Goal: Task Accomplishment & Management: Use online tool/utility

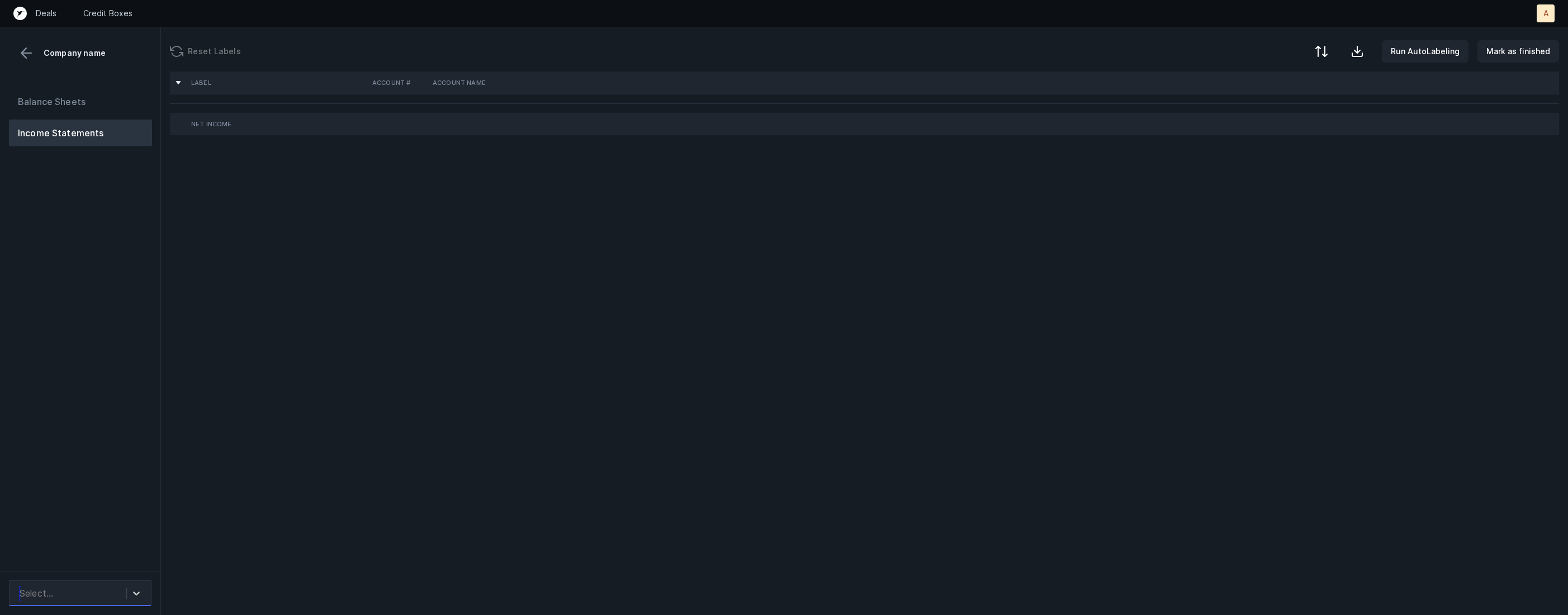
click at [130, 604] on div "Select..." at bounding box center [80, 593] width 143 height 25
click at [104, 597] on div "Select..." at bounding box center [69, 593] width 112 height 20
click at [109, 559] on div "Quickbooks" at bounding box center [80, 562] width 143 height 23
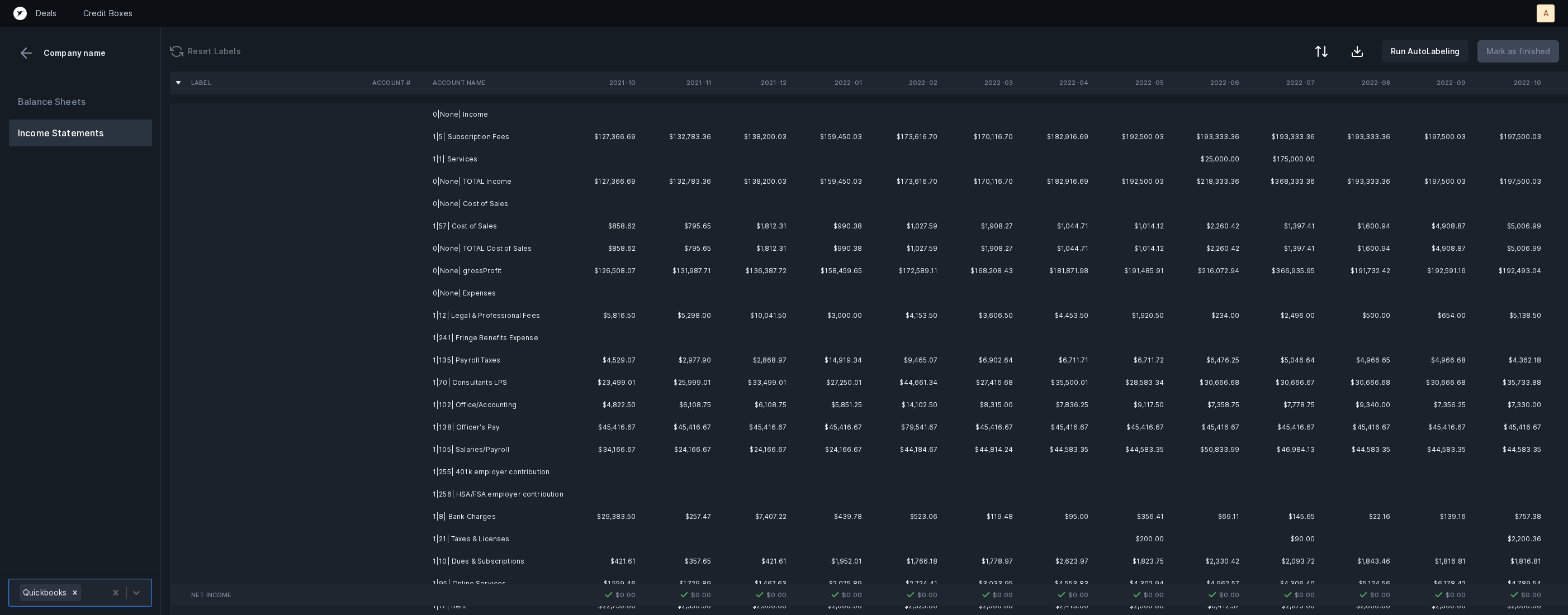
click at [564, 142] on td "$127,366.69" at bounding box center [601, 136] width 75 height 23
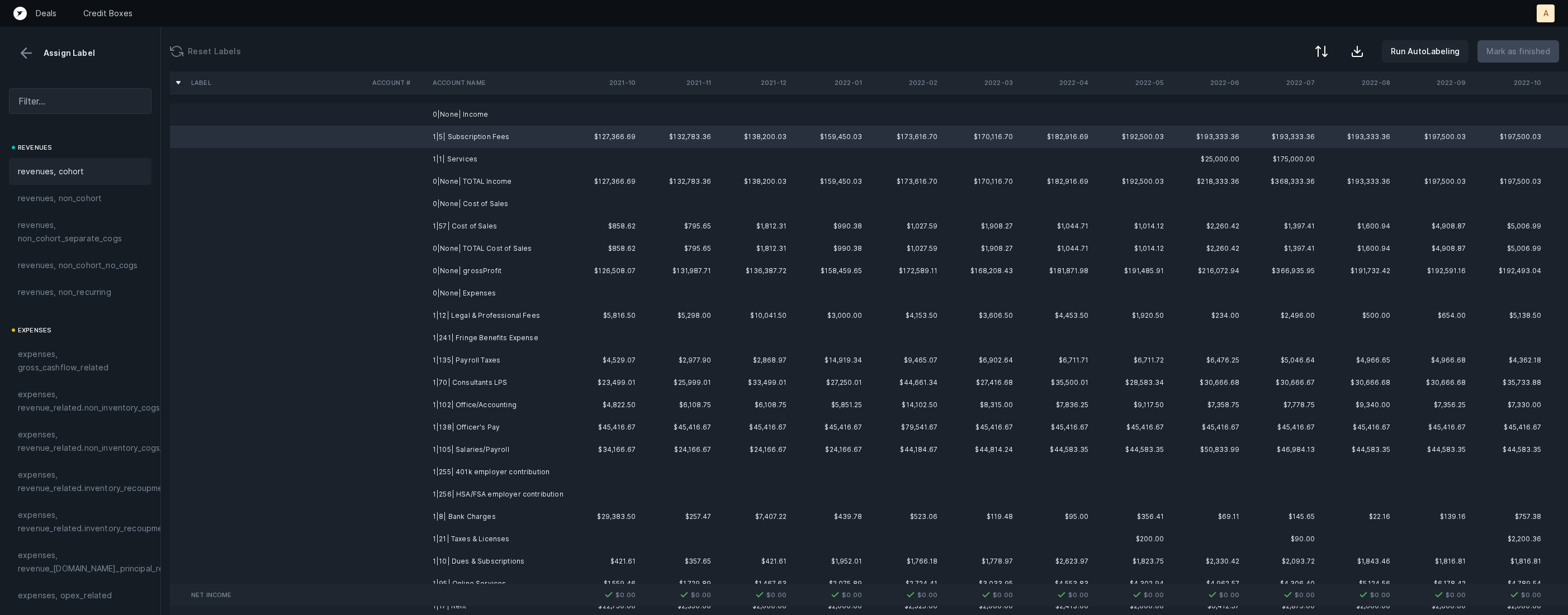
click at [73, 171] on span "revenues, cohort" at bounding box center [51, 172] width 66 height 14
click at [442, 154] on td "1|1| Services" at bounding box center [496, 159] width 136 height 23
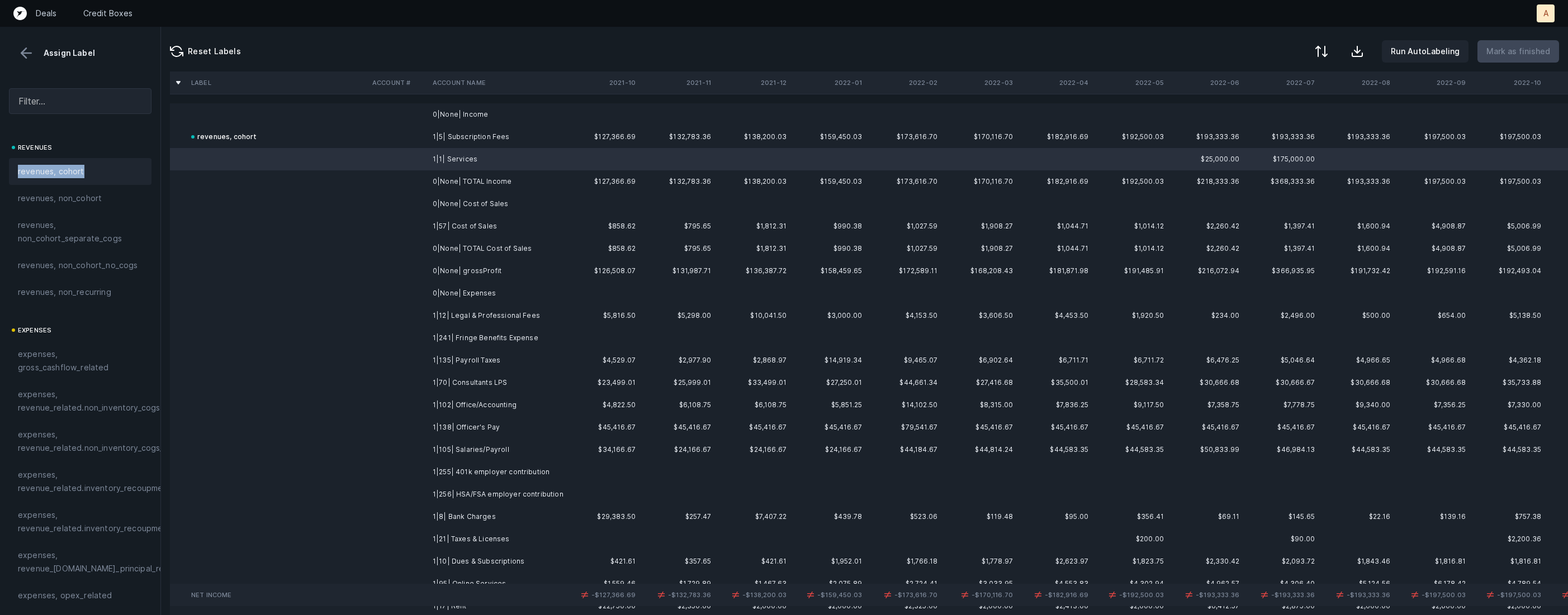
click at [89, 165] on div "revenues, cohort" at bounding box center [80, 172] width 124 height 14
click at [409, 226] on td at bounding box center [398, 226] width 60 height 23
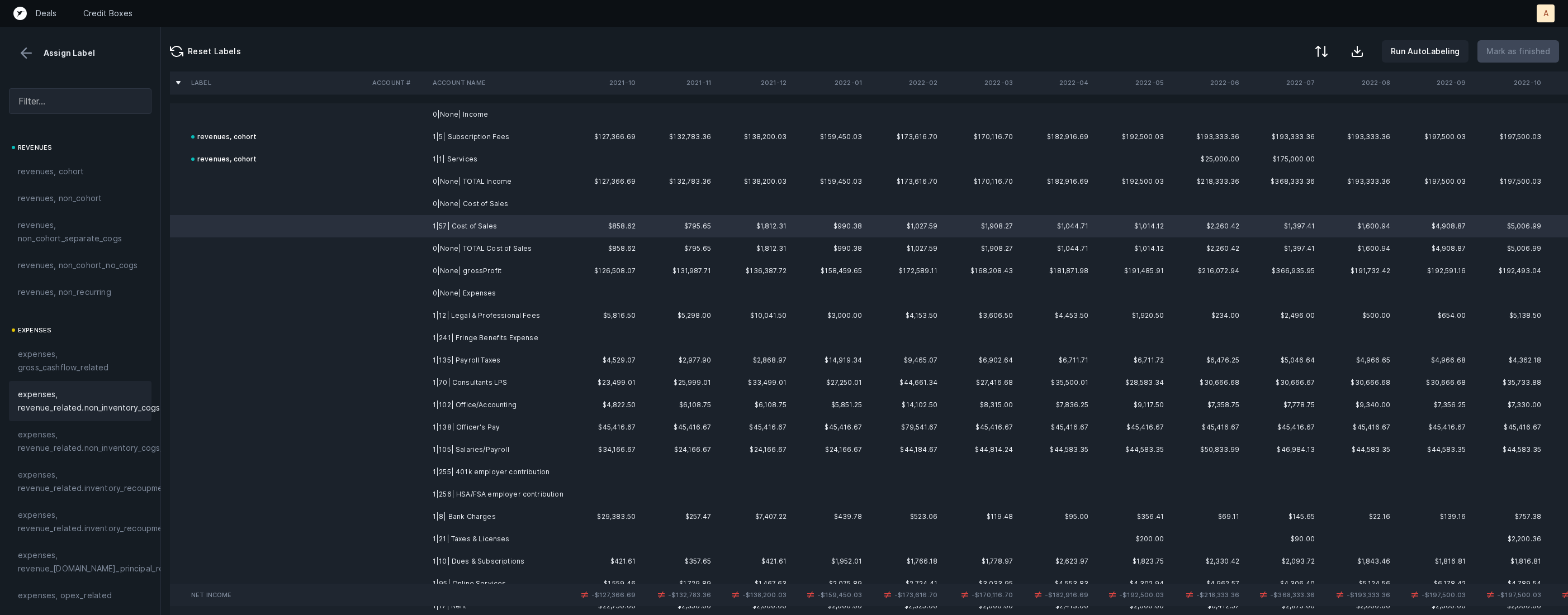
click at [128, 397] on span "expenses, revenue_related.non_inventory_cogs" at bounding box center [89, 402] width 142 height 27
click at [402, 318] on td at bounding box center [398, 315] width 60 height 23
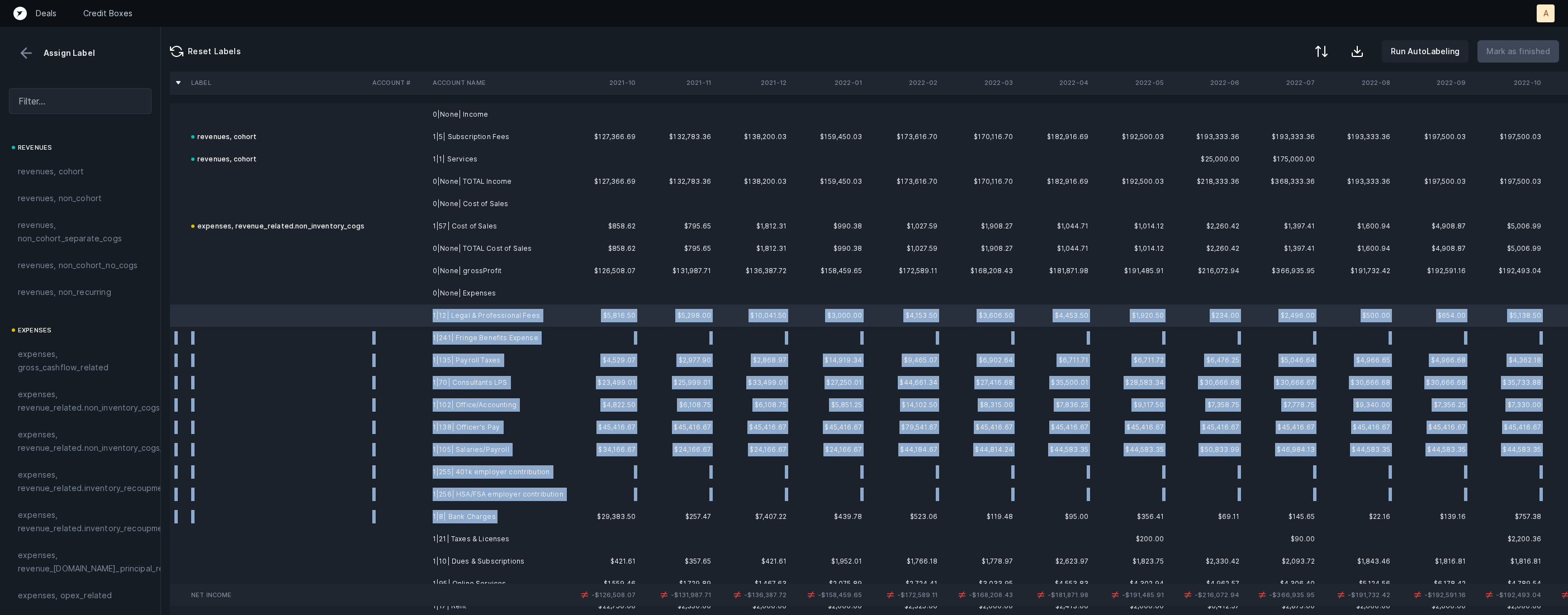
click at [477, 524] on td "1|8| Bank Charges" at bounding box center [496, 517] width 136 height 23
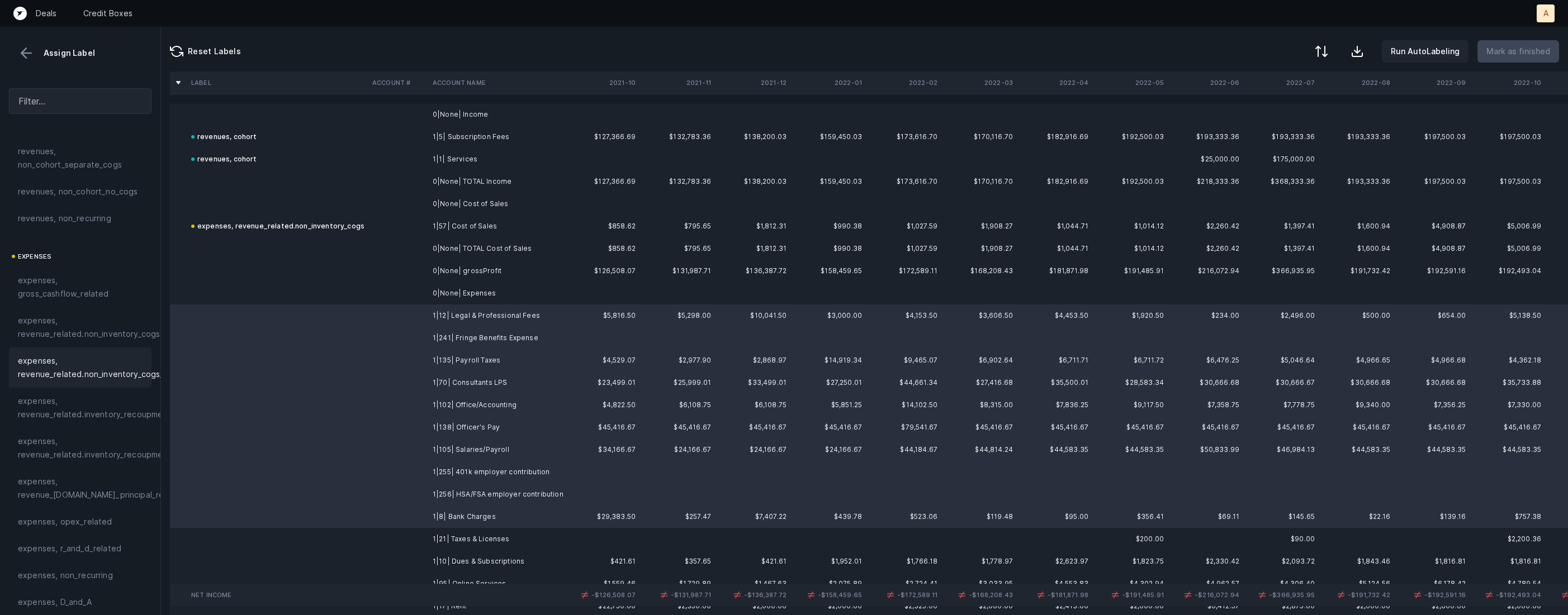
scroll to position [129, 0]
click at [94, 467] on span "expenses, opex_related" at bounding box center [65, 467] width 94 height 14
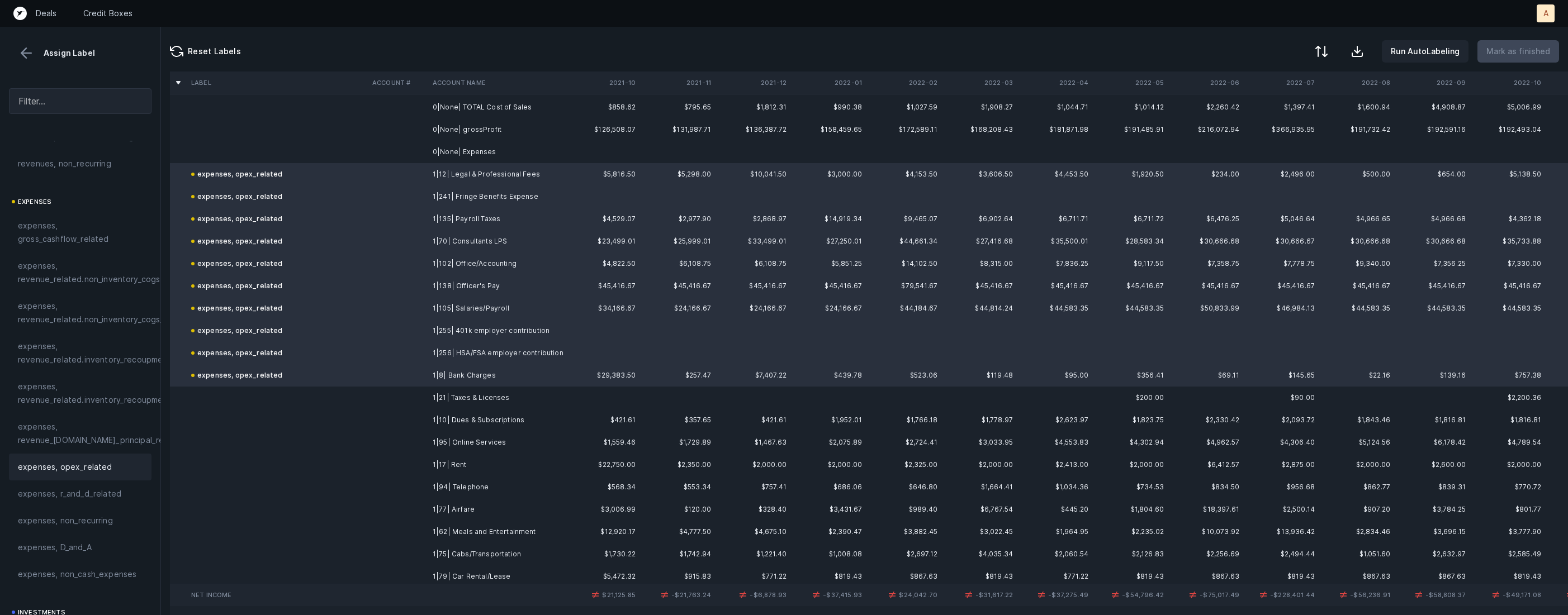
scroll to position [273, 0]
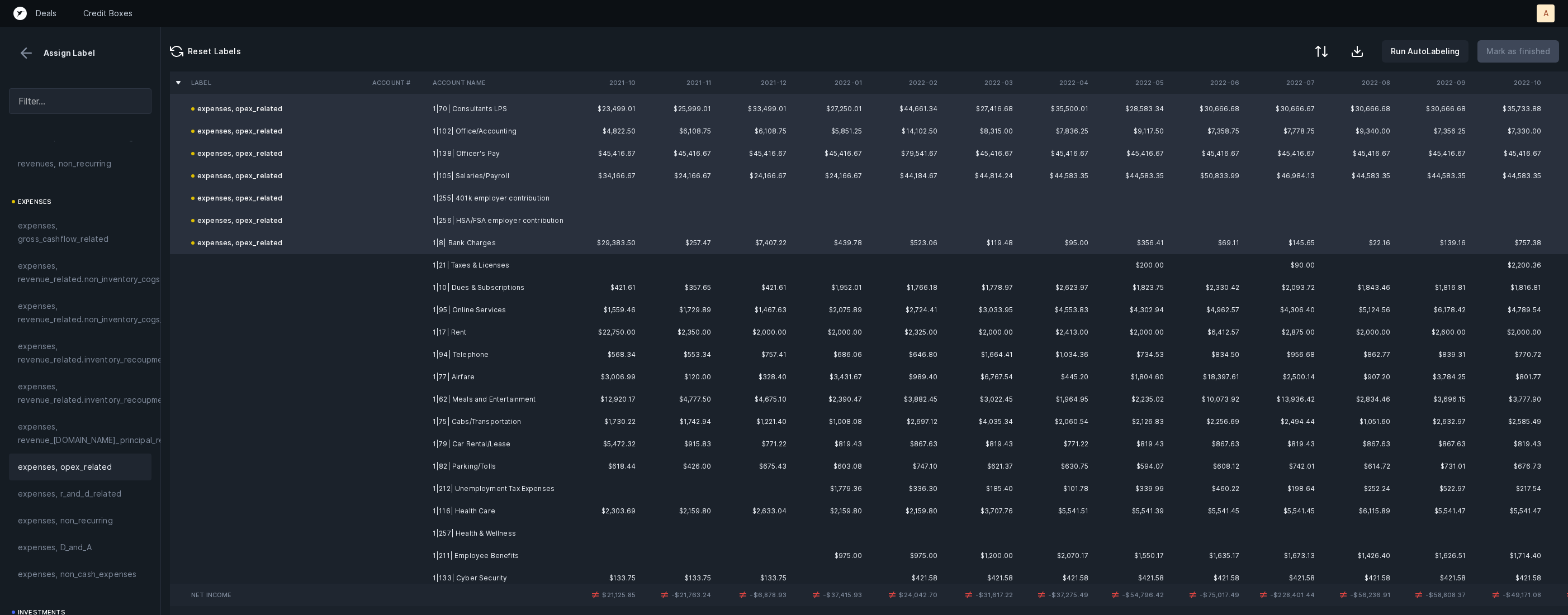
click at [489, 263] on td "1|21| Taxes & Licenses" at bounding box center [496, 265] width 136 height 23
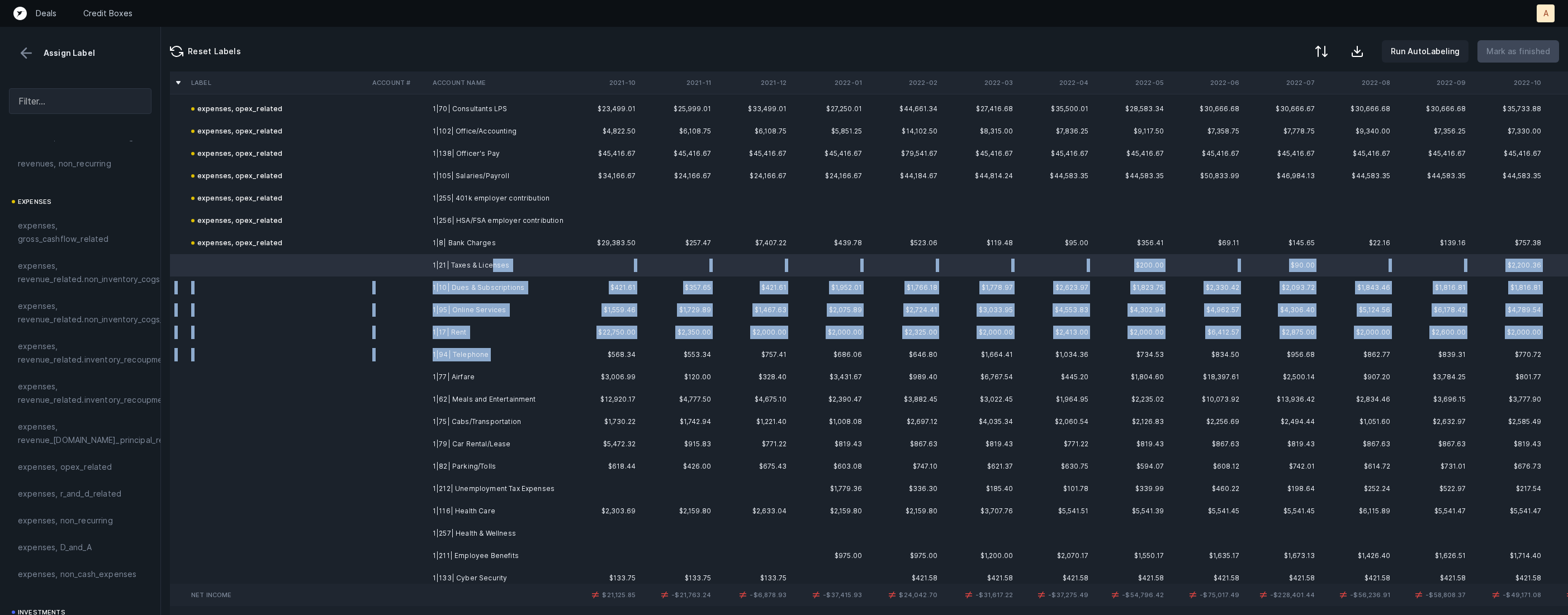
click at [495, 357] on td "1|94| Telephone" at bounding box center [496, 354] width 136 height 23
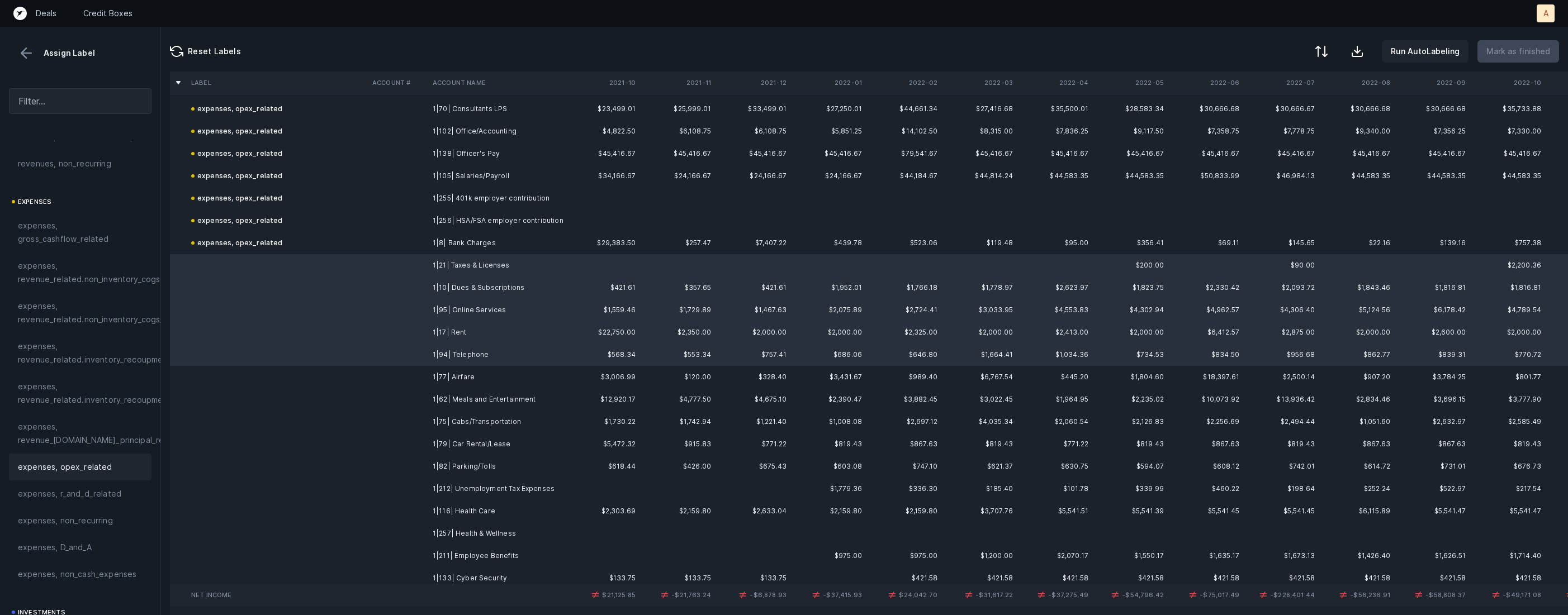
click at [87, 470] on span "expenses, opex_related" at bounding box center [65, 467] width 94 height 14
click at [460, 367] on td "1|77| Airfare" at bounding box center [496, 377] width 136 height 23
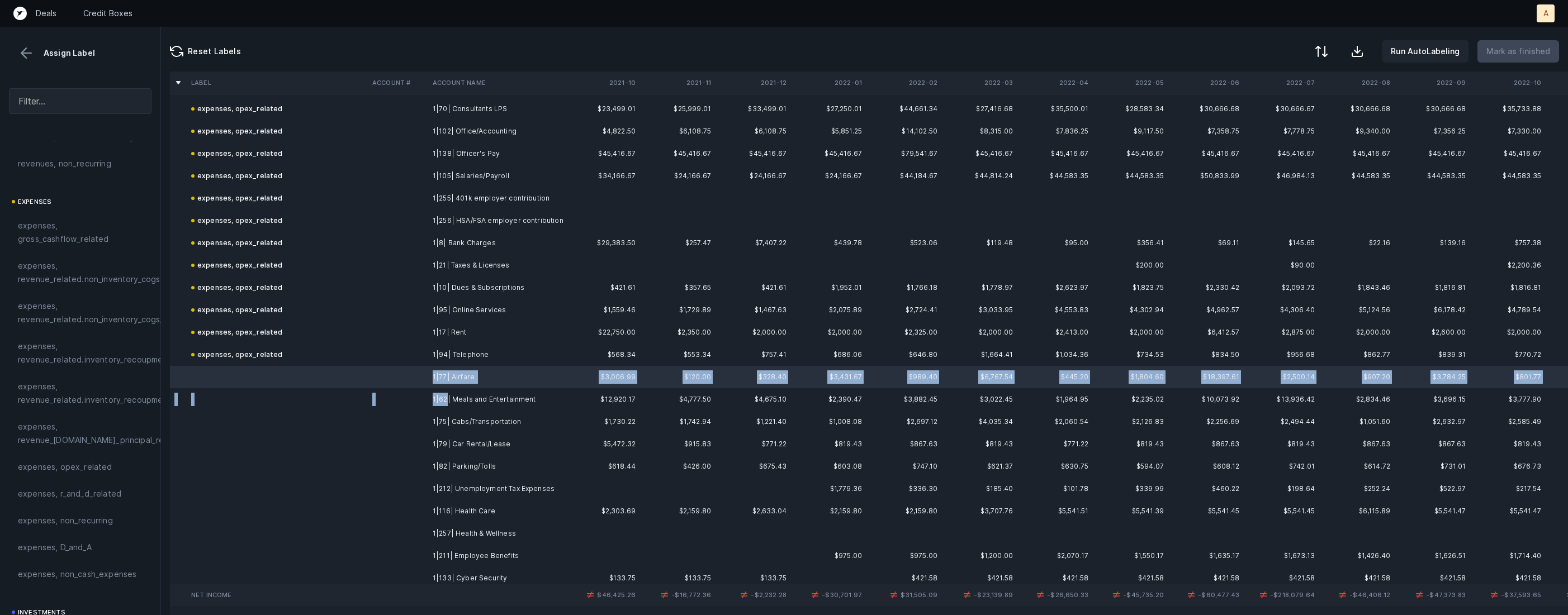
click at [447, 404] on td "1|62| Meals and Entertainment" at bounding box center [496, 400] width 136 height 23
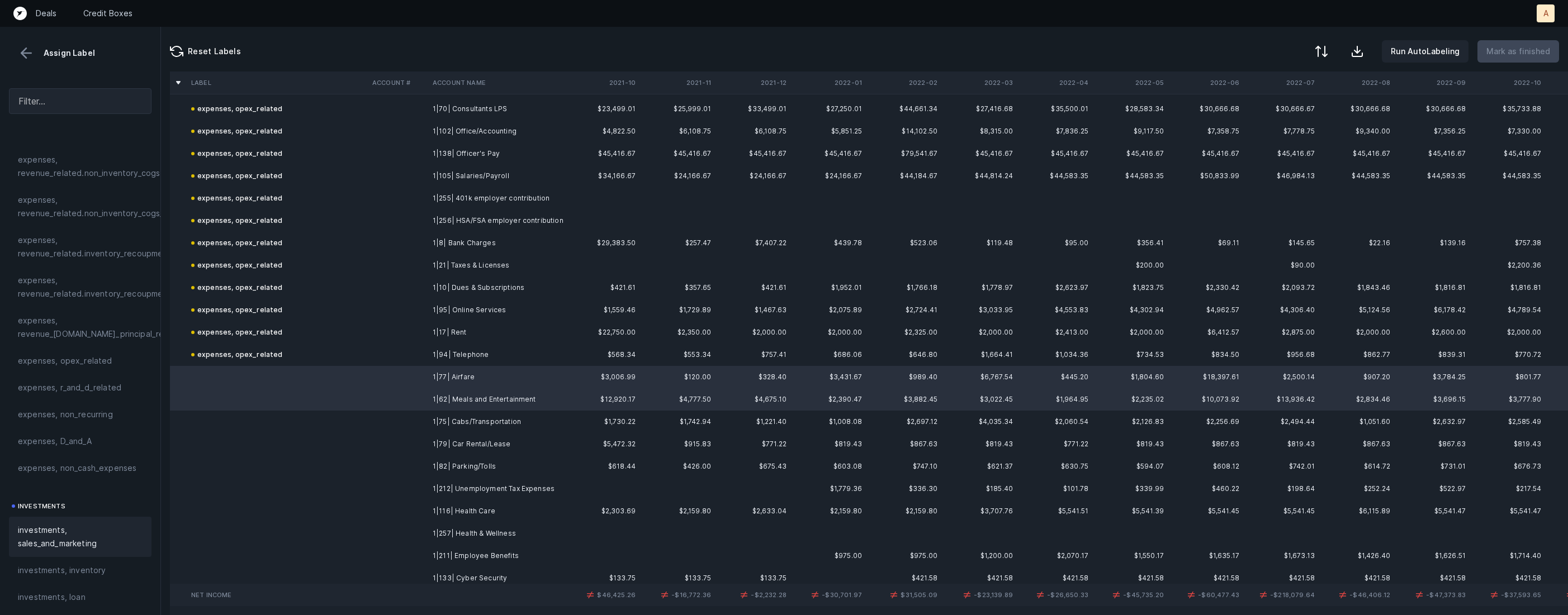
scroll to position [258, 0]
click at [79, 520] on span "investments, sales_and_marketing" at bounding box center [80, 514] width 124 height 27
click at [459, 414] on td "1|75| Cabs/Transportation" at bounding box center [496, 422] width 136 height 23
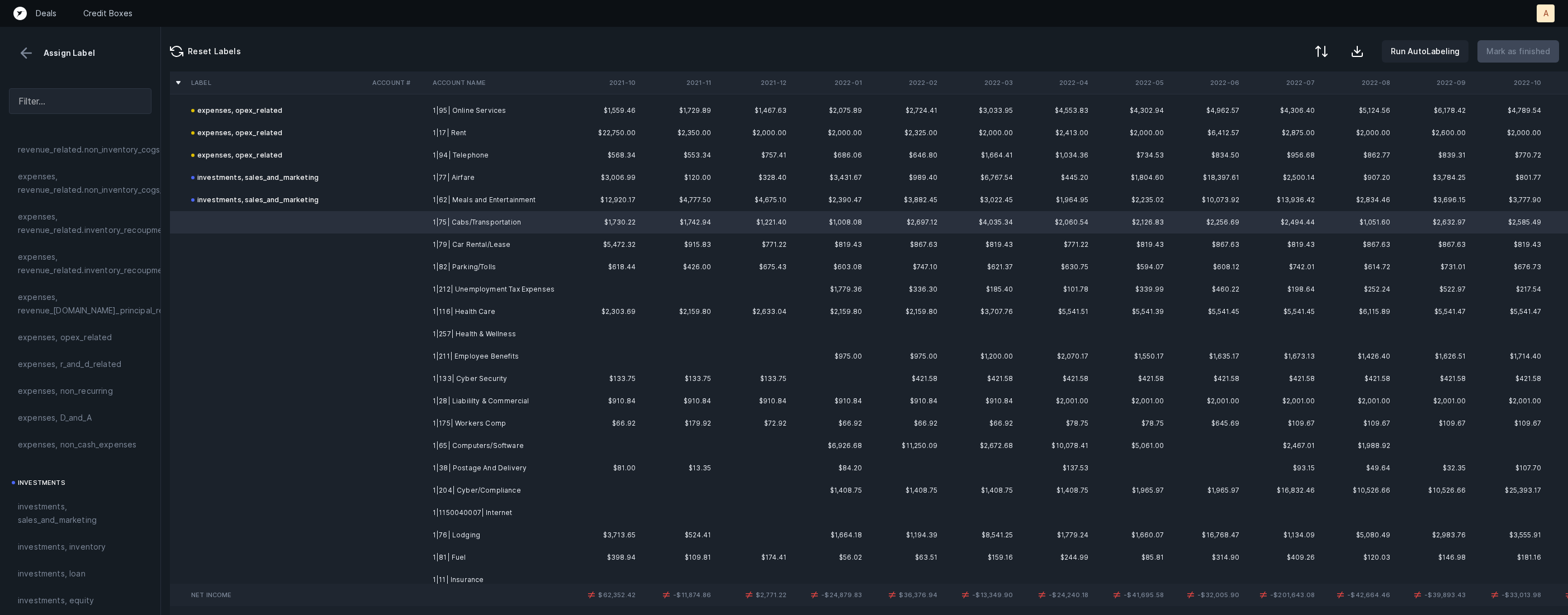
scroll to position [475, 0]
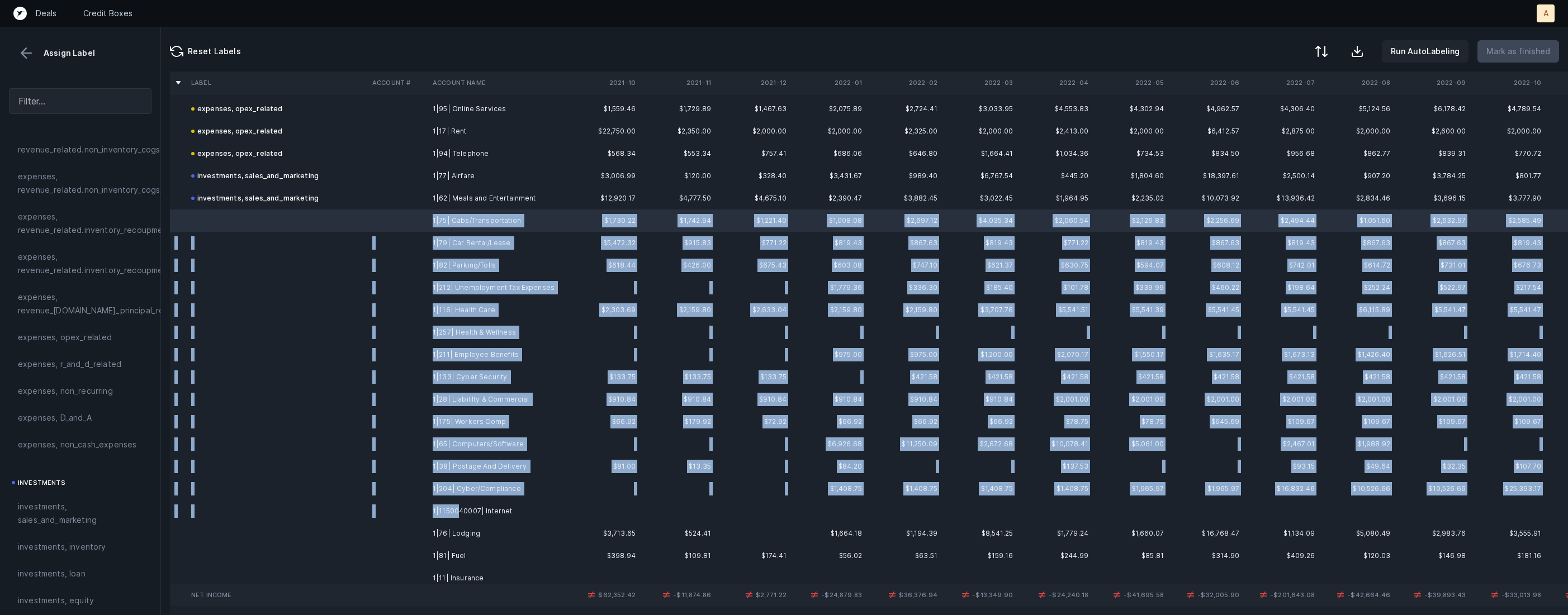
click at [456, 506] on td "1|1150040007| Internet" at bounding box center [496, 511] width 136 height 23
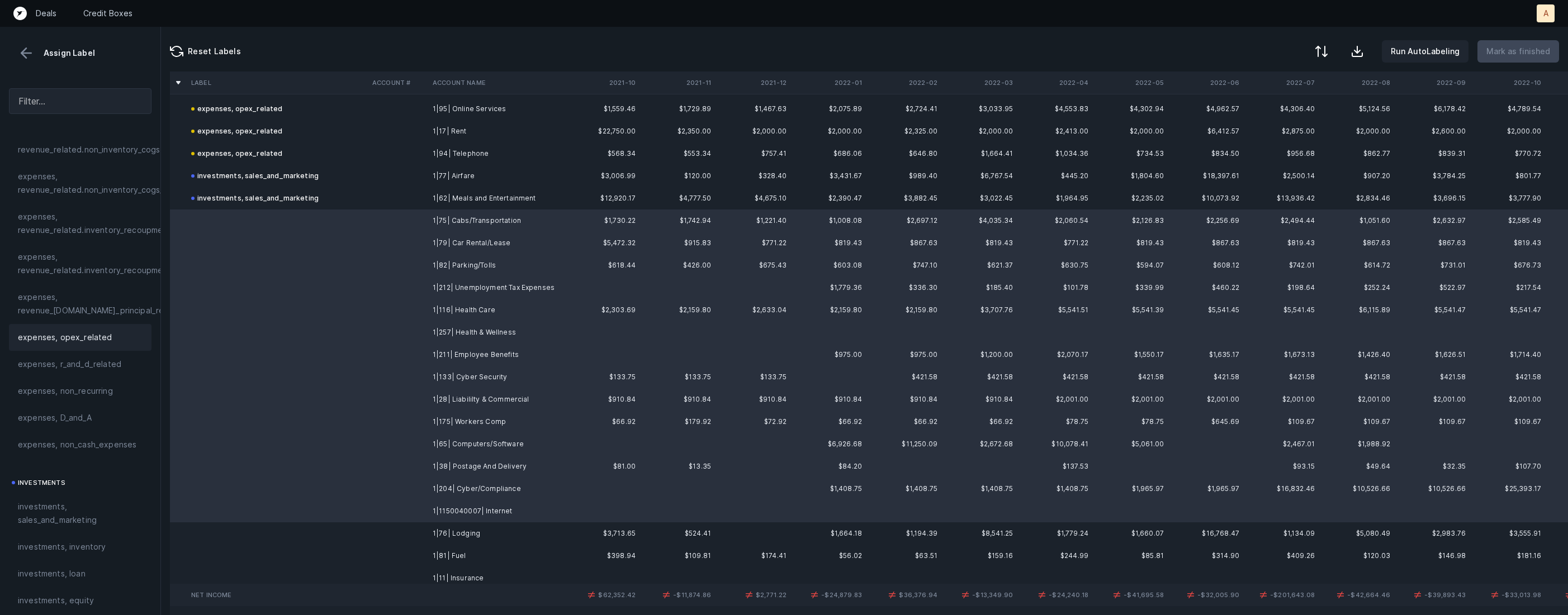
click at [100, 346] on div "expenses, opex_related" at bounding box center [80, 338] width 143 height 27
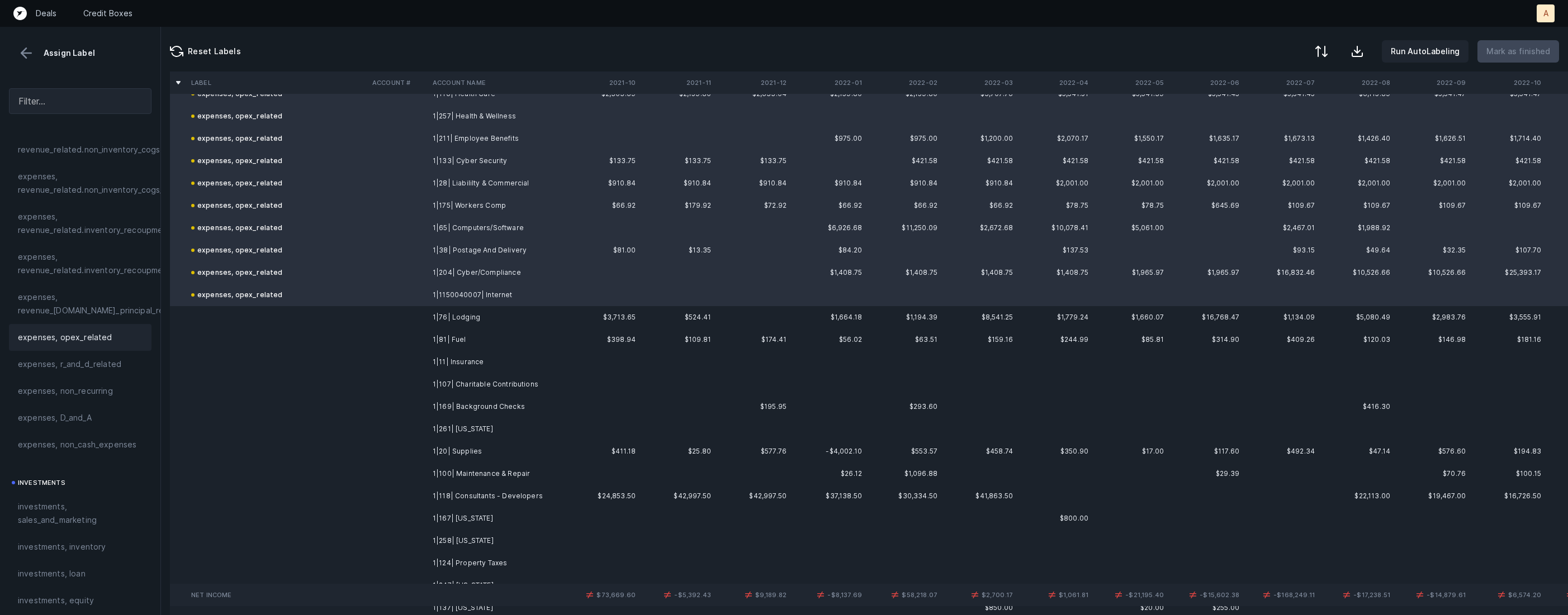
scroll to position [701, 0]
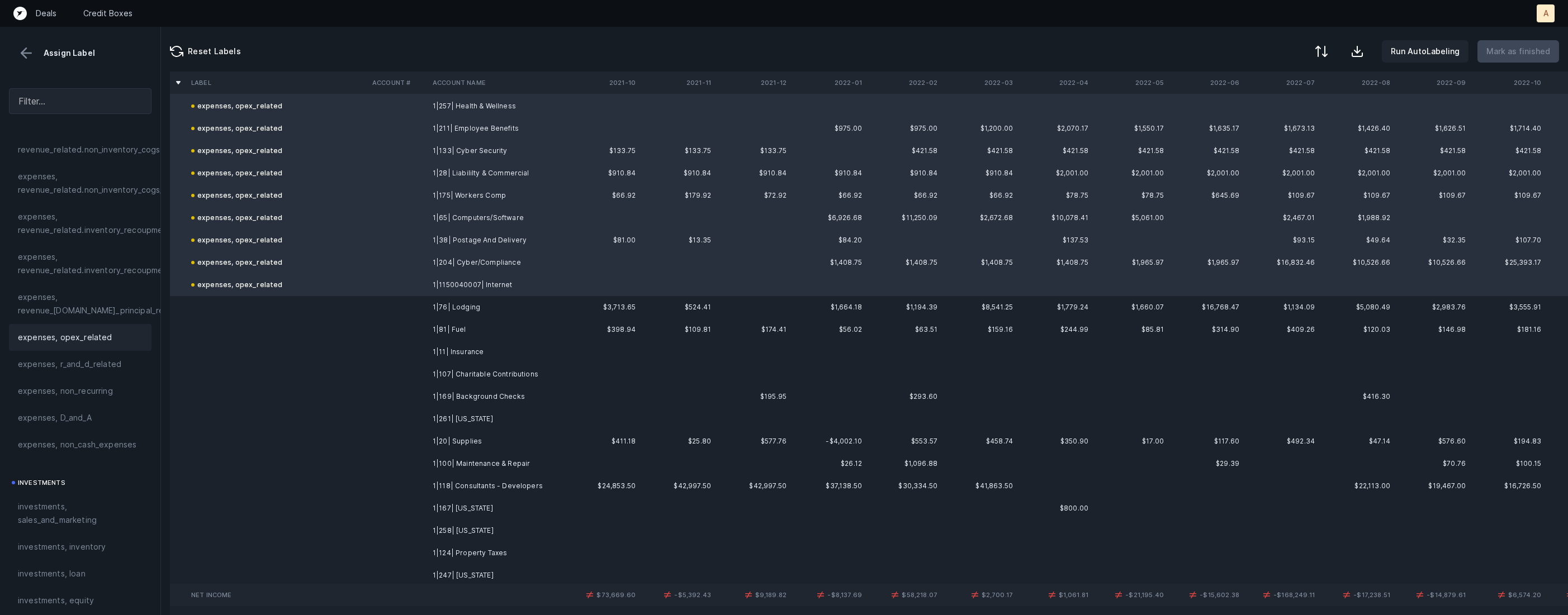
click at [431, 315] on td "1|76| Lodging" at bounding box center [496, 307] width 136 height 23
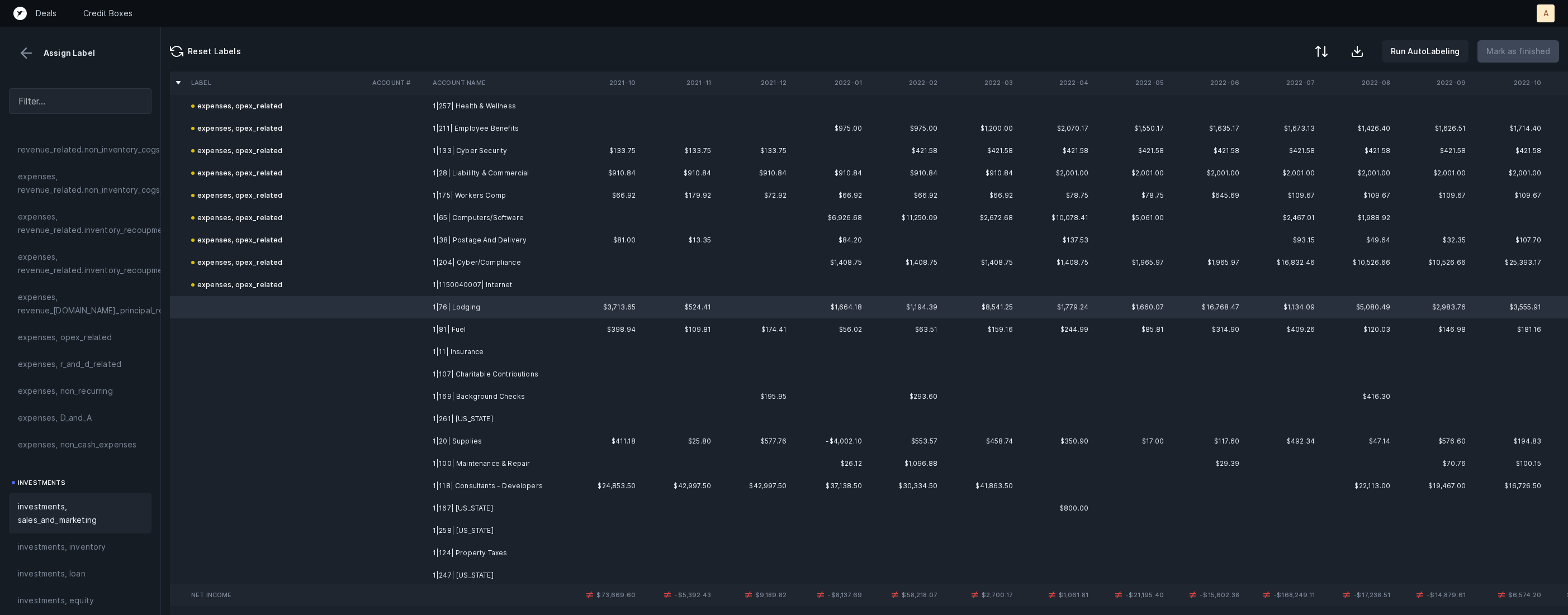
click at [99, 502] on span "investments, sales_and_marketing" at bounding box center [80, 514] width 124 height 27
click at [417, 327] on td at bounding box center [398, 330] width 60 height 23
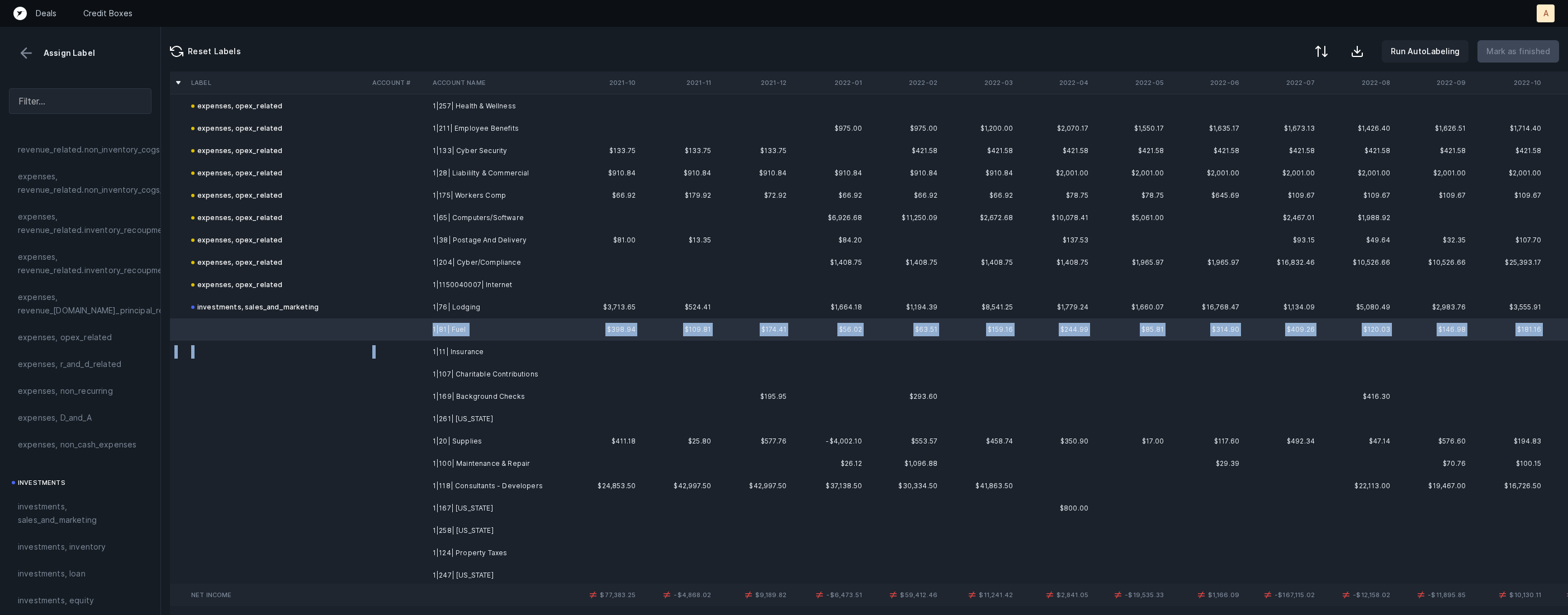
click at [430, 348] on td "1|11| Insurance" at bounding box center [496, 352] width 136 height 23
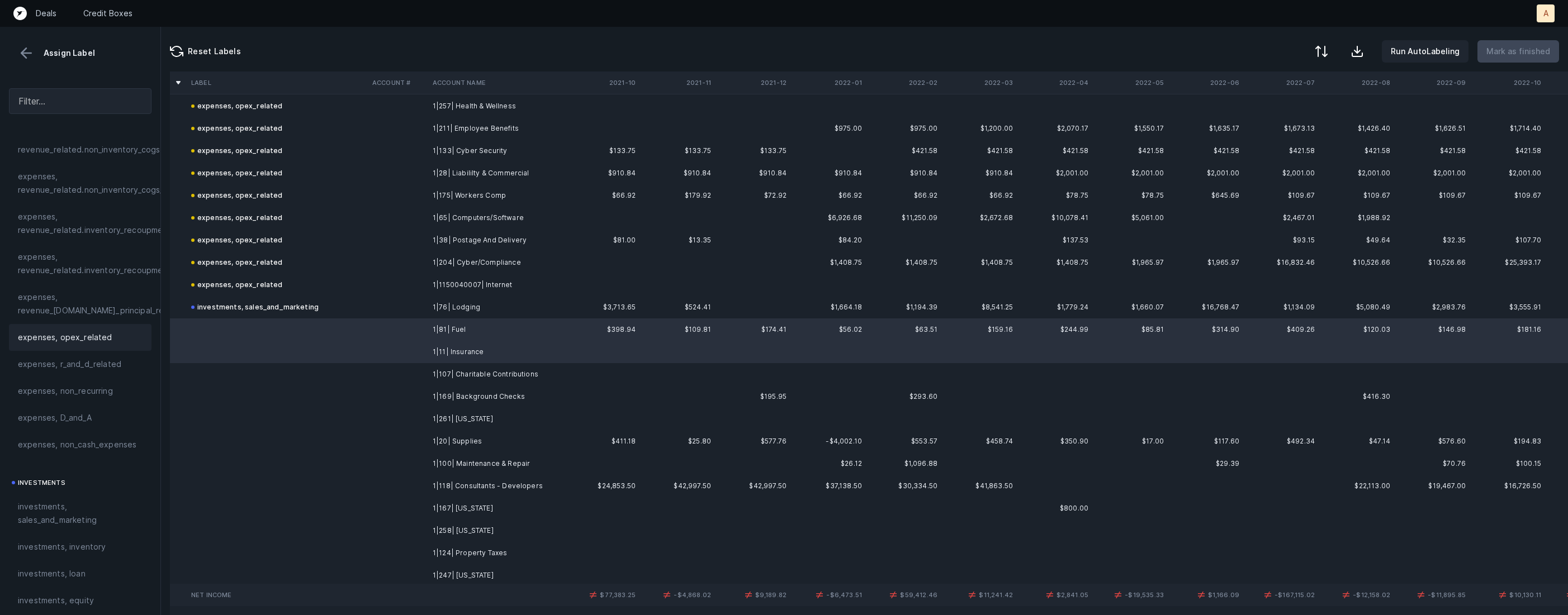
click at [102, 339] on span "expenses, opex_related" at bounding box center [65, 337] width 94 height 14
click at [411, 375] on td at bounding box center [398, 374] width 60 height 23
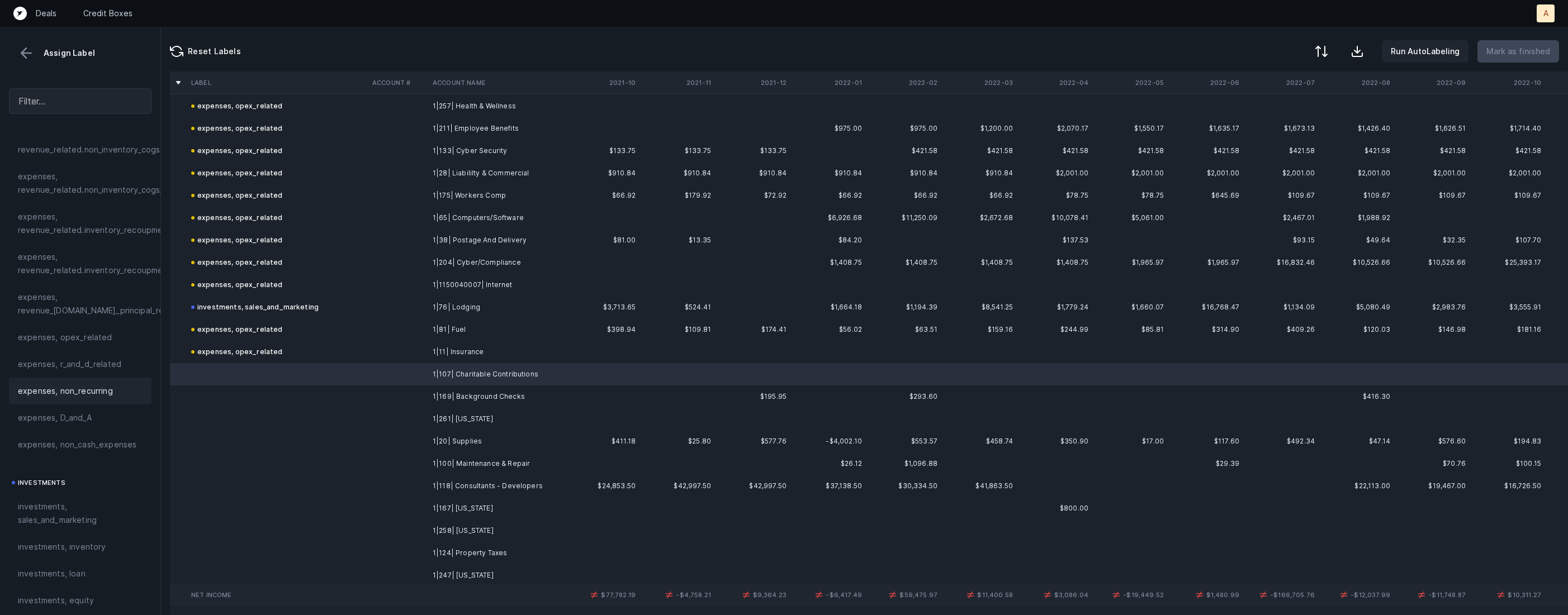
click at [117, 398] on div "expenses, non_recurring" at bounding box center [80, 392] width 143 height 27
click at [504, 400] on td "1|169| Background Checks" at bounding box center [496, 397] width 136 height 23
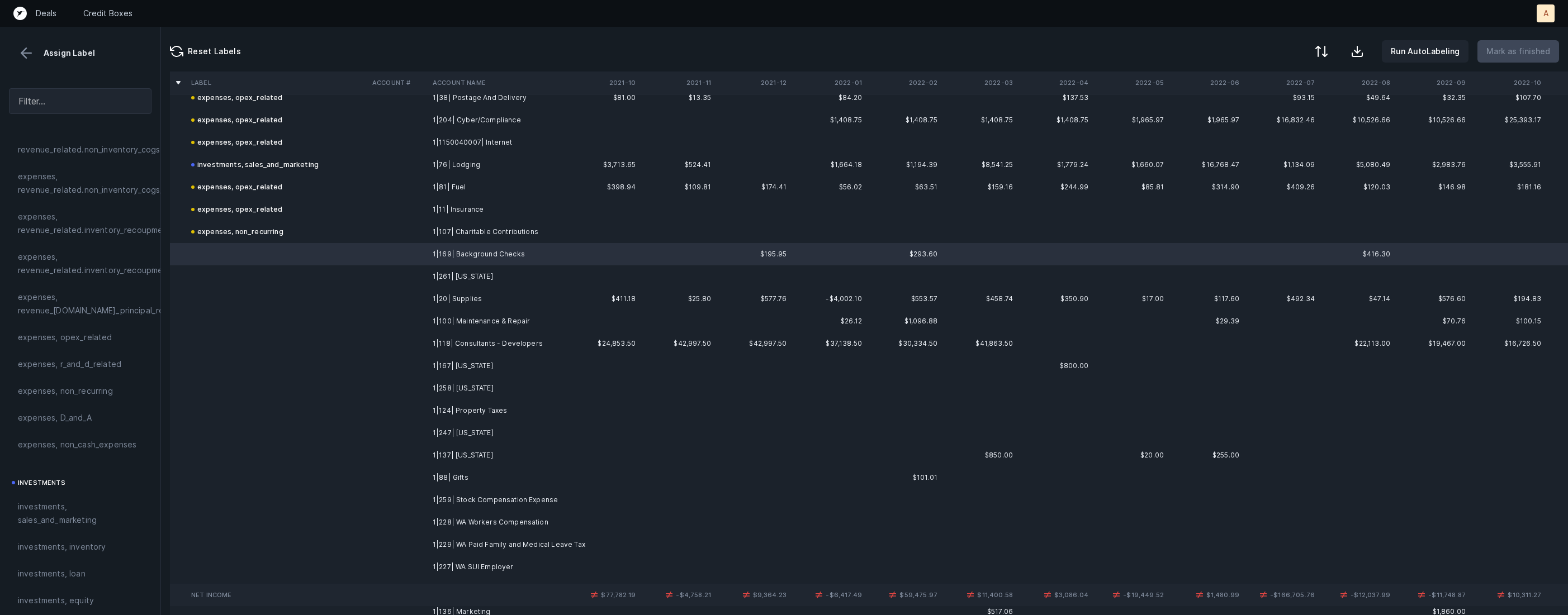
scroll to position [851, 0]
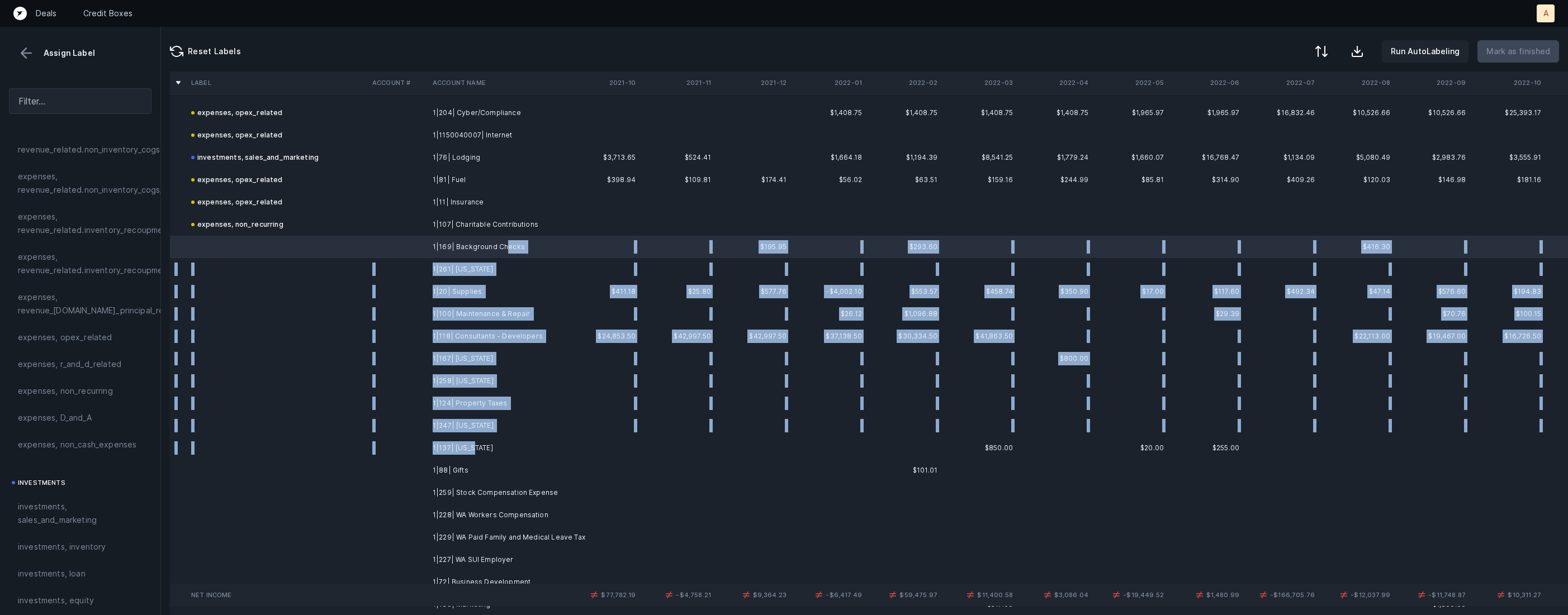
click at [474, 451] on td "1|137| Delaware" at bounding box center [496, 448] width 136 height 23
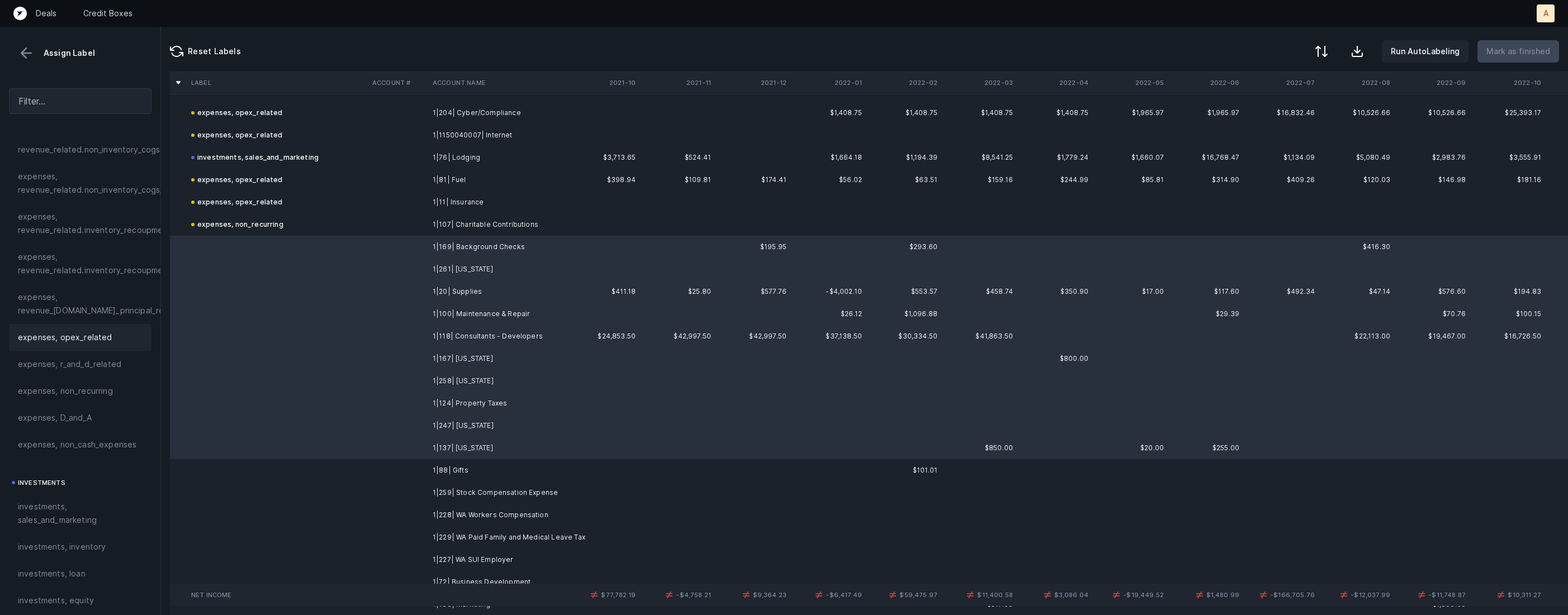
click at [100, 342] on span "expenses, opex_related" at bounding box center [65, 337] width 94 height 14
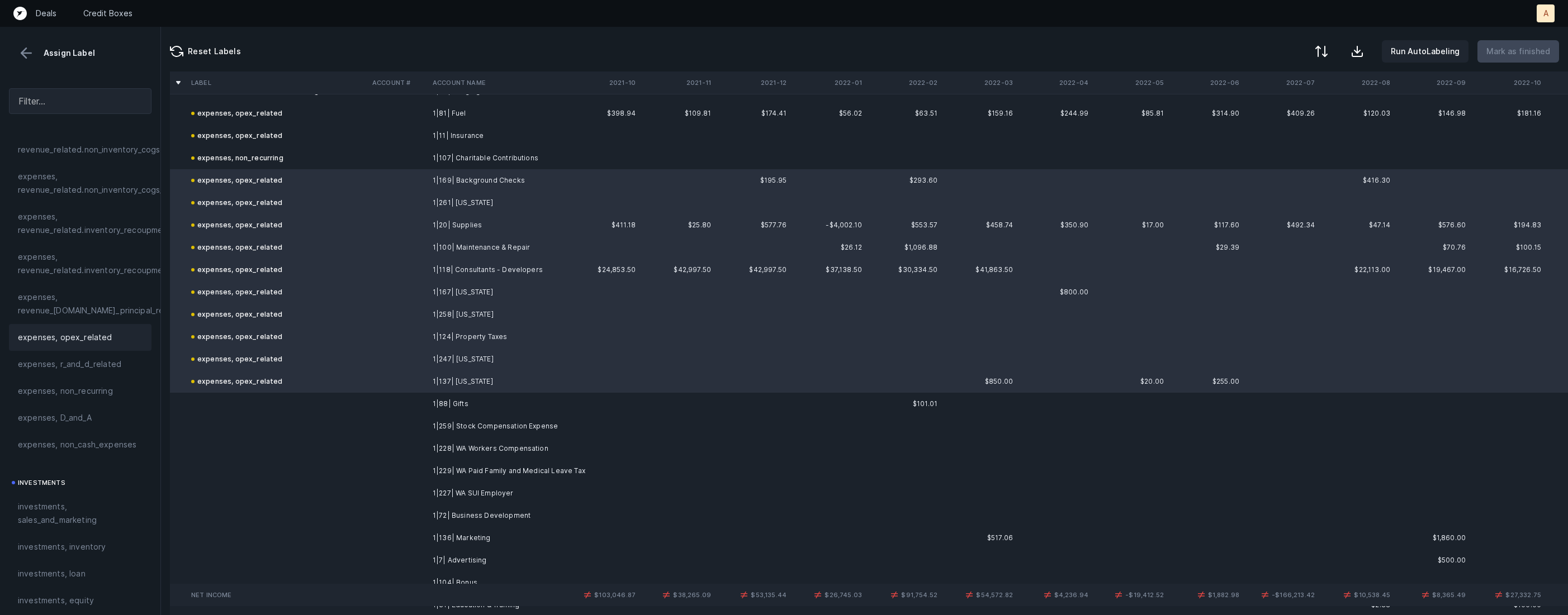
scroll to position [965, 0]
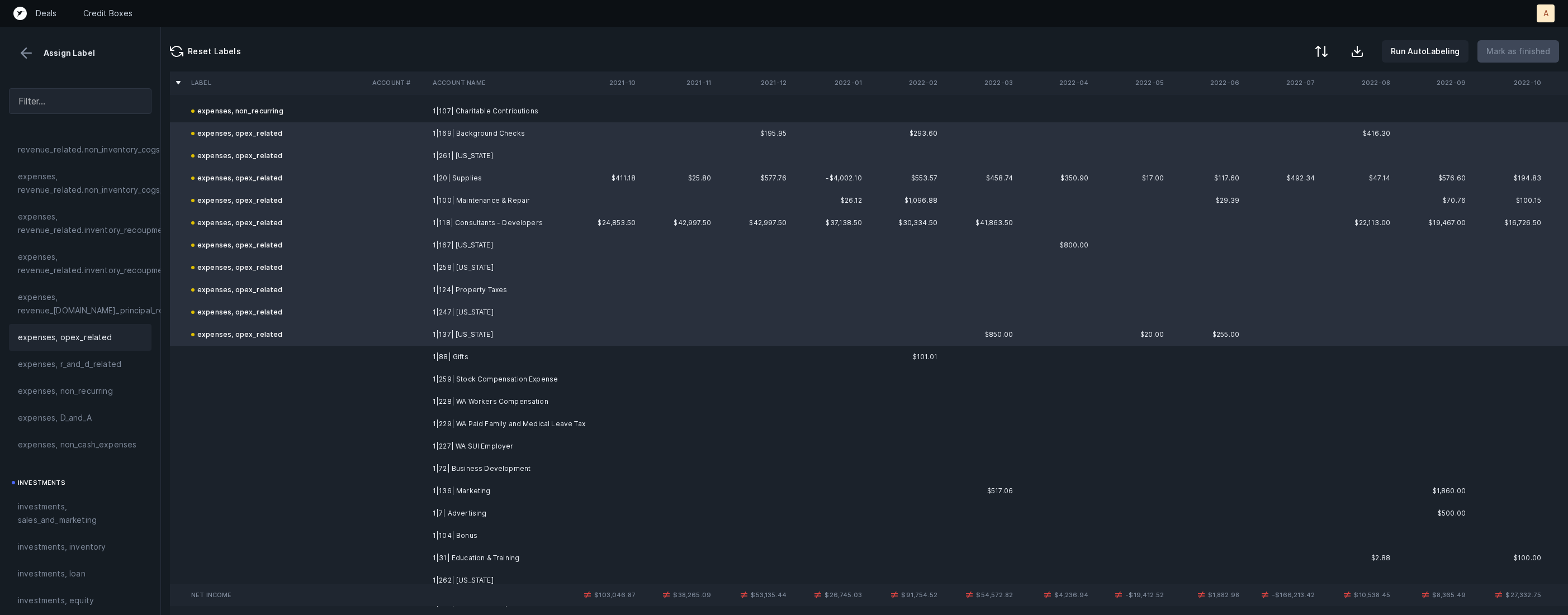
click at [472, 359] on td "1|88| Gifts" at bounding box center [496, 357] width 136 height 23
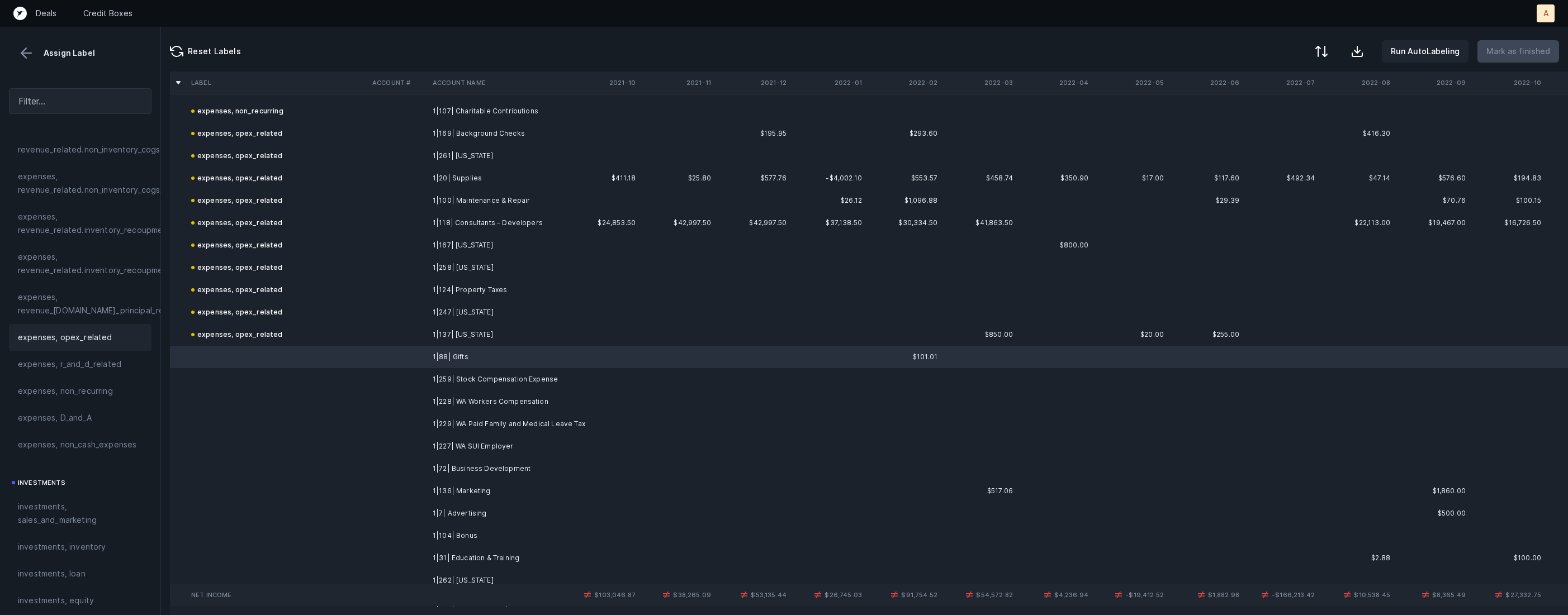
click at [108, 329] on div "expenses, opex_related" at bounding box center [80, 338] width 143 height 27
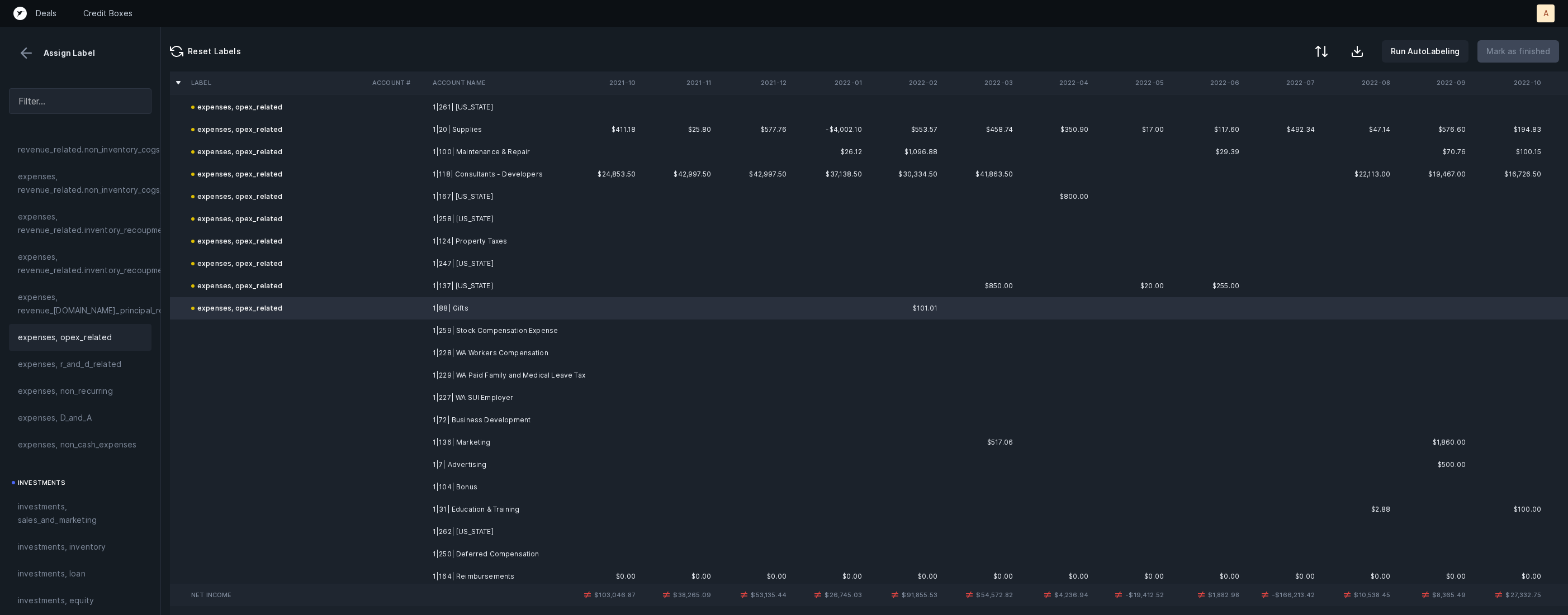
scroll to position [1025, 0]
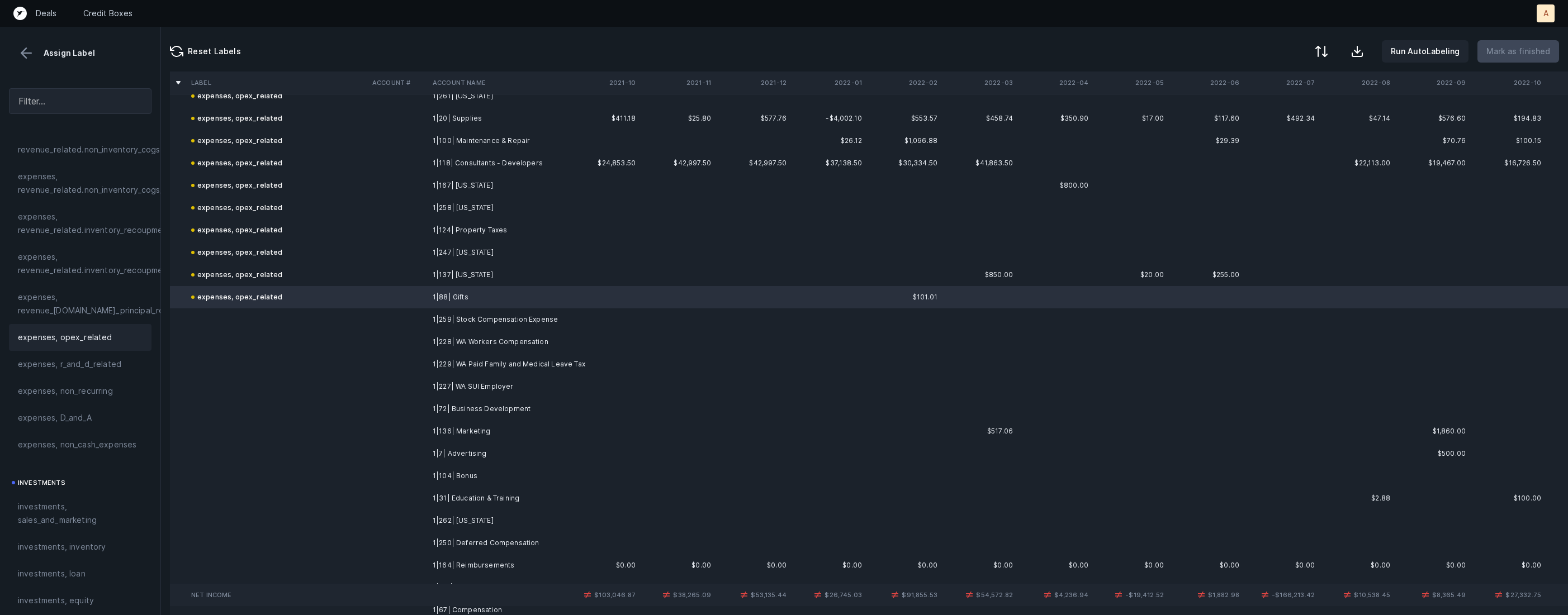
click at [371, 329] on td at bounding box center [398, 320] width 60 height 23
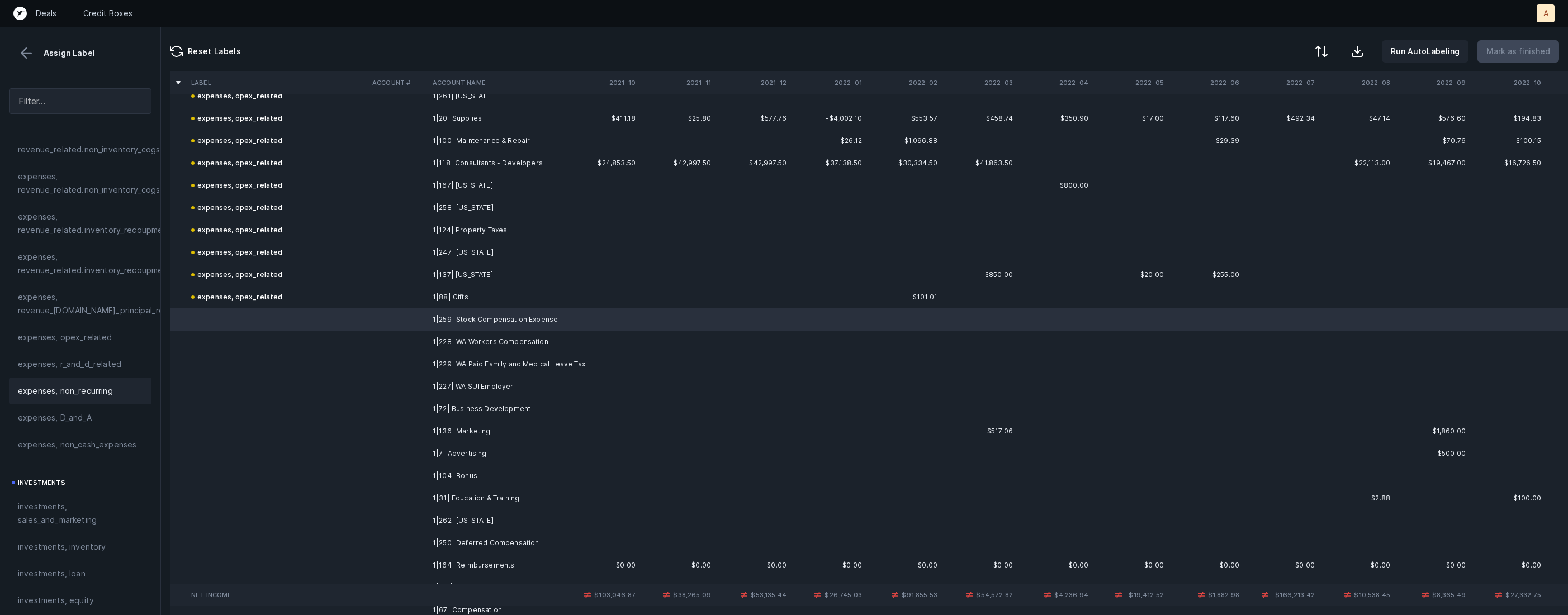
click at [96, 392] on span "expenses, non_recurring" at bounding box center [65, 391] width 95 height 14
click at [423, 339] on td at bounding box center [398, 342] width 60 height 23
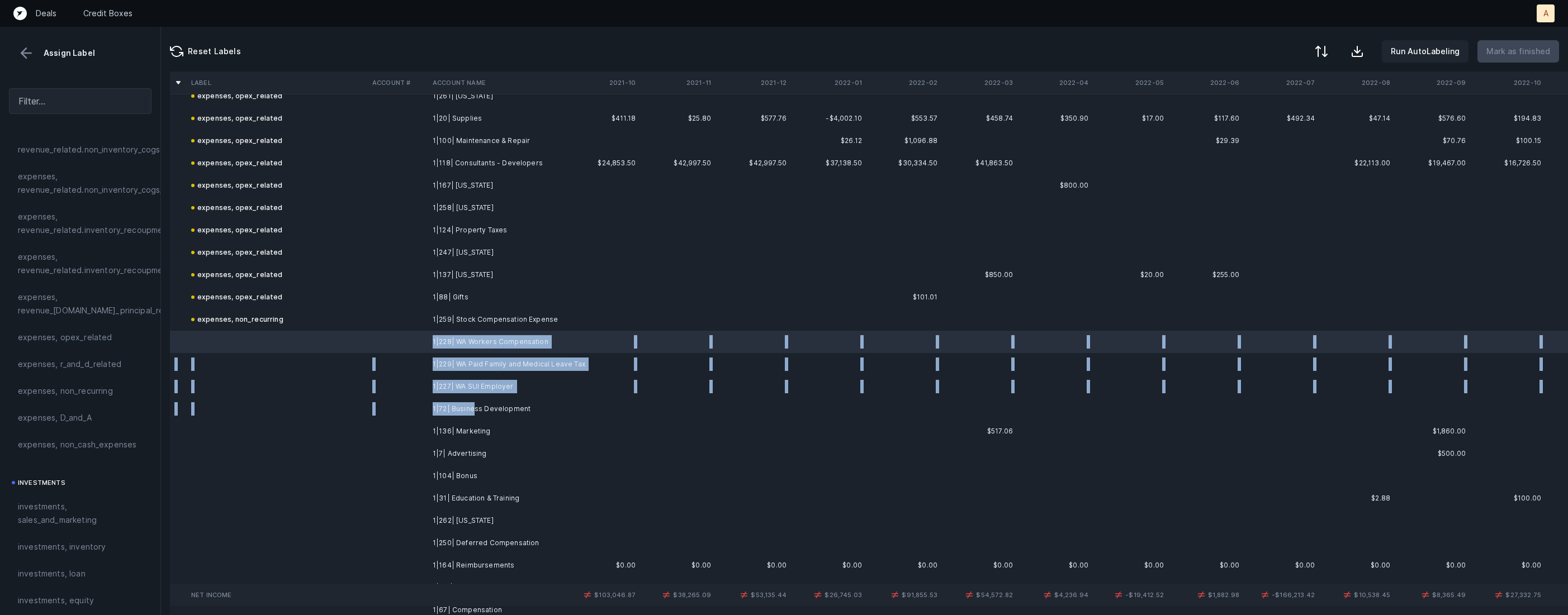
click at [471, 402] on td "1|72| Business Development" at bounding box center [496, 409] width 136 height 23
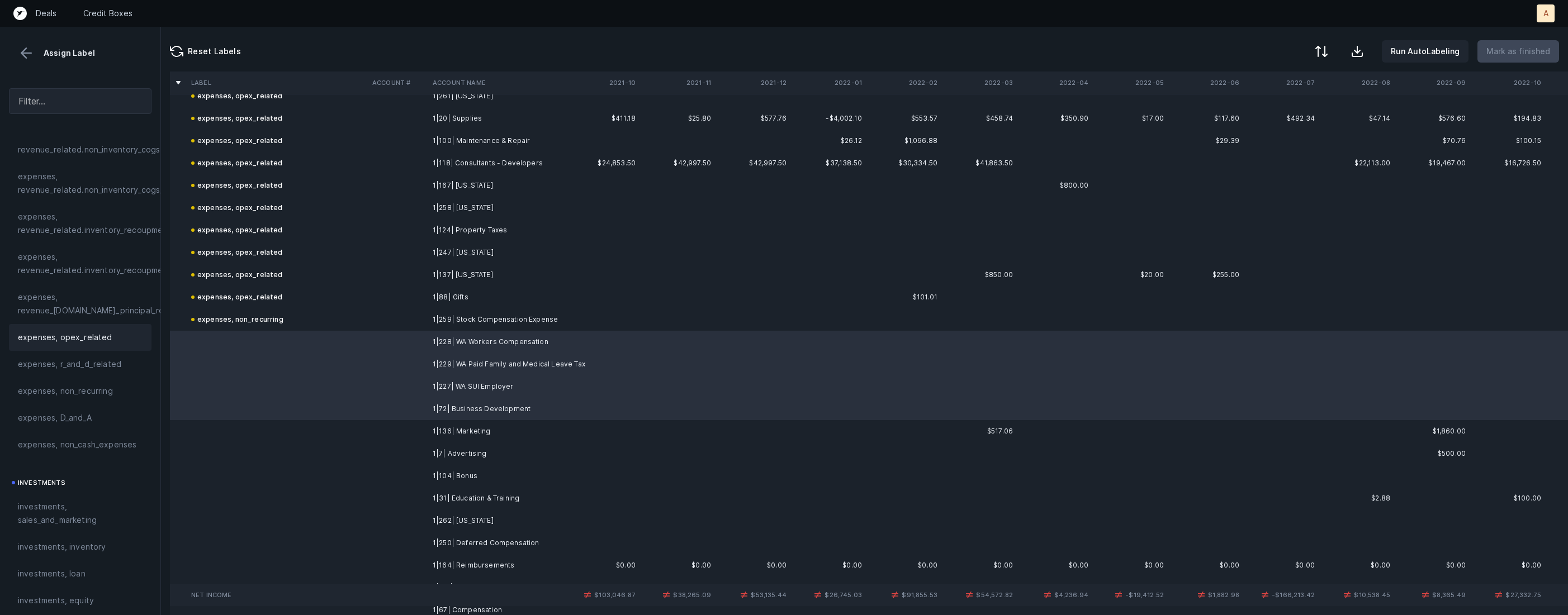
click at [62, 344] on div "expenses, opex_related" at bounding box center [80, 338] width 143 height 27
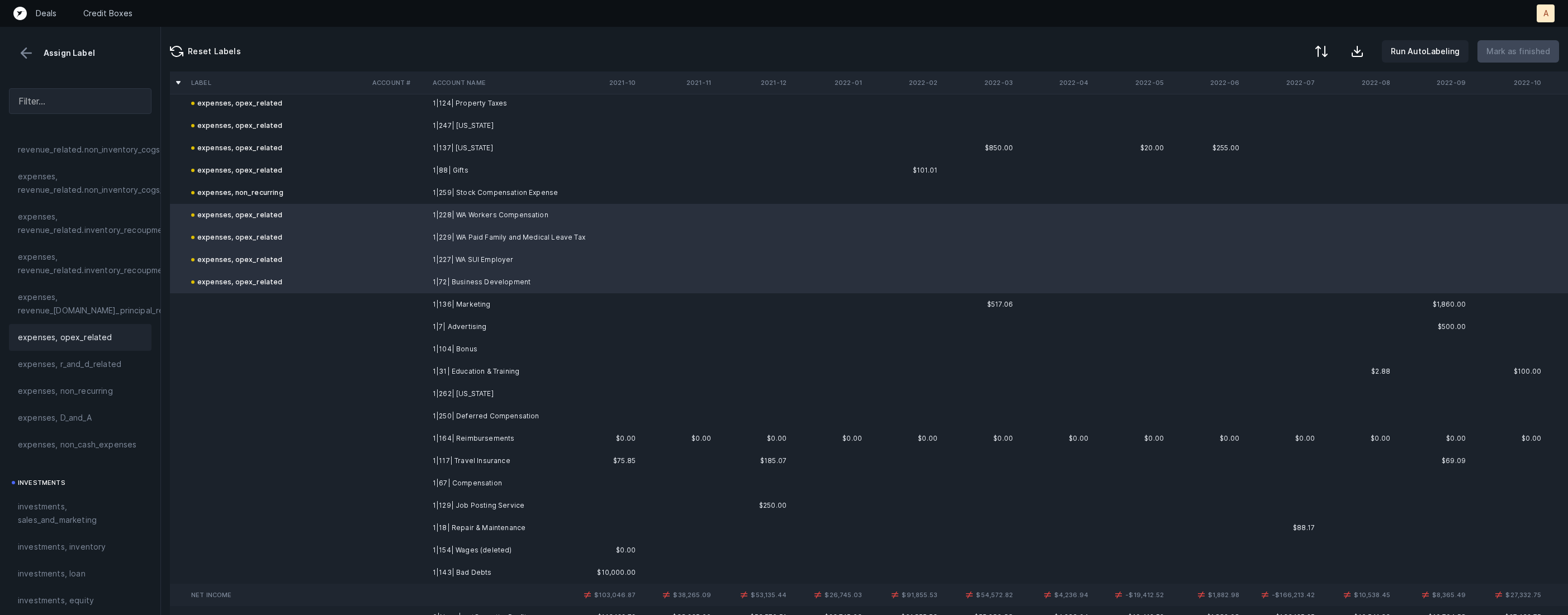
scroll to position [1188, 0]
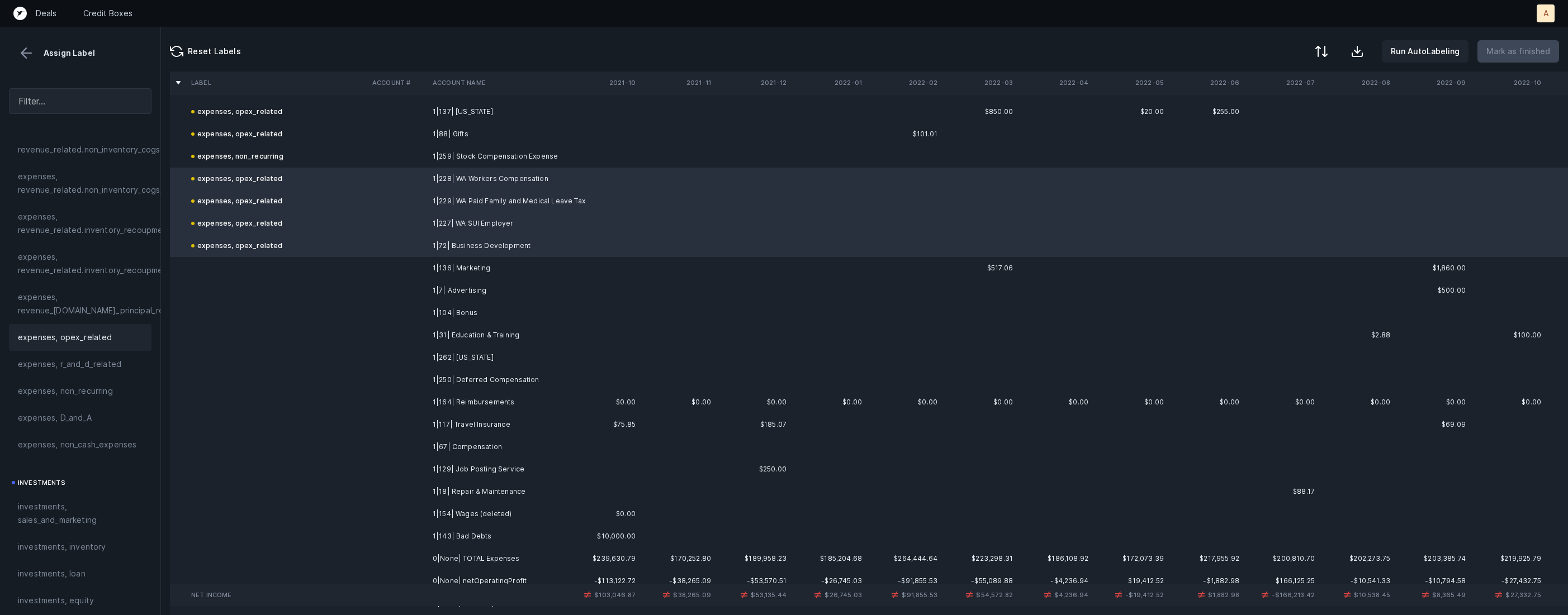
click at [423, 271] on td at bounding box center [398, 268] width 60 height 23
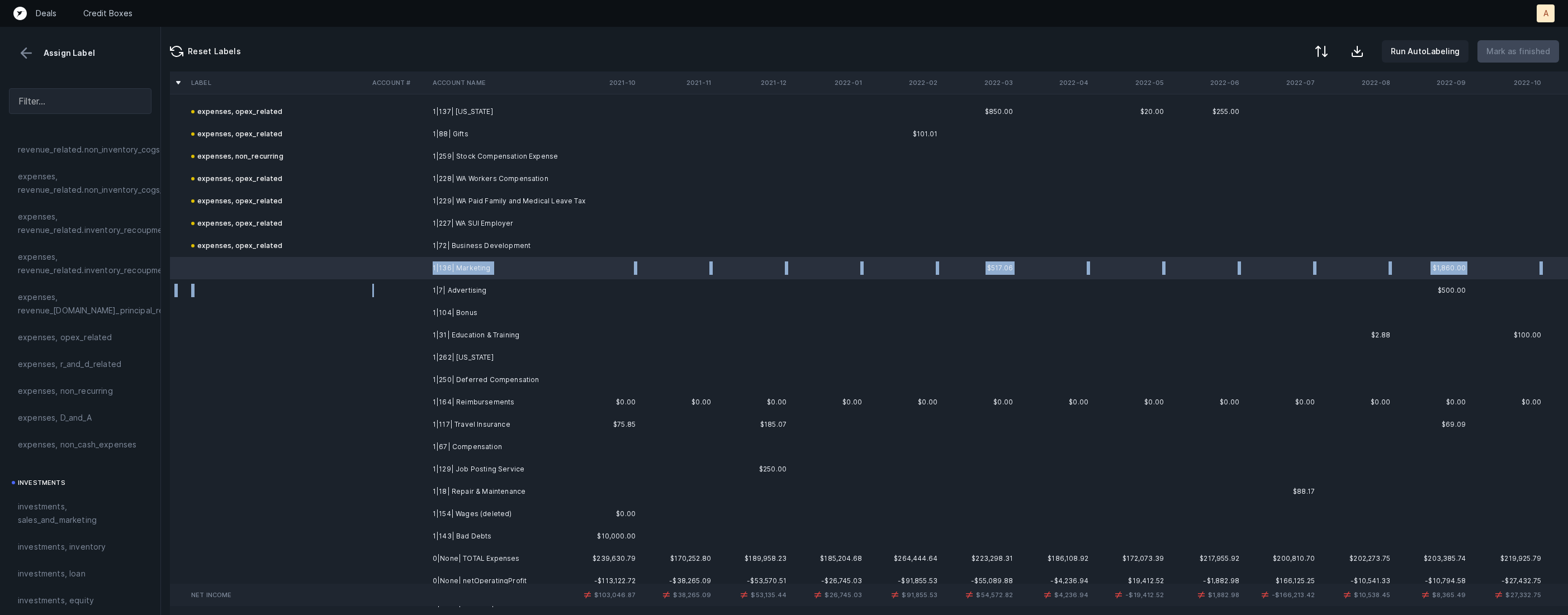
click at [426, 293] on td at bounding box center [398, 291] width 60 height 23
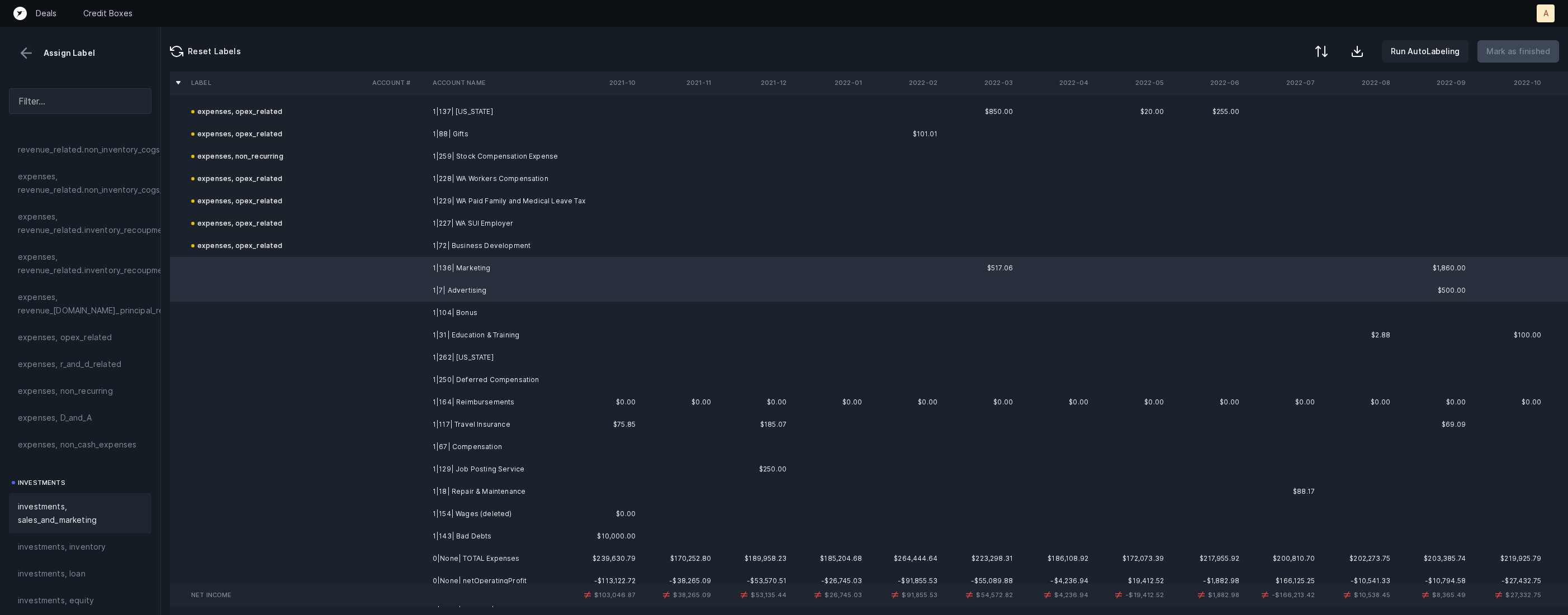
click at [74, 505] on span "investments, sales_and_marketing" at bounding box center [80, 514] width 124 height 27
click at [397, 308] on td at bounding box center [398, 312] width 60 height 23
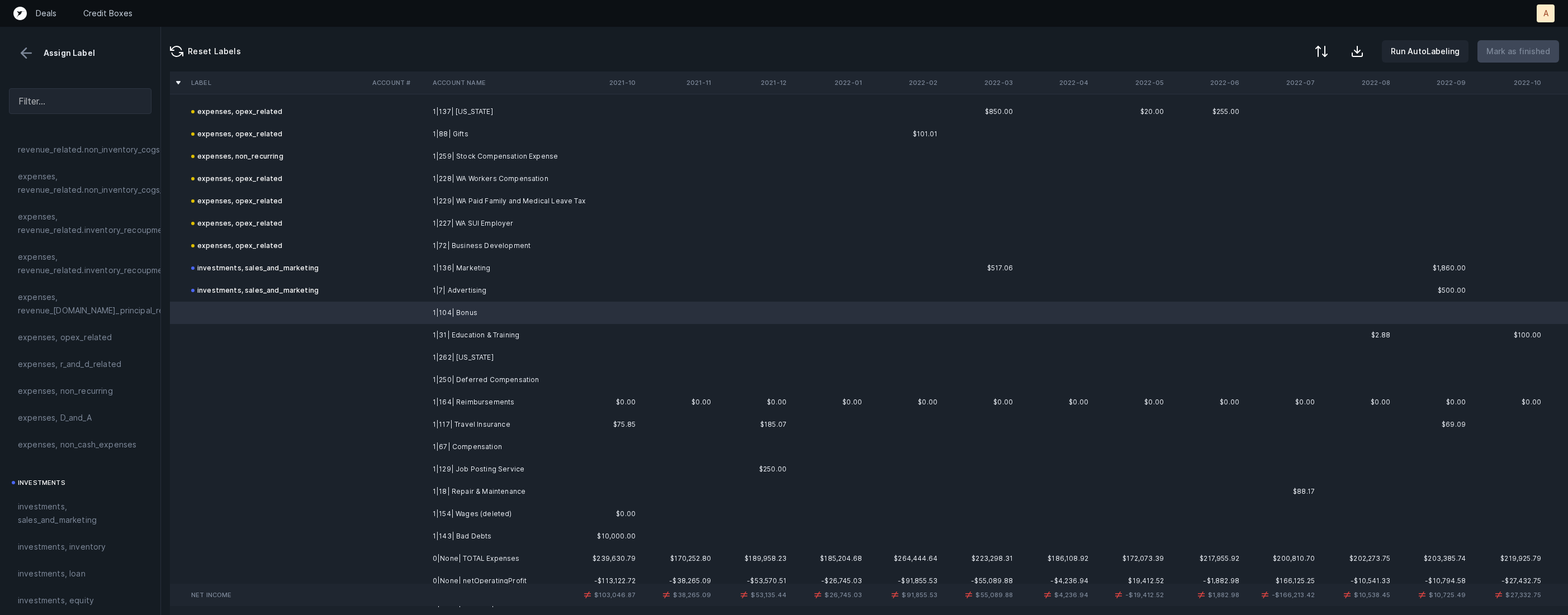
click at [480, 512] on td "1|154| Wages (deleted)" at bounding box center [496, 514] width 136 height 23
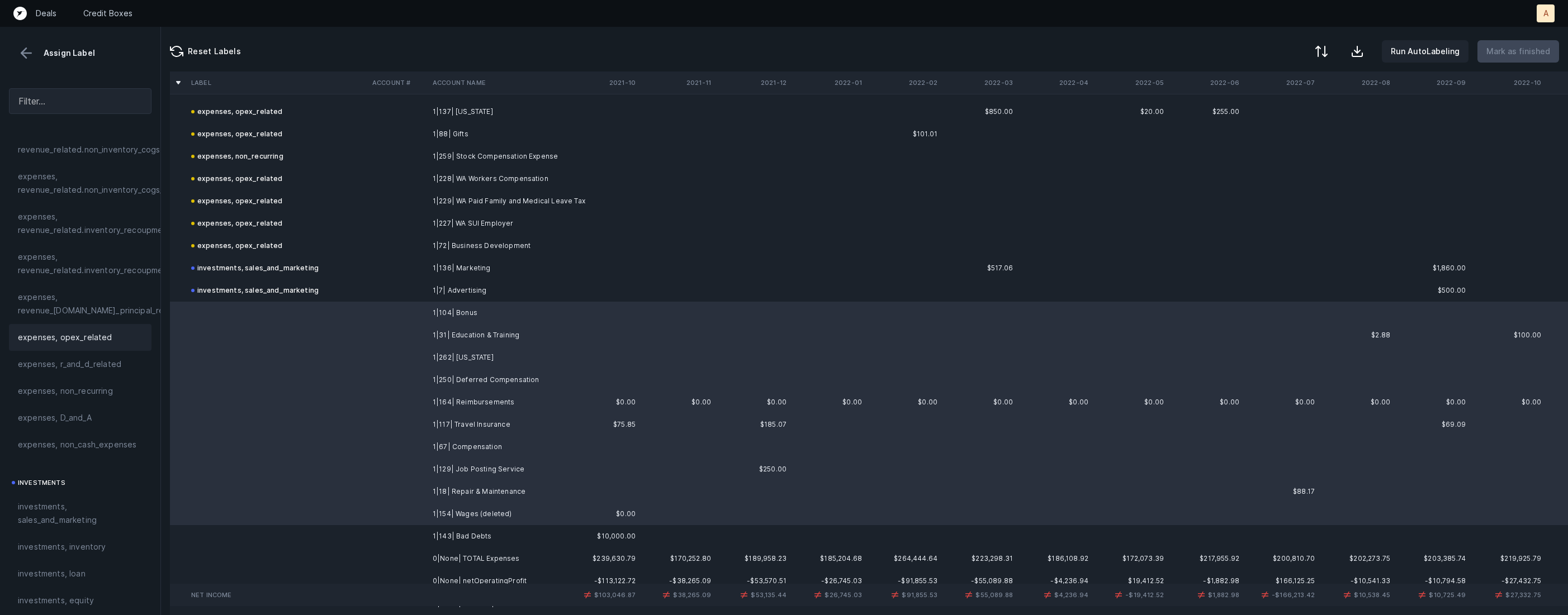
click at [101, 335] on span "expenses, opex_related" at bounding box center [65, 337] width 94 height 14
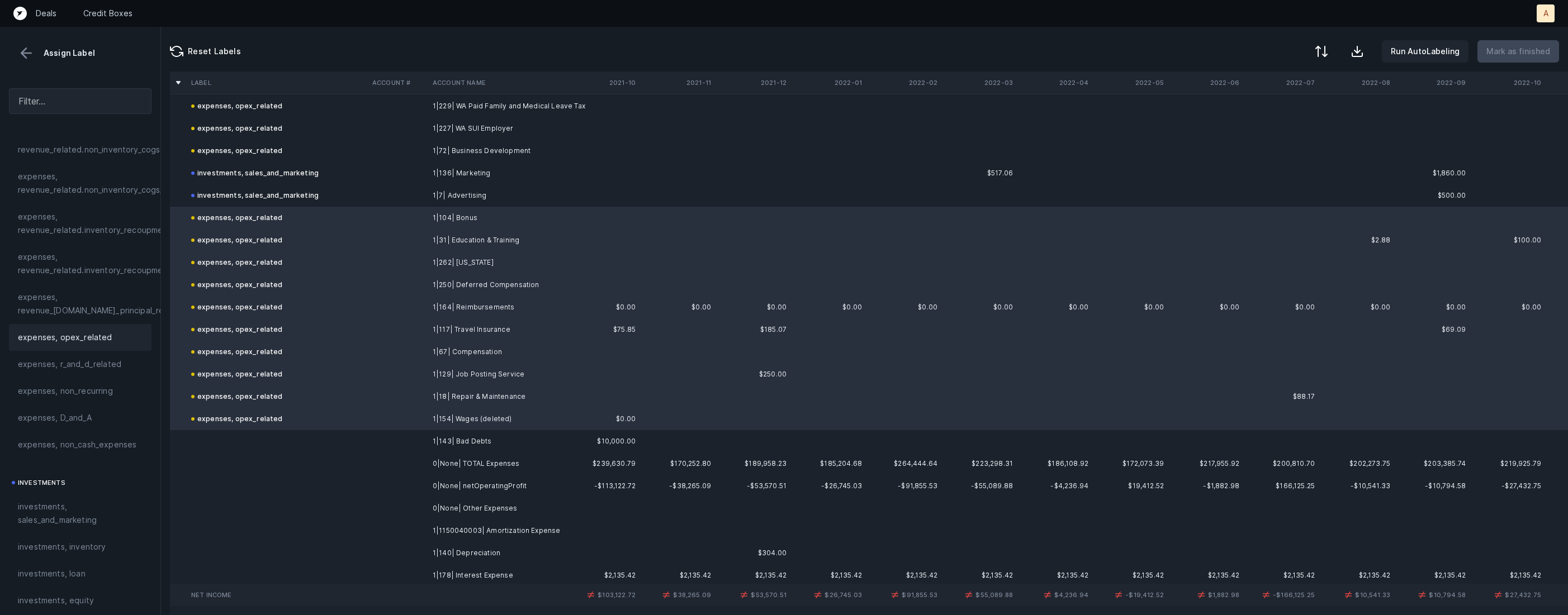
scroll to position [1289, 0]
click at [427, 436] on td at bounding box center [398, 434] width 60 height 23
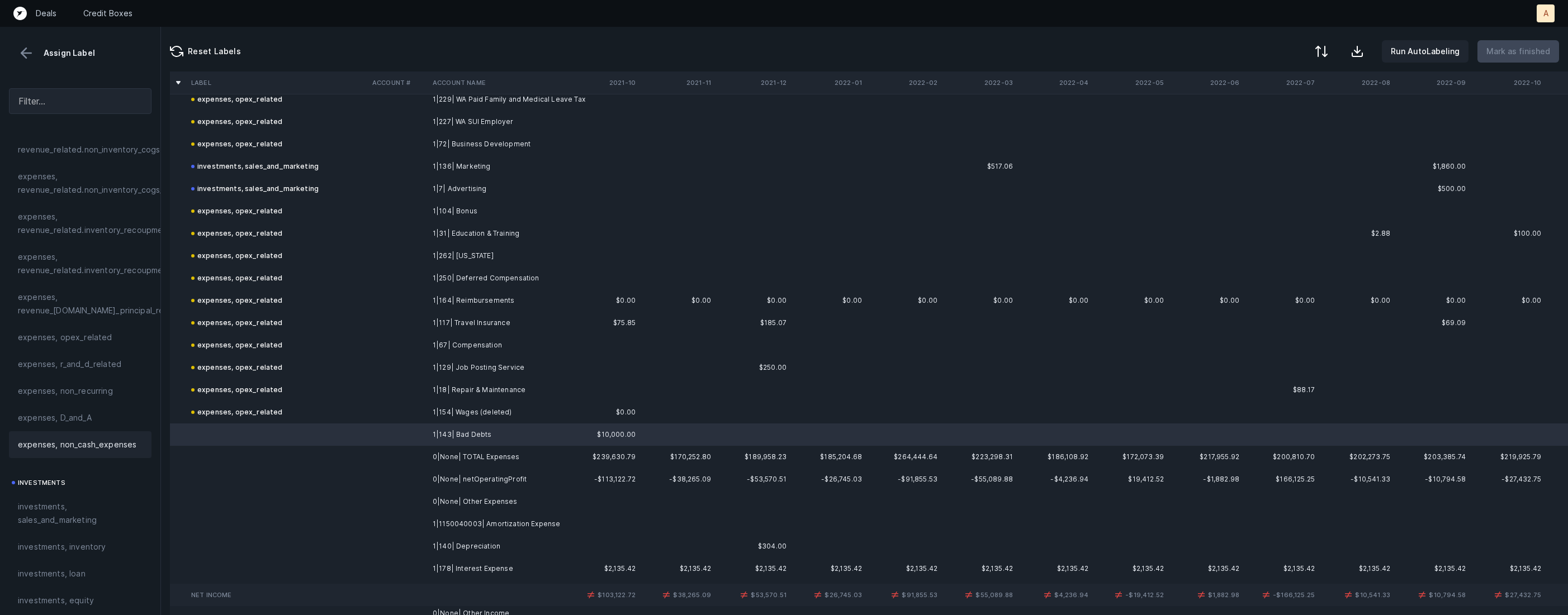
click at [114, 447] on span "expenses, non_cash_expenses" at bounding box center [77, 444] width 118 height 14
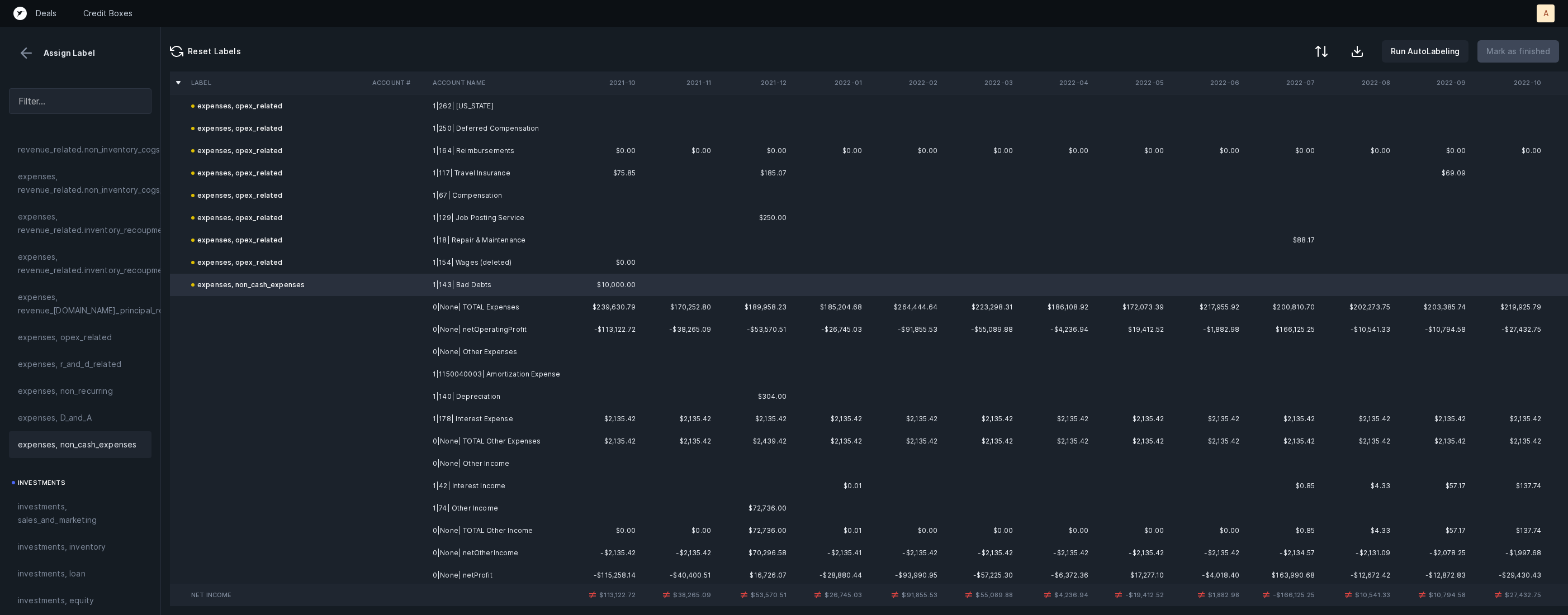
scroll to position [1451, 0]
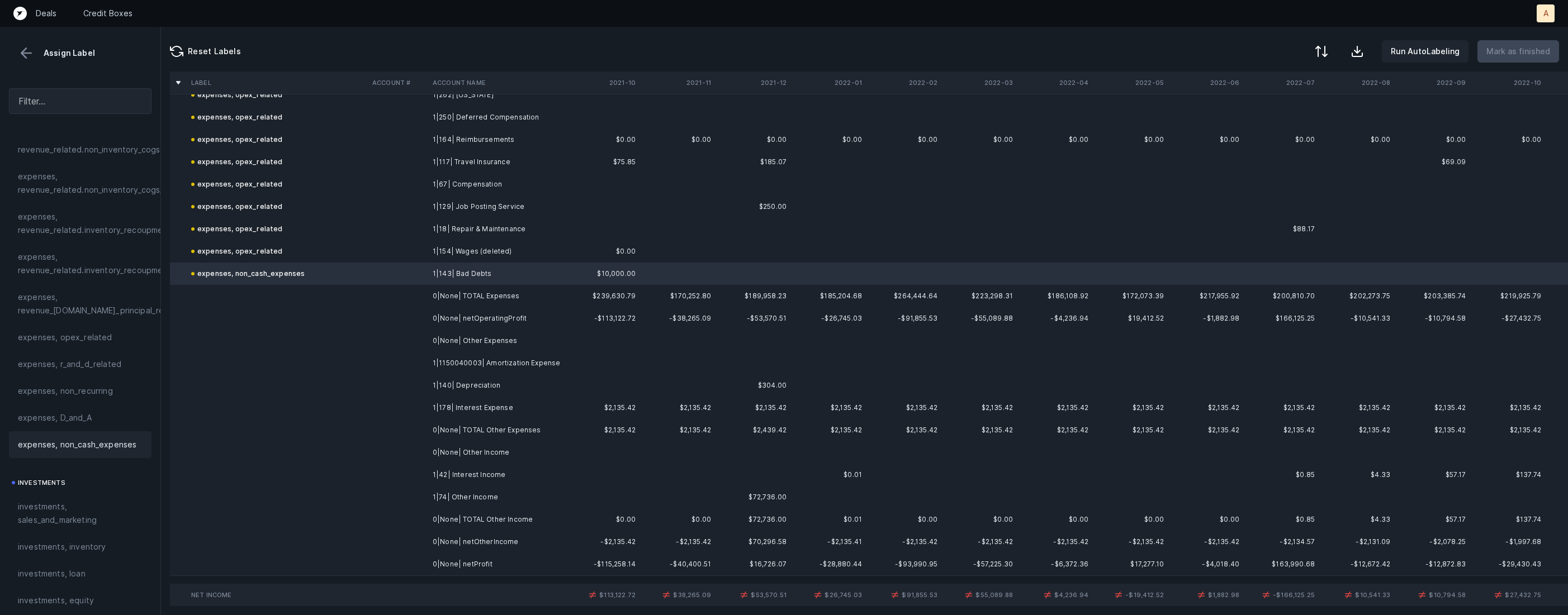
click at [432, 372] on td "1|1150040003| Amortization Expense" at bounding box center [496, 363] width 136 height 23
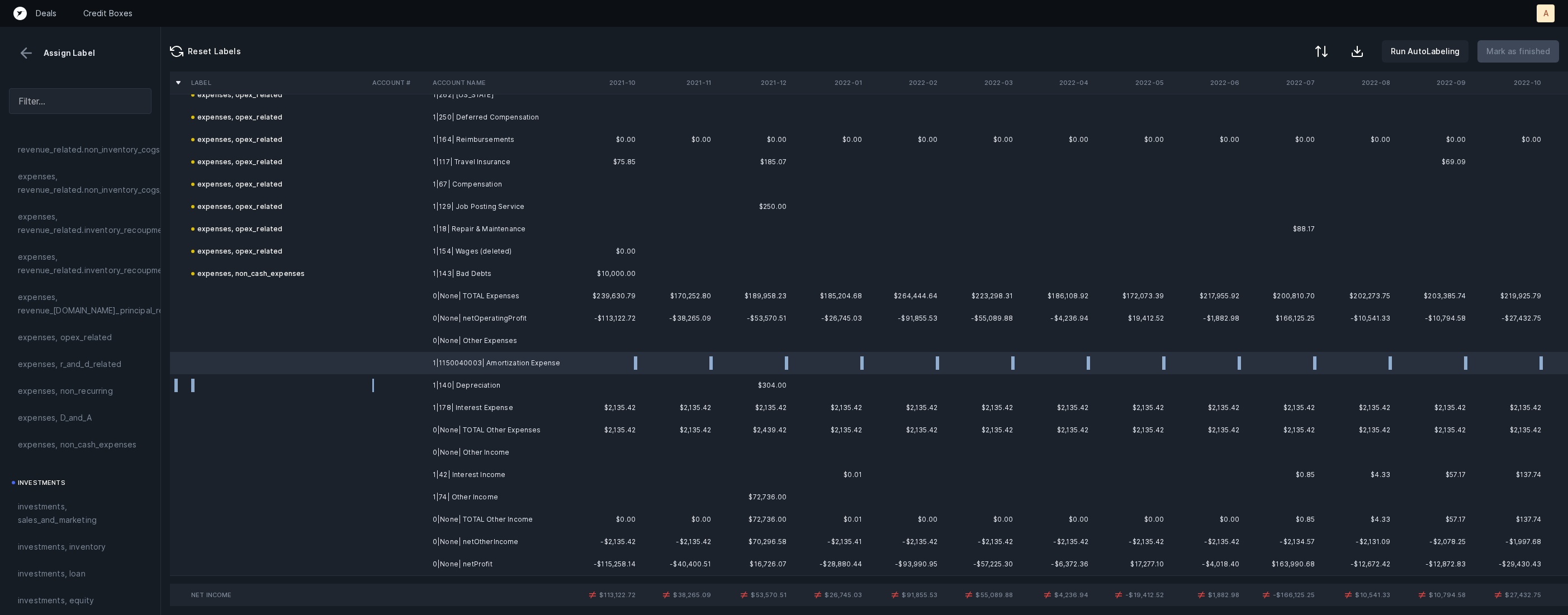
click at [412, 387] on td at bounding box center [398, 385] width 60 height 23
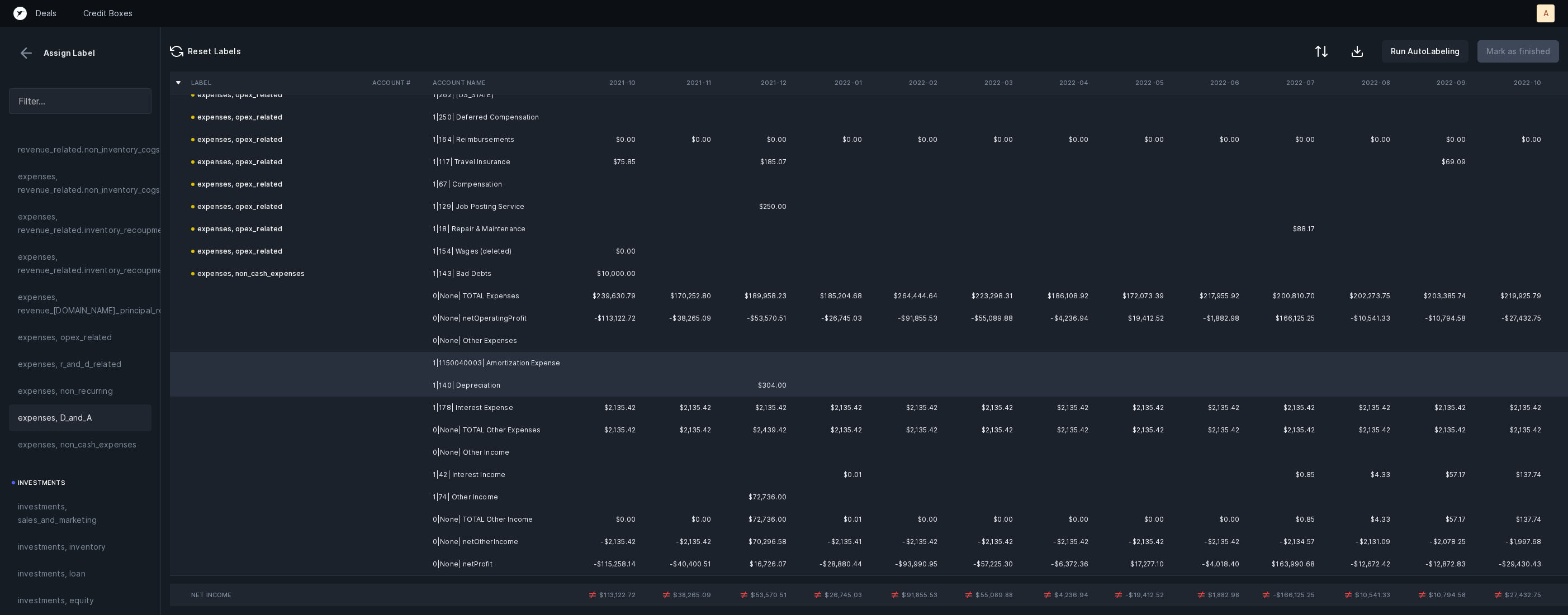
click at [65, 412] on span "expenses, D_and_A" at bounding box center [55, 418] width 74 height 14
click at [444, 412] on td "1|178| Interest Expense" at bounding box center [496, 408] width 136 height 23
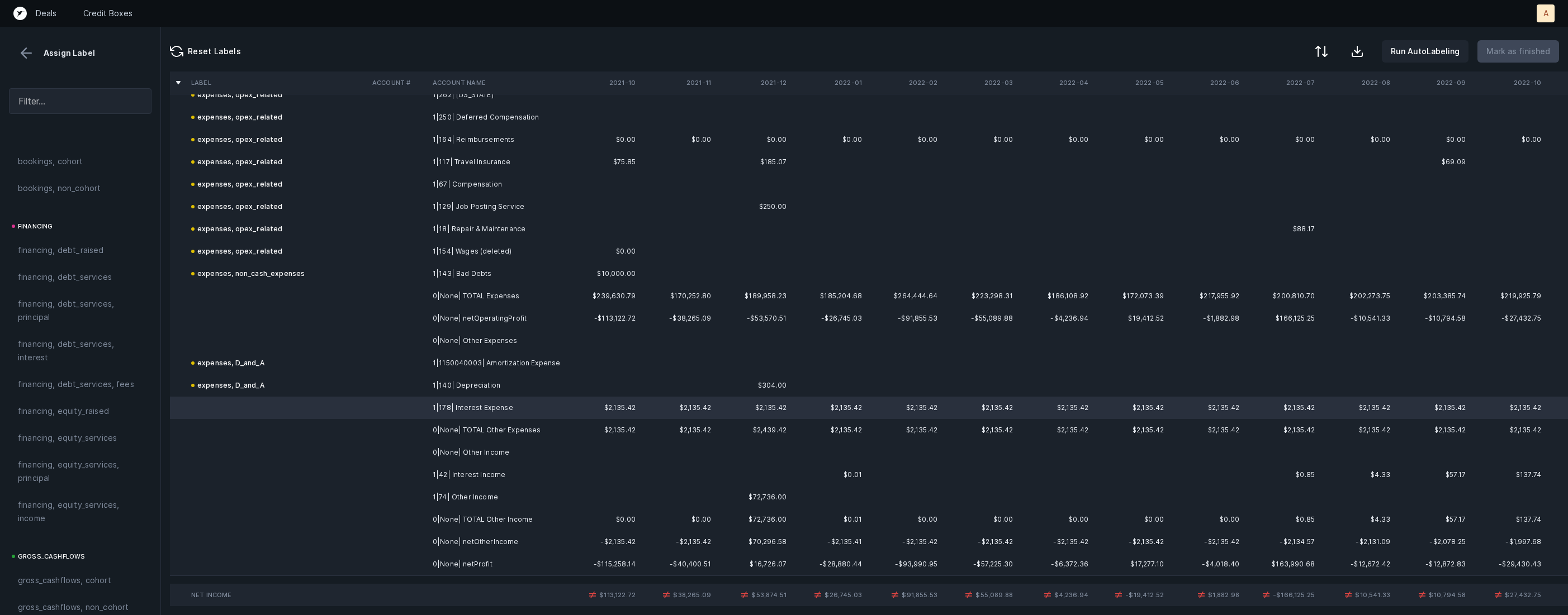
scroll to position [759, 0]
click at [48, 377] on span "financing, debt_services, interest" at bounding box center [80, 379] width 124 height 27
click at [419, 473] on td at bounding box center [398, 475] width 60 height 23
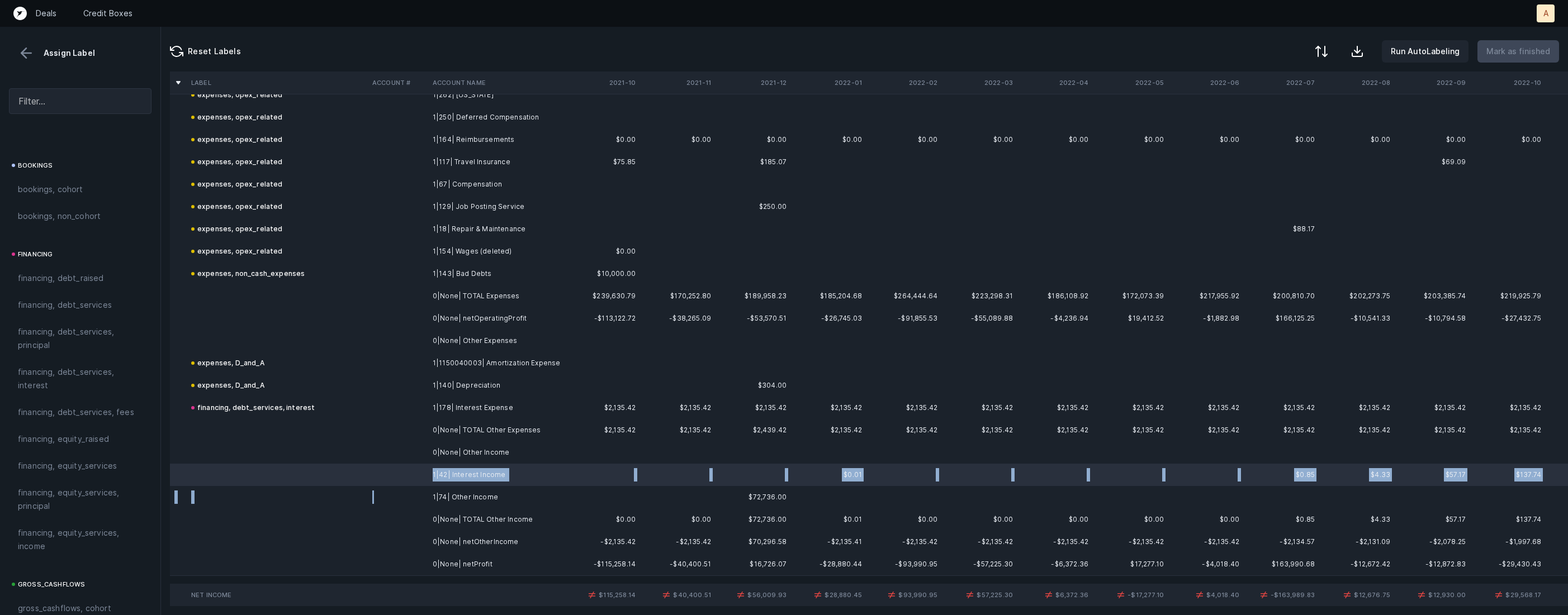
click at [424, 496] on td at bounding box center [398, 497] width 60 height 23
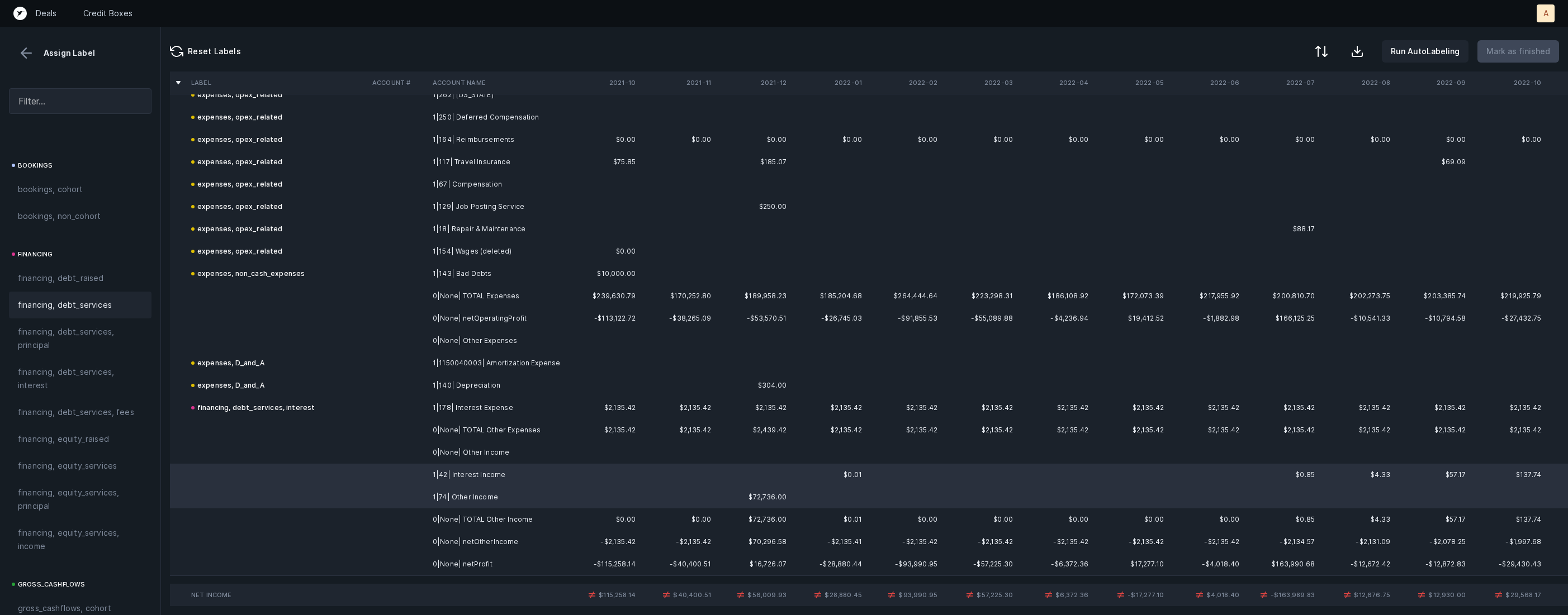
scroll to position [1231, 0]
click at [77, 263] on span "Other_income/expense_net, Other_income" at bounding box center [80, 262] width 124 height 27
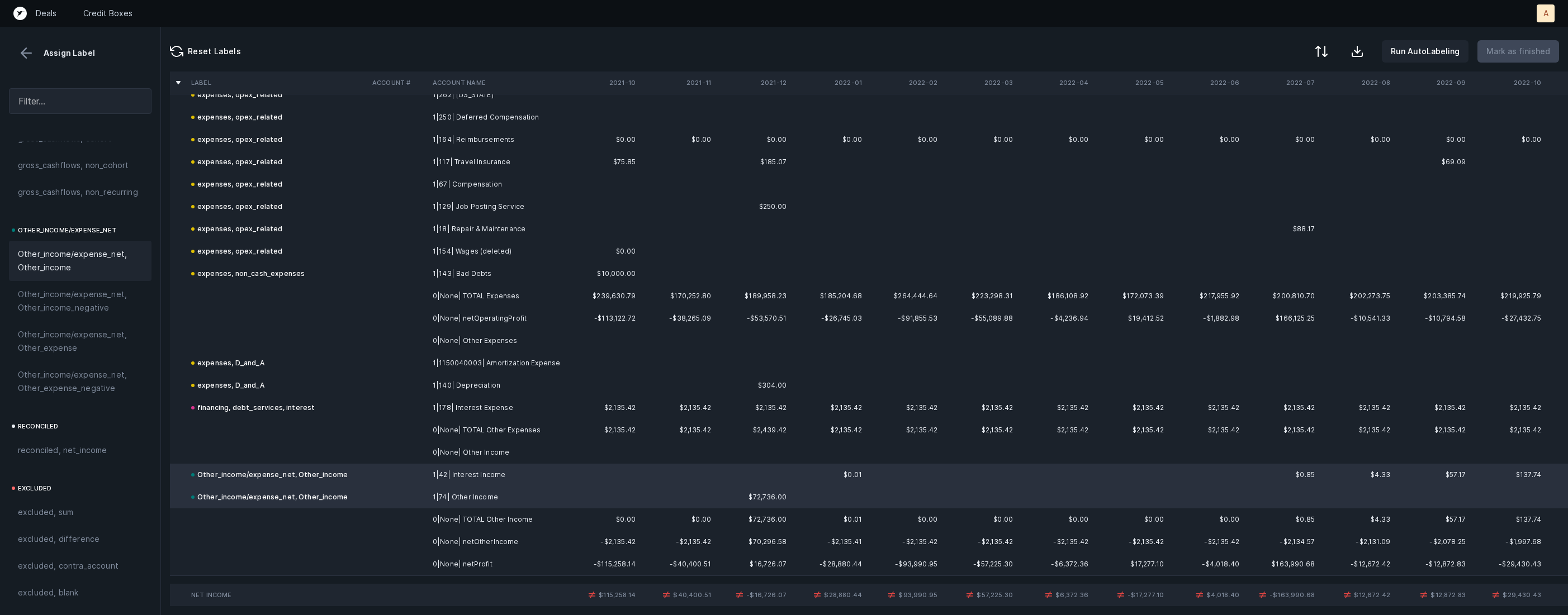
click at [438, 561] on td "0|None| netProfit" at bounding box center [496, 564] width 136 height 23
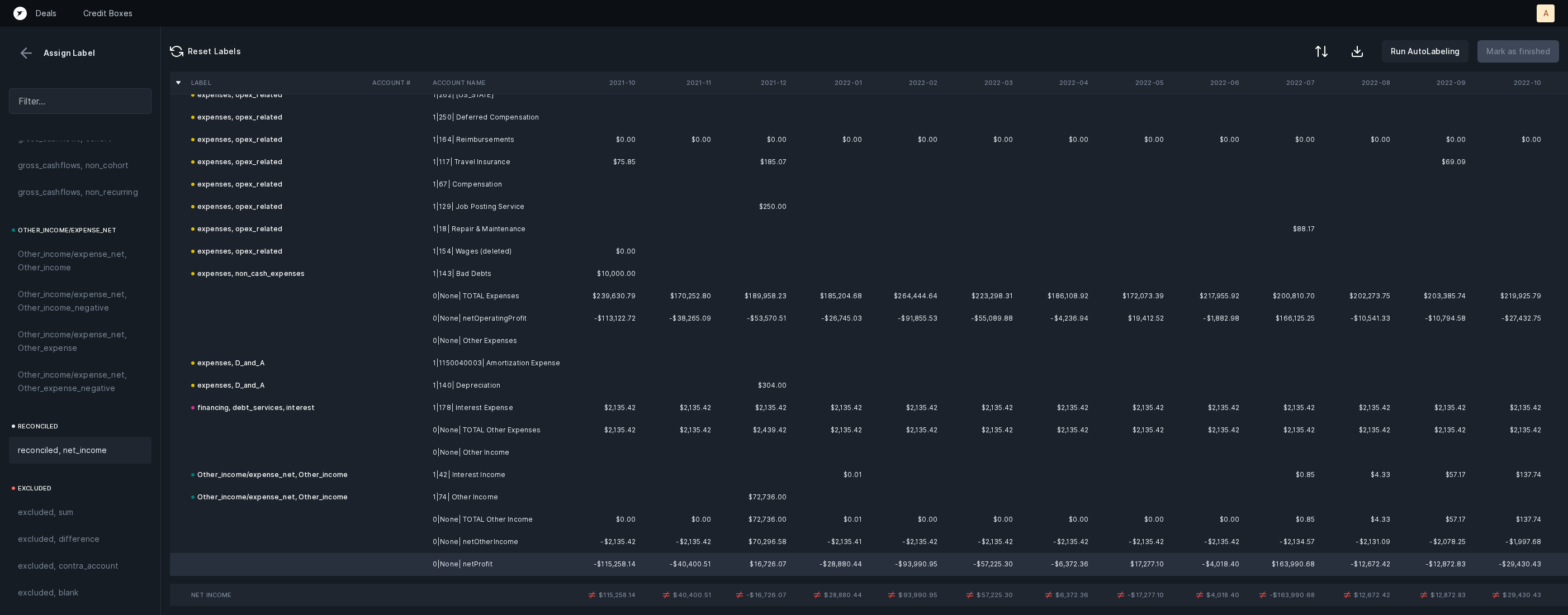
click at [70, 444] on span "reconciled, net_income" at bounding box center [63, 451] width 89 height 14
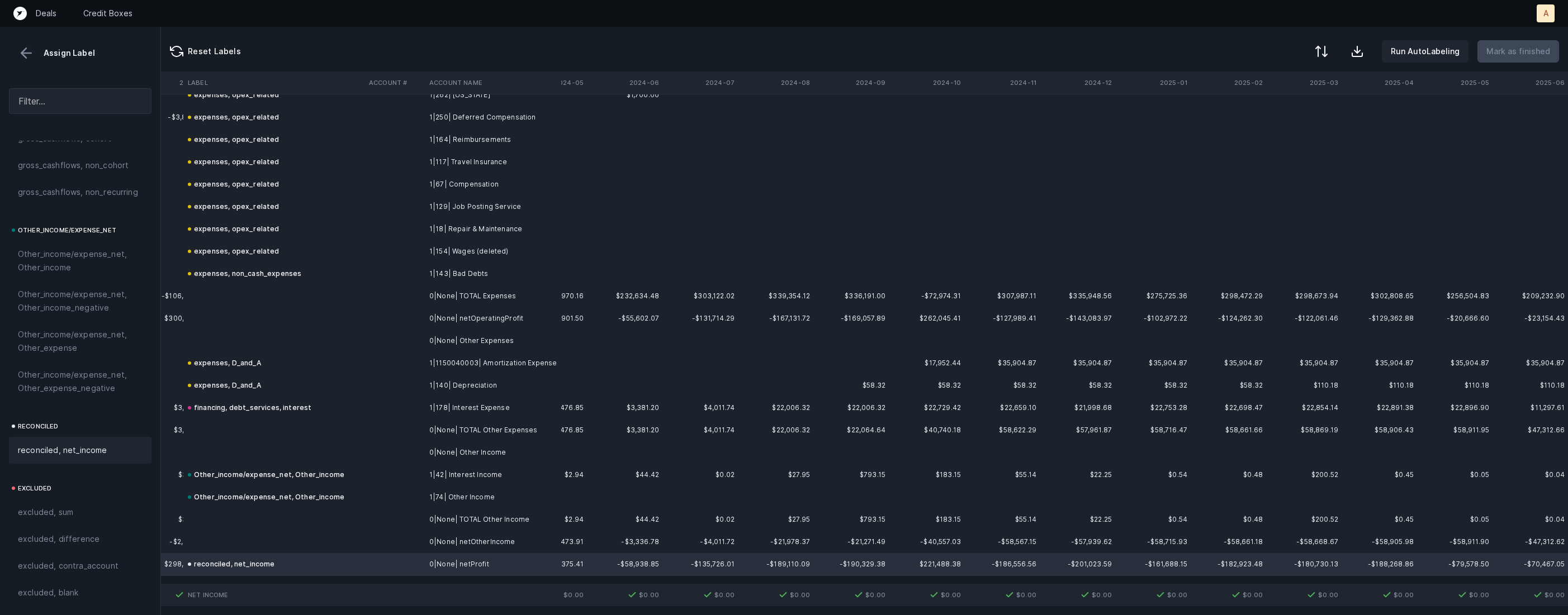
scroll to position [1451, 2619]
click at [1329, 61] on button at bounding box center [1320, 52] width 25 height 25
click at [1294, 118] on div "By Hum label" at bounding box center [1271, 118] width 112 height 23
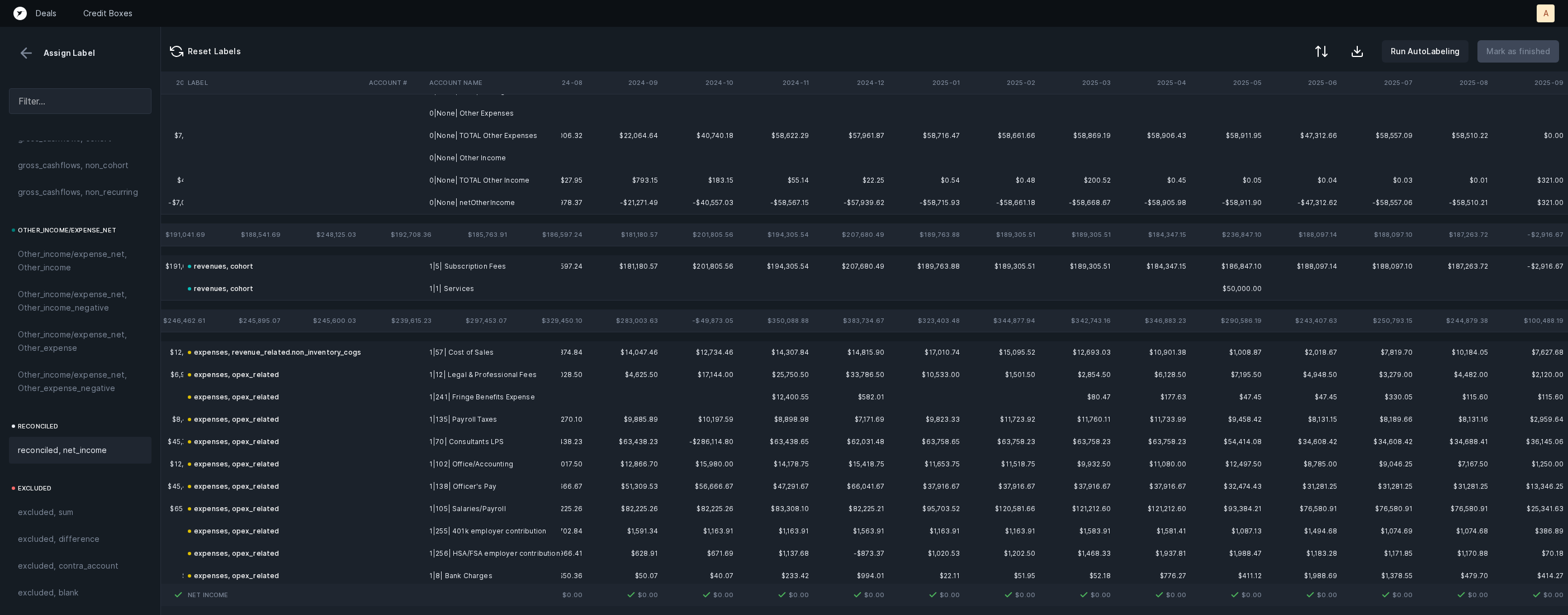
scroll to position [0, 2619]
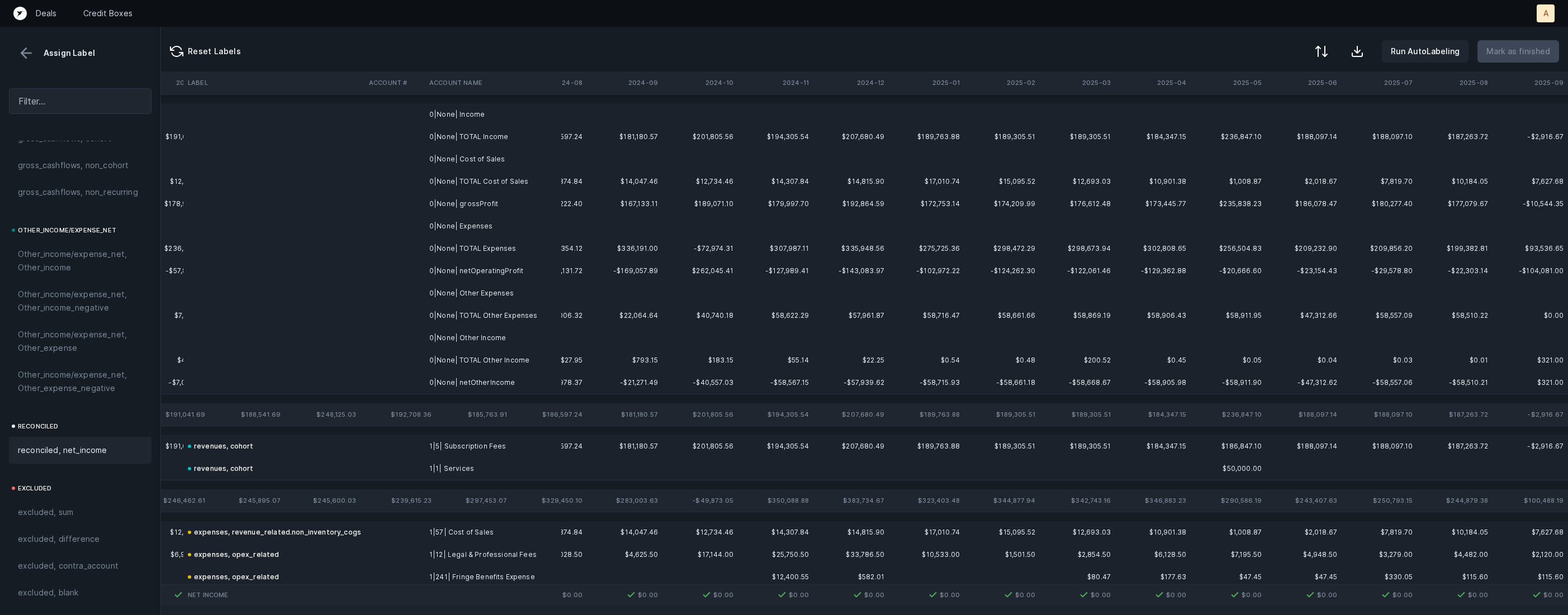
click at [553, 120] on td "0|None| Income" at bounding box center [493, 114] width 136 height 23
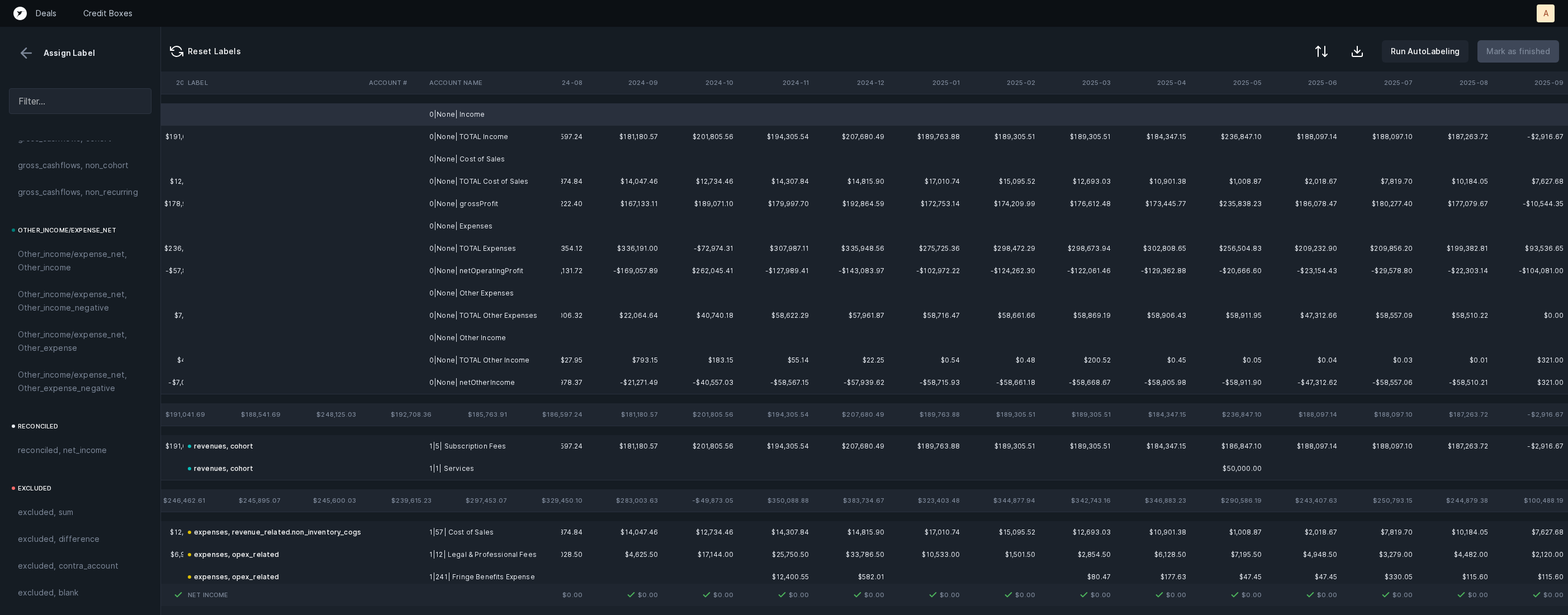
click at [508, 154] on td "0|None| Cost of Sales" at bounding box center [493, 159] width 136 height 23
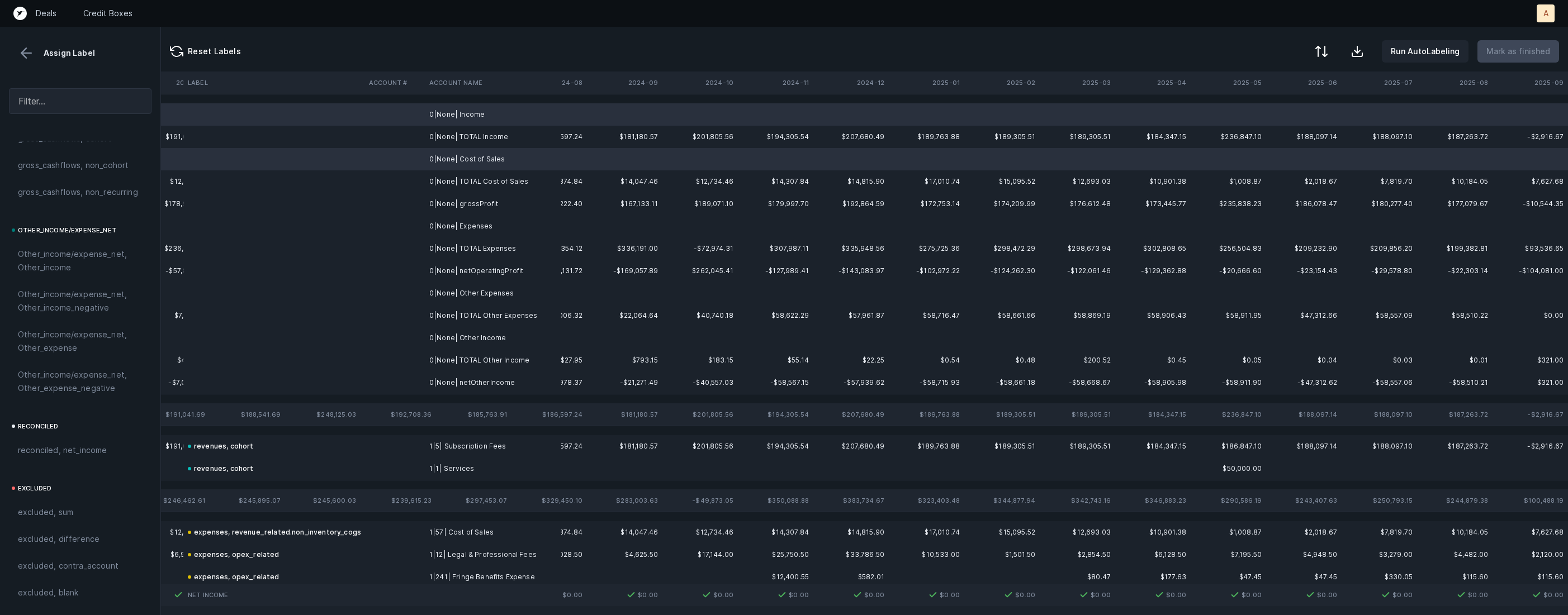
click at [478, 226] on td "0|None| Expenses" at bounding box center [493, 226] width 136 height 23
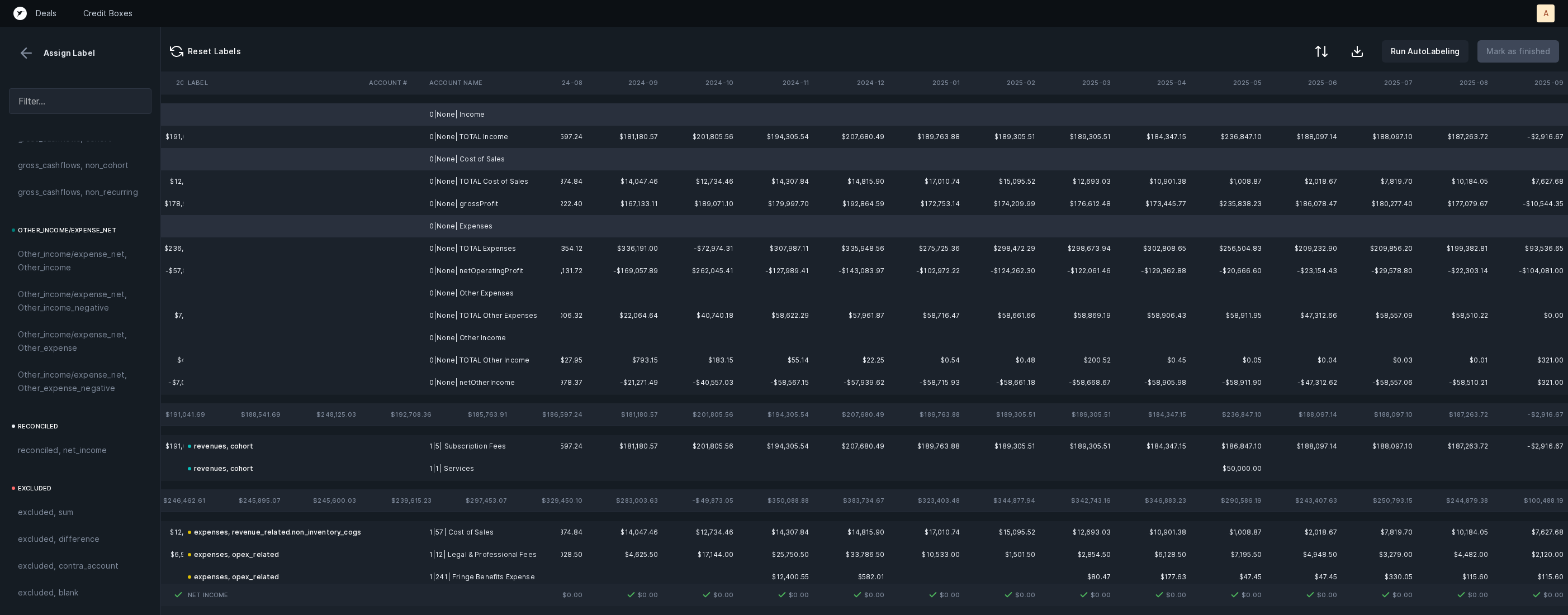
click at [473, 294] on td "0|None| Other Expenses" at bounding box center [493, 293] width 136 height 23
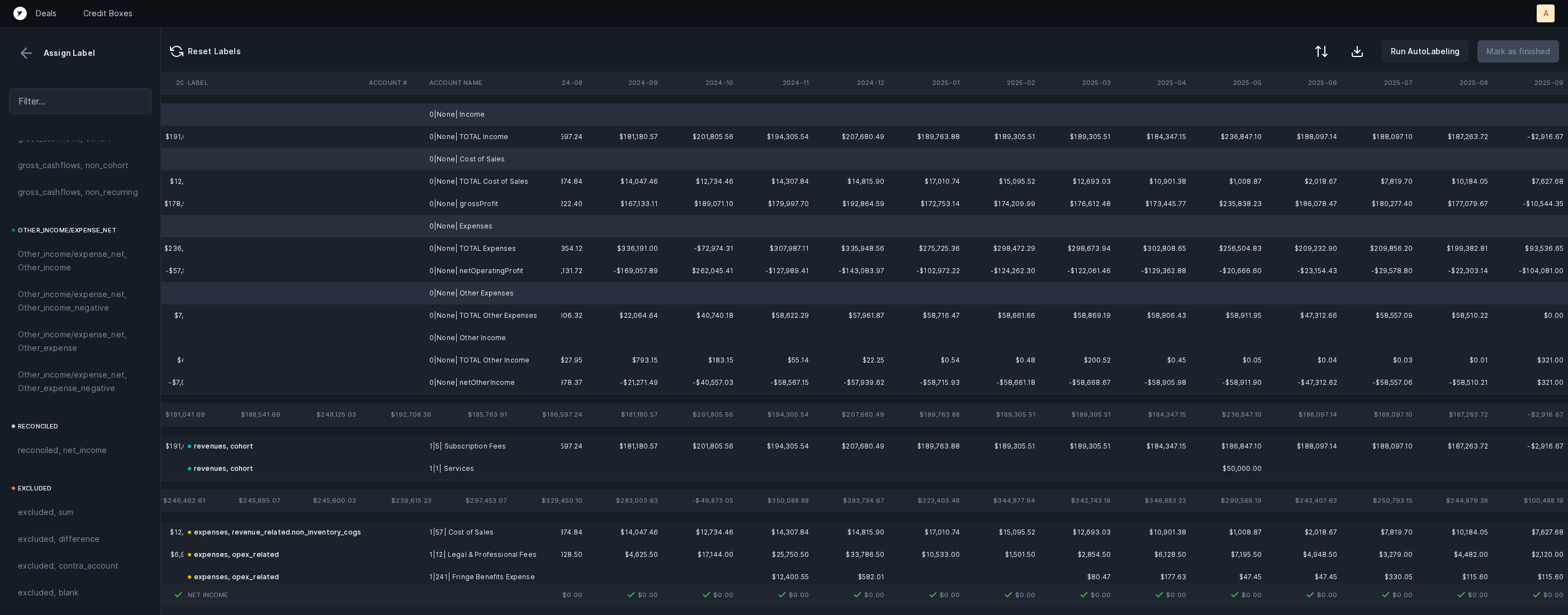
click at [462, 332] on td "0|None| Other Income" at bounding box center [493, 338] width 136 height 23
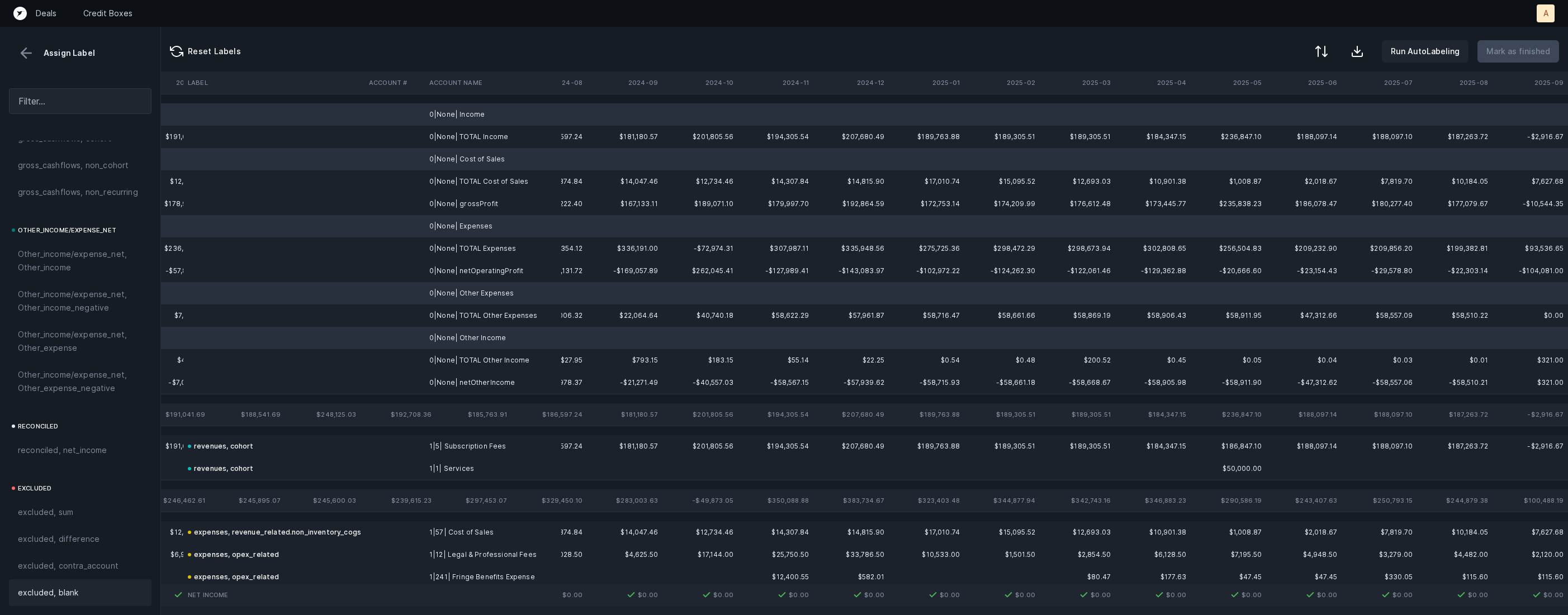
click at [35, 590] on span "excluded, blank" at bounding box center [48, 592] width 60 height 14
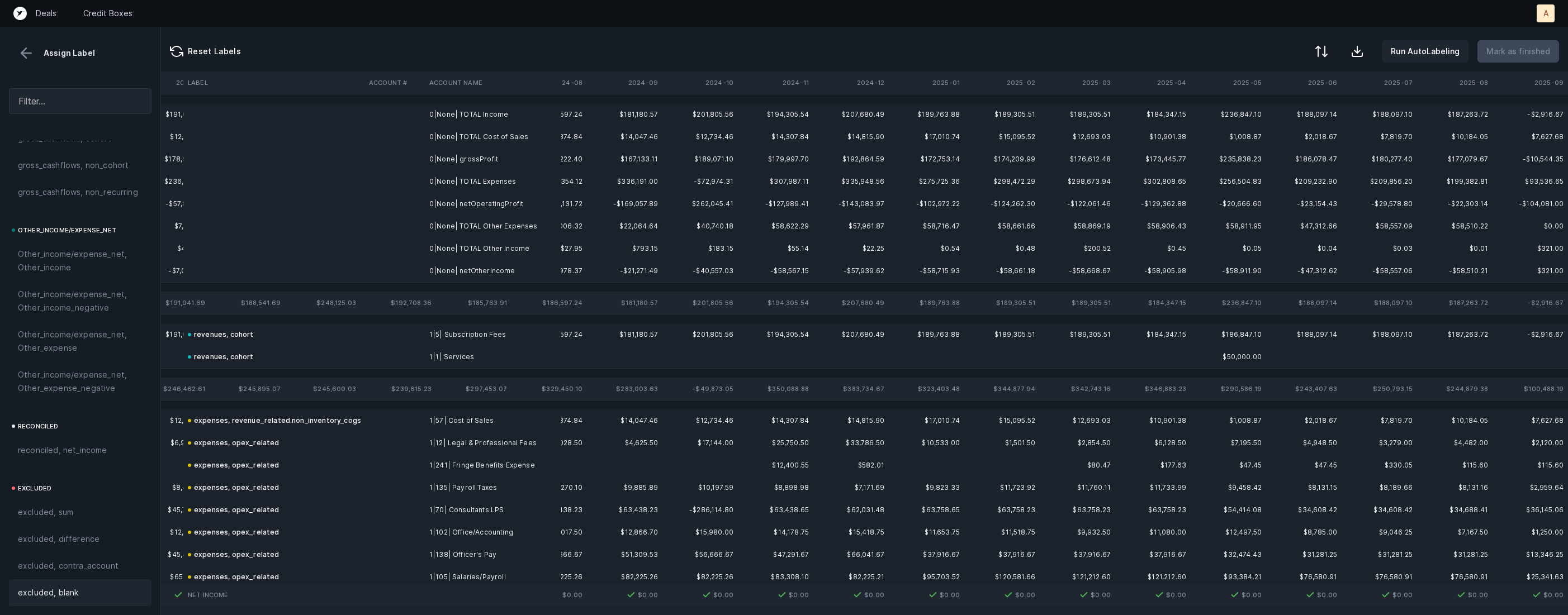
click at [408, 164] on td at bounding box center [394, 159] width 60 height 23
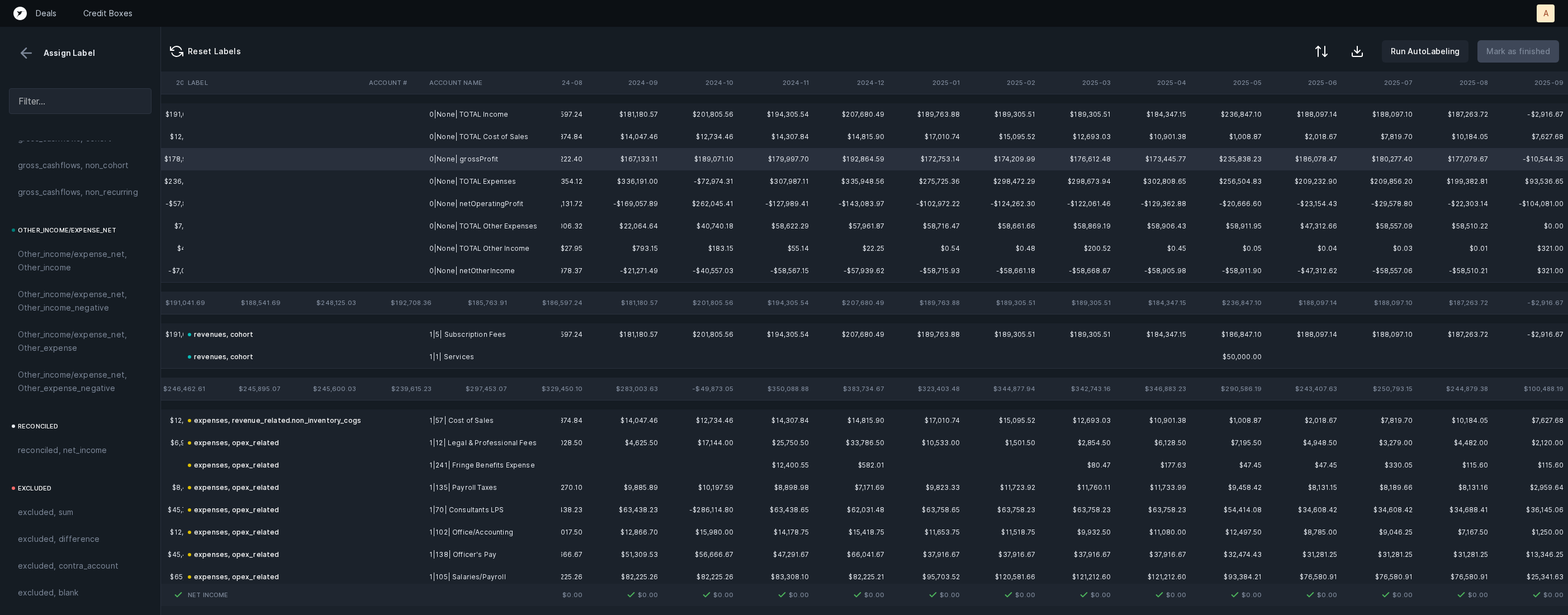
click at [450, 204] on td "0|None| netOperatingProfit" at bounding box center [493, 203] width 136 height 23
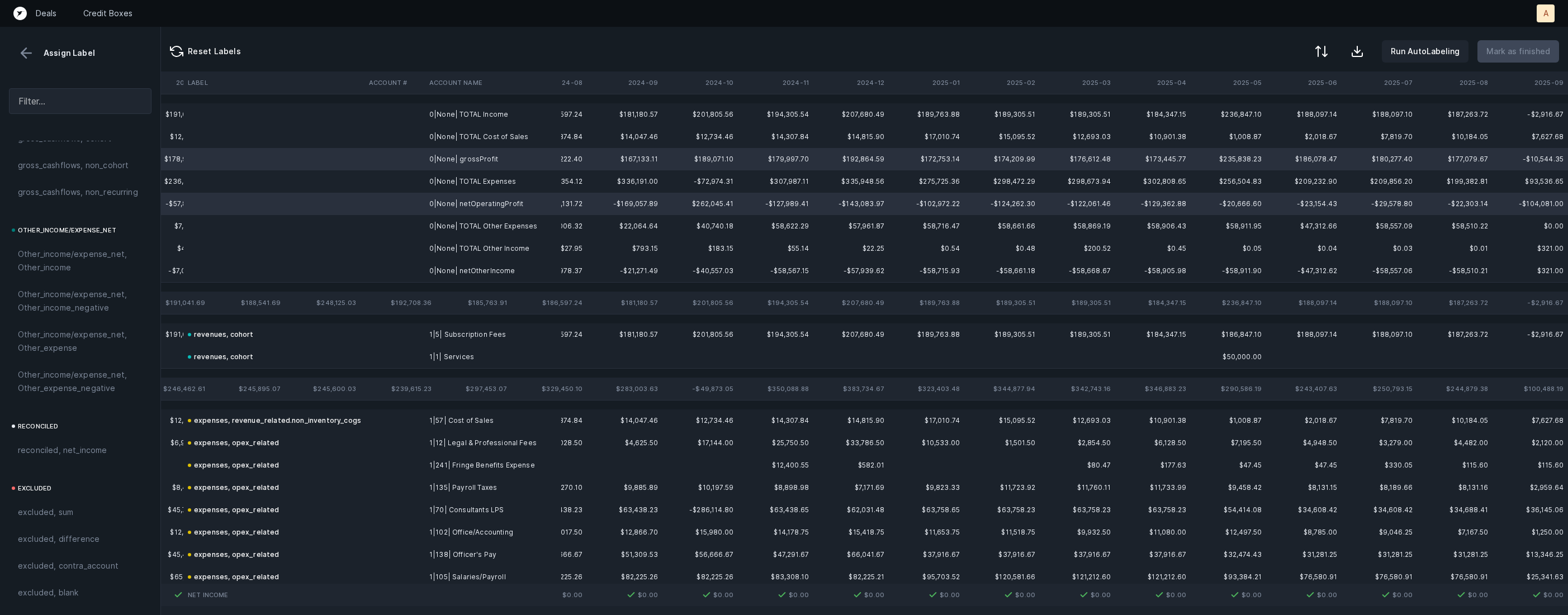
click at [457, 270] on td "0|None| netOtherIncome" at bounding box center [493, 271] width 136 height 23
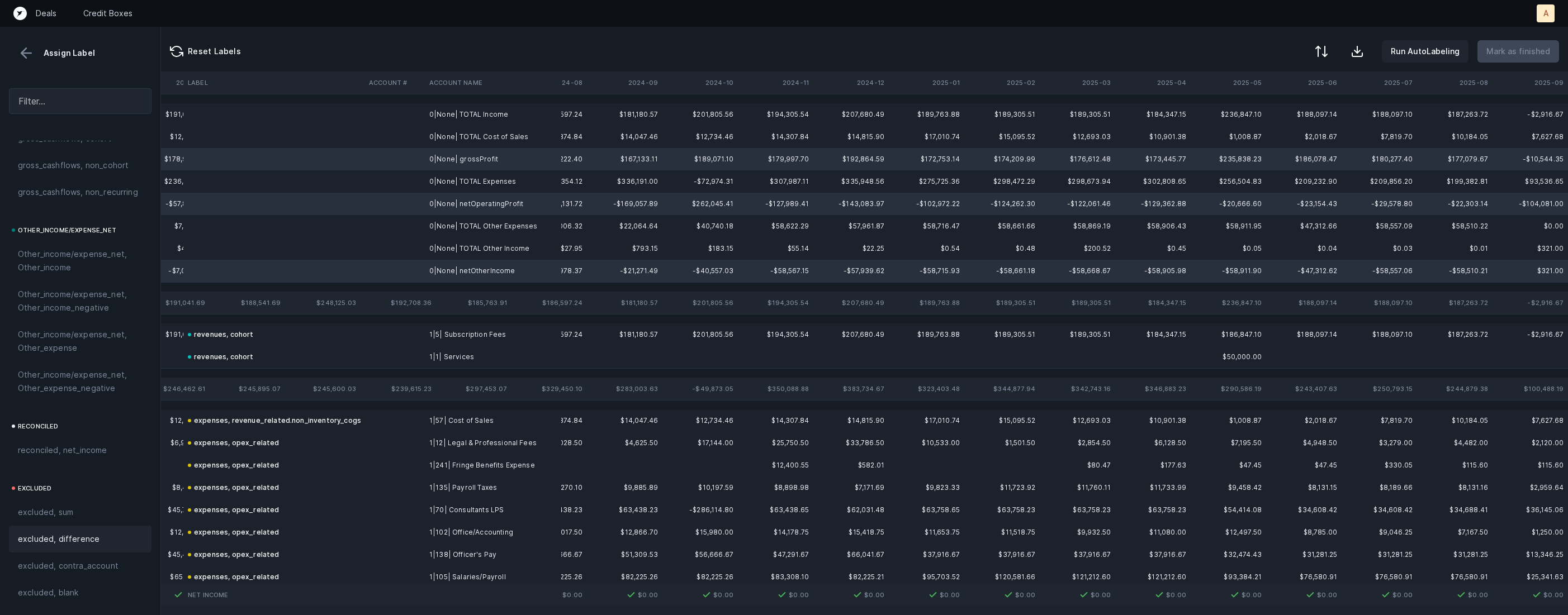
click at [62, 539] on span "excluded, difference" at bounding box center [59, 539] width 82 height 14
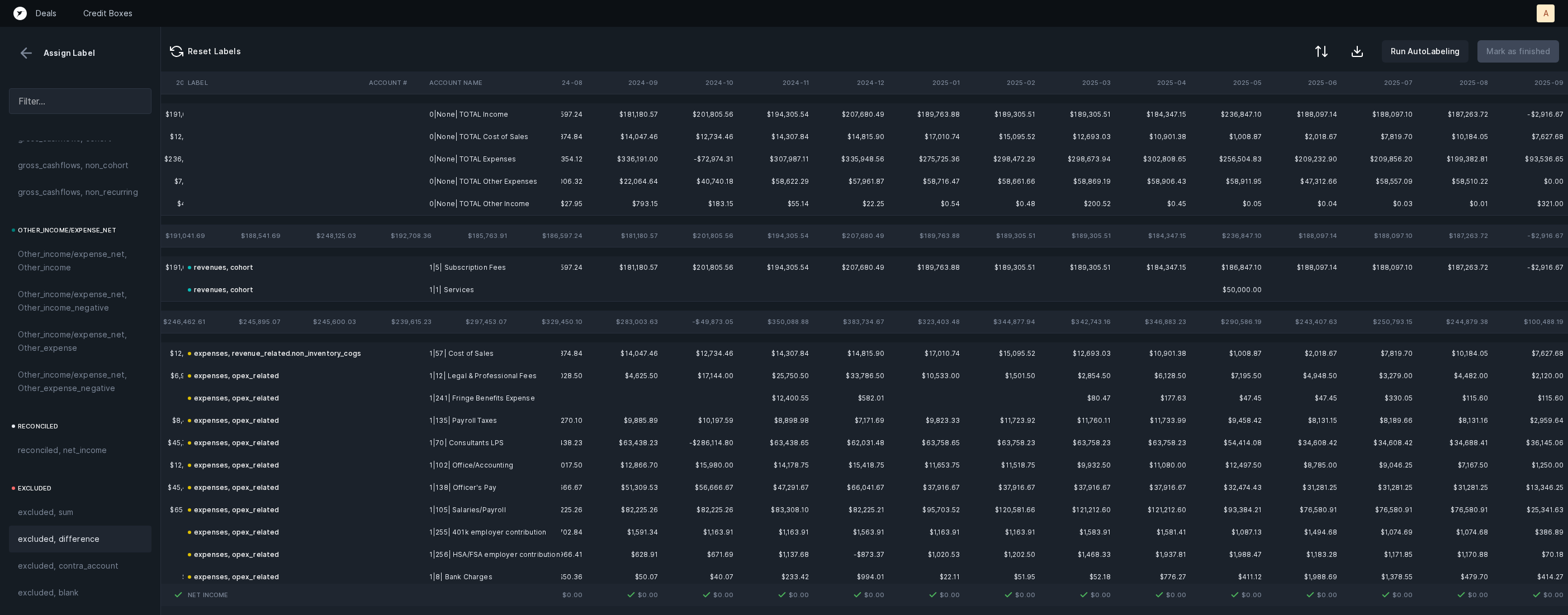
click at [467, 109] on td "0|None| TOTAL Income" at bounding box center [493, 114] width 136 height 23
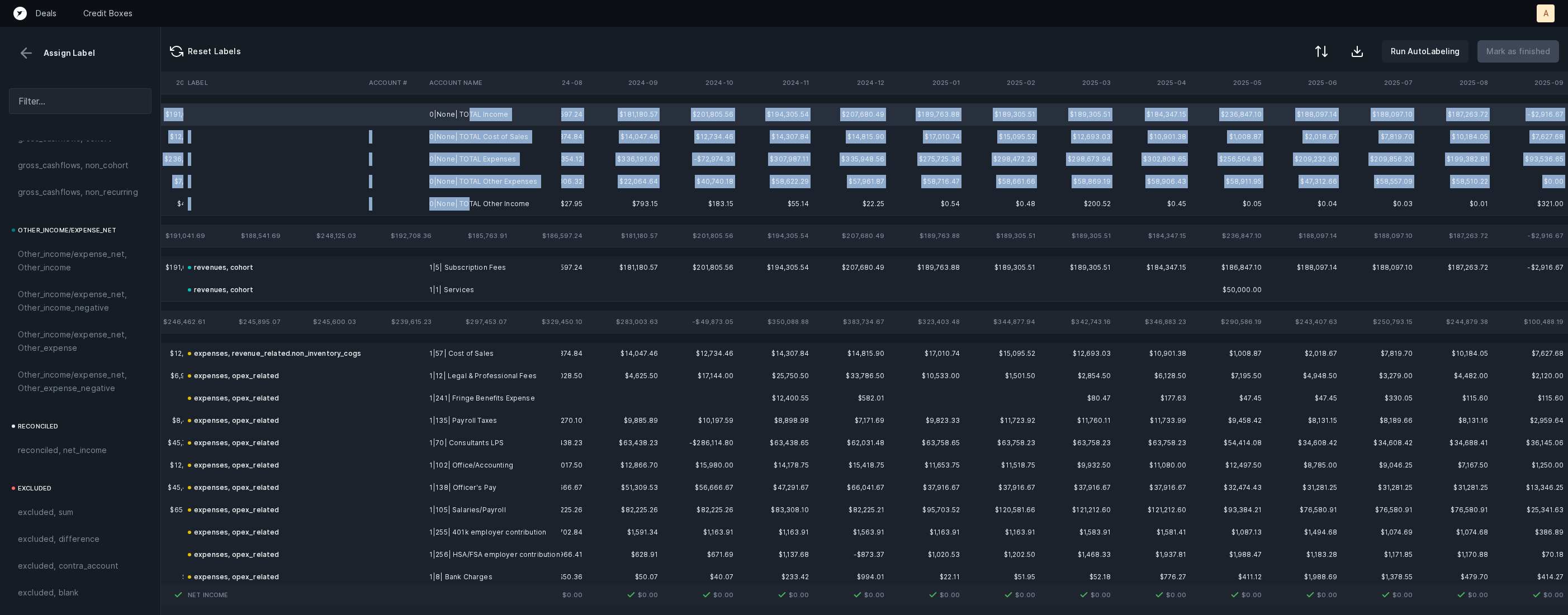
click at [464, 210] on td "0|None| TOTAL Other Income" at bounding box center [493, 203] width 136 height 23
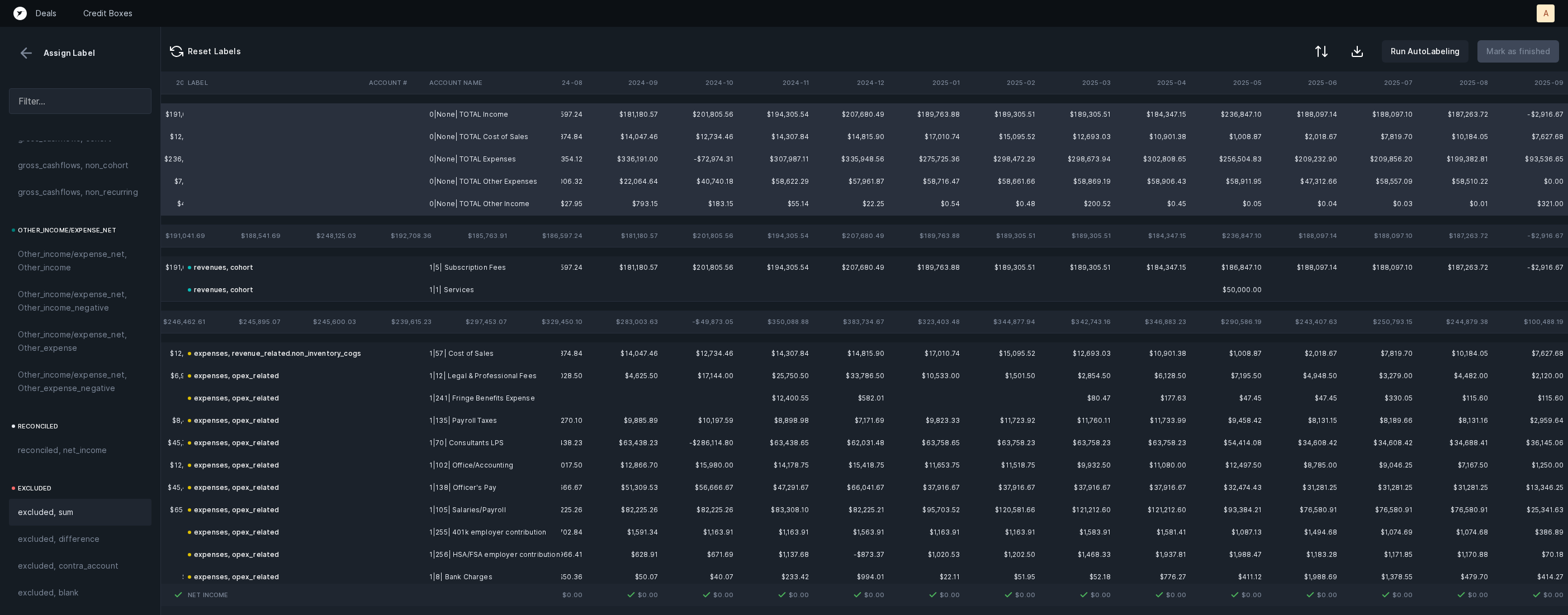
click at [79, 512] on div "excluded, sum" at bounding box center [80, 512] width 124 height 14
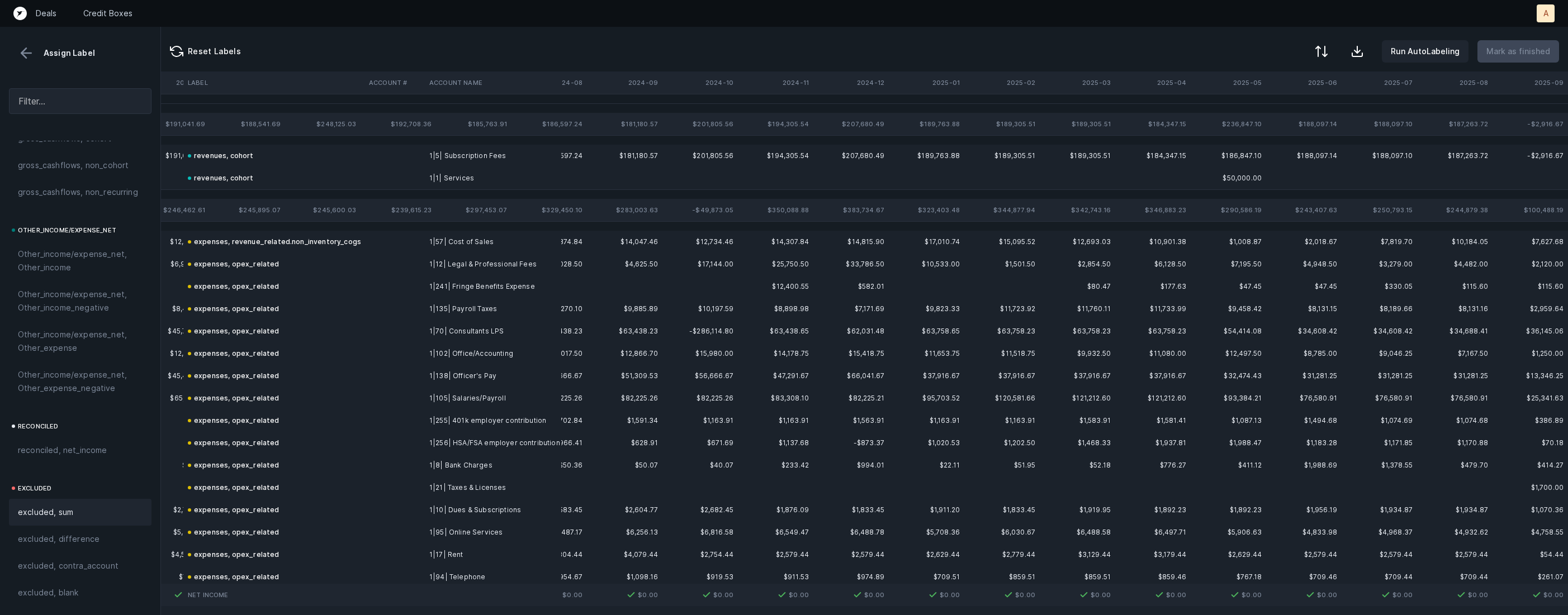
click at [14, 55] on div "Assign Label" at bounding box center [80, 53] width 143 height 16
click at [20, 55] on button at bounding box center [26, 53] width 16 height 16
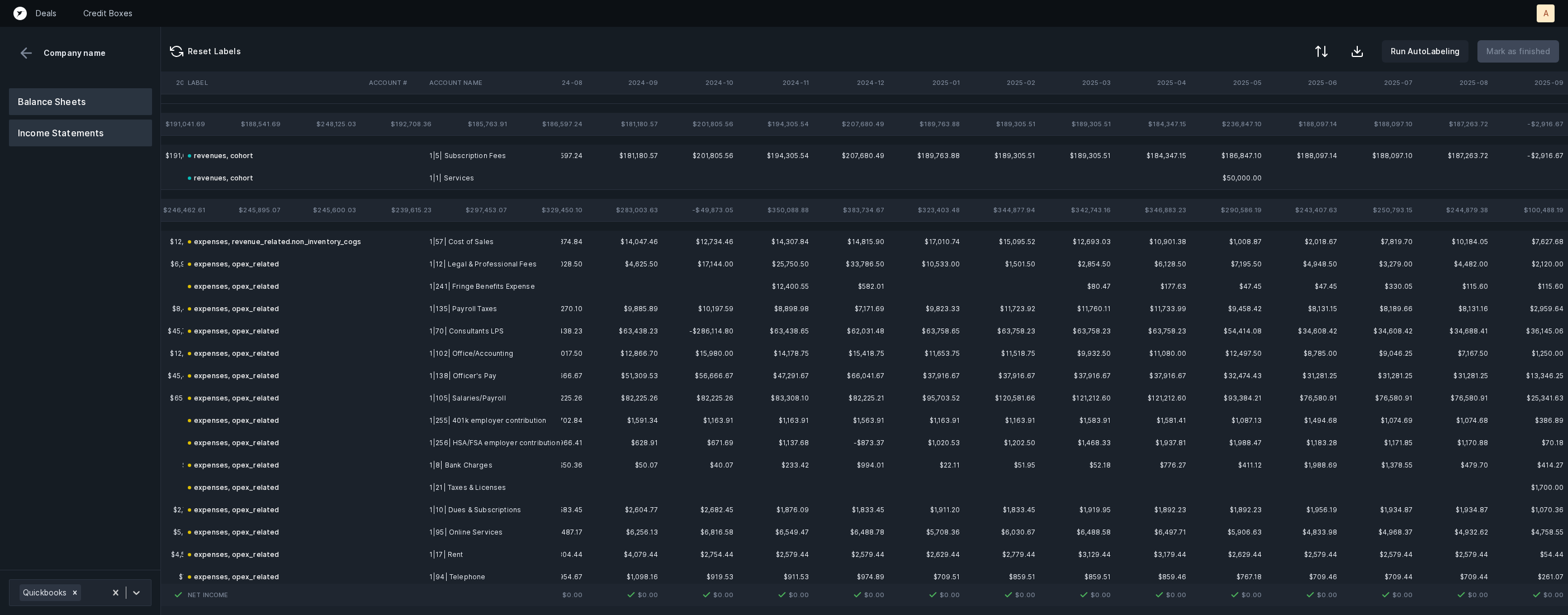
click at [50, 109] on button "Balance Sheets" at bounding box center [81, 102] width 144 height 27
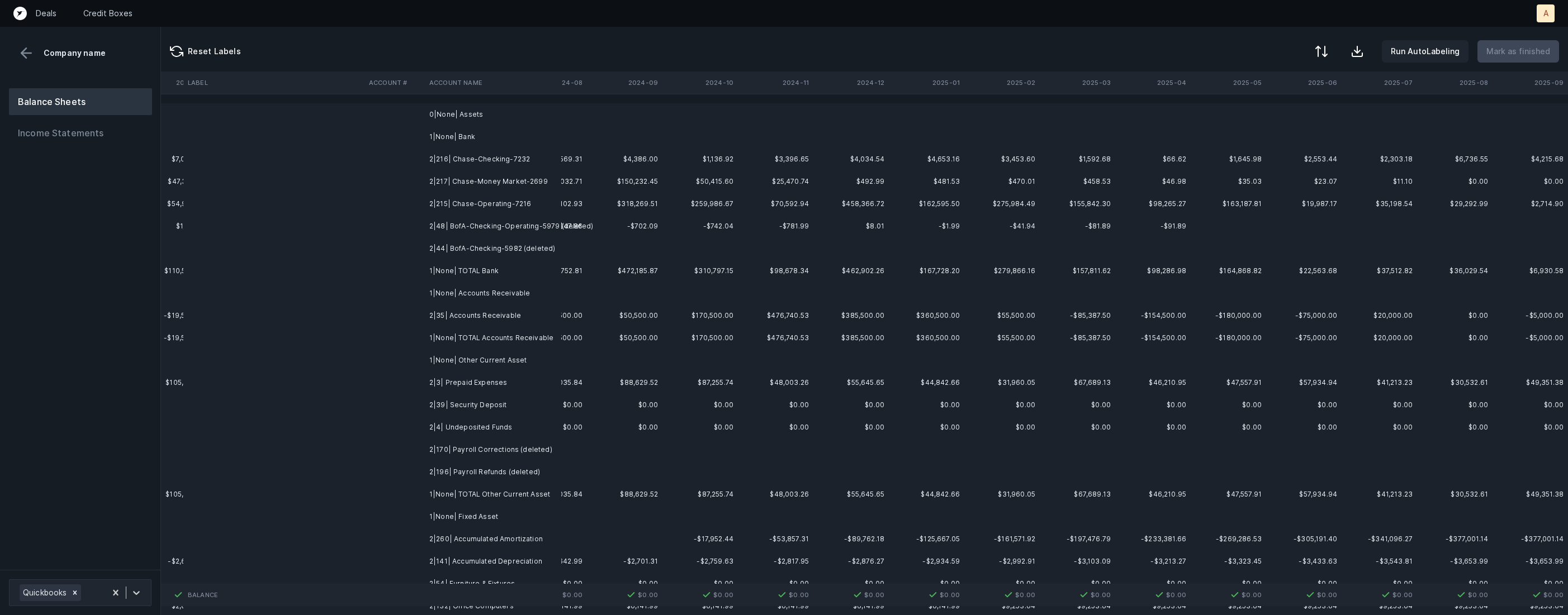
click at [524, 157] on td "2|216| Chase-Checking-7232" at bounding box center [493, 159] width 136 height 23
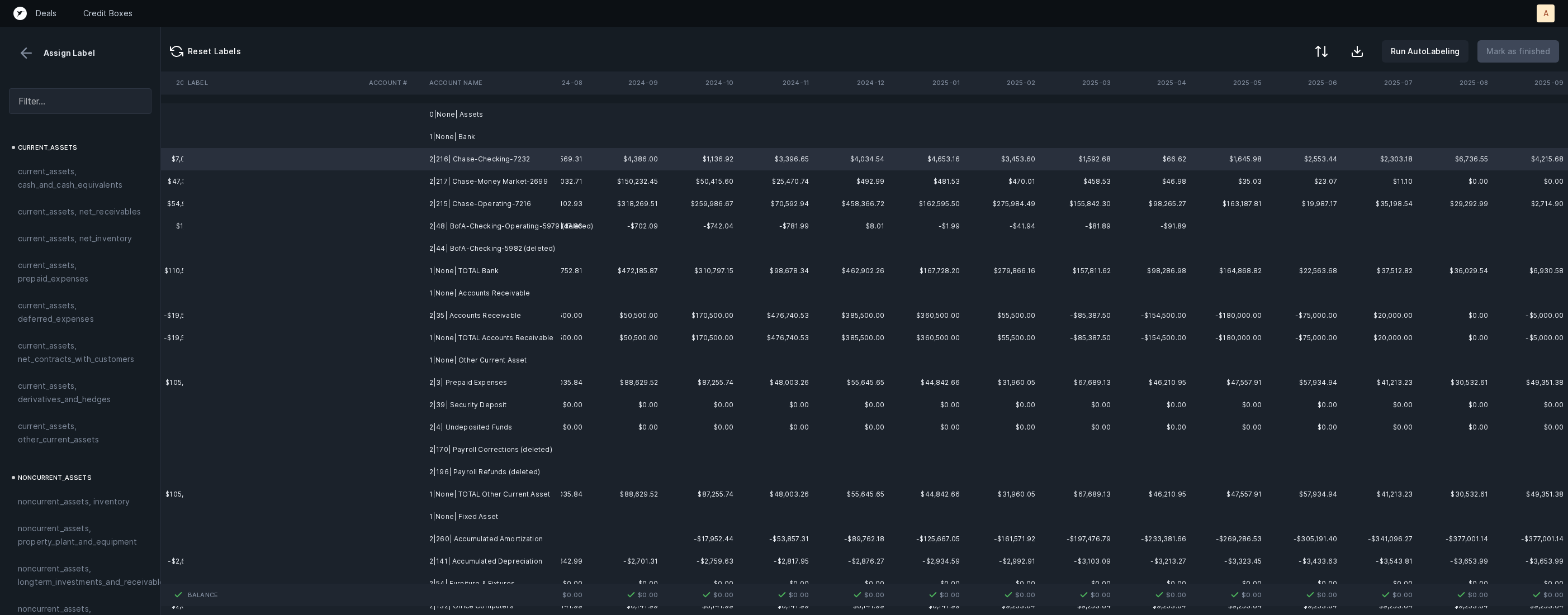
click at [505, 253] on td "2|44| BofA-Checking-5982 (deleted)" at bounding box center [493, 249] width 136 height 23
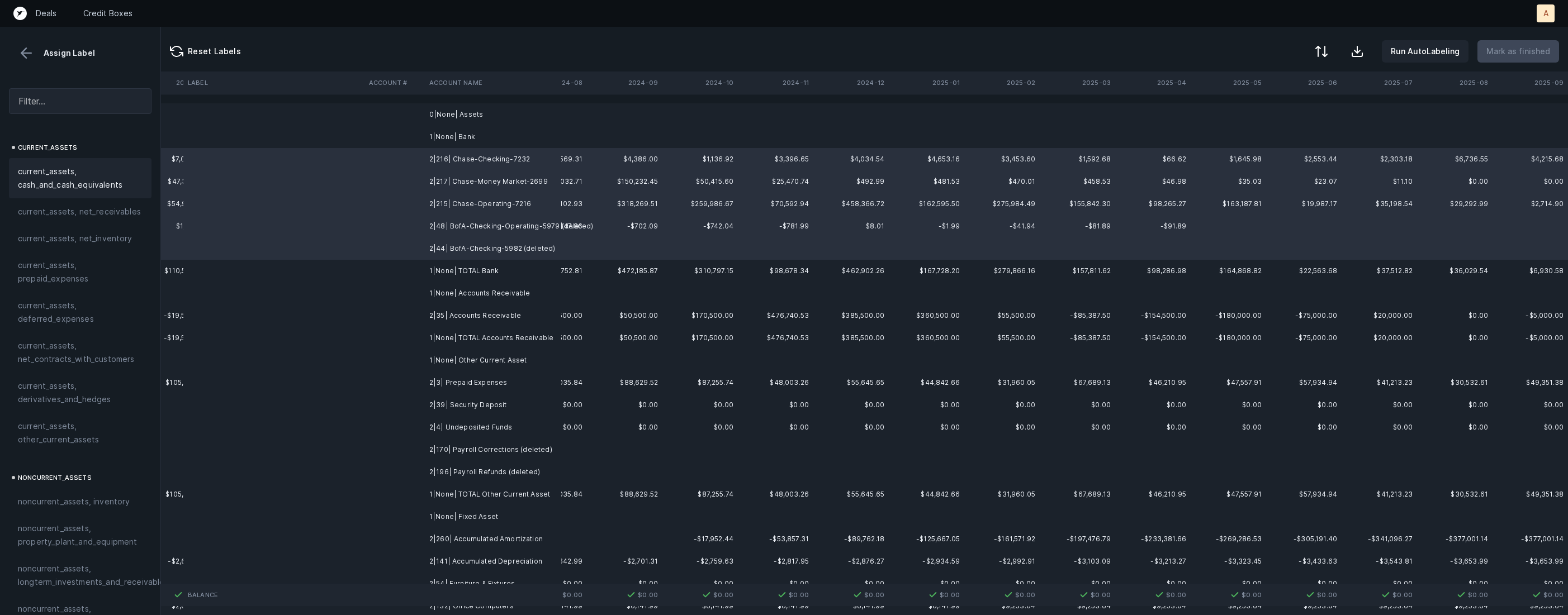
click at [78, 176] on span "current_assets, cash_and_cash_equivalents" at bounding box center [80, 179] width 124 height 27
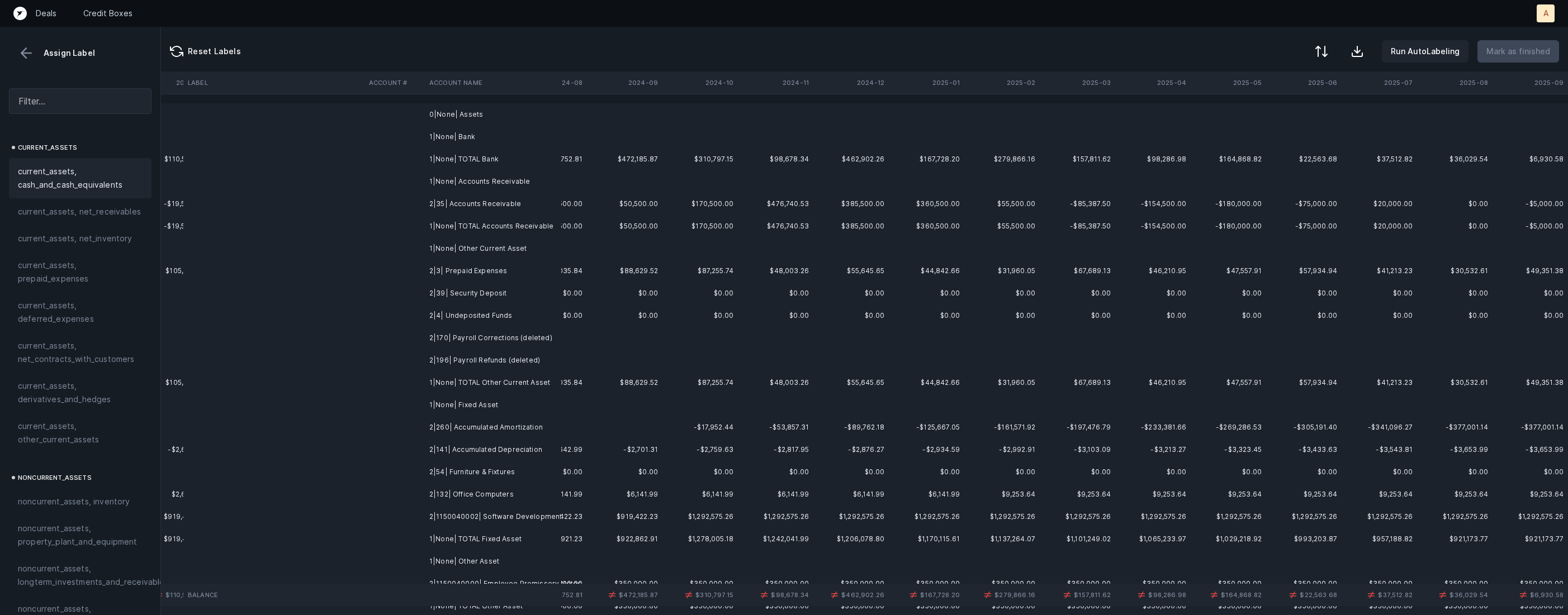
click at [484, 206] on td "2|35| Accounts Receivable" at bounding box center [493, 203] width 136 height 23
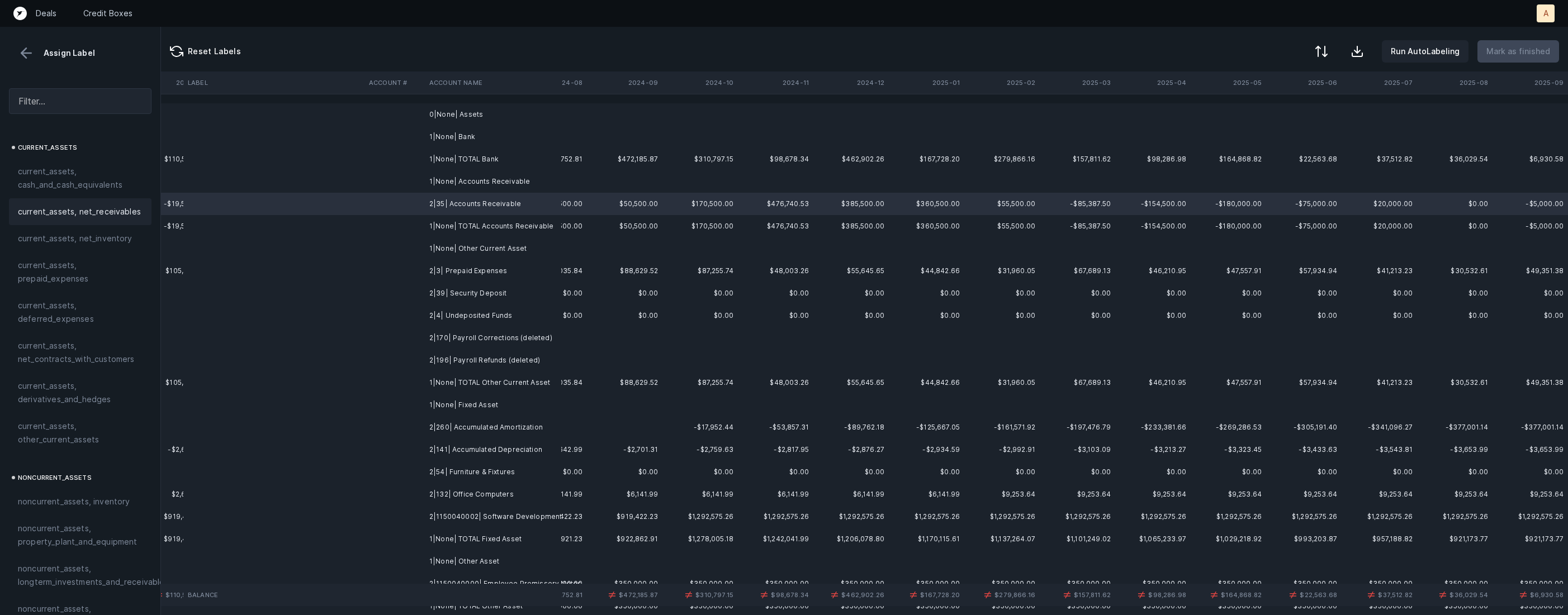
click at [74, 219] on div "current_assets, net_receivables" at bounding box center [80, 212] width 143 height 27
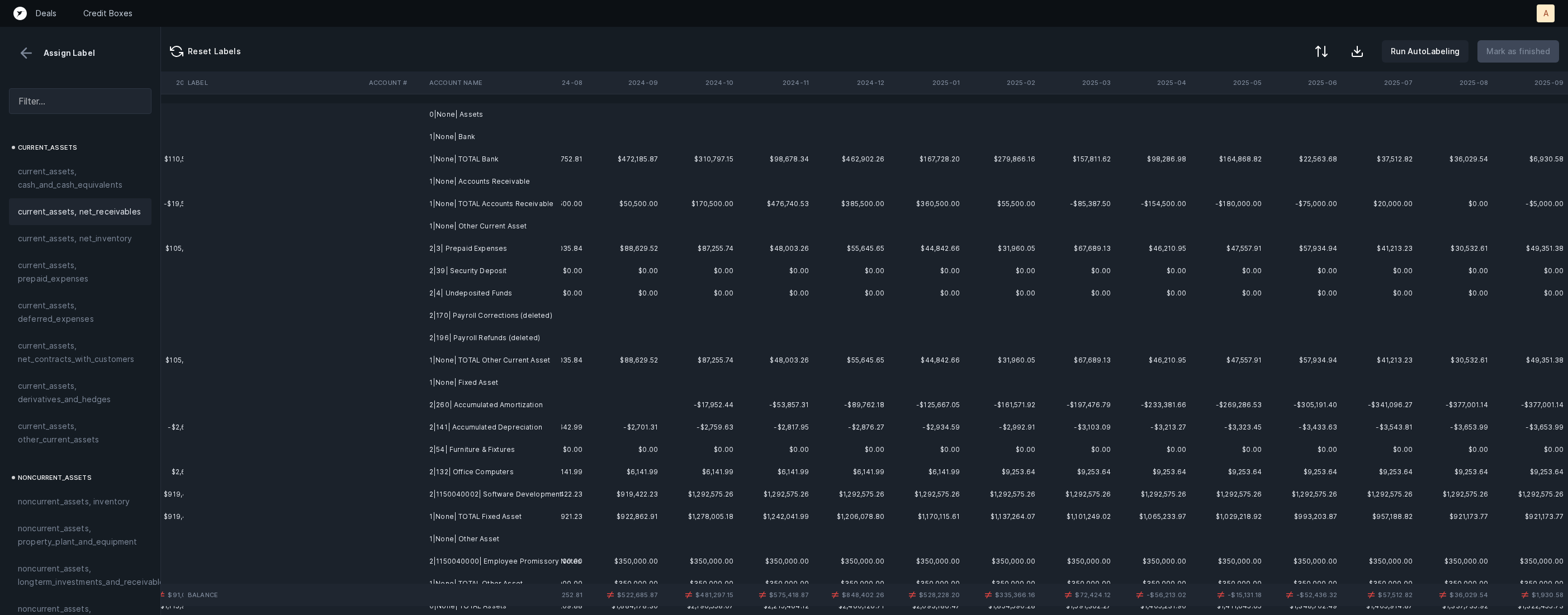
click at [423, 248] on td at bounding box center [394, 249] width 60 height 23
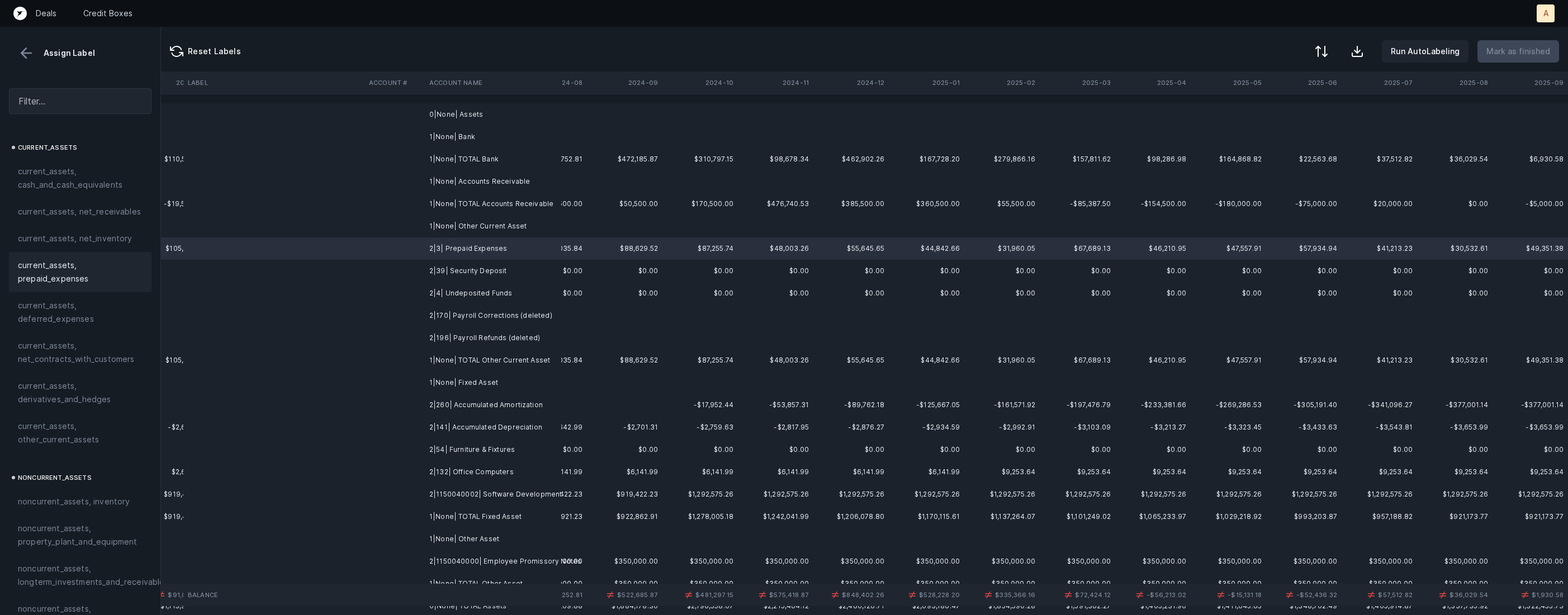
click at [59, 285] on div "current_assets, prepaid_expenses" at bounding box center [80, 272] width 143 height 40
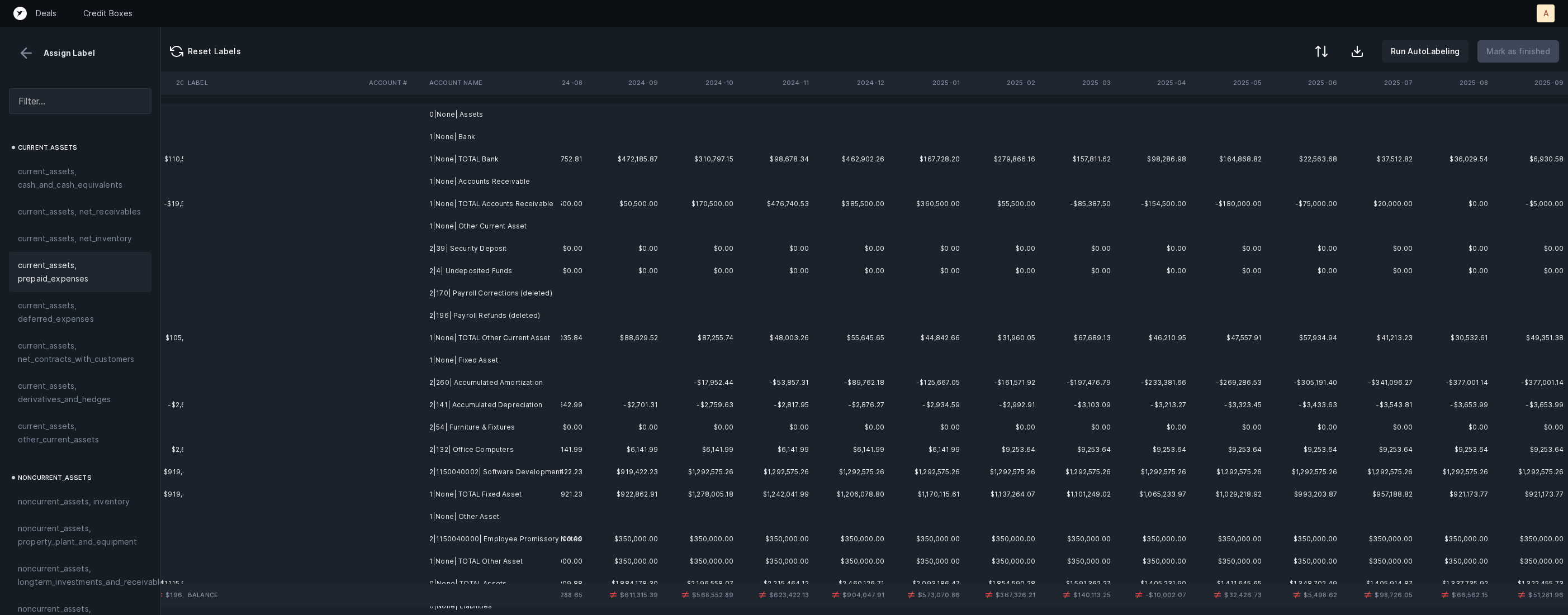
click at [443, 254] on td "2|39| Security Deposit" at bounding box center [493, 249] width 136 height 23
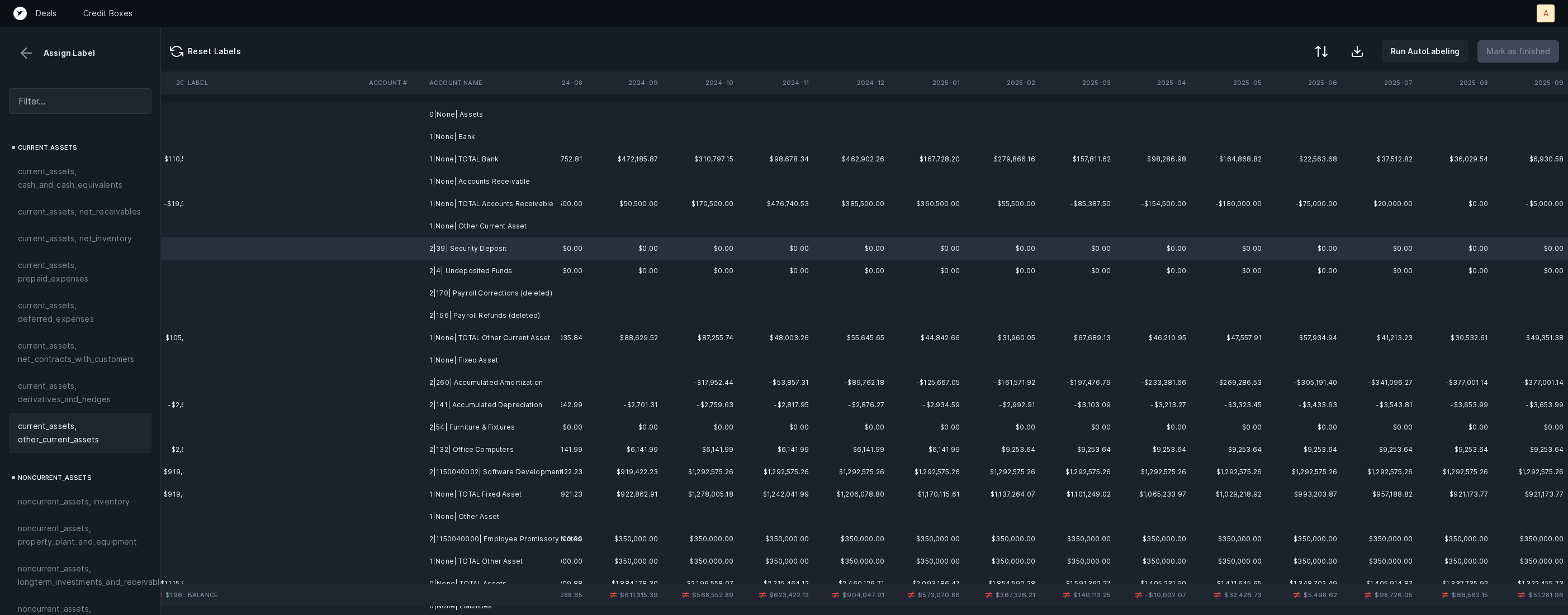
click at [63, 422] on span "current_assets, other_current_assets" at bounding box center [80, 433] width 124 height 27
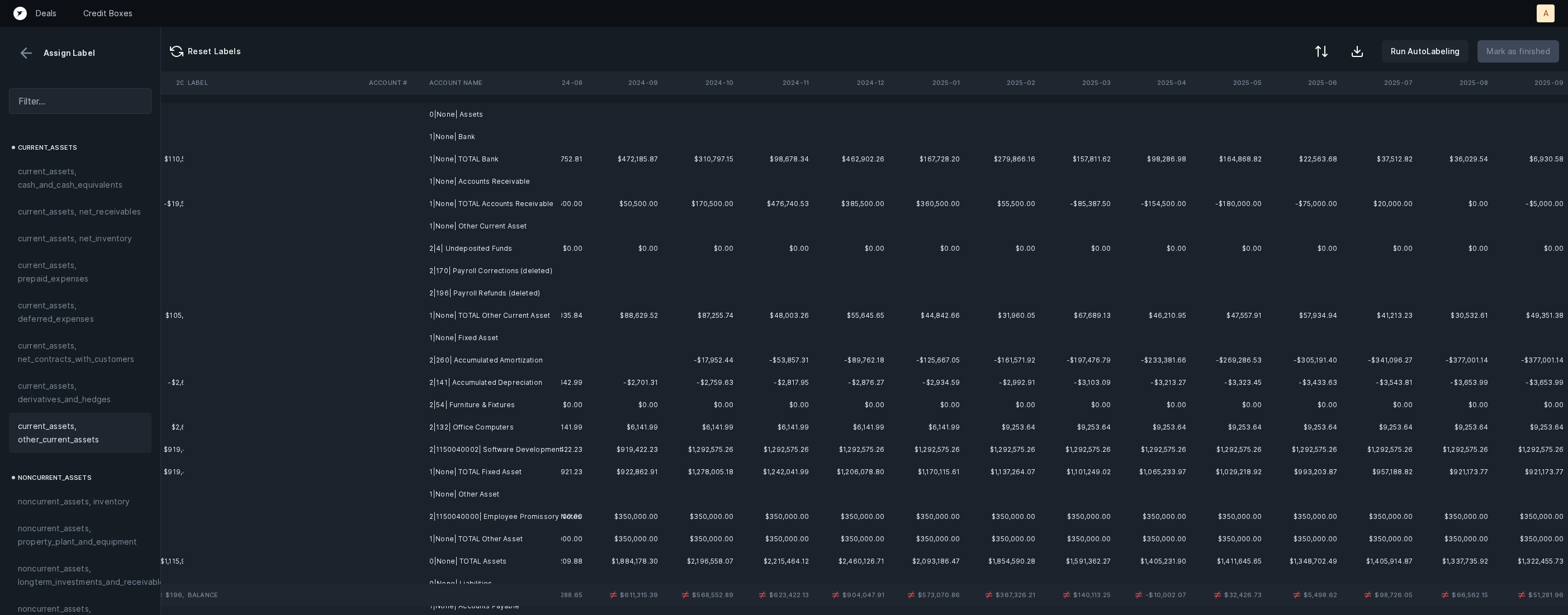
click at [461, 250] on td "2|4| Undeposited Funds" at bounding box center [493, 249] width 136 height 23
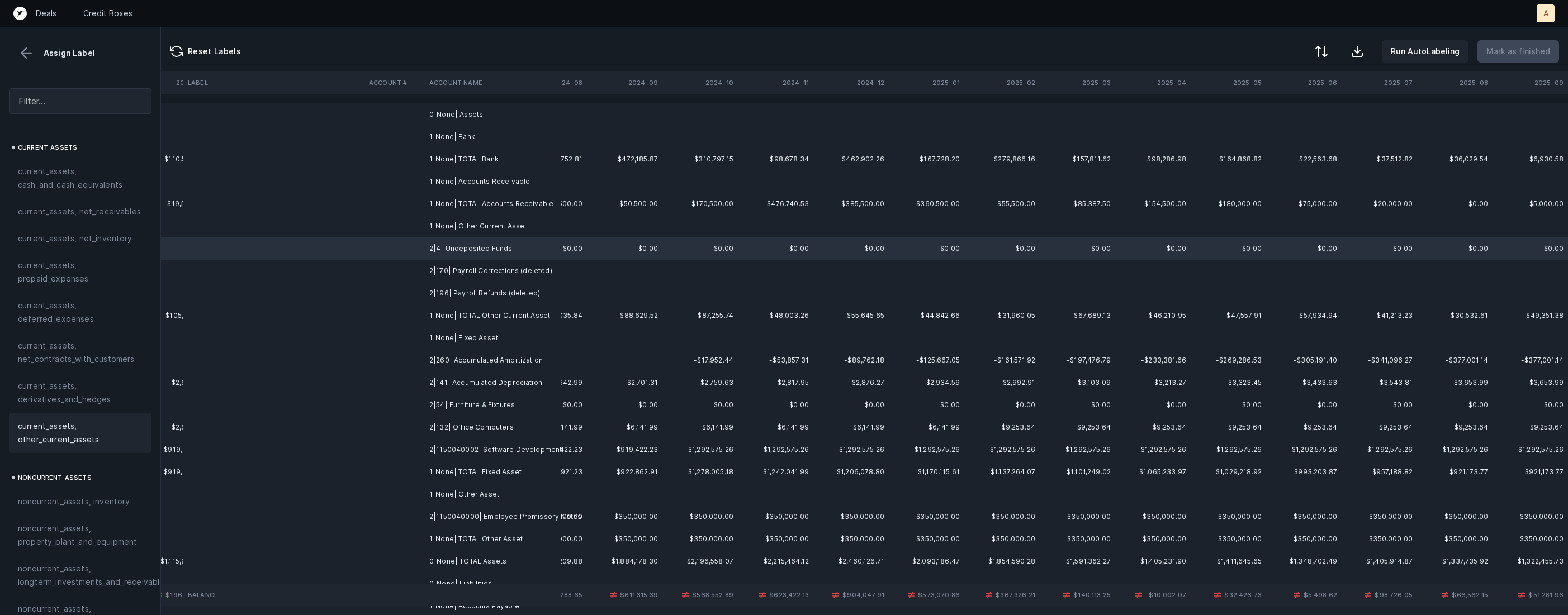
click at [74, 416] on div "current_assets, other_current_assets" at bounding box center [80, 433] width 143 height 40
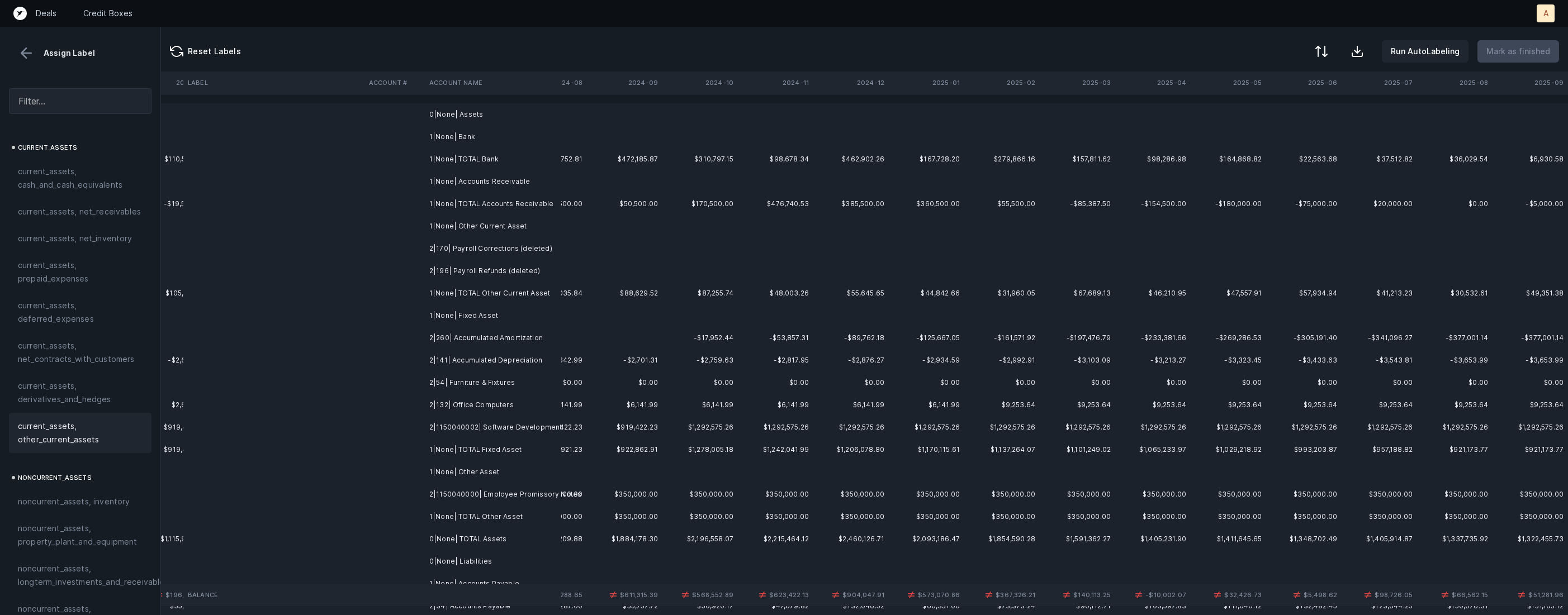
click at [484, 252] on td "2|170| Payroll Corrections (deleted)" at bounding box center [493, 249] width 136 height 23
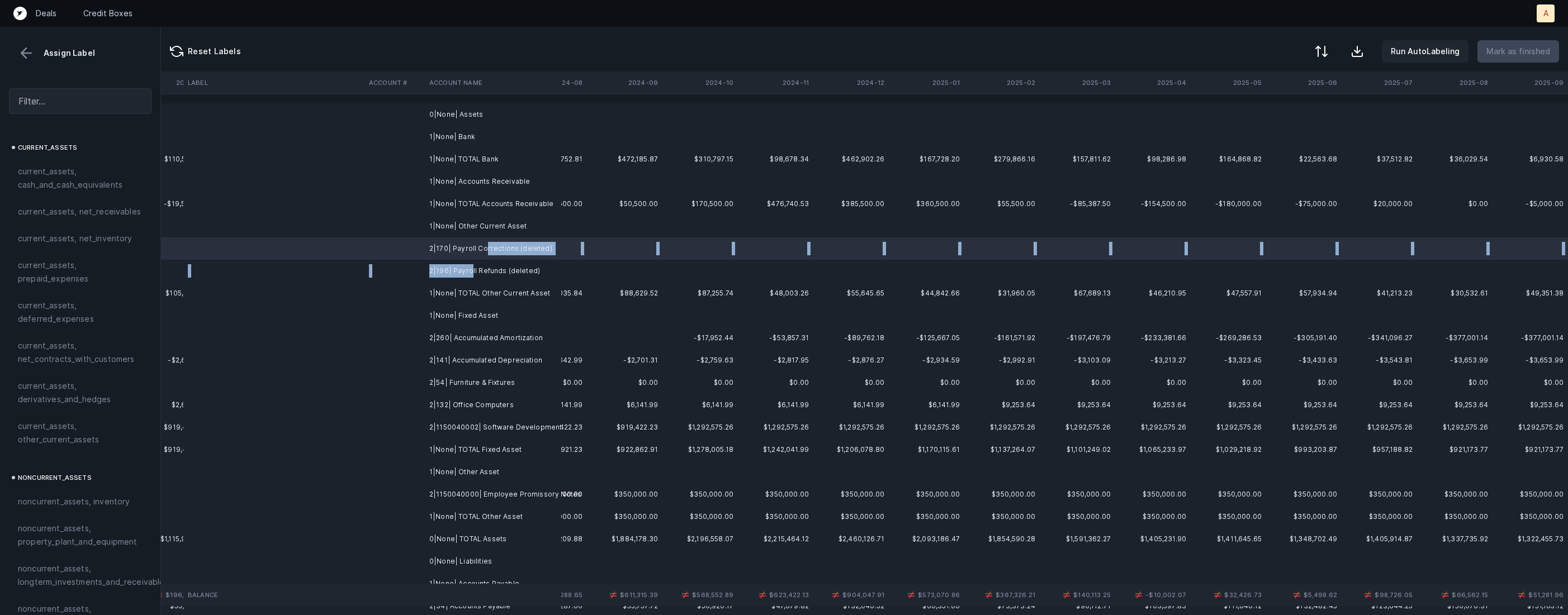
click at [471, 268] on td "2|196| Payroll Refunds (deleted)" at bounding box center [493, 271] width 136 height 23
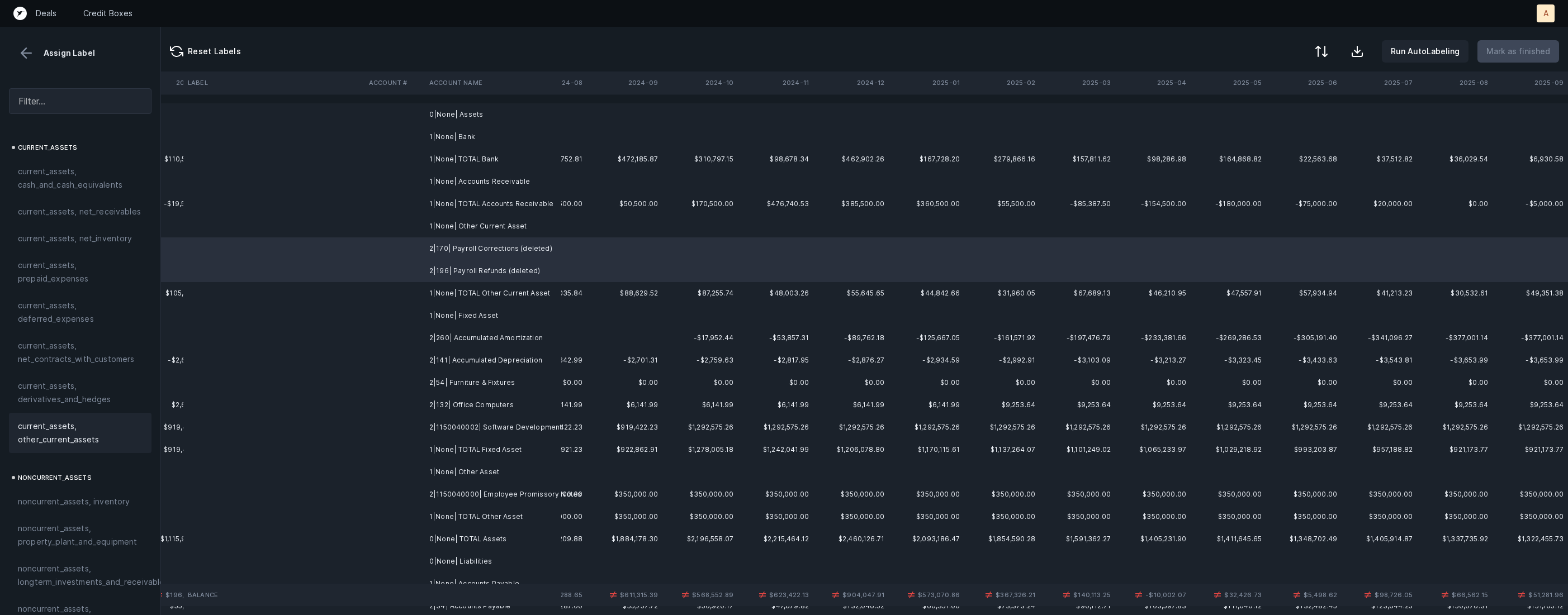
click at [146, 433] on div "current_assets, other_current_assets" at bounding box center [80, 433] width 143 height 40
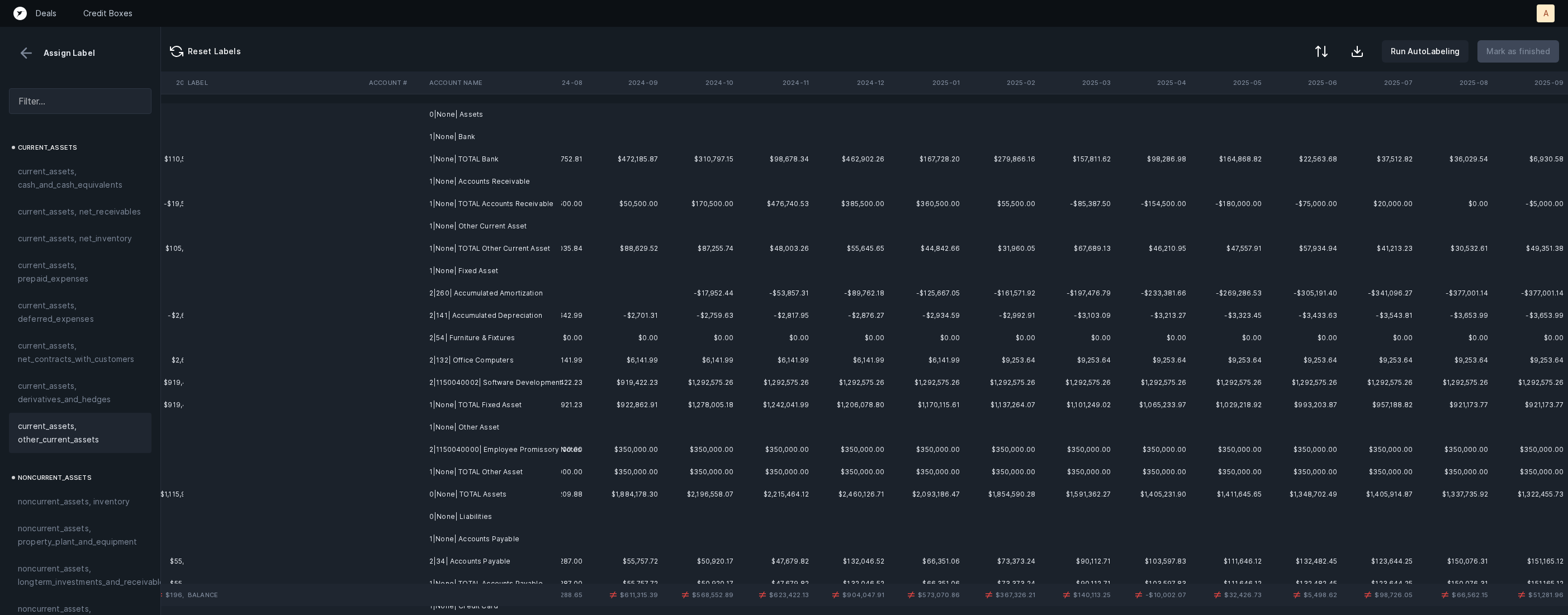
click at [512, 309] on td "2|141| Accumulated Depreciation" at bounding box center [493, 315] width 136 height 23
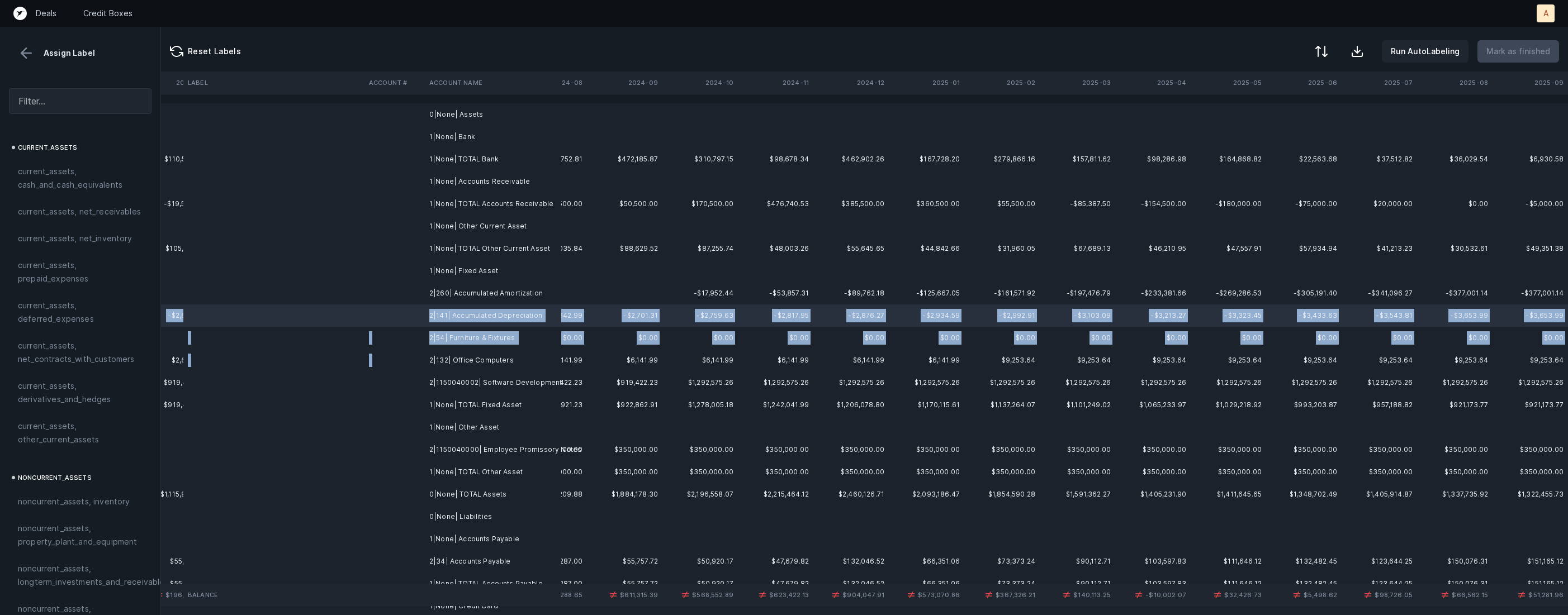
click at [491, 351] on td "2|132| Office Computers" at bounding box center [493, 361] width 136 height 23
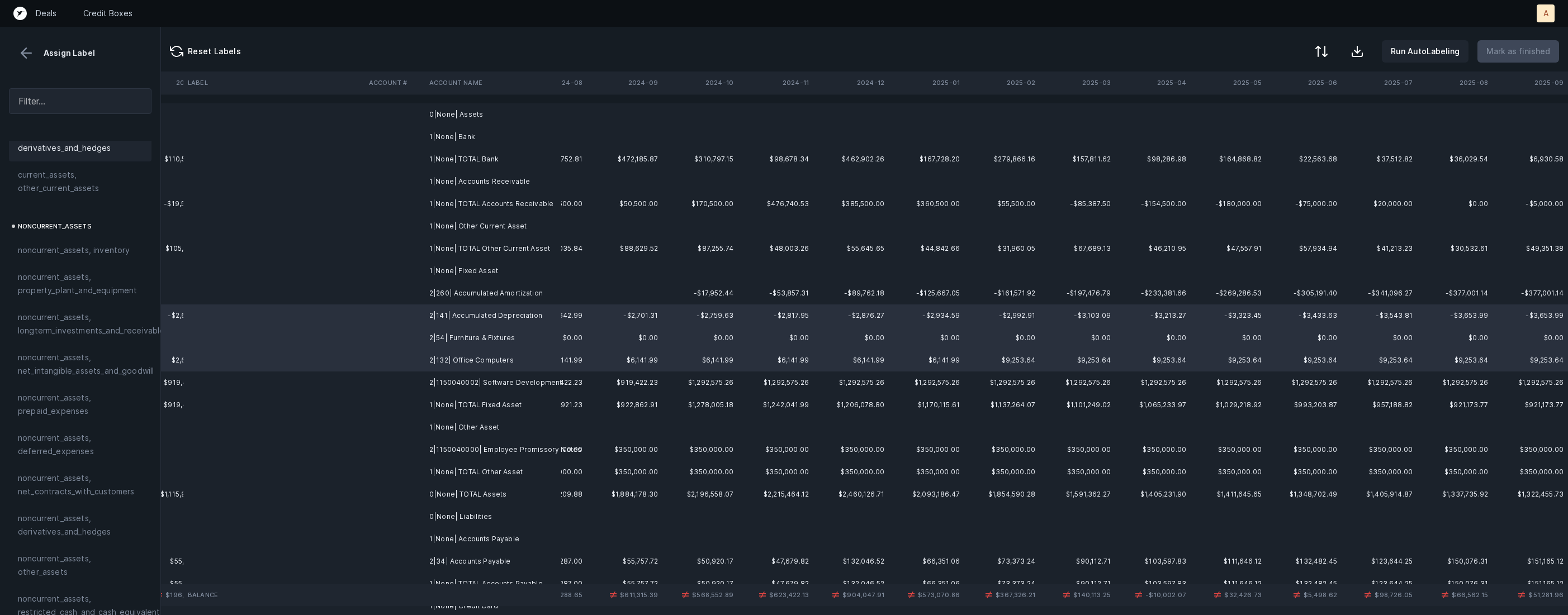
scroll to position [268, 0]
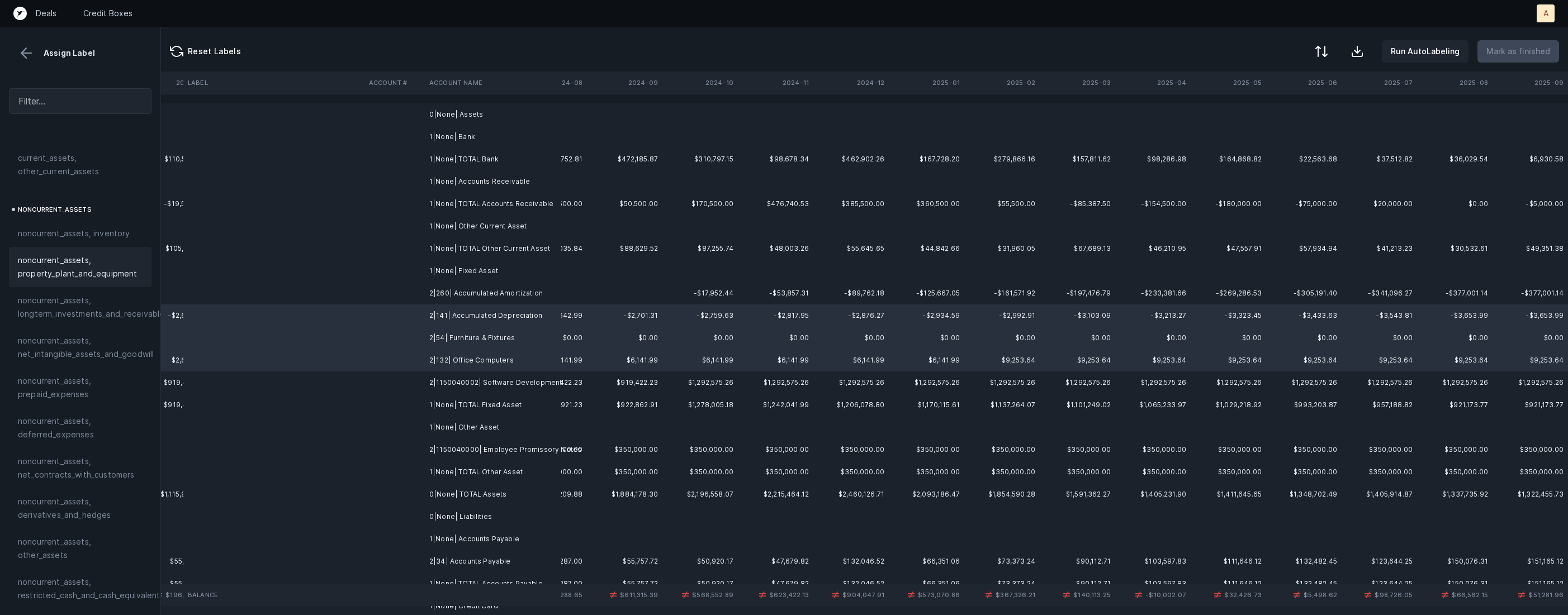
click at [74, 278] on span "noncurrent_assets, property_plant_and_equipment" at bounding box center [80, 267] width 124 height 27
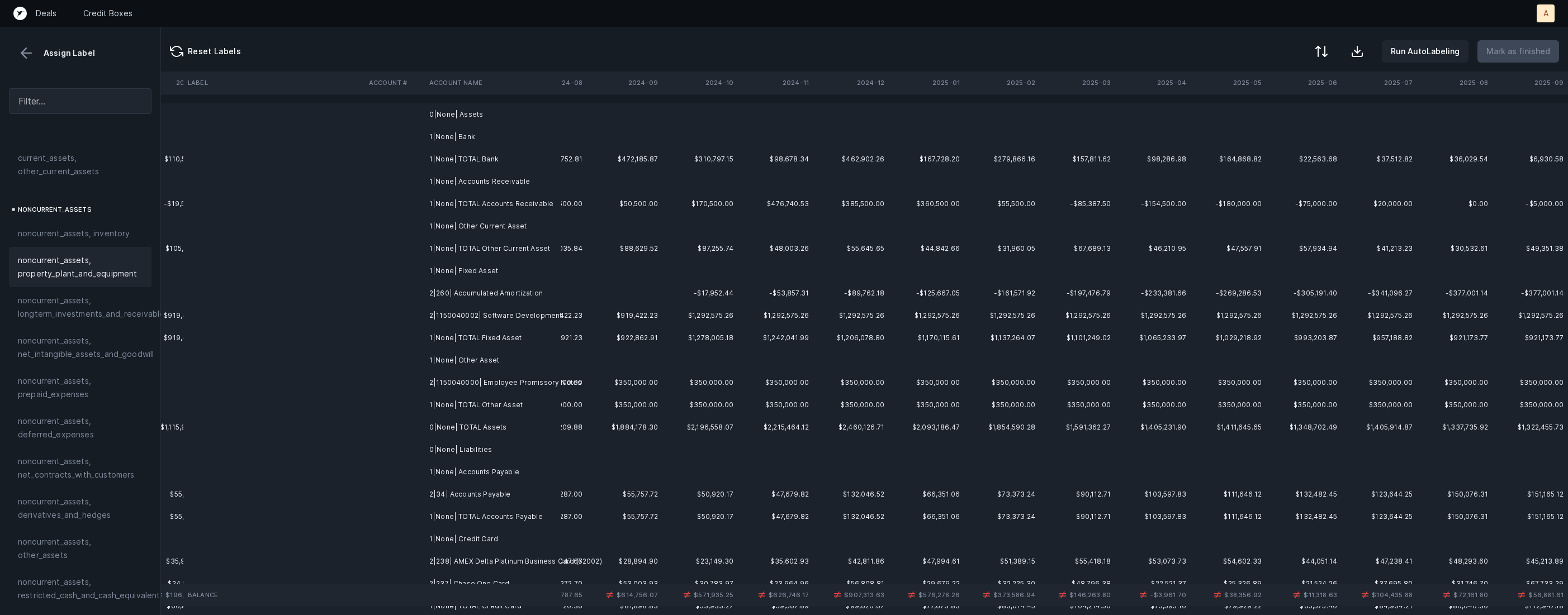
click at [460, 292] on td "2|260| Accumulated Amortization" at bounding box center [493, 293] width 136 height 23
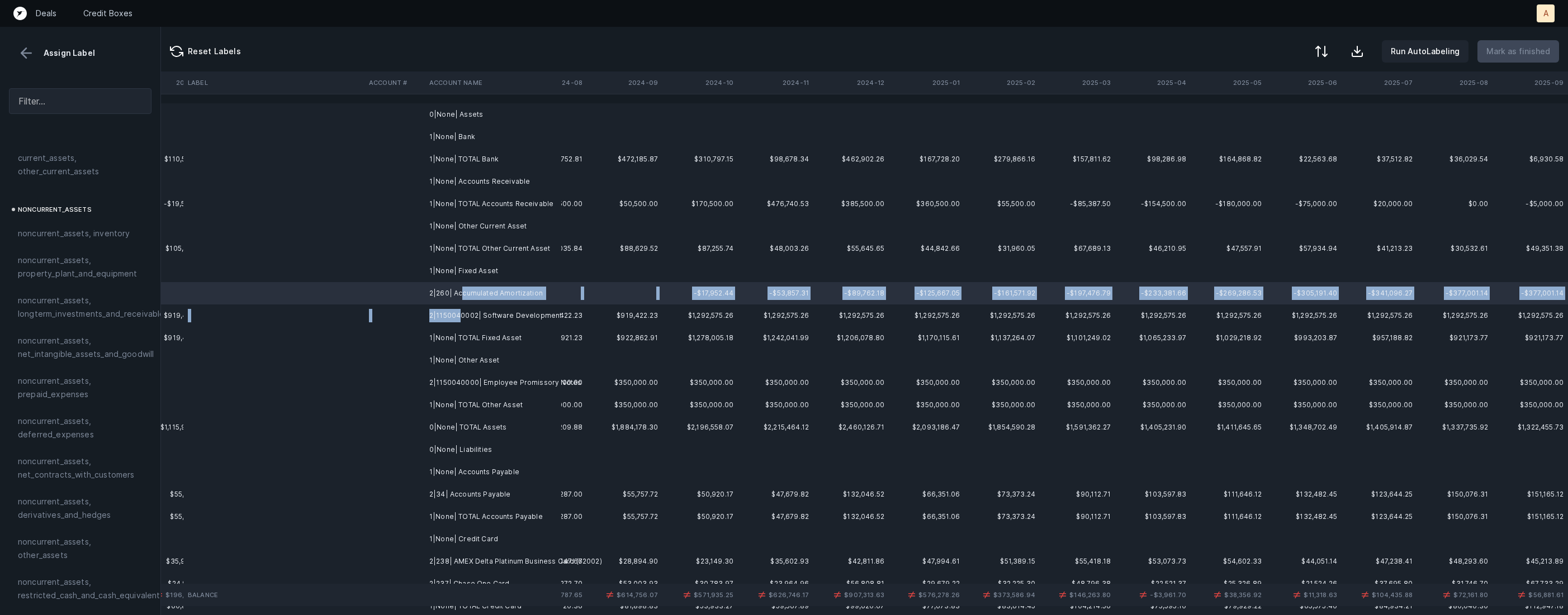
click at [459, 313] on td "2|1150040002| Software Development" at bounding box center [493, 315] width 136 height 23
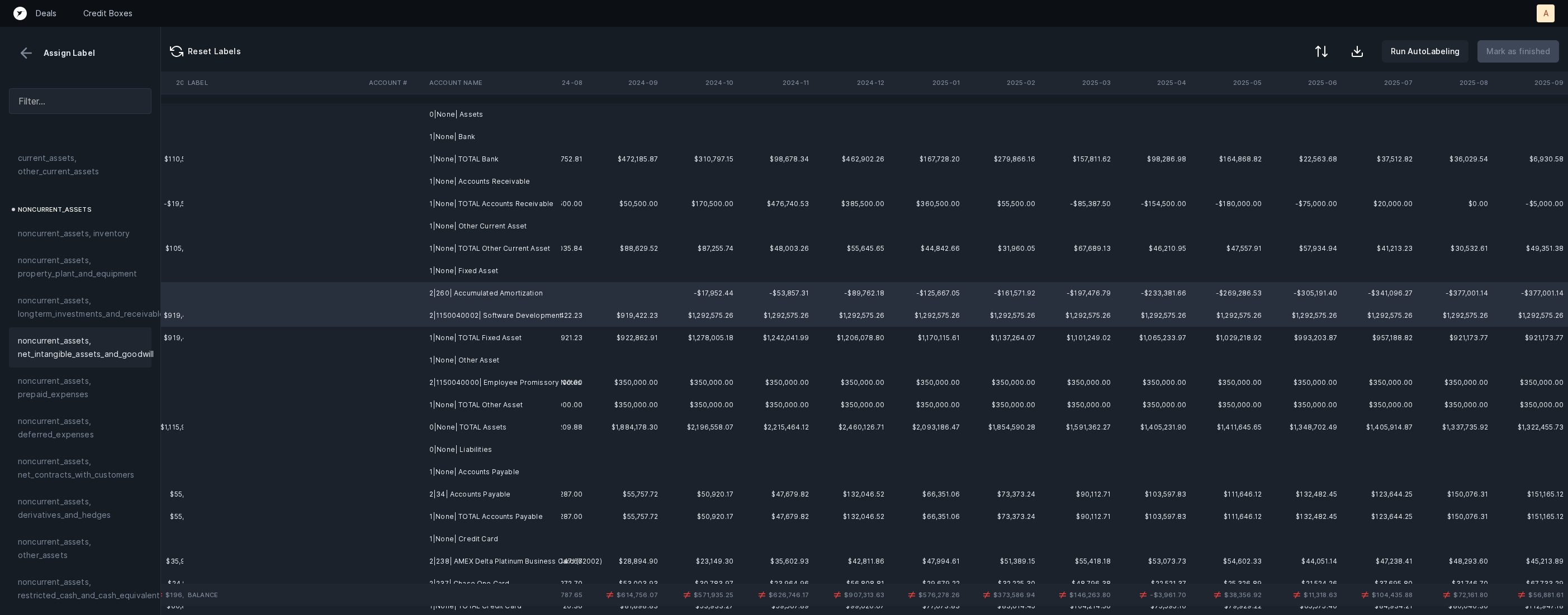
click at [108, 352] on span "noncurrent_assets, net_intangible_assets_and_goodwill" at bounding box center [86, 348] width 136 height 27
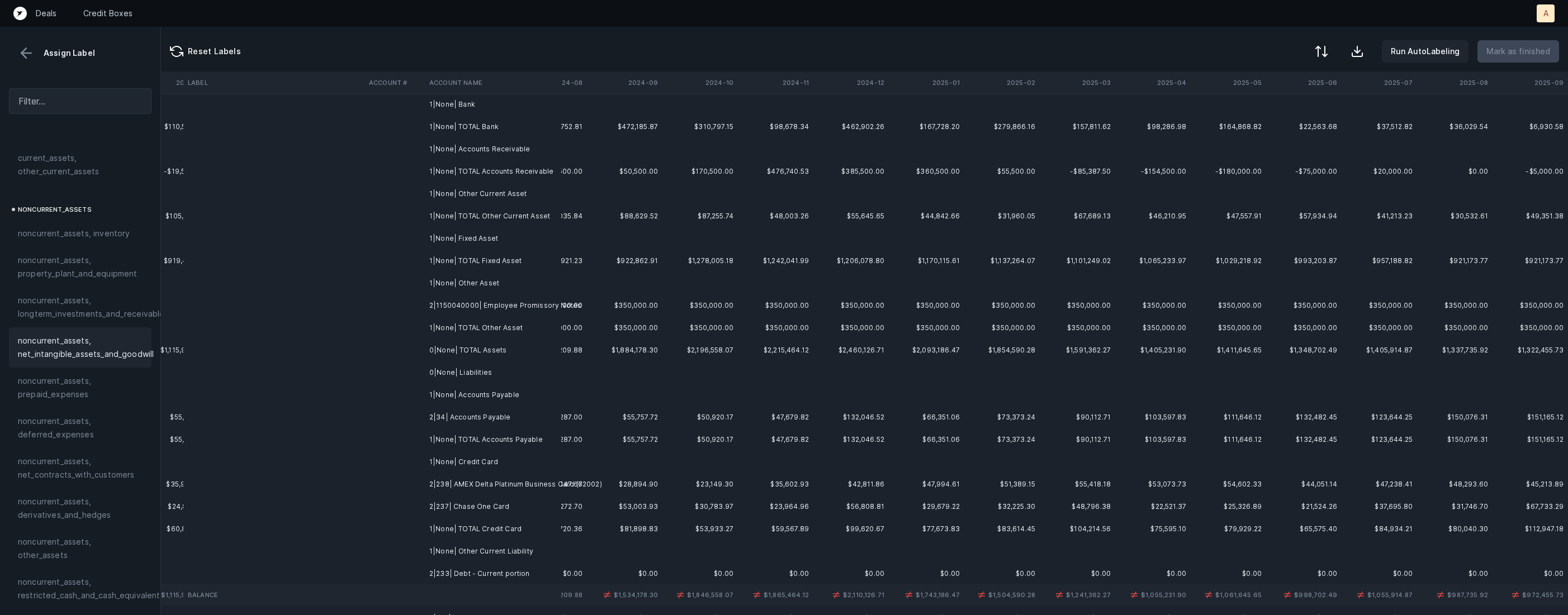
scroll to position [37, 2619]
click at [433, 313] on td "1|None| TOTAL Other Asset" at bounding box center [493, 323] width 136 height 23
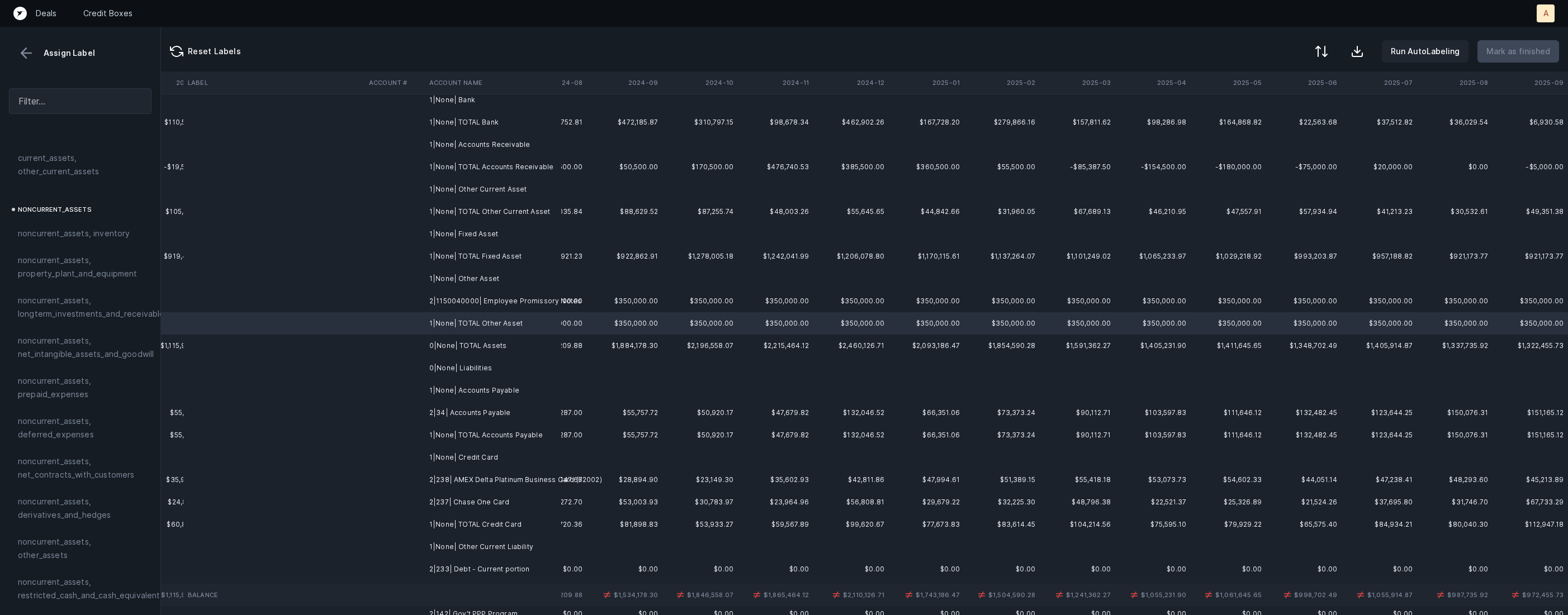
click at [433, 309] on td "2|1150040000| Employee Promissory Notes" at bounding box center [493, 301] width 136 height 23
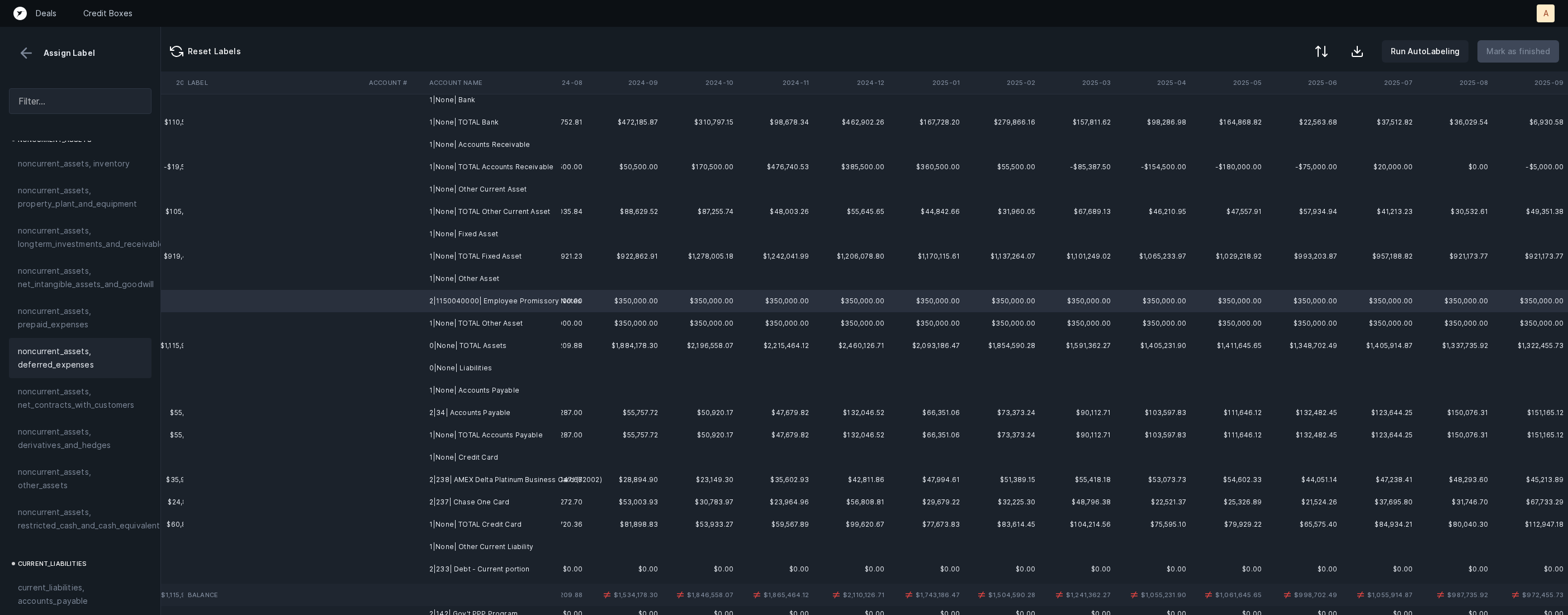
scroll to position [382, 0]
click at [90, 433] on span "noncurrent_assets, other_assets" at bounding box center [80, 436] width 124 height 27
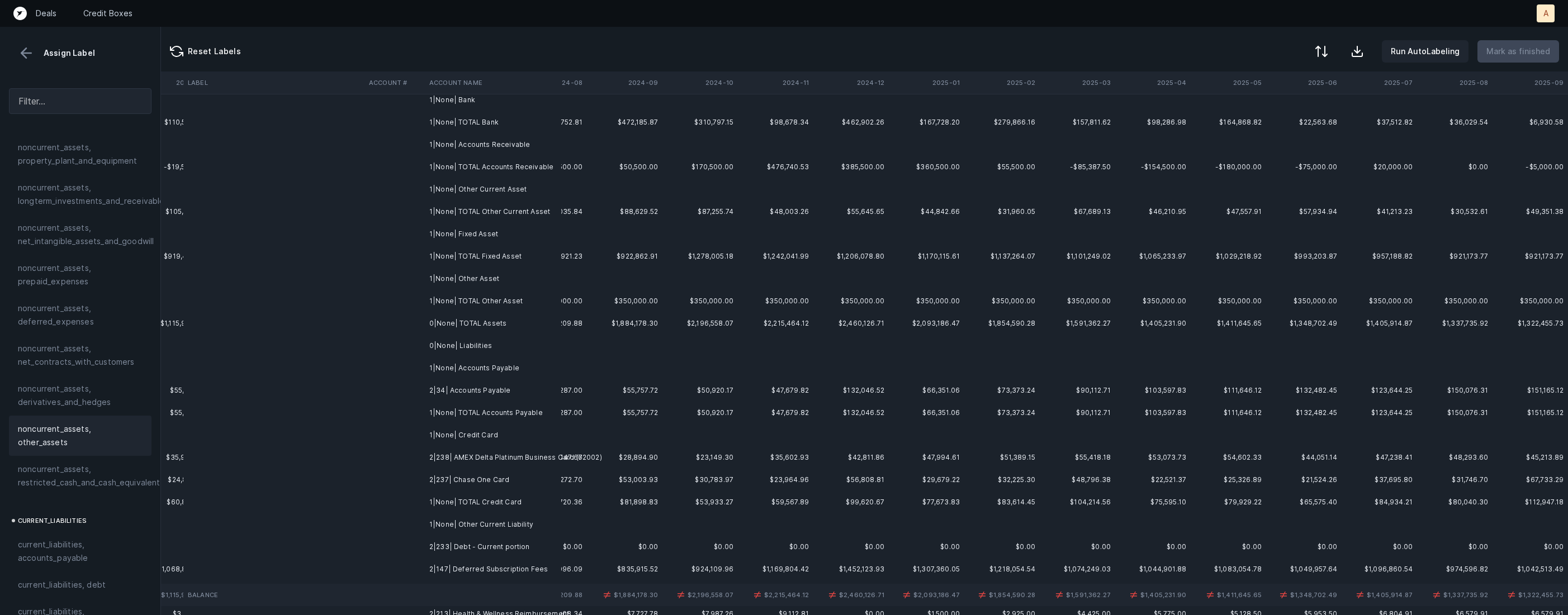
click at [525, 393] on td "2|34| Accounts Payable" at bounding box center [493, 391] width 136 height 23
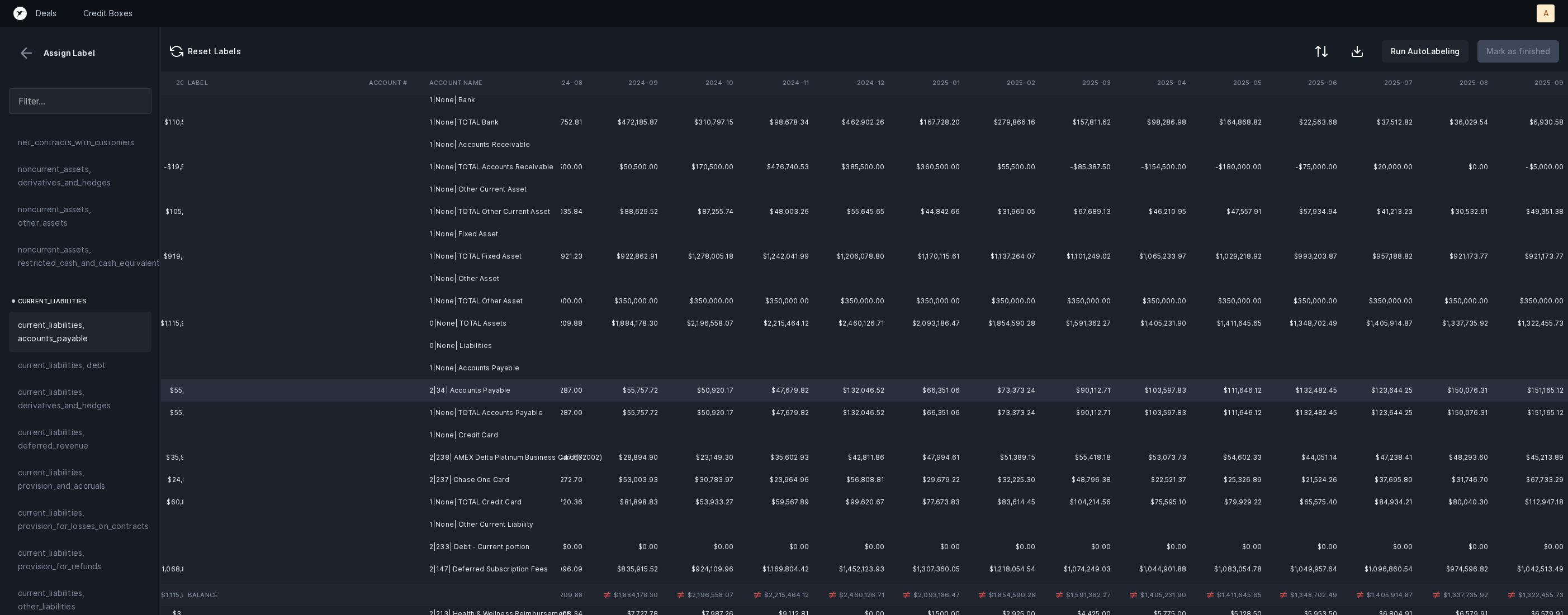
scroll to position [607, 0]
click at [81, 315] on span "current_liabilities, accounts_payable" at bounding box center [80, 326] width 124 height 27
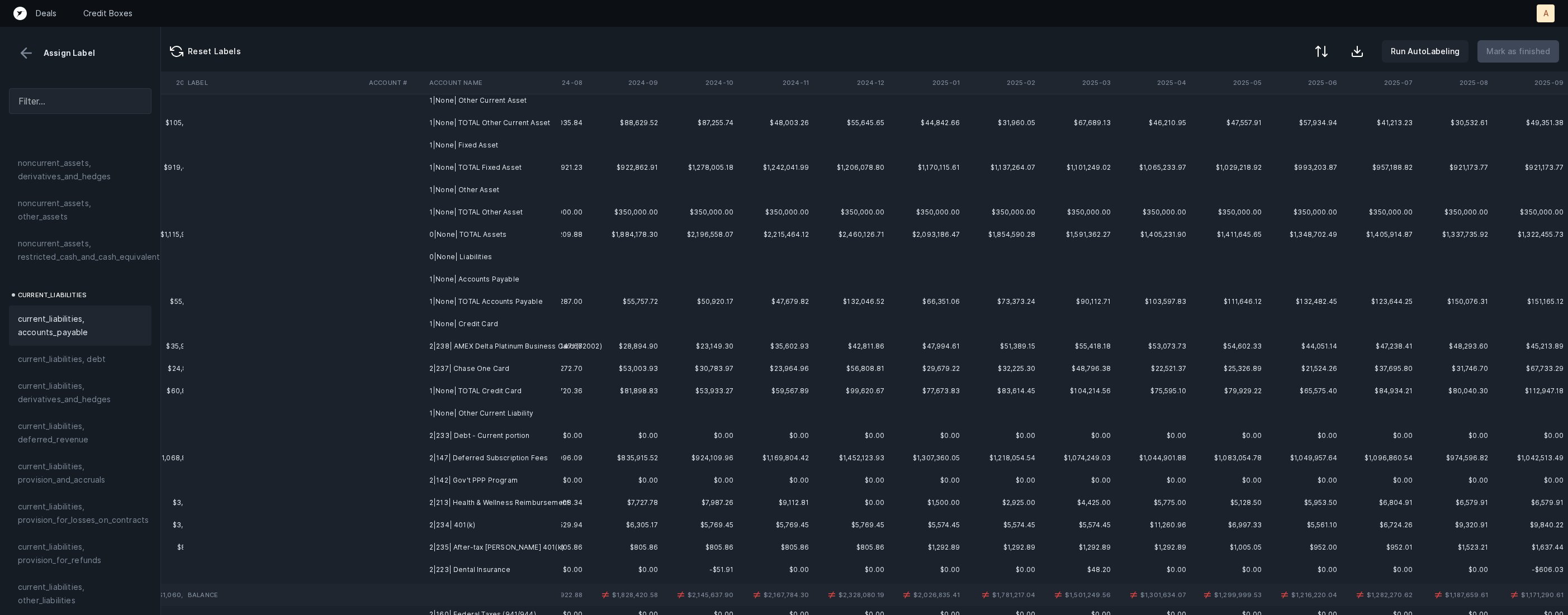
scroll to position [144, 2619]
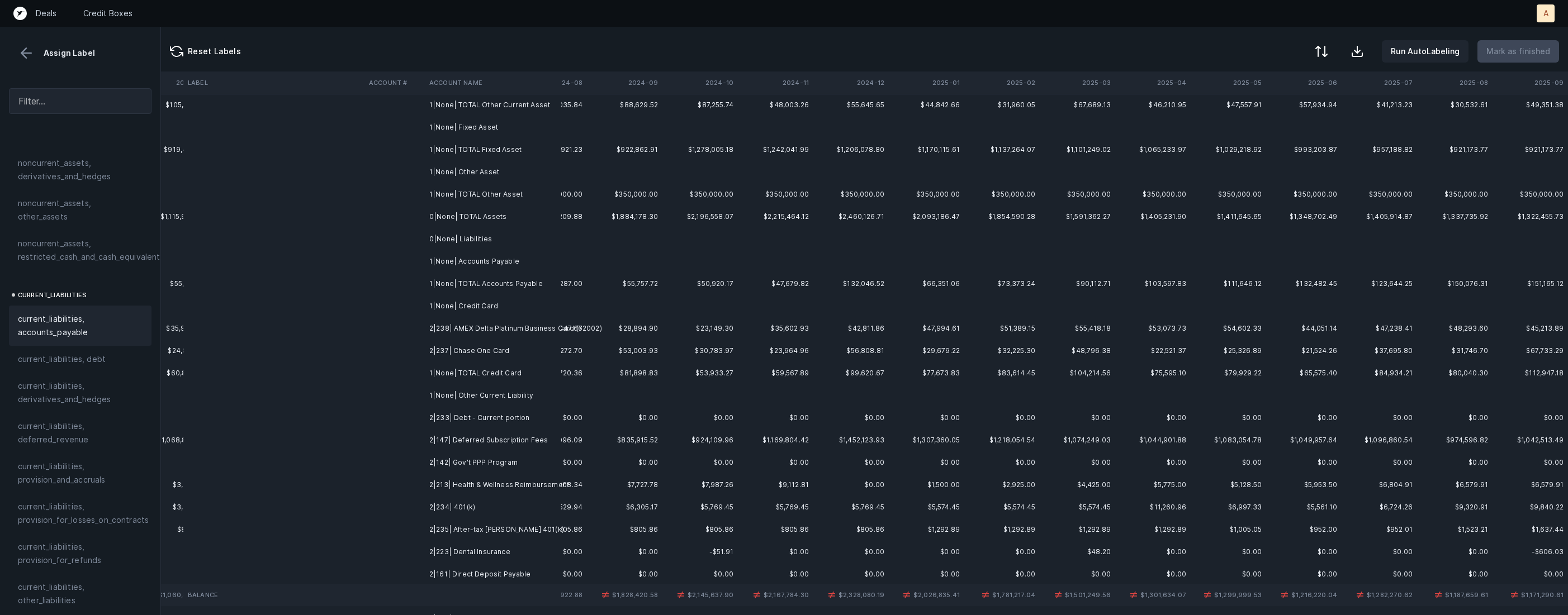
click at [442, 333] on td "2|238| AMEX Delta Platinum Business Card (72002)" at bounding box center [493, 328] width 136 height 23
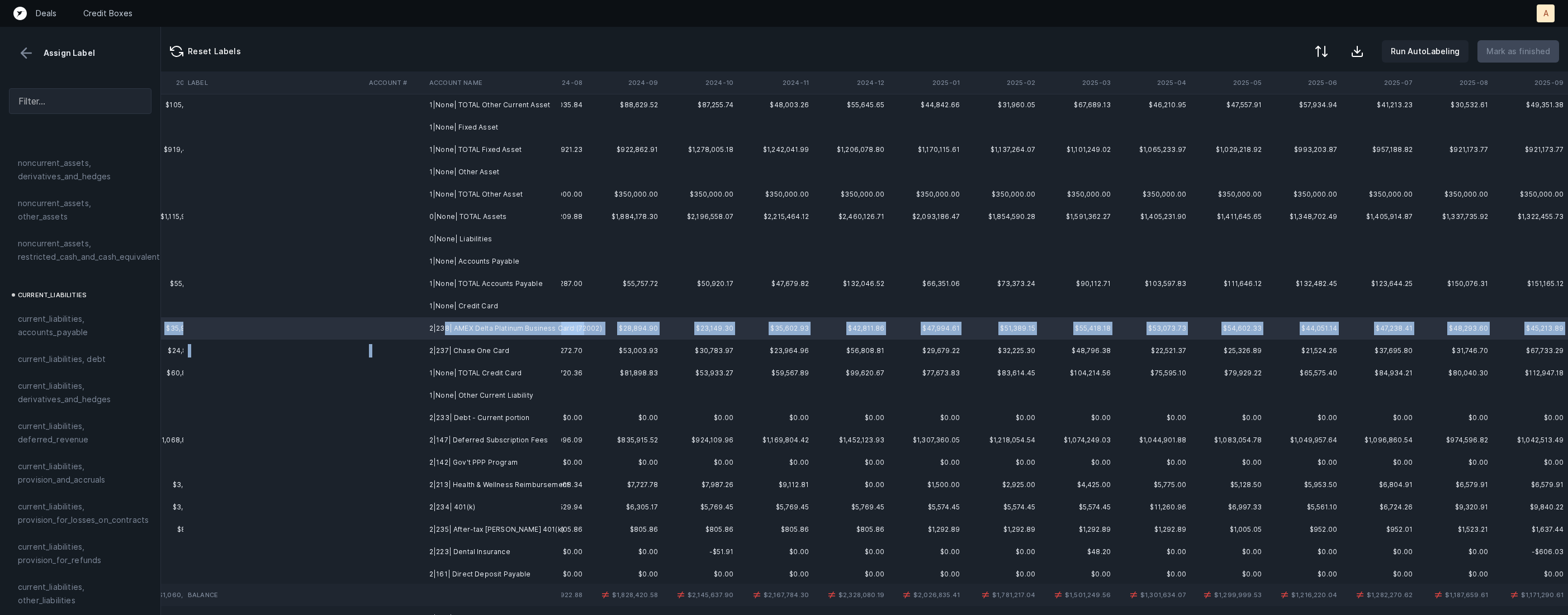
click at [425, 351] on td "2|237| Chase One Card" at bounding box center [493, 351] width 136 height 23
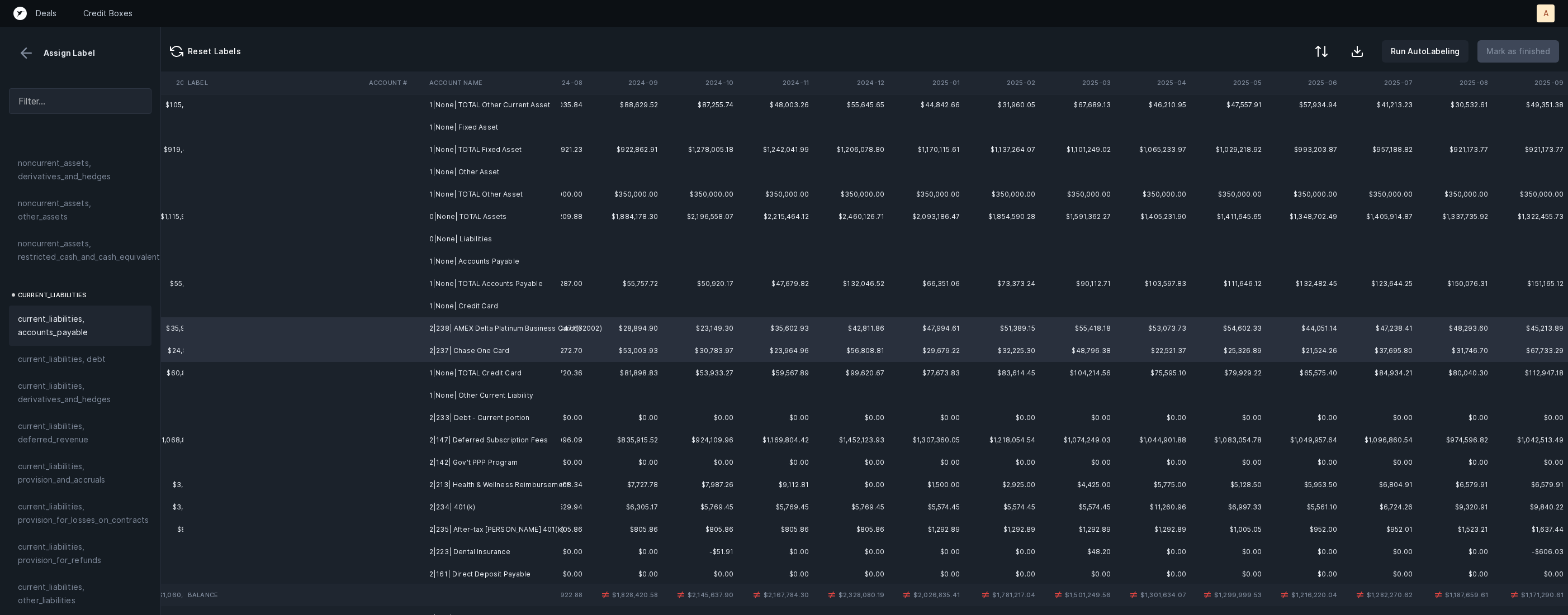
click at [96, 312] on span "current_liabilities, accounts_payable" at bounding box center [80, 326] width 124 height 27
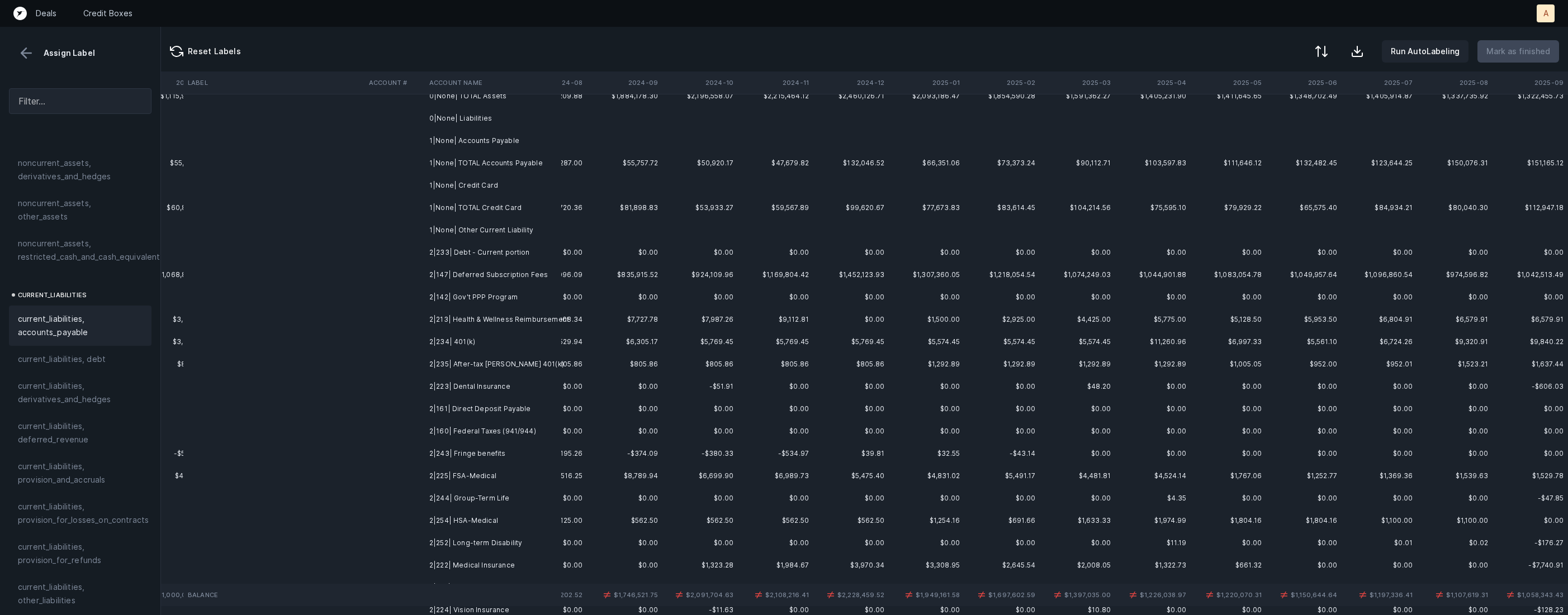
scroll to position [267, 2619]
click at [518, 253] on td "2|233| Debt - Current portion" at bounding box center [493, 250] width 136 height 23
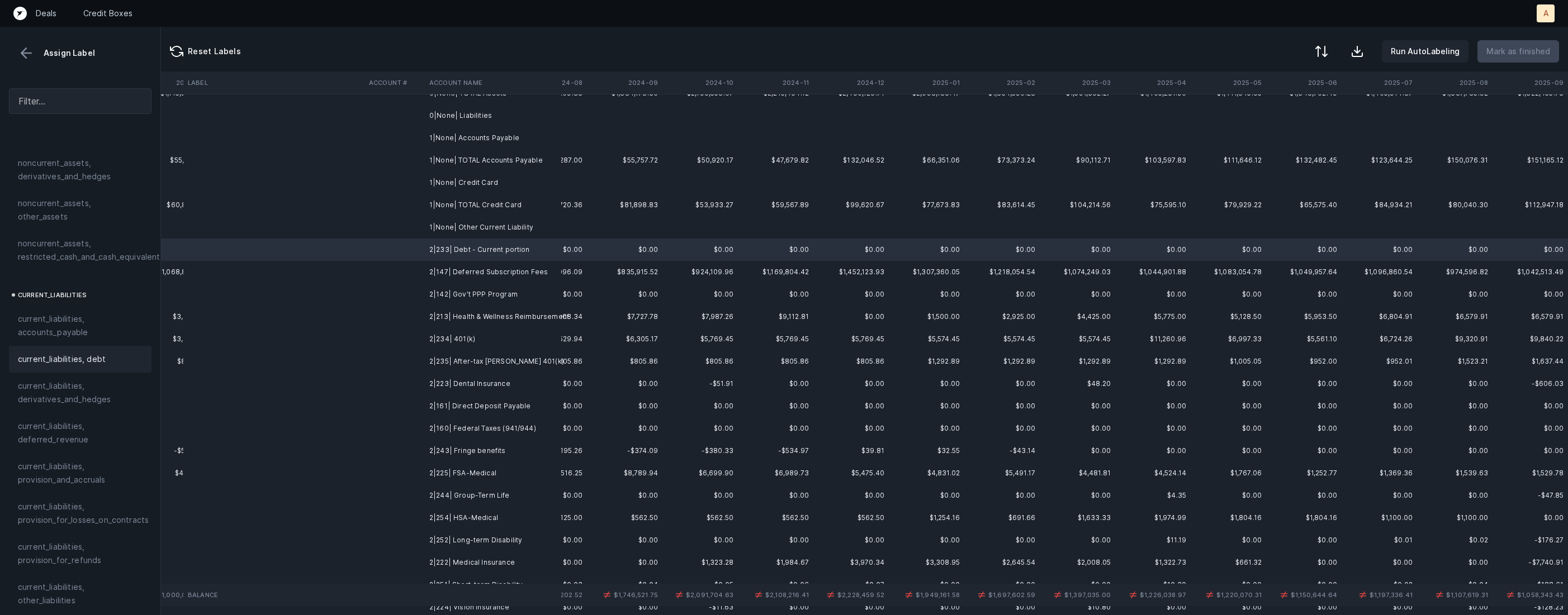
click at [119, 352] on div "current_liabilities, debt" at bounding box center [80, 359] width 124 height 14
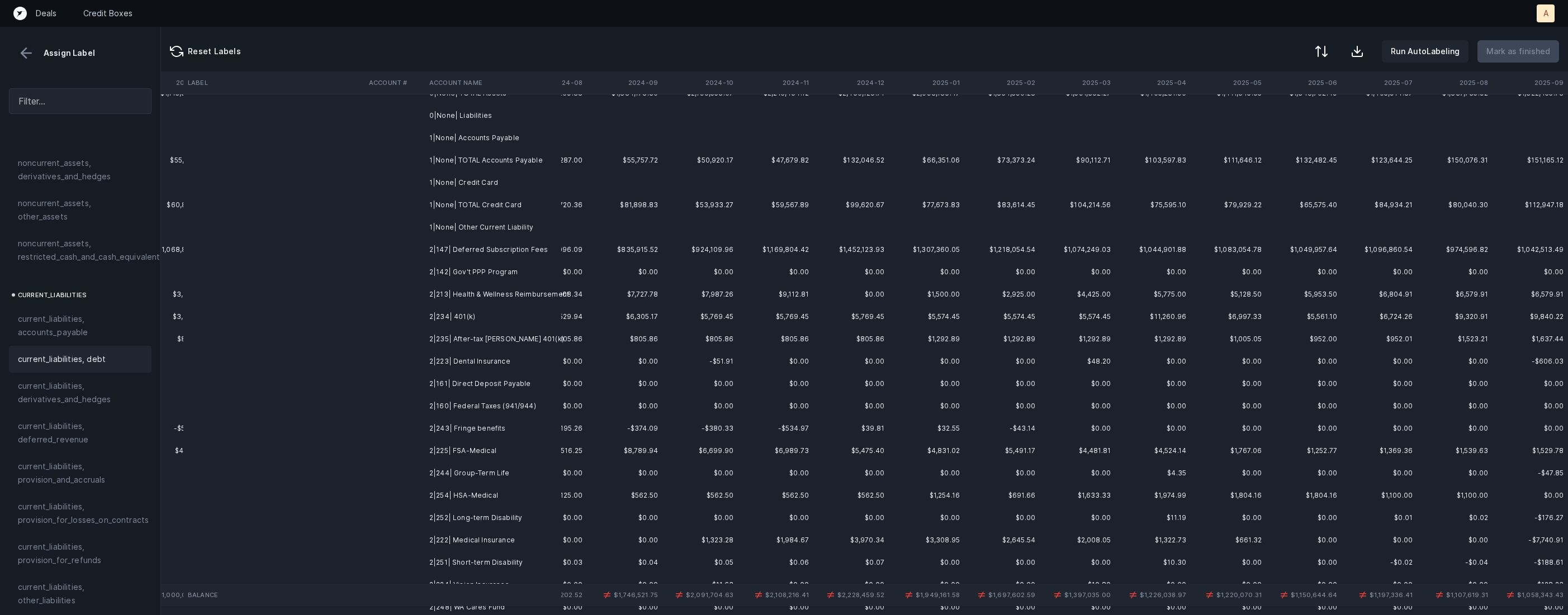
click at [471, 250] on td "2|147| Deferred Subscription Fees" at bounding box center [493, 250] width 136 height 23
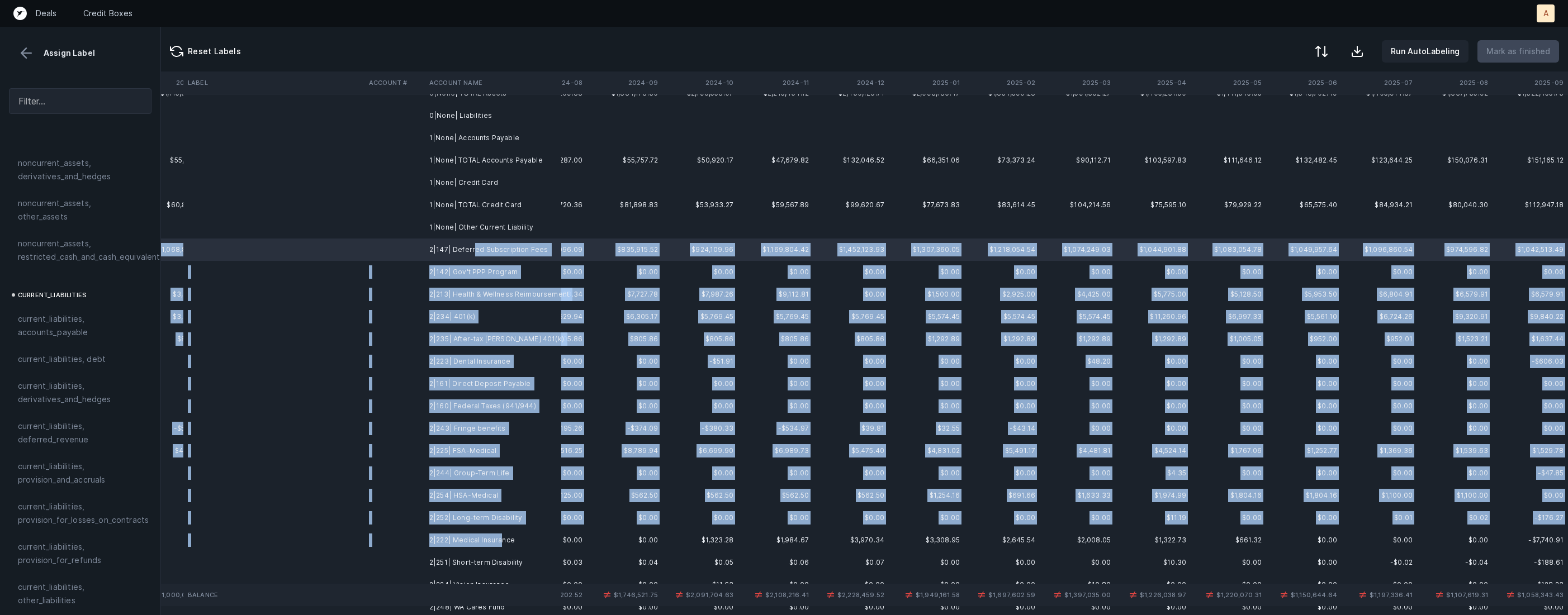
click at [501, 535] on td "2|222| Medical Insurance" at bounding box center [493, 541] width 136 height 23
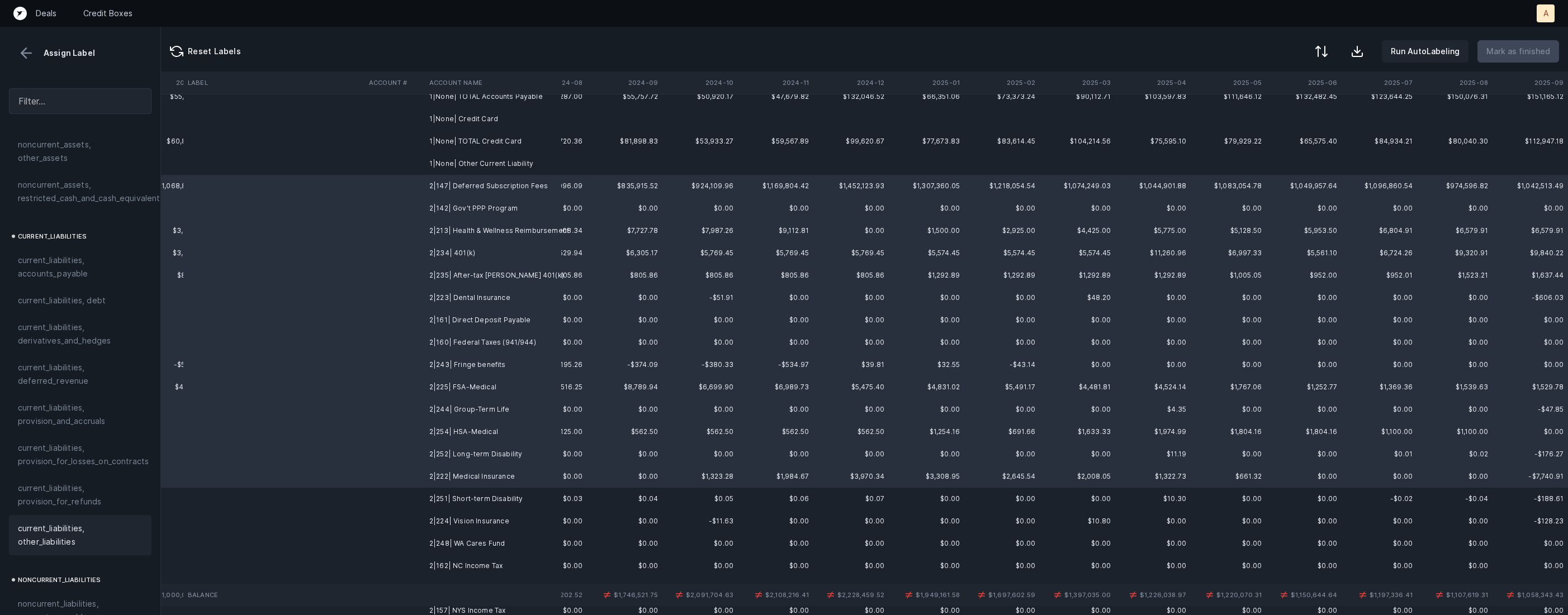
scroll to position [685, 0]
click at [99, 505] on span "current_liabilities, other_liabilities" at bounding box center [80, 517] width 124 height 27
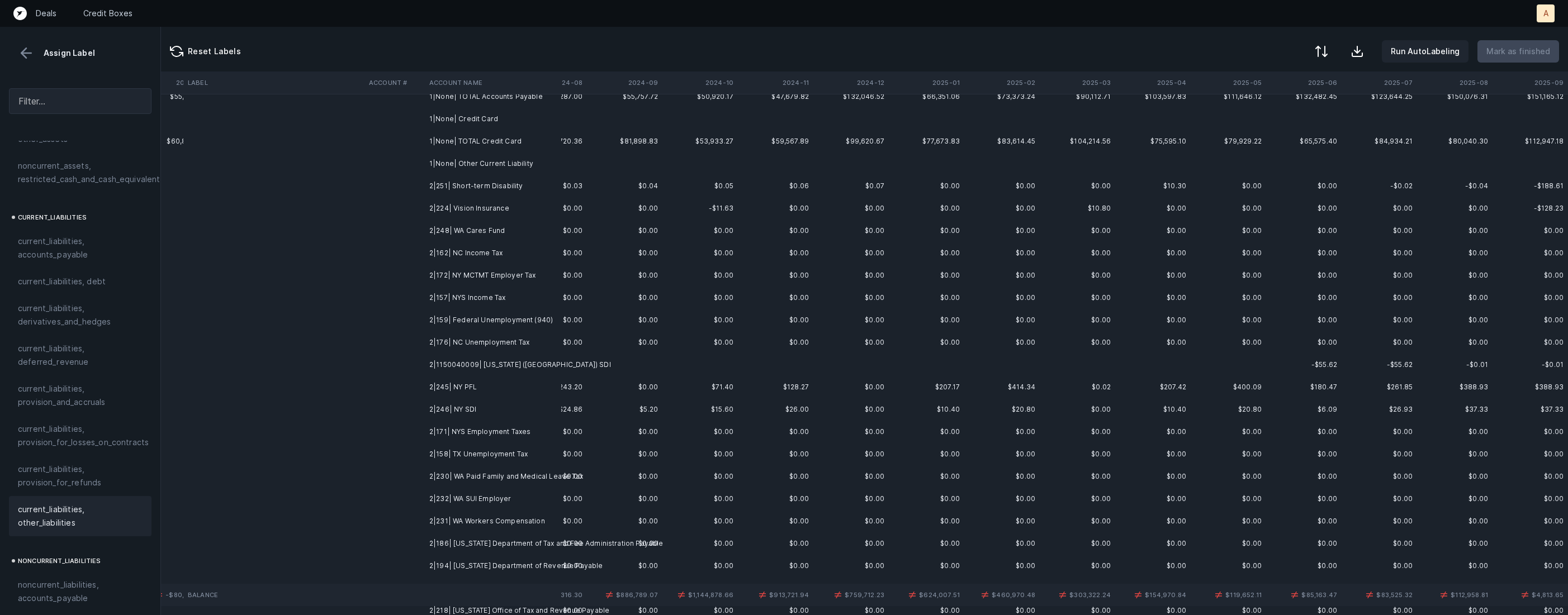
click at [520, 177] on td "2|251| Short-term Disability" at bounding box center [493, 186] width 136 height 23
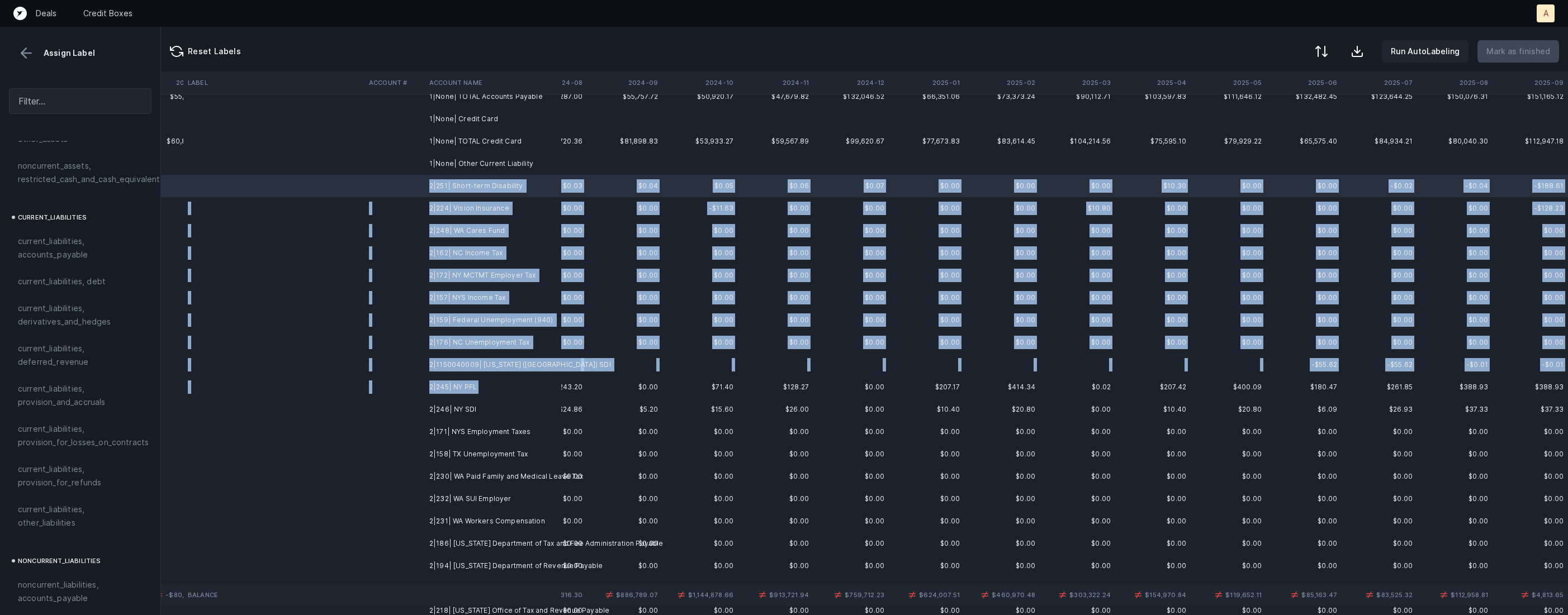
click at [512, 382] on td "2|245| NY PFL" at bounding box center [493, 387] width 136 height 23
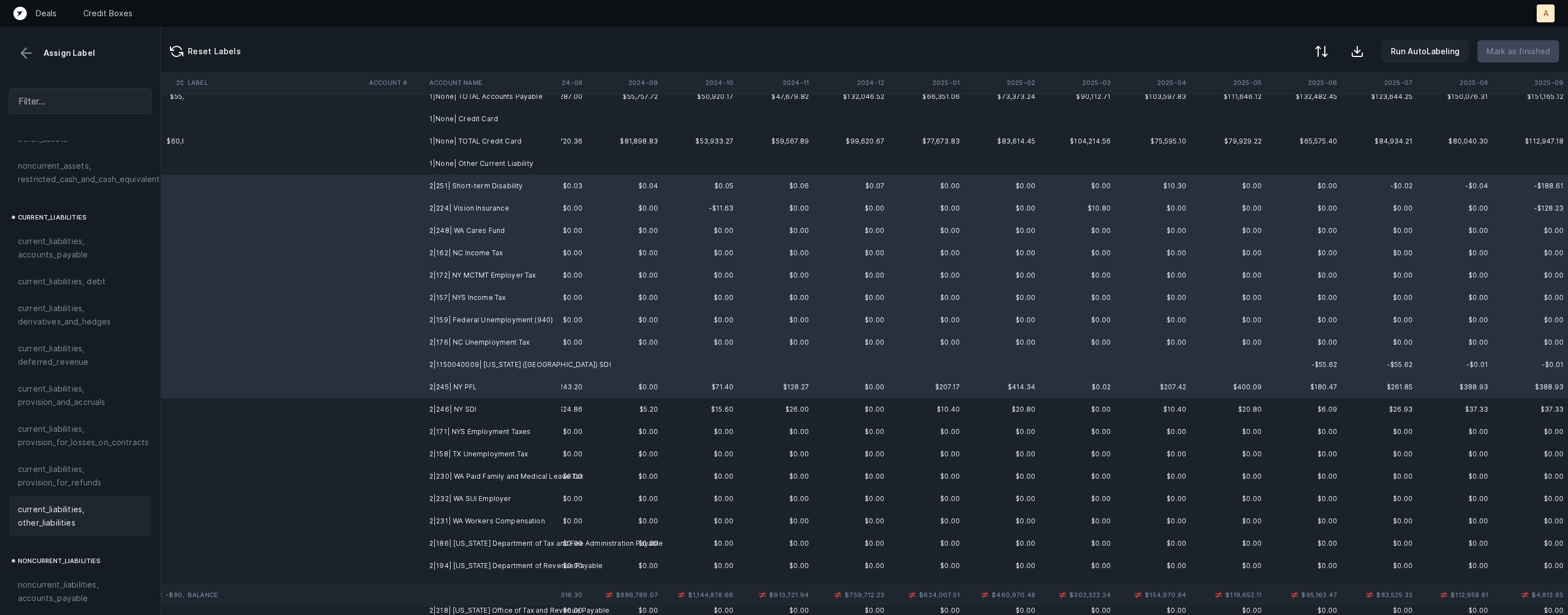
click at [50, 521] on div "current_liabilities, other_liabilities" at bounding box center [80, 516] width 143 height 40
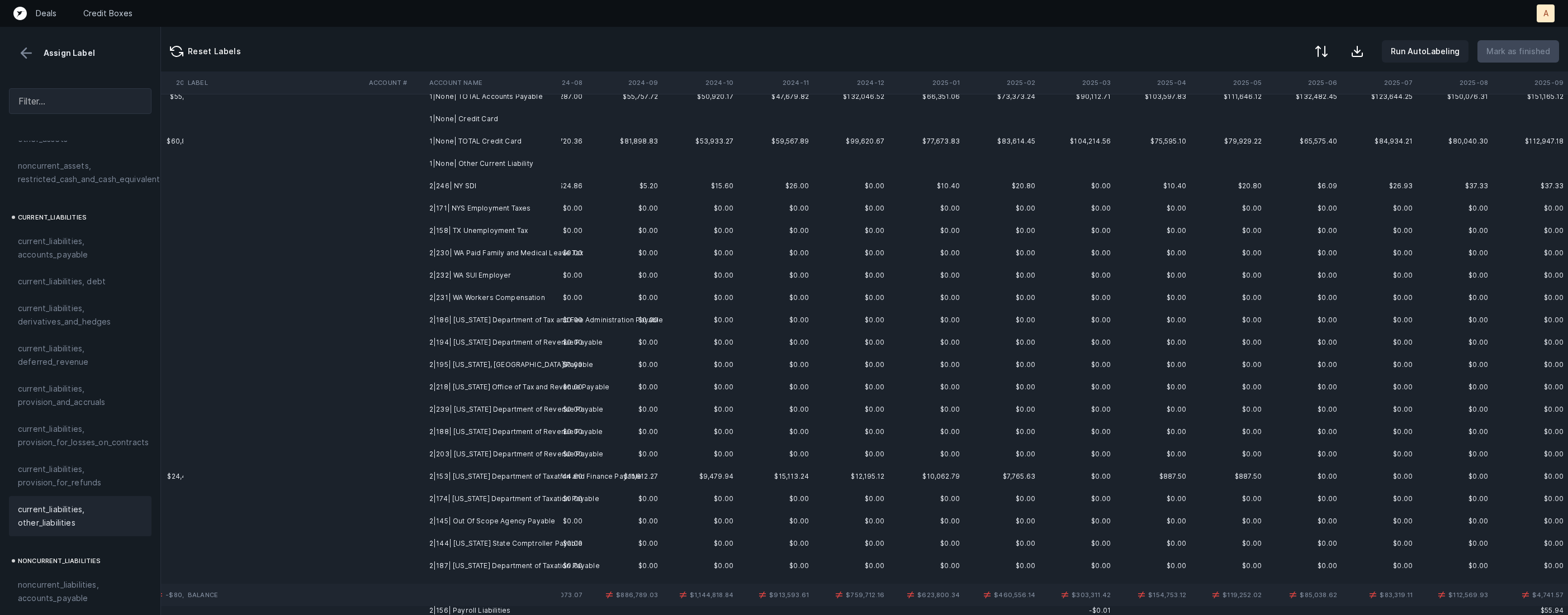
click at [481, 192] on td "2|246| NY SDI" at bounding box center [493, 186] width 136 height 23
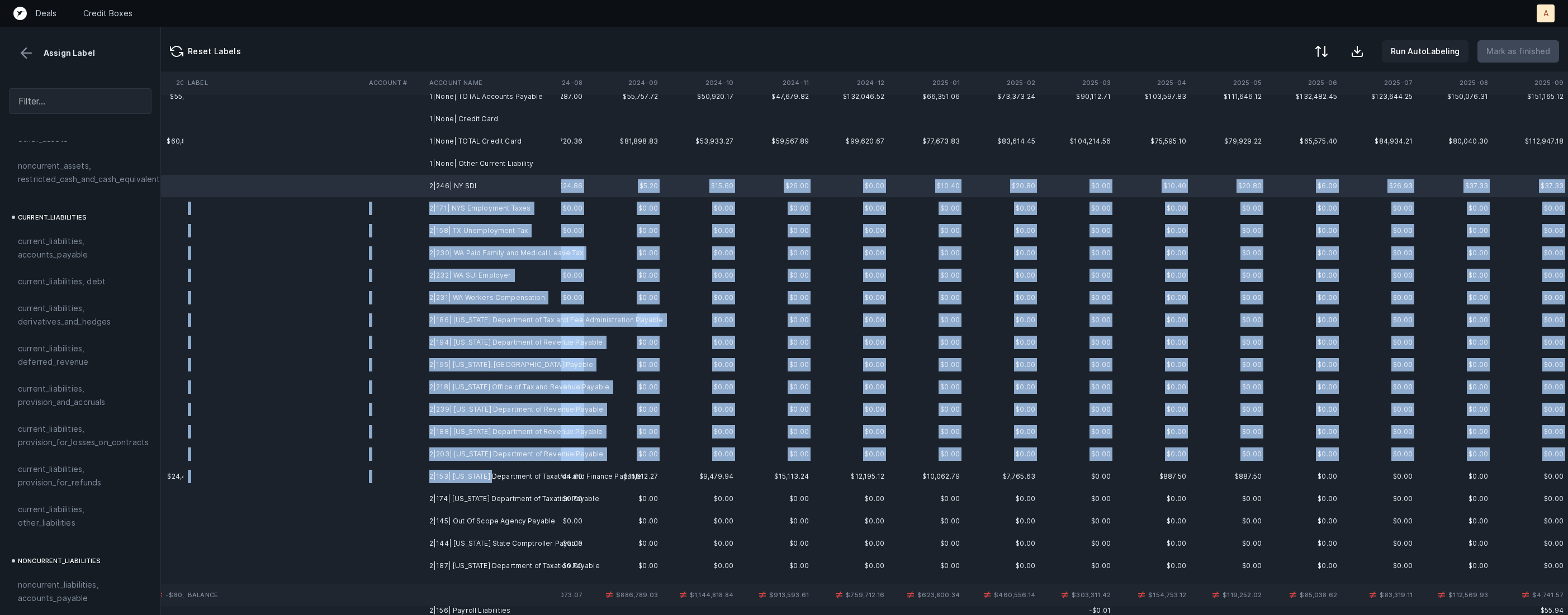
click at [491, 476] on td "2|153| New York Department of Taxation and Finance Payable" at bounding box center [493, 477] width 136 height 23
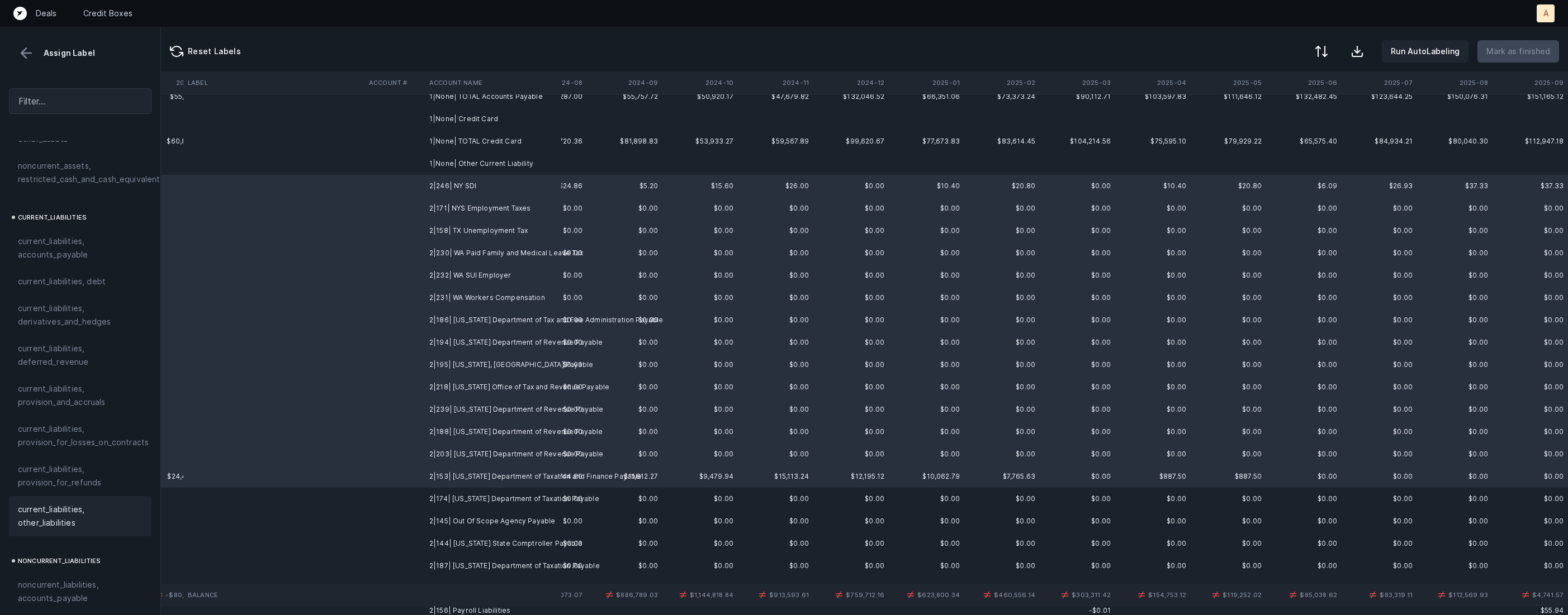
click at [65, 506] on span "current_liabilities, other_liabilities" at bounding box center [80, 517] width 124 height 27
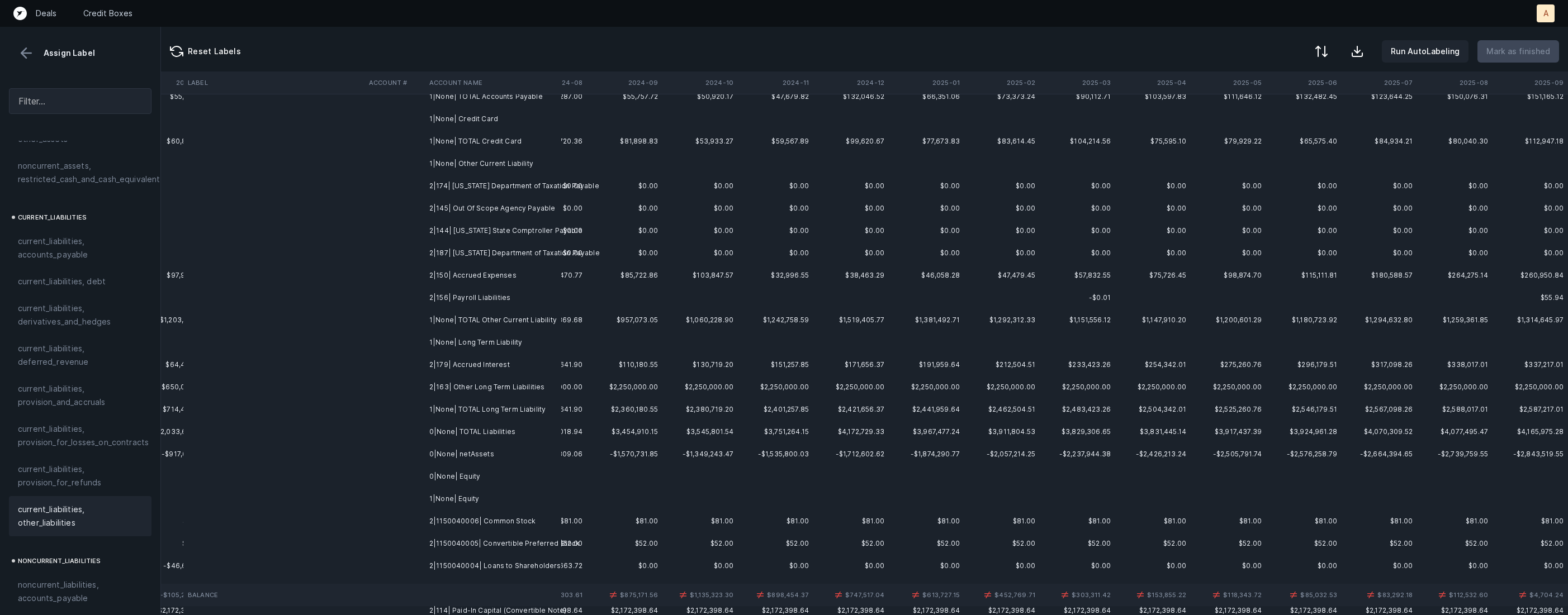
click at [513, 184] on td "2|174| Ohio Department of Taxation Payable" at bounding box center [493, 186] width 136 height 23
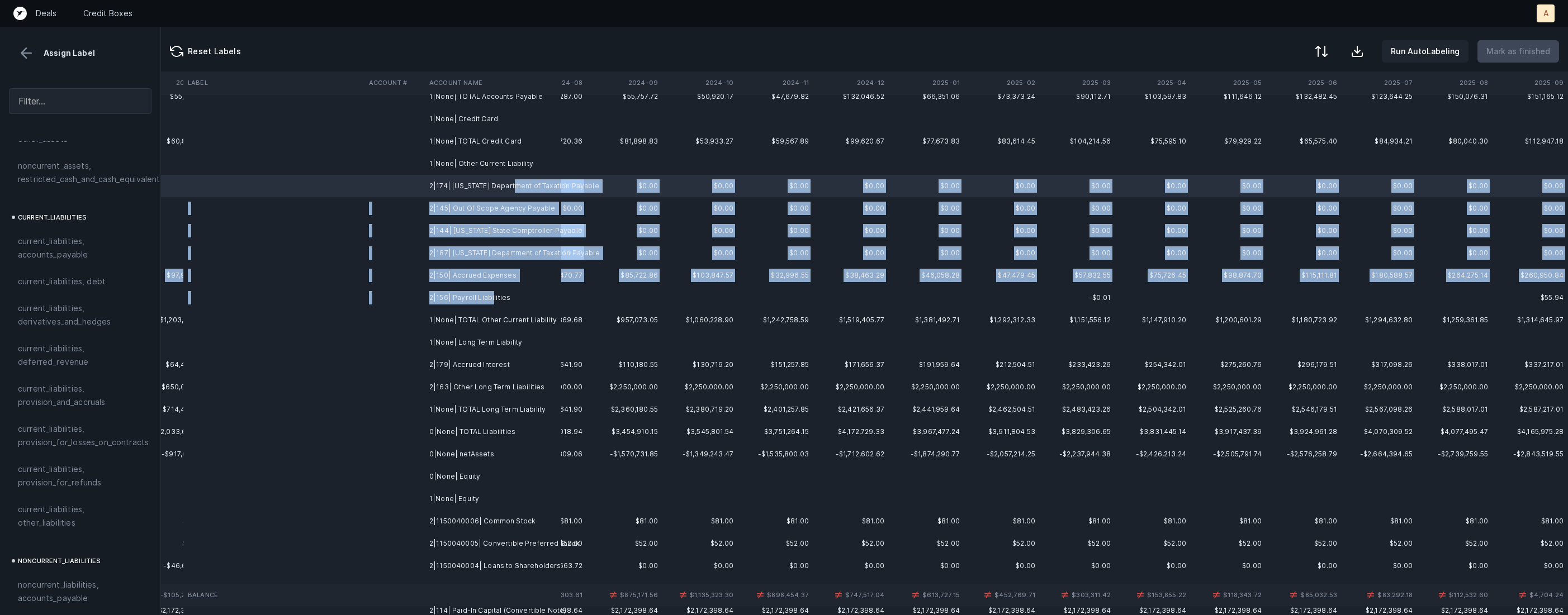
click at [491, 294] on td "2|156| Payroll Liabilities" at bounding box center [493, 298] width 136 height 23
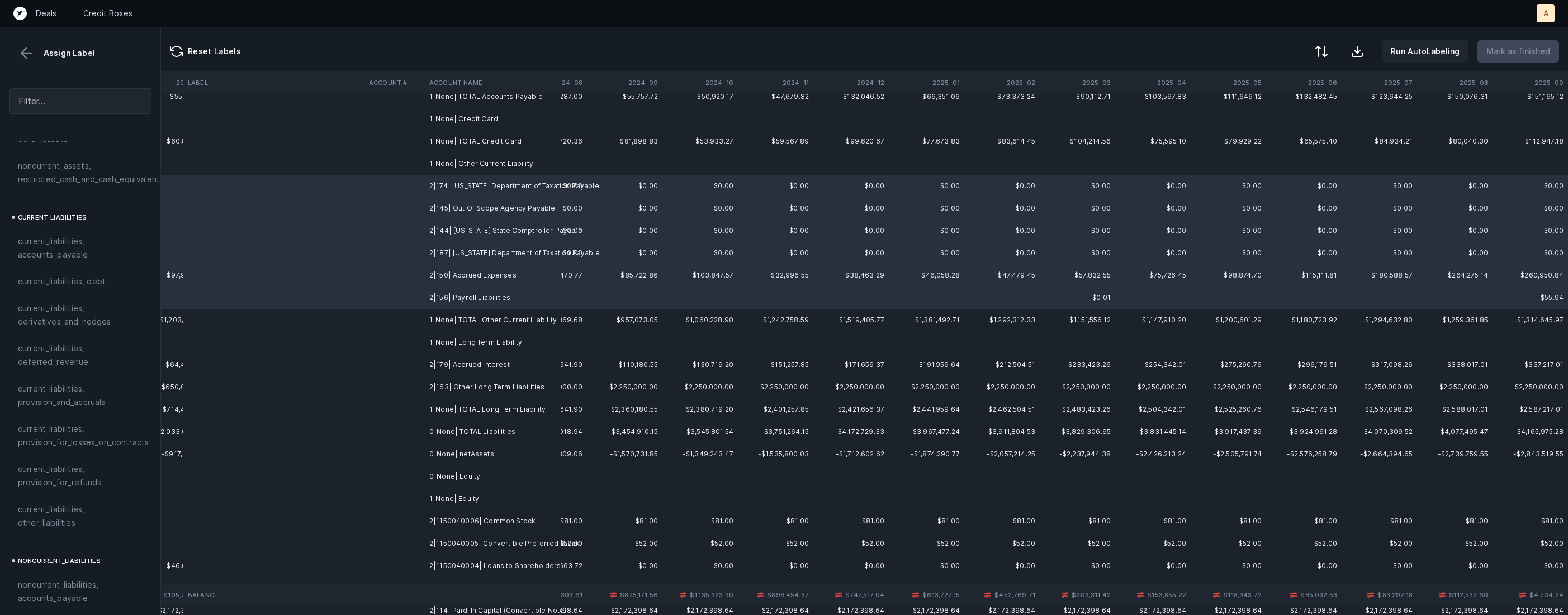
click at [455, 256] on td "2|187| Virginia Department of Taxation Payable" at bounding box center [493, 253] width 136 height 23
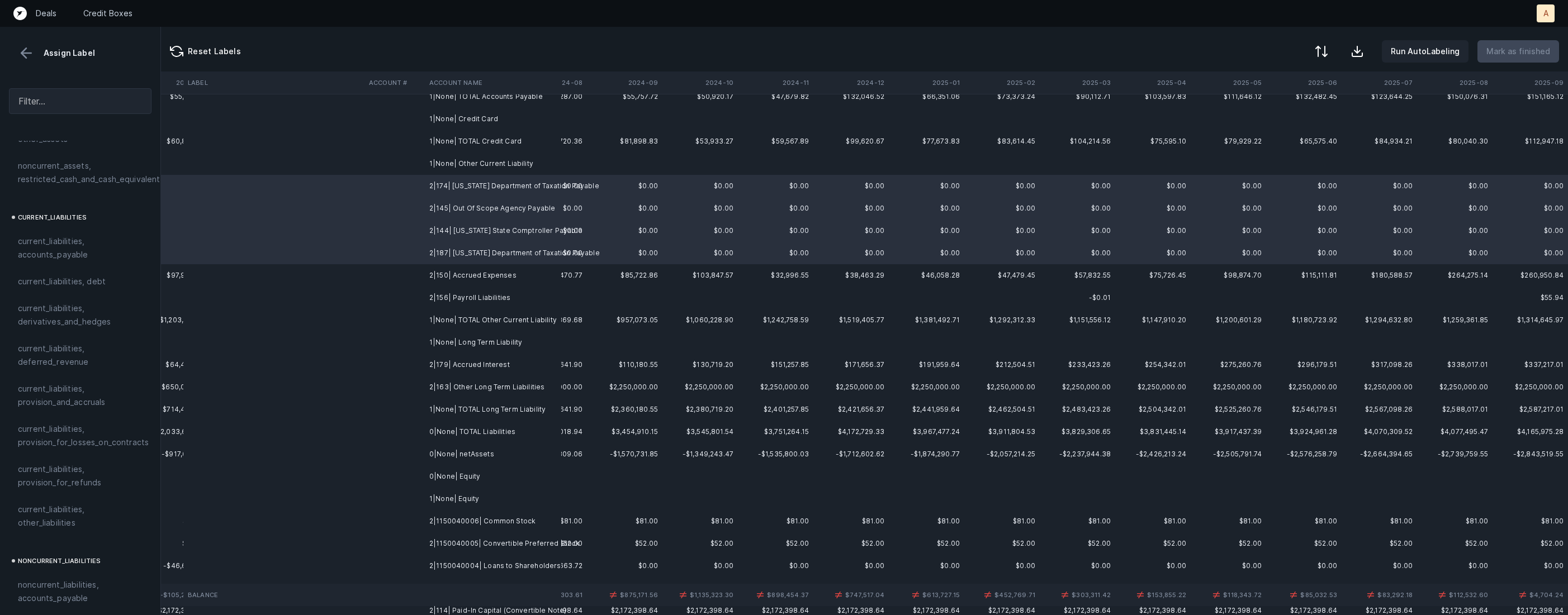
click at [449, 298] on td "2|156| Payroll Liabilities" at bounding box center [493, 298] width 136 height 23
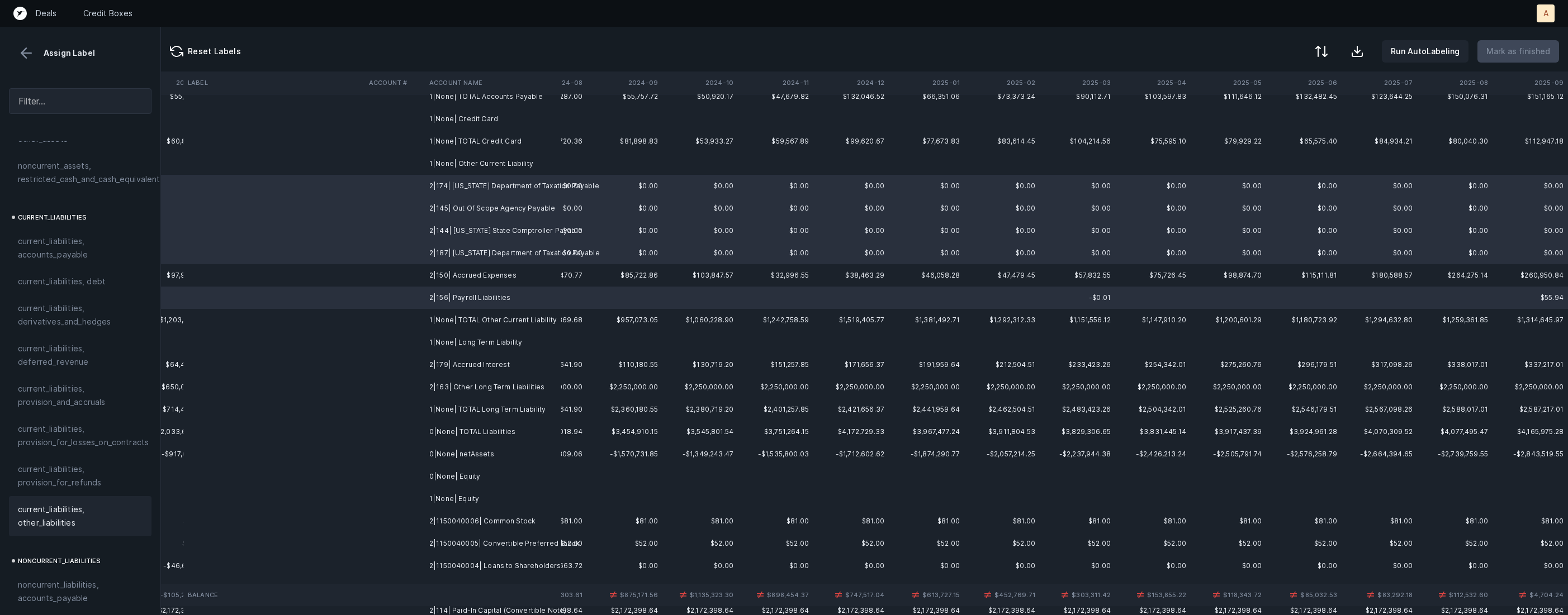
click at [46, 508] on span "current_liabilities, other_liabilities" at bounding box center [80, 517] width 124 height 27
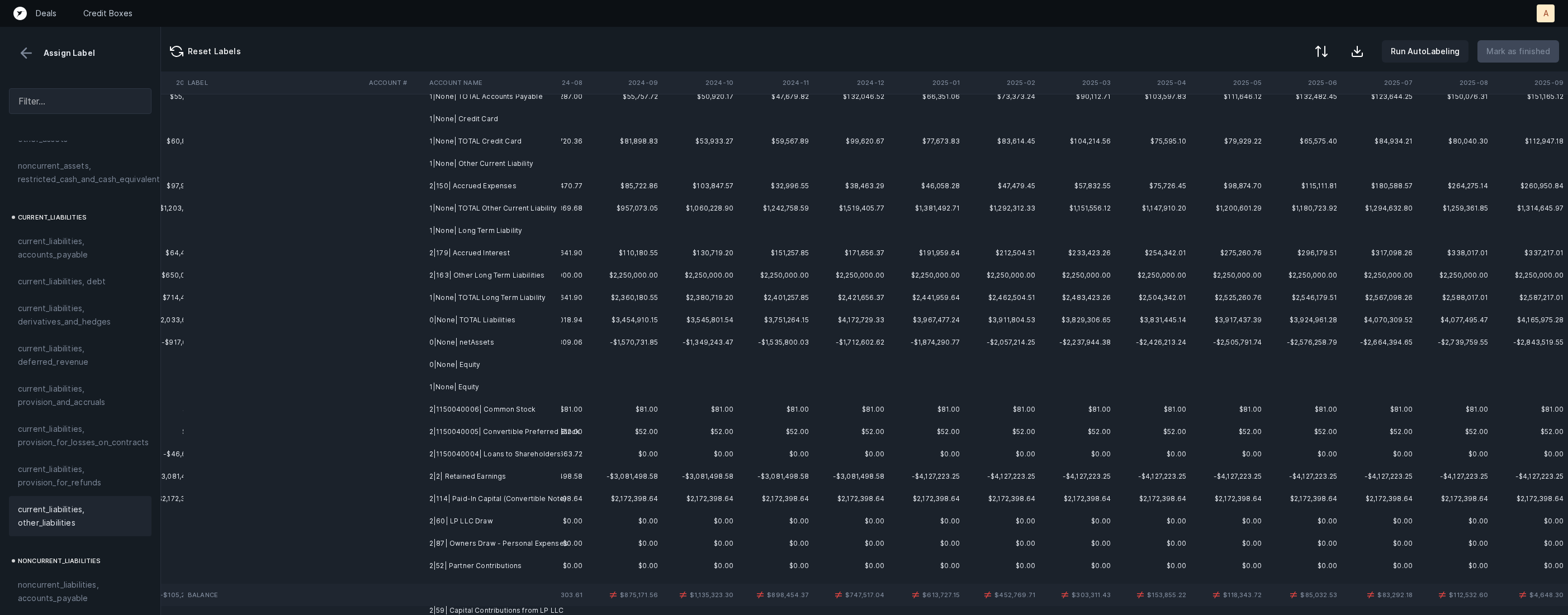
click at [452, 184] on td "2|150| Accrued Expenses" at bounding box center [493, 186] width 136 height 23
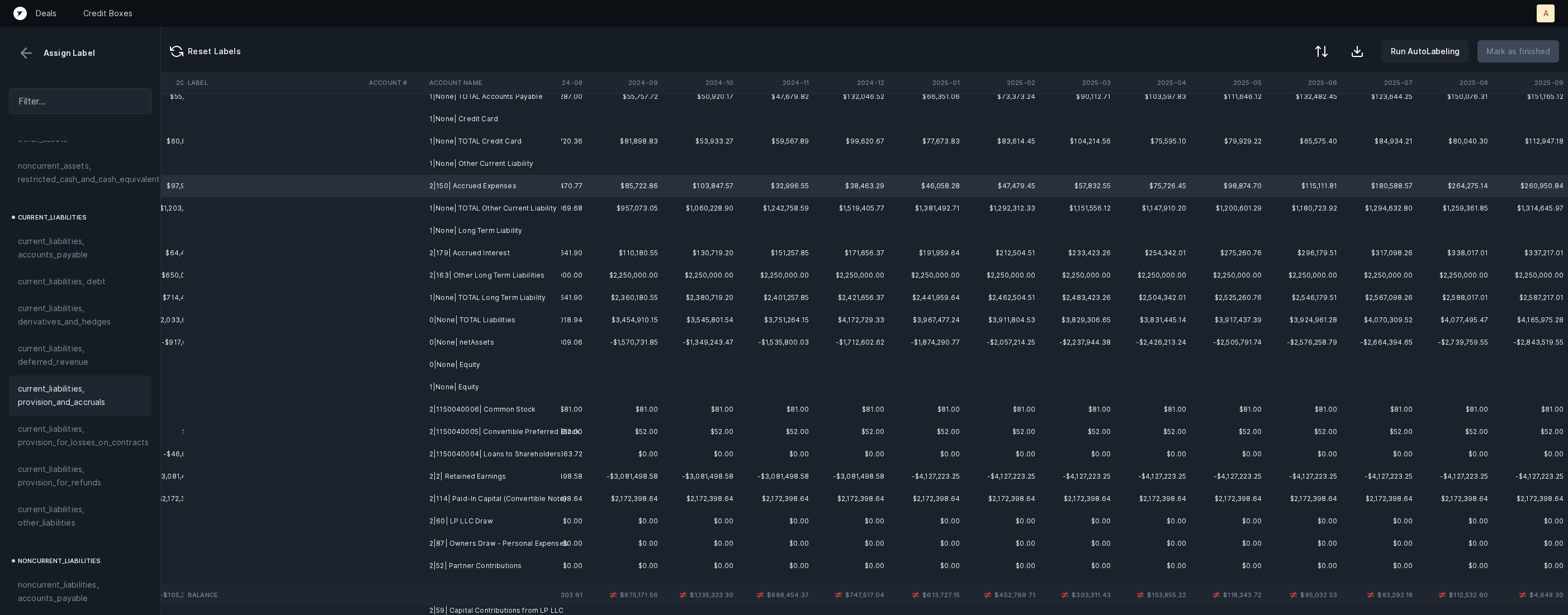
click at [47, 395] on span "current_liabilities, provision_and_accruals" at bounding box center [80, 396] width 124 height 27
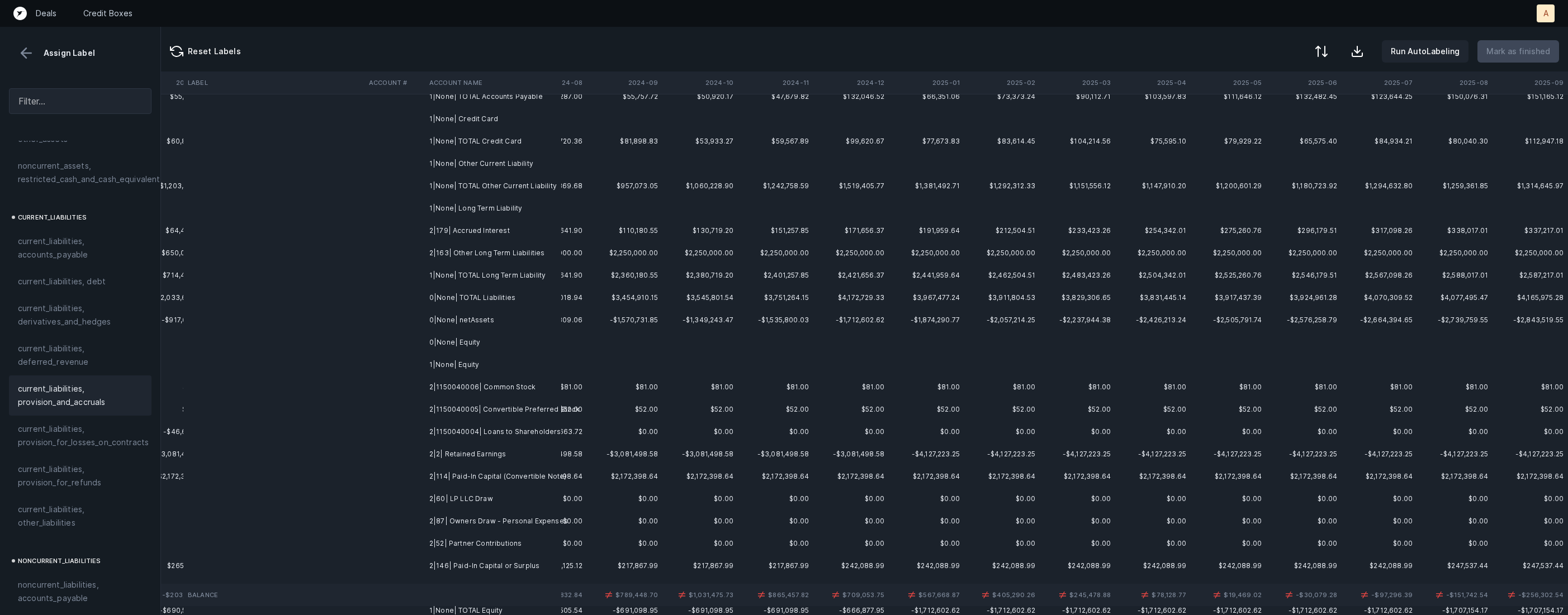
click at [434, 227] on td "2|179| Accrued Interest" at bounding box center [493, 231] width 136 height 23
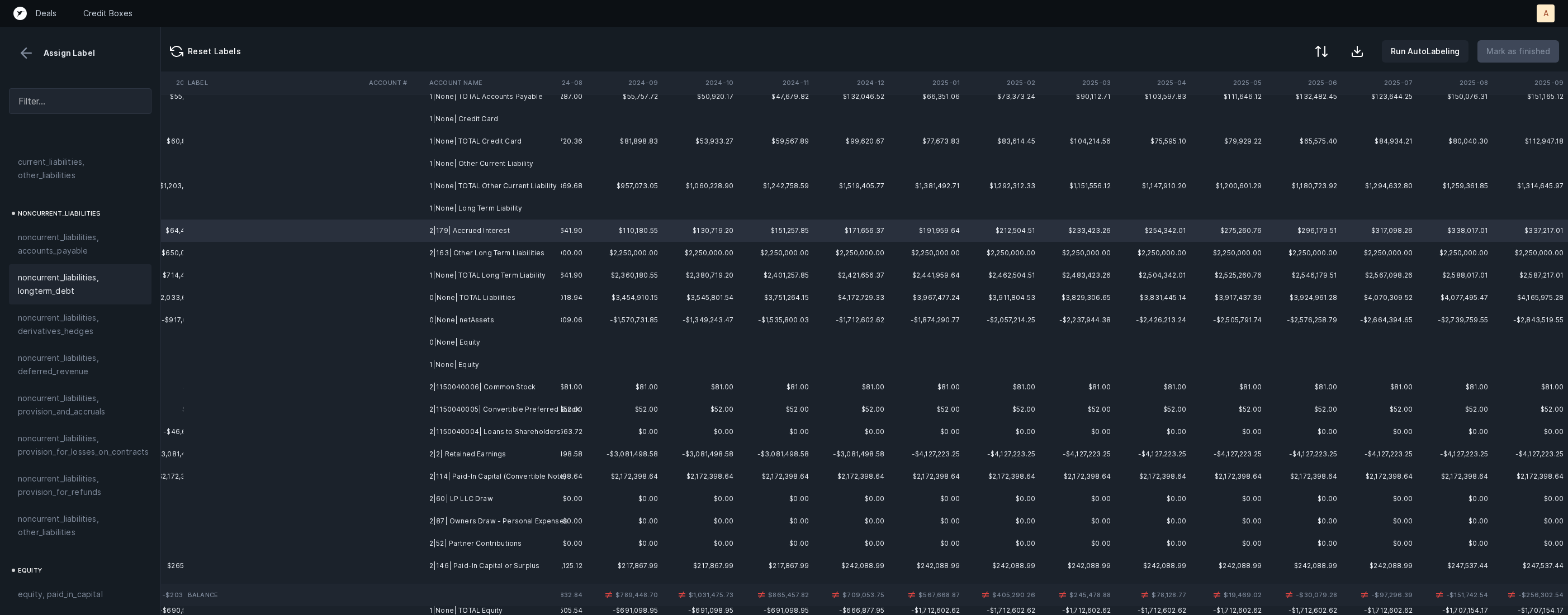
scroll to position [1041, 0]
click at [104, 270] on span "noncurrent_liabilities, longterm_debt" at bounding box center [80, 276] width 124 height 27
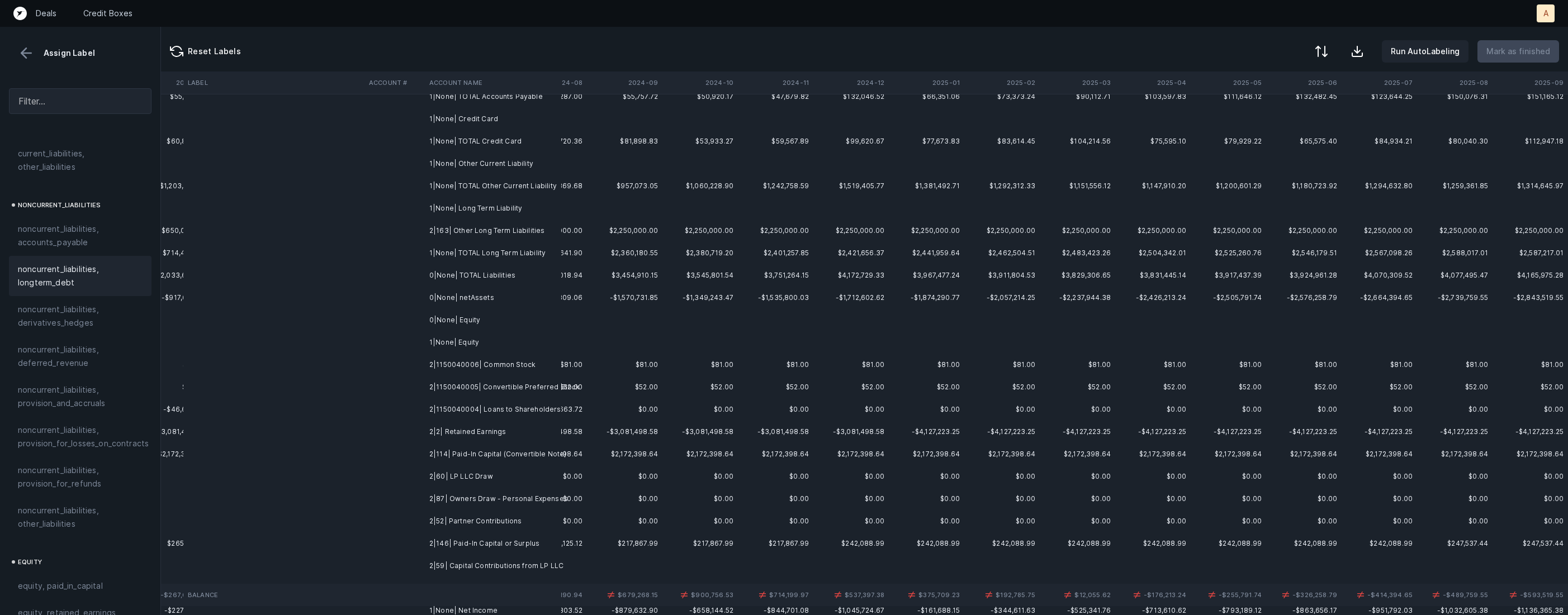
click at [412, 240] on td at bounding box center [394, 231] width 60 height 23
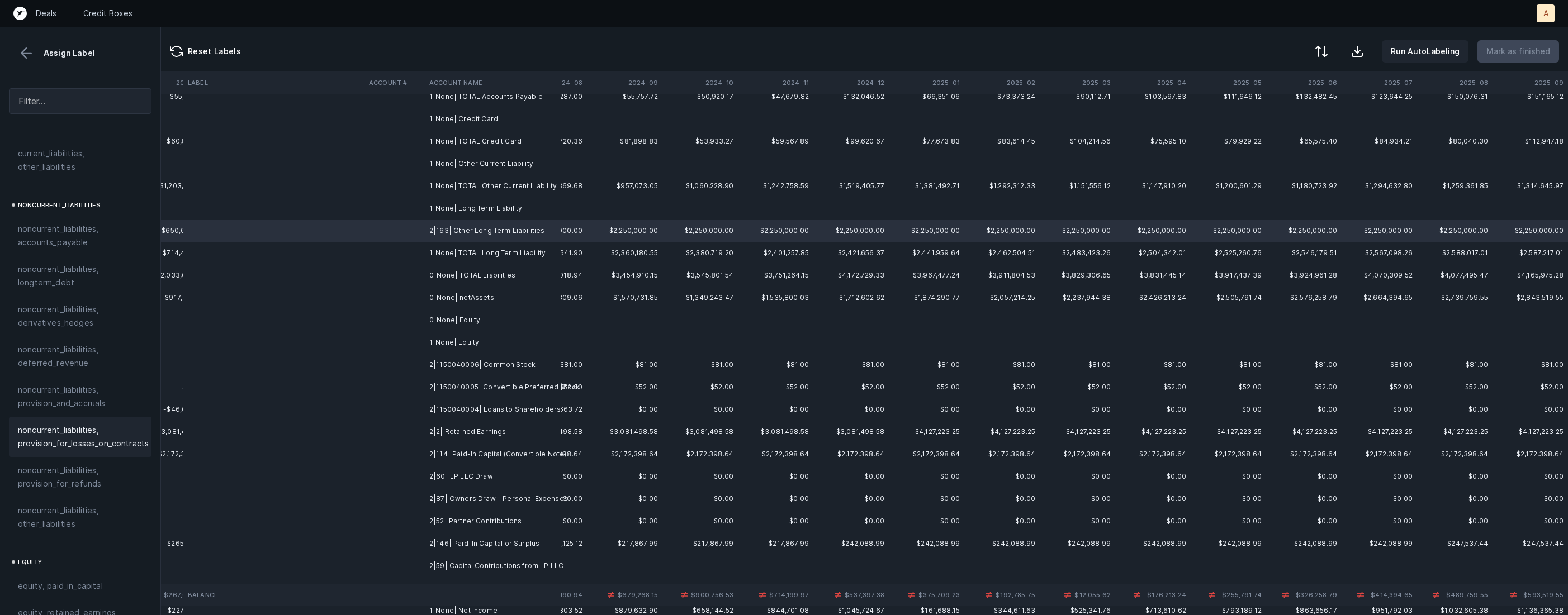
scroll to position [1087, 0]
click at [60, 458] on span "noncurrent_liabilities, other_liabilities" at bounding box center [80, 471] width 124 height 27
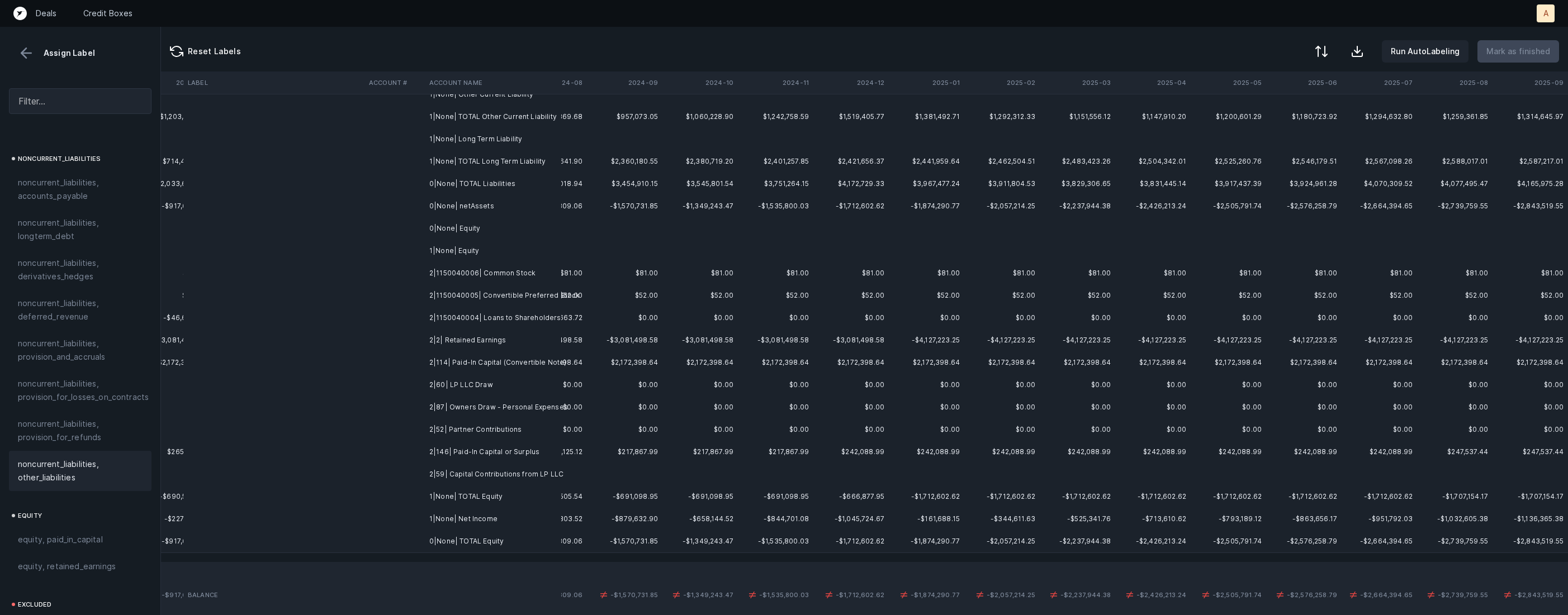
scroll to position [409, 2619]
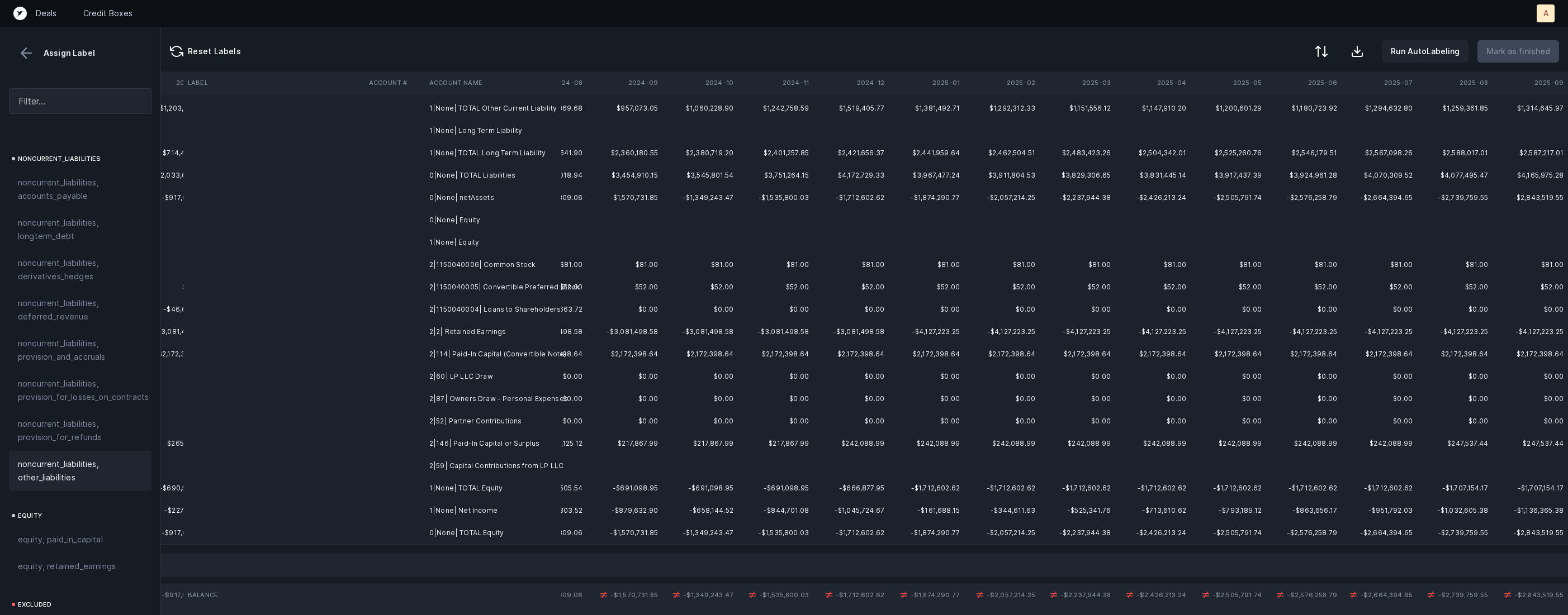
click at [522, 268] on td "2|1150040006| Common Stock" at bounding box center [493, 264] width 136 height 23
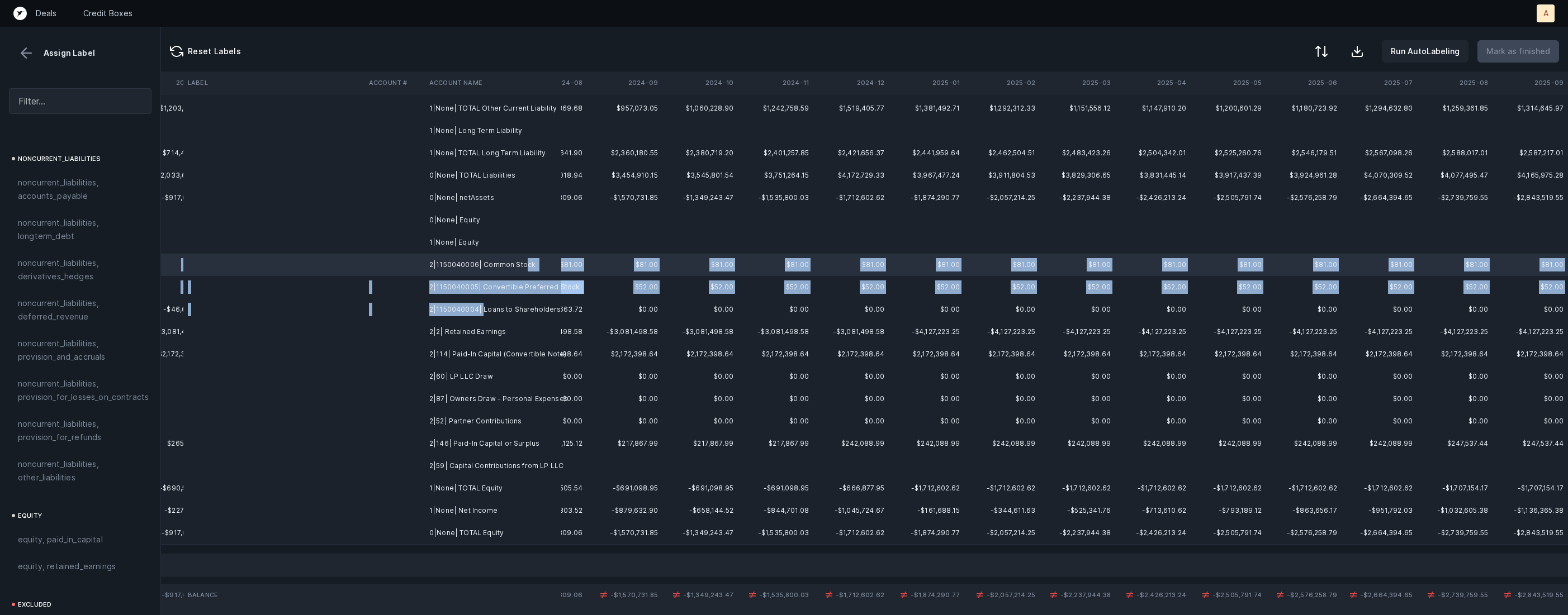
click at [481, 305] on td "2|1150040004| Loans to Shareholders" at bounding box center [493, 310] width 136 height 23
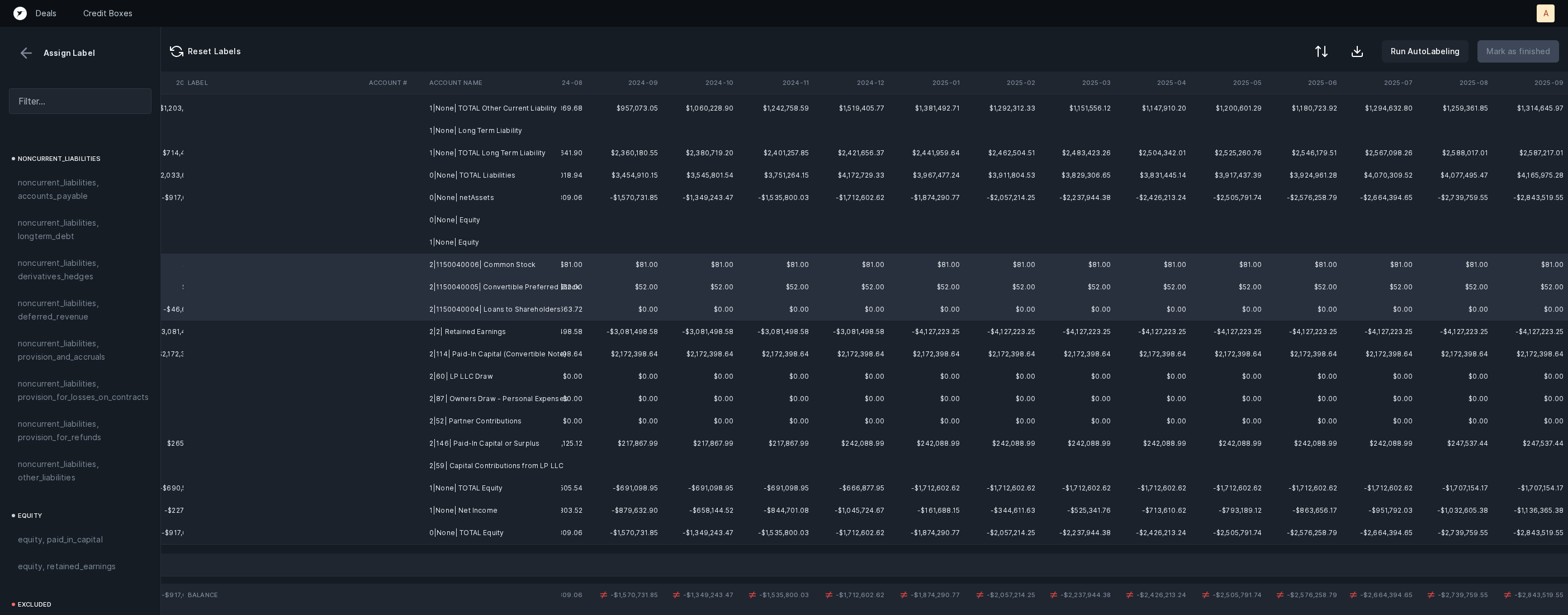
click at [481, 334] on td "2|2| Retained Earnings" at bounding box center [493, 332] width 136 height 23
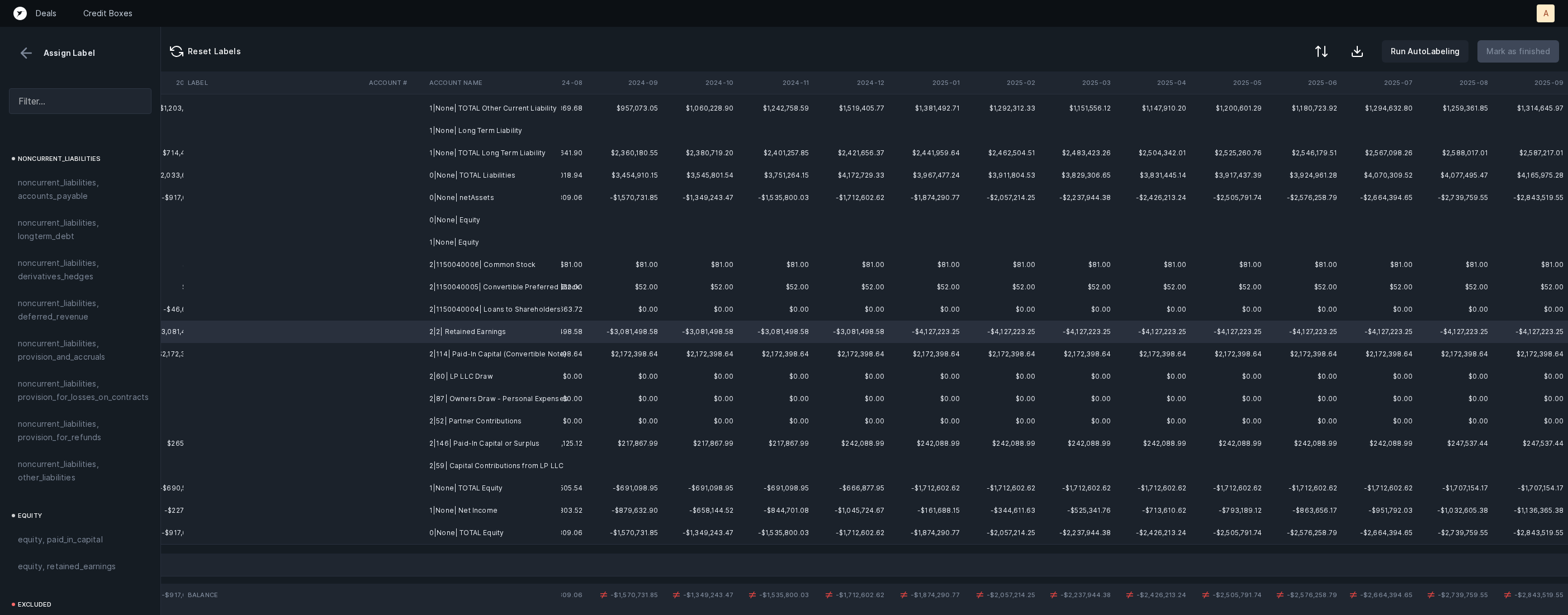
click at [469, 511] on td "1|None| Net Income" at bounding box center [493, 511] width 136 height 23
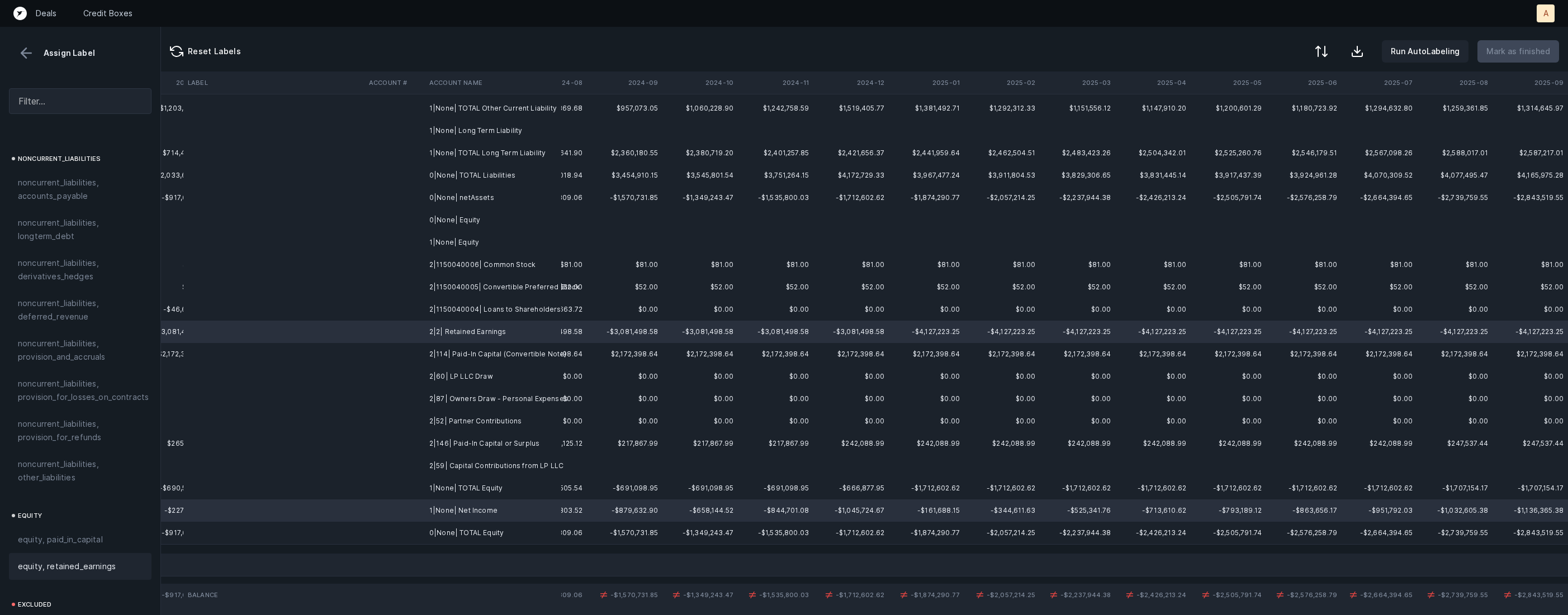
click at [74, 560] on span "equity, retained_earnings" at bounding box center [67, 567] width 98 height 14
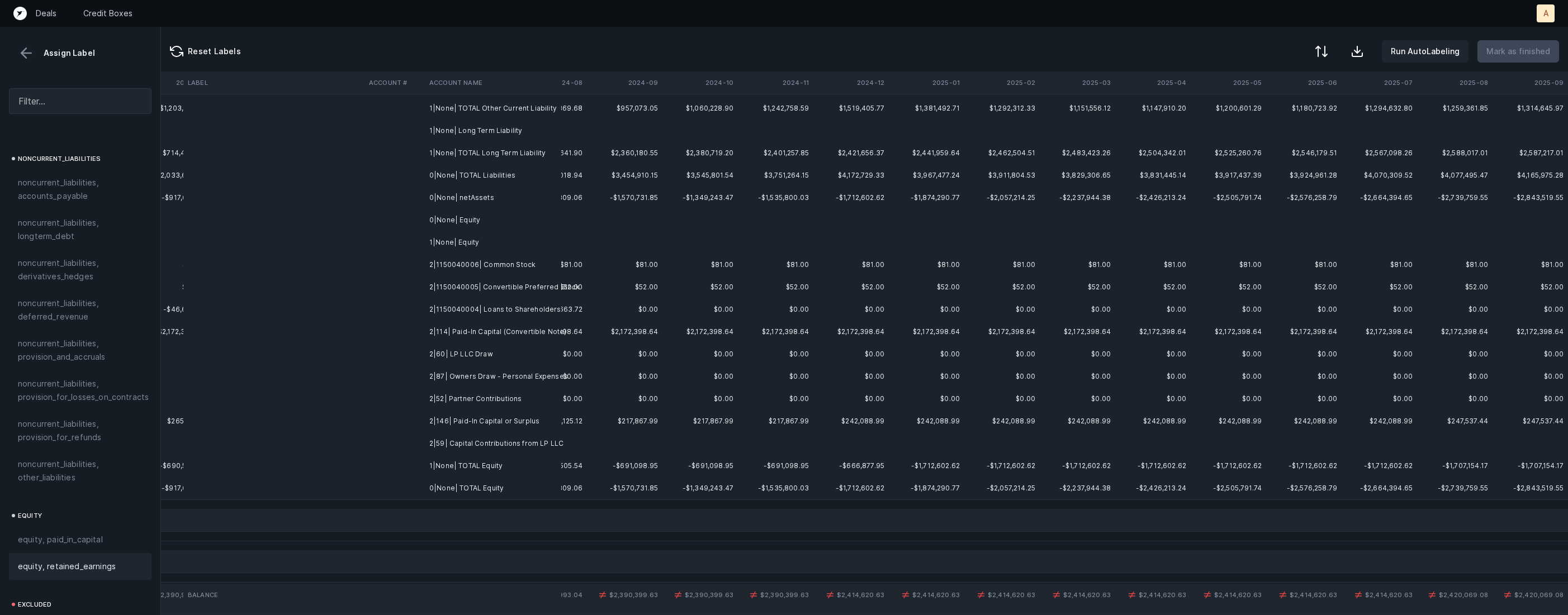
click at [470, 268] on td "2|1150040006| Common Stock" at bounding box center [493, 264] width 136 height 23
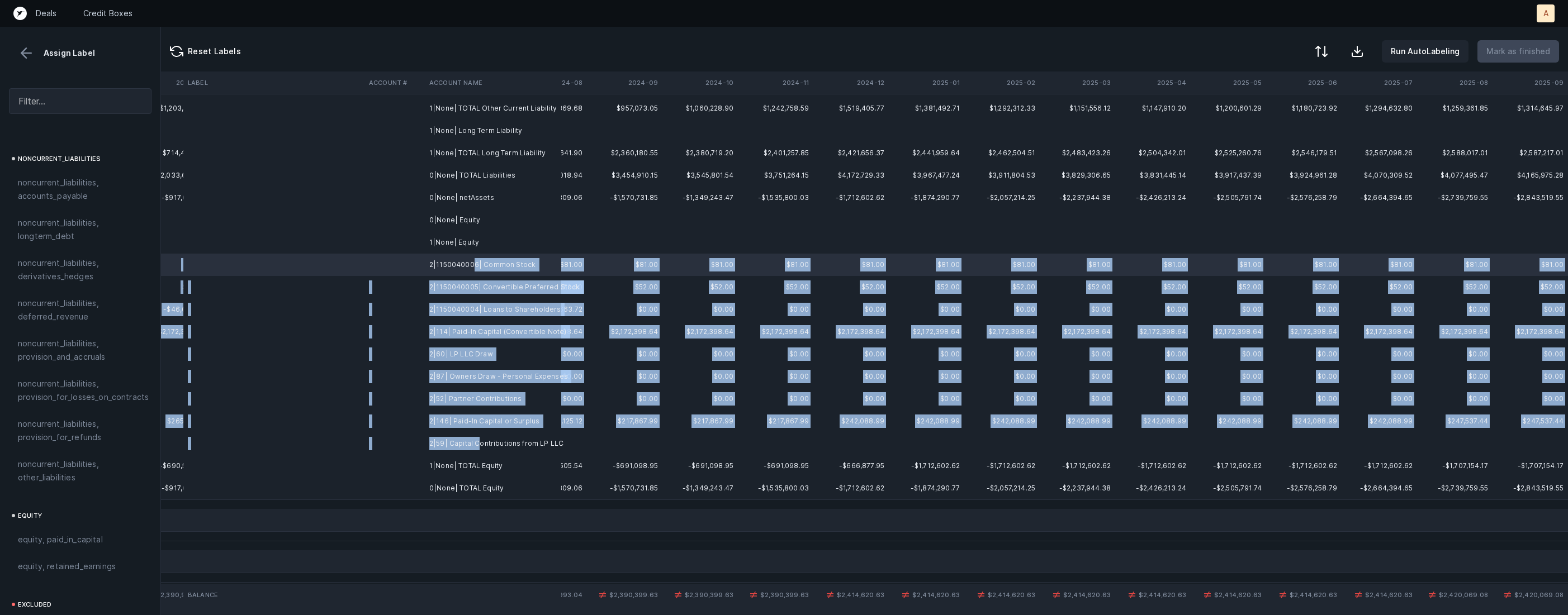
click at [477, 437] on td "2|59| Capital Contributions from LP LLC" at bounding box center [493, 443] width 136 height 23
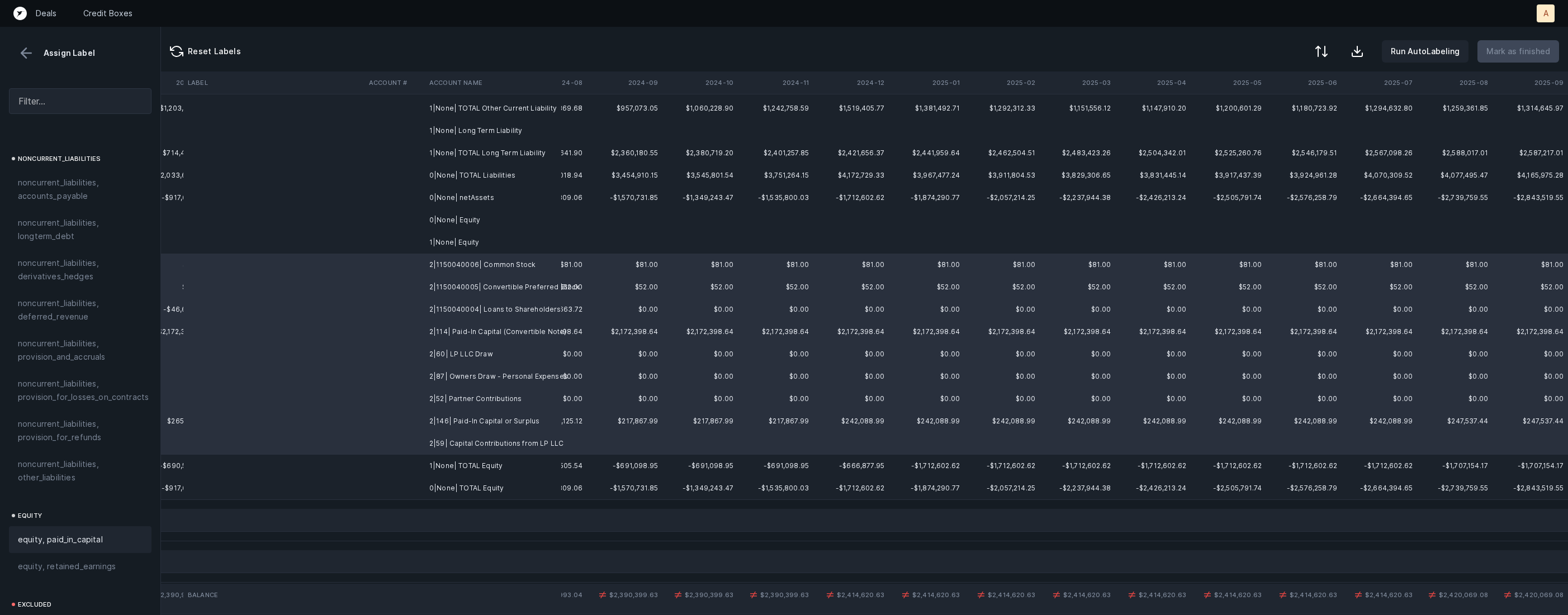
click at [86, 533] on span "equity, paid_in_capital" at bounding box center [61, 540] width 85 height 14
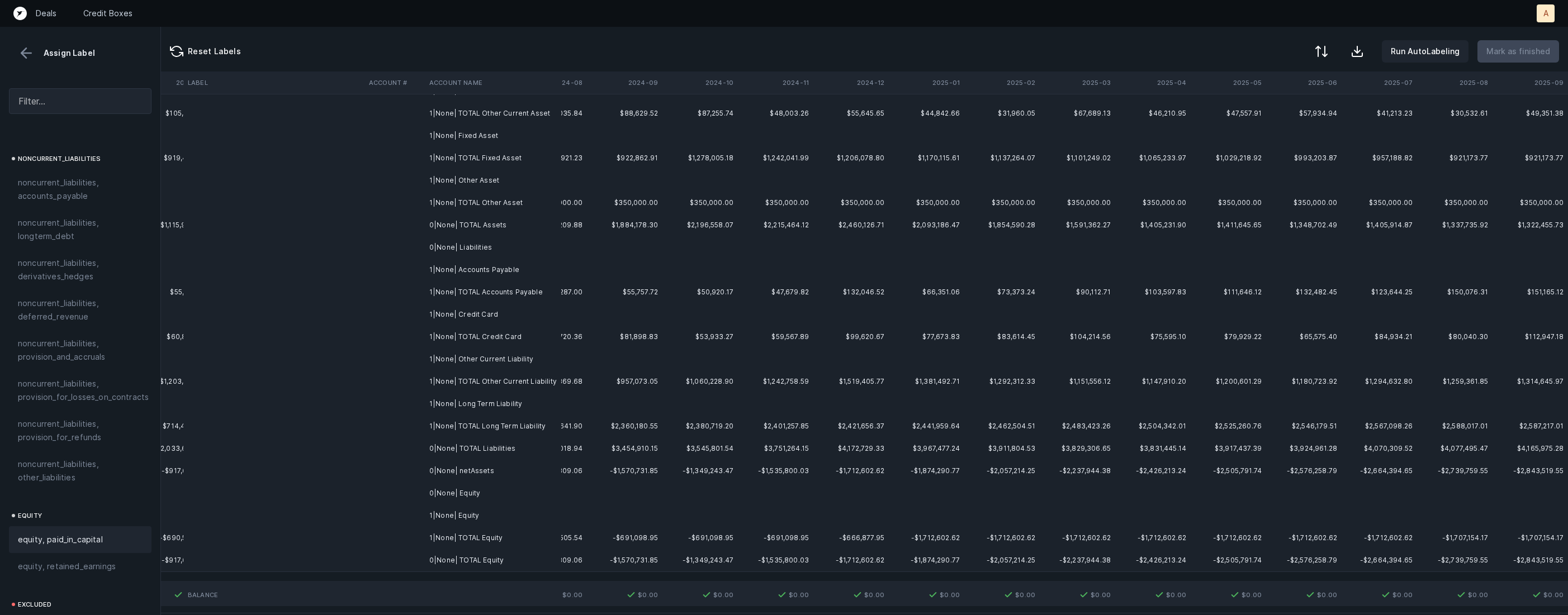
scroll to position [0, 2619]
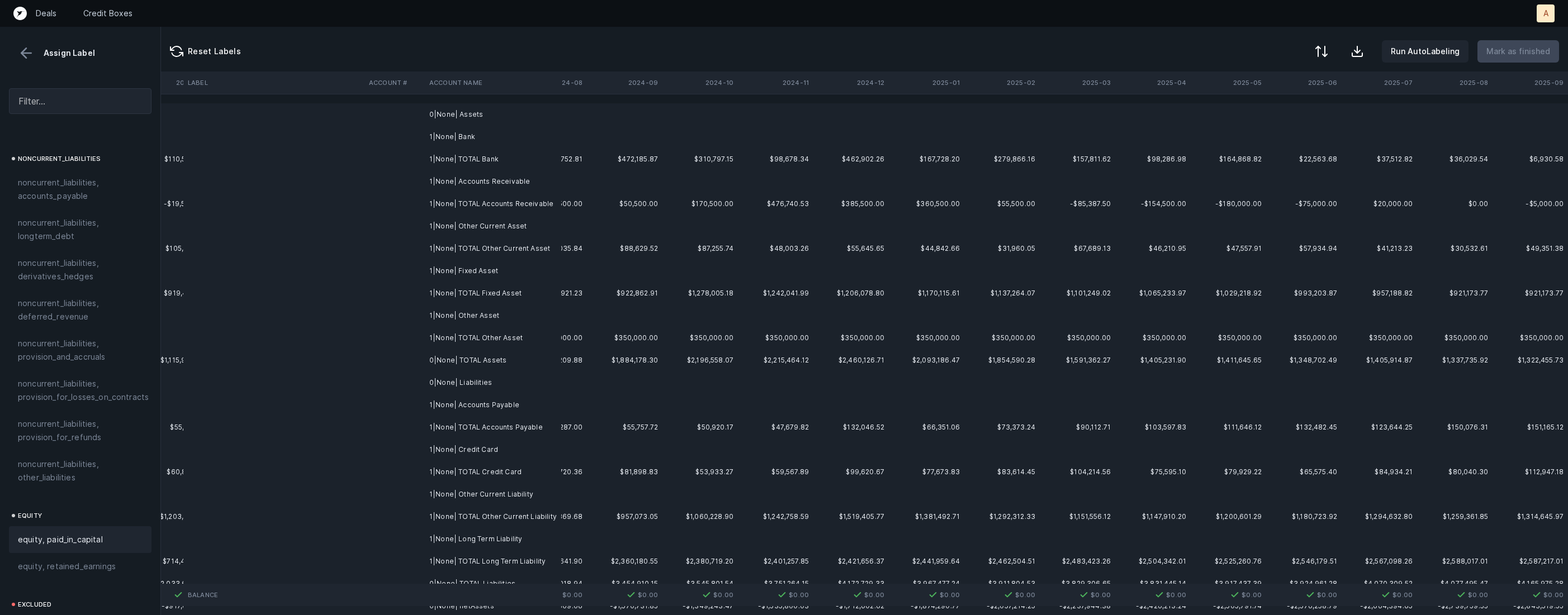
click at [522, 113] on td "0|None| Assets" at bounding box center [493, 114] width 136 height 23
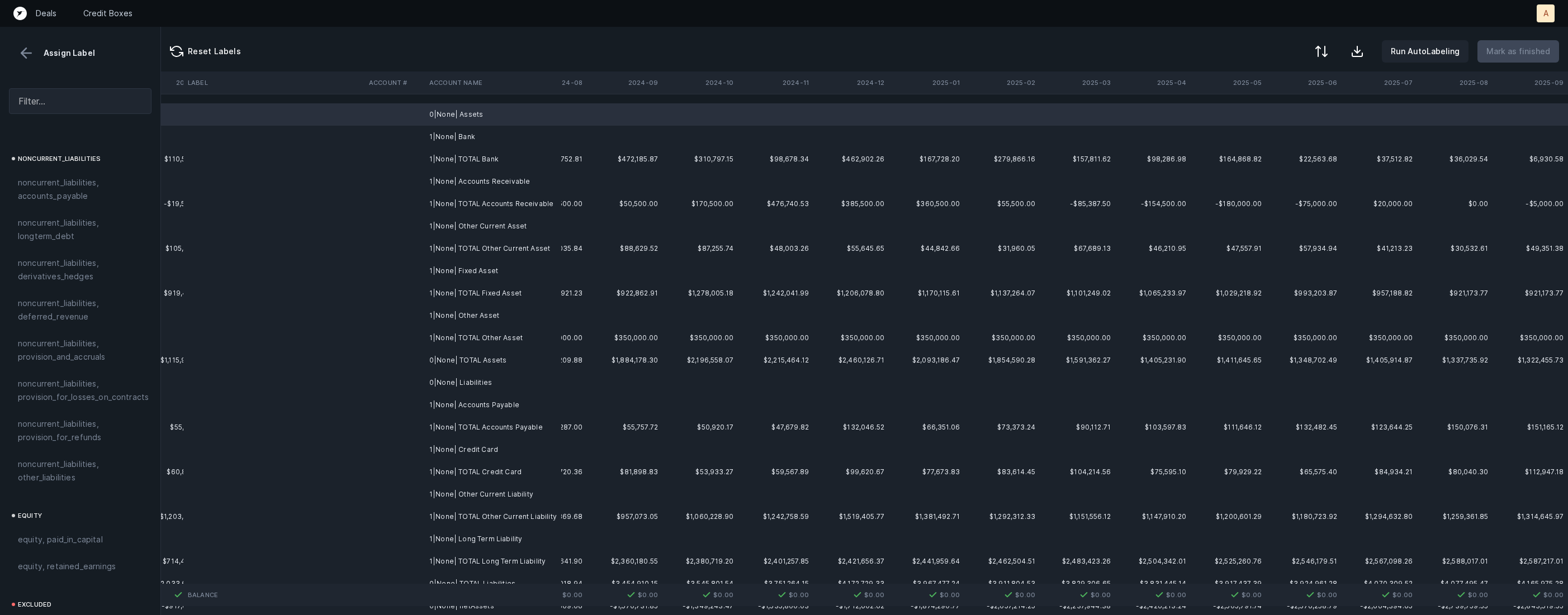
click at [491, 133] on td "1|None| Bank" at bounding box center [493, 136] width 136 height 23
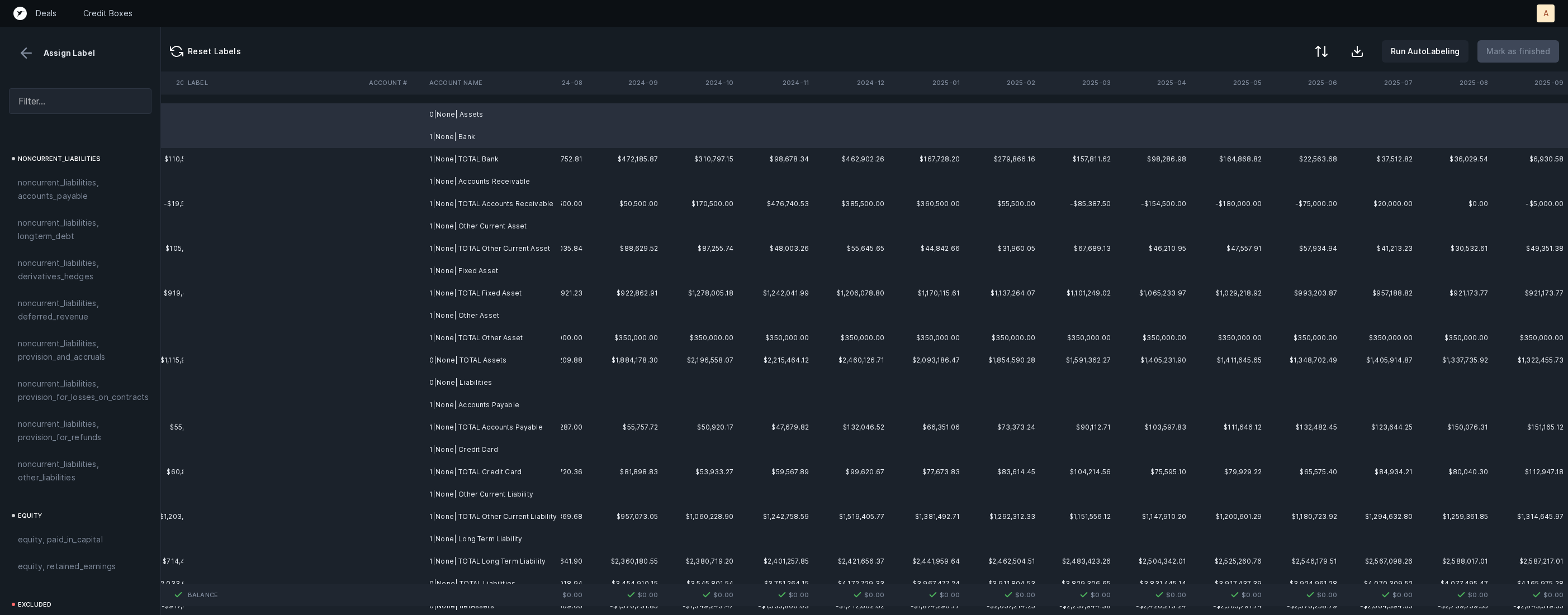
click at [479, 180] on td "1|None| Accounts Receivable" at bounding box center [493, 182] width 136 height 23
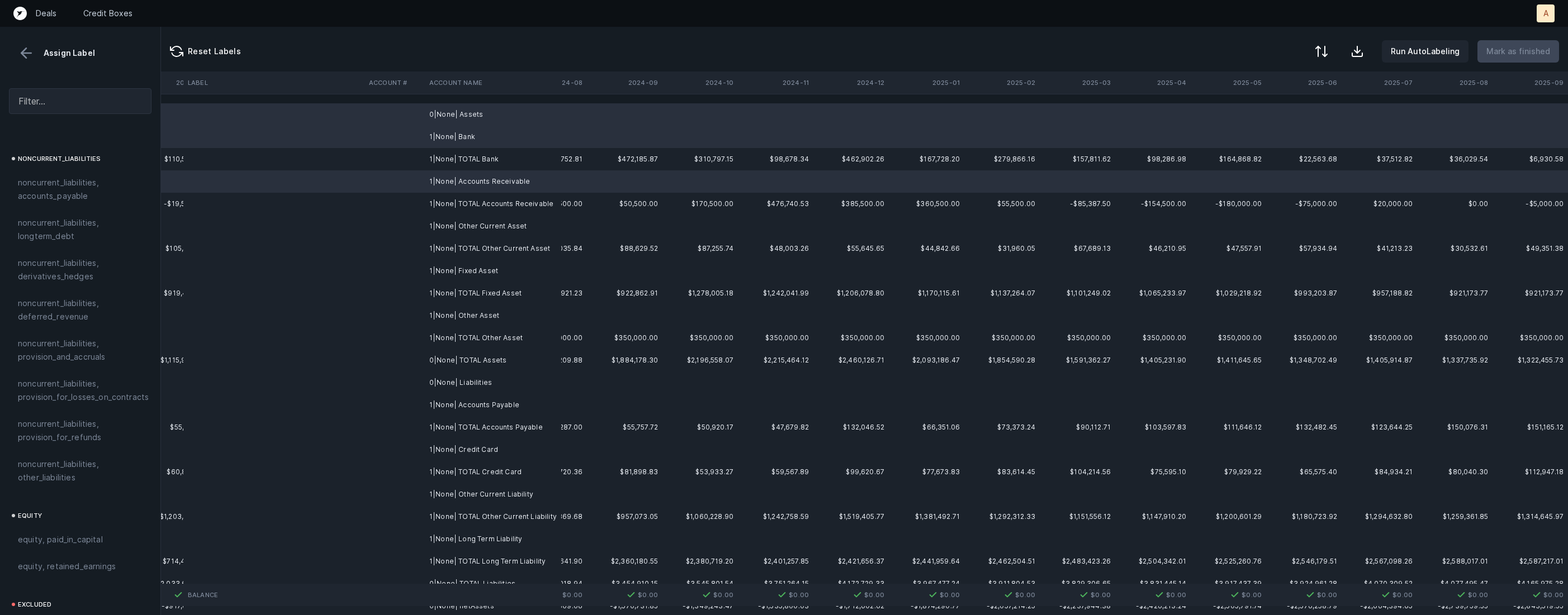
click at [471, 225] on td "1|None| Other Current Asset" at bounding box center [493, 226] width 136 height 23
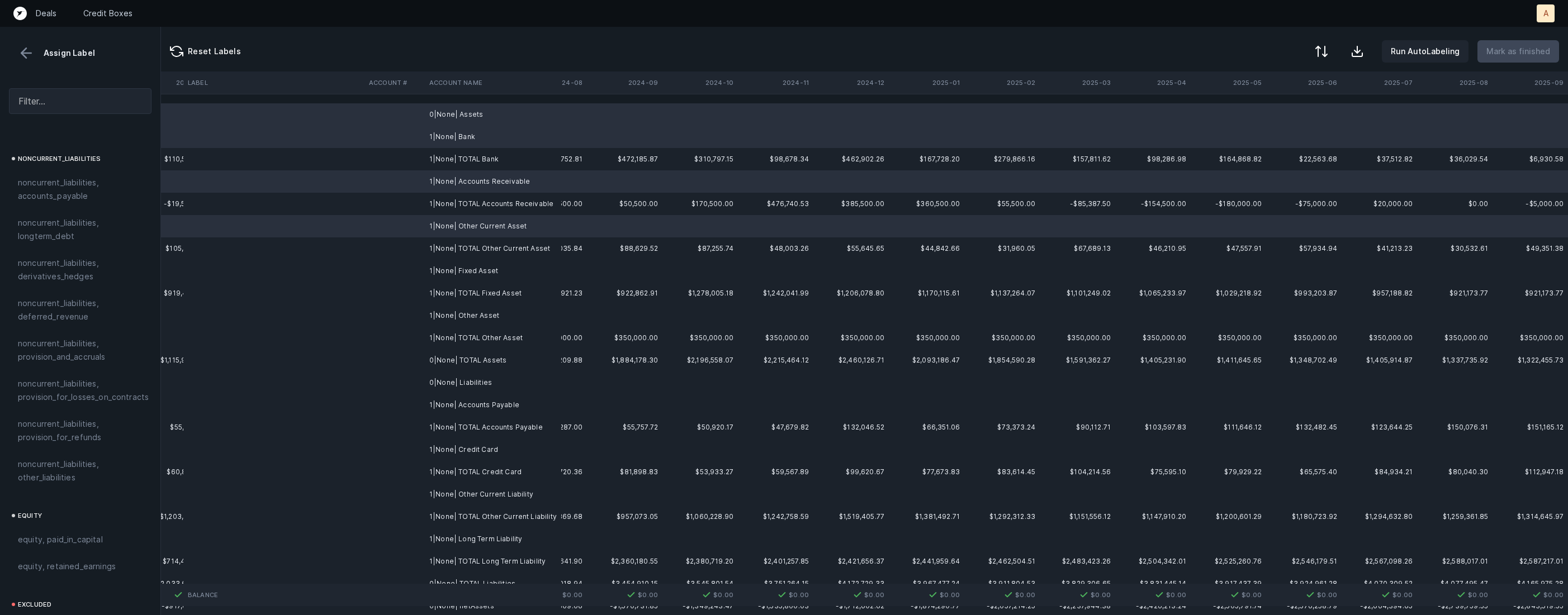
click at [462, 268] on td "1|None| Fixed Asset" at bounding box center [493, 271] width 136 height 23
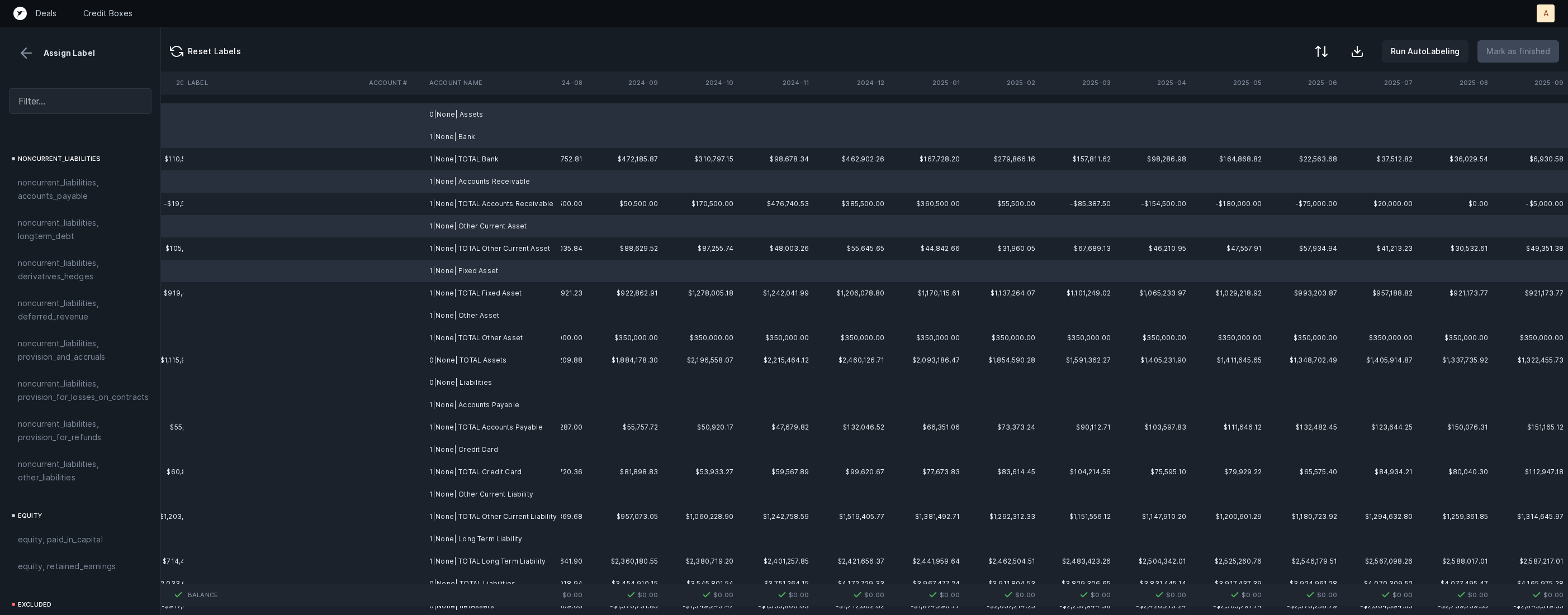
click at [460, 315] on td "1|None| Other Asset" at bounding box center [493, 315] width 136 height 23
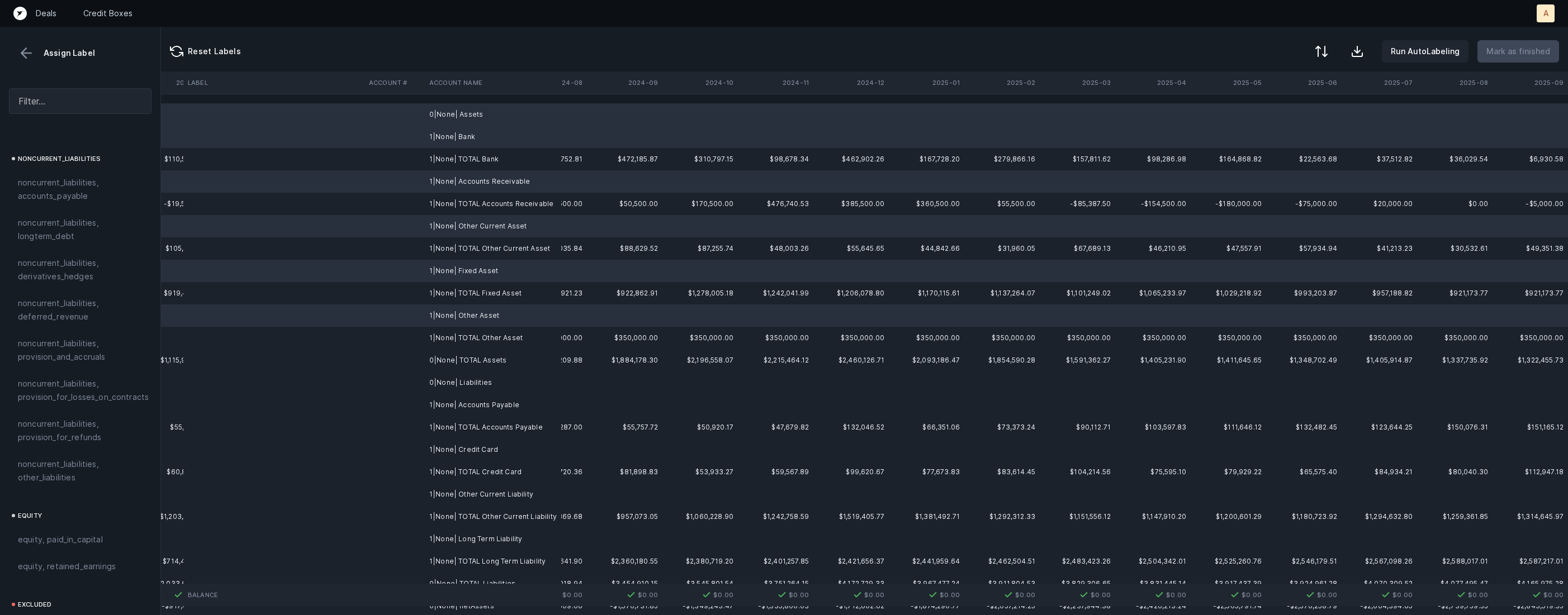
click at [459, 378] on td "0|None| Liabilities" at bounding box center [493, 382] width 136 height 23
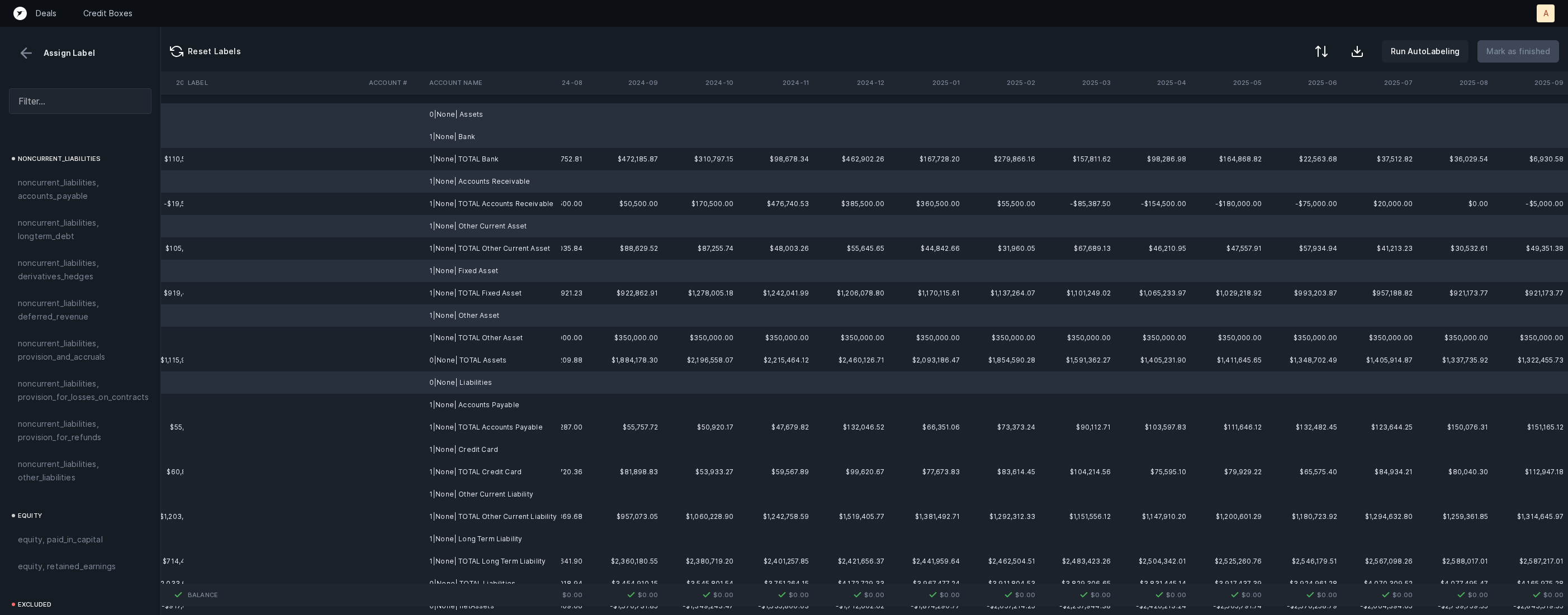
click at [456, 407] on td "1|None| Accounts Payable" at bounding box center [493, 405] width 136 height 23
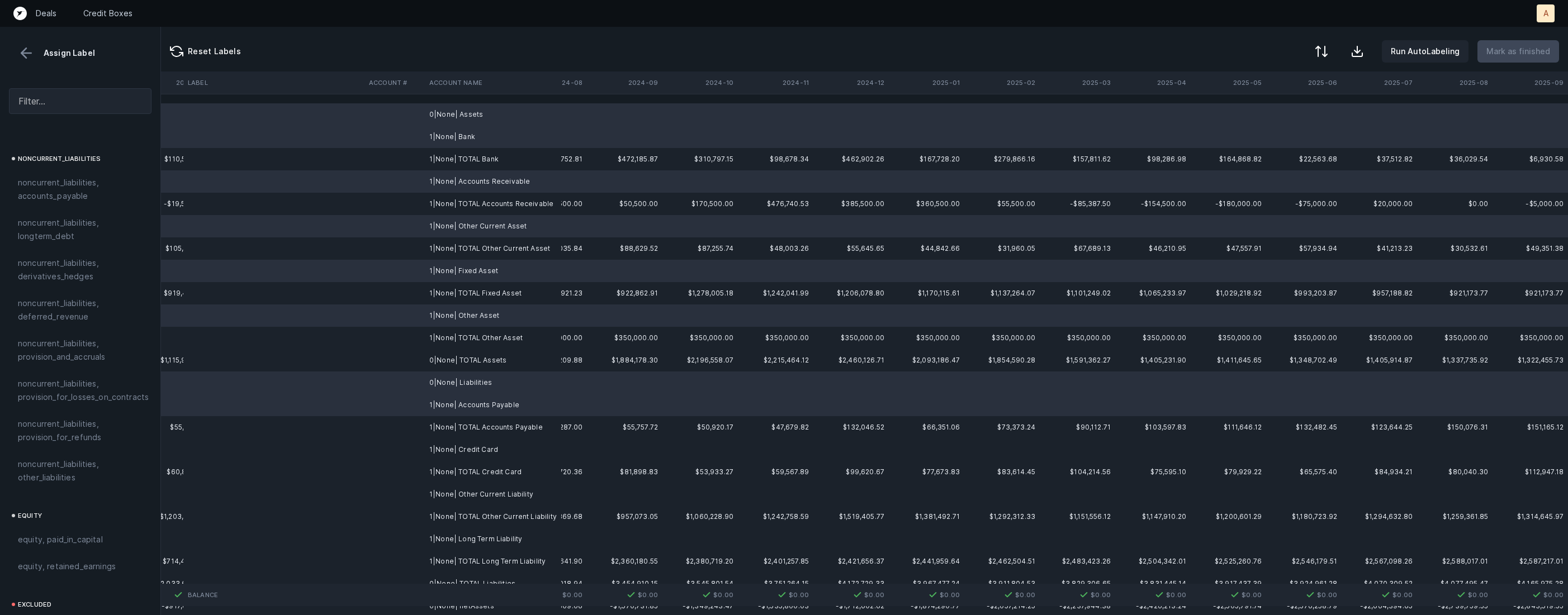
click at [452, 450] on td "1|None| Credit Card" at bounding box center [493, 450] width 136 height 23
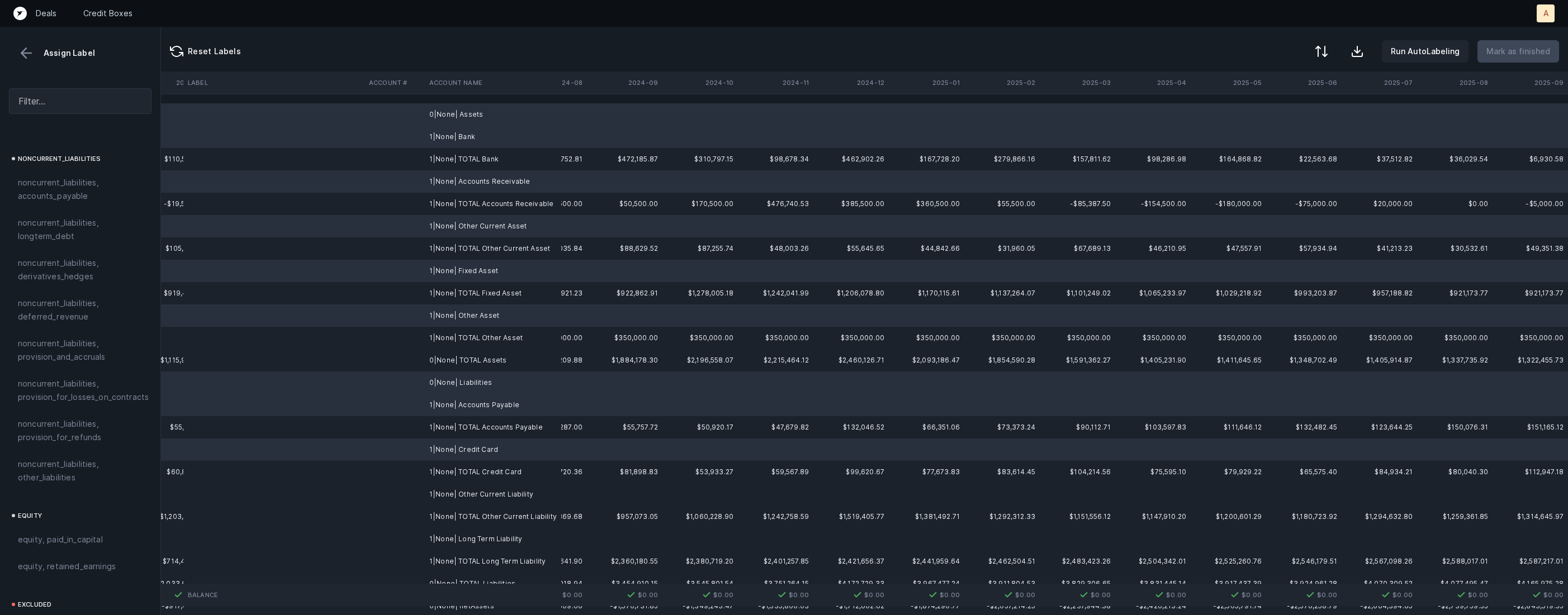
click at [450, 491] on td "1|None| Other Current Liability" at bounding box center [493, 494] width 136 height 23
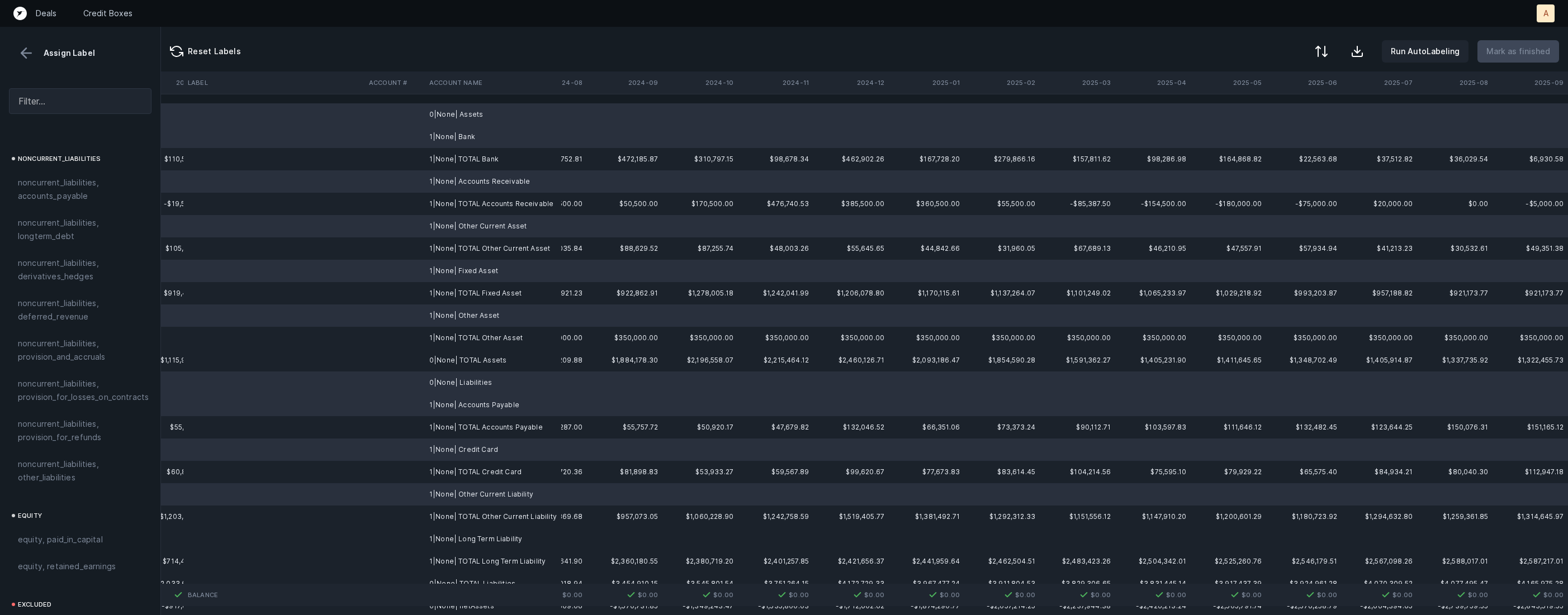
click at [445, 543] on td "1|None| Long Term Liability" at bounding box center [493, 539] width 136 height 23
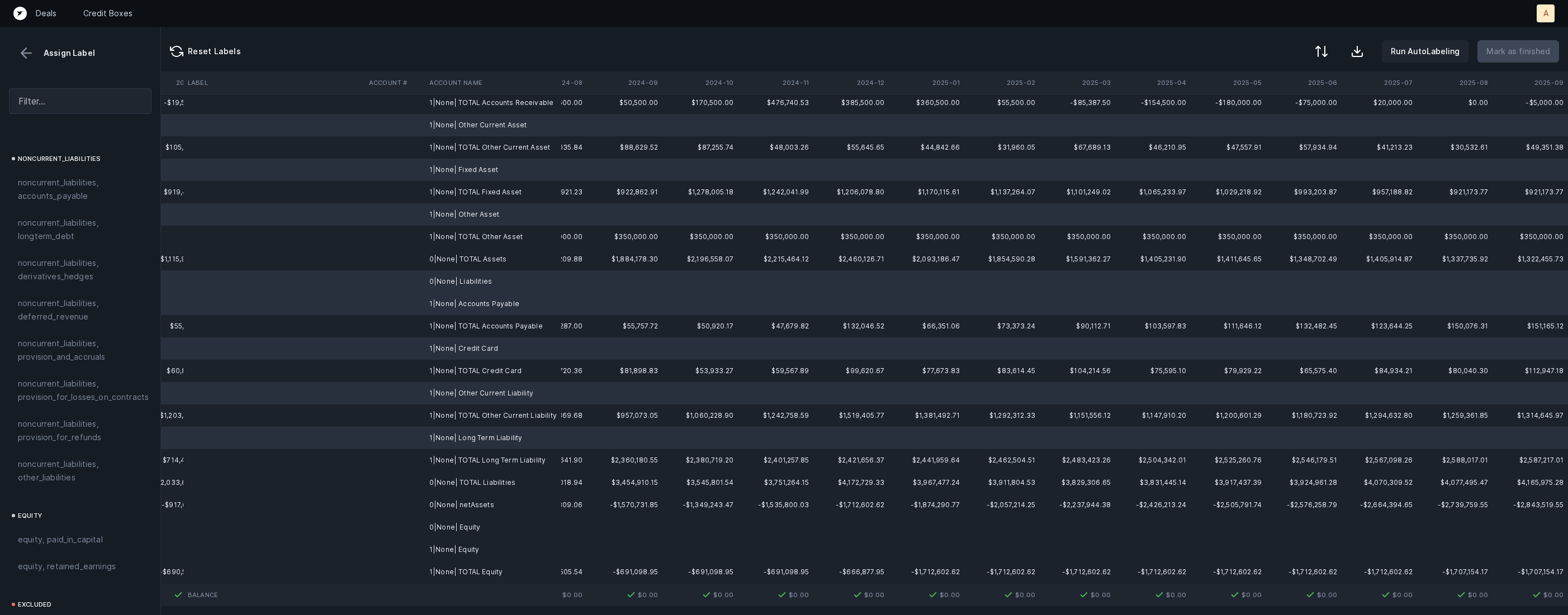
scroll to position [119, 2619]
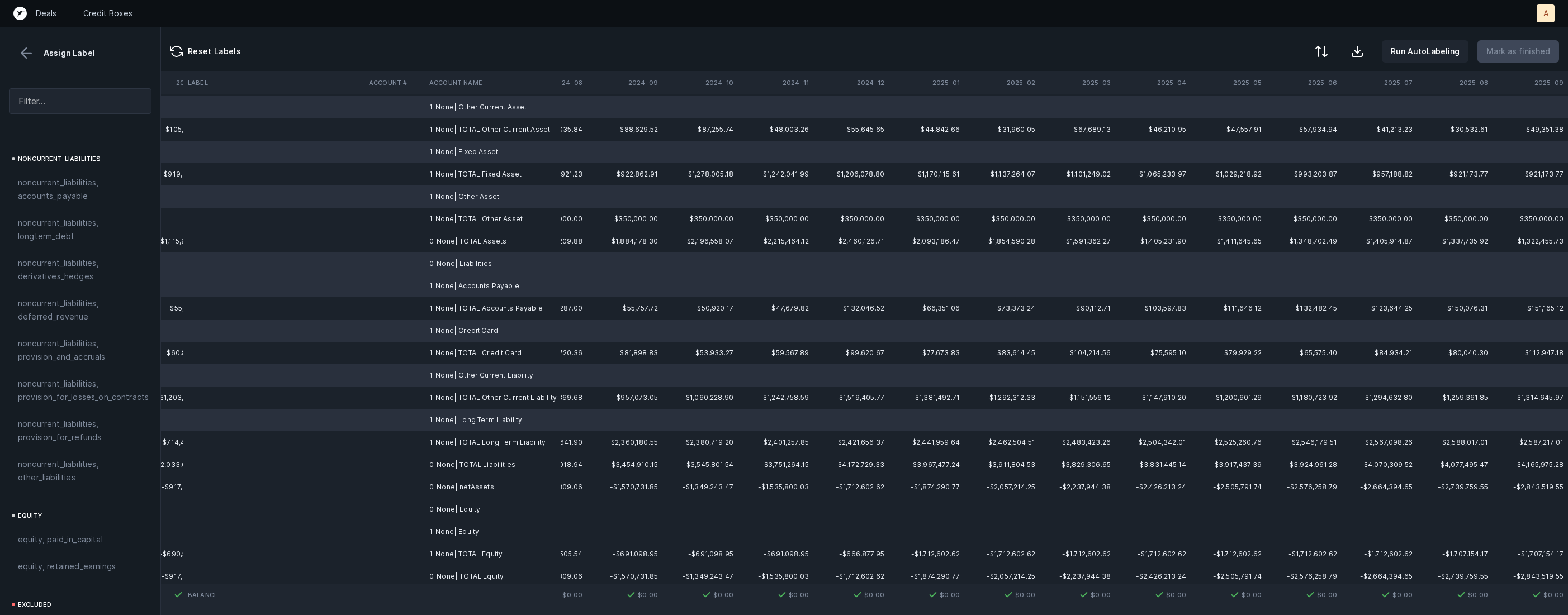
click at [458, 499] on td "0|None| Equity" at bounding box center [493, 510] width 136 height 23
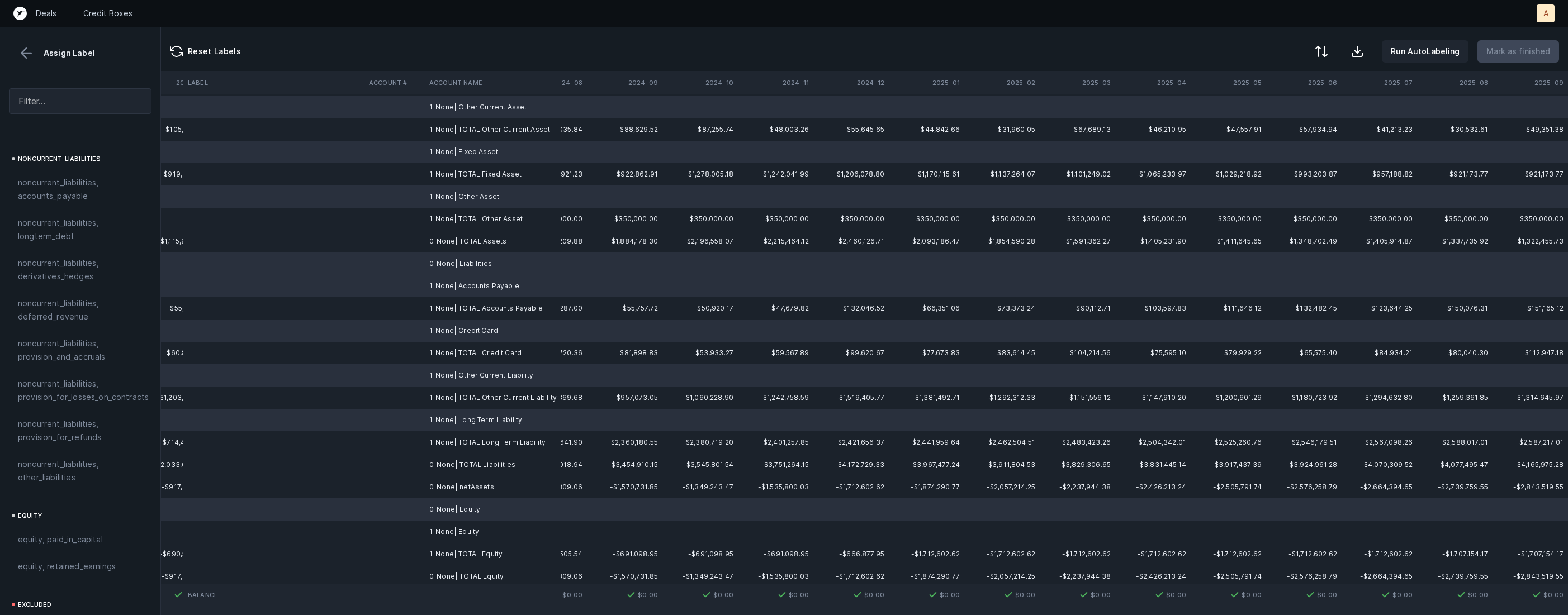
click at [437, 533] on td "1|None| Equity" at bounding box center [493, 531] width 136 height 23
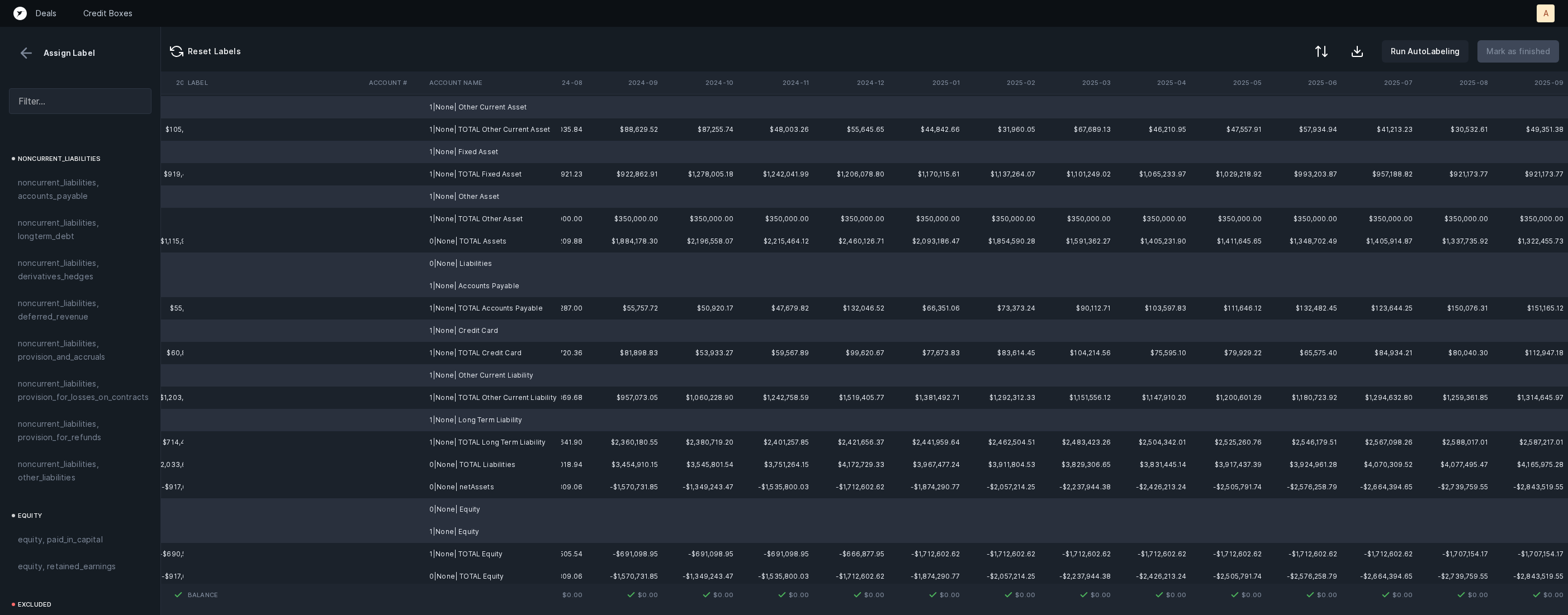
scroll to position [1192, 0]
click at [53, 598] on span "excluded, blank" at bounding box center [48, 604] width 60 height 14
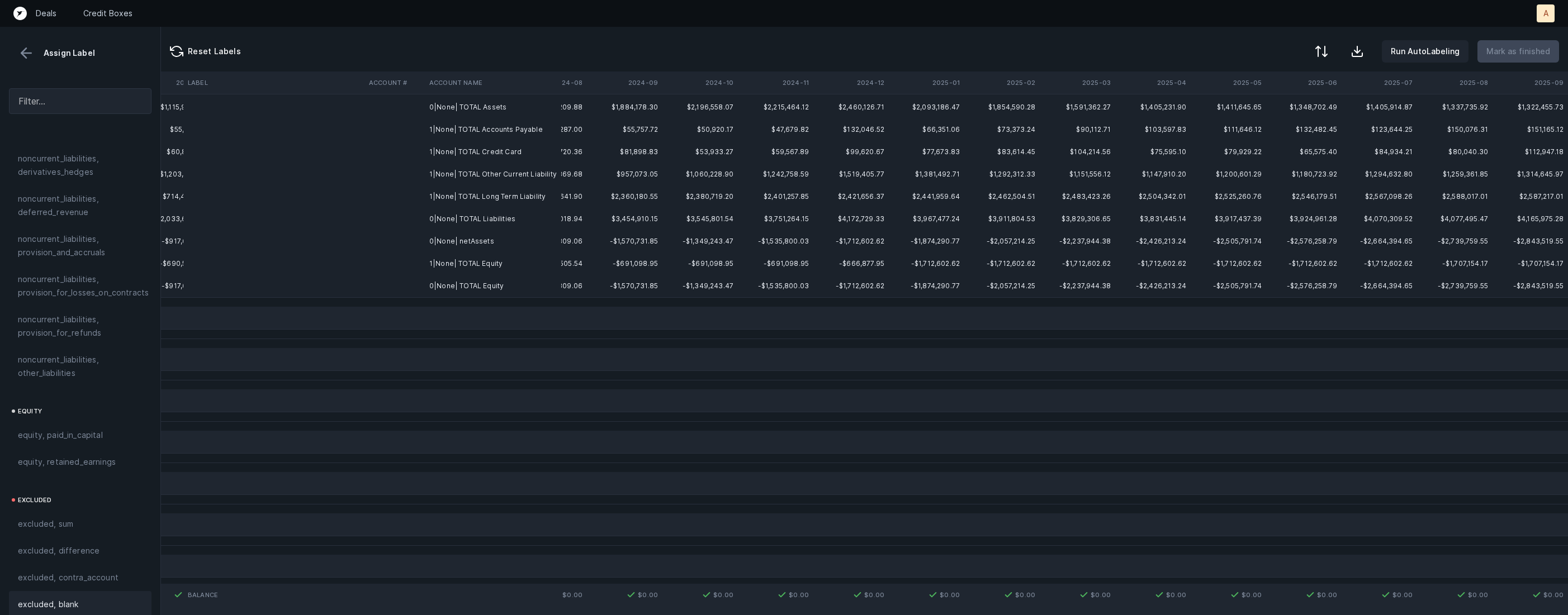
scroll to position [0, 2619]
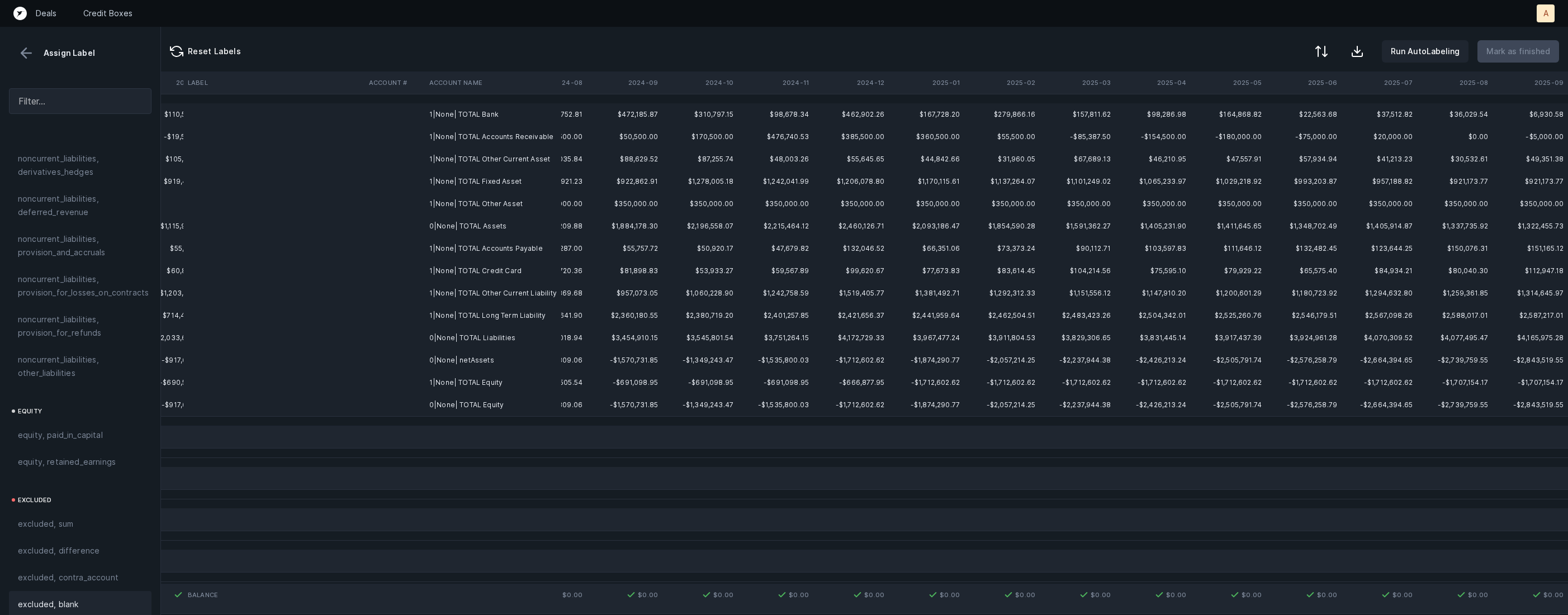
click at [460, 353] on td "0|None| netAssets" at bounding box center [493, 361] width 136 height 23
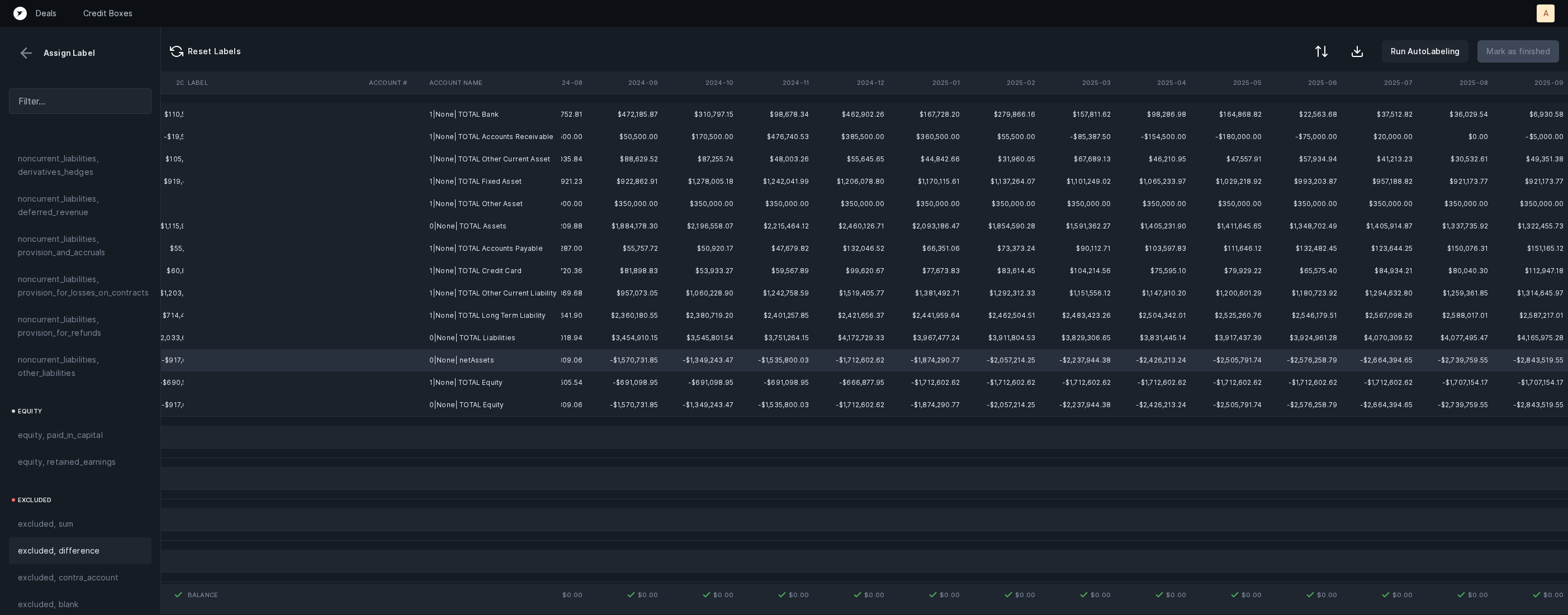
click at [72, 544] on span "excluded, difference" at bounding box center [59, 551] width 82 height 14
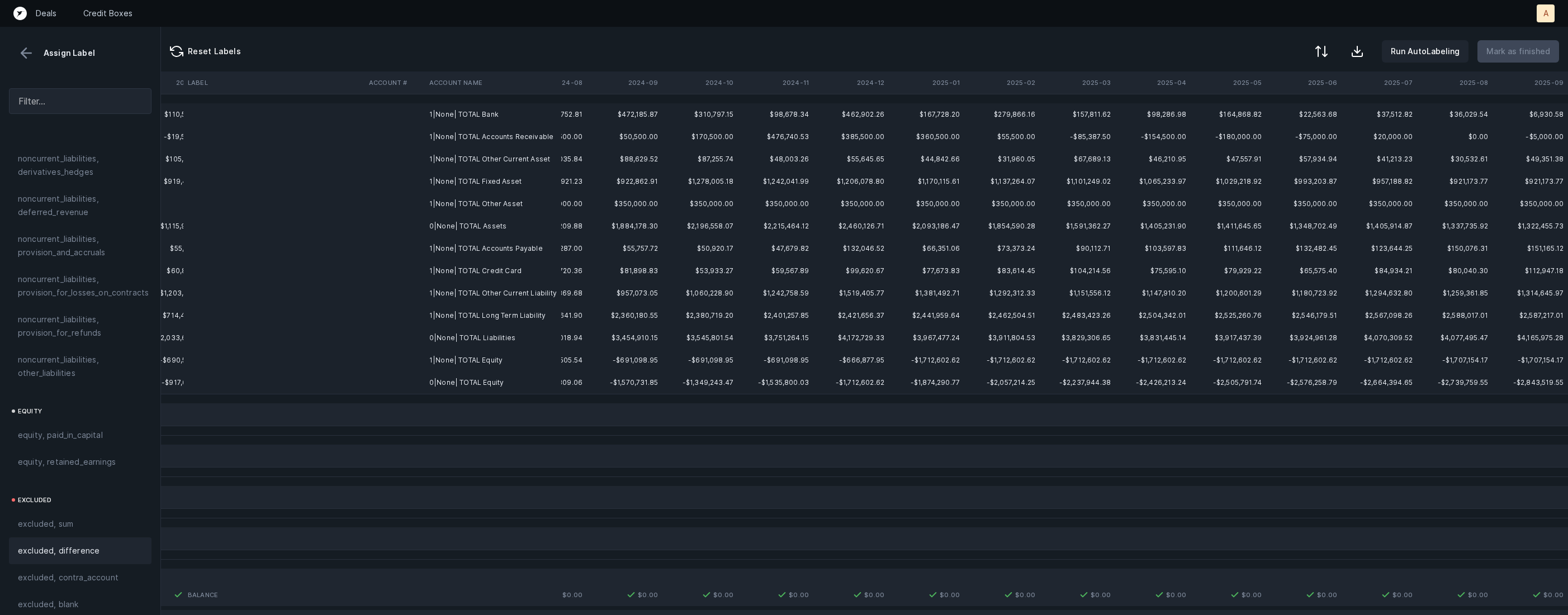
click at [470, 116] on td "1|None| TOTAL Bank" at bounding box center [493, 114] width 136 height 23
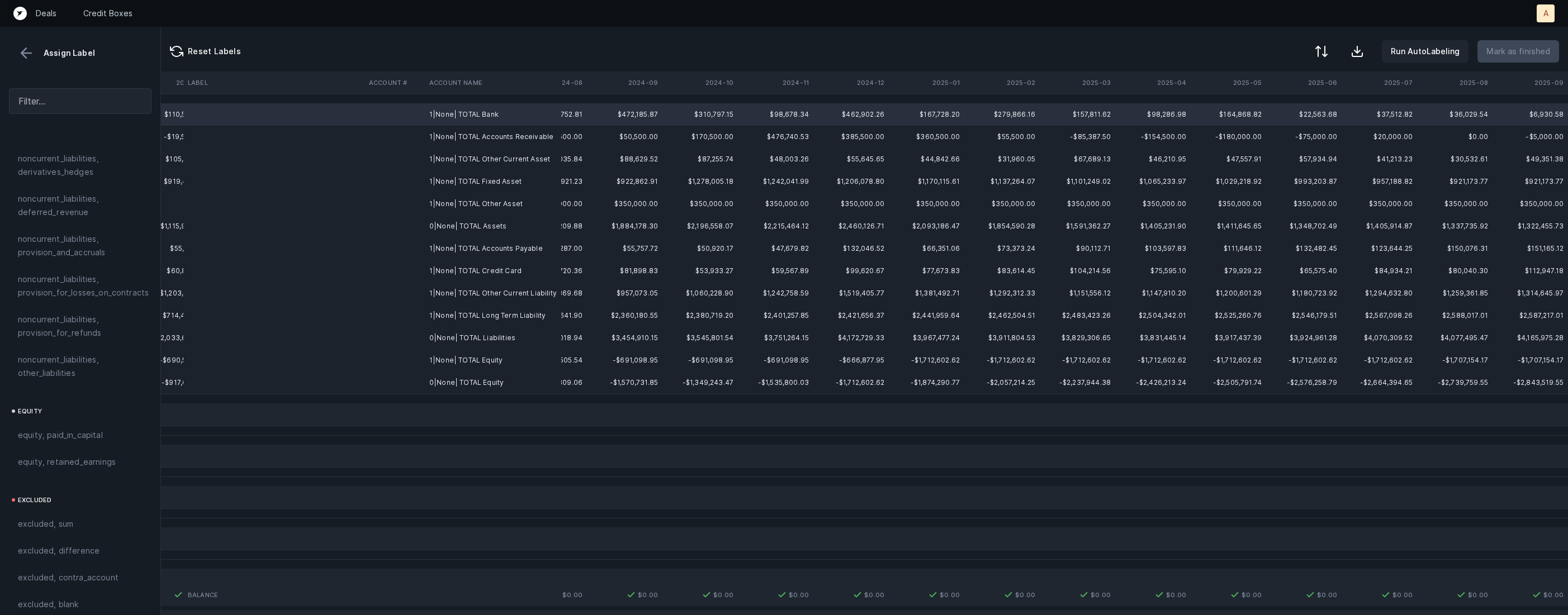
click at [518, 382] on td "0|None| TOTAL Equity" at bounding box center [493, 382] width 136 height 23
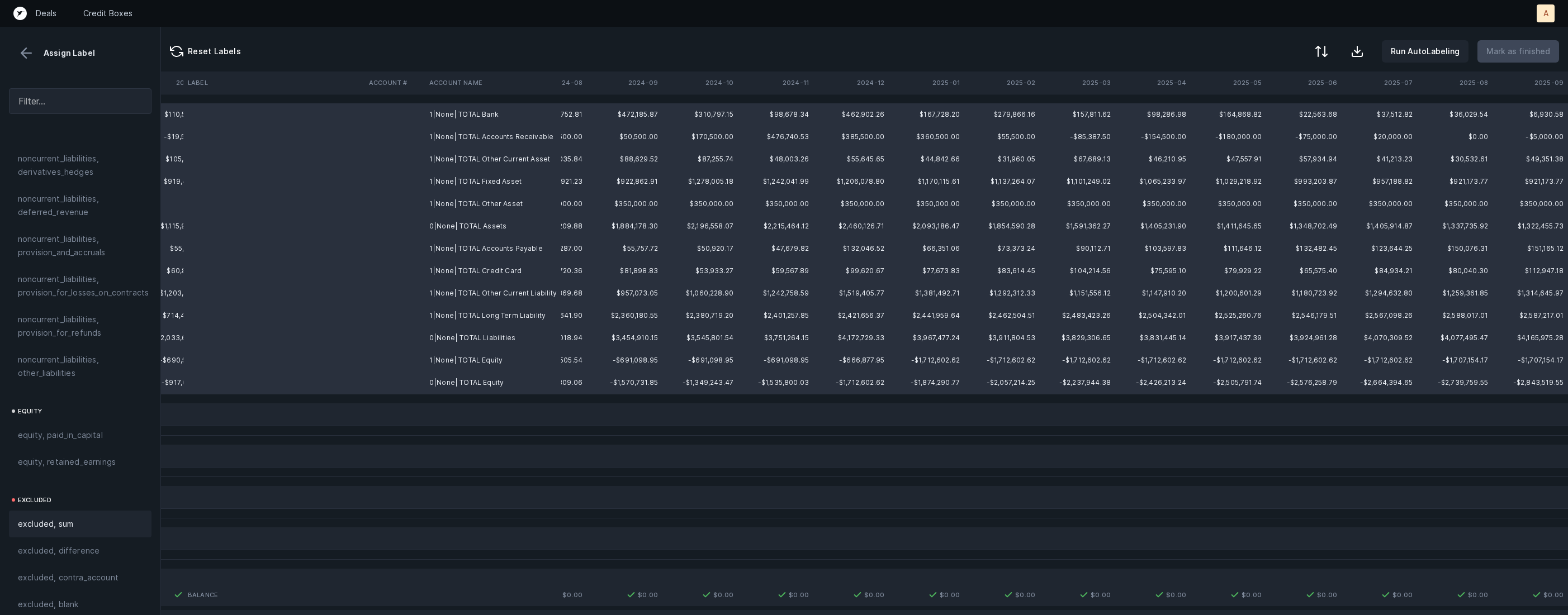
click at [64, 521] on div "excluded, sum" at bounding box center [80, 524] width 143 height 27
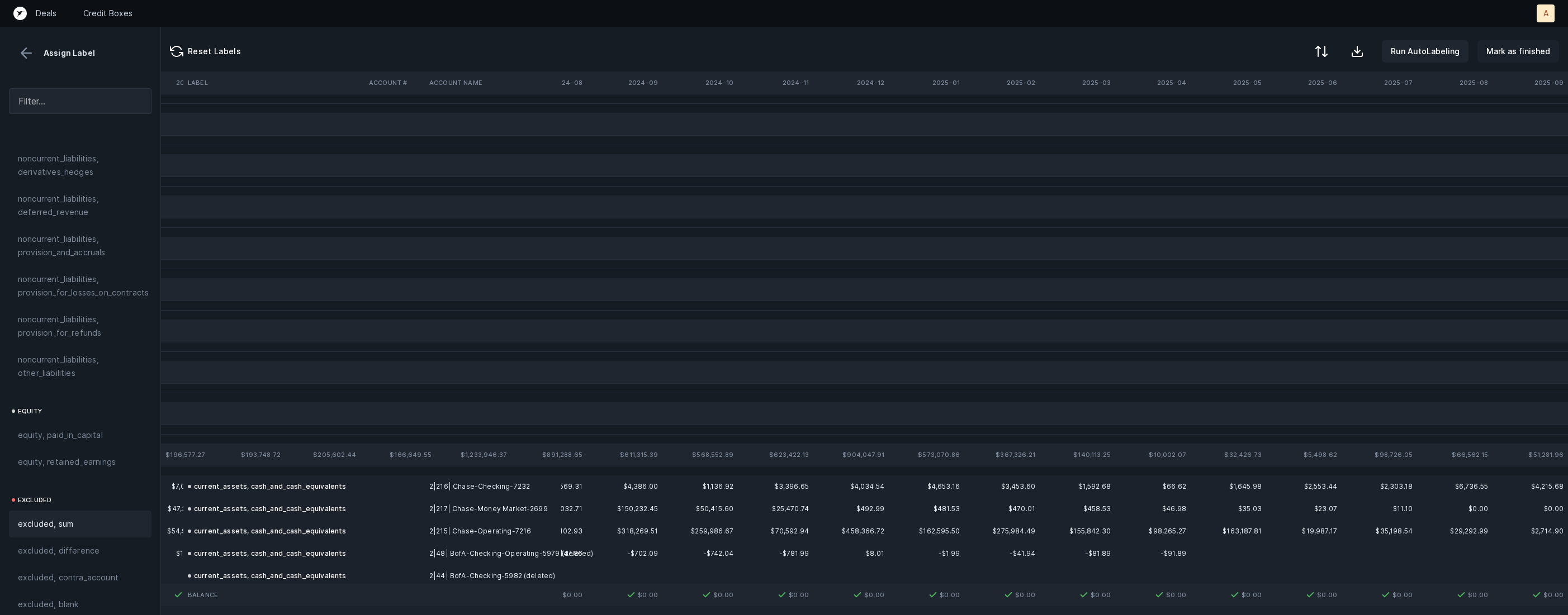
click at [1507, 50] on p "Mark as finished" at bounding box center [1518, 51] width 64 height 14
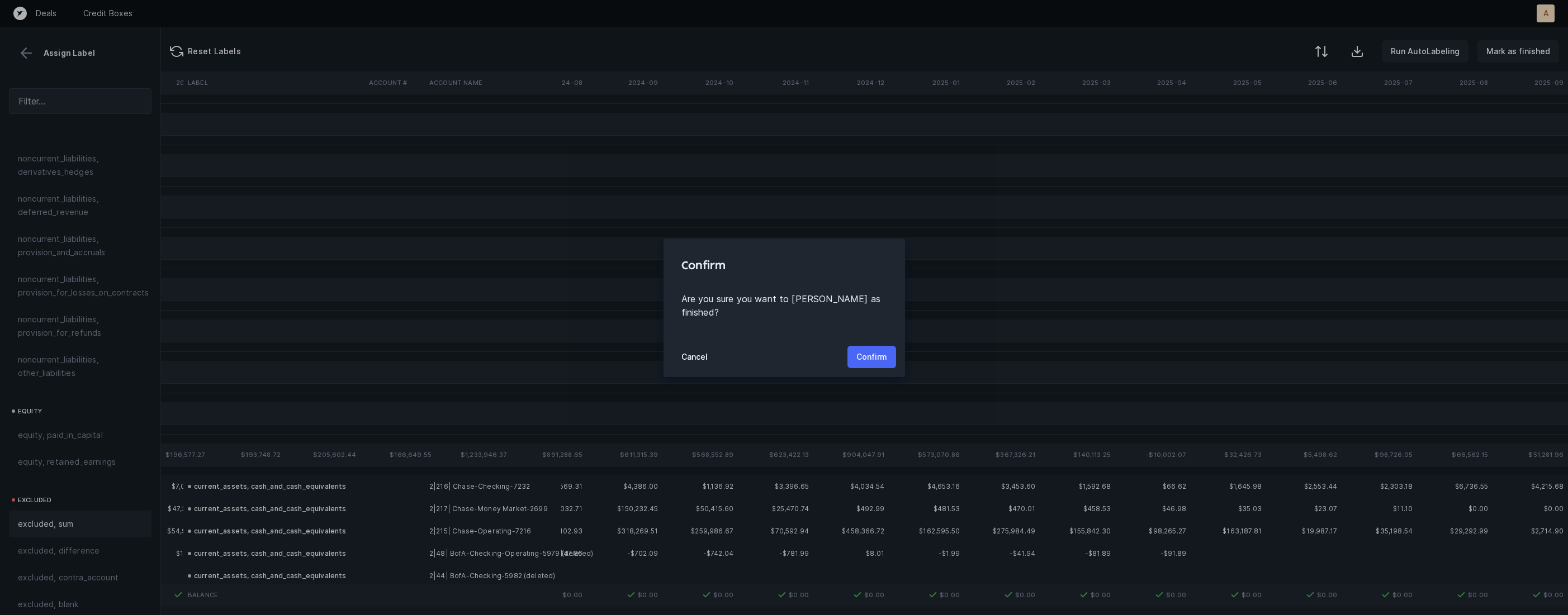
click at [865, 351] on p "Confirm" at bounding box center [872, 357] width 31 height 14
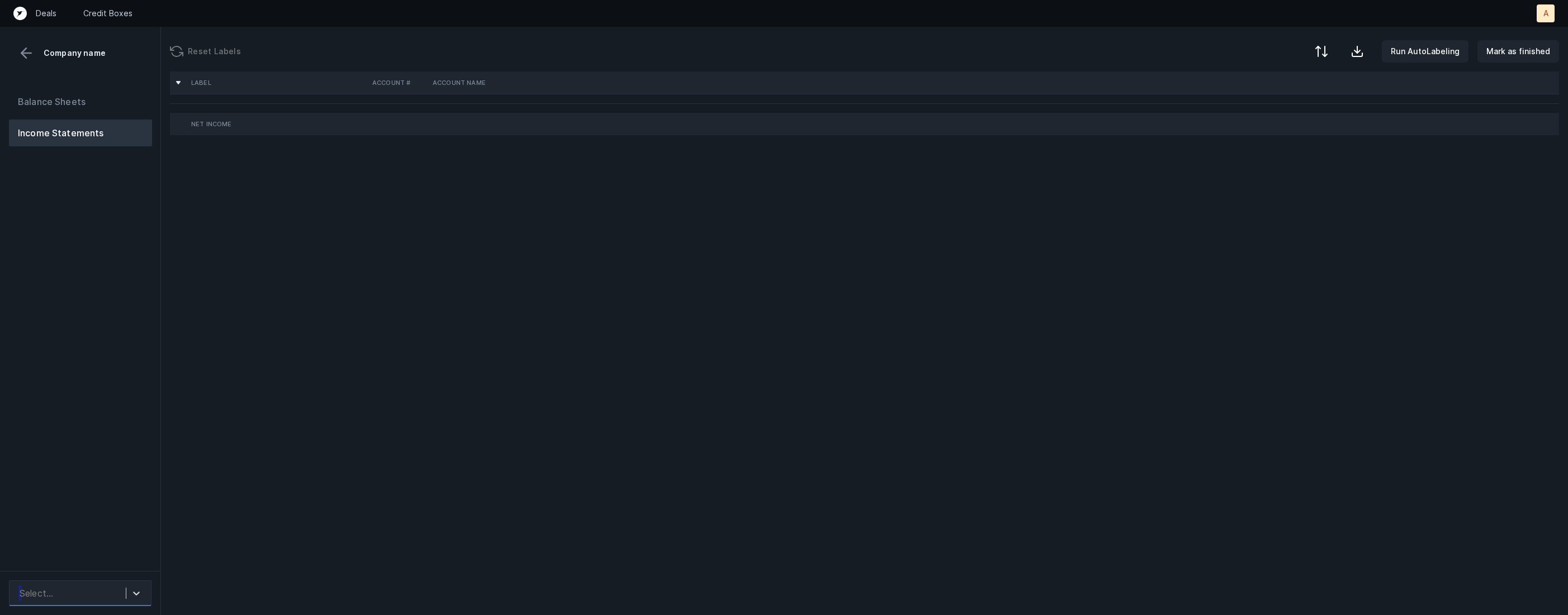
click at [124, 599] on div "Select..." at bounding box center [69, 593] width 112 height 20
click at [130, 568] on div "Quickbooks" at bounding box center [80, 562] width 143 height 23
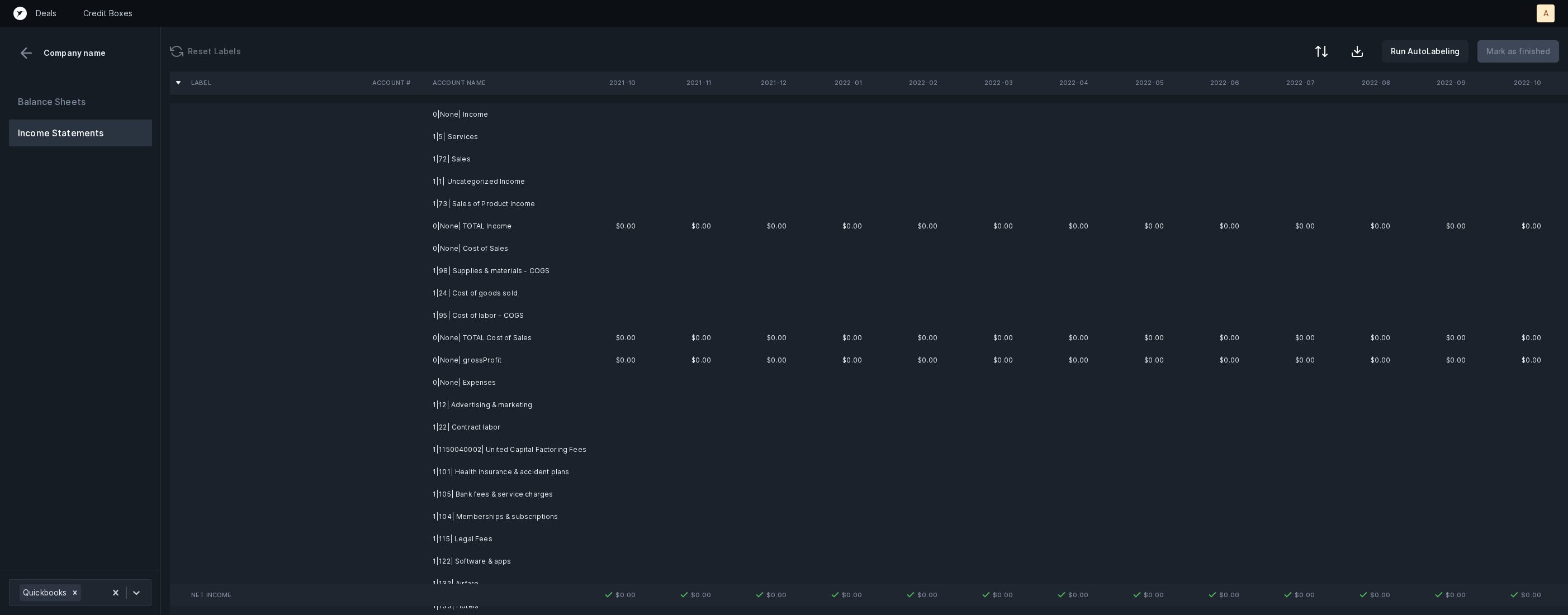
click at [517, 138] on td "1|5| Services" at bounding box center [496, 136] width 136 height 23
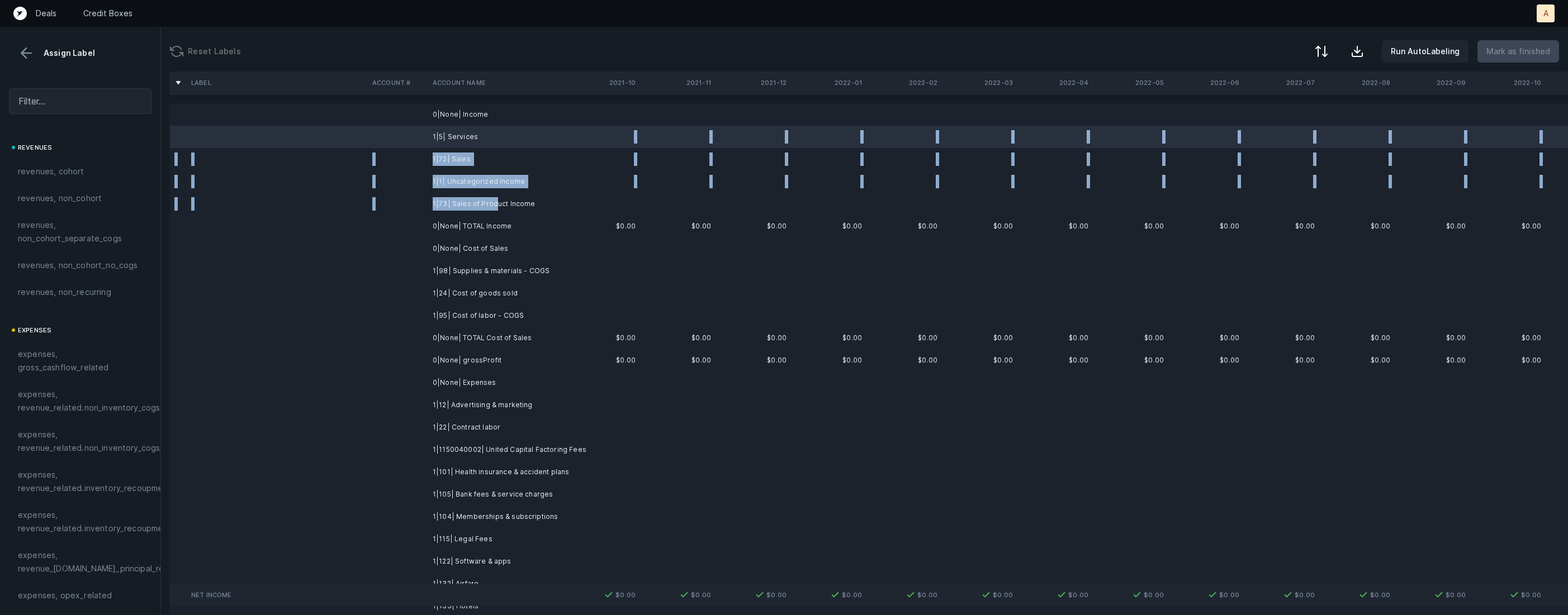
click at [491, 199] on td "1|73| Sales of Product Income" at bounding box center [496, 203] width 136 height 23
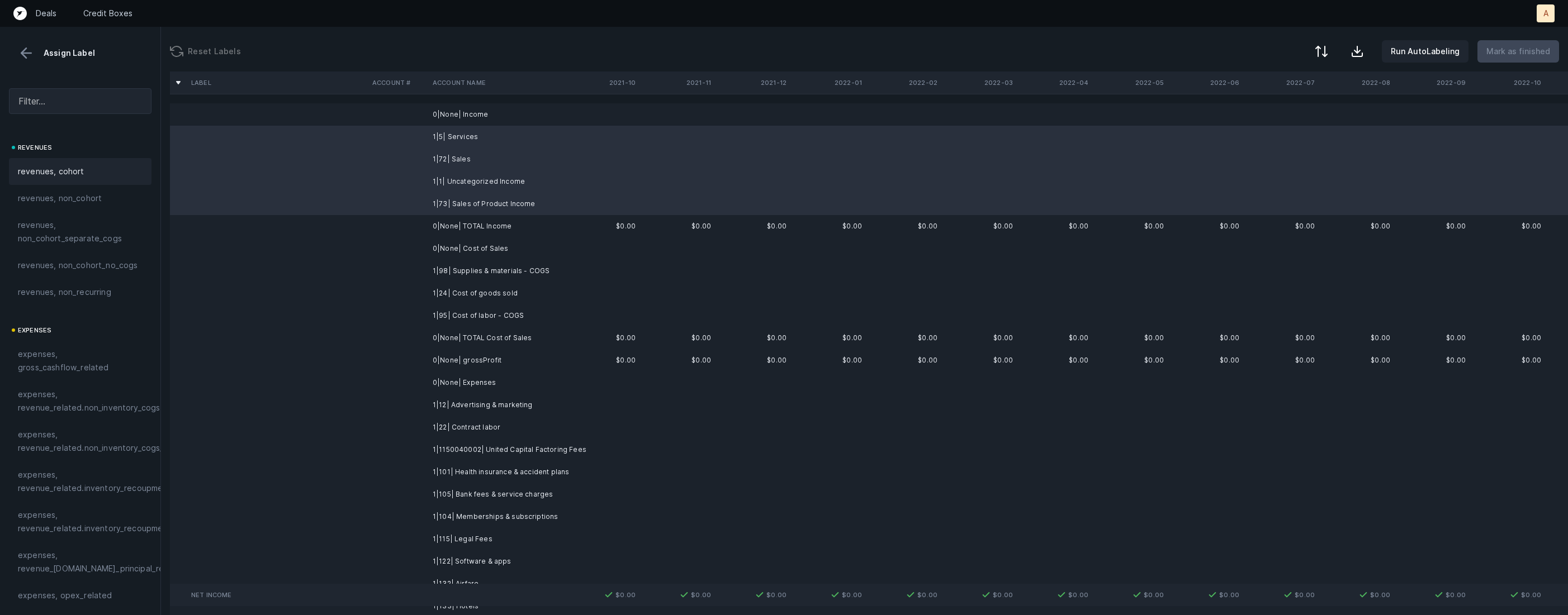
click at [90, 167] on div "revenues, cohort" at bounding box center [80, 172] width 124 height 14
click at [508, 272] on td "1|98| Supplies & materials - COGS" at bounding box center [496, 271] width 136 height 23
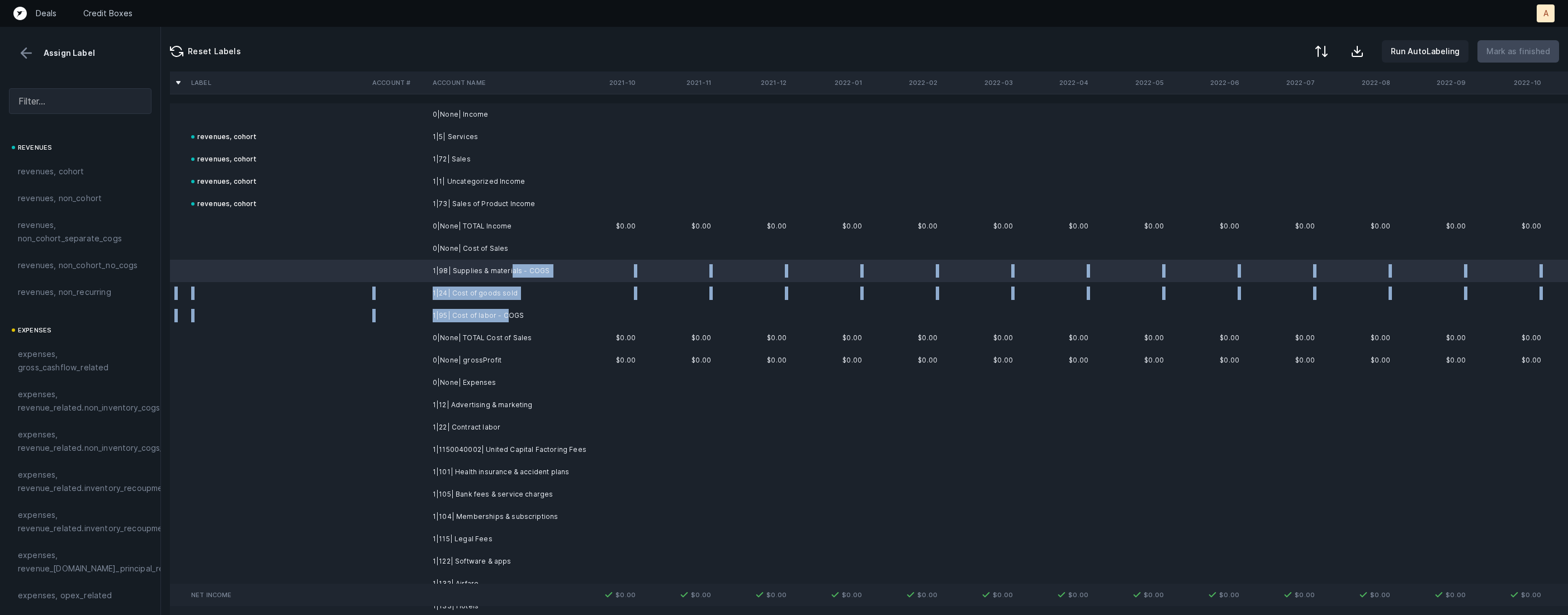
click at [506, 312] on td "1|95| Cost of labor - COGS" at bounding box center [496, 315] width 136 height 23
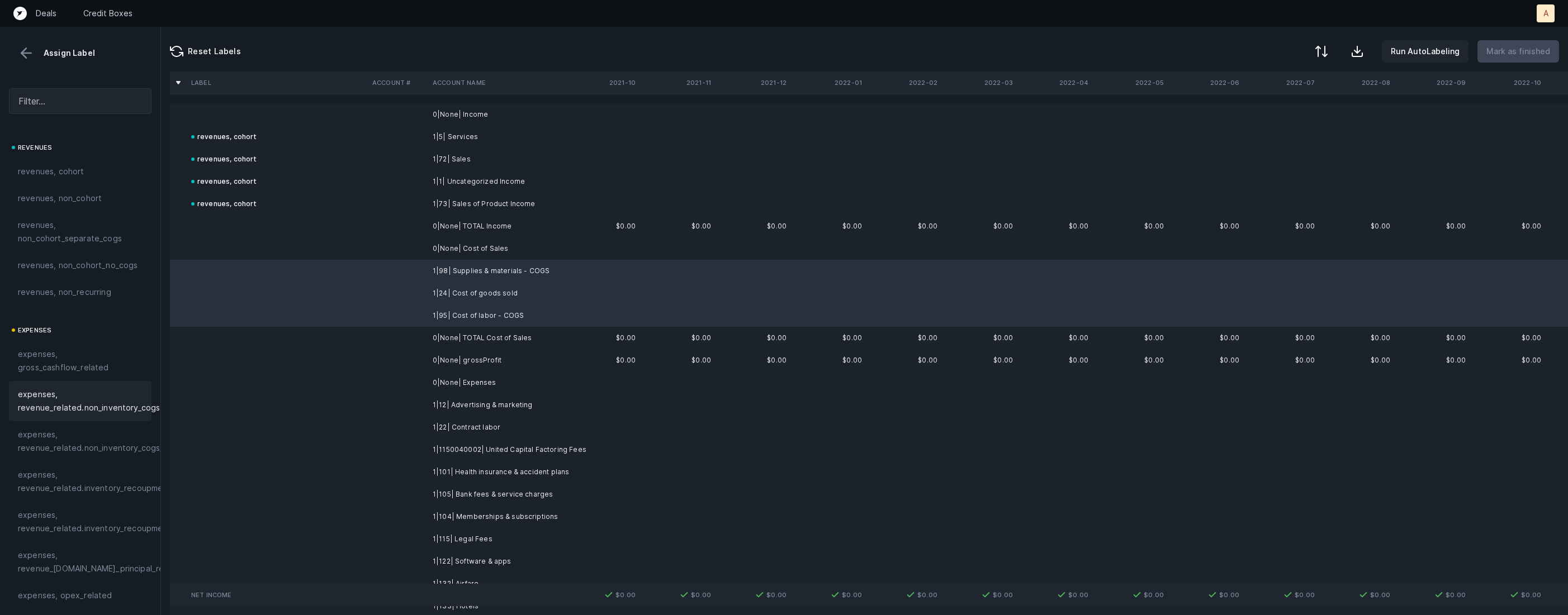
click at [109, 415] on span "expenses, revenue_related.non_inventory_cogs" at bounding box center [89, 402] width 142 height 27
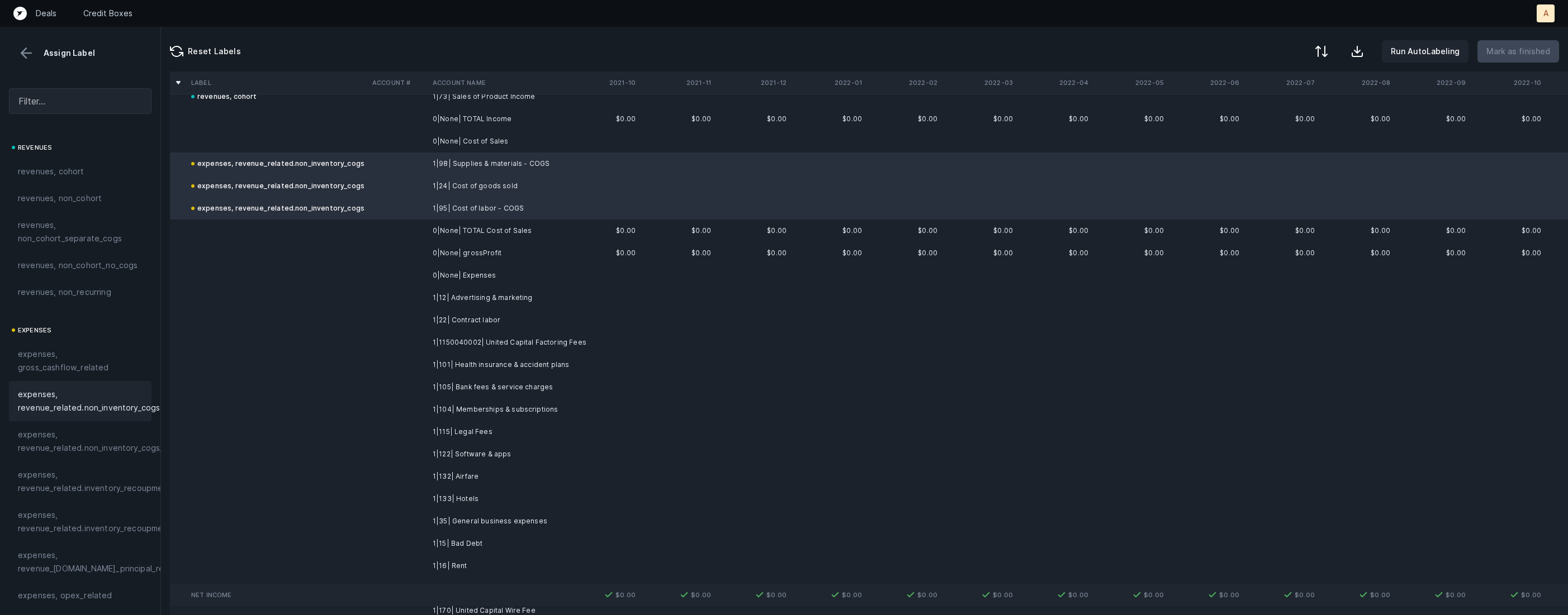
scroll to position [122, 0]
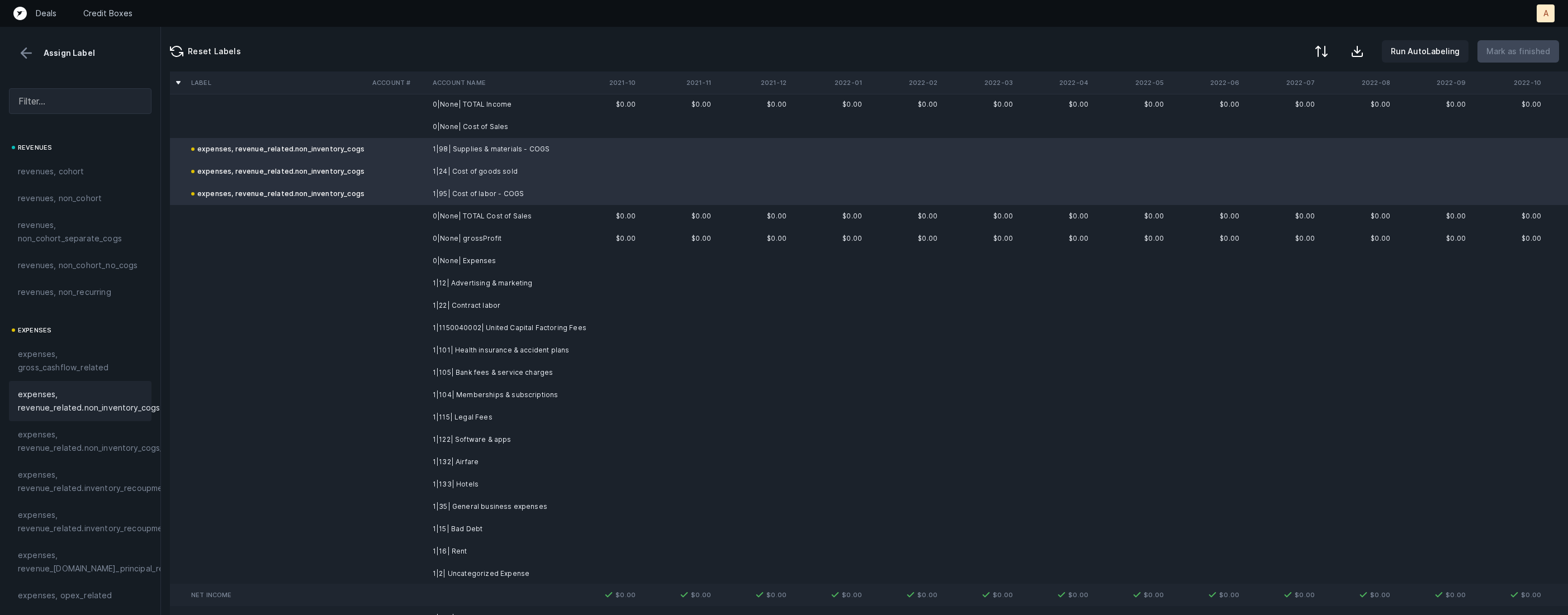
click at [506, 275] on td "1|12| Advertising & marketing" at bounding box center [496, 283] width 136 height 23
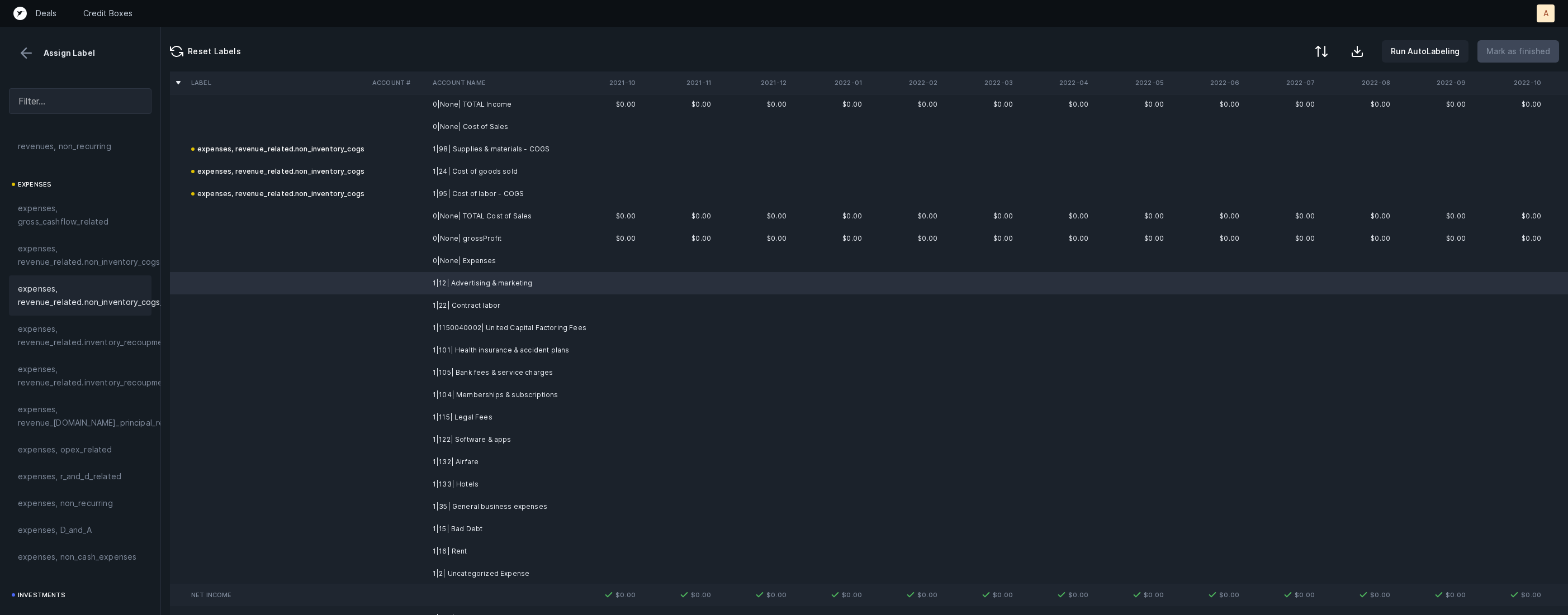
scroll to position [284, 0]
click at [45, 495] on span "investments, sales_and_marketing" at bounding box center [80, 488] width 124 height 27
click at [405, 307] on td at bounding box center [398, 305] width 60 height 23
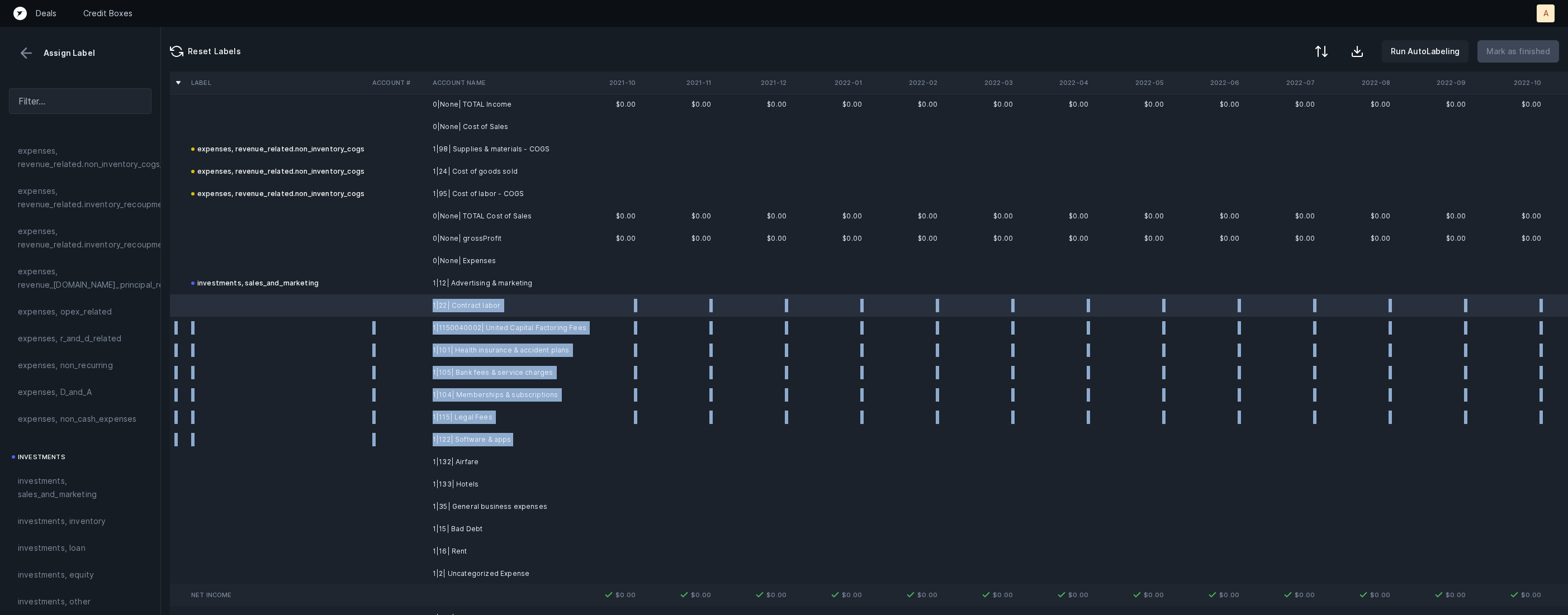
click at [524, 443] on td "1|122| Software & apps" at bounding box center [496, 440] width 136 height 23
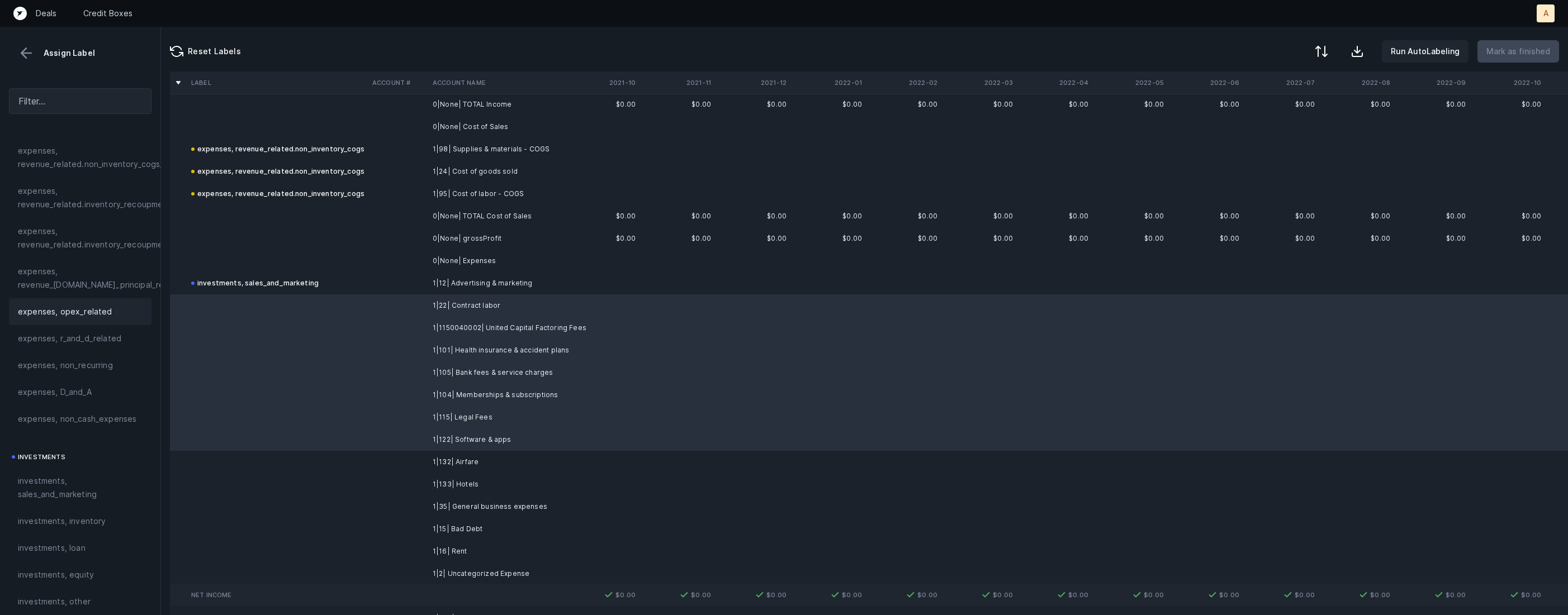
click at [108, 314] on div "expenses, opex_related" at bounding box center [80, 312] width 124 height 14
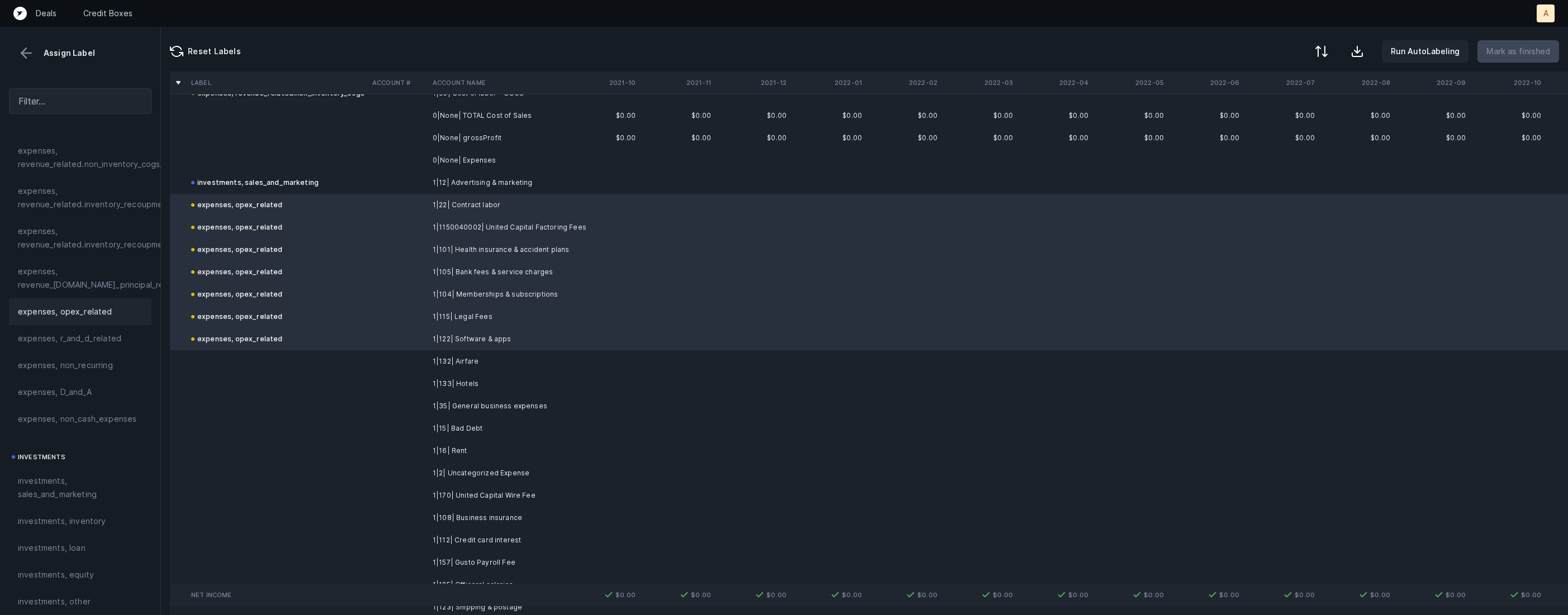
scroll to position [265, 0]
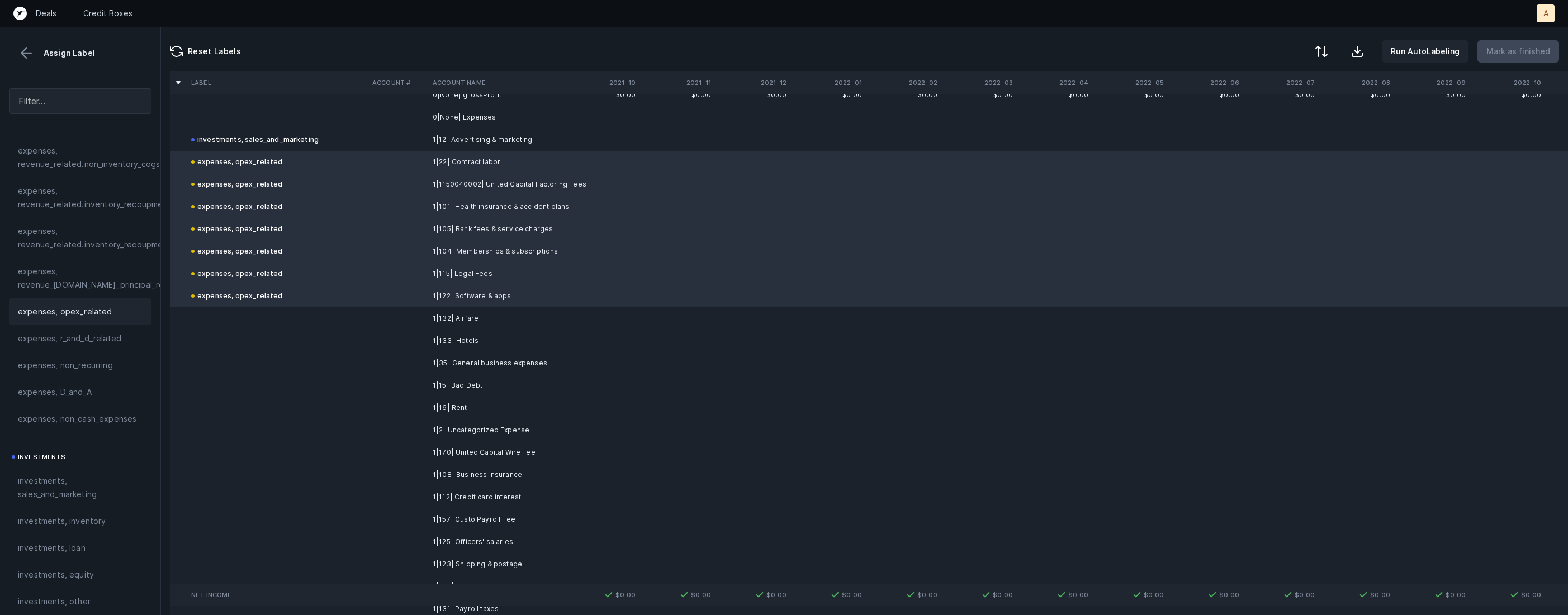
click at [430, 322] on td "1|132| Airfare" at bounding box center [496, 318] width 136 height 23
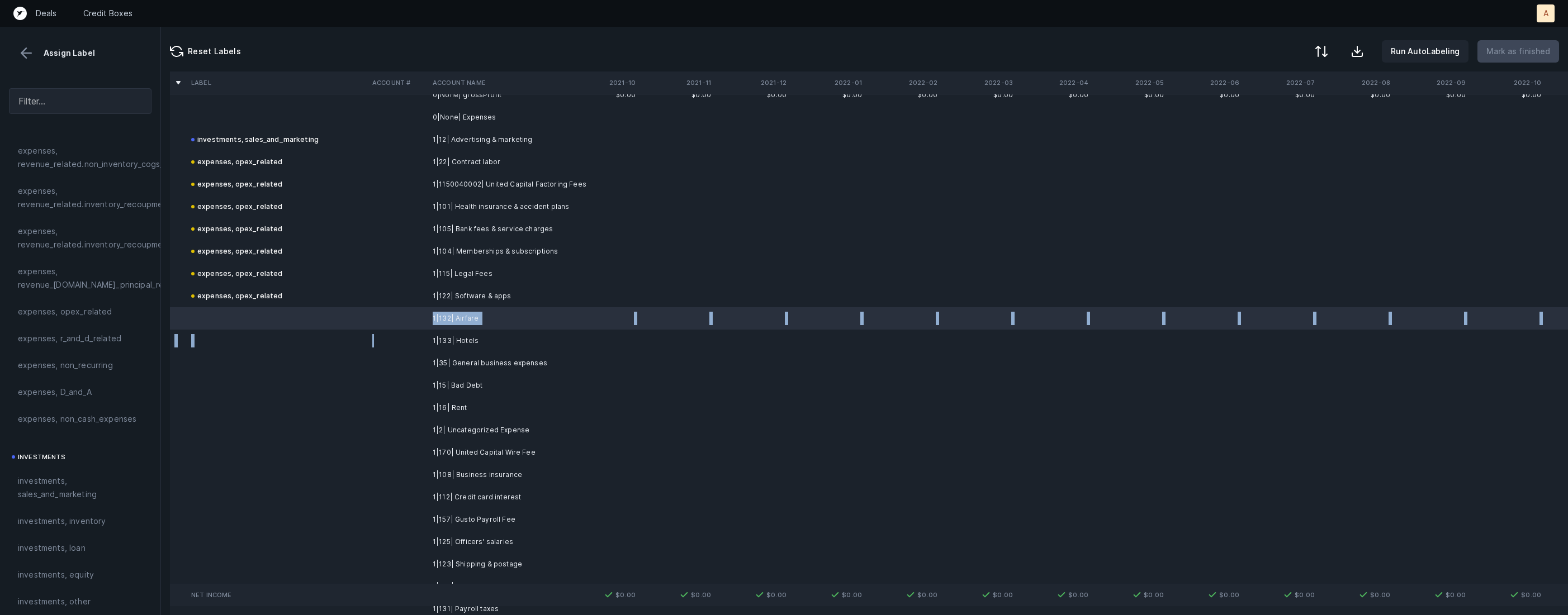
click at [408, 342] on td at bounding box center [398, 341] width 60 height 23
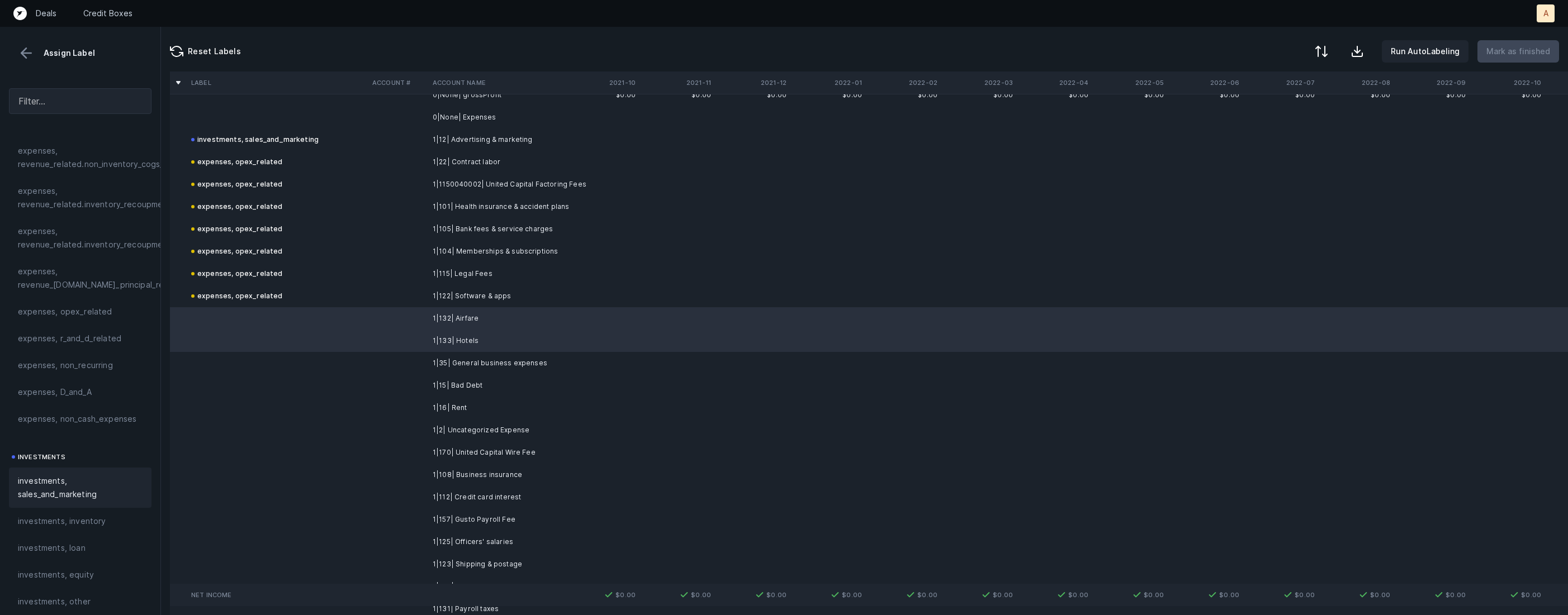
click at [85, 502] on div "investments, sales_and_marketing" at bounding box center [80, 488] width 143 height 40
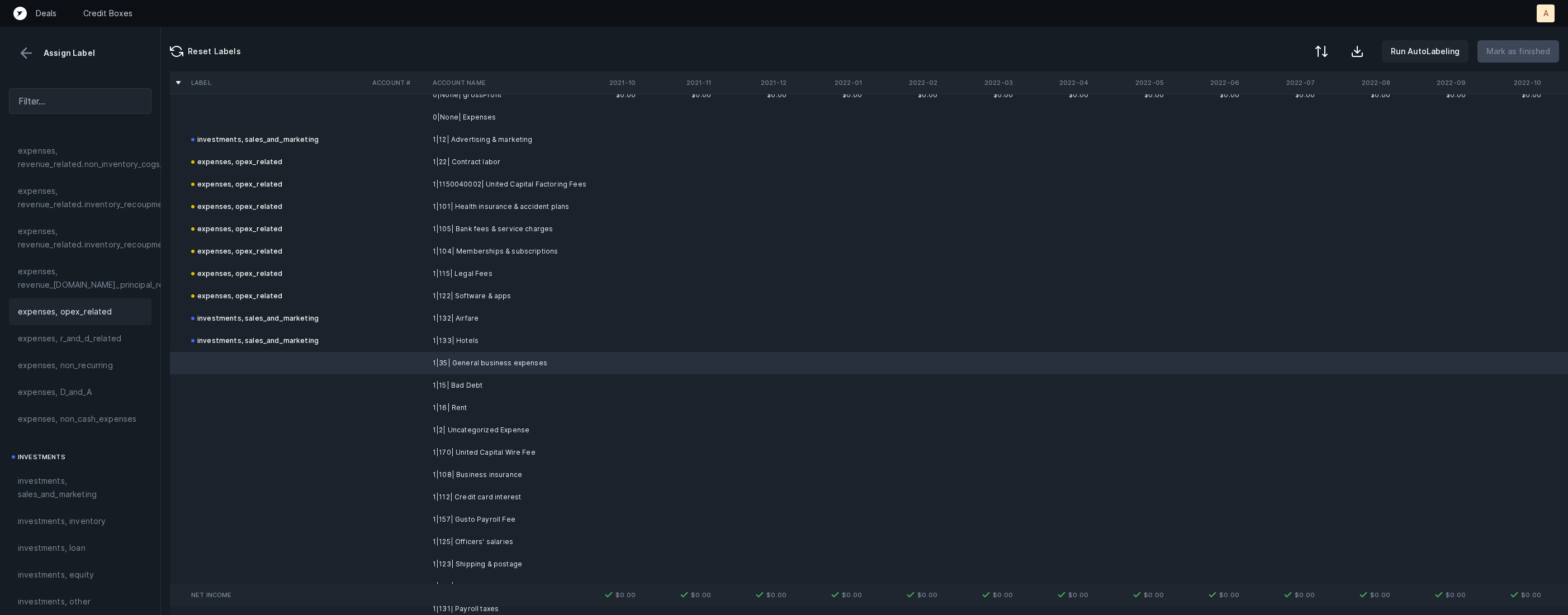
click at [105, 309] on span "expenses, opex_related" at bounding box center [65, 312] width 94 height 14
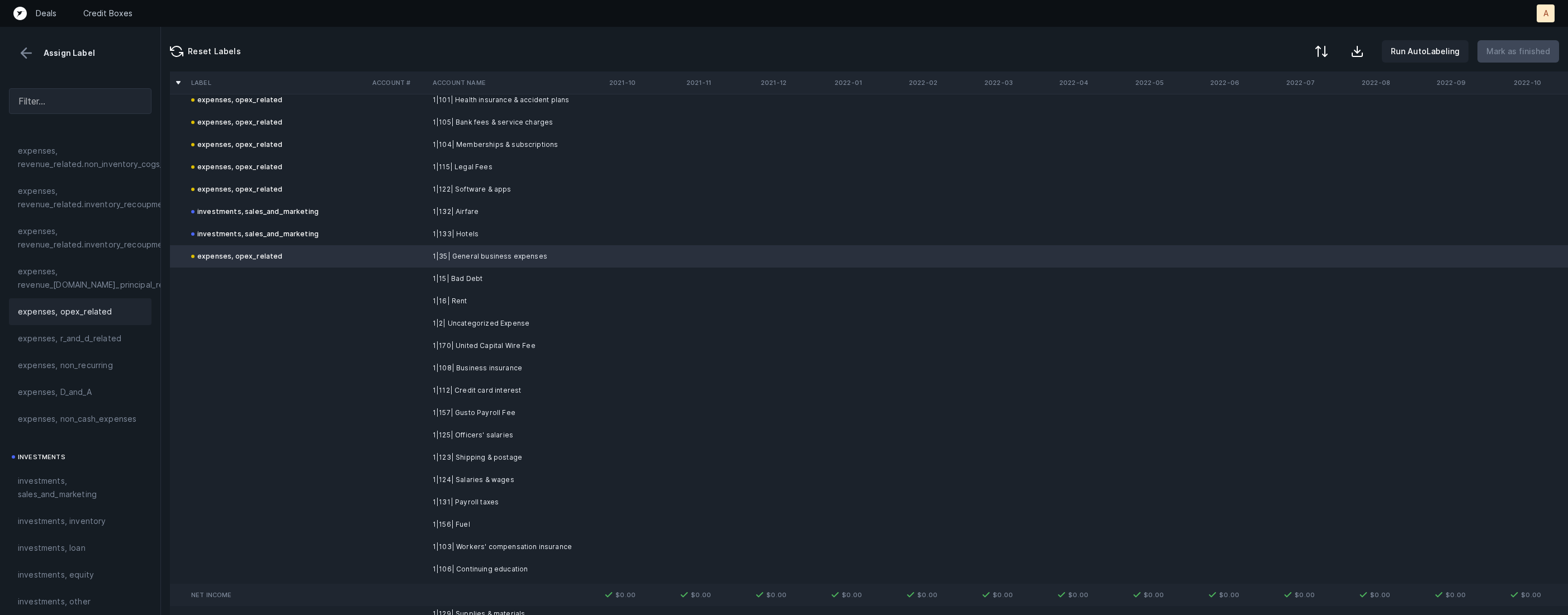
scroll to position [405, 0]
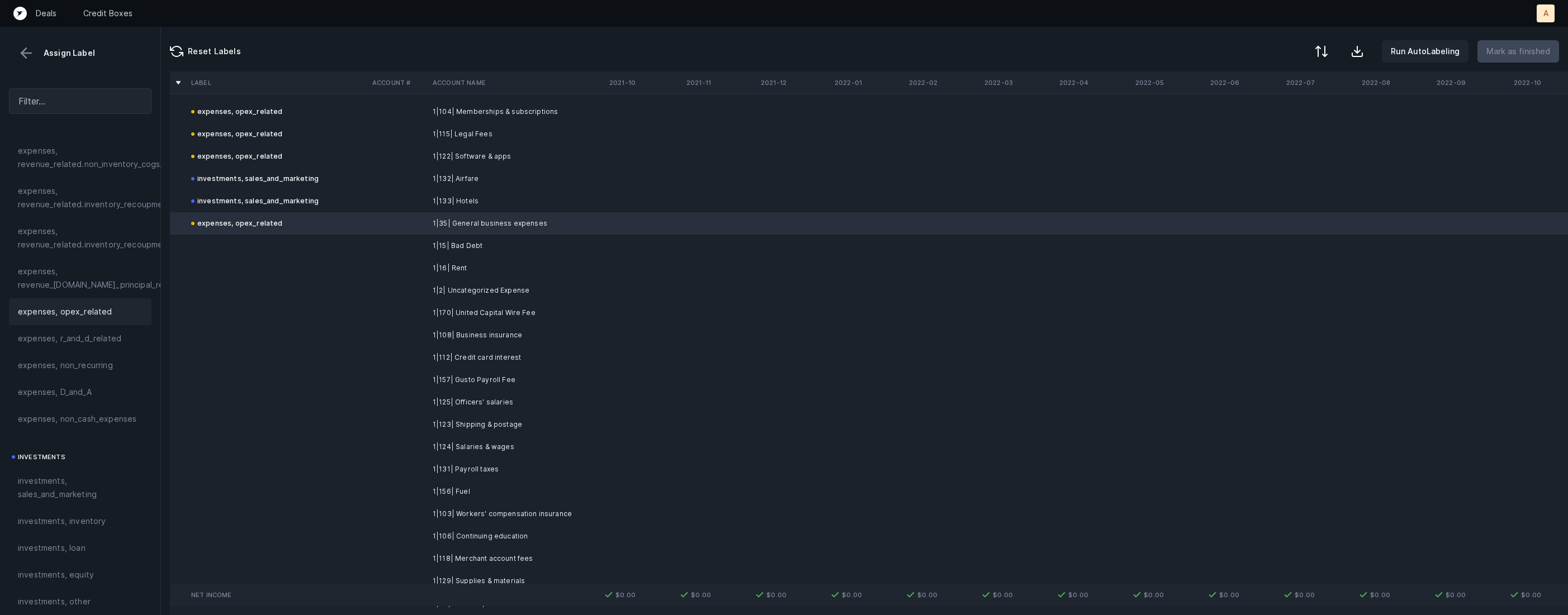
click at [460, 242] on td "1|15| Bad Debt" at bounding box center [496, 245] width 136 height 23
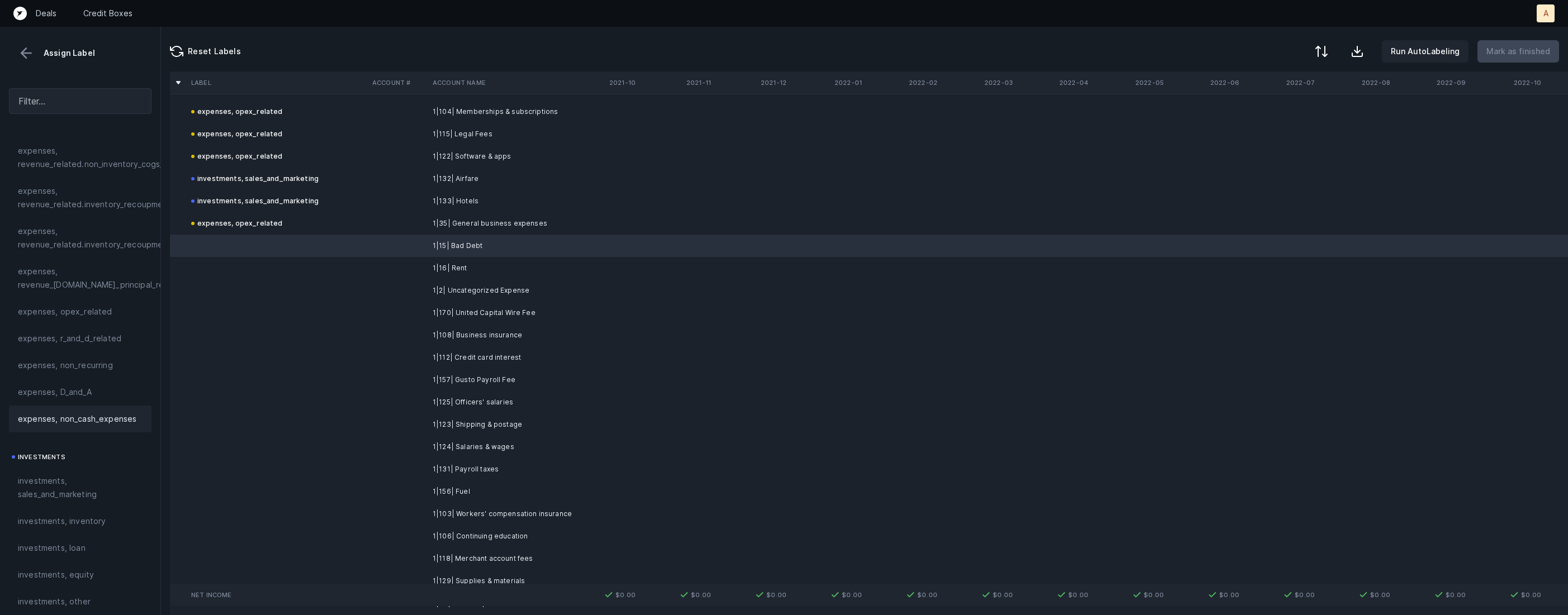
click at [101, 415] on span "expenses, non_cash_expenses" at bounding box center [77, 419] width 118 height 14
click at [476, 274] on td "1|16| Rent" at bounding box center [496, 268] width 136 height 23
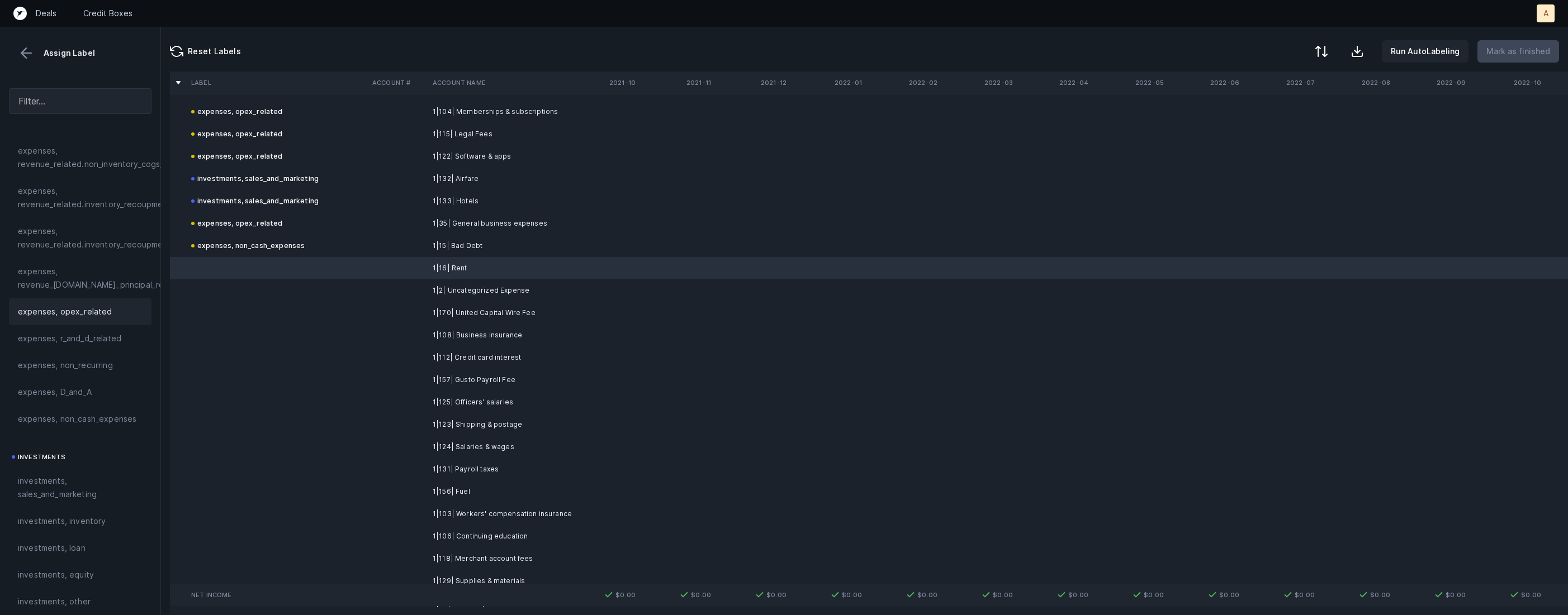
click at [74, 307] on span "expenses, opex_related" at bounding box center [65, 312] width 94 height 14
click at [455, 288] on td "1|2| Uncategorized Expense" at bounding box center [496, 291] width 136 height 23
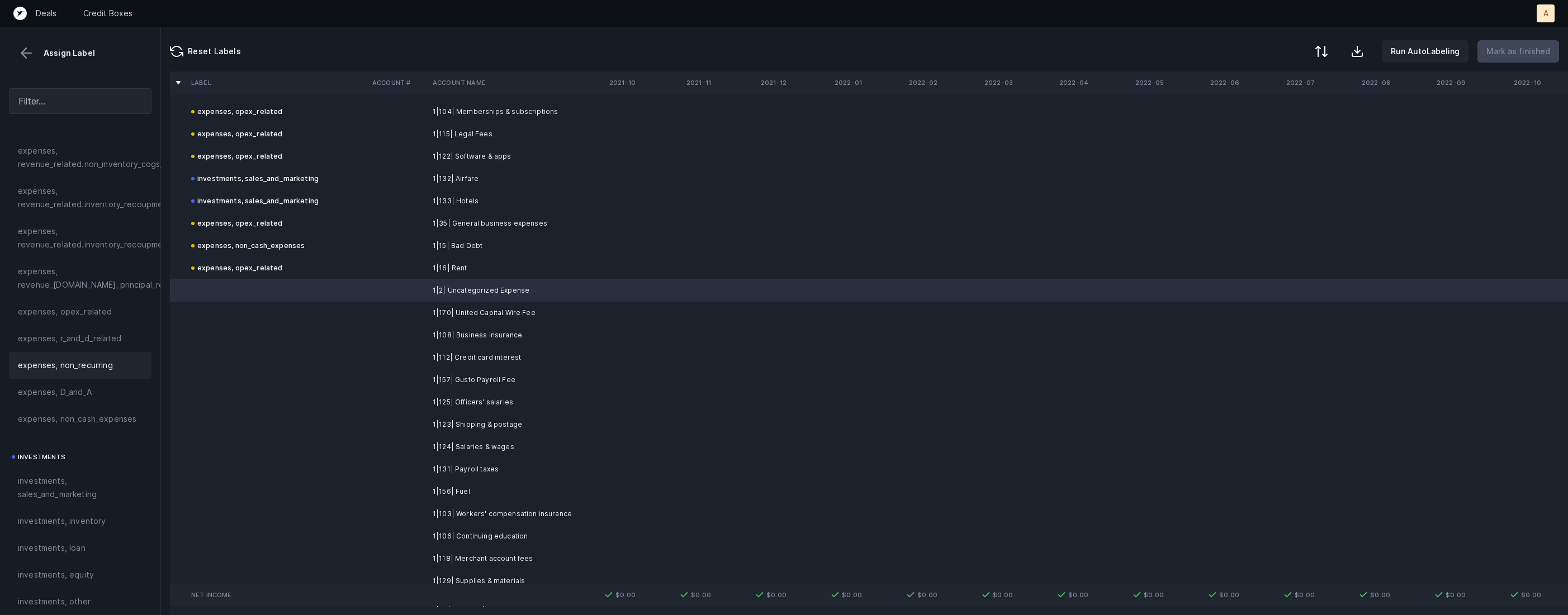
click at [87, 360] on span "expenses, non_recurring" at bounding box center [65, 365] width 95 height 14
click at [435, 310] on td "1|170| United Capital Wire Fee" at bounding box center [496, 312] width 136 height 23
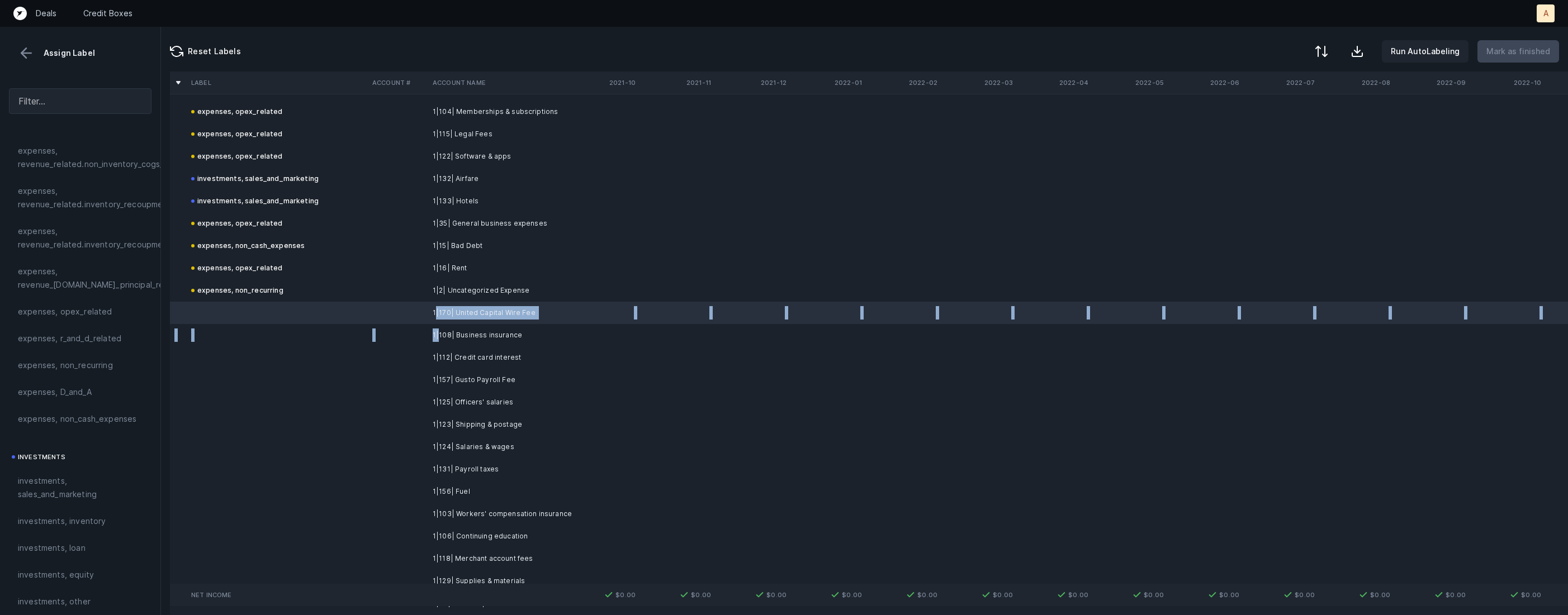
click at [440, 334] on td "1|108| Business insurance" at bounding box center [496, 335] width 136 height 23
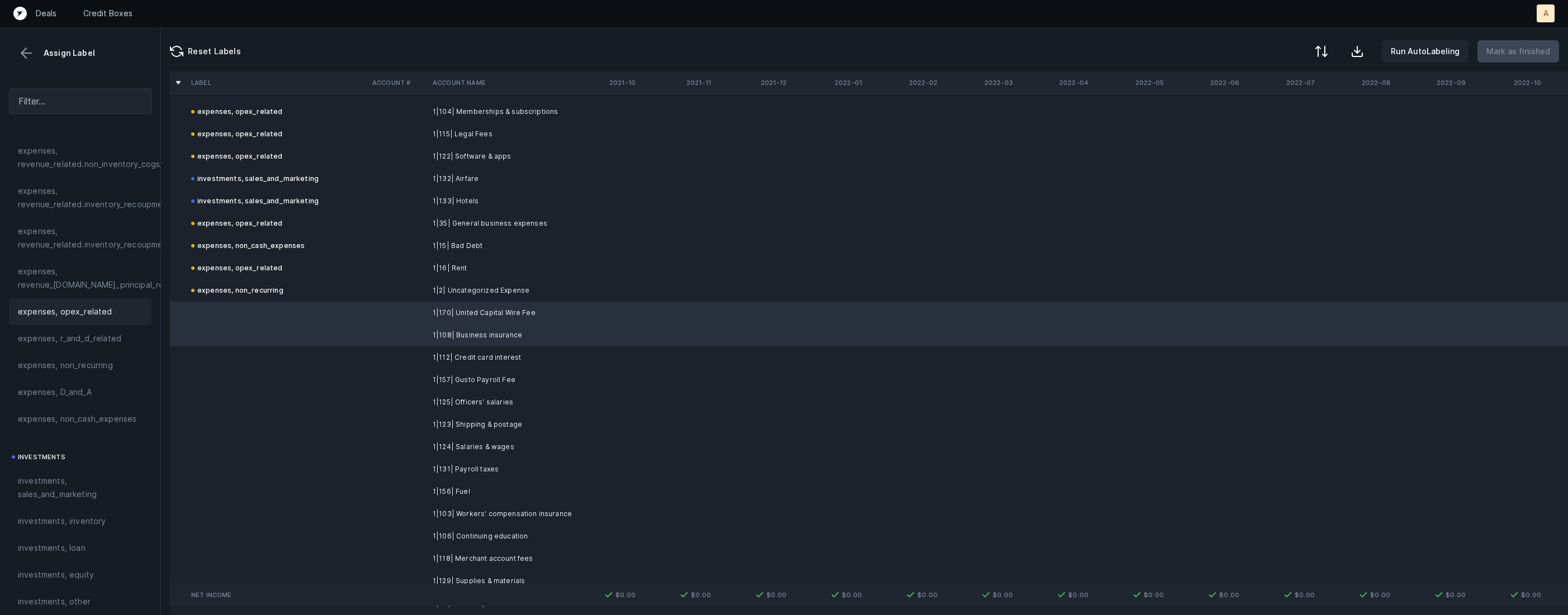
click at [108, 307] on div "expenses, opex_related" at bounding box center [80, 312] width 124 height 14
click at [298, 358] on td at bounding box center [277, 357] width 181 height 23
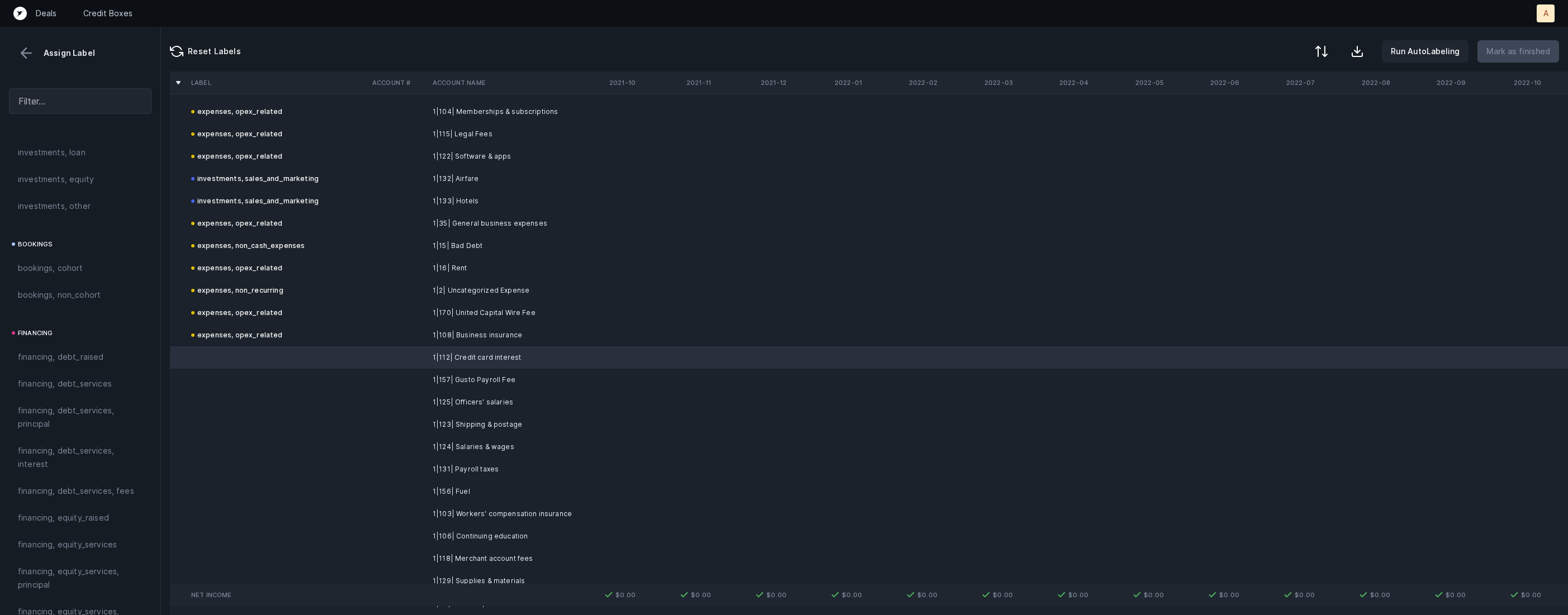
scroll to position [696, 0]
click at [46, 437] on span "financing, debt_services, interest" at bounding box center [80, 441] width 124 height 27
click at [435, 374] on td "1|157| Gusto Payroll Fee" at bounding box center [496, 380] width 136 height 23
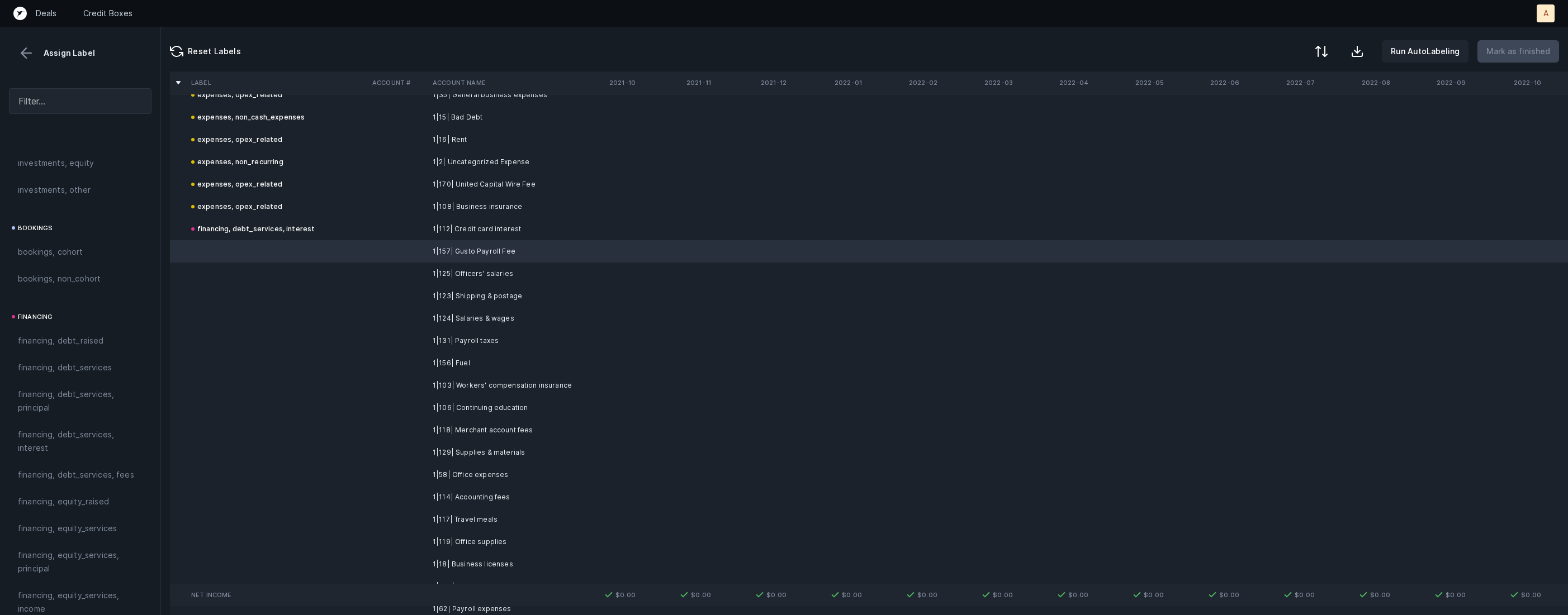
scroll to position [539, 0]
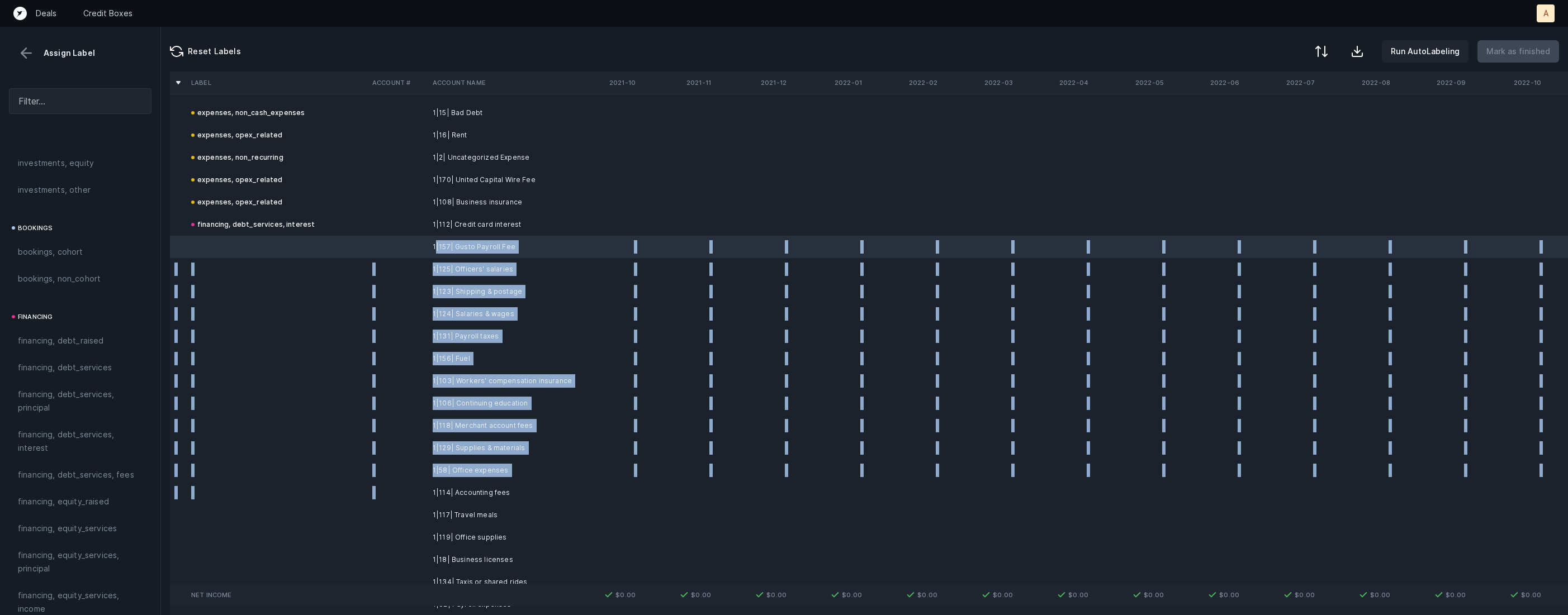
click at [473, 481] on td "1|114| Accounting fees" at bounding box center [496, 492] width 136 height 23
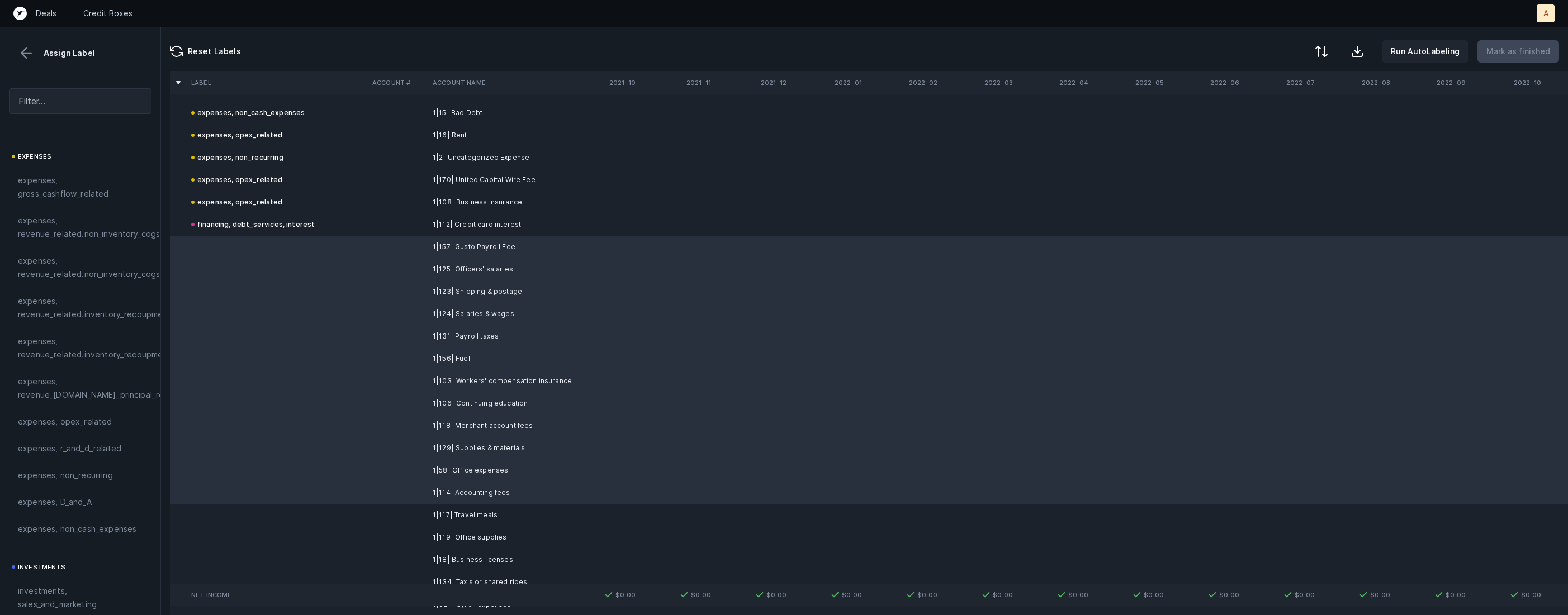
scroll to position [202, 0]
click at [84, 404] on div "expenses, opex_related" at bounding box center [80, 395] width 143 height 27
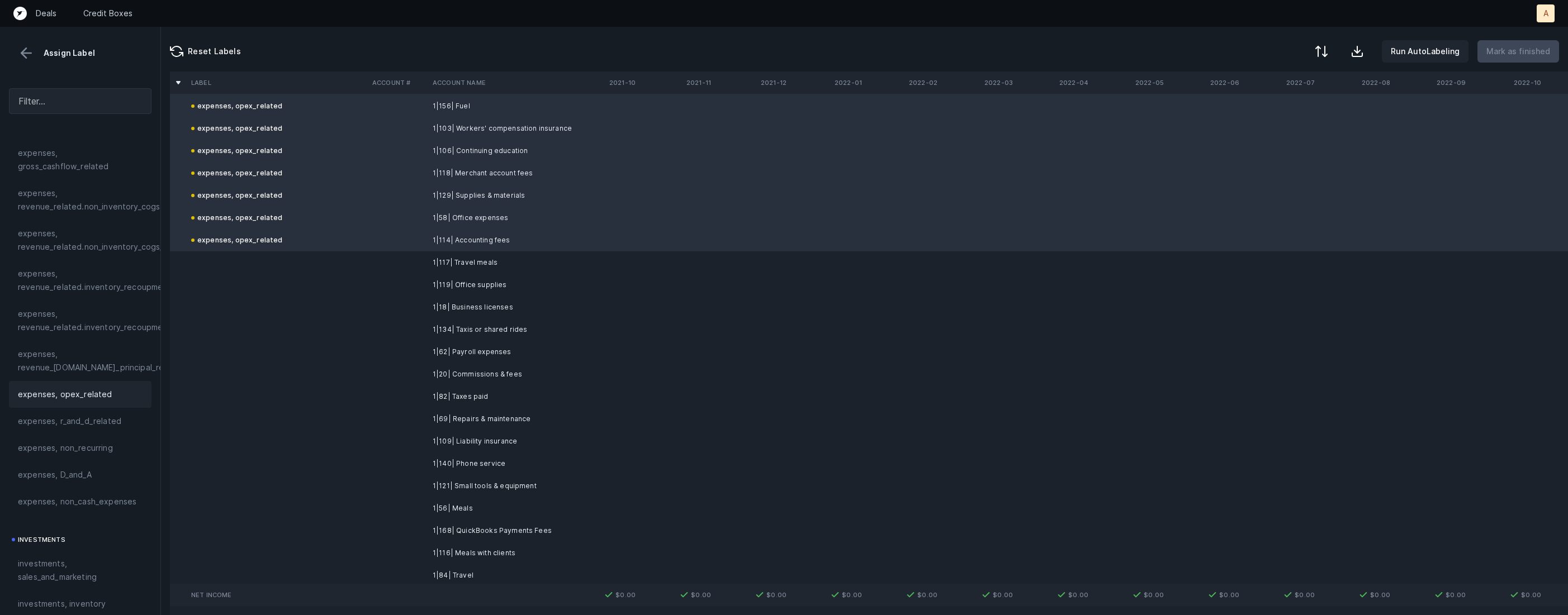
scroll to position [798, 0]
click at [500, 259] on td "1|117| Travel meals" at bounding box center [496, 256] width 136 height 23
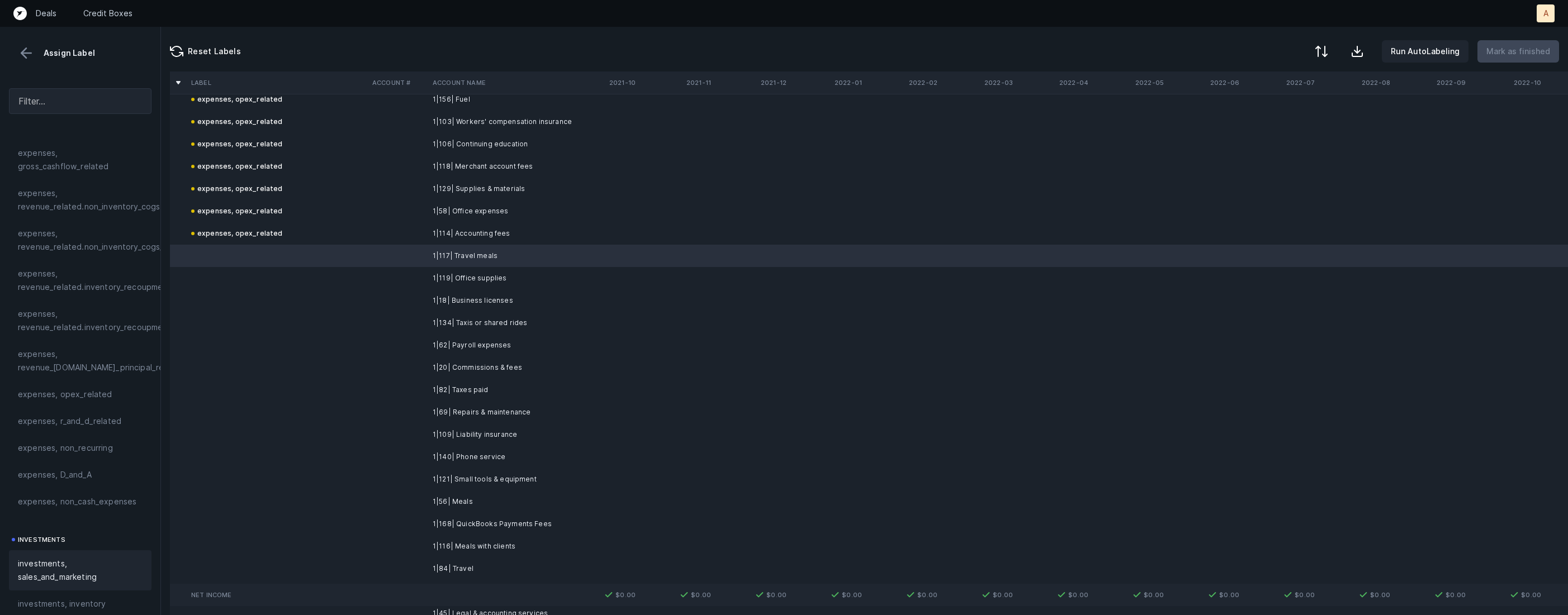
click at [60, 575] on span "investments, sales_and_marketing" at bounding box center [80, 570] width 124 height 27
click at [464, 278] on td "1|119| Office supplies" at bounding box center [496, 278] width 136 height 23
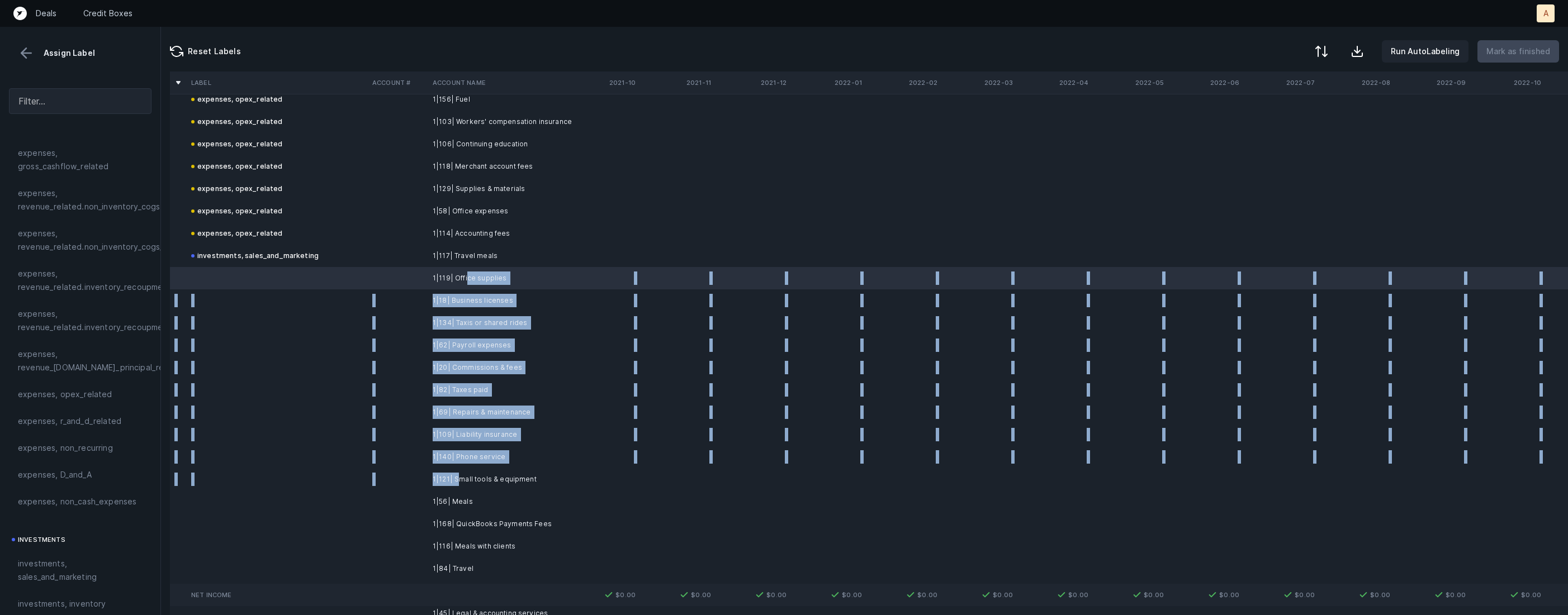
click at [458, 473] on td "1|121| Small tools & equipment" at bounding box center [496, 480] width 136 height 23
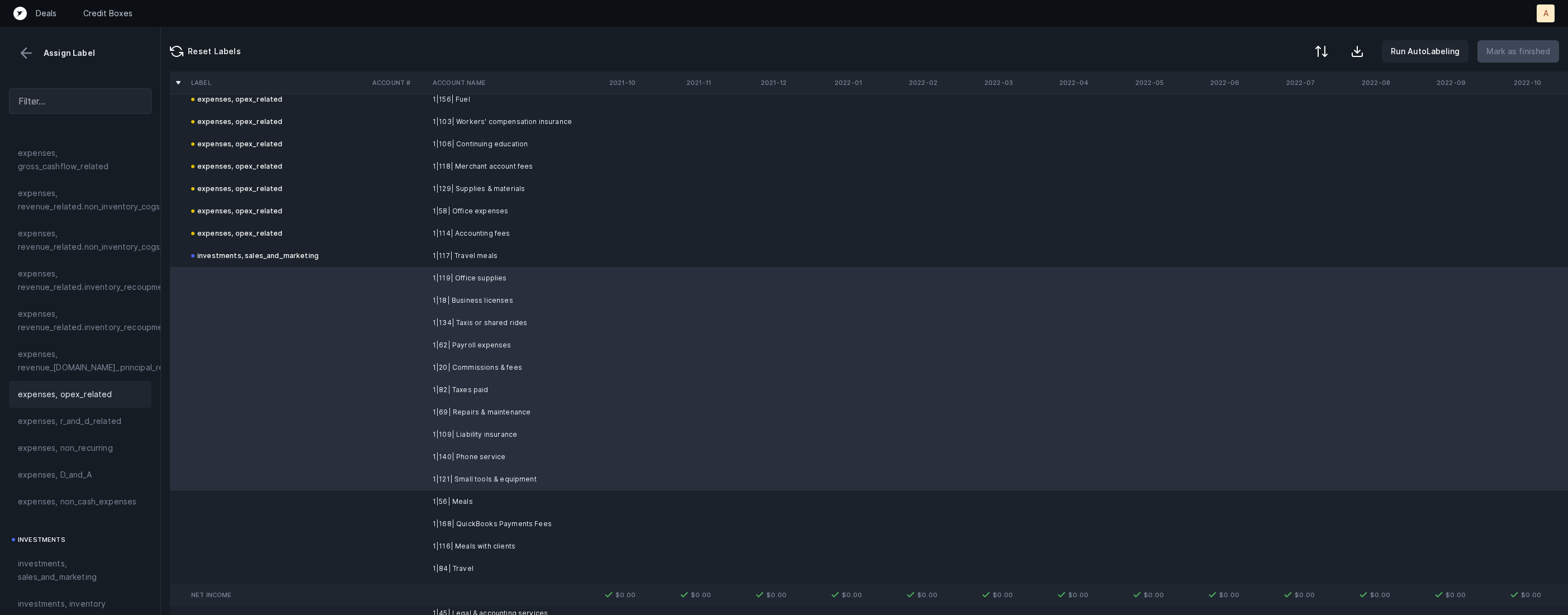
click at [72, 392] on span "expenses, opex_related" at bounding box center [65, 394] width 94 height 14
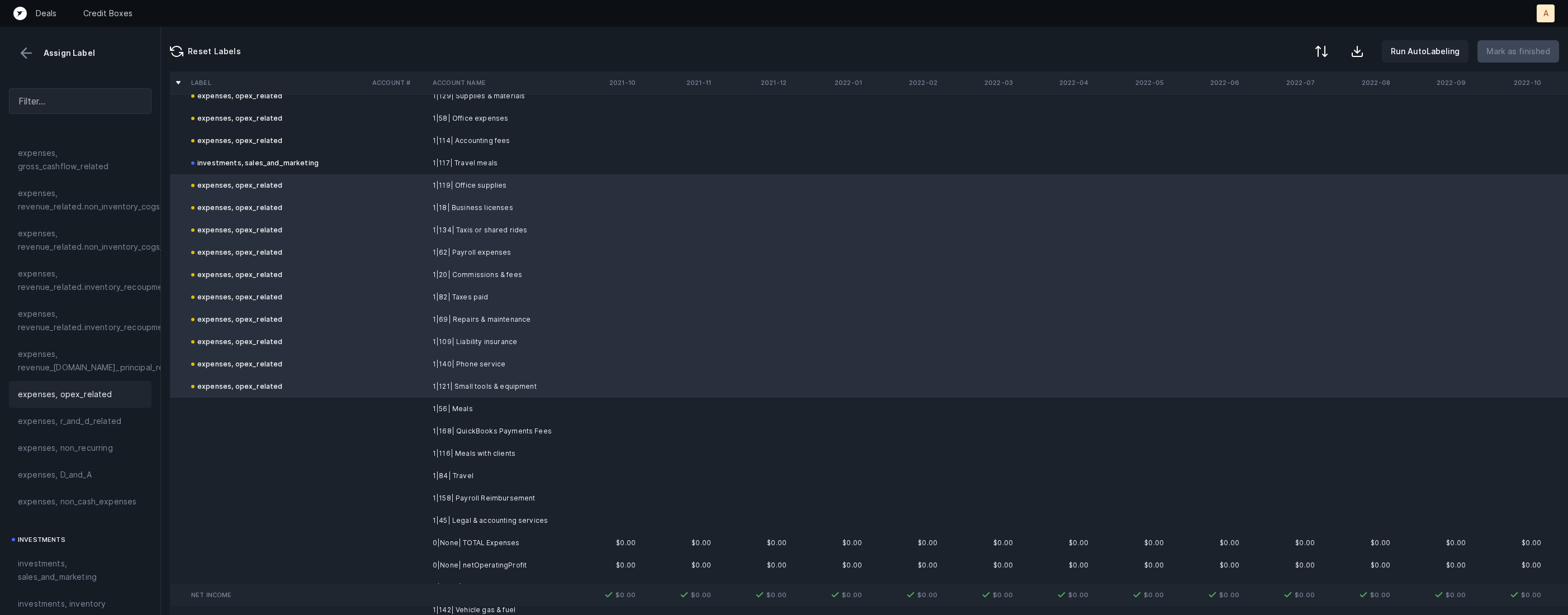
scroll to position [935, 0]
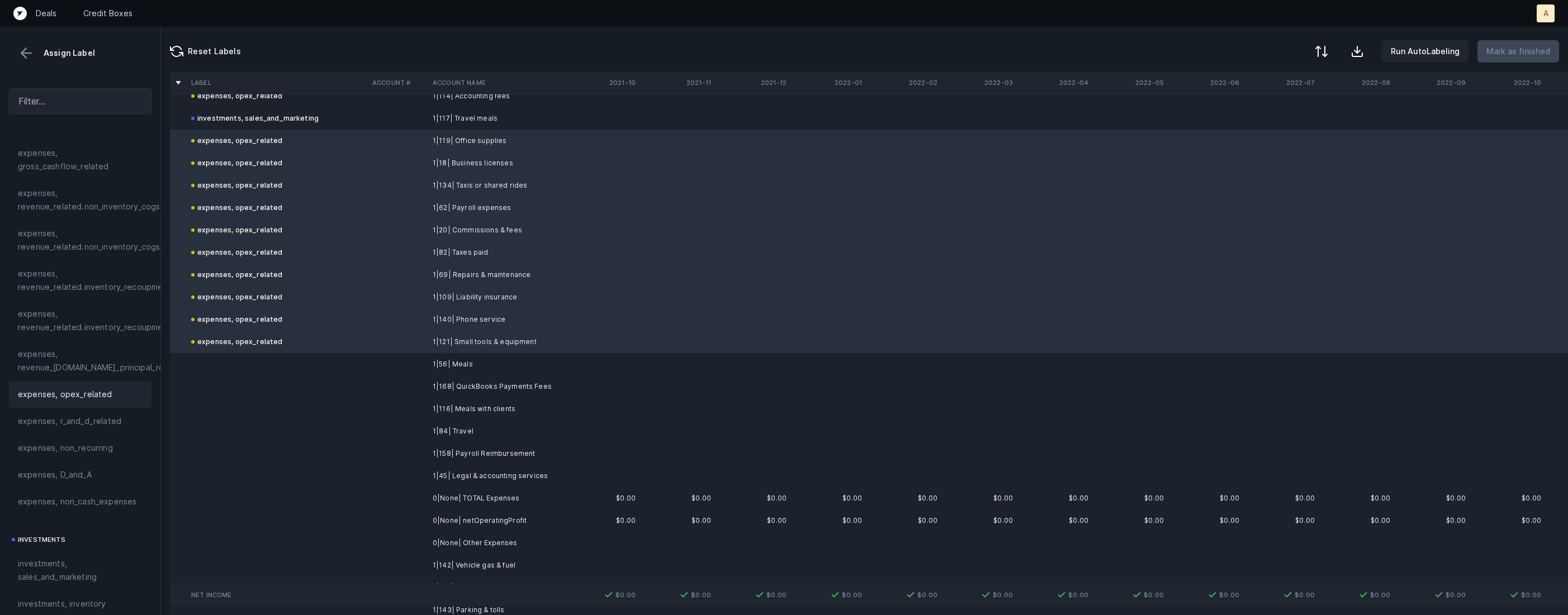
click at [506, 368] on td "1|56| Meals" at bounding box center [496, 364] width 136 height 23
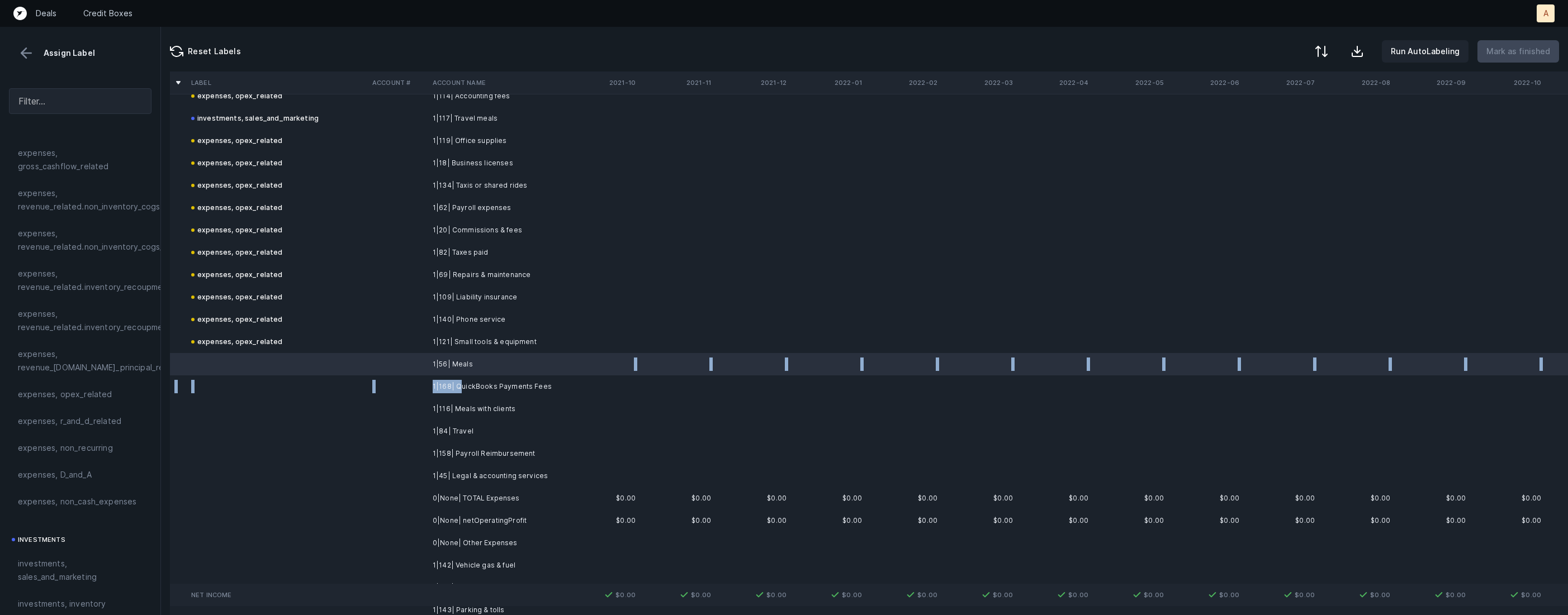
click at [460, 390] on td "1|168| QuickBooks Payments Fees" at bounding box center [496, 386] width 136 height 23
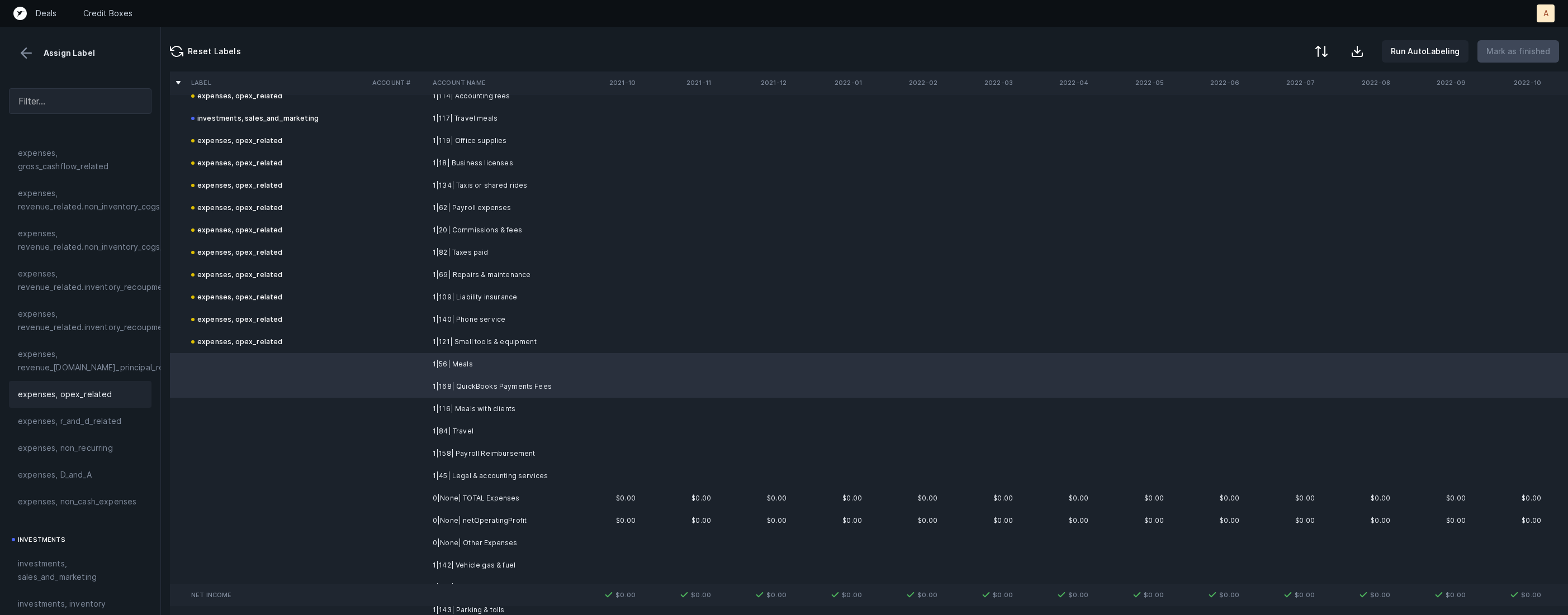
click at [70, 399] on span "expenses, opex_related" at bounding box center [65, 394] width 94 height 14
click at [453, 415] on td "1|116| Meals with clients" at bounding box center [496, 409] width 136 height 23
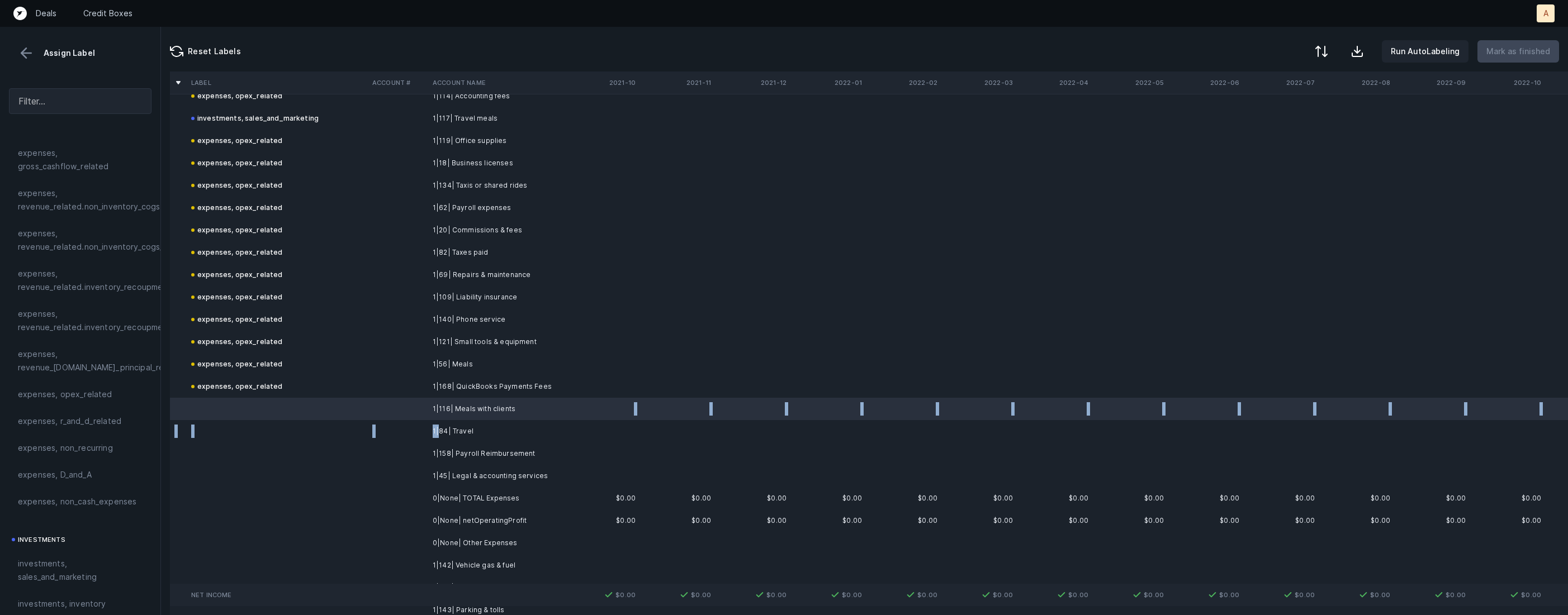
click at [438, 429] on td "1|84| Travel" at bounding box center [496, 431] width 136 height 23
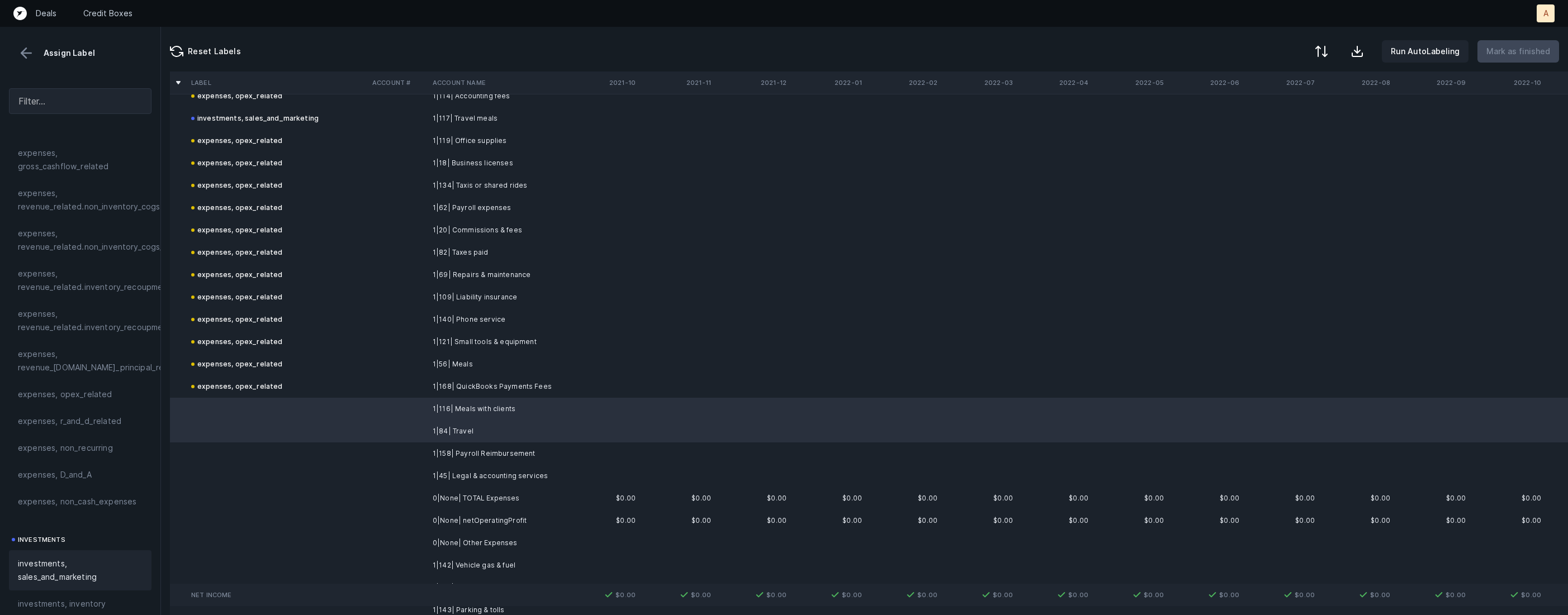
click at [83, 563] on span "investments, sales_and_marketing" at bounding box center [80, 570] width 124 height 27
click at [381, 457] on td at bounding box center [398, 453] width 60 height 23
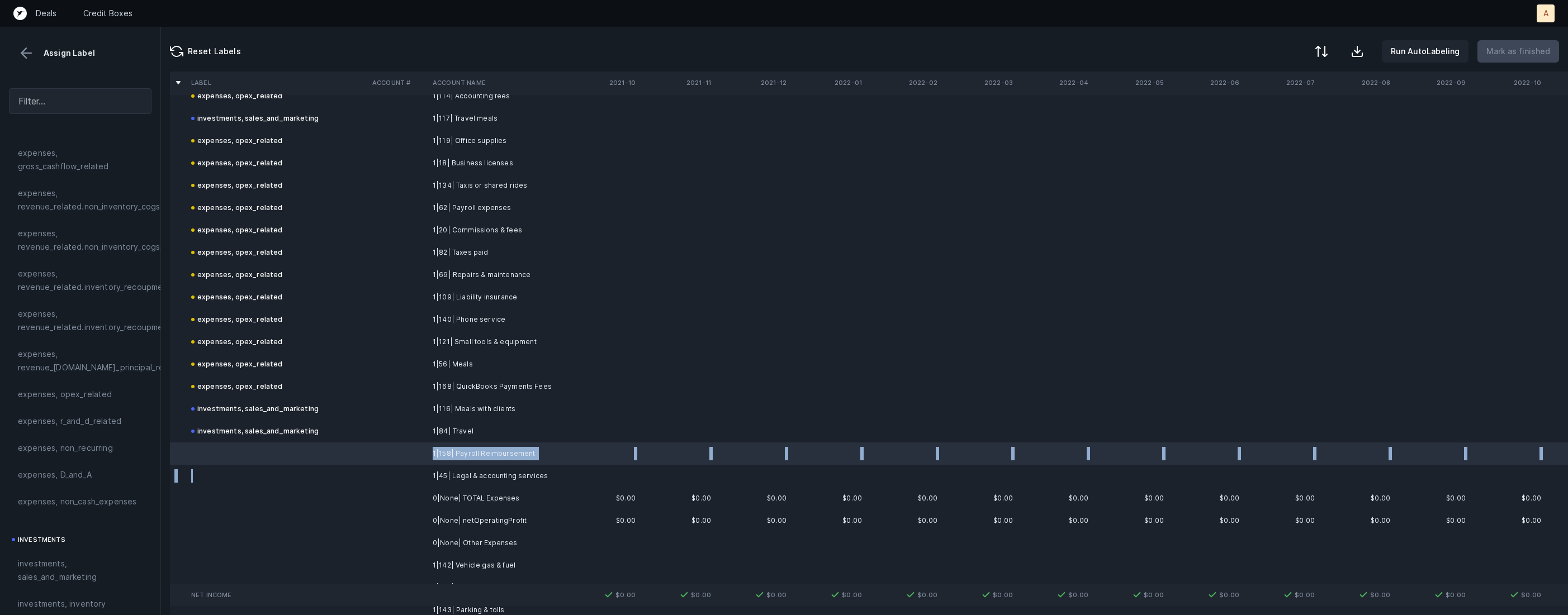
click at [357, 478] on td at bounding box center [277, 476] width 181 height 23
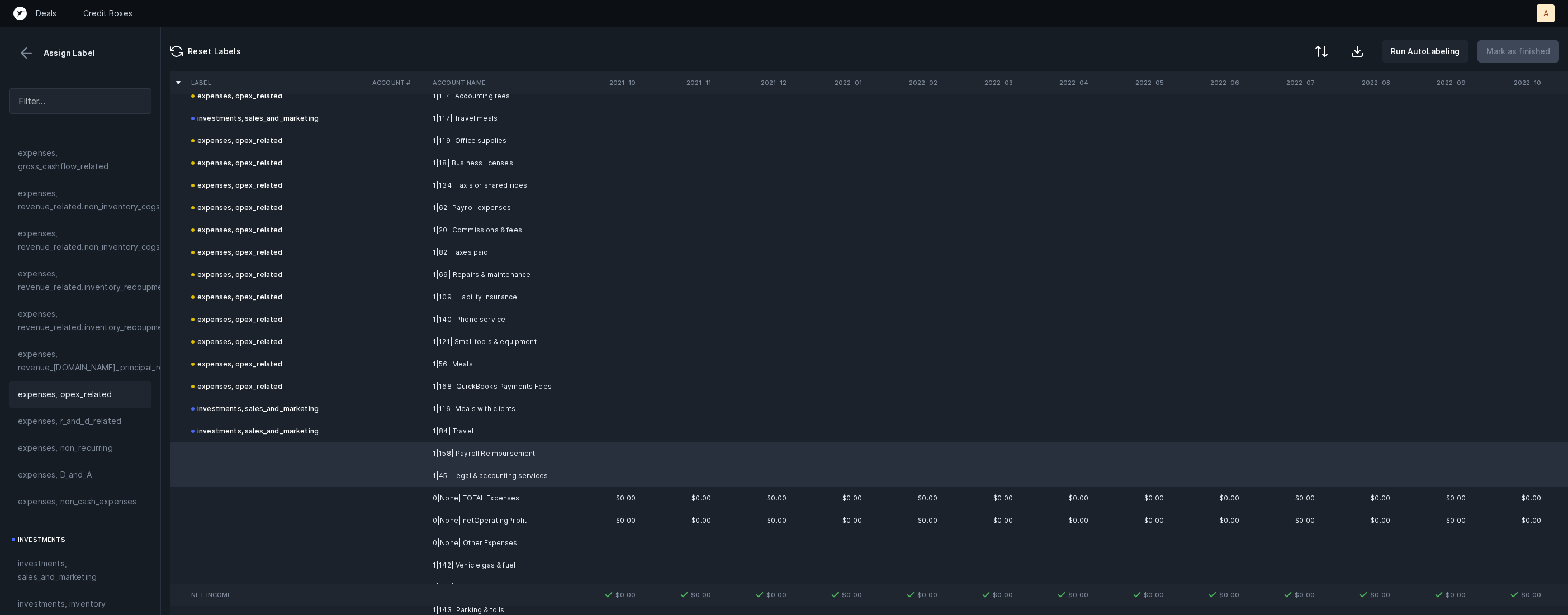
click at [97, 392] on span "expenses, opex_related" at bounding box center [65, 394] width 94 height 14
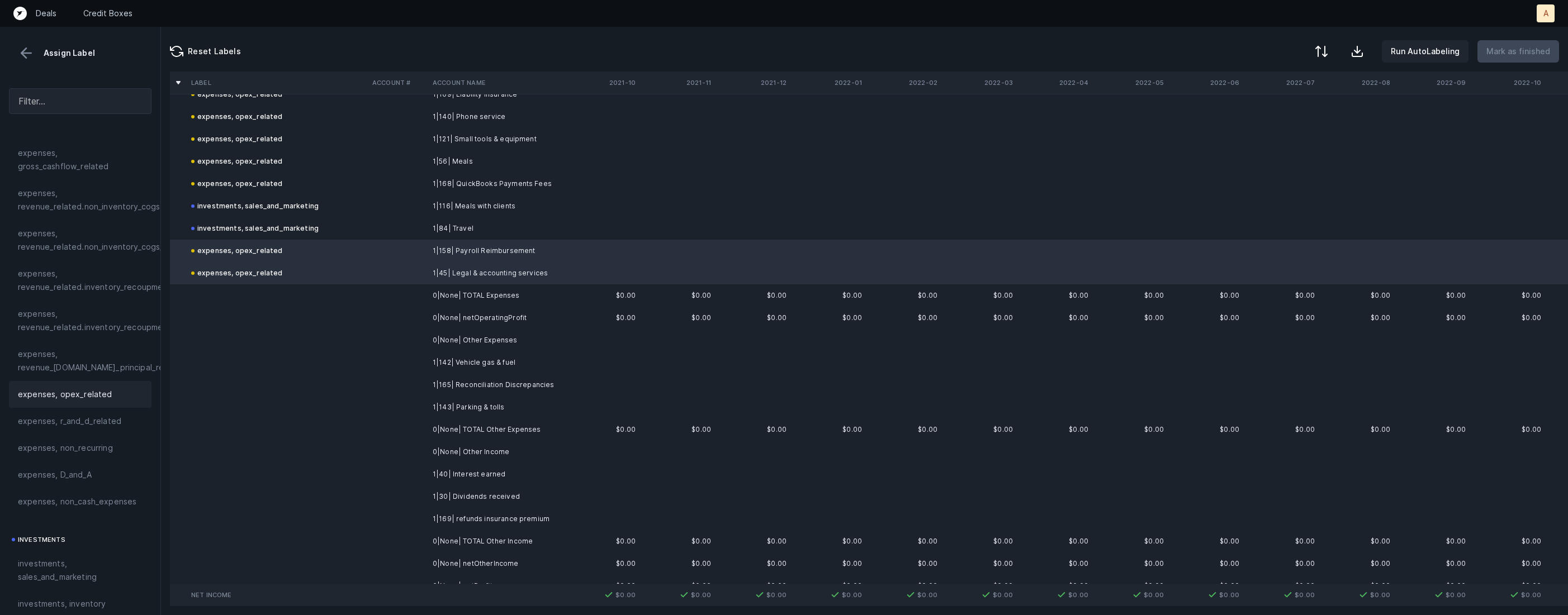
scroll to position [1160, 0]
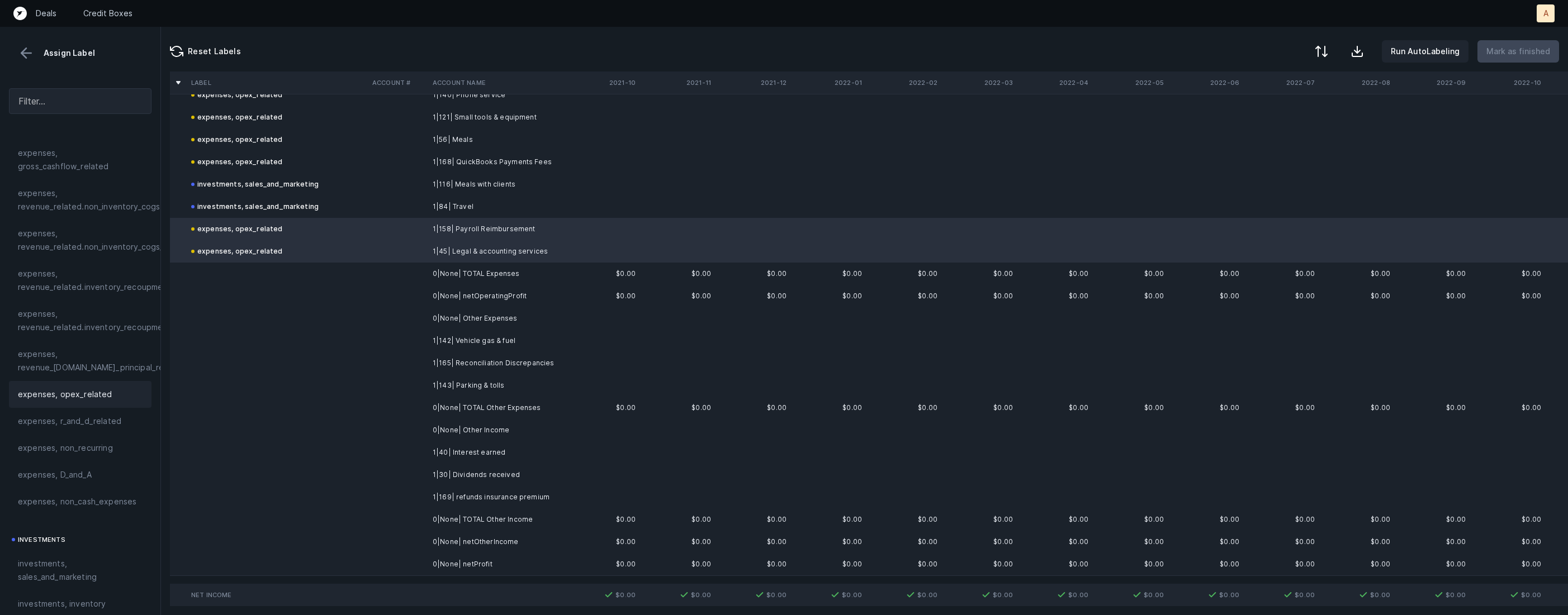
click at [425, 342] on td at bounding box center [398, 341] width 60 height 23
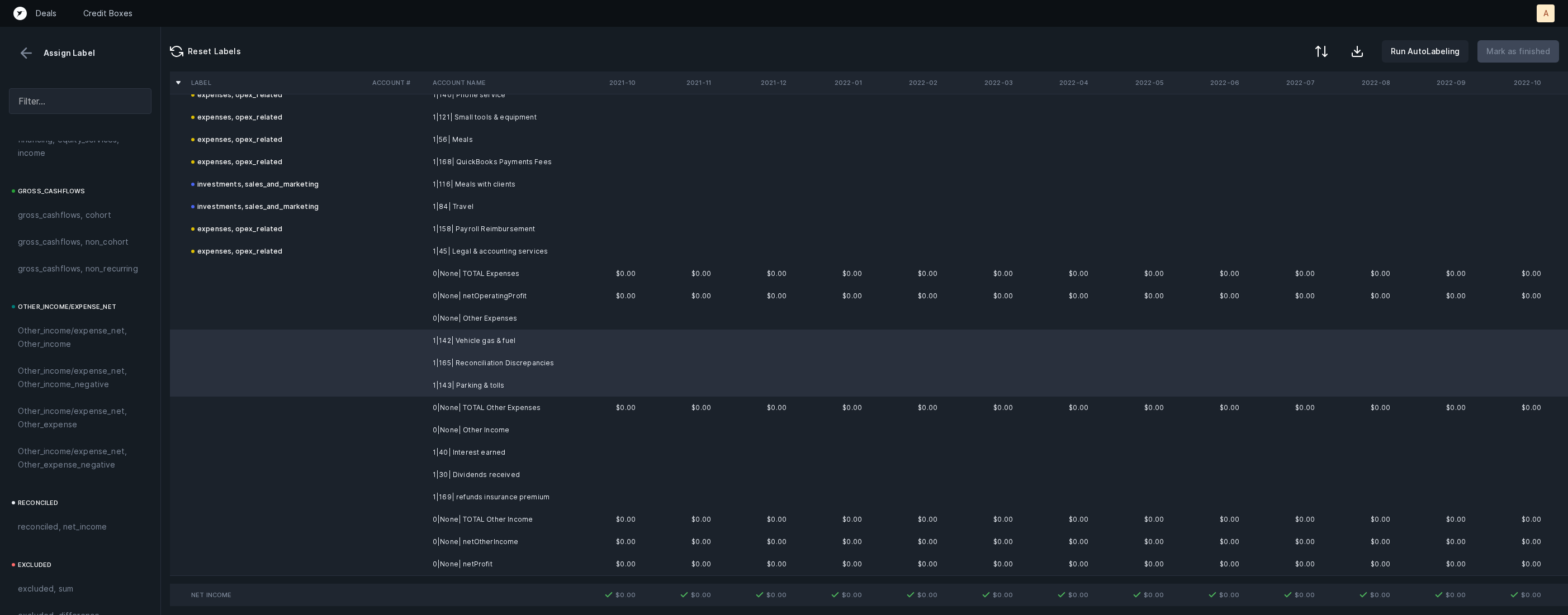
scroll to position [1231, 0]
click at [91, 332] on span "Other_income/expense_net, Other_expense" at bounding box center [80, 342] width 124 height 27
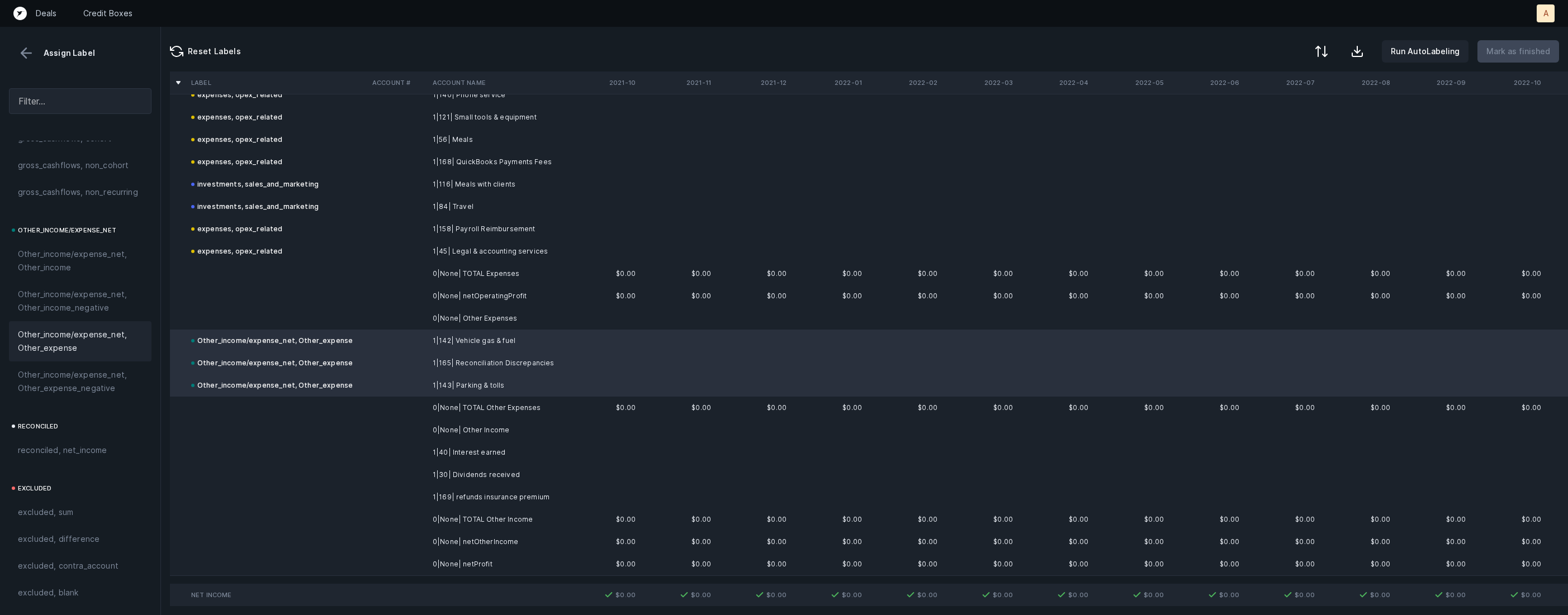
click at [469, 455] on td "1|40| Interest earned" at bounding box center [496, 452] width 136 height 23
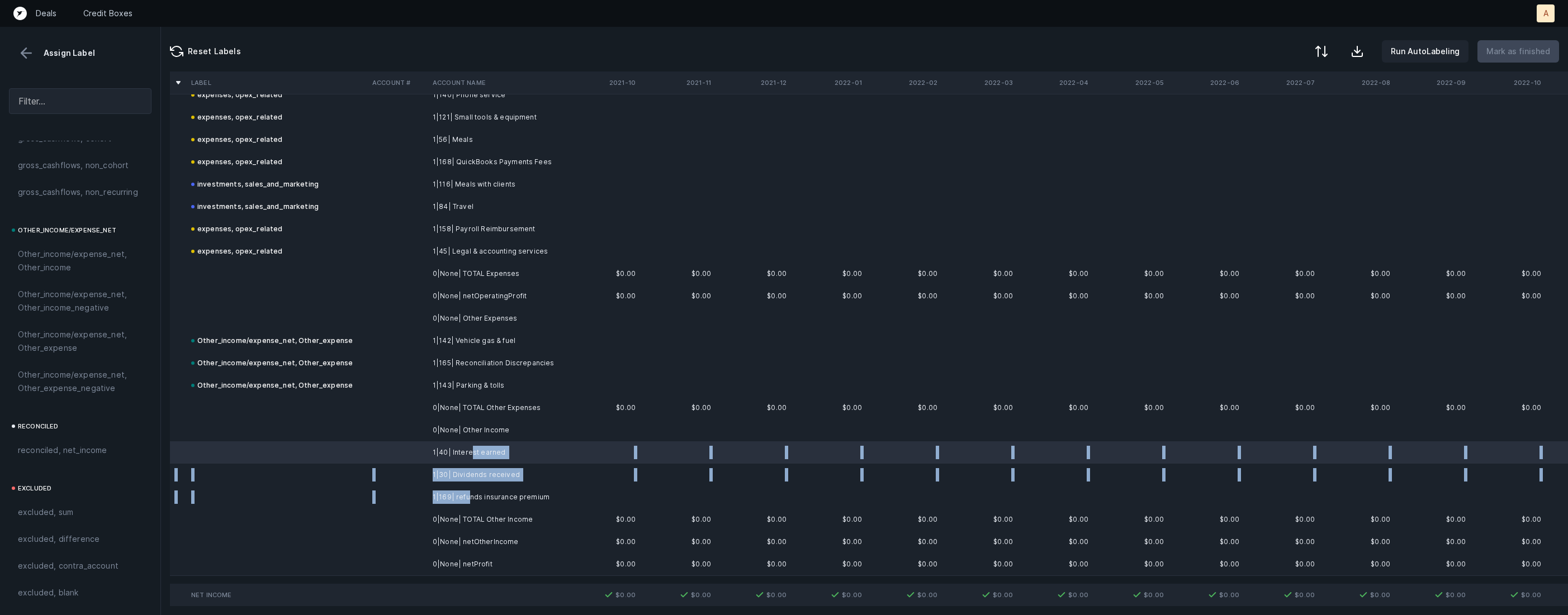
click at [469, 493] on td "1|169| refunds insurance premium" at bounding box center [496, 497] width 136 height 23
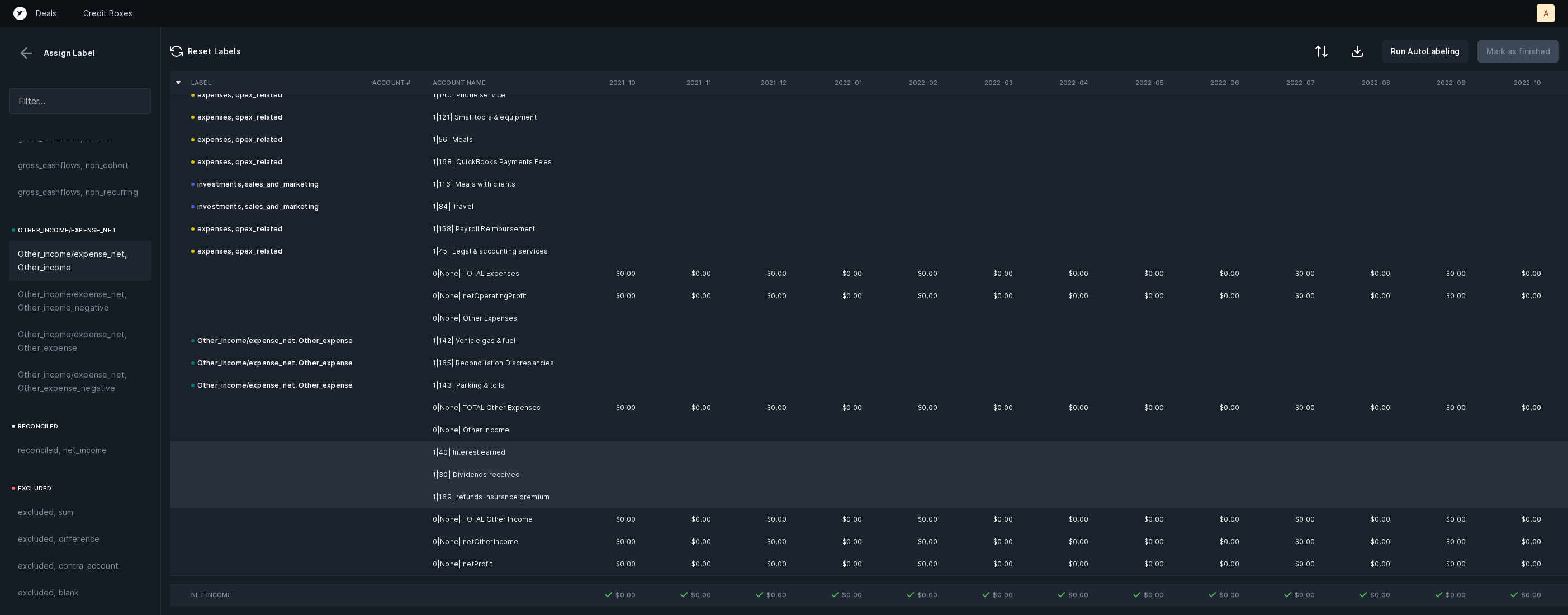
click at [77, 268] on span "Other_income/expense_net, Other_income" at bounding box center [80, 262] width 124 height 27
click at [484, 557] on td "0|None| netProfit" at bounding box center [496, 564] width 136 height 23
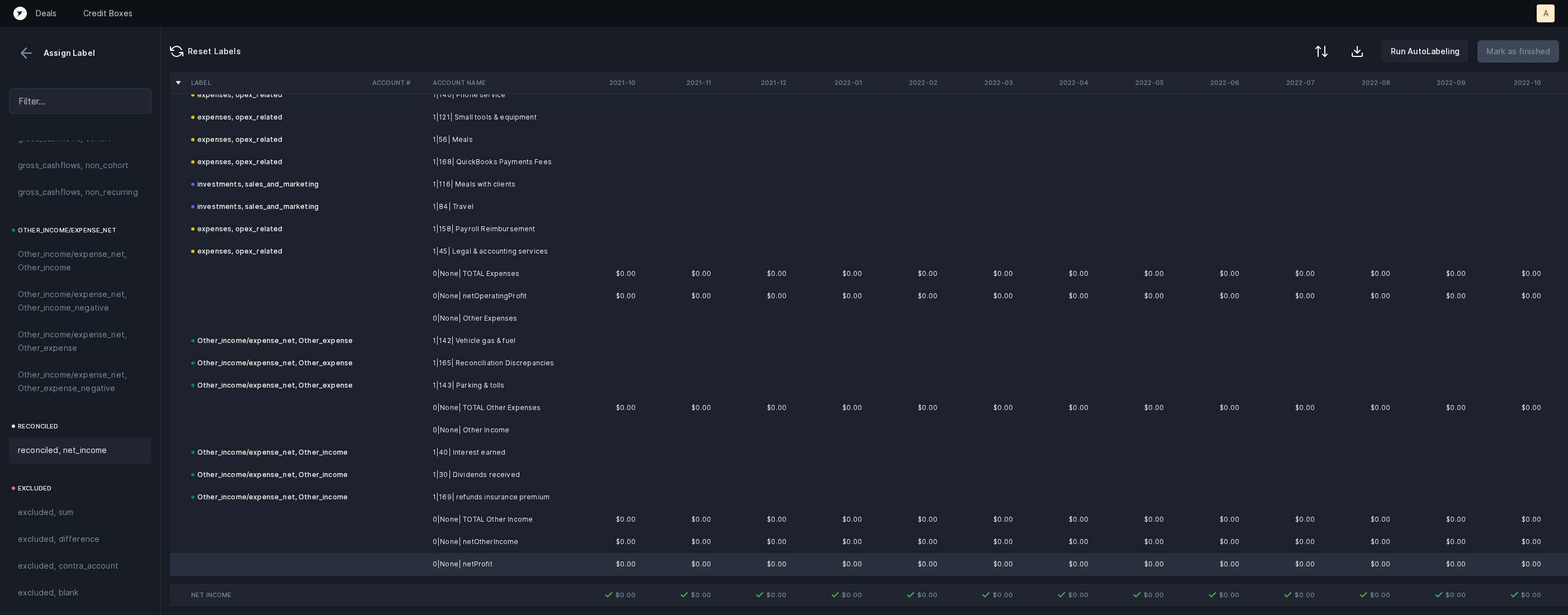
click at [129, 449] on div "reconciled, net_income" at bounding box center [80, 451] width 124 height 14
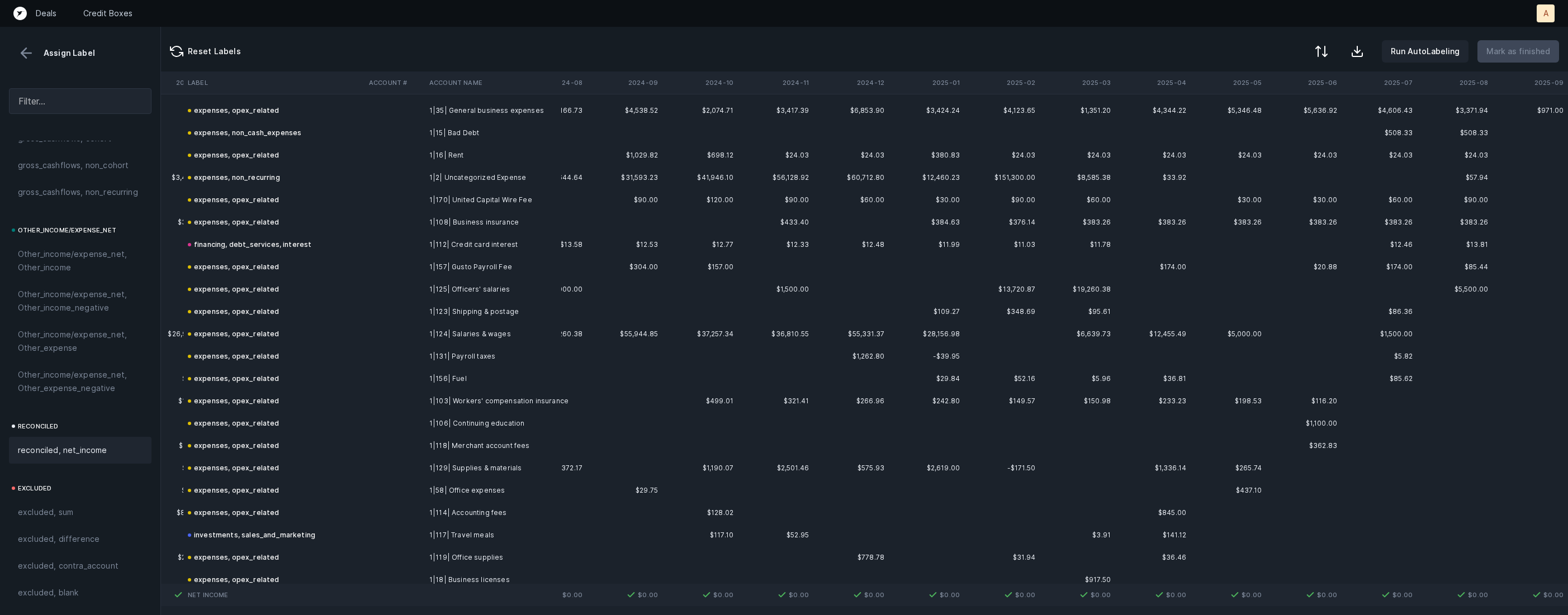
scroll to position [0, 2619]
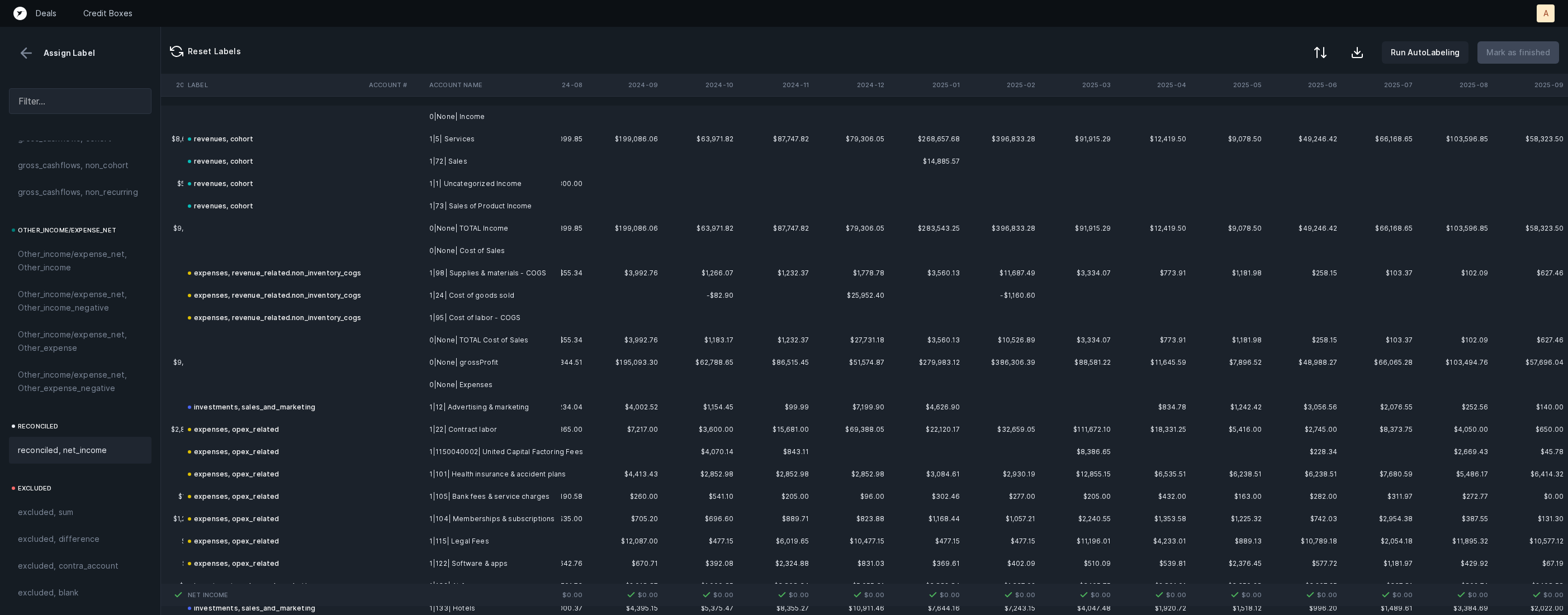
click at [1323, 50] on div at bounding box center [1320, 52] width 14 height 14
click at [1307, 113] on div "By Hum label" at bounding box center [1271, 118] width 112 height 23
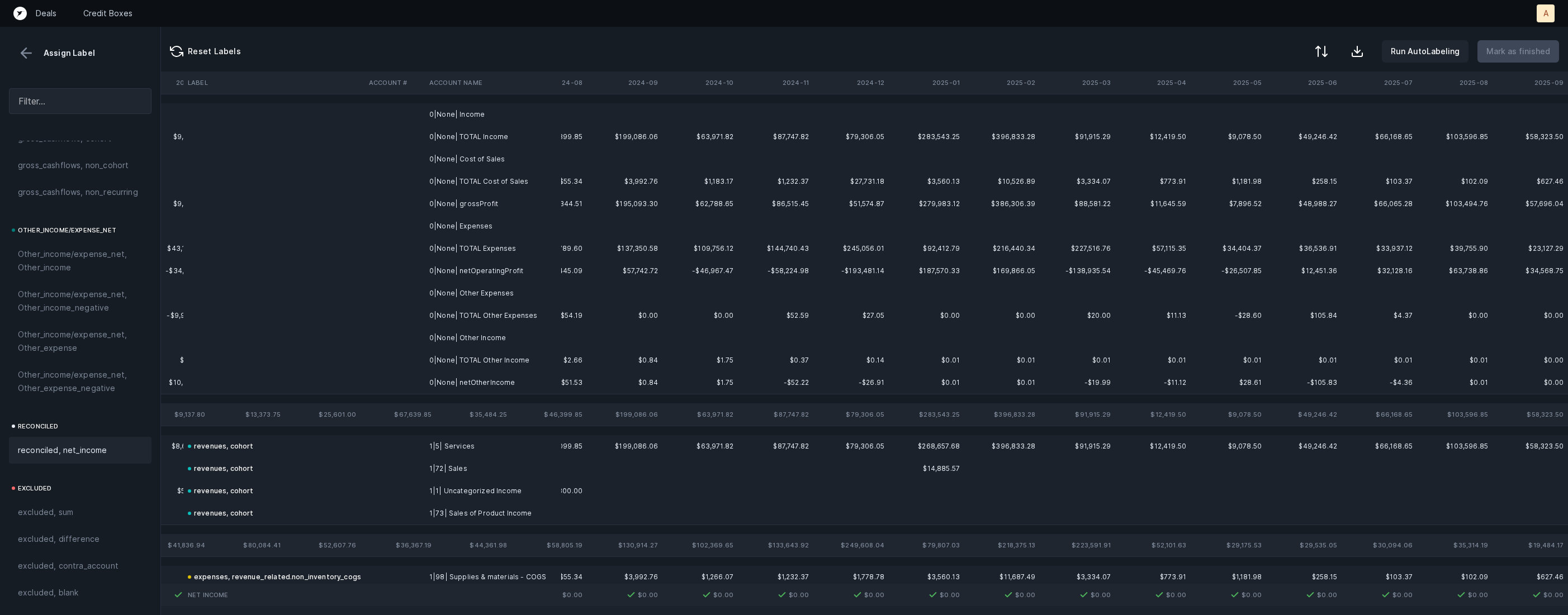
click at [509, 115] on td "0|None| Income" at bounding box center [493, 114] width 136 height 23
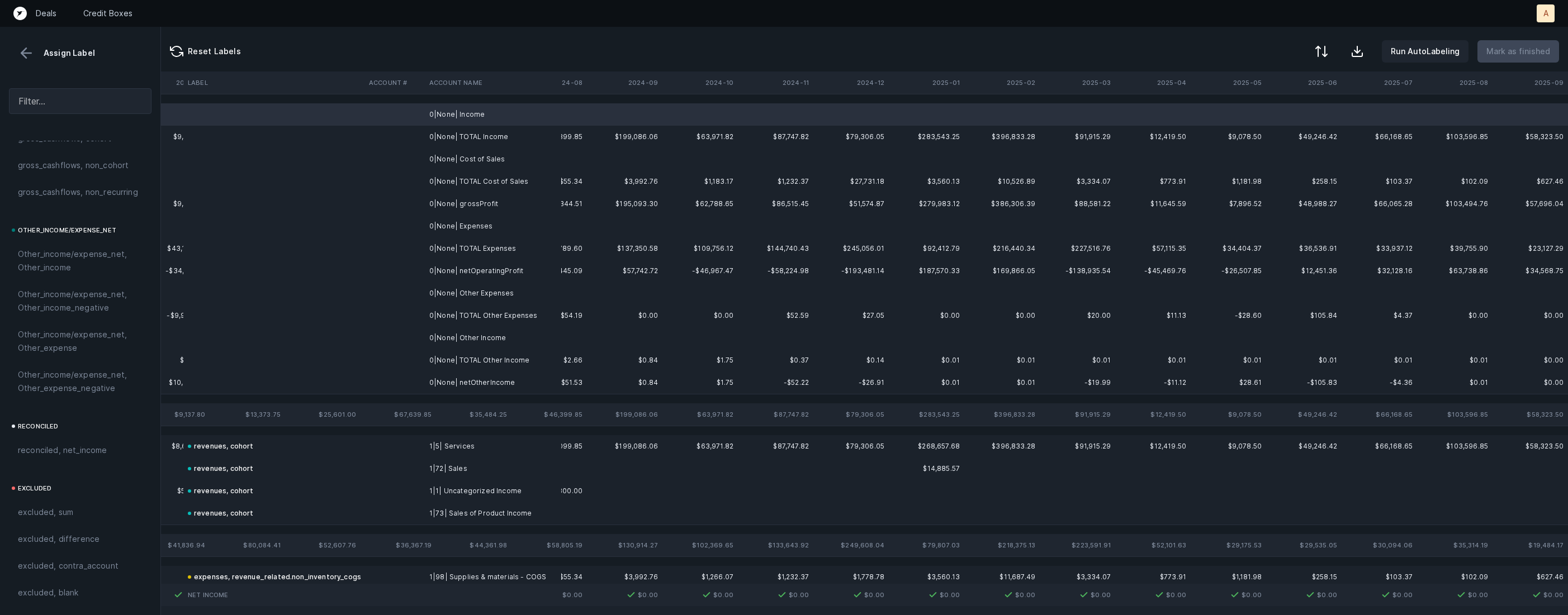
click at [490, 156] on td "0|None| Cost of Sales" at bounding box center [493, 159] width 136 height 23
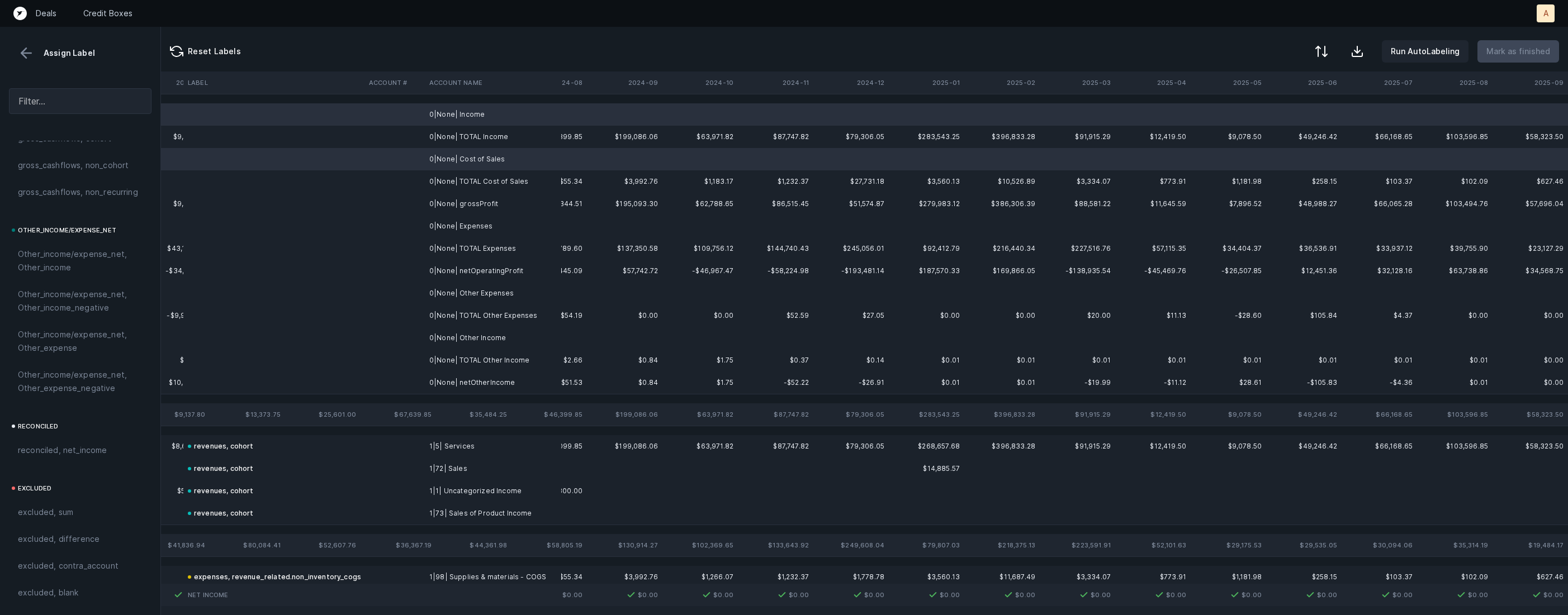
click at [484, 219] on td "0|None| Expenses" at bounding box center [493, 226] width 136 height 23
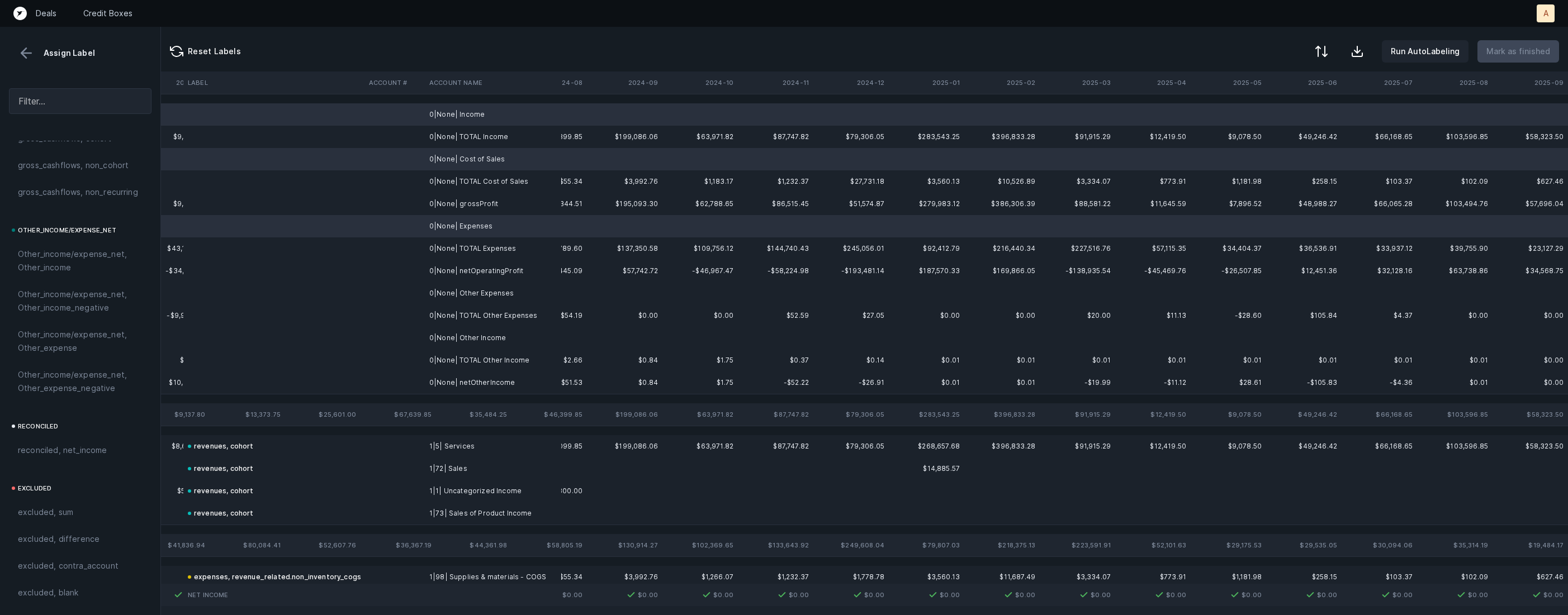
click at [496, 283] on td "0|None| Other Expenses" at bounding box center [493, 293] width 136 height 23
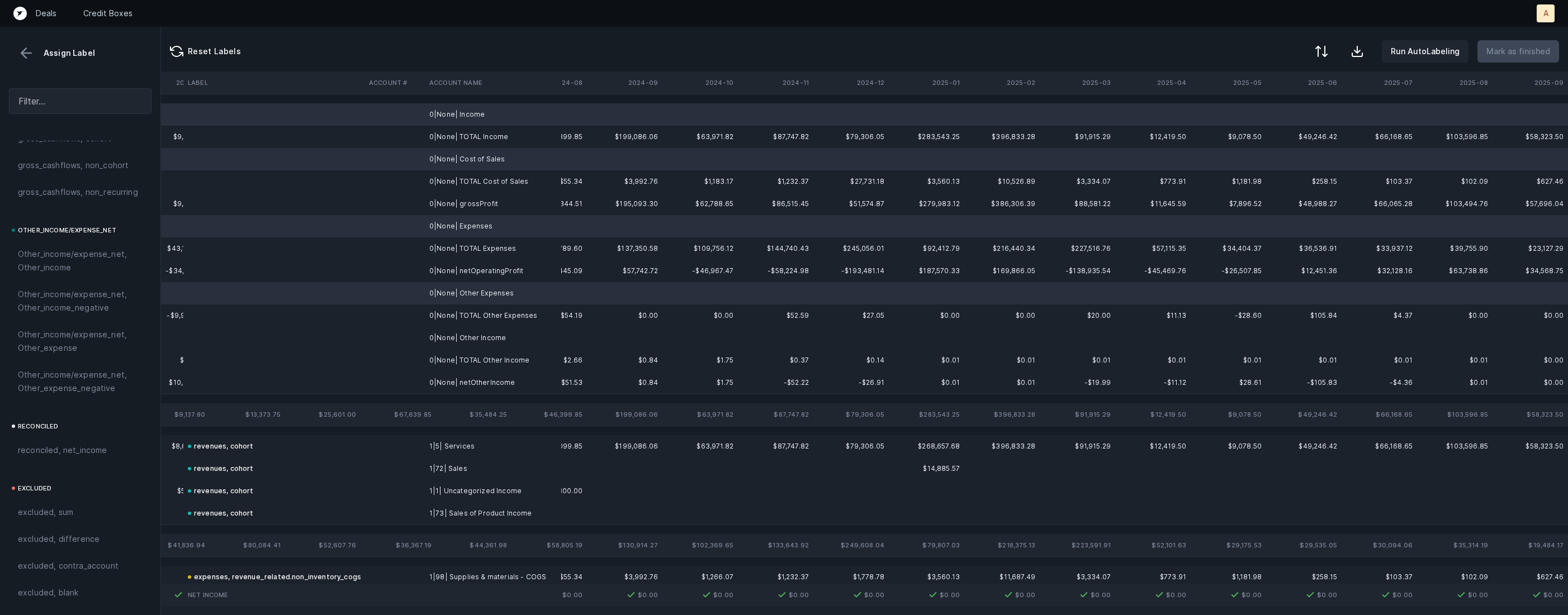
click at [486, 328] on td "0|None| Other Income" at bounding box center [493, 338] width 136 height 23
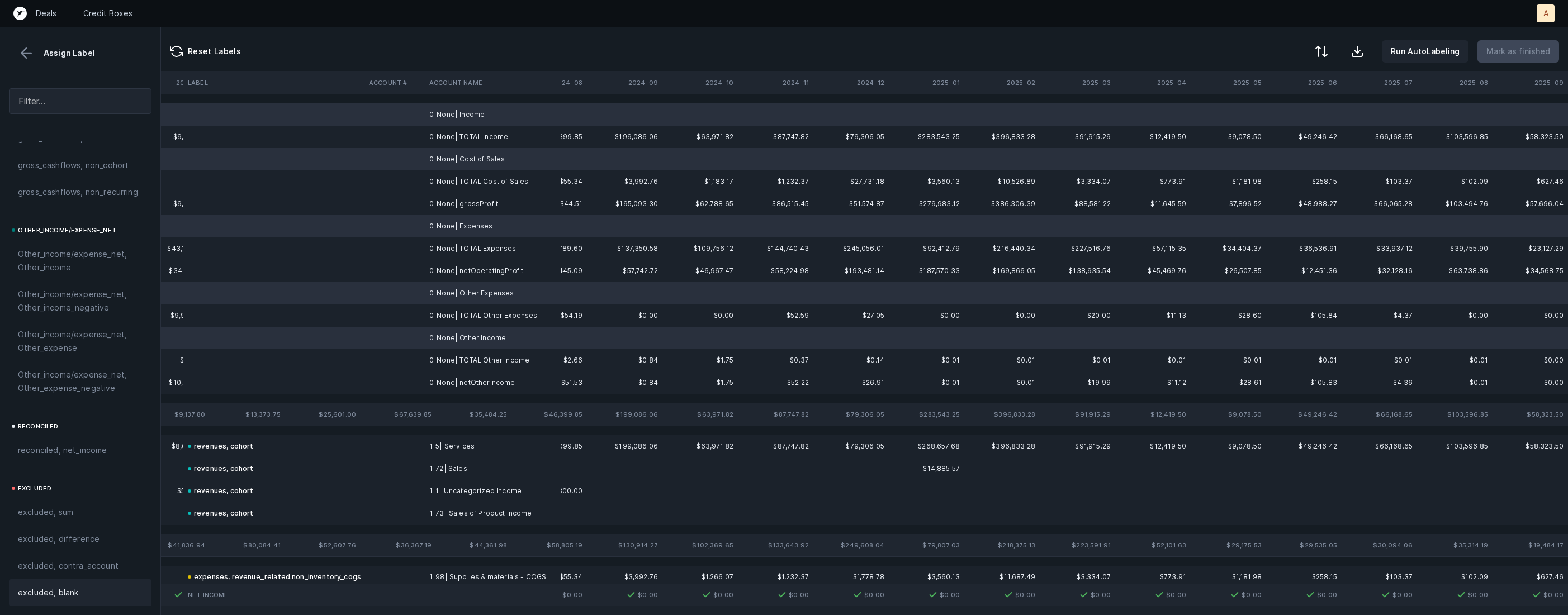
click at [65, 600] on div "excluded, blank" at bounding box center [80, 593] width 143 height 27
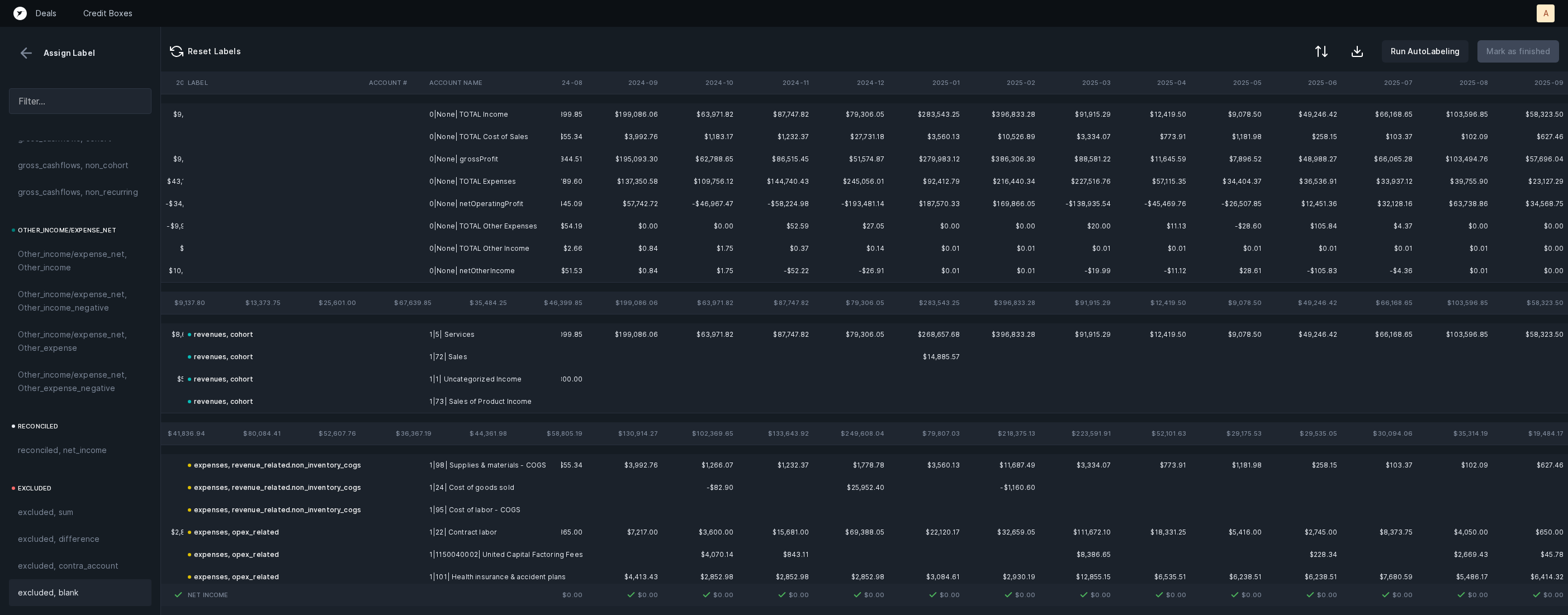
click at [422, 160] on td at bounding box center [394, 159] width 60 height 23
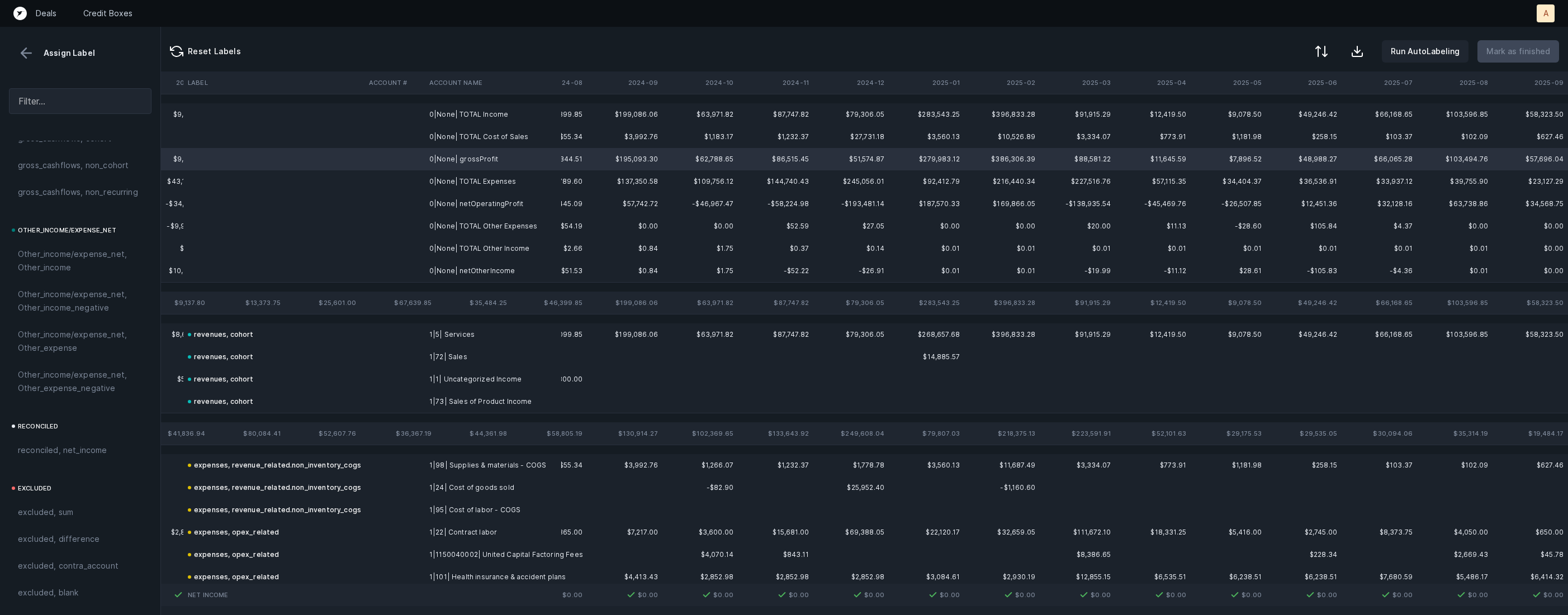
click at [453, 210] on td "0|None| netOperatingProfit" at bounding box center [493, 203] width 136 height 23
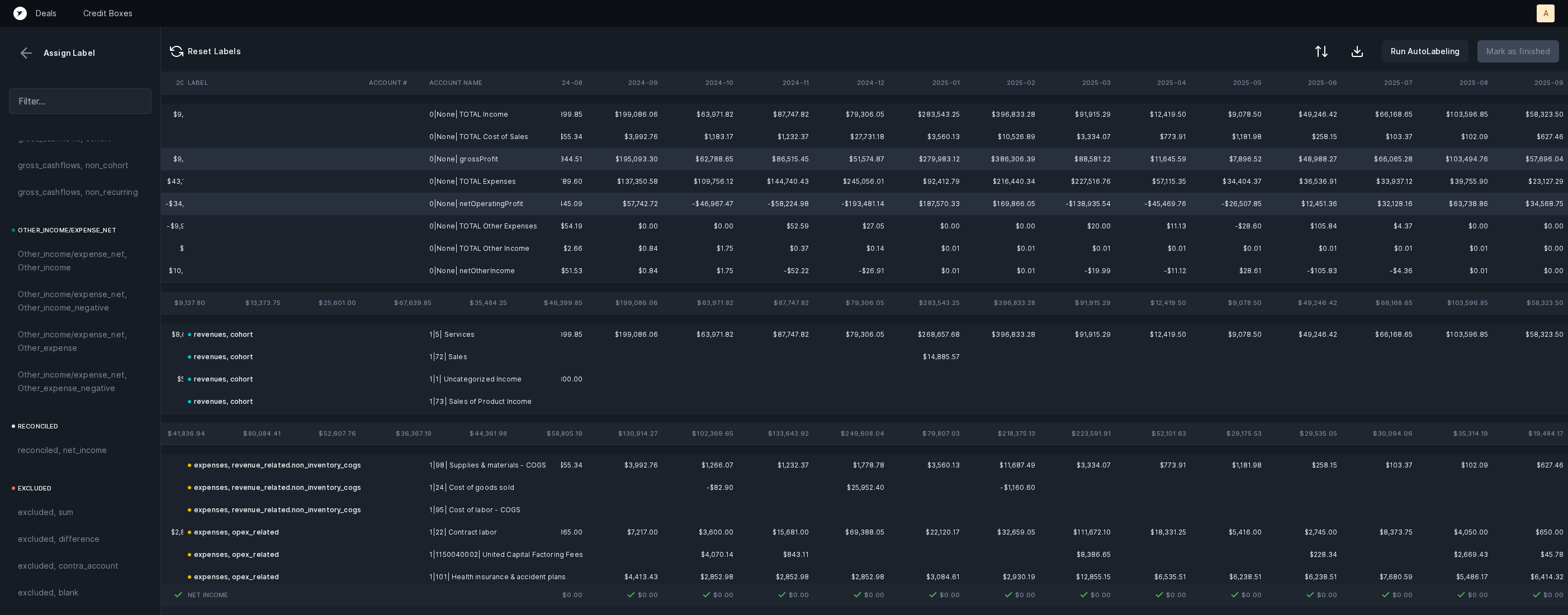
click at [453, 273] on td "0|None| netOtherIncome" at bounding box center [493, 271] width 136 height 23
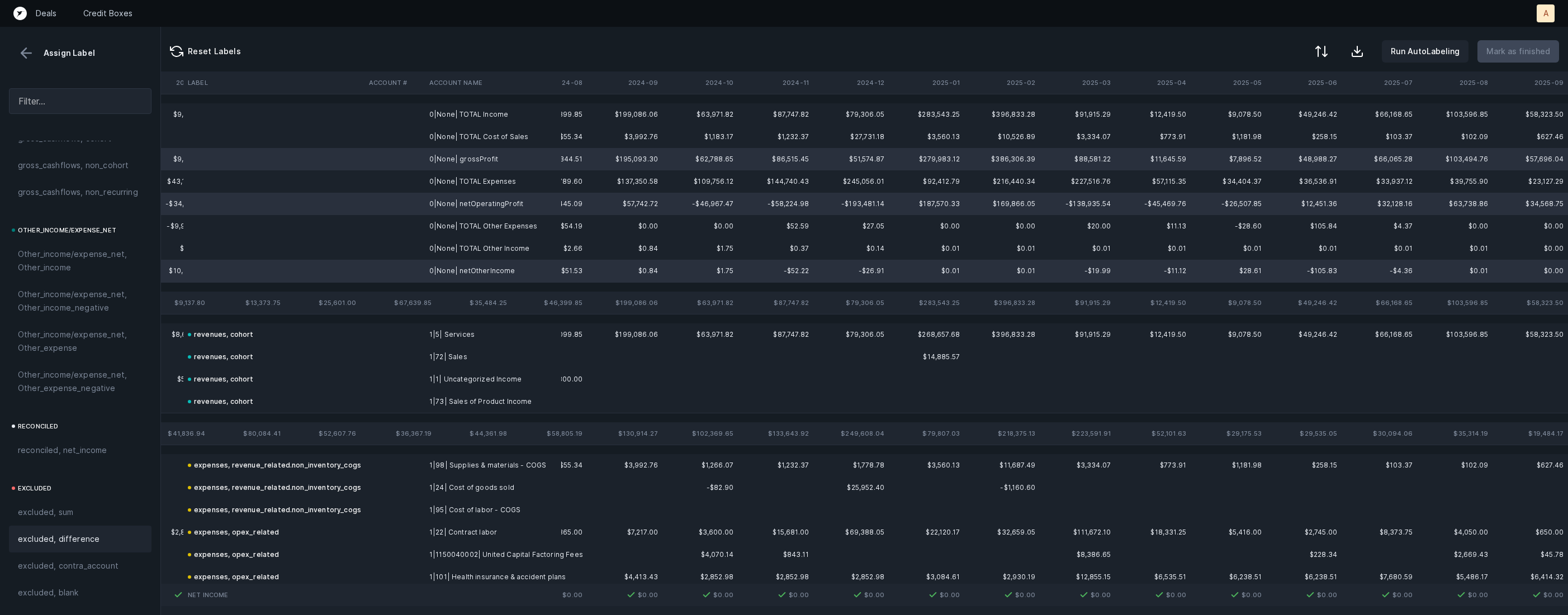
click at [30, 537] on span "excluded, difference" at bounding box center [59, 539] width 82 height 14
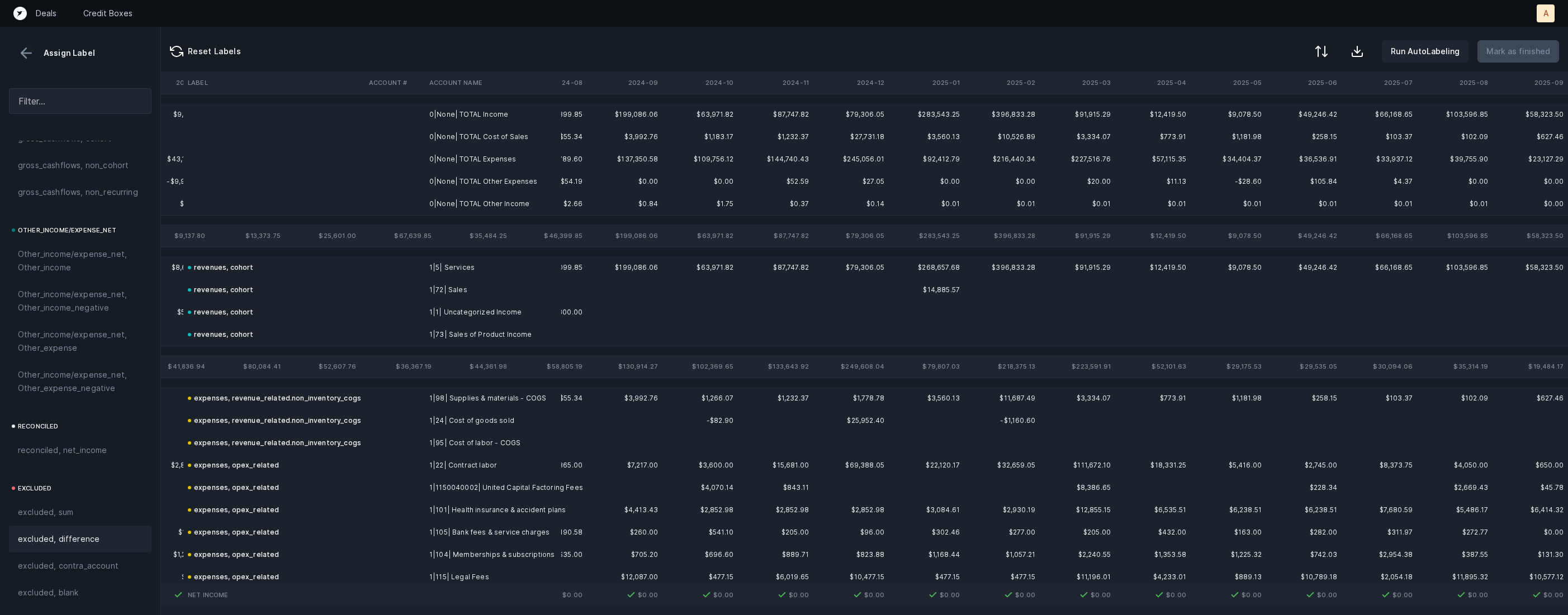
click at [467, 122] on td "0|None| TOTAL Income" at bounding box center [493, 114] width 136 height 23
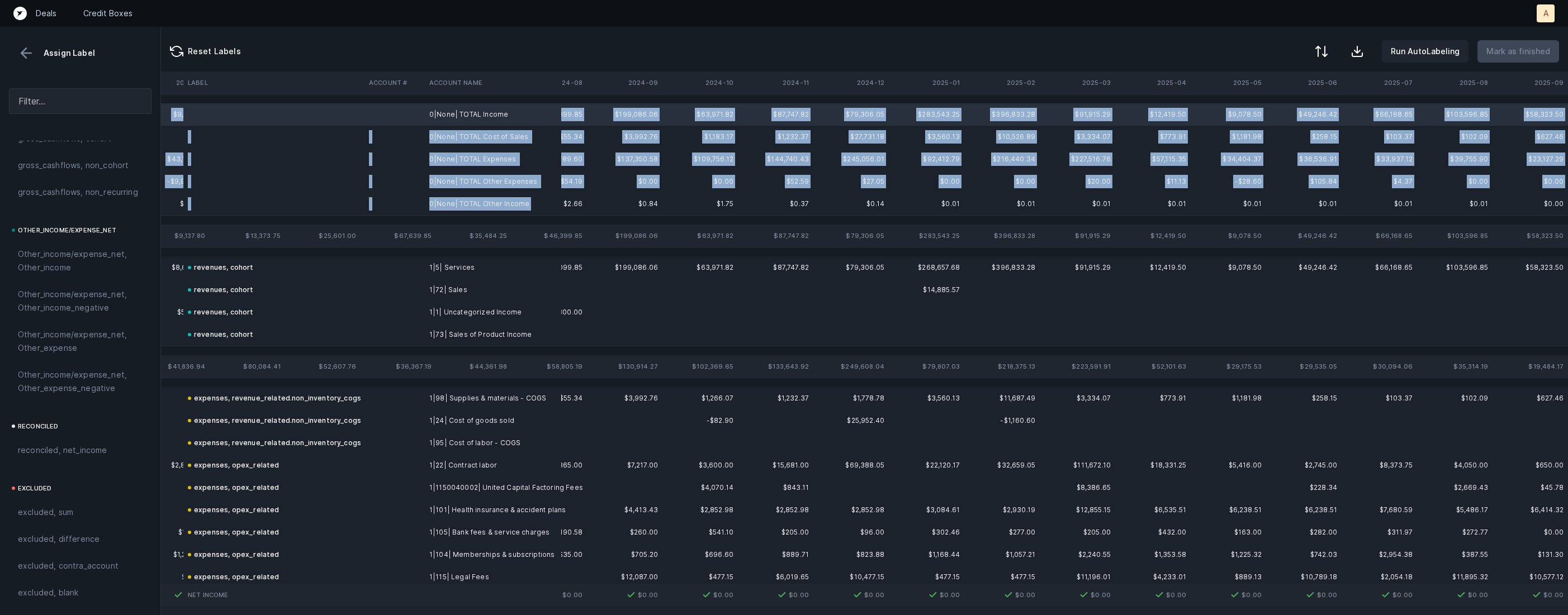
click at [491, 213] on td "0|None| TOTAL Other Income" at bounding box center [493, 203] width 136 height 23
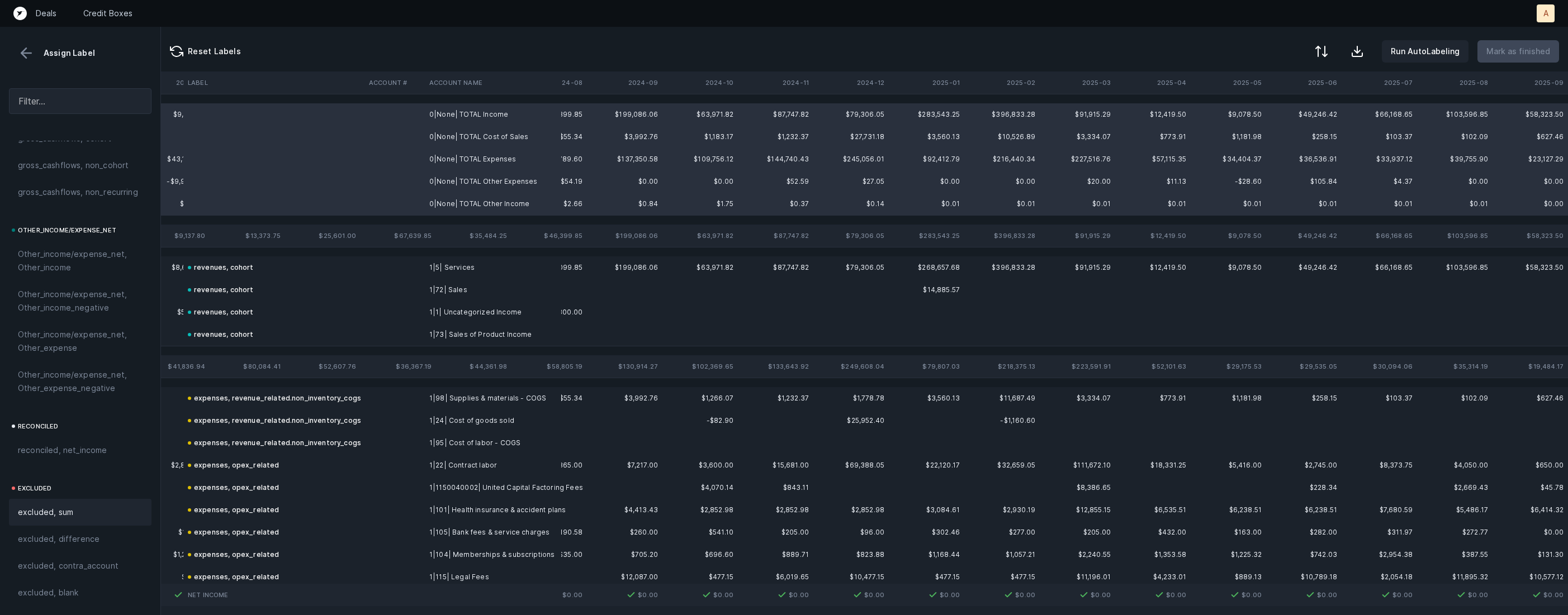
click at [86, 521] on div "excluded, sum" at bounding box center [80, 512] width 143 height 27
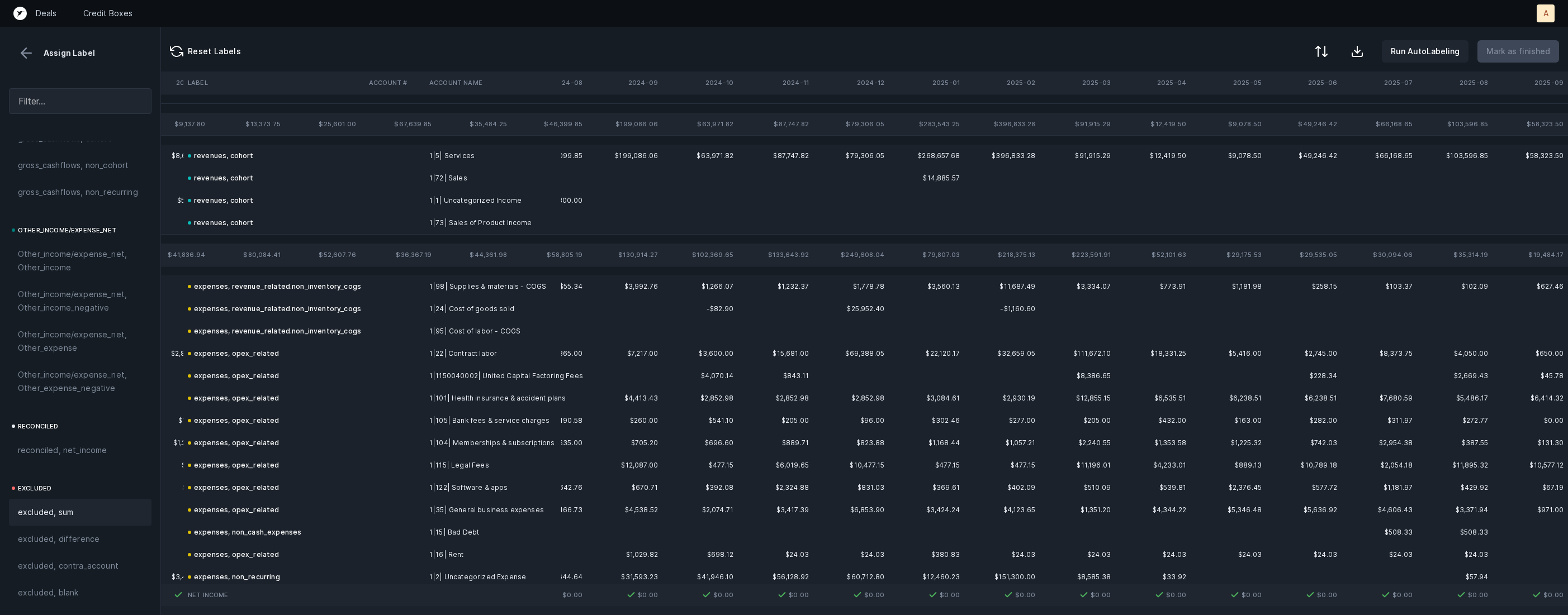
click at [23, 53] on button at bounding box center [26, 53] width 16 height 16
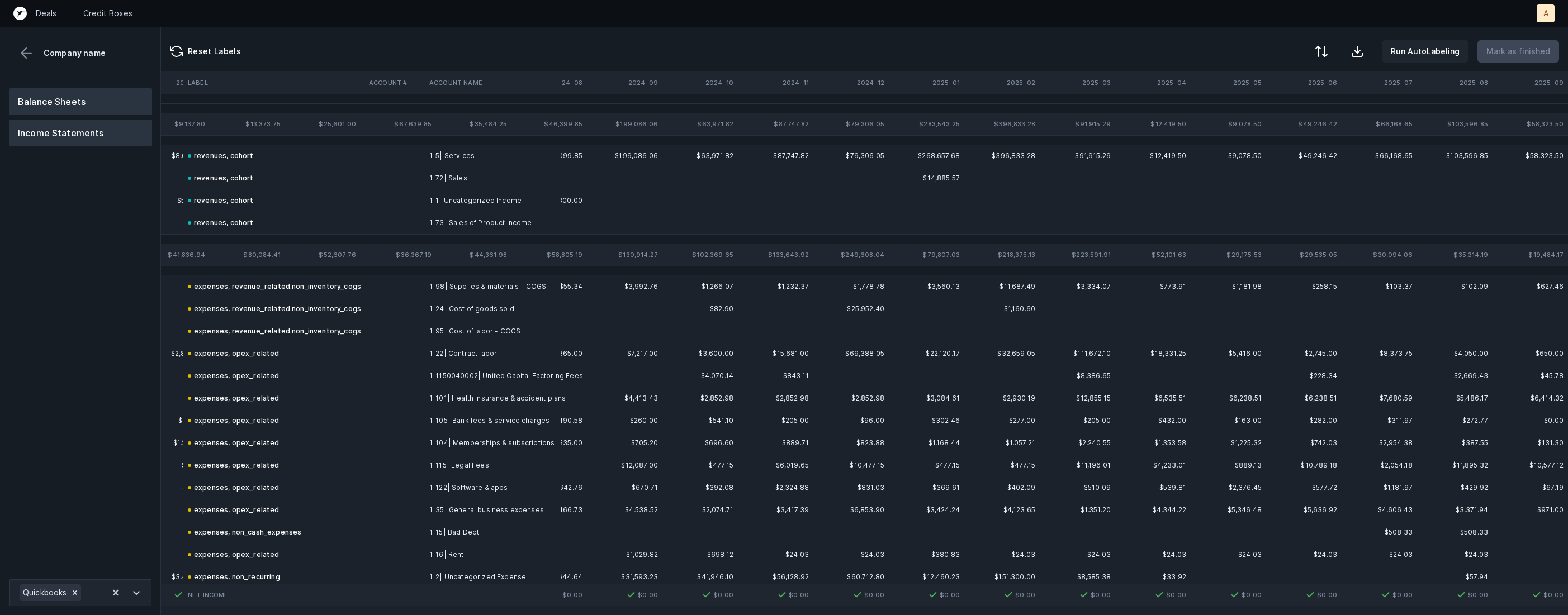
click at [60, 96] on button "Balance Sheets" at bounding box center [81, 102] width 144 height 27
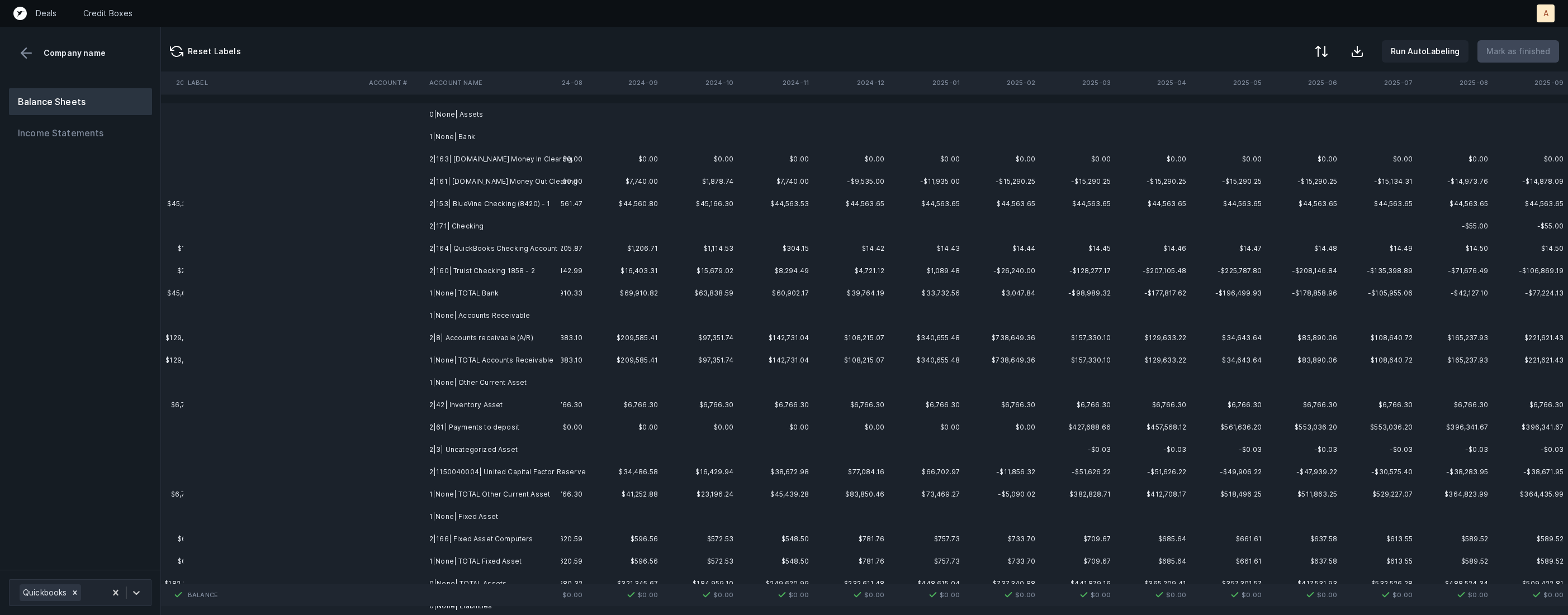
click at [481, 157] on td "2|163| Bill.com Money In Clearing" at bounding box center [493, 159] width 136 height 23
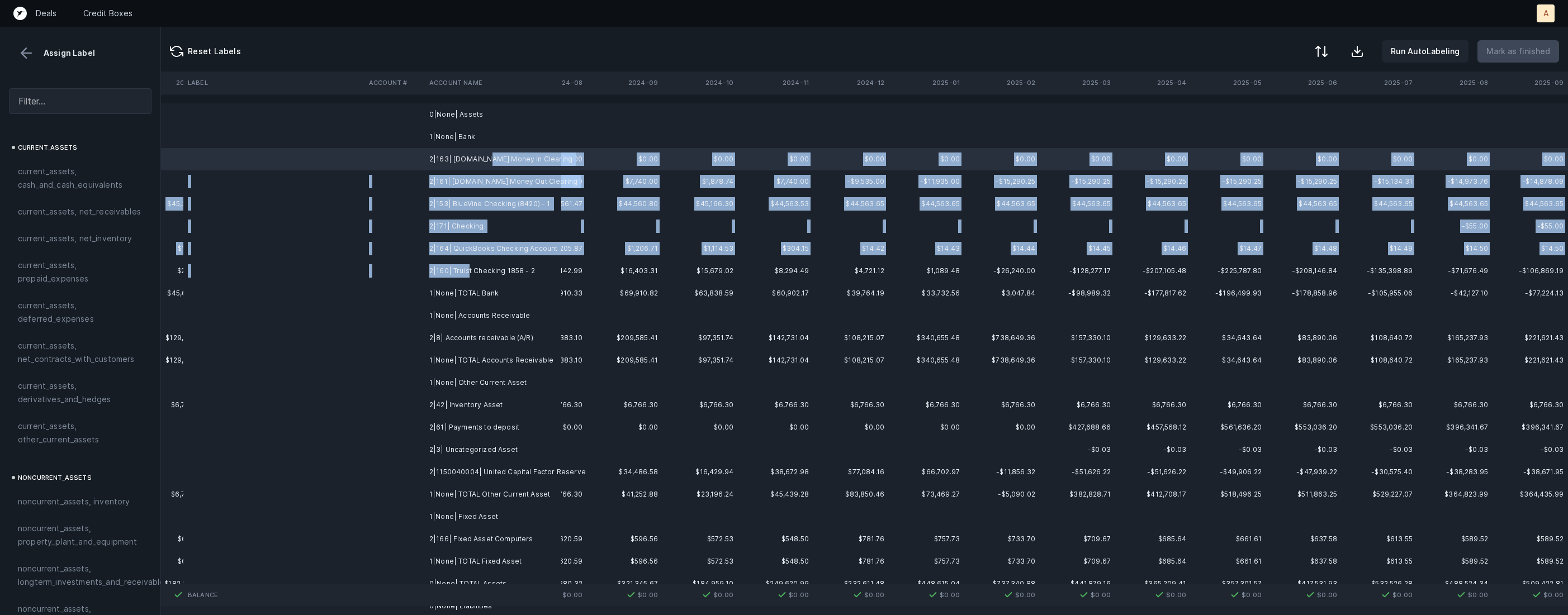
click at [469, 266] on td "2|160| Truist Checking 1858 - 2" at bounding box center [493, 271] width 136 height 23
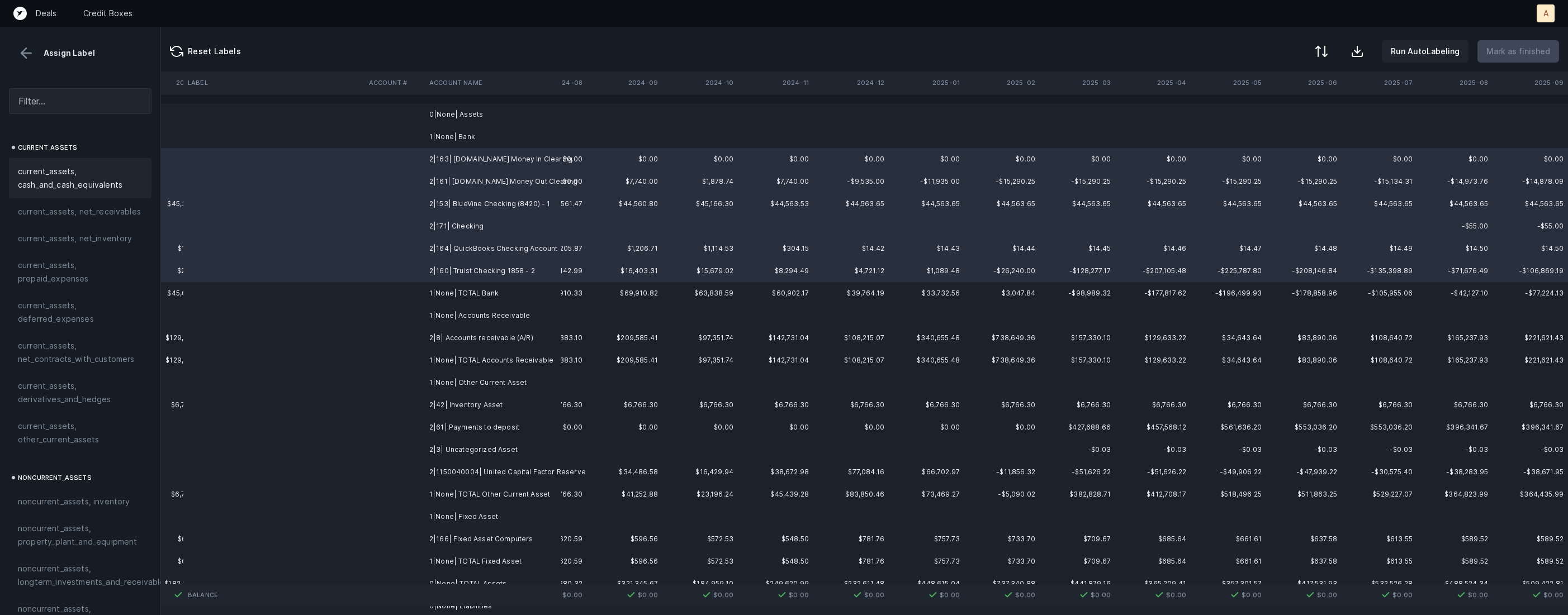
click at [108, 189] on span "current_assets, cash_and_cash_equivalents" at bounding box center [80, 179] width 124 height 27
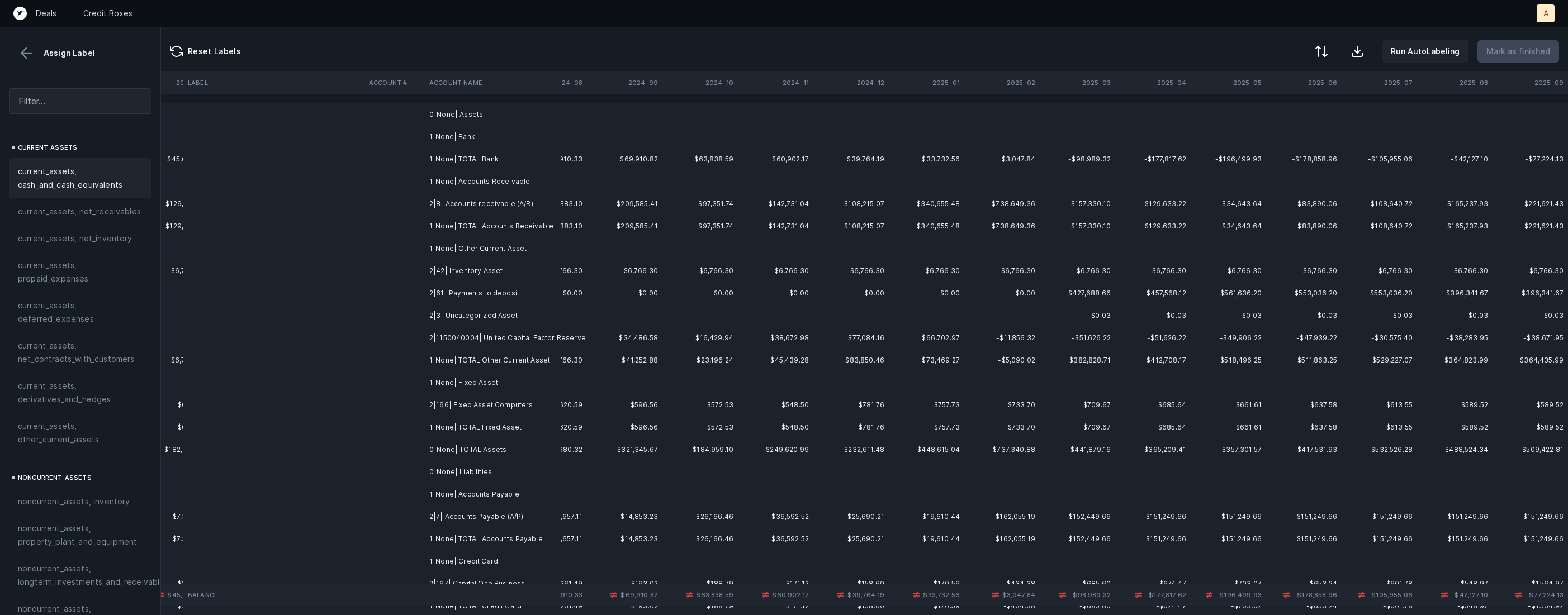
click at [464, 198] on td "2|8| Accounts receivable (A/R)" at bounding box center [493, 203] width 136 height 23
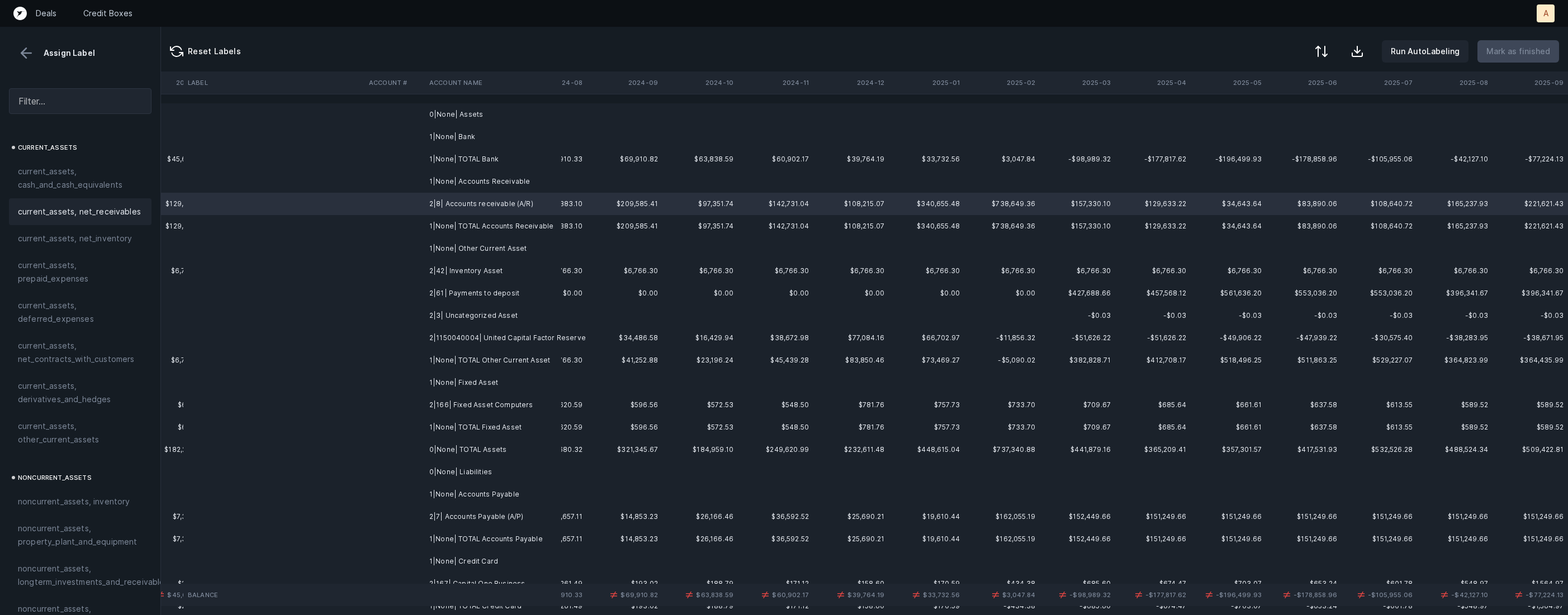
click at [104, 219] on div "current_assets, net_receivables" at bounding box center [80, 212] width 143 height 27
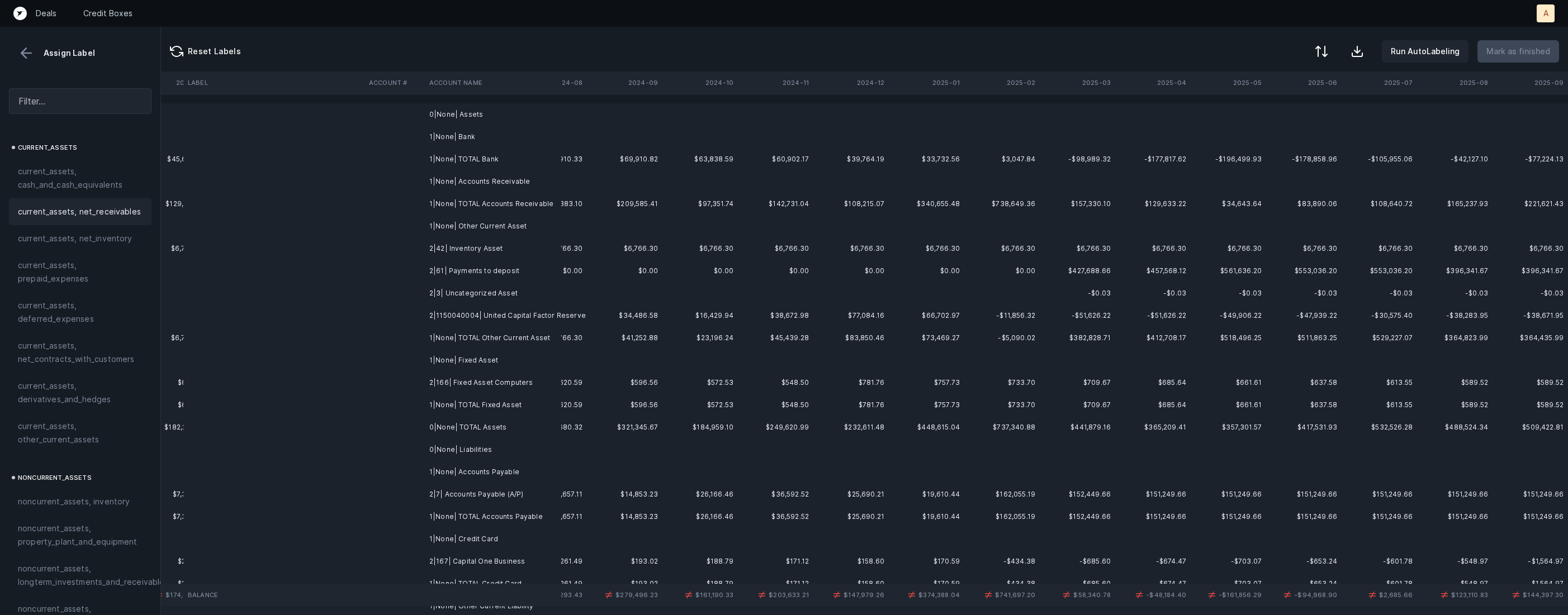
click at [418, 247] on td at bounding box center [394, 249] width 60 height 23
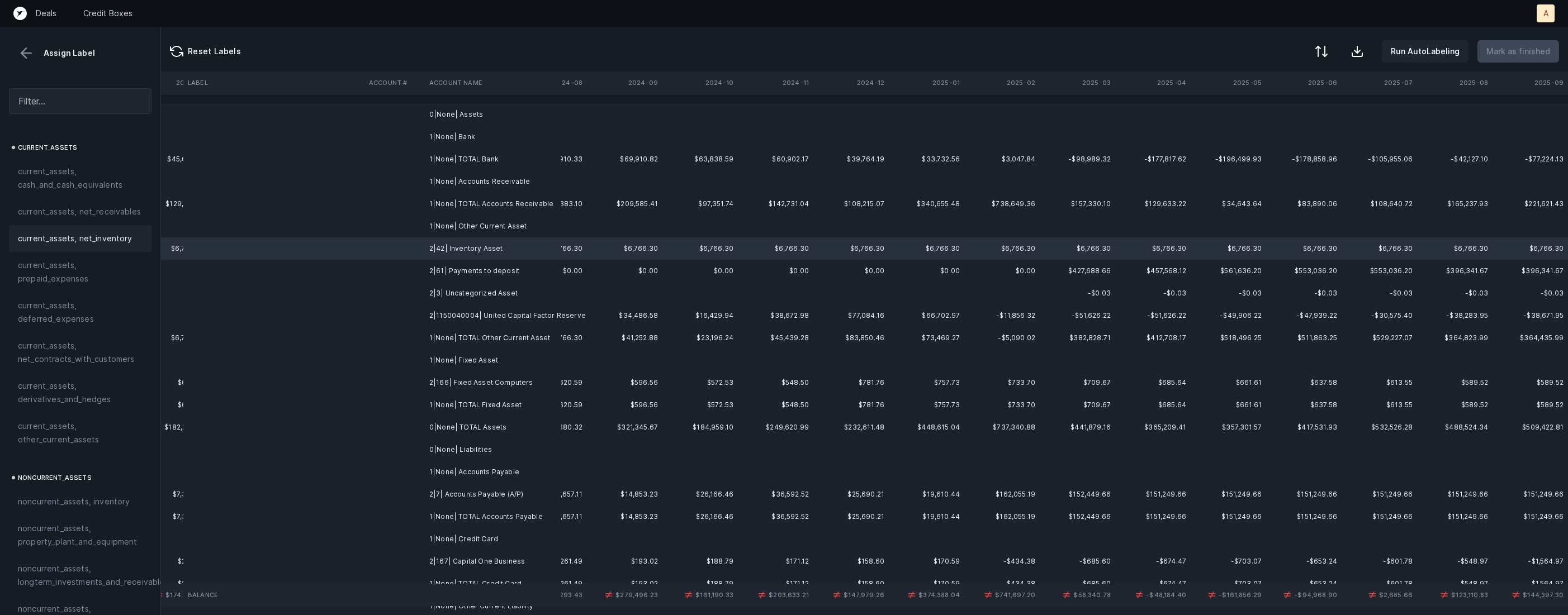
click at [124, 249] on div "current_assets, net_inventory" at bounding box center [80, 239] width 143 height 27
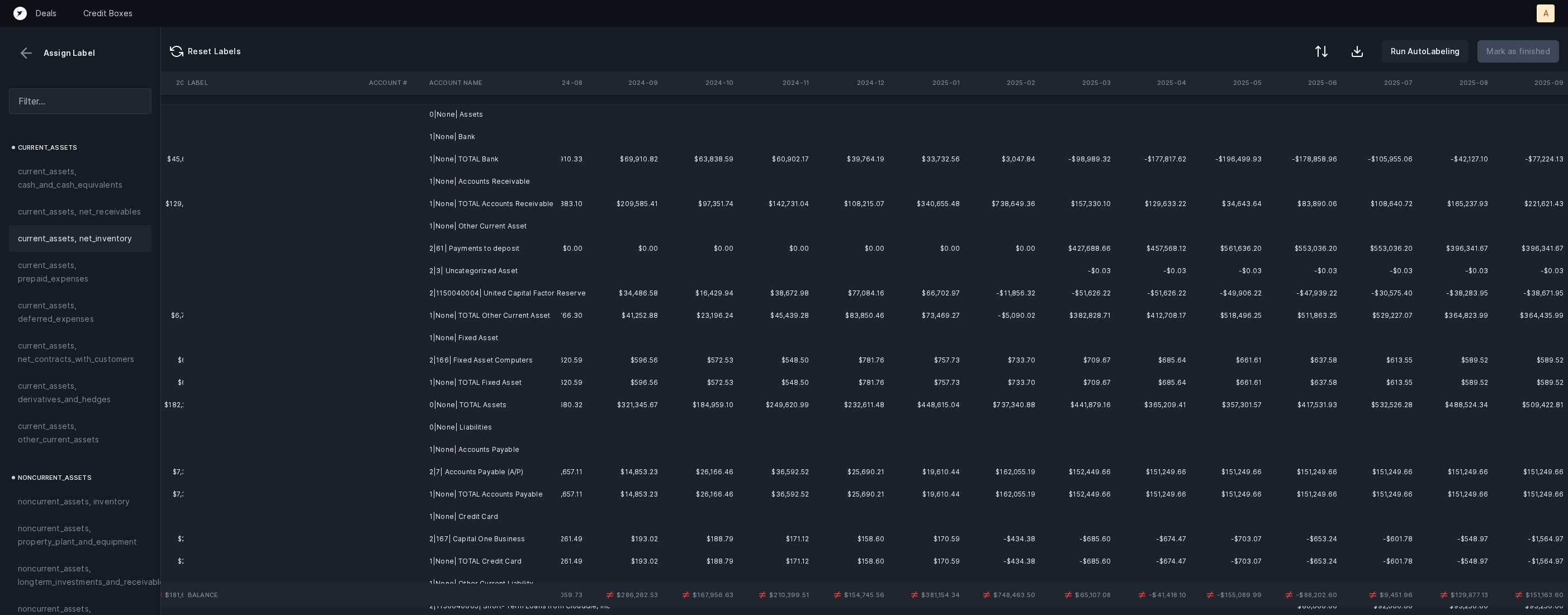
click at [389, 251] on td at bounding box center [394, 249] width 60 height 23
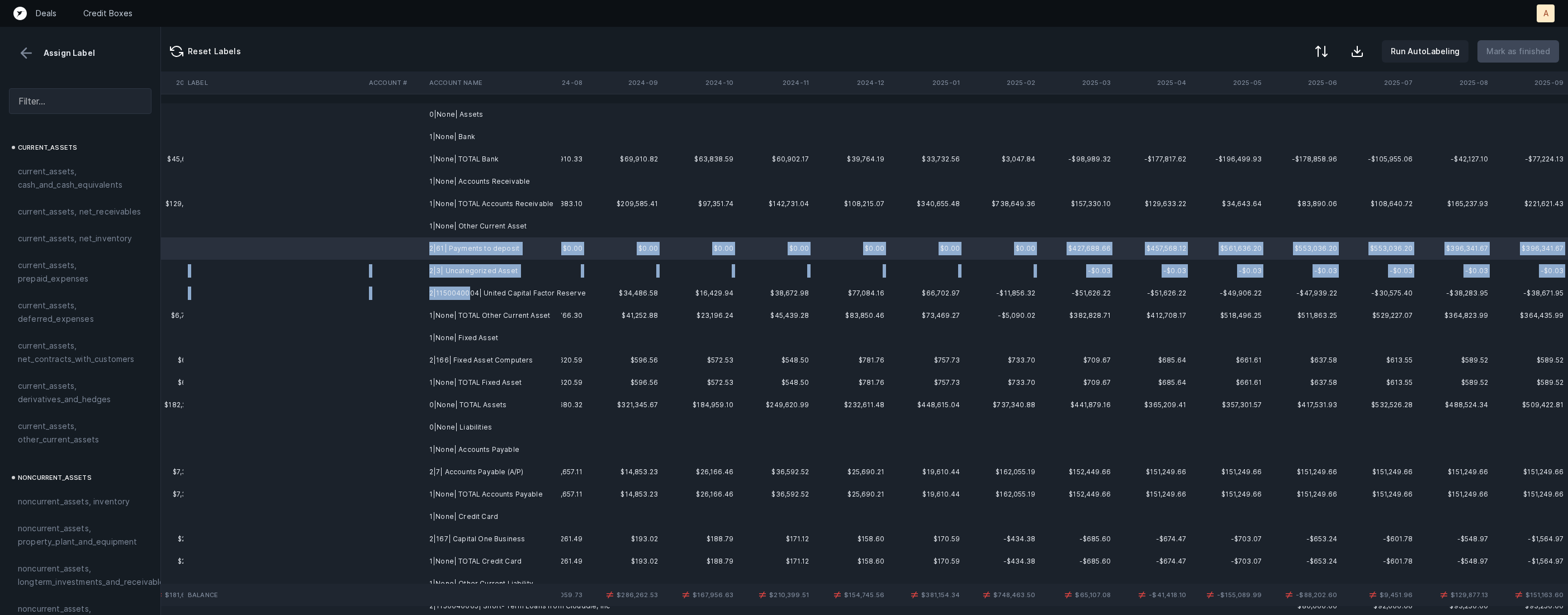
click at [469, 290] on td "2|1150040004| United Capital Factor Reserve" at bounding box center [493, 293] width 136 height 23
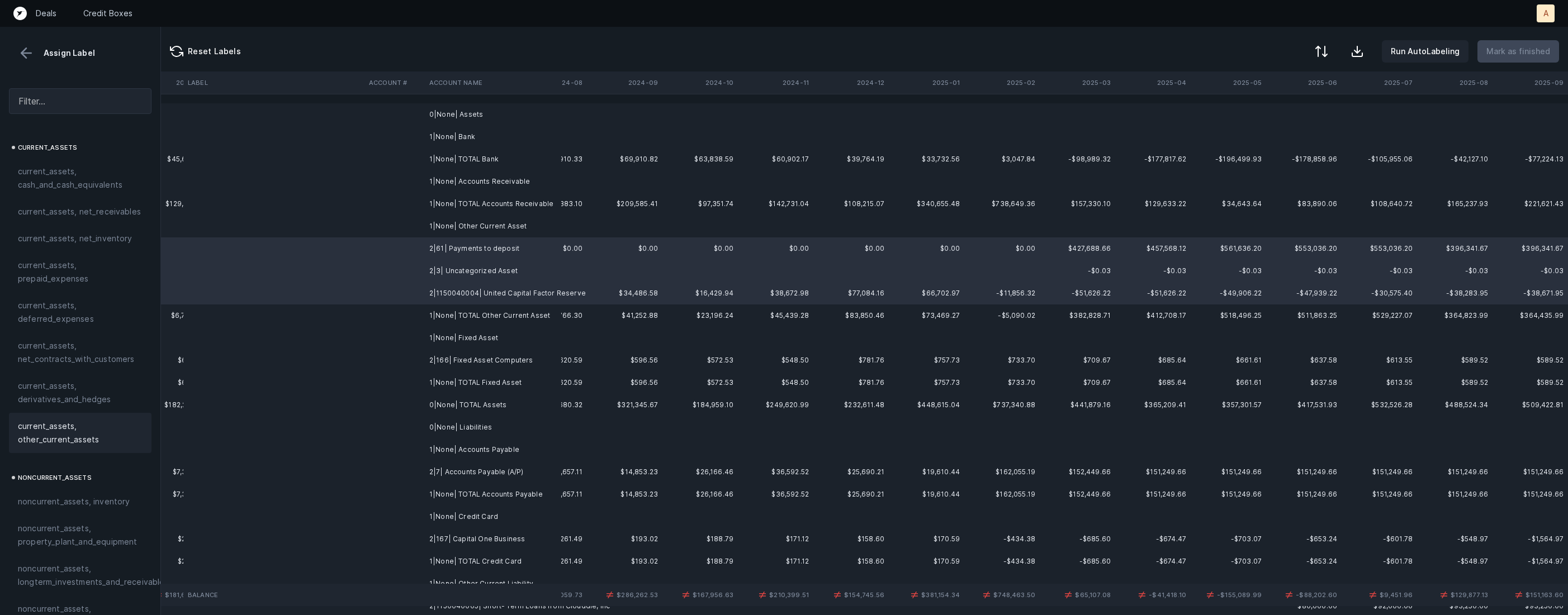
click at [109, 438] on span "current_assets, other_current_assets" at bounding box center [80, 433] width 124 height 27
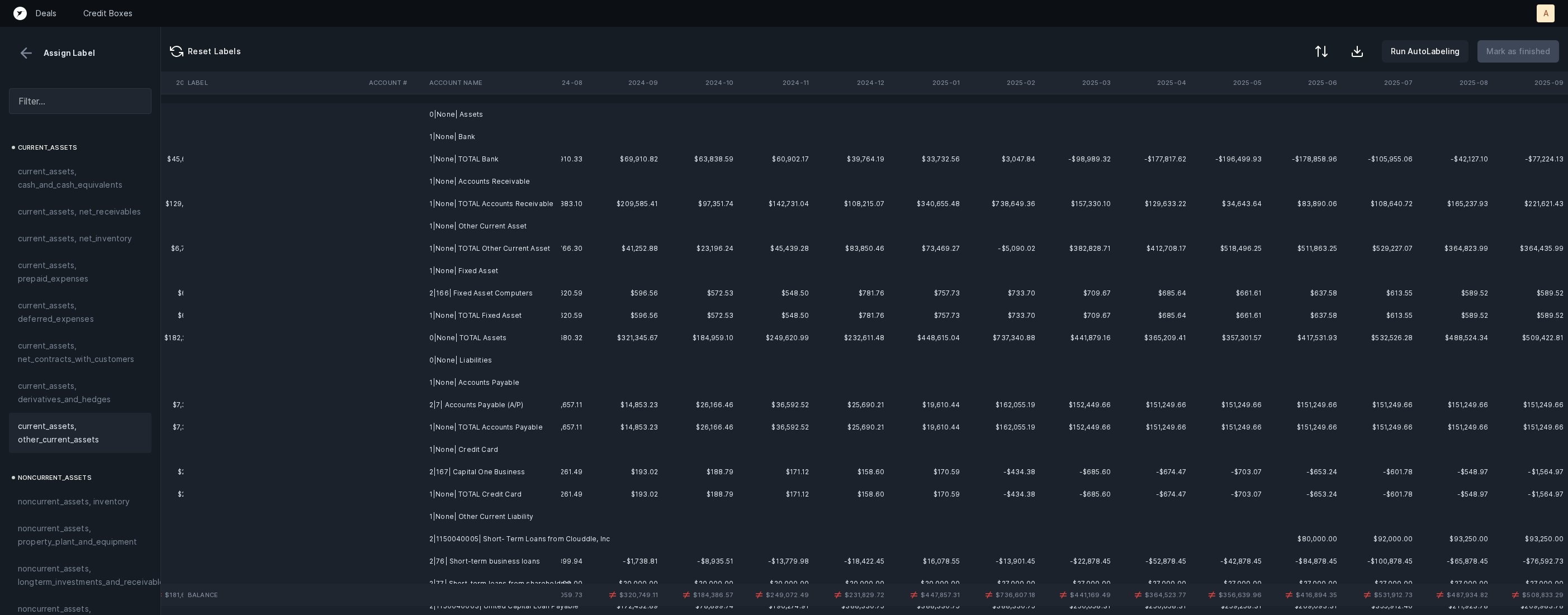
click at [495, 292] on td "2|166| Fixed Asset Computers" at bounding box center [493, 293] width 136 height 23
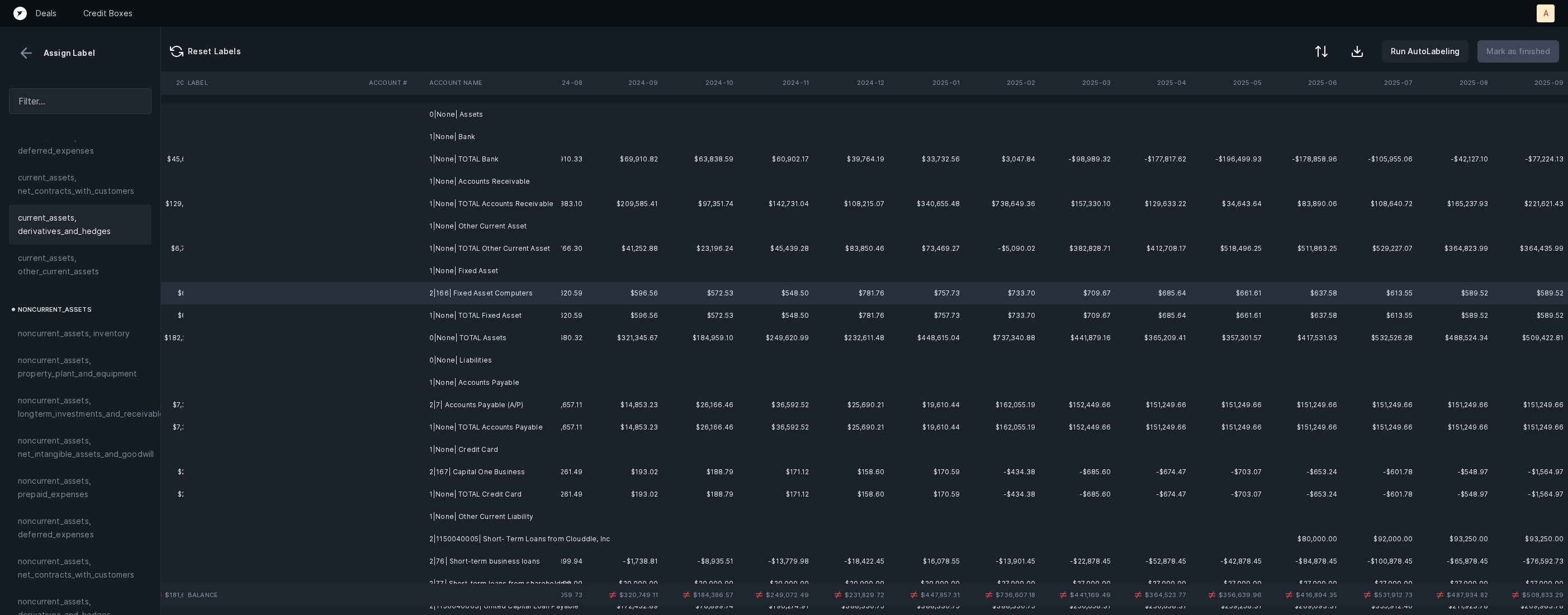
scroll to position [180, 0]
click at [79, 357] on span "noncurrent_assets, property_plant_and_equipment" at bounding box center [80, 356] width 124 height 27
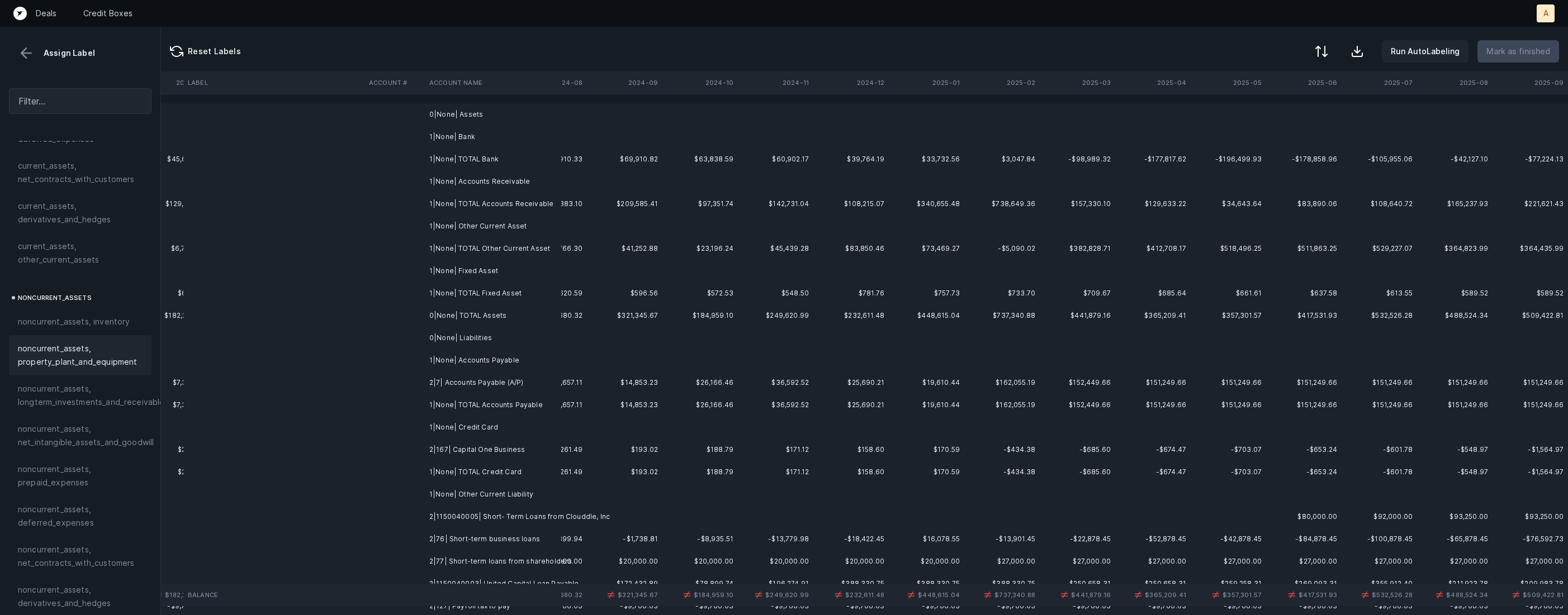
click at [432, 380] on td "2|7| Accounts Payable (A/P)" at bounding box center [493, 382] width 136 height 23
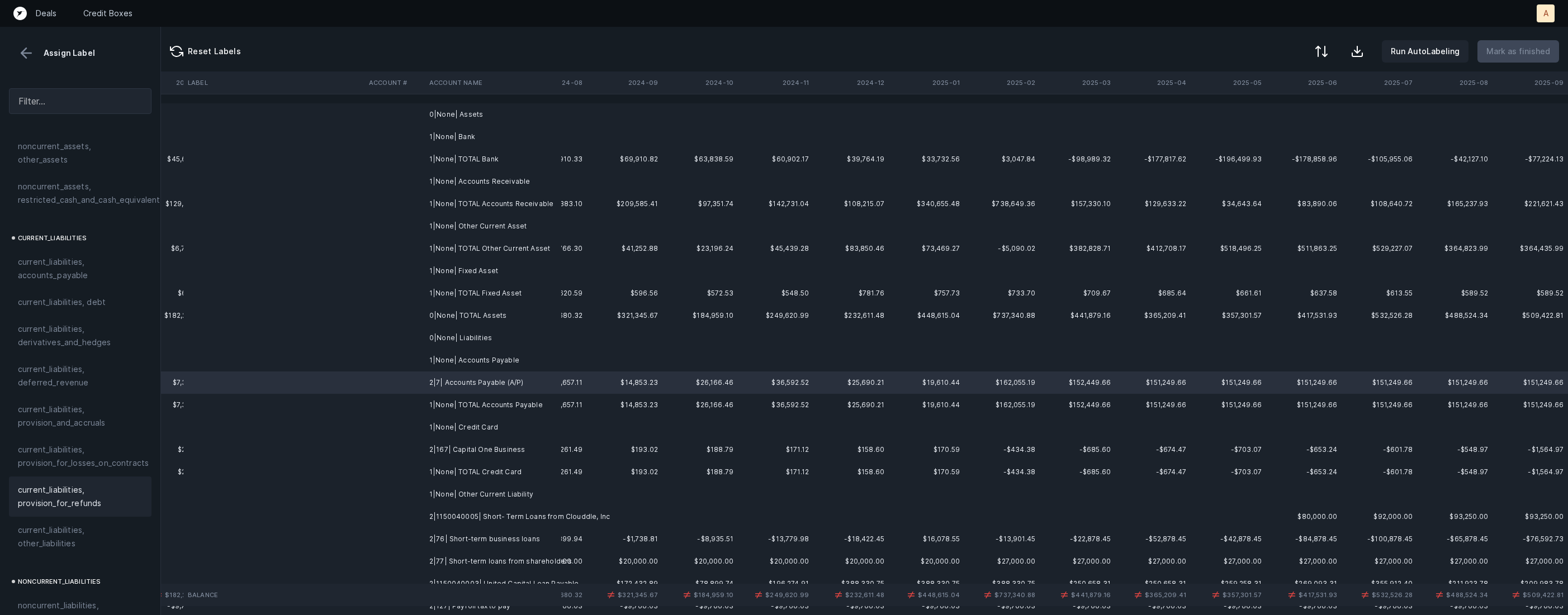
scroll to position [697, 0]
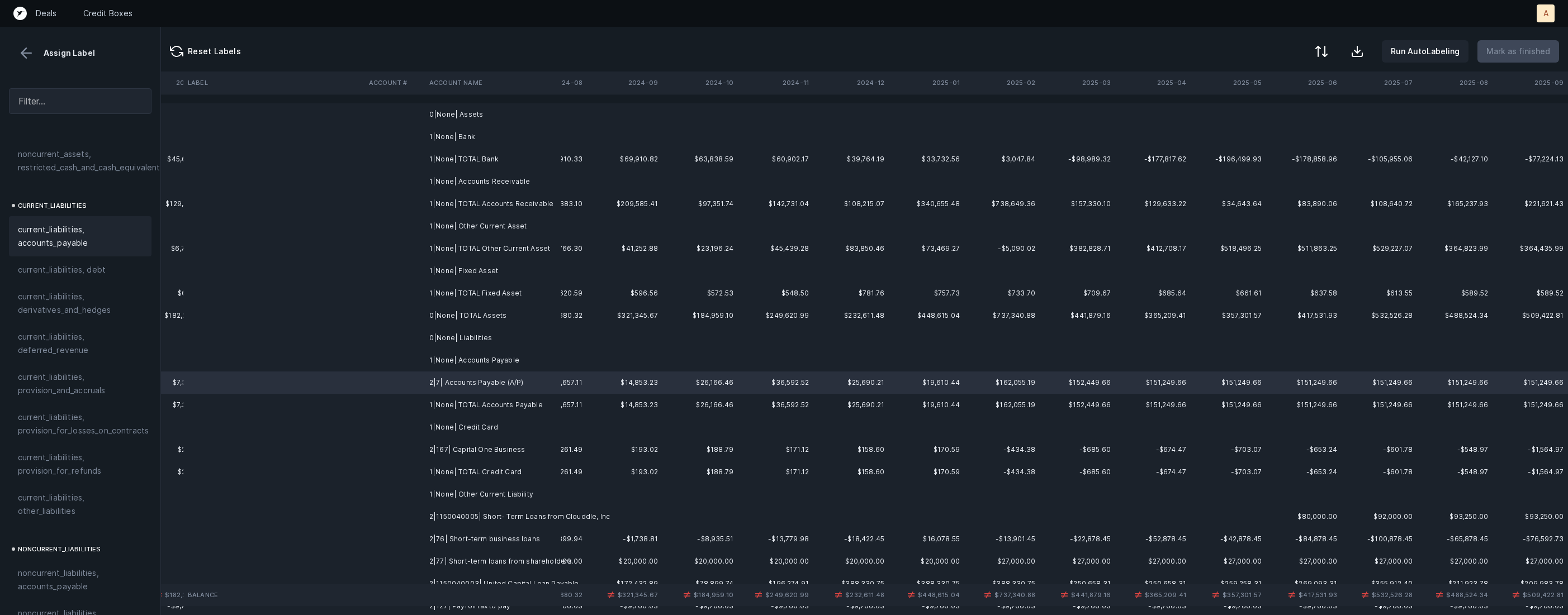
click at [67, 223] on span "current_liabilities, accounts_payable" at bounding box center [80, 237] width 124 height 27
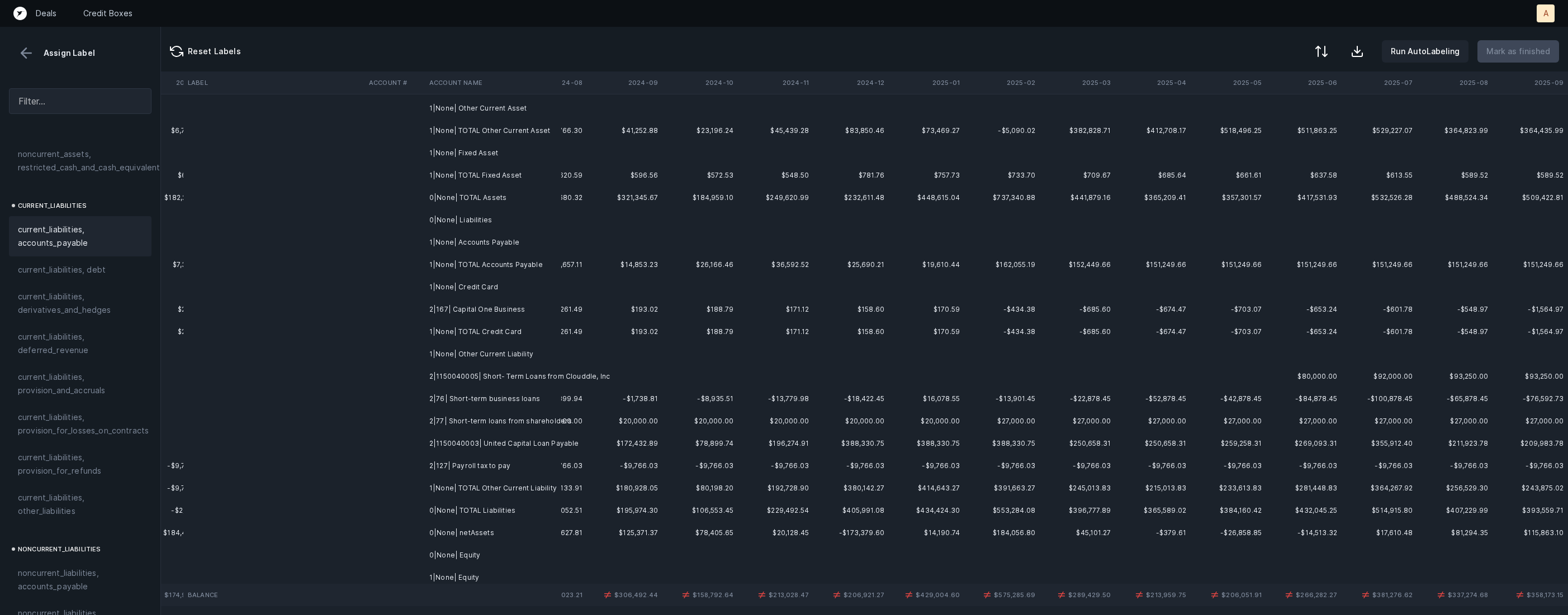
scroll to position [181, 2619]
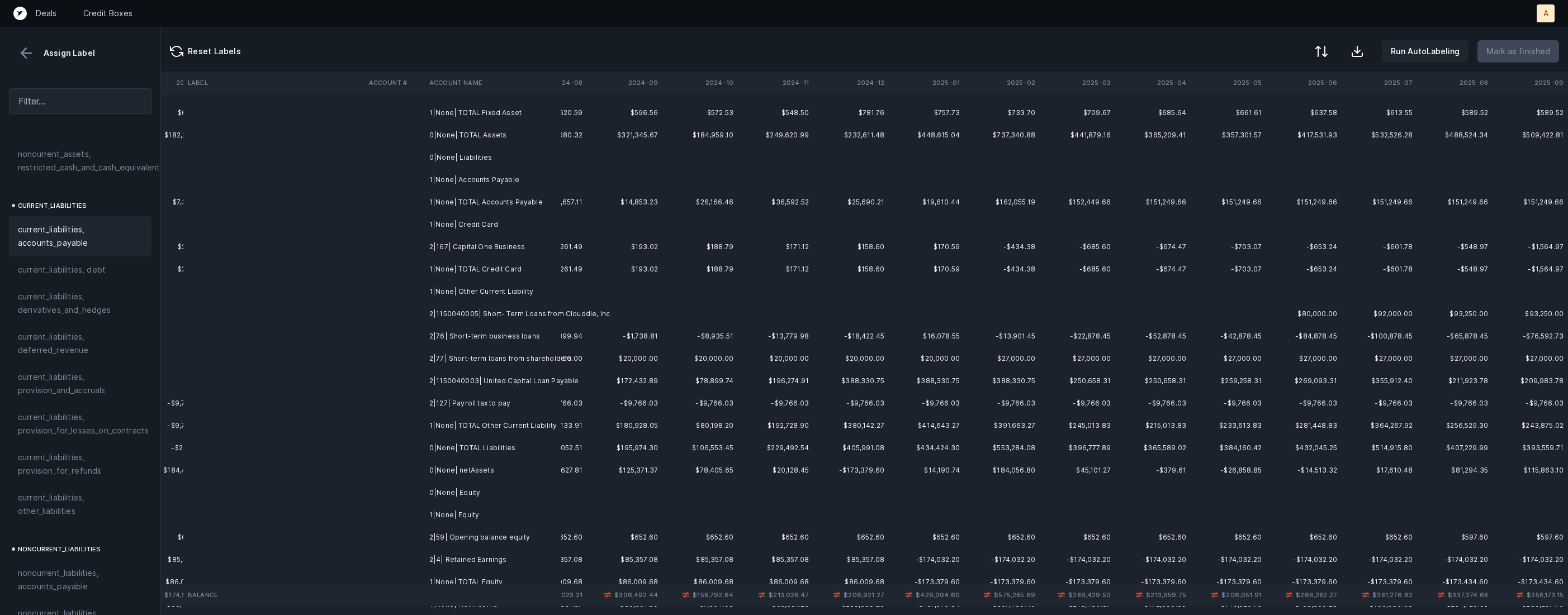
click at [411, 247] on td at bounding box center [394, 247] width 60 height 23
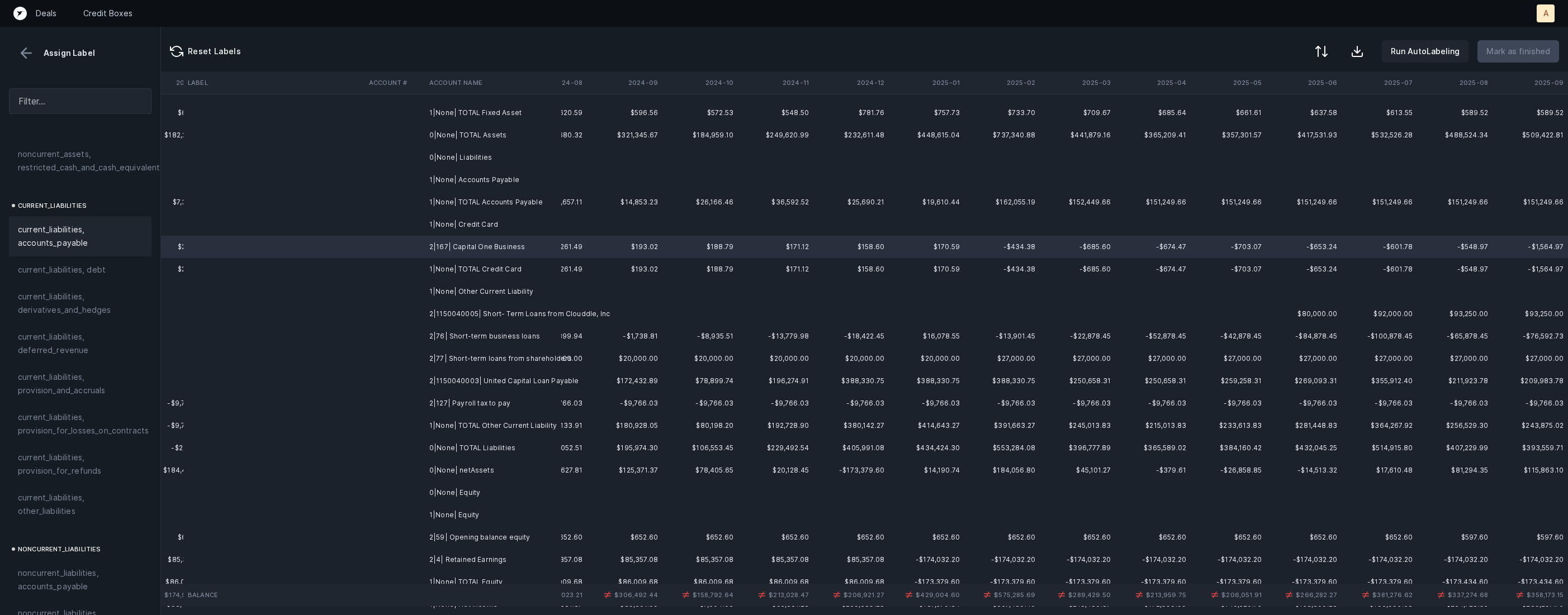
click at [110, 232] on span "current_liabilities, accounts_payable" at bounding box center [80, 237] width 124 height 27
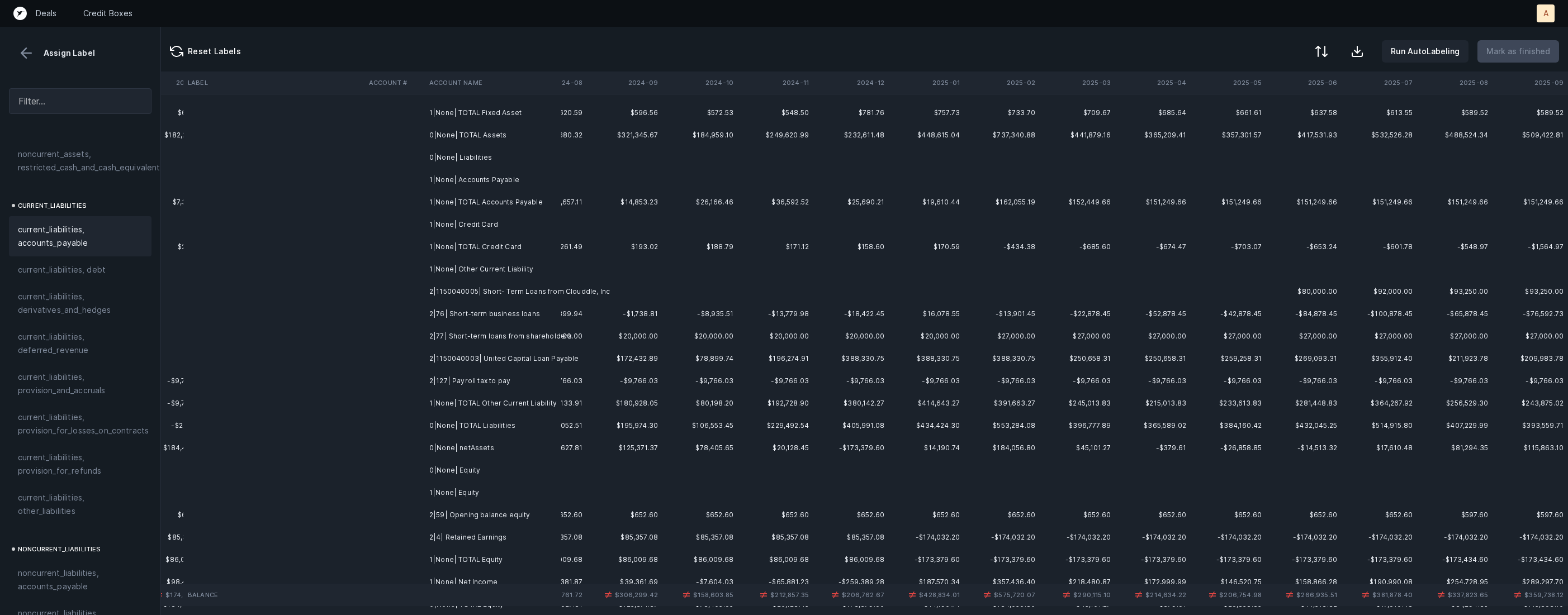
click at [466, 294] on td "2|1150040005| Short- Term Loans from Clouddle, Inc" at bounding box center [493, 292] width 136 height 23
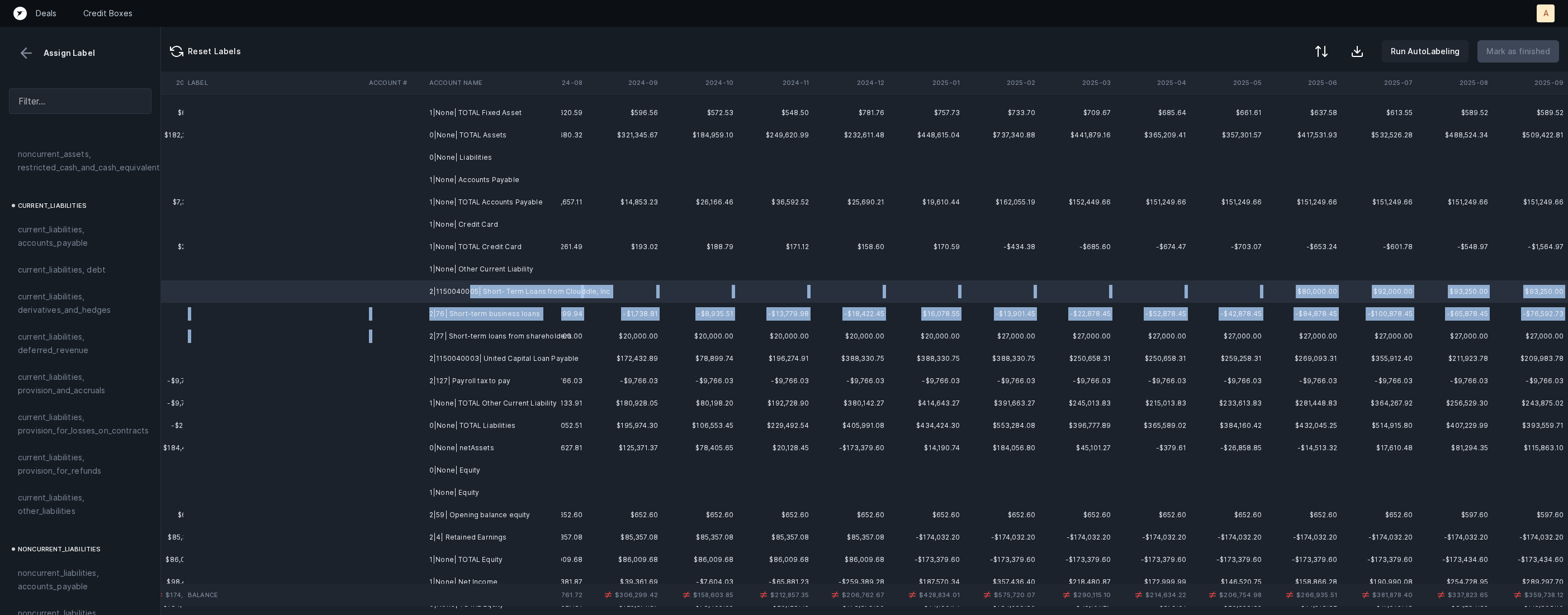
click at [456, 326] on td "2|77| Short-term loans from shareholders" at bounding box center [493, 336] width 136 height 23
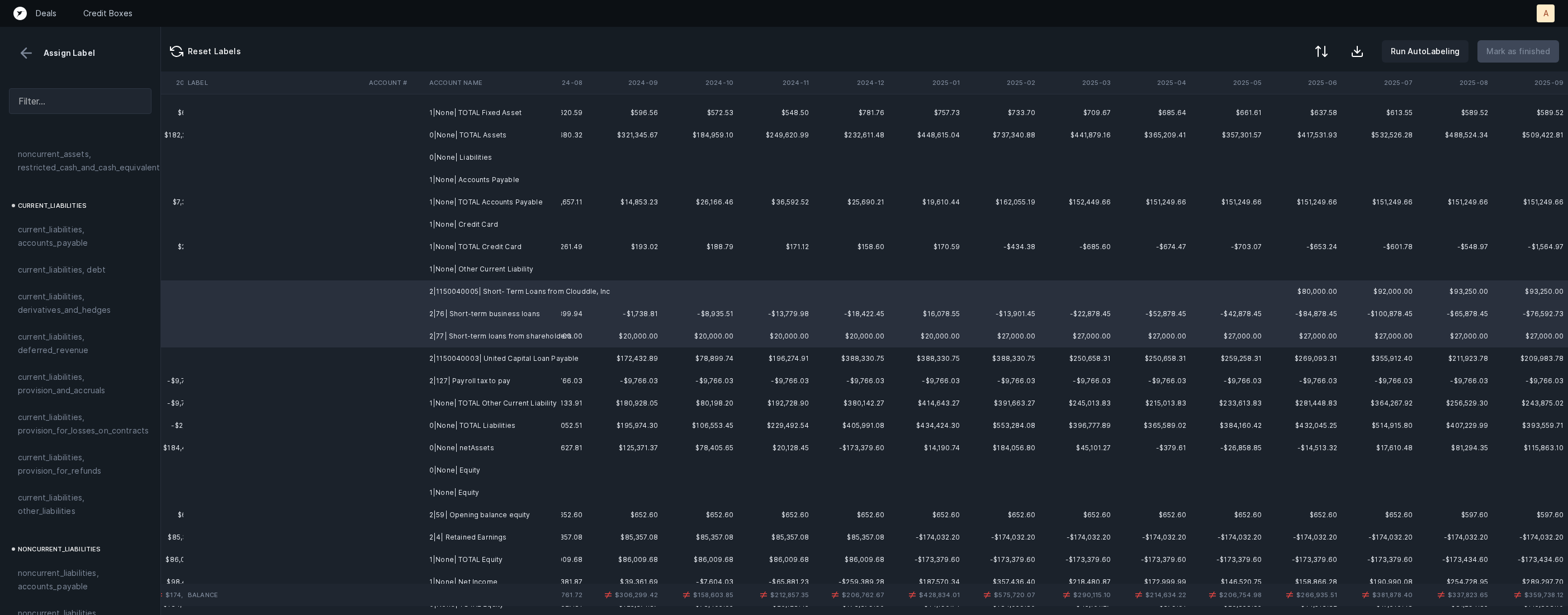
click at [459, 352] on td "2|1150040003| United Capital Loan Payable" at bounding box center [493, 359] width 136 height 23
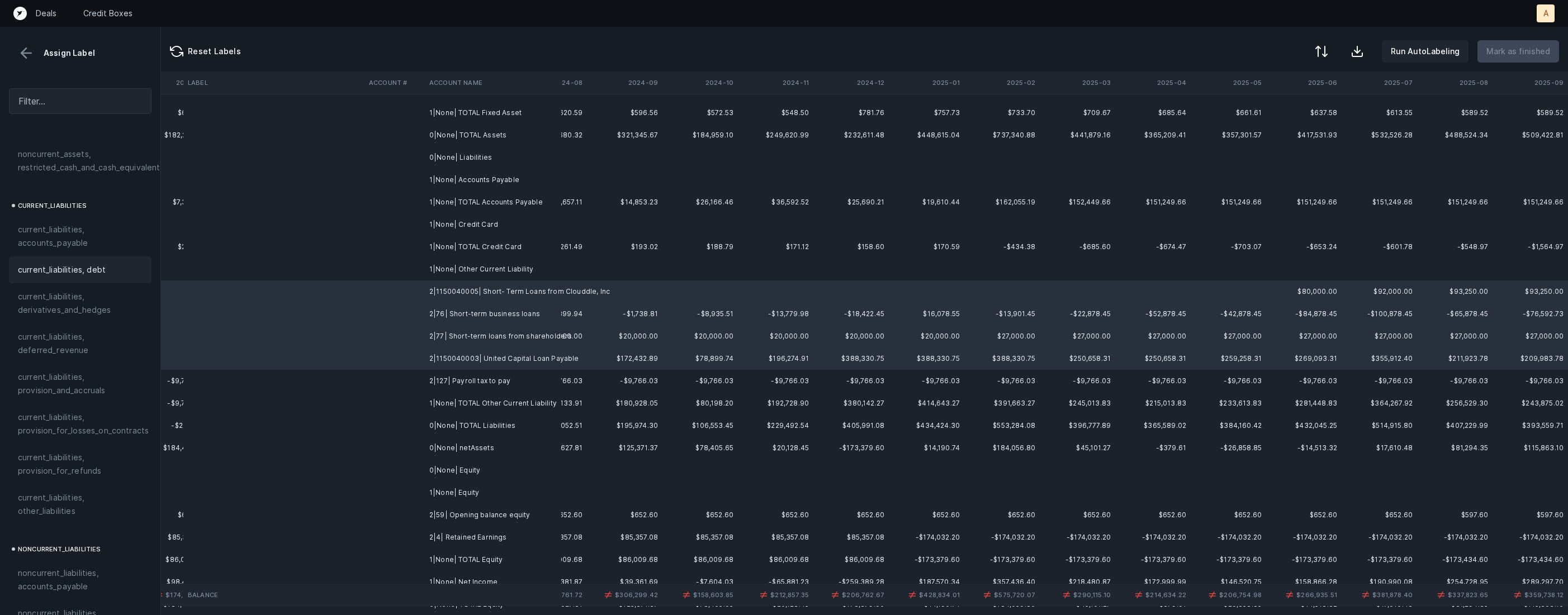
click at [98, 263] on span "current_liabilities, debt" at bounding box center [62, 270] width 88 height 14
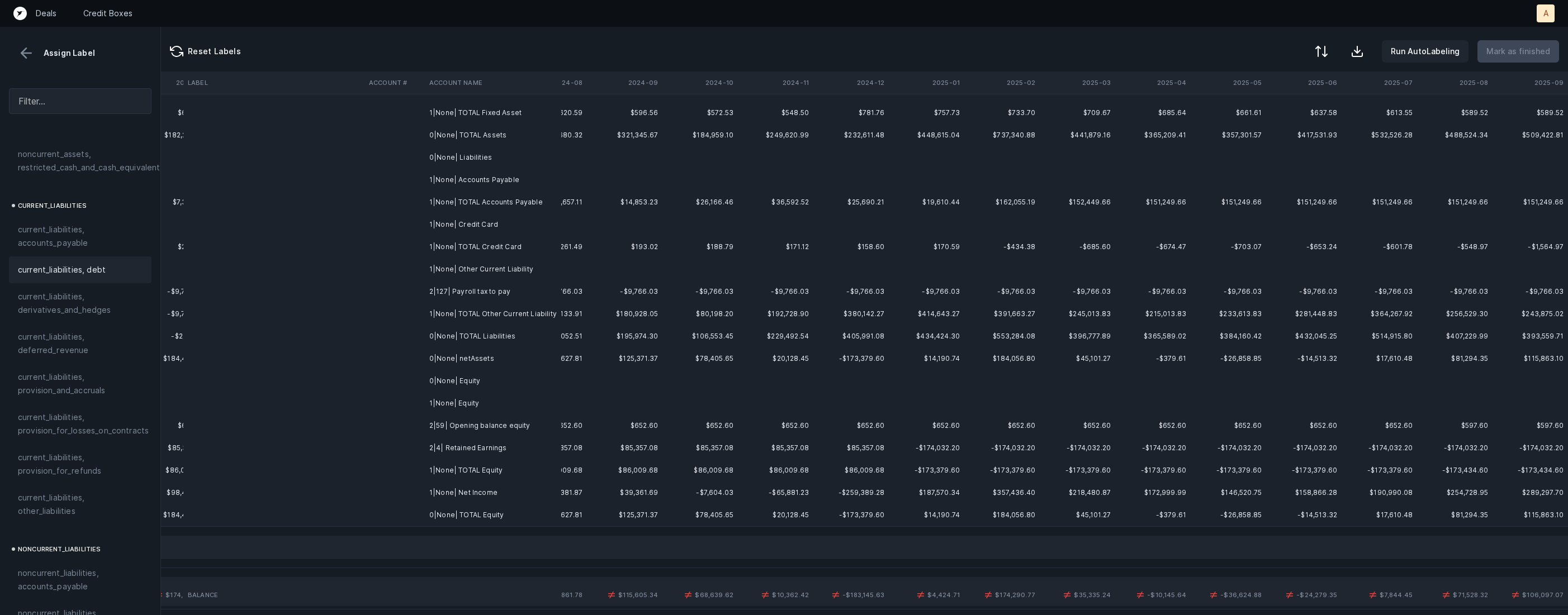
click at [490, 290] on td "2|127| Payroll tax to pay" at bounding box center [493, 292] width 136 height 23
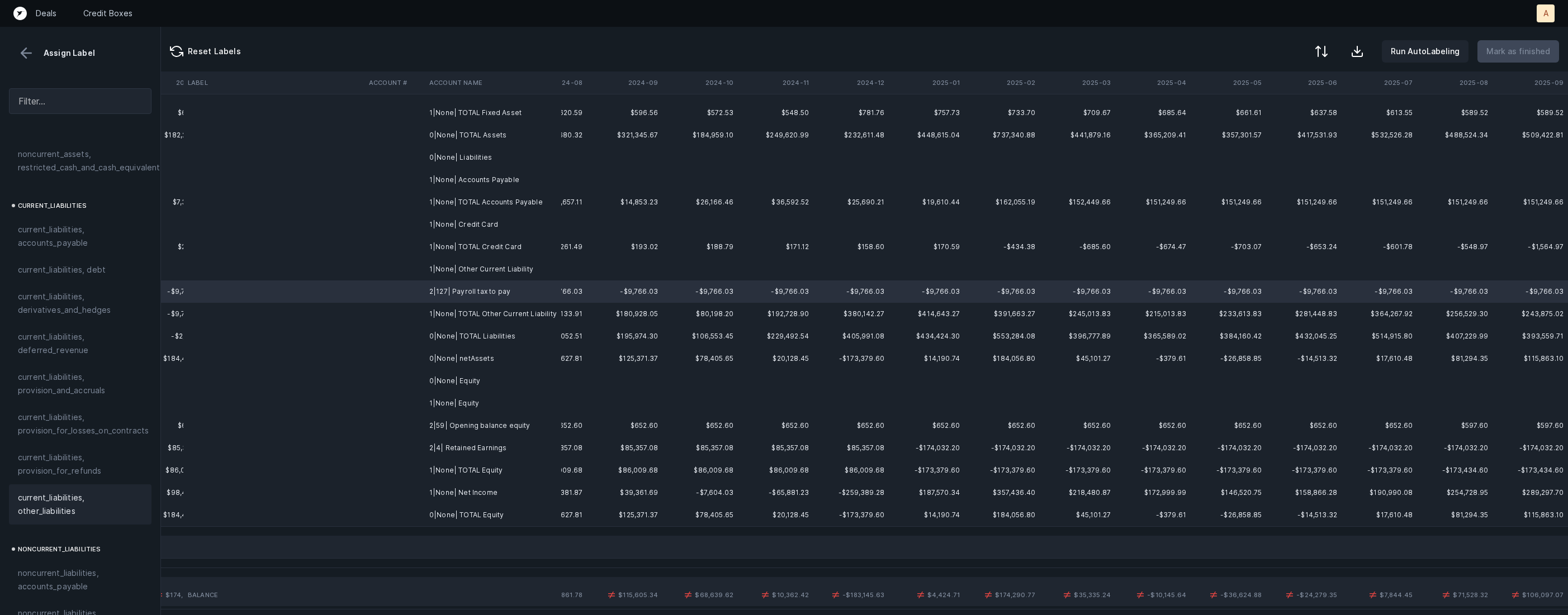
click at [66, 501] on span "current_liabilities, other_liabilities" at bounding box center [80, 505] width 124 height 27
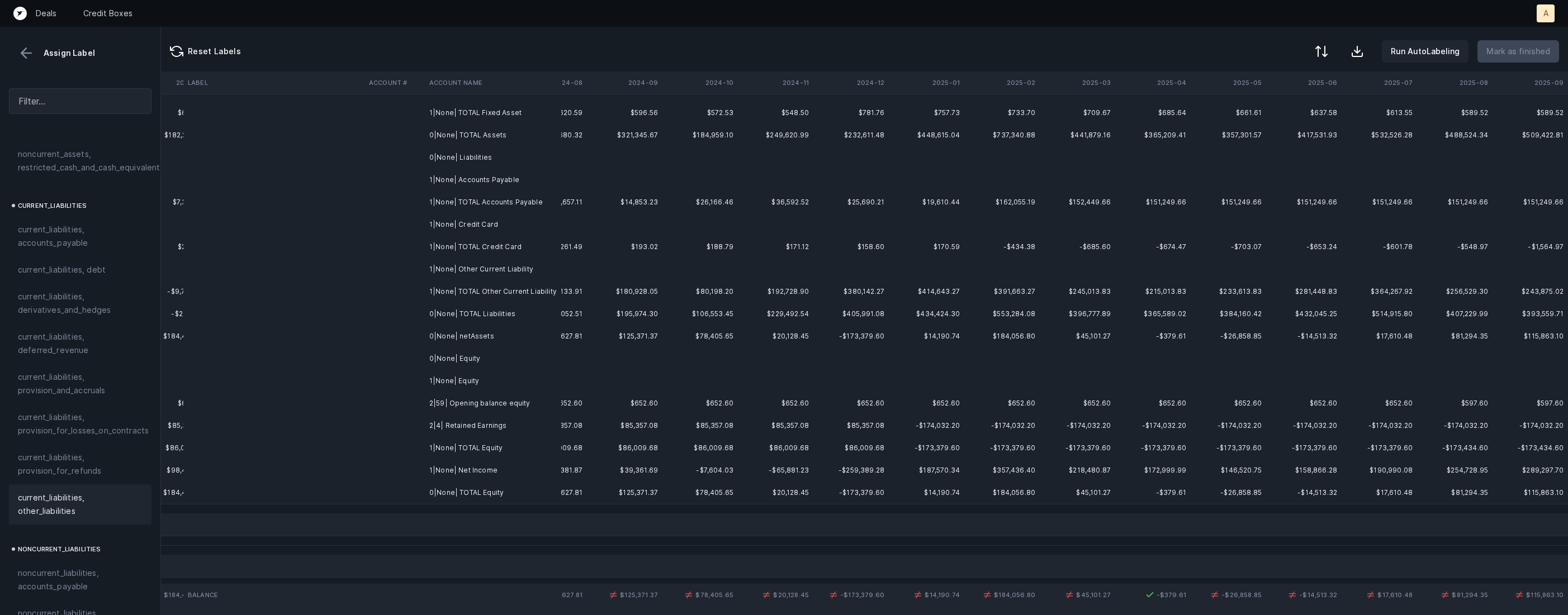
click at [511, 409] on td "2|59| Opening balance equity" at bounding box center [493, 403] width 136 height 23
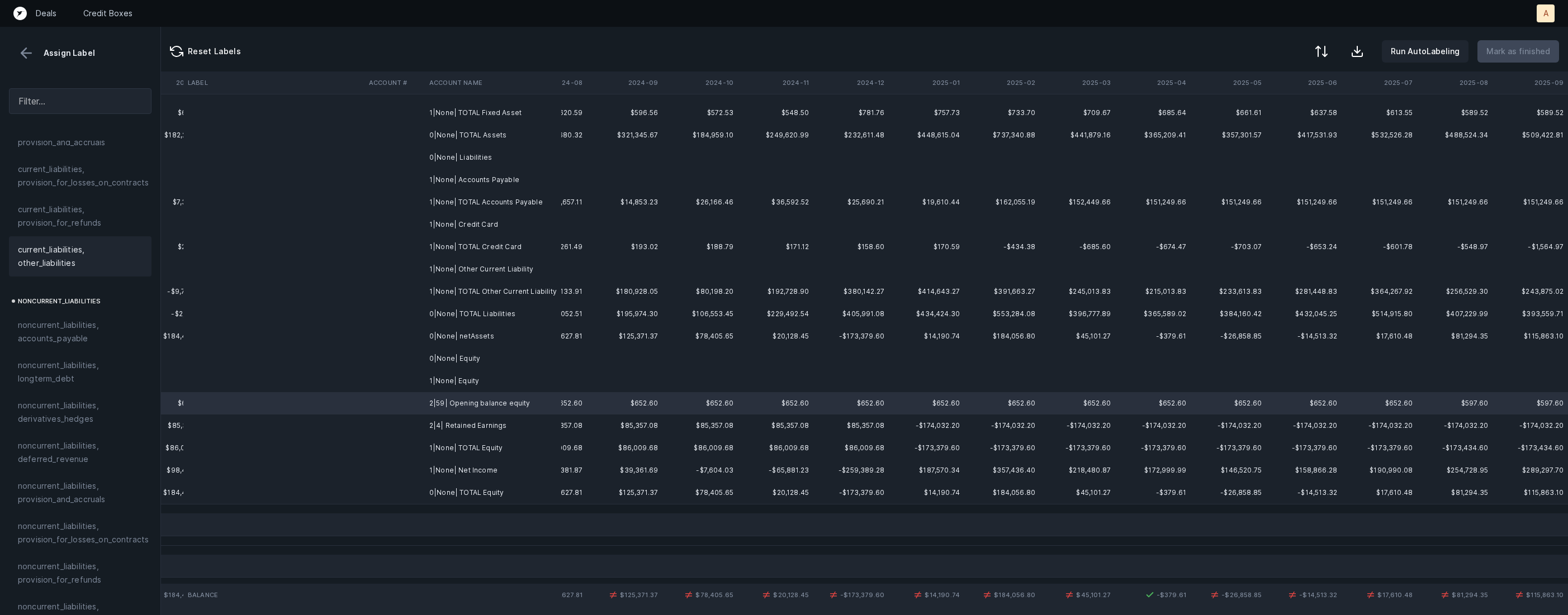
scroll to position [1192, 0]
click at [104, 429] on div "equity, paid_in_capital" at bounding box center [80, 435] width 124 height 14
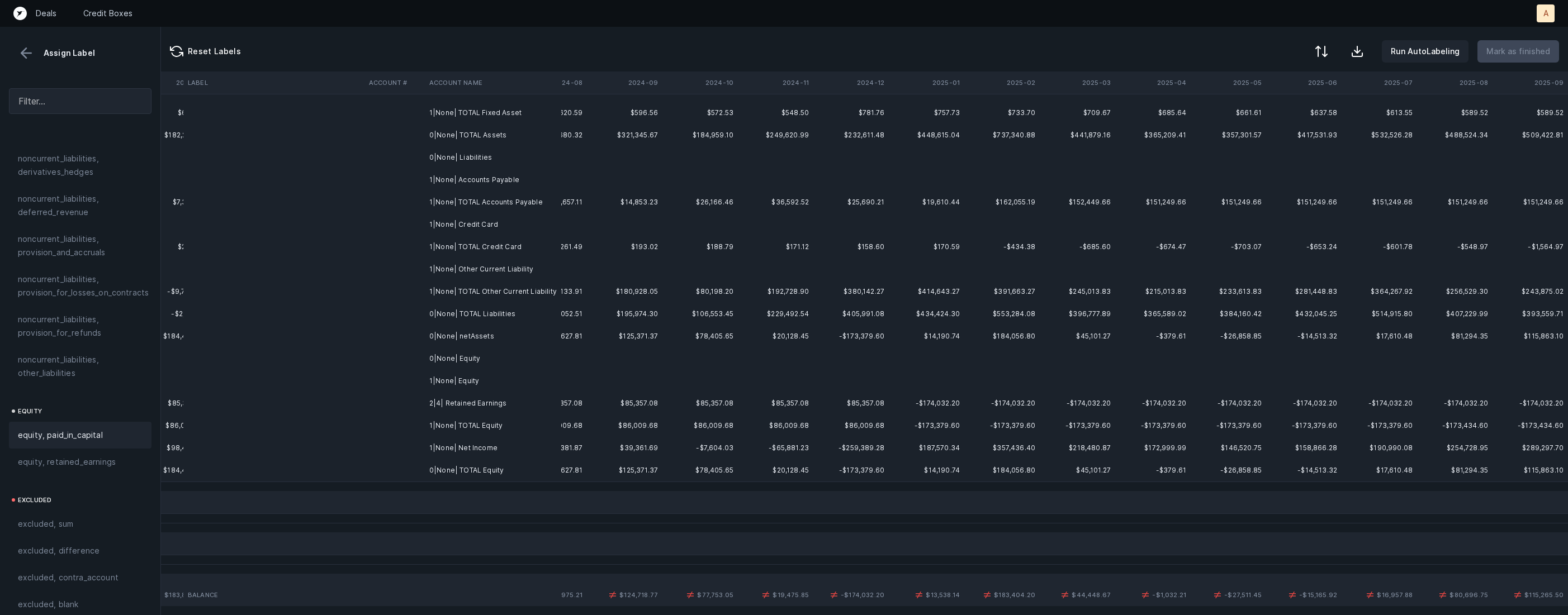
click at [462, 400] on td "2|4| Retained Earnings" at bounding box center [493, 403] width 136 height 23
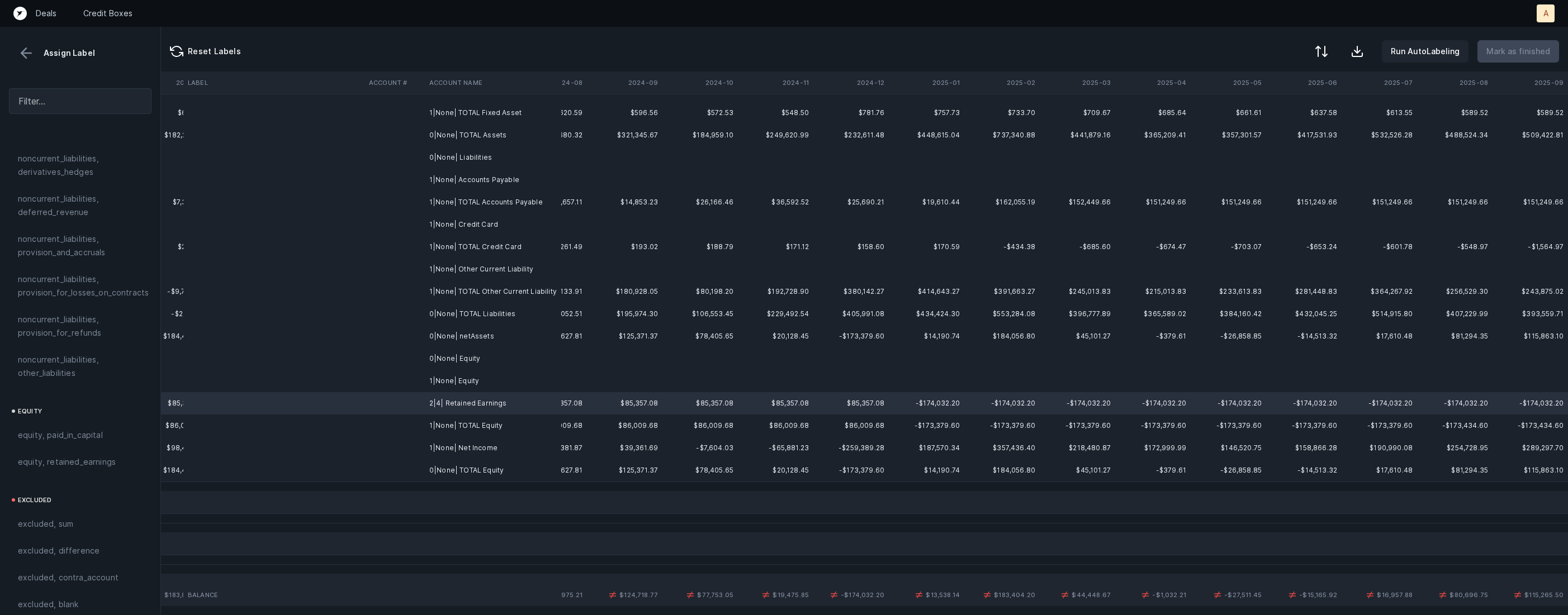
click at [457, 441] on td "1|None| Net Income" at bounding box center [493, 448] width 136 height 23
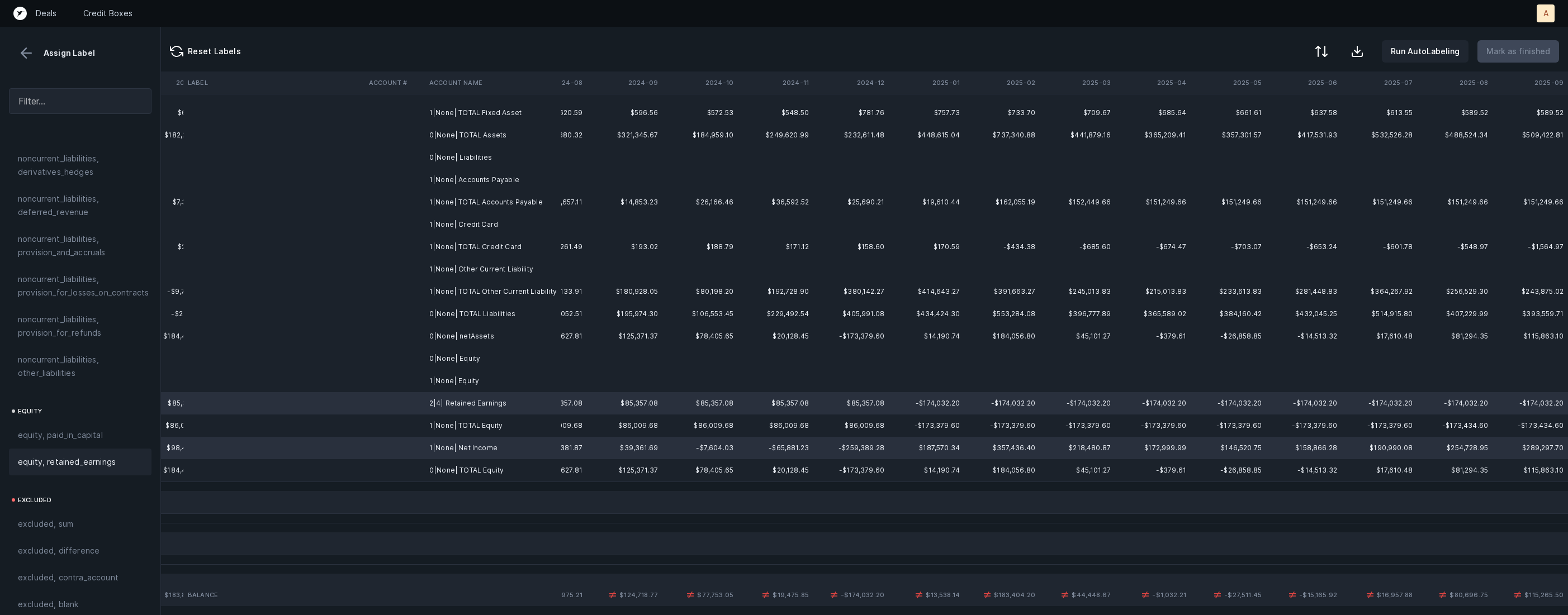
click at [67, 455] on span "equity, retained_earnings" at bounding box center [67, 461] width 98 height 14
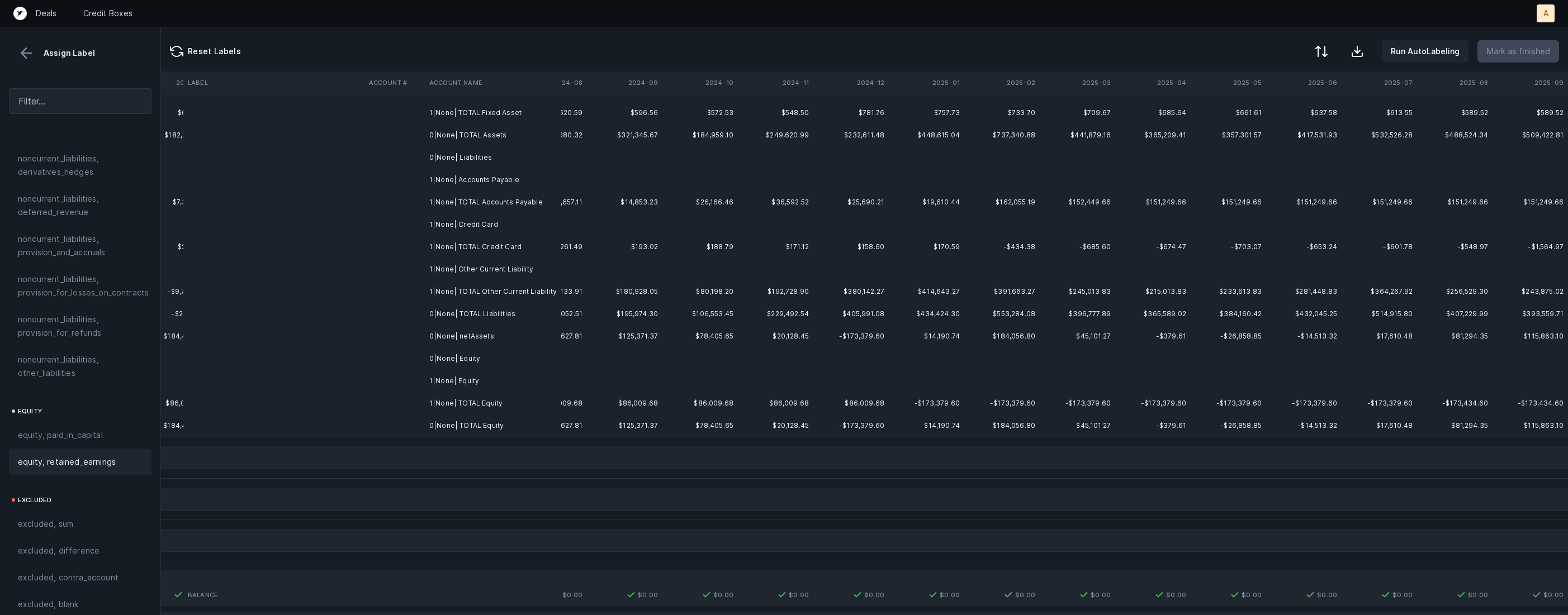
scroll to position [0, 2619]
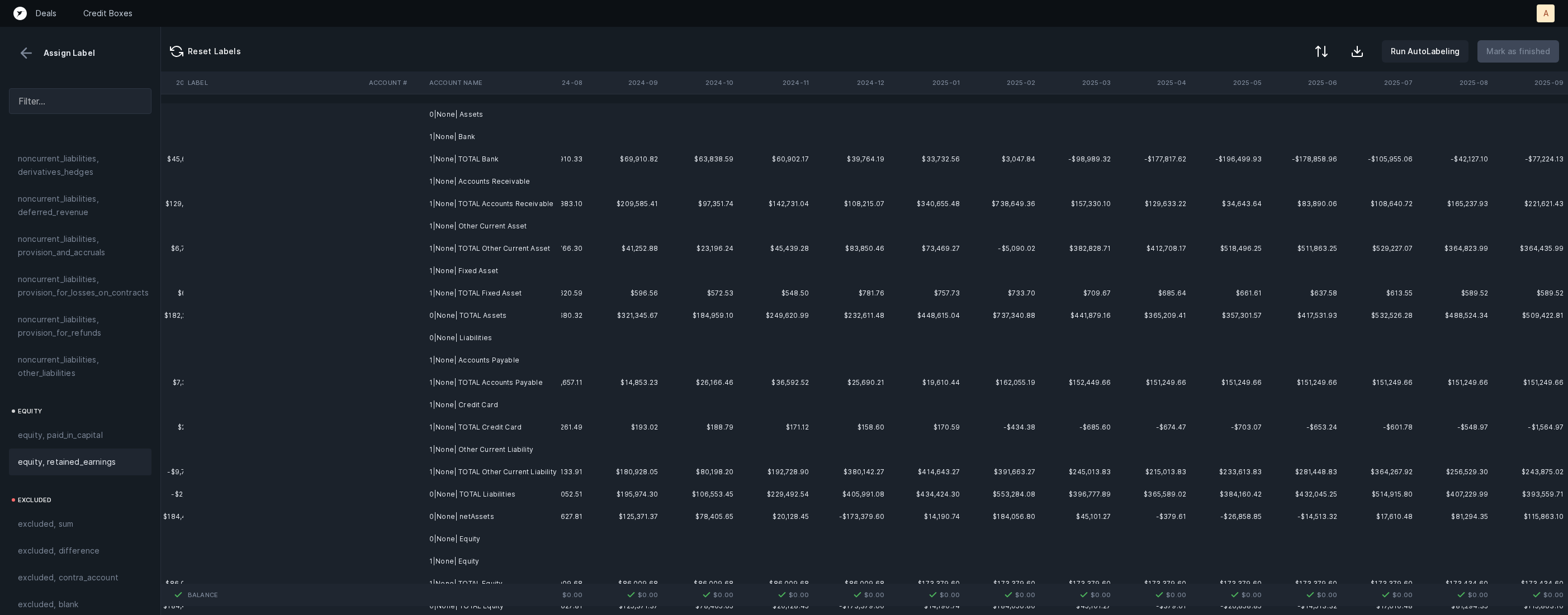
click at [518, 104] on td "0|None| Assets" at bounding box center [493, 114] width 136 height 23
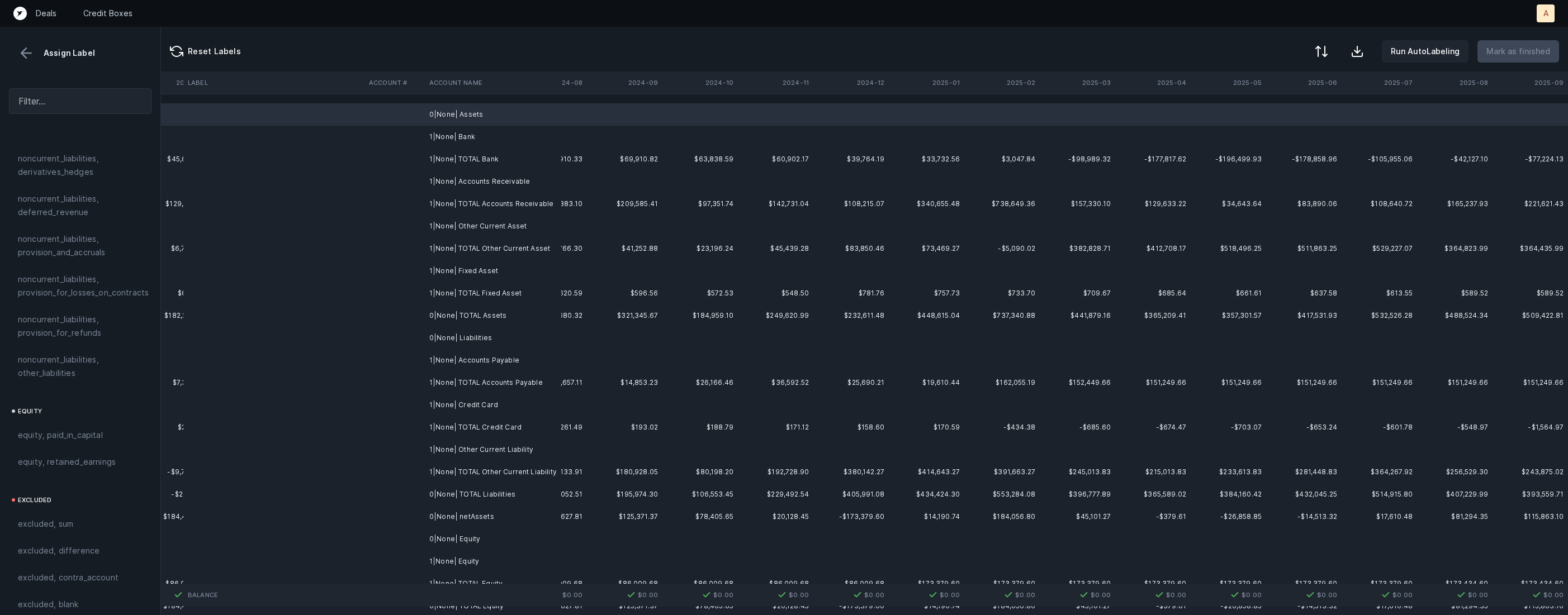
click at [493, 130] on td "1|None| Bank" at bounding box center [493, 136] width 136 height 23
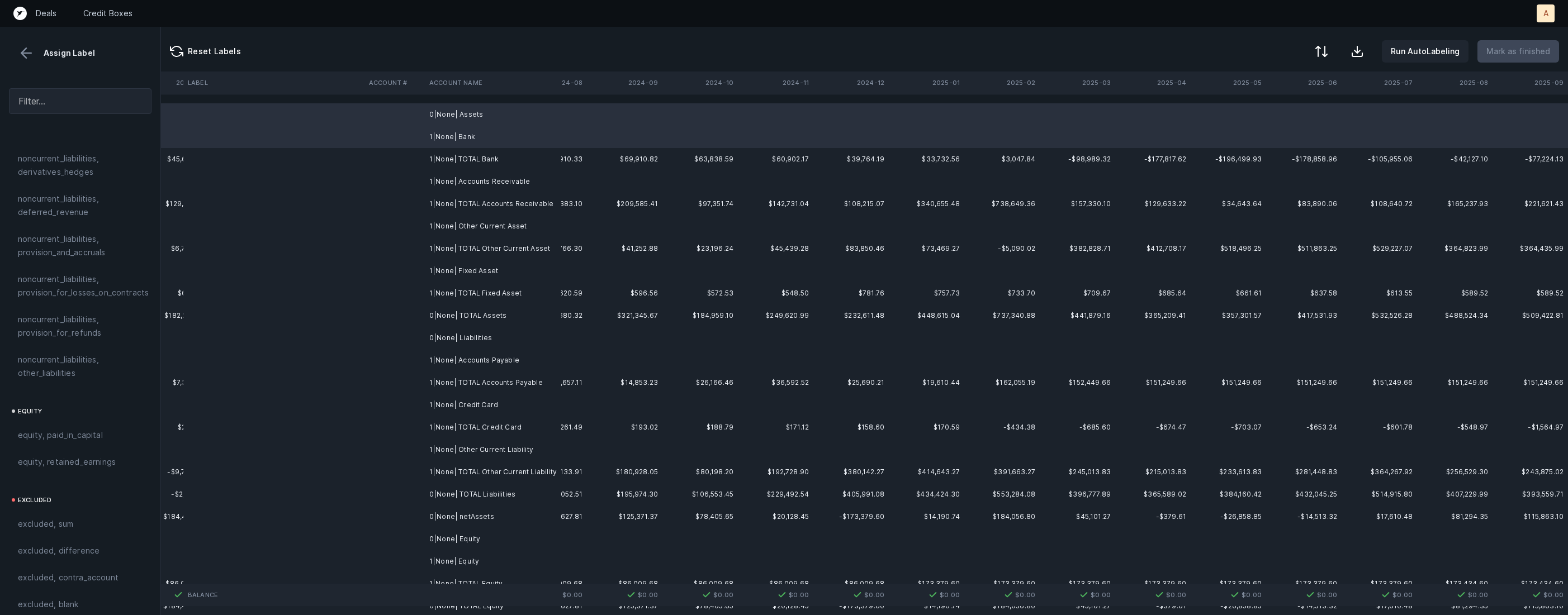
click at [496, 176] on td "1|None| Accounts Receivable" at bounding box center [493, 182] width 136 height 23
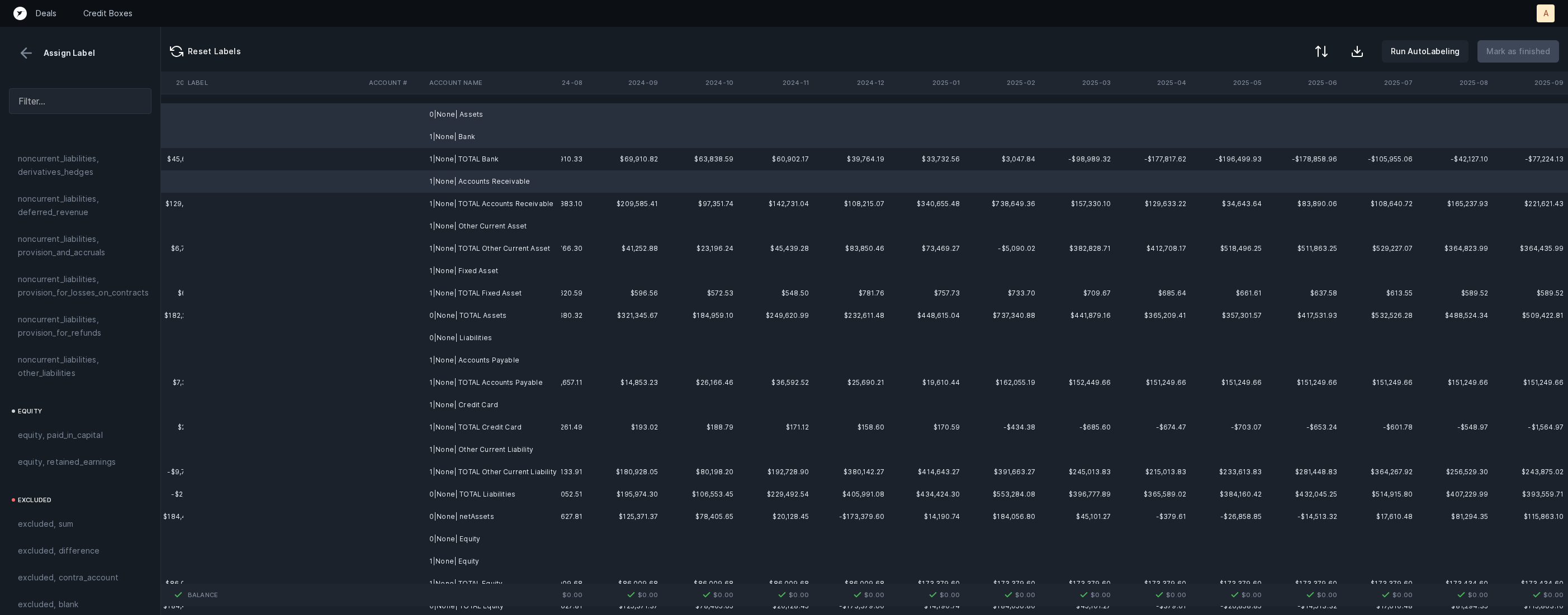
click at [495, 219] on td "1|None| Other Current Asset" at bounding box center [493, 226] width 136 height 23
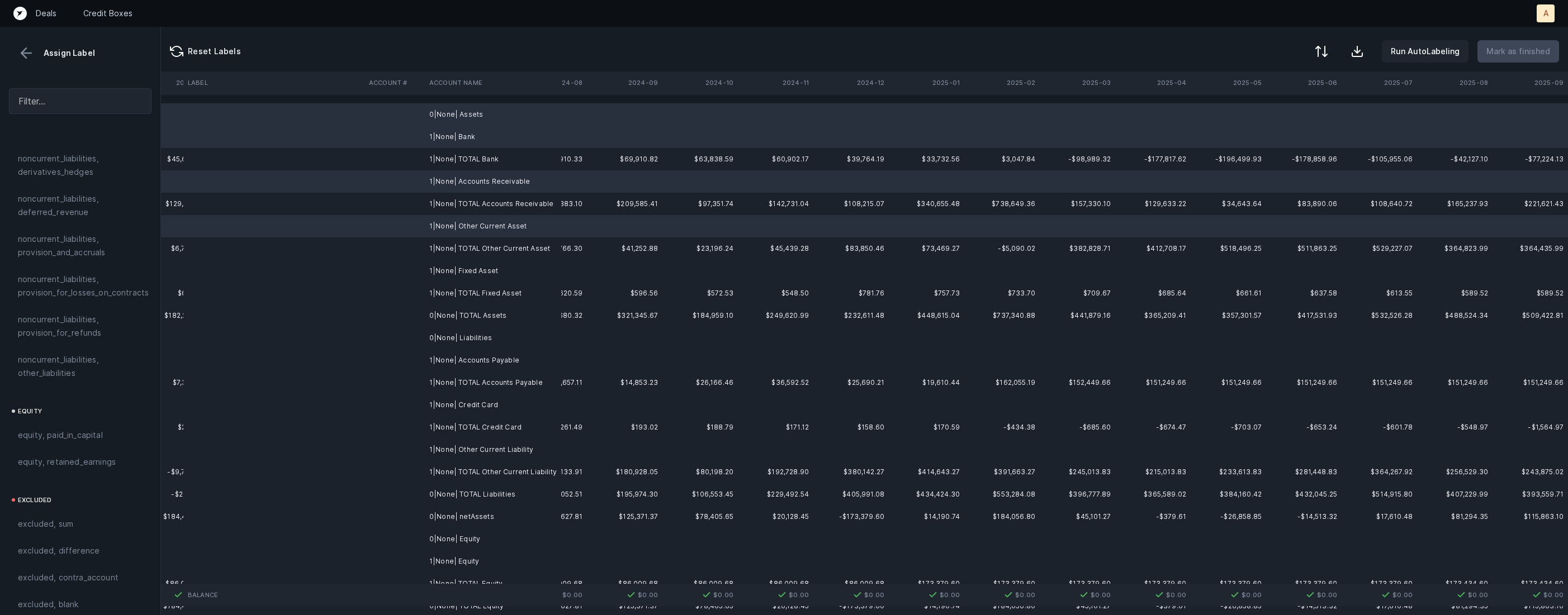
click at [477, 264] on td "1|None| Fixed Asset" at bounding box center [493, 271] width 136 height 23
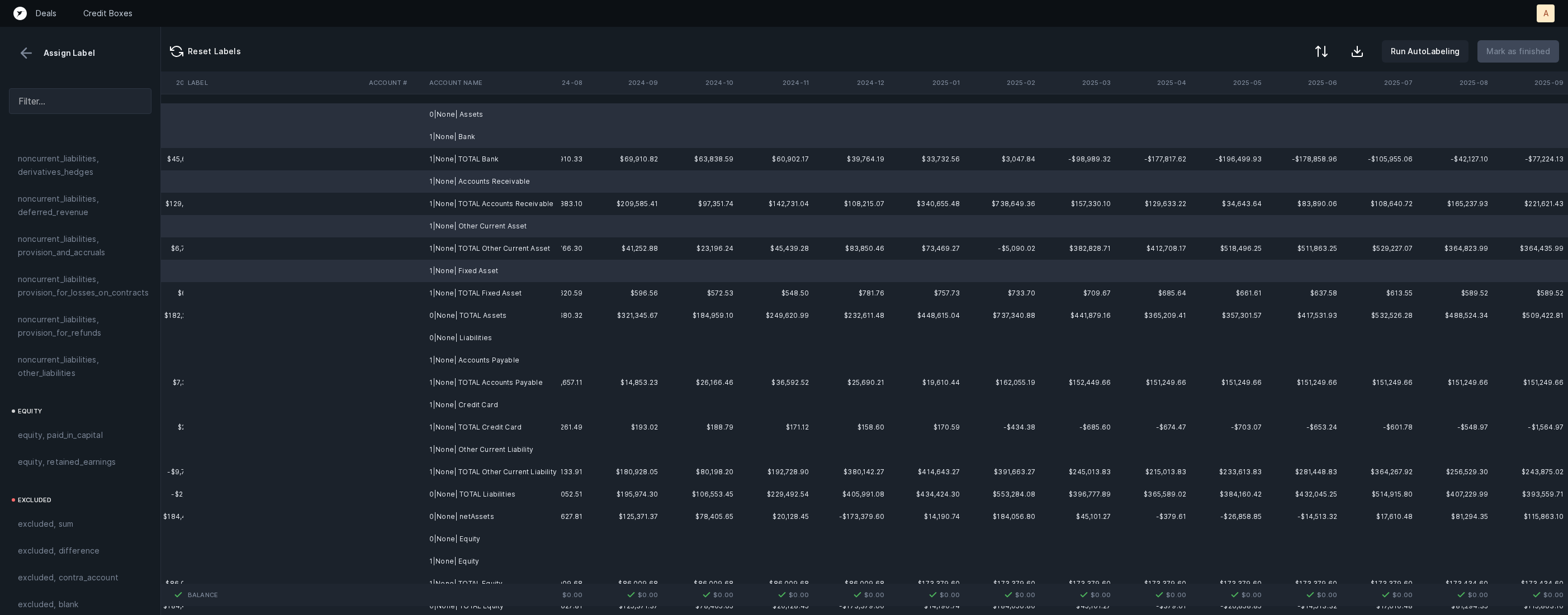
click at [476, 328] on td "0|None| Liabilities" at bounding box center [493, 338] width 136 height 23
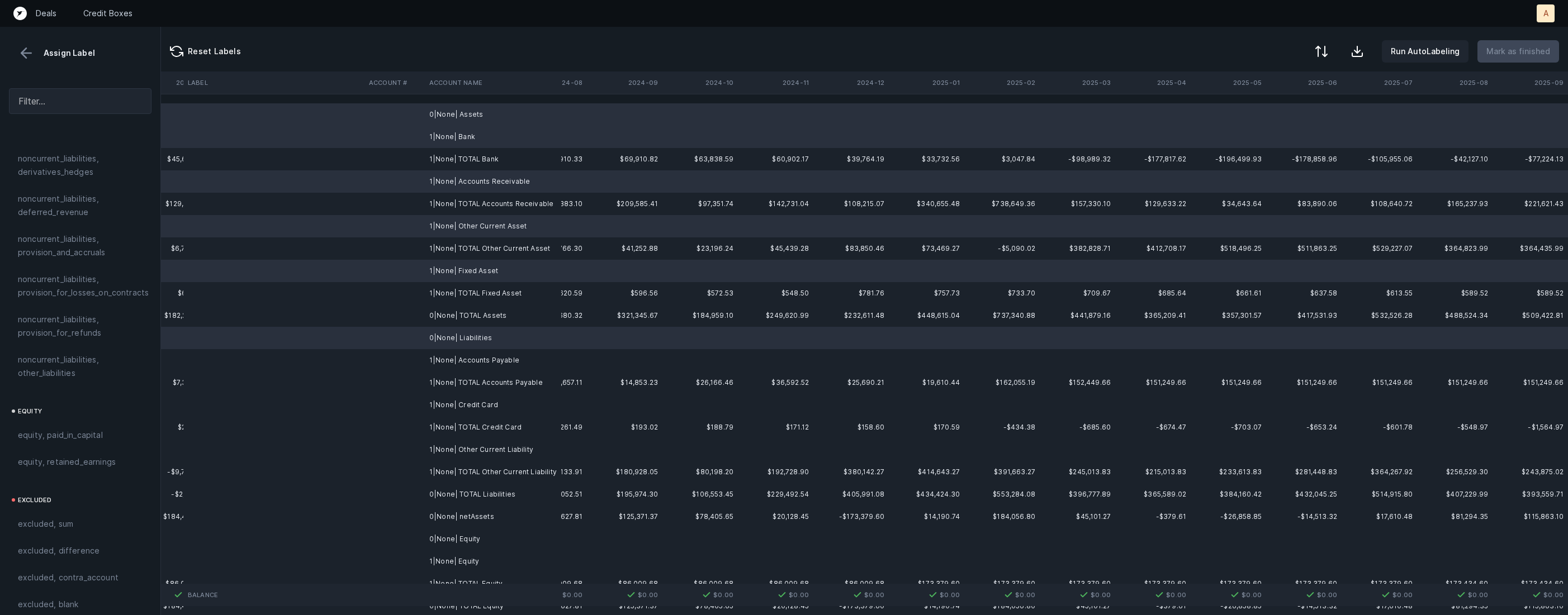
click at [468, 353] on td "1|None| Accounts Payable" at bounding box center [493, 361] width 136 height 23
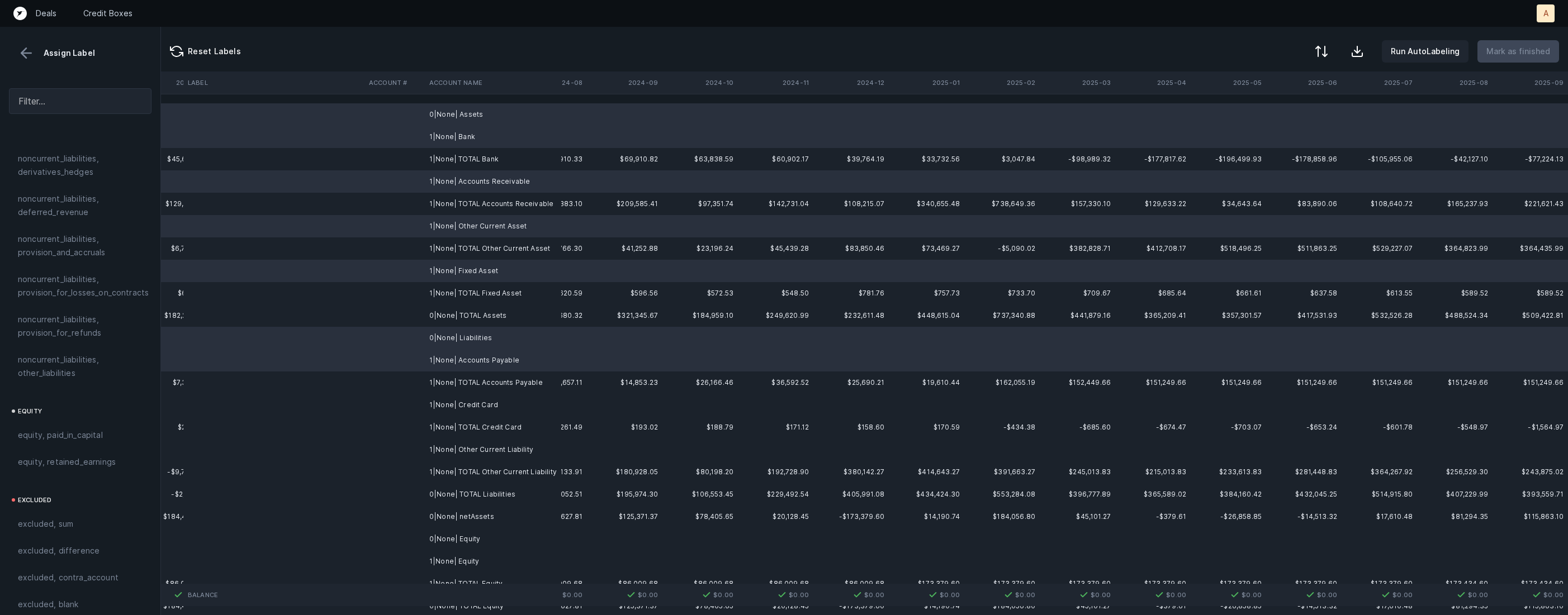
click at [469, 409] on td "1|None| Credit Card" at bounding box center [493, 405] width 136 height 23
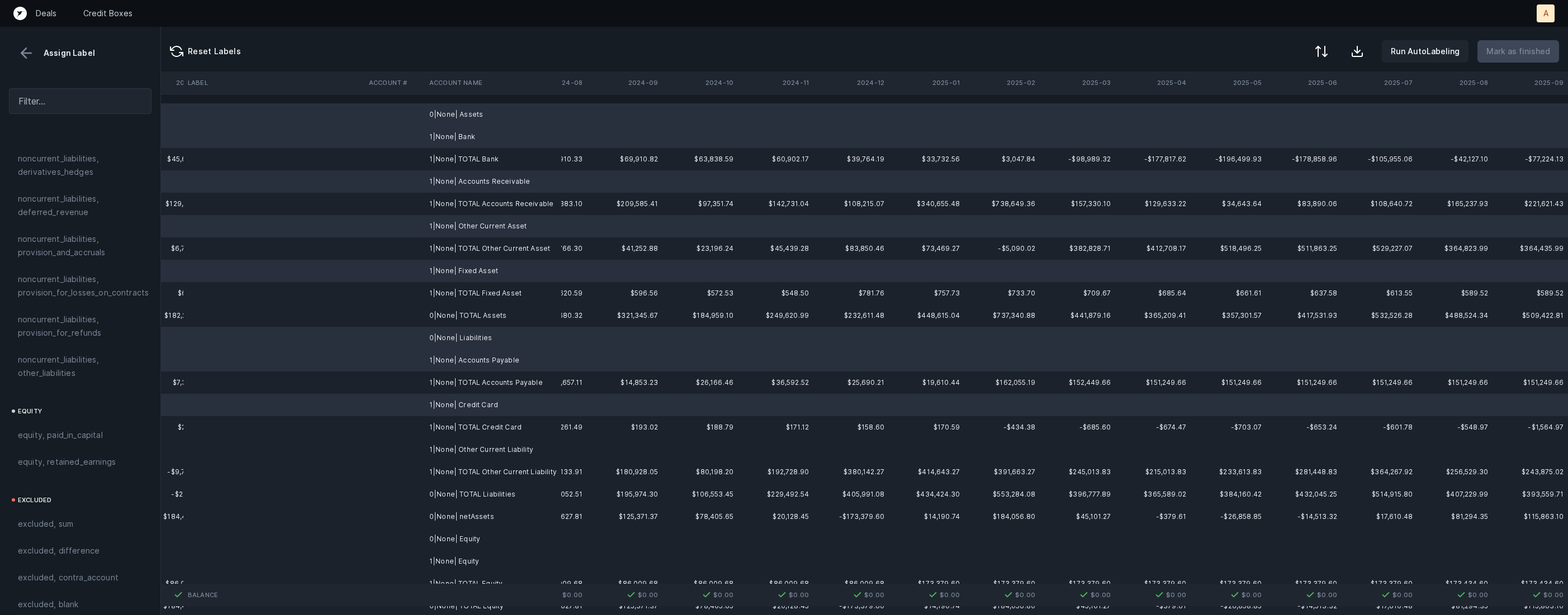
click at [459, 451] on td "1|None| Other Current Liability" at bounding box center [493, 450] width 136 height 23
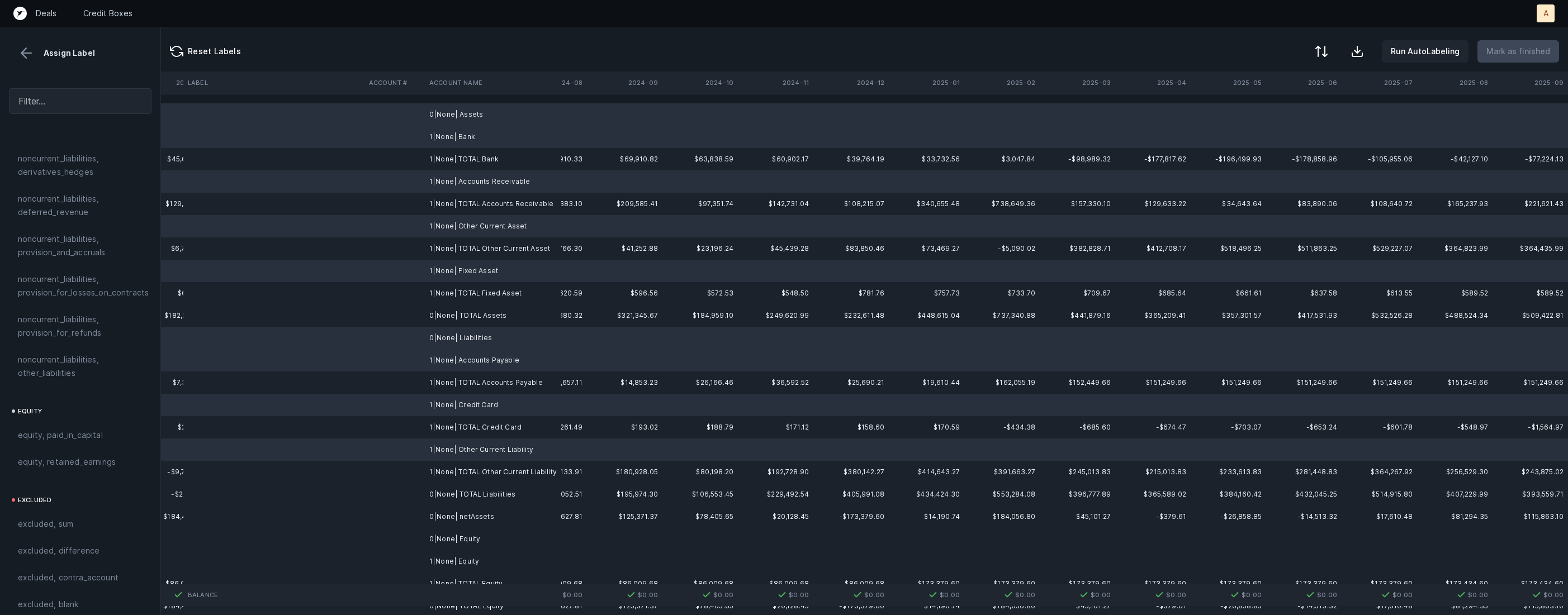
click at [454, 544] on td "0|None| Equity" at bounding box center [493, 539] width 136 height 23
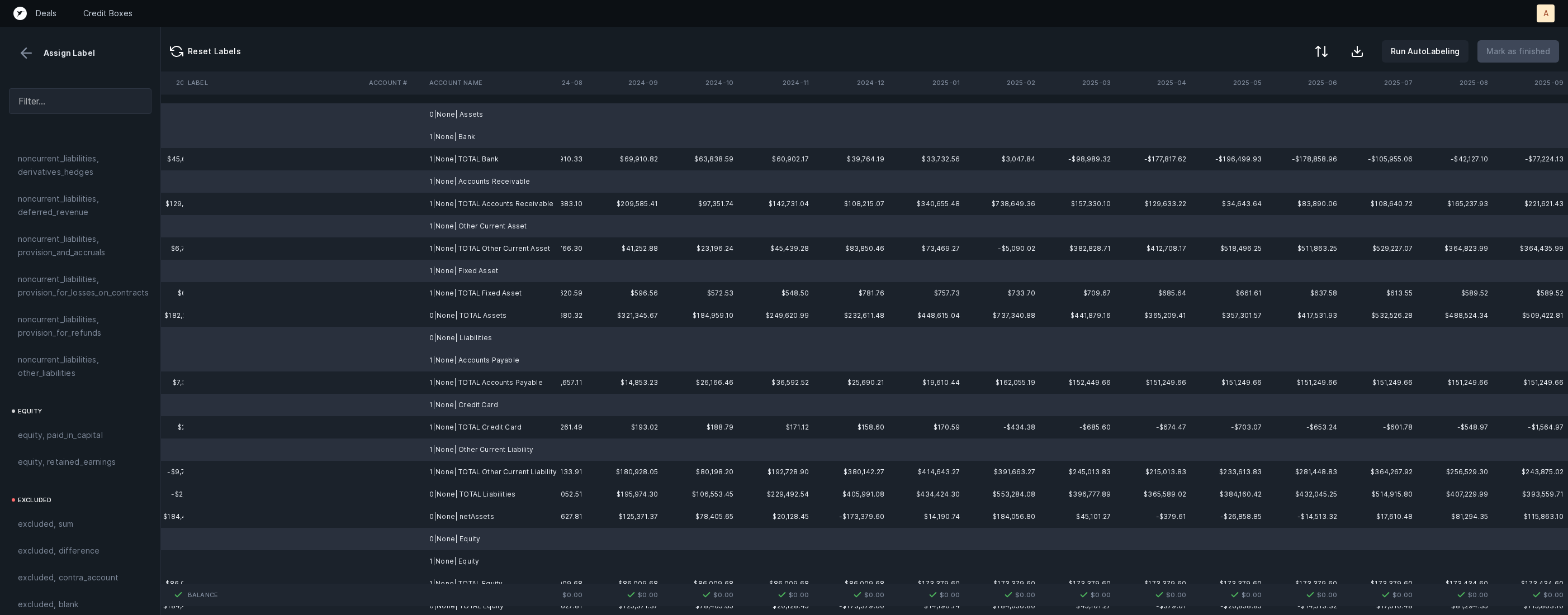
click at [440, 561] on td "1|None| Equity" at bounding box center [493, 561] width 136 height 23
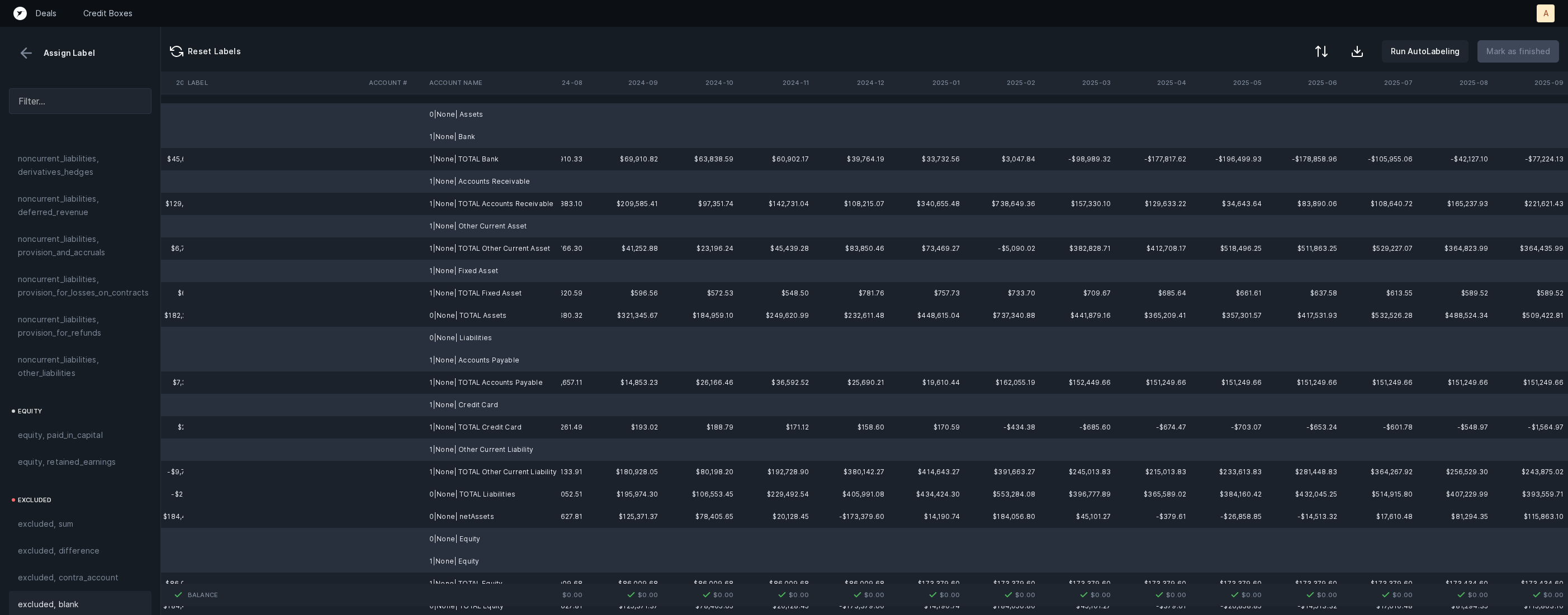
click at [37, 598] on span "excluded, blank" at bounding box center [48, 604] width 60 height 14
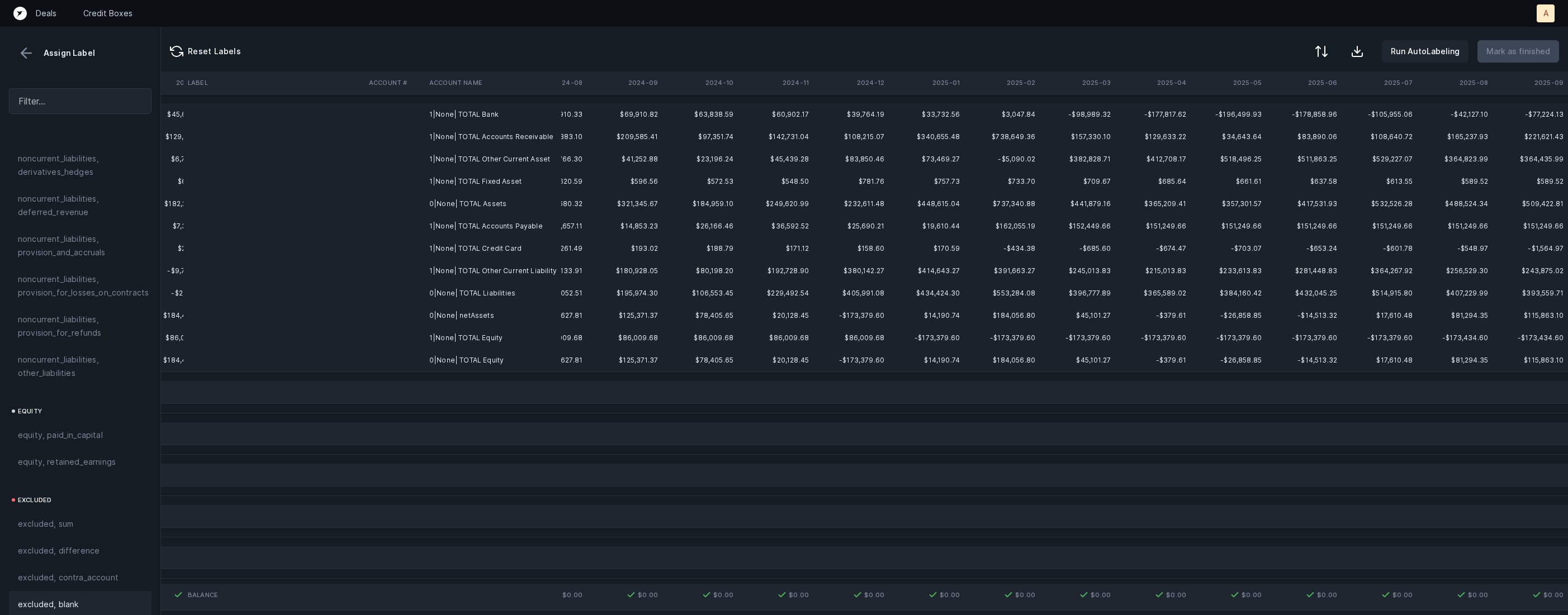
click at [440, 321] on td "0|None| netAssets" at bounding box center [493, 315] width 136 height 23
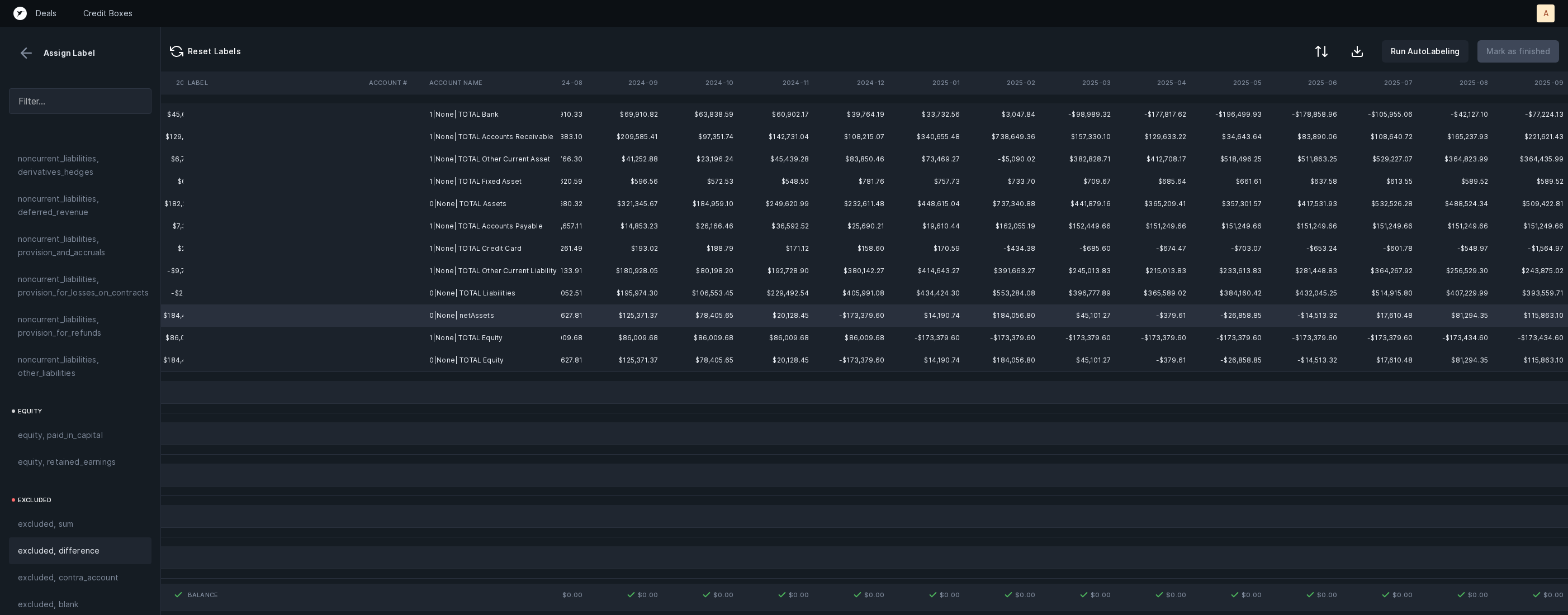
click at [103, 544] on div "excluded, difference" at bounding box center [80, 551] width 124 height 14
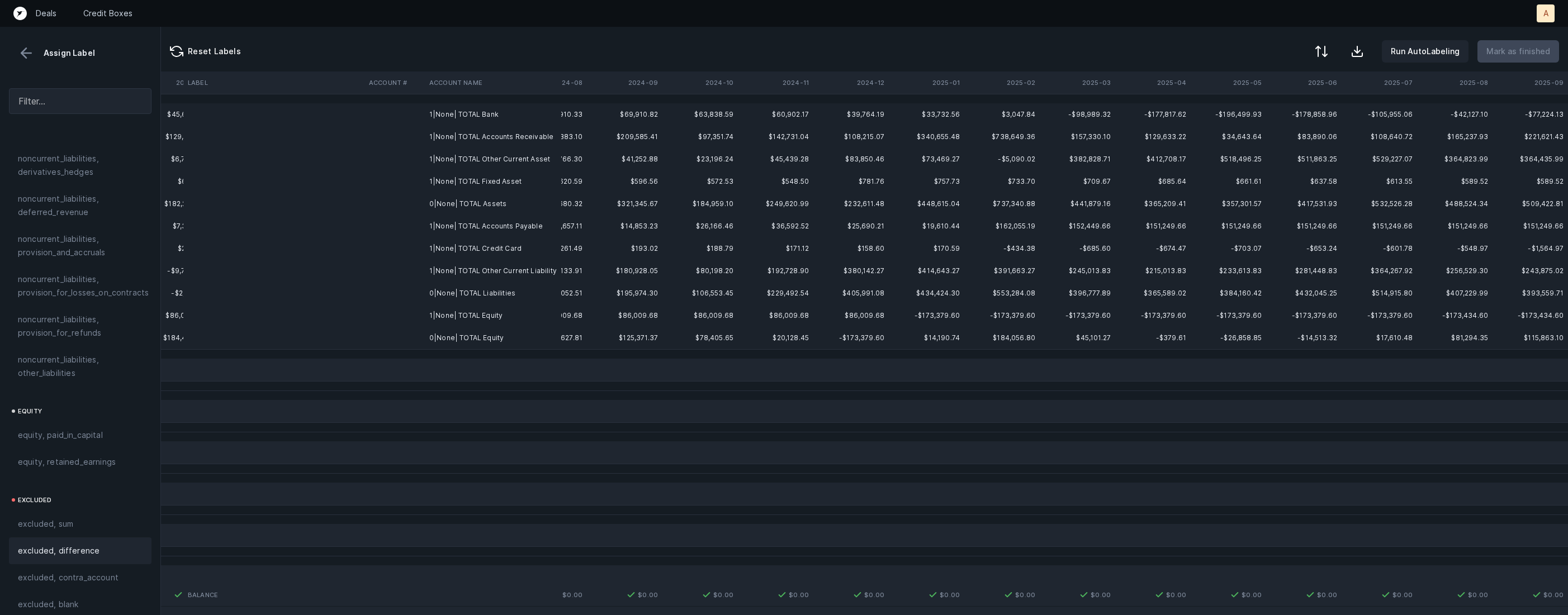
click at [535, 123] on td "1|None| TOTAL Bank" at bounding box center [493, 114] width 136 height 23
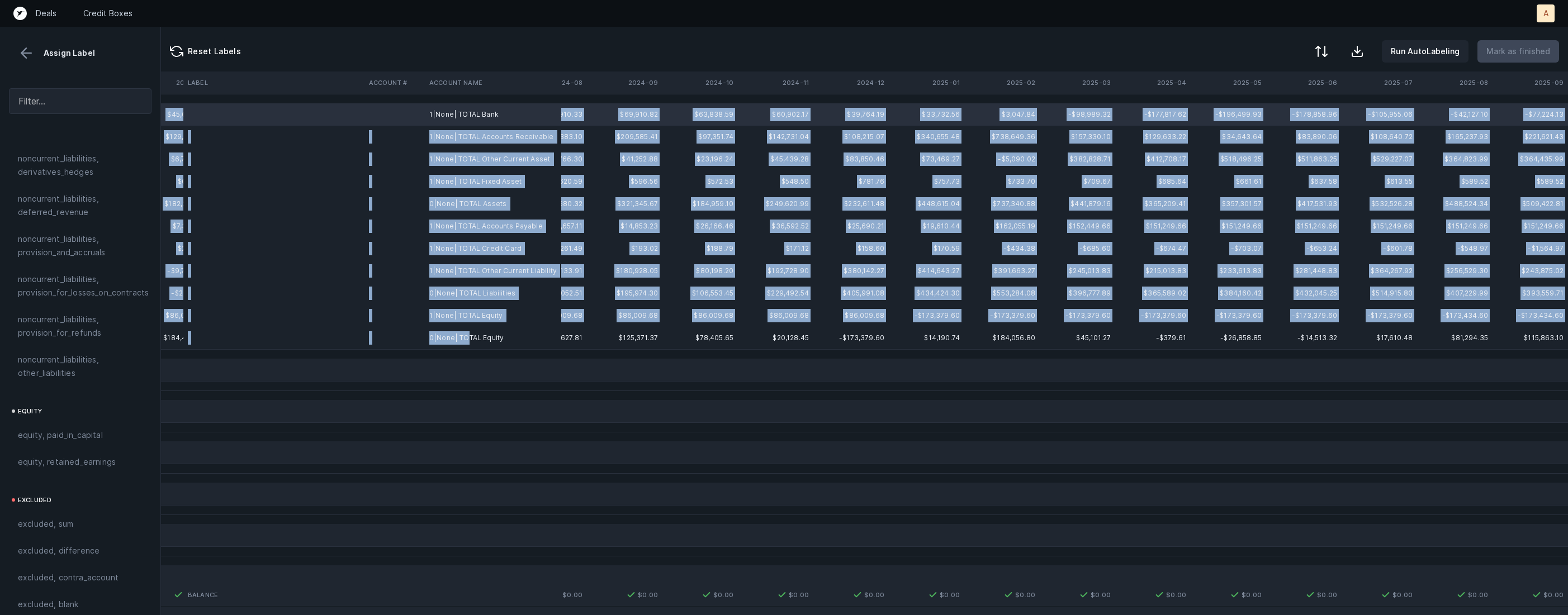
click at [465, 339] on td "0|None| TOTAL Equity" at bounding box center [493, 338] width 136 height 23
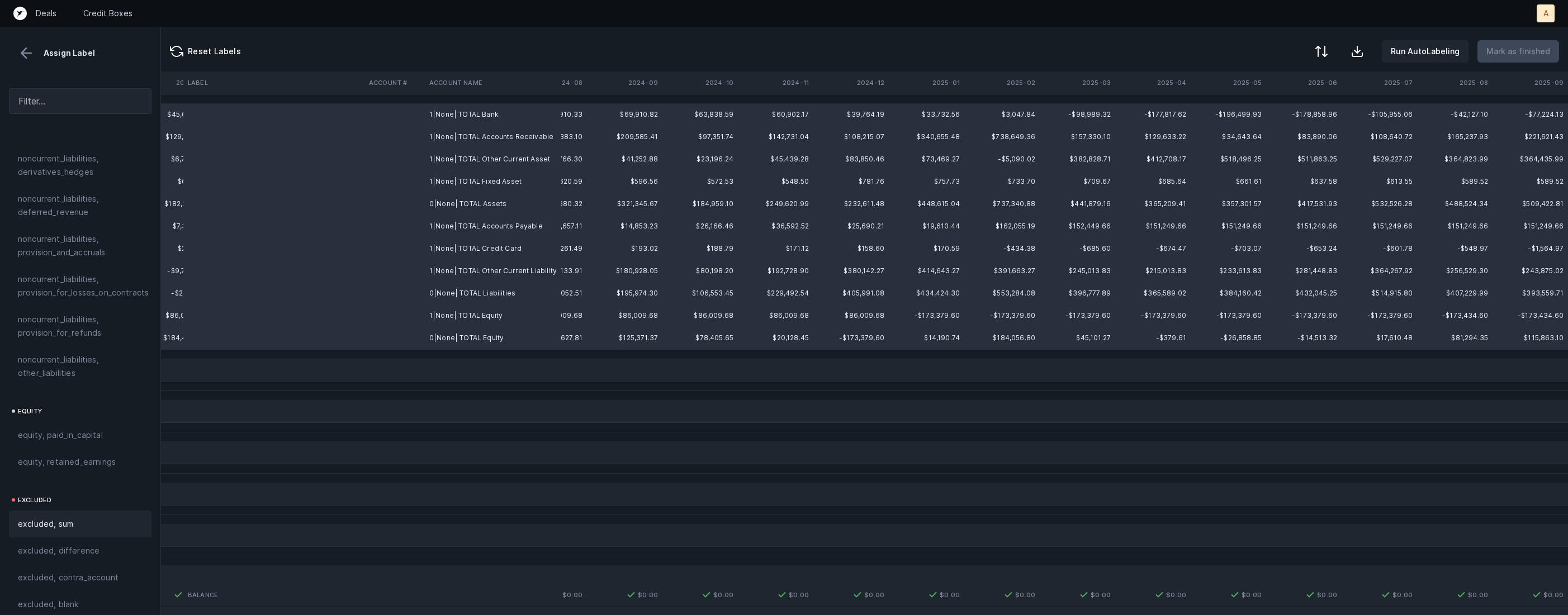
click at [85, 518] on div "excluded, sum" at bounding box center [80, 524] width 124 height 14
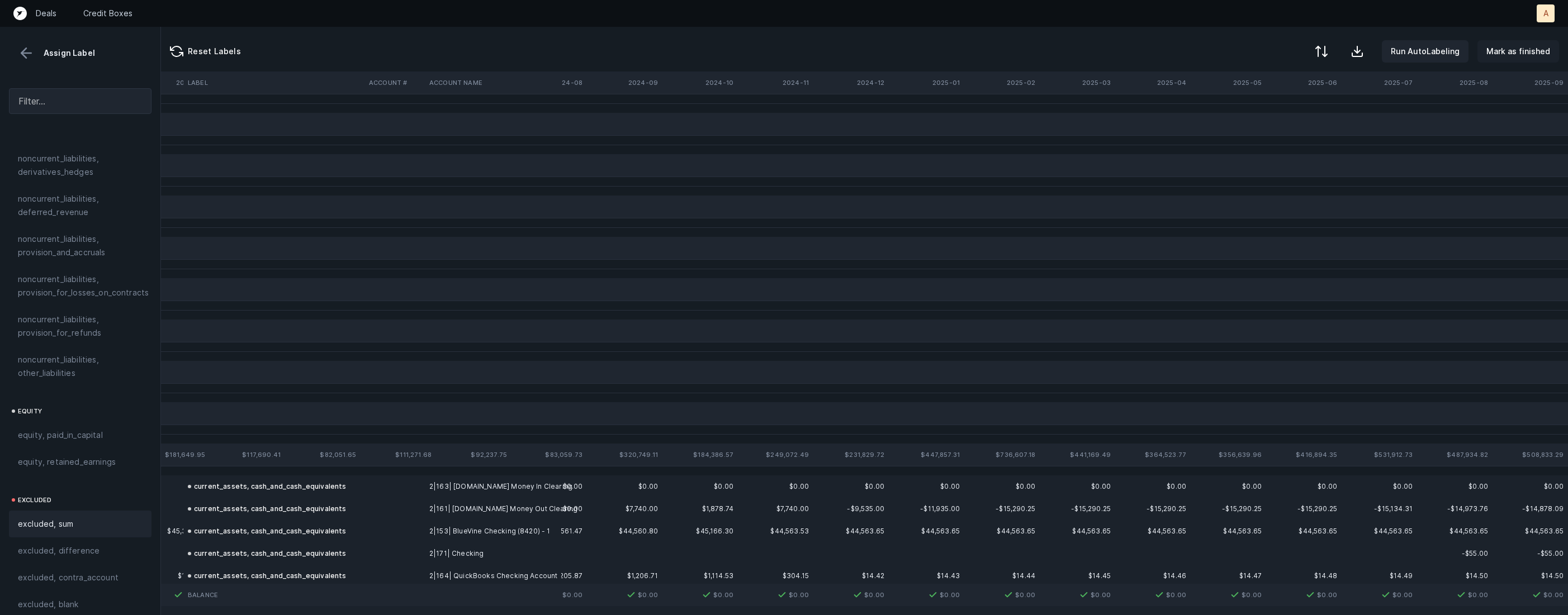
click at [1518, 56] on p "Mark as finished" at bounding box center [1518, 51] width 64 height 14
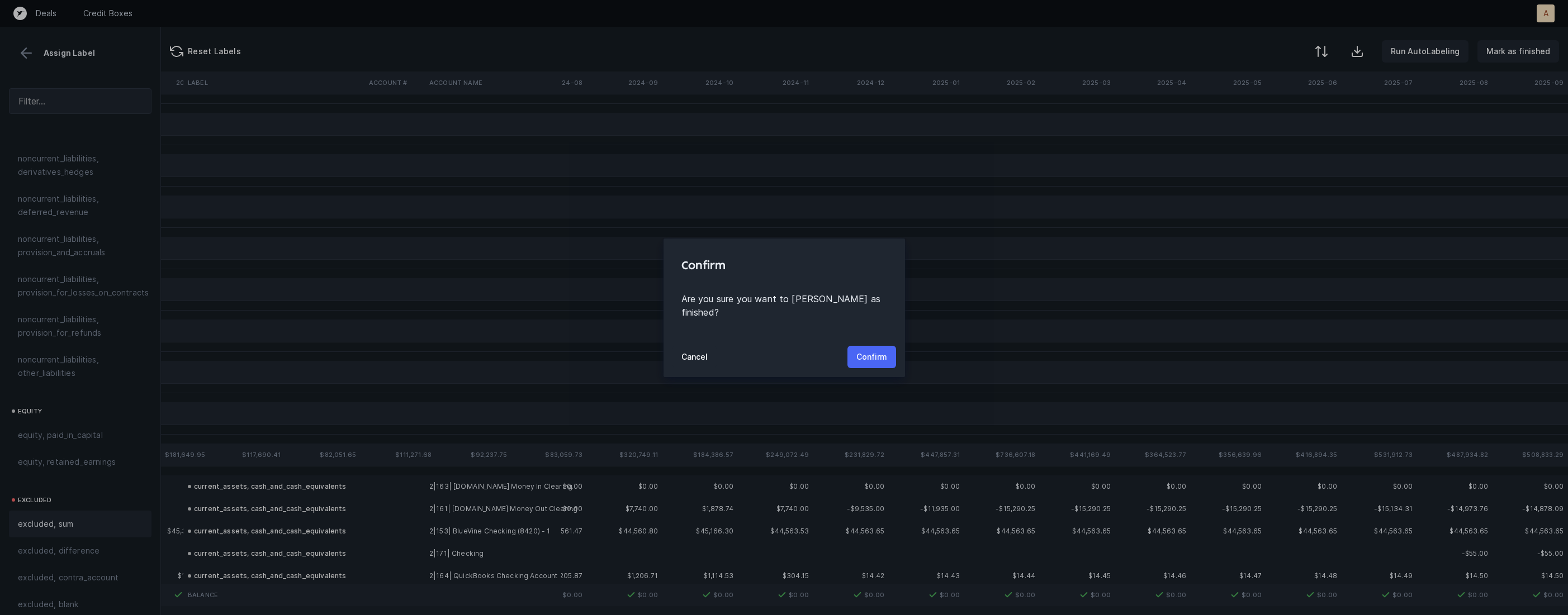
click at [871, 351] on p "Confirm" at bounding box center [872, 357] width 31 height 14
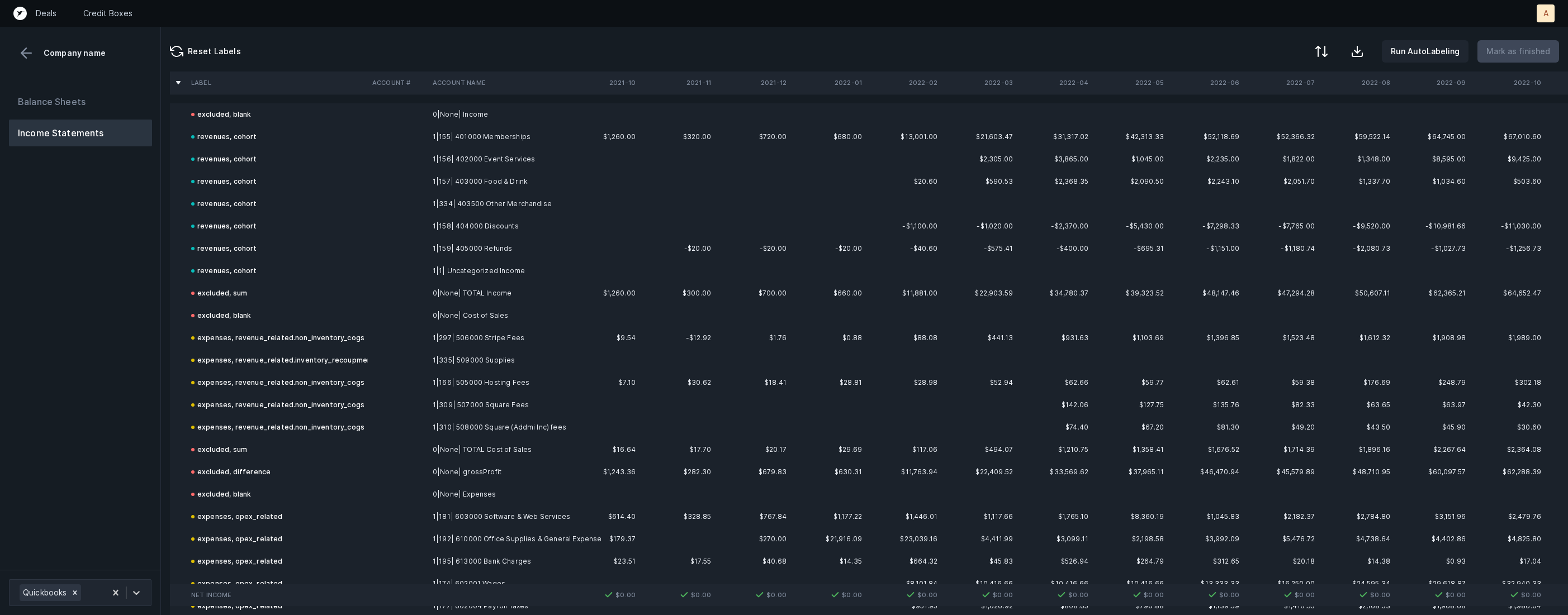
click at [138, 379] on div "Balance Sheets Income Statements" at bounding box center [80, 324] width 161 height 491
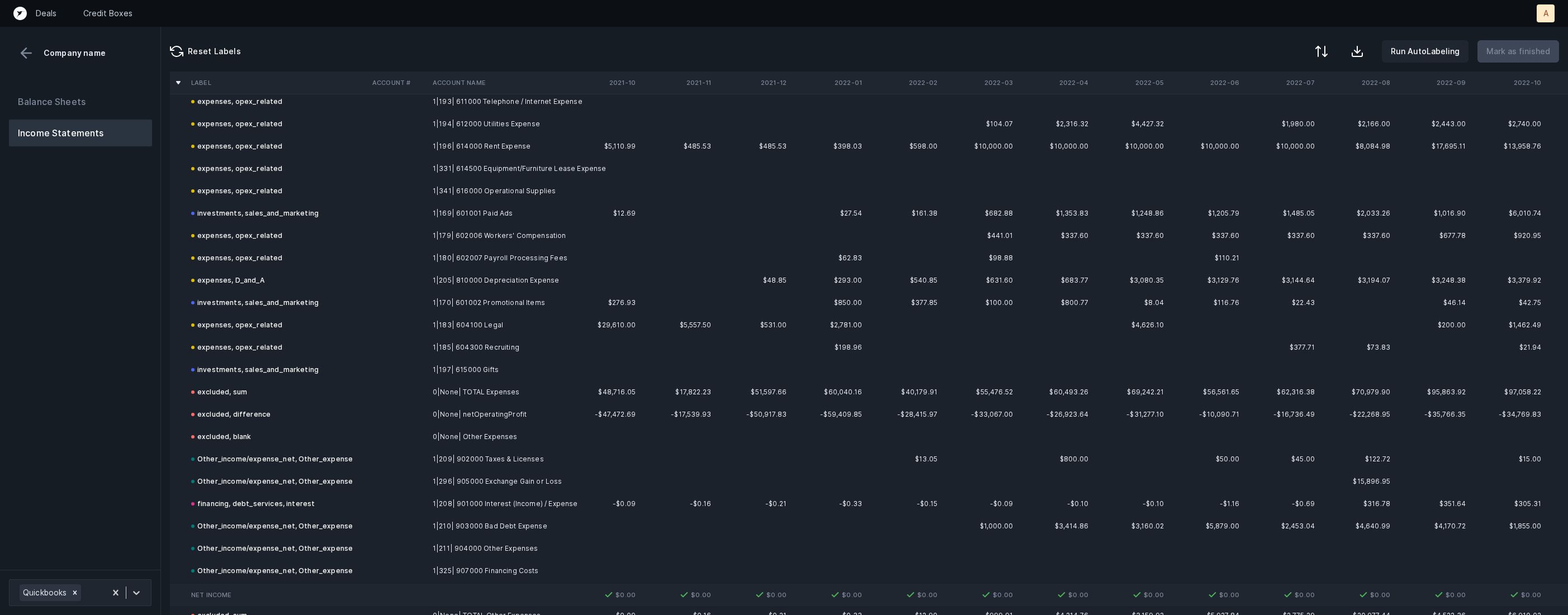
scroll to position [869, 0]
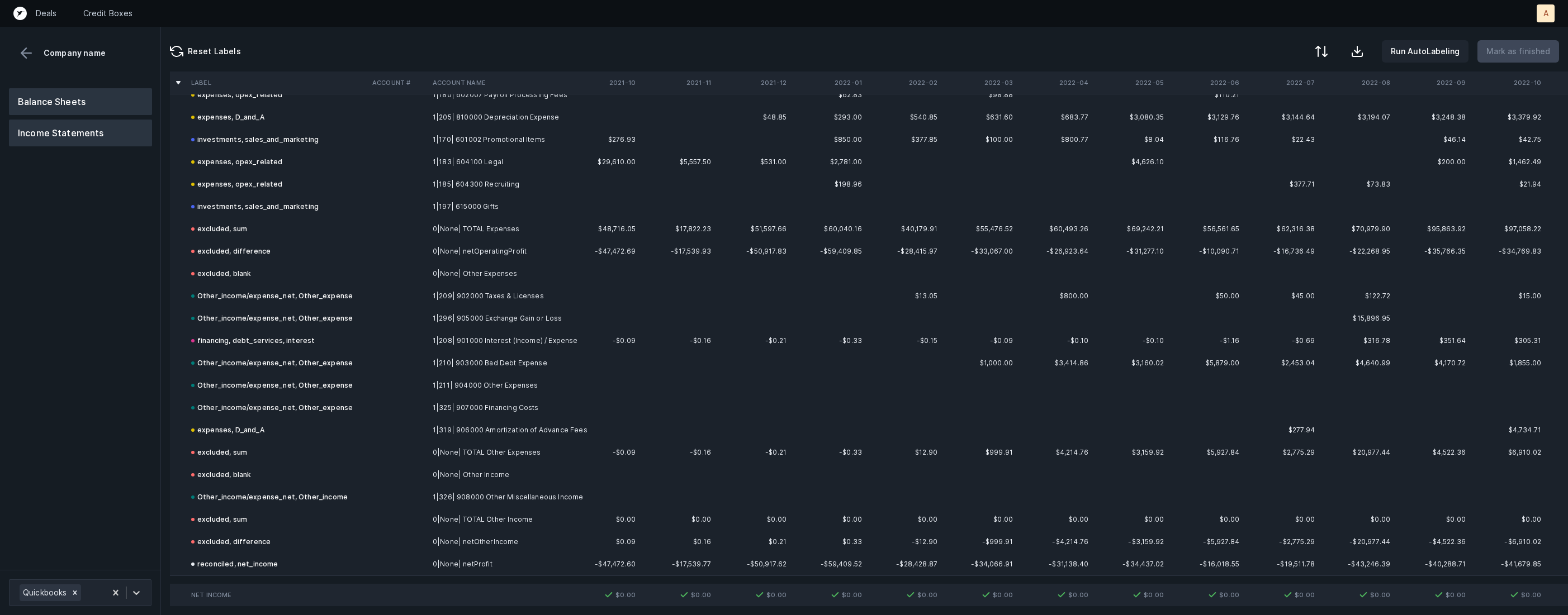
click at [96, 90] on button "Balance Sheets" at bounding box center [81, 102] width 144 height 27
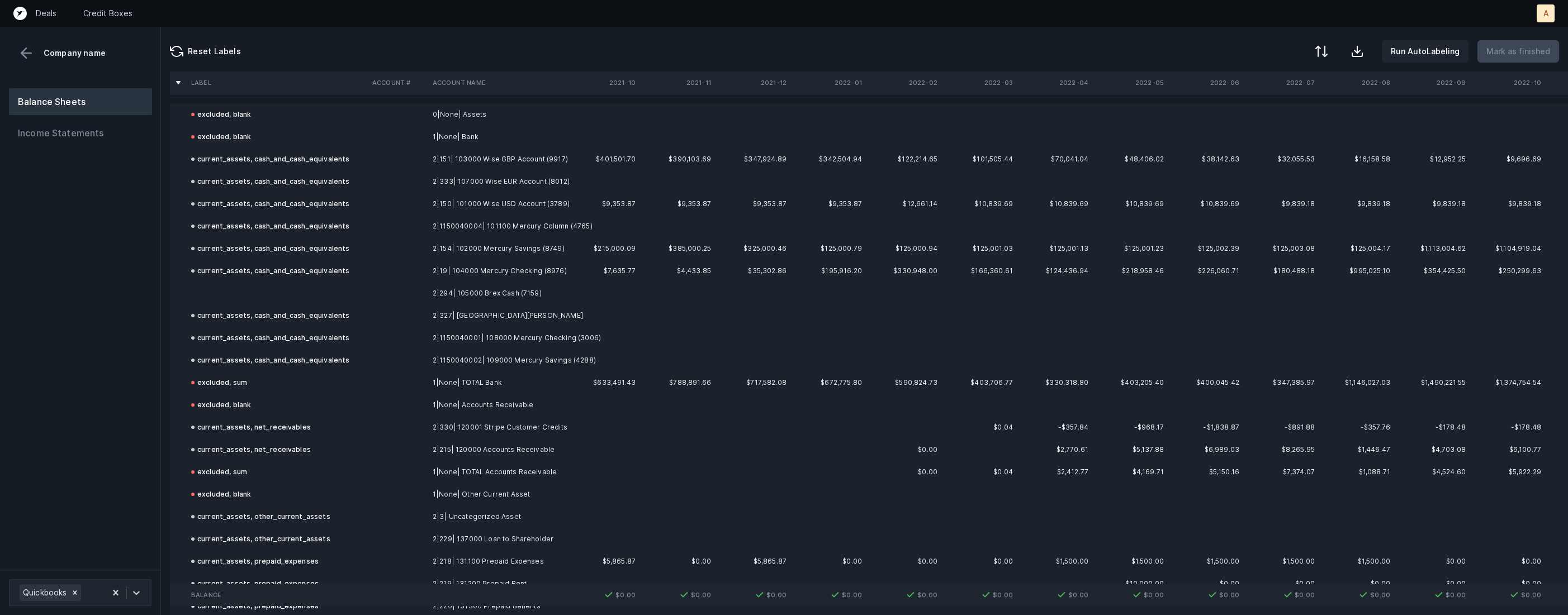
click at [286, 292] on td at bounding box center [277, 293] width 181 height 23
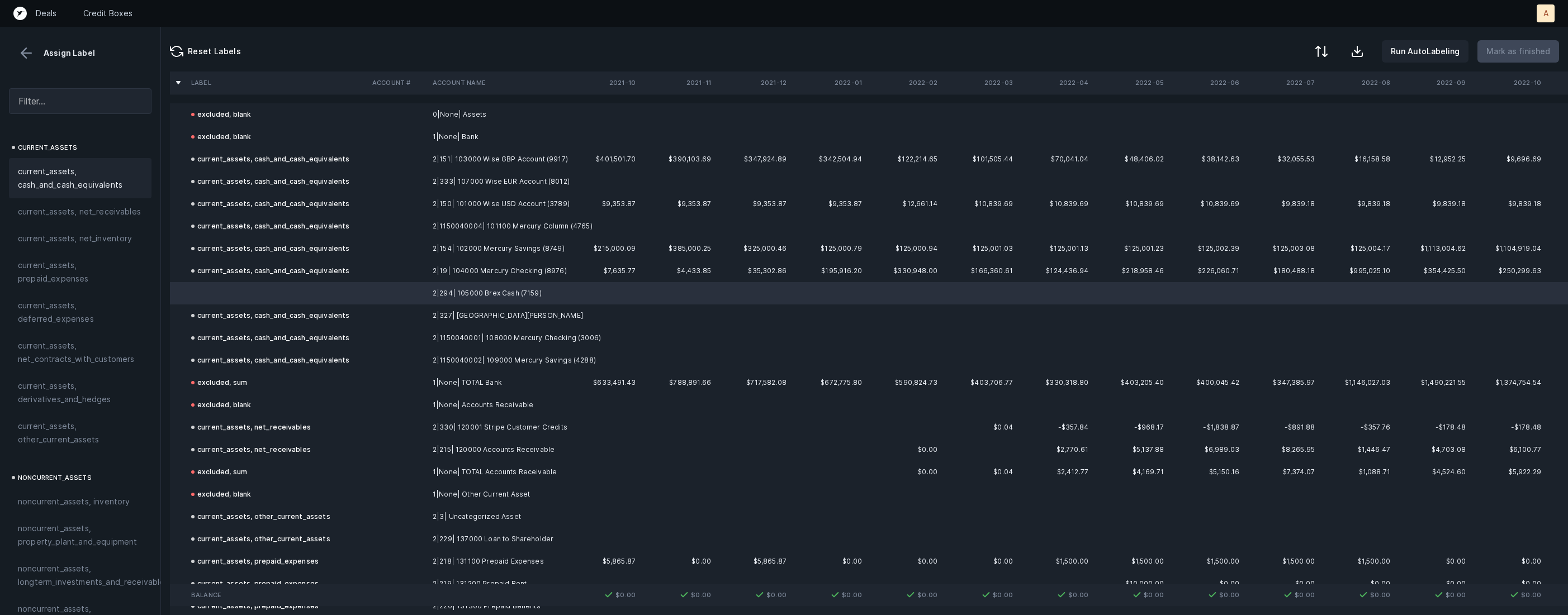
click at [96, 175] on span "current_assets, cash_and_cash_equivalents" at bounding box center [80, 179] width 124 height 27
click at [1523, 55] on p "Mark as finished" at bounding box center [1518, 51] width 64 height 14
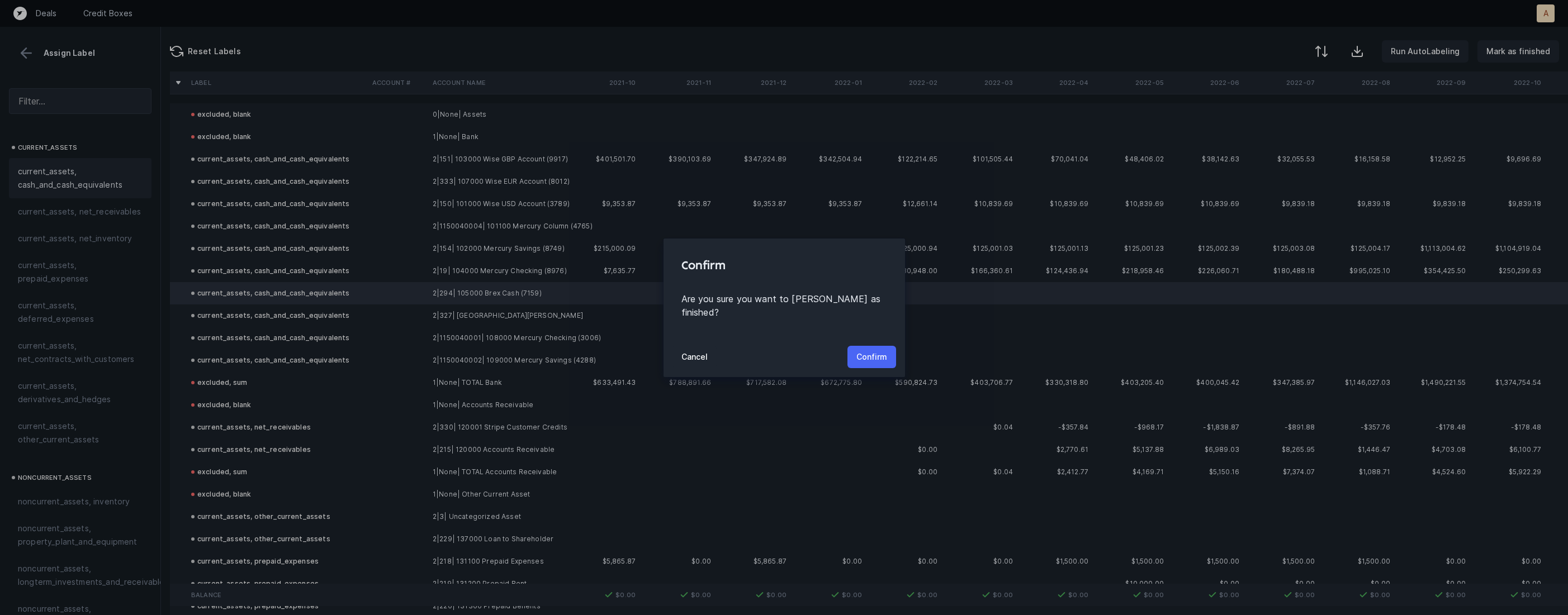
click at [875, 346] on button "Confirm" at bounding box center [872, 357] width 49 height 23
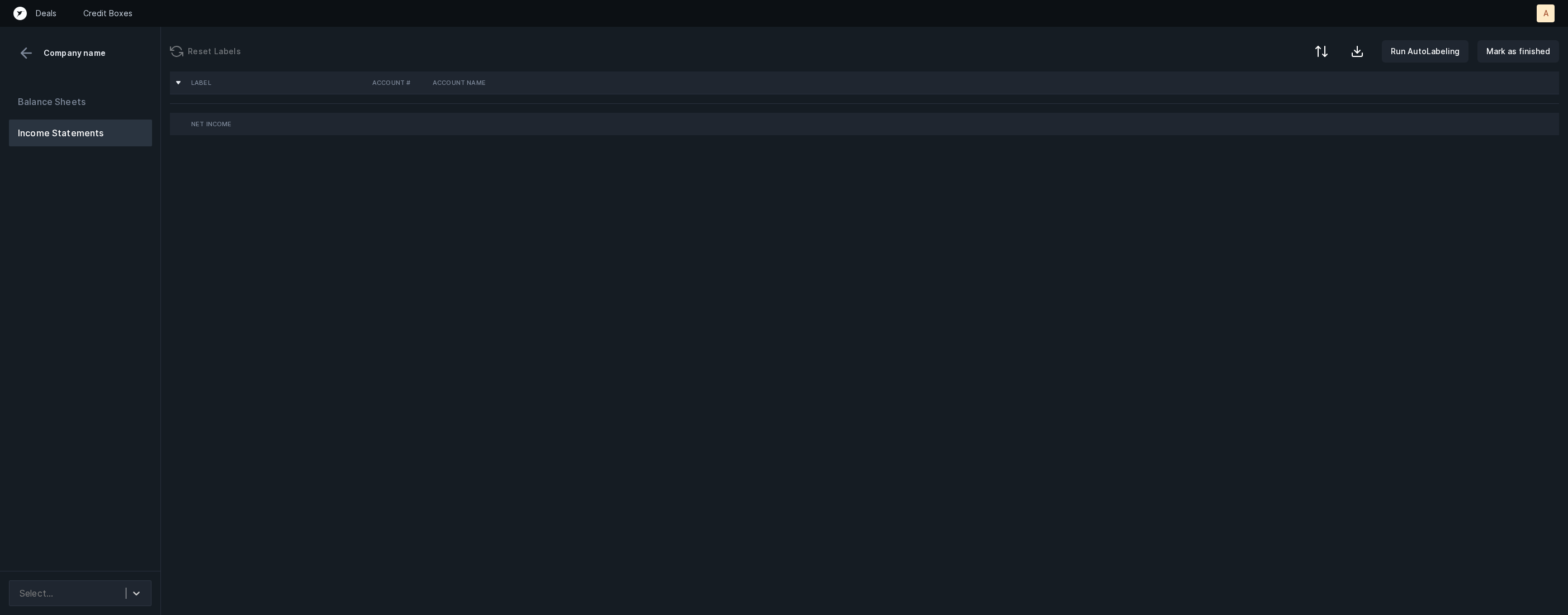
click at [136, 241] on div "Balance Sheets Income Statements" at bounding box center [80, 324] width 161 height 491
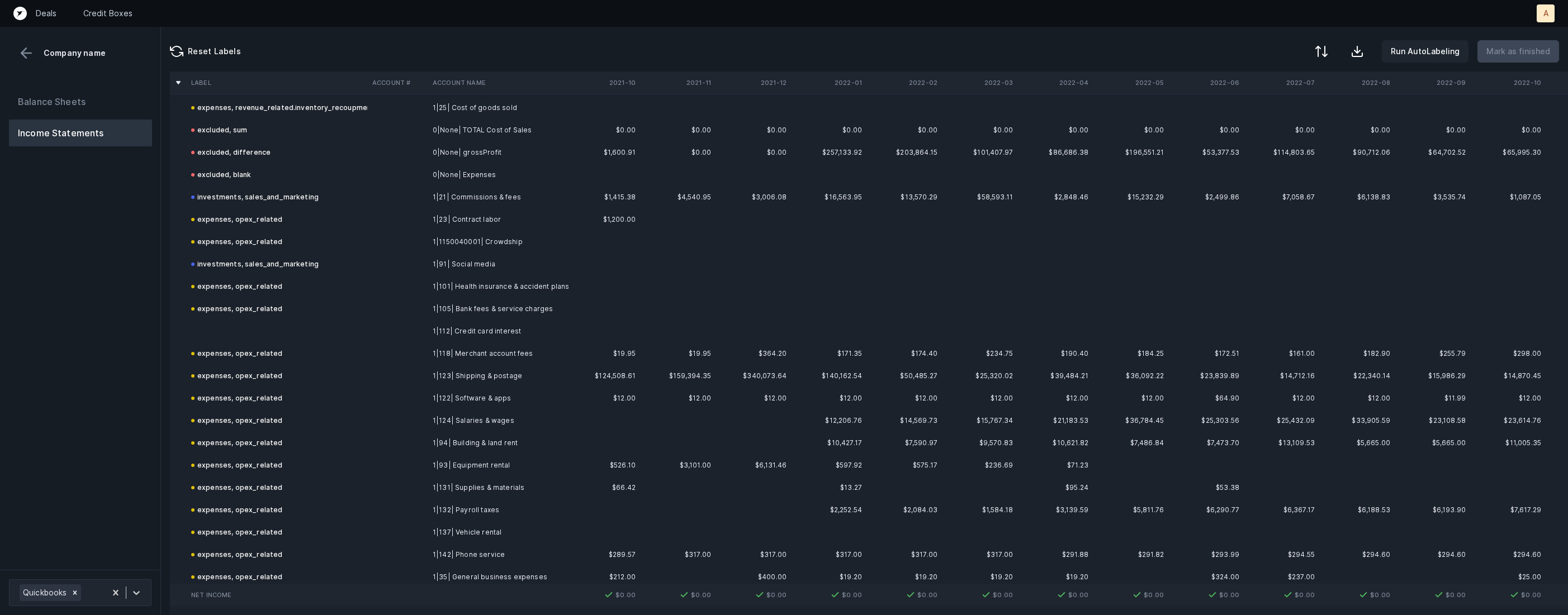
scroll to position [362, 0]
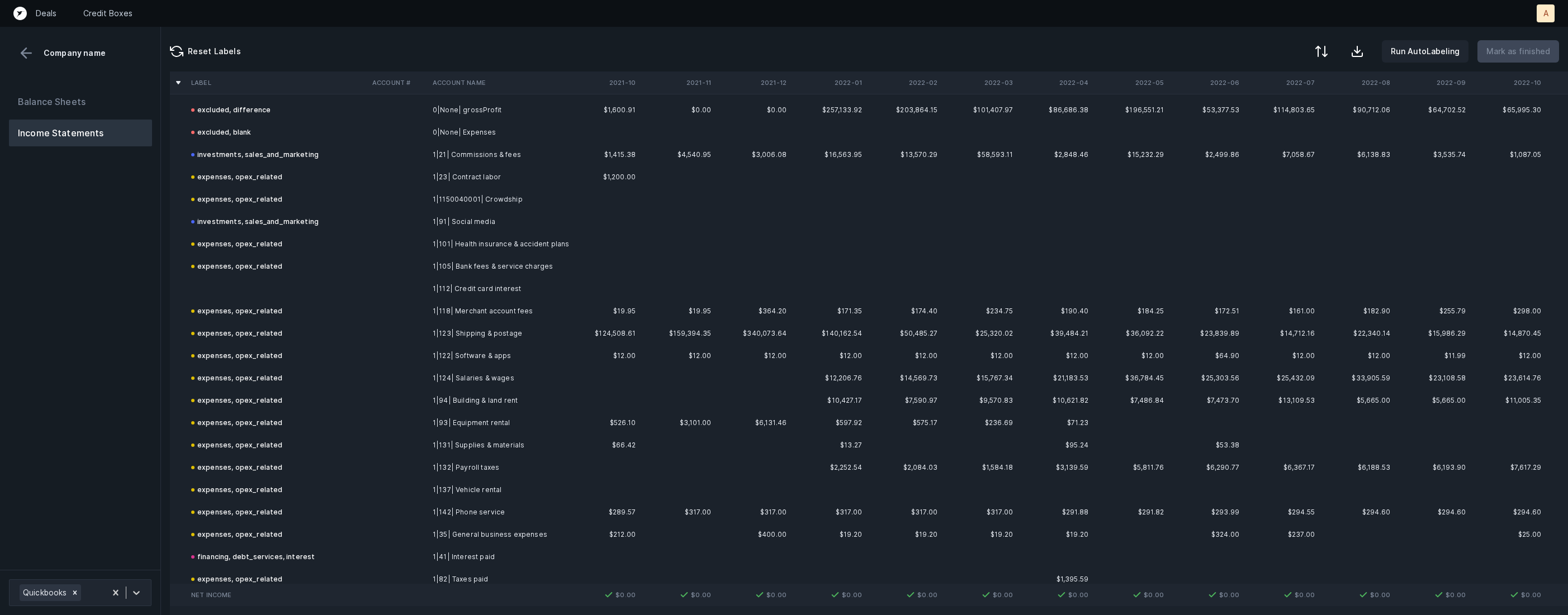
click at [502, 281] on td "1|112| Credit card interest" at bounding box center [496, 289] width 136 height 23
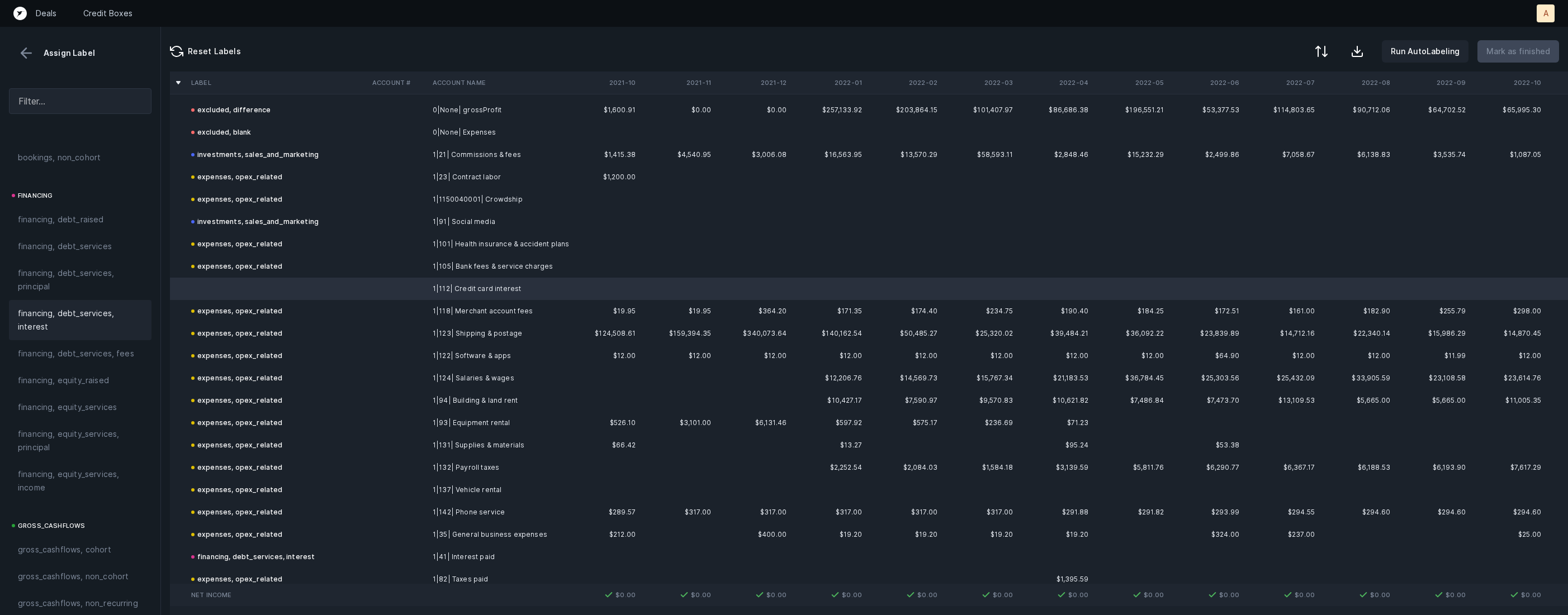
scroll to position [810, 0]
click at [103, 331] on span "financing, debt_services, interest" at bounding box center [80, 327] width 124 height 27
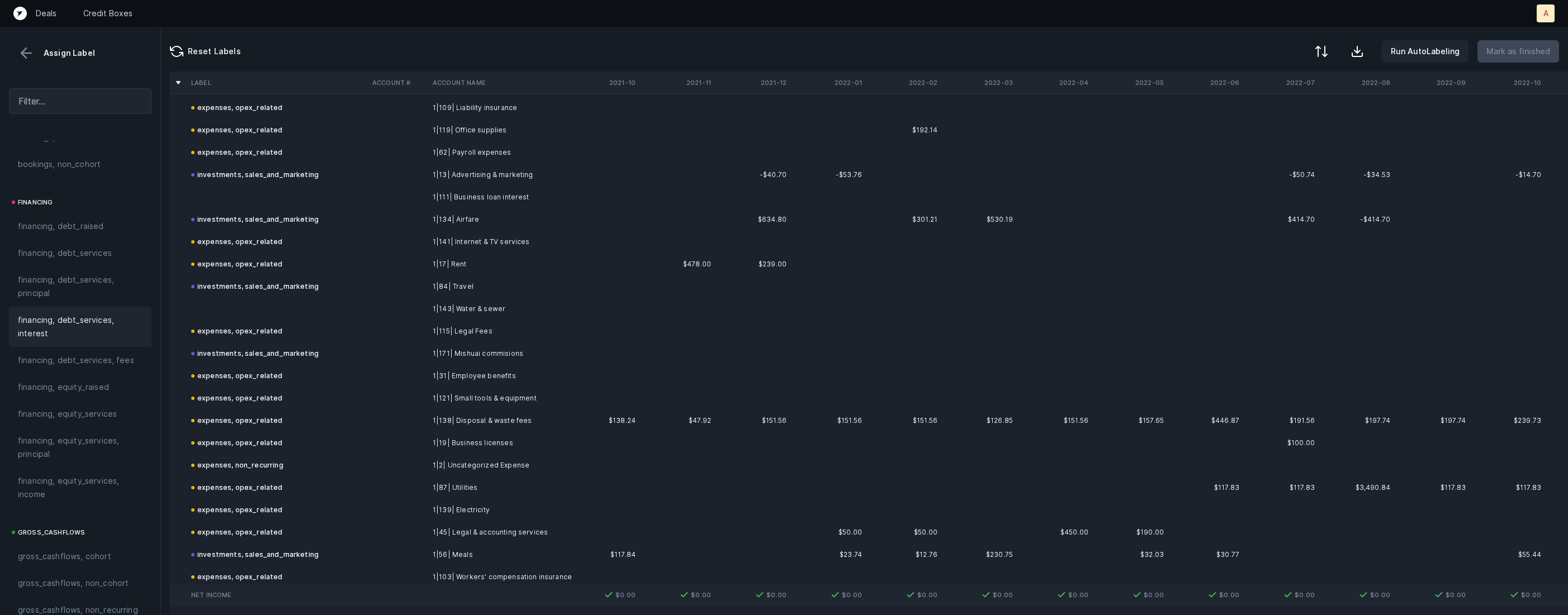
scroll to position [988, 0]
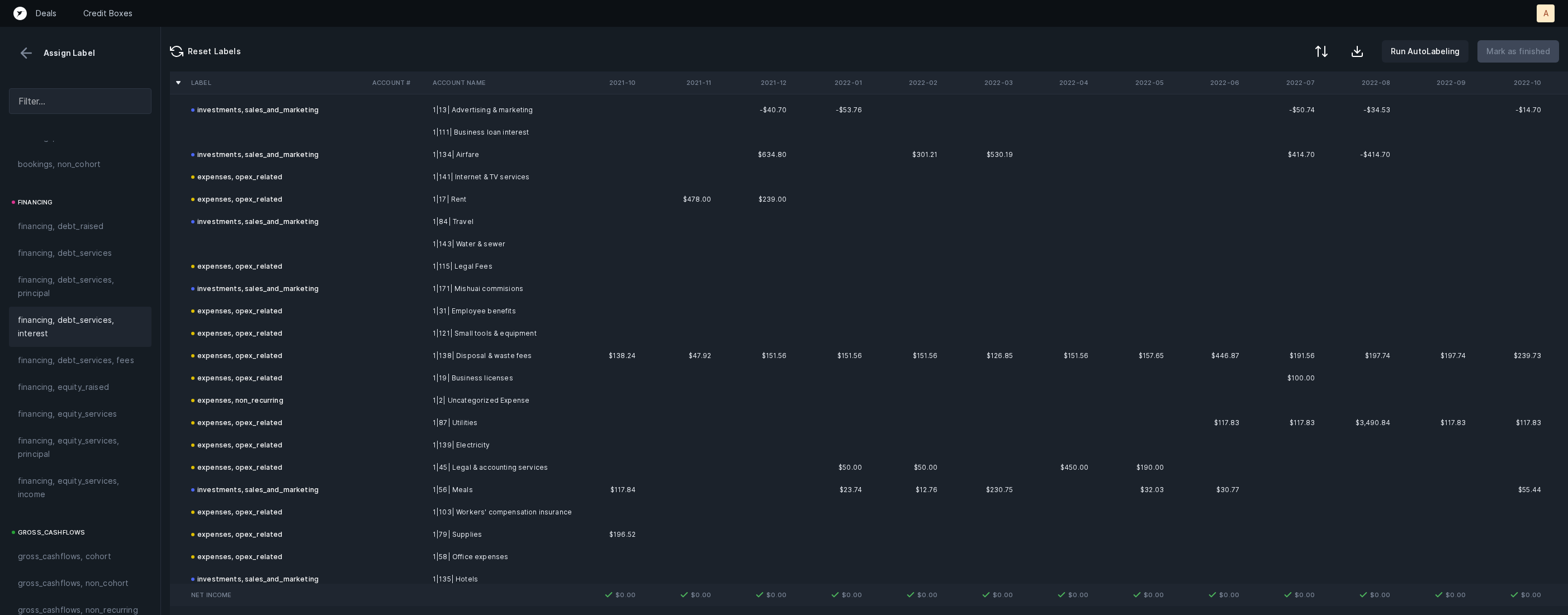
click at [481, 130] on td "1|111| Business loan interest" at bounding box center [496, 133] width 136 height 23
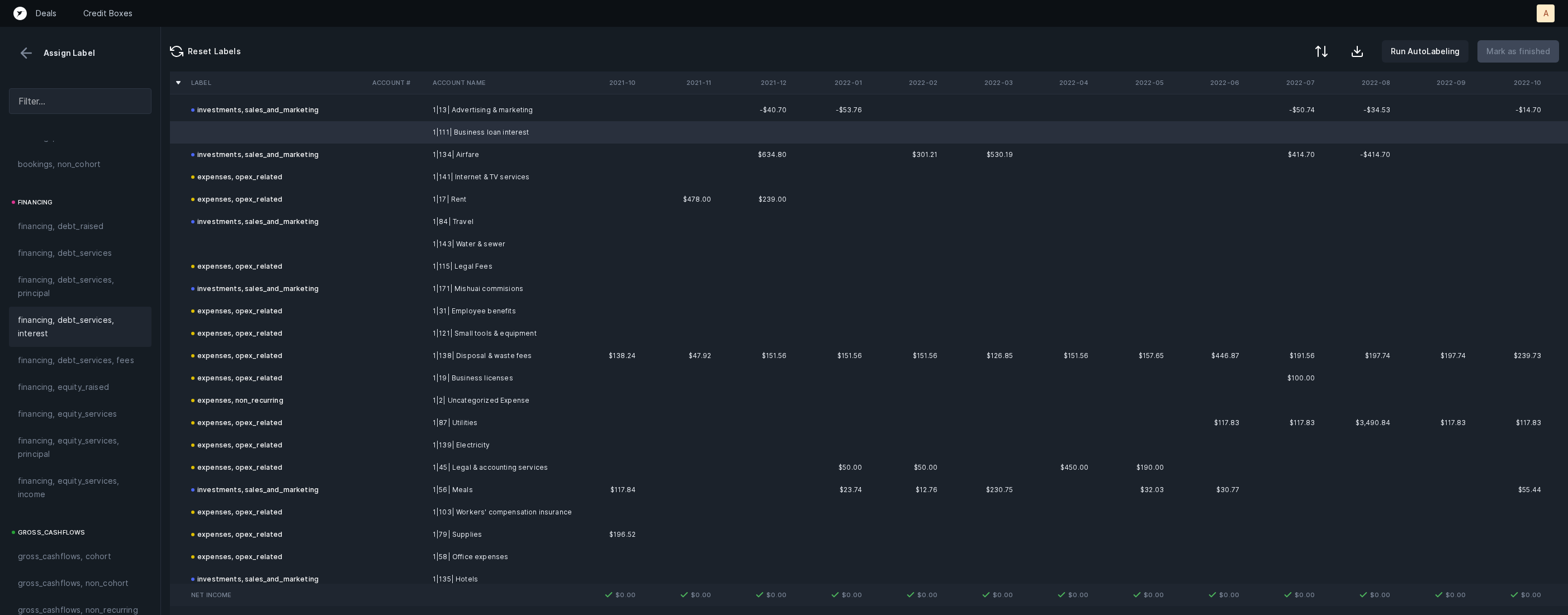
click at [57, 319] on span "financing, debt_services, interest" at bounding box center [80, 327] width 124 height 27
click at [246, 237] on td at bounding box center [277, 244] width 181 height 23
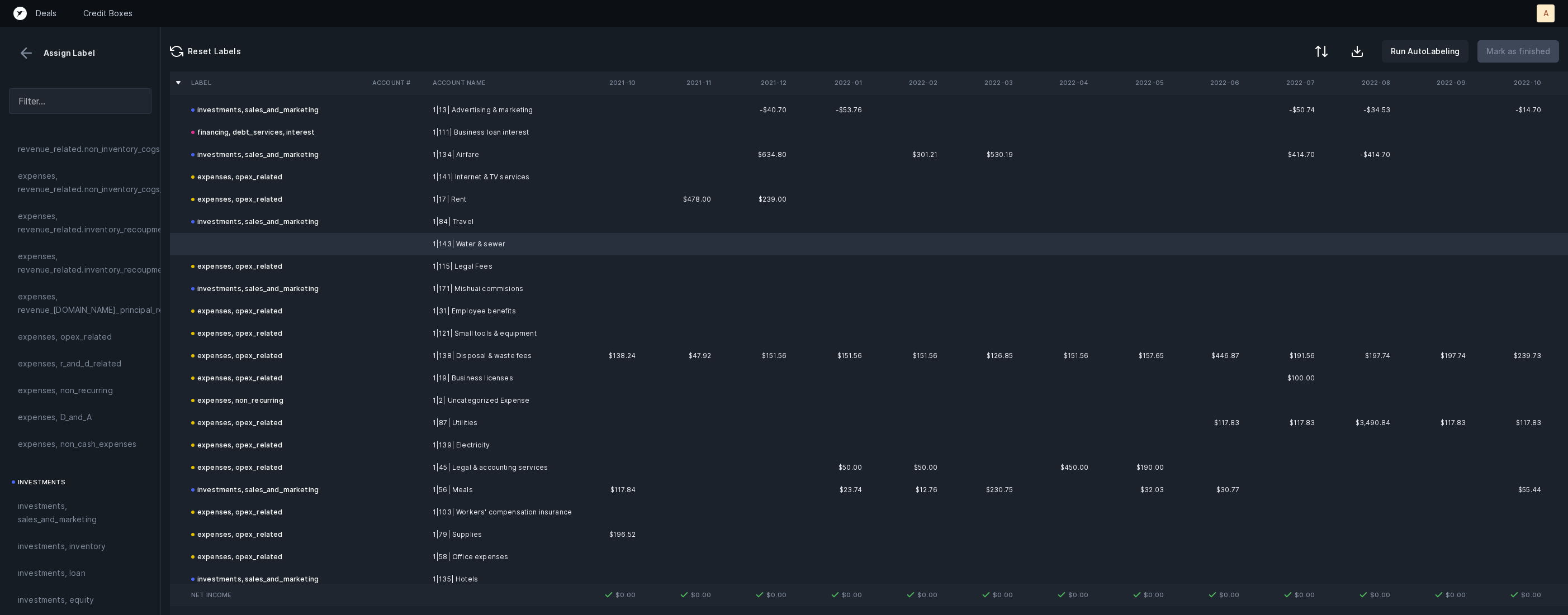
scroll to position [258, 0]
click at [64, 336] on span "expenses, opex_related" at bounding box center [65, 337] width 94 height 14
click at [1518, 57] on p "Mark as finished" at bounding box center [1518, 51] width 64 height 14
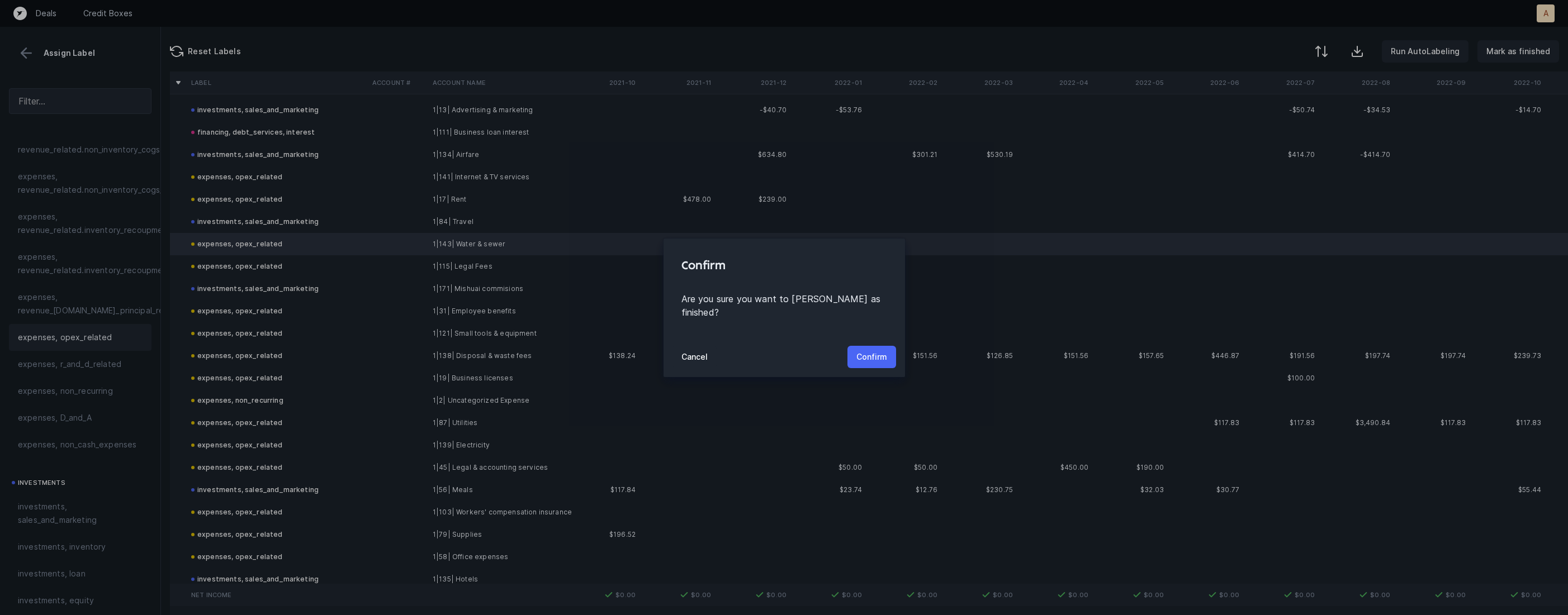
click at [879, 351] on p "Confirm" at bounding box center [872, 357] width 31 height 14
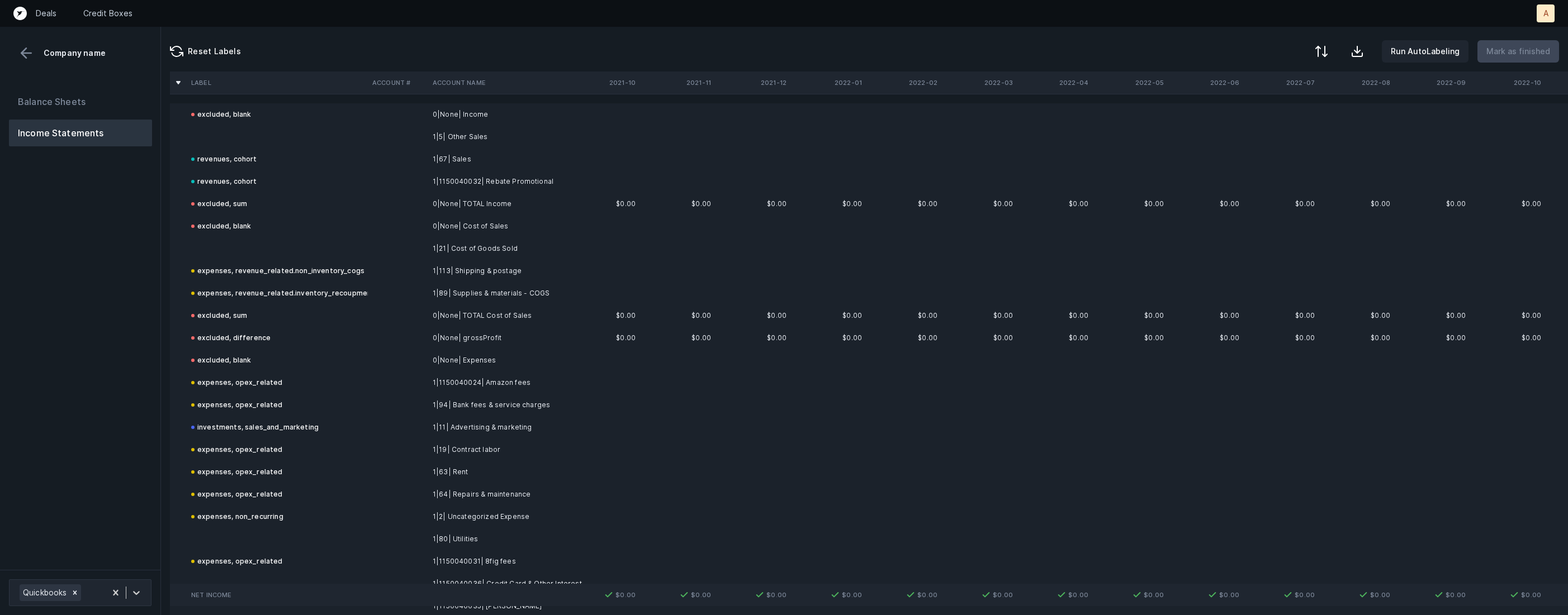
scroll to position [8, 0]
click at [253, 144] on td "revenues, cohort" at bounding box center [277, 151] width 181 height 23
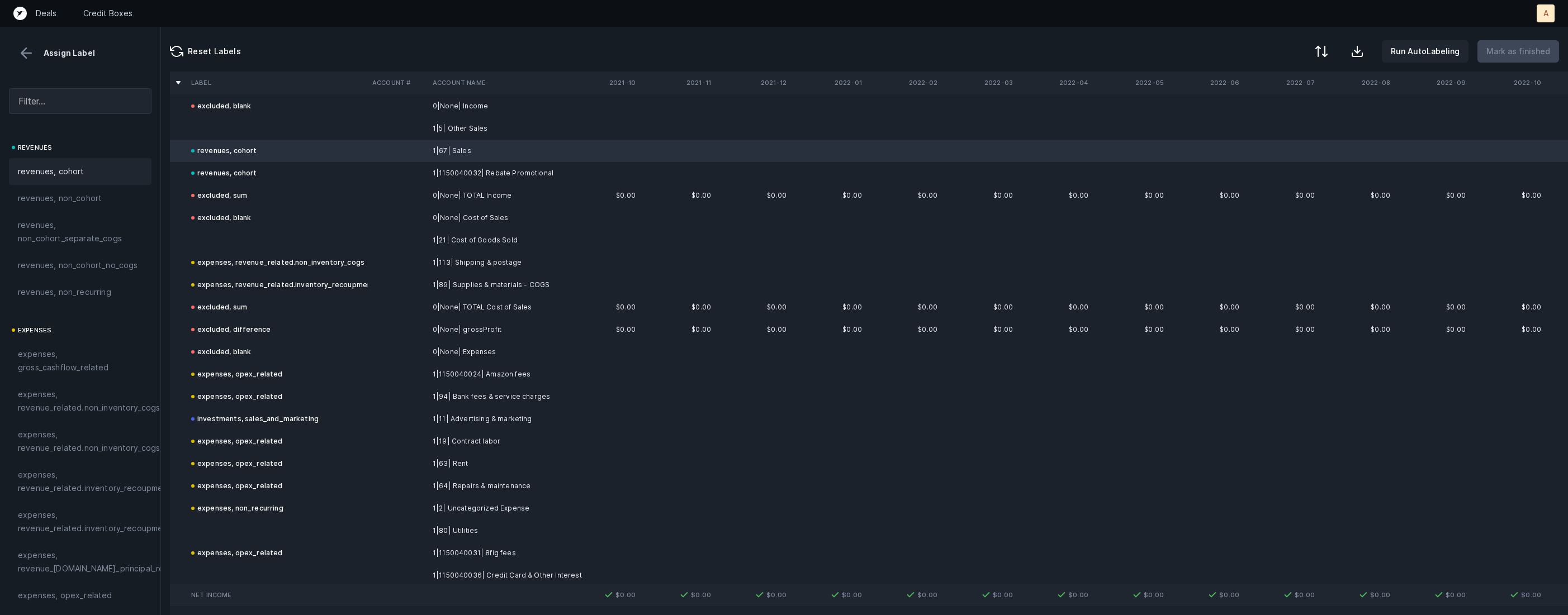
click at [229, 134] on td at bounding box center [277, 128] width 181 height 23
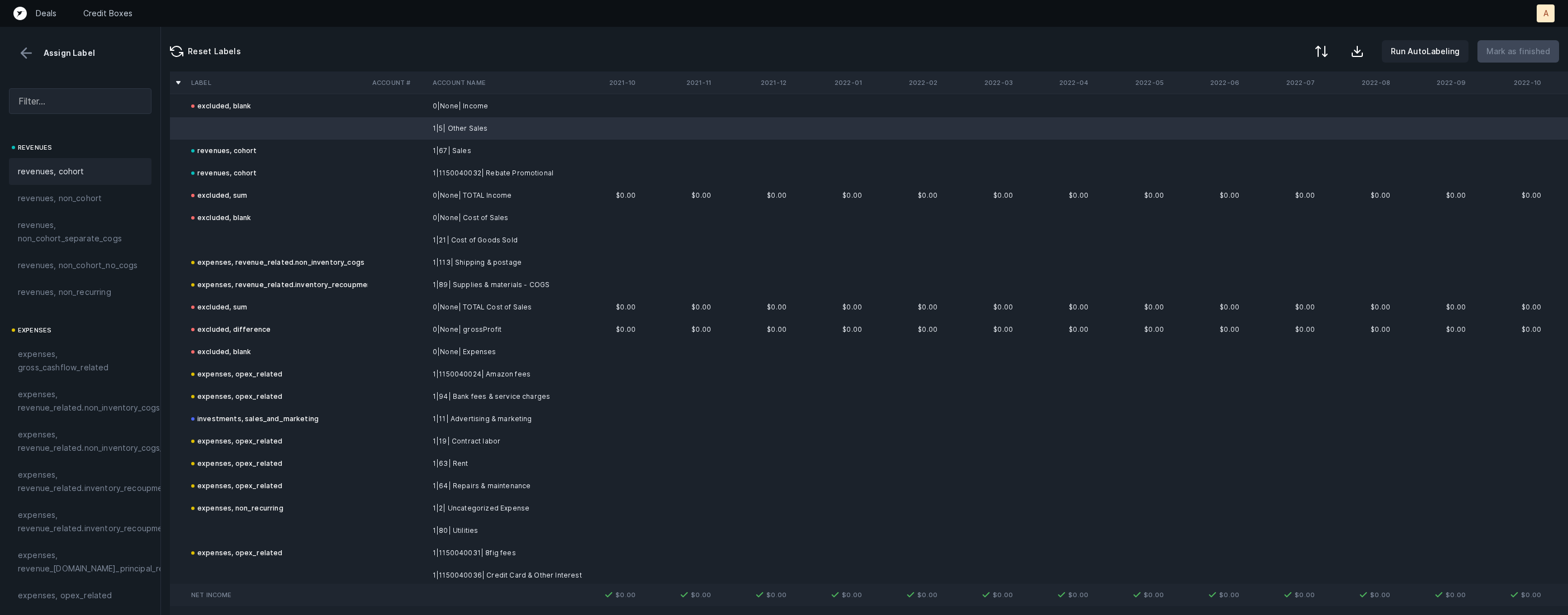
click at [81, 171] on div "revenues, cohort" at bounding box center [80, 172] width 124 height 14
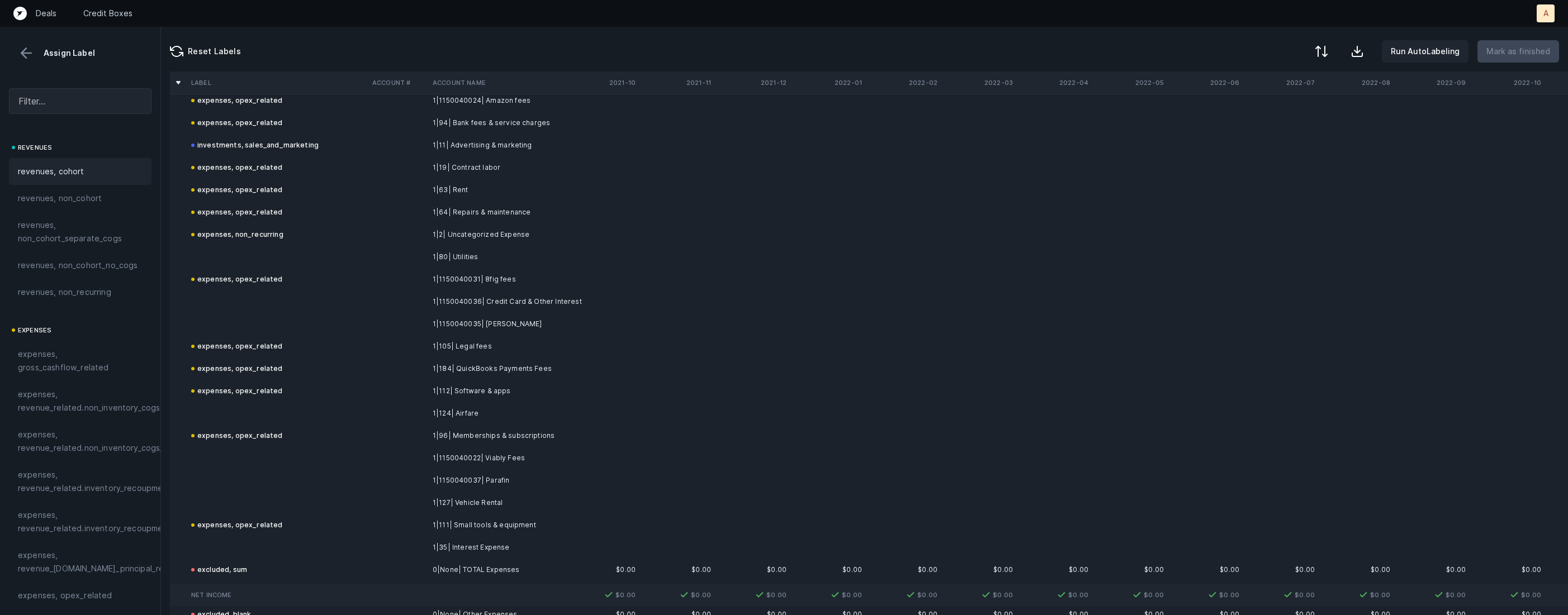
scroll to position [285, 0]
click at [242, 256] on td at bounding box center [277, 253] width 181 height 23
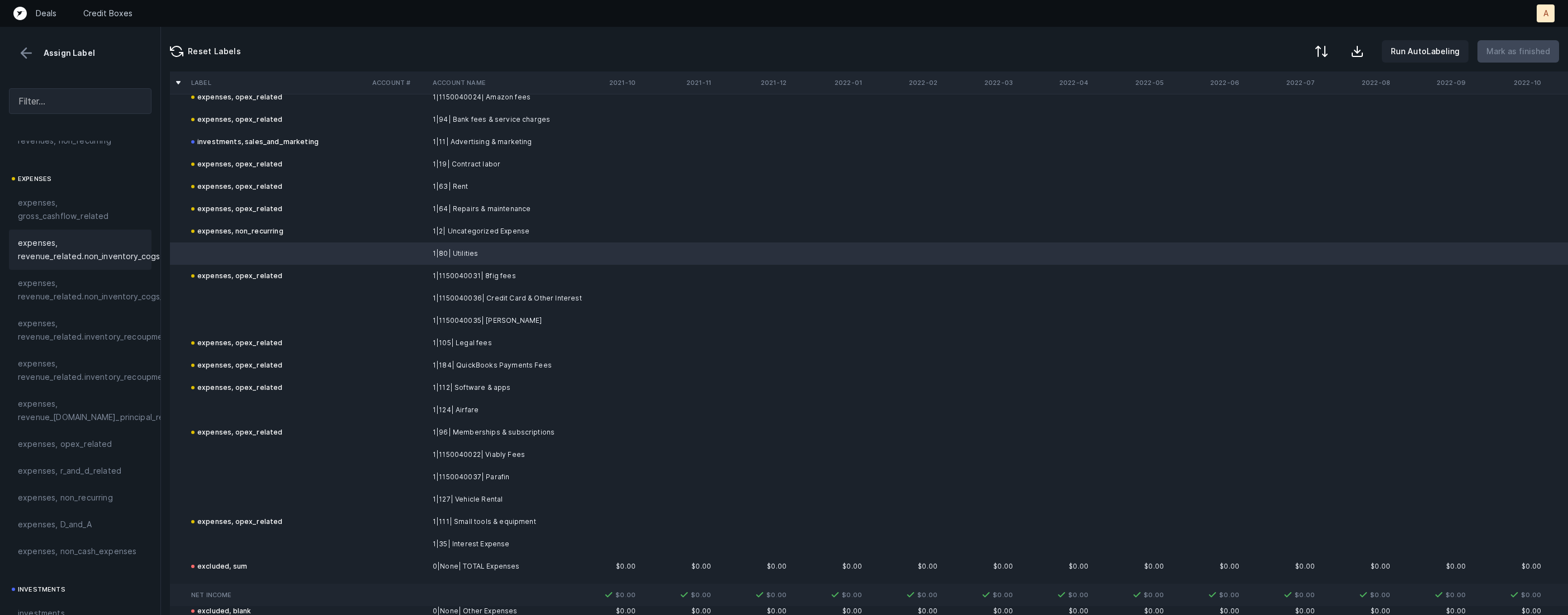
scroll to position [197, 0]
click at [60, 392] on span "expenses, opex_related" at bounding box center [65, 398] width 94 height 14
click at [299, 292] on td at bounding box center [277, 298] width 181 height 23
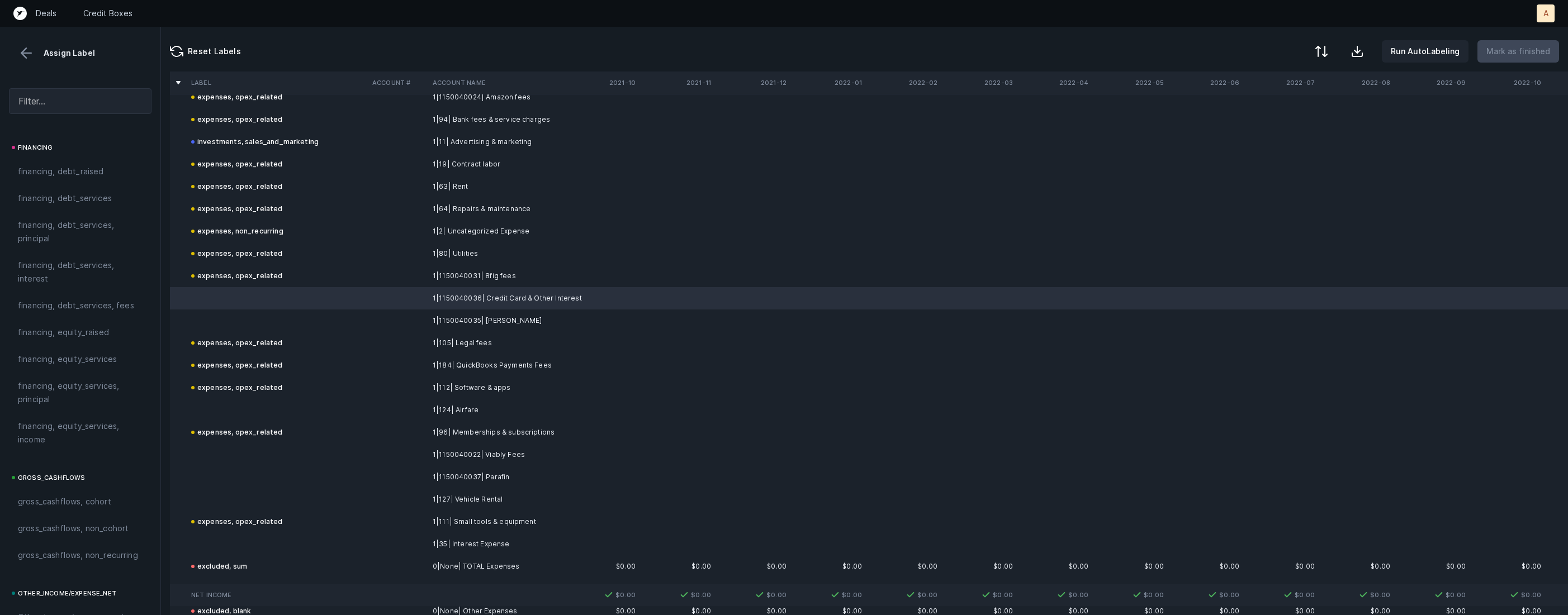
scroll to position [812, 0]
click at [84, 341] on div "financing, debt_services, interest" at bounding box center [80, 325] width 143 height 40
click at [236, 324] on td at bounding box center [277, 321] width 181 height 23
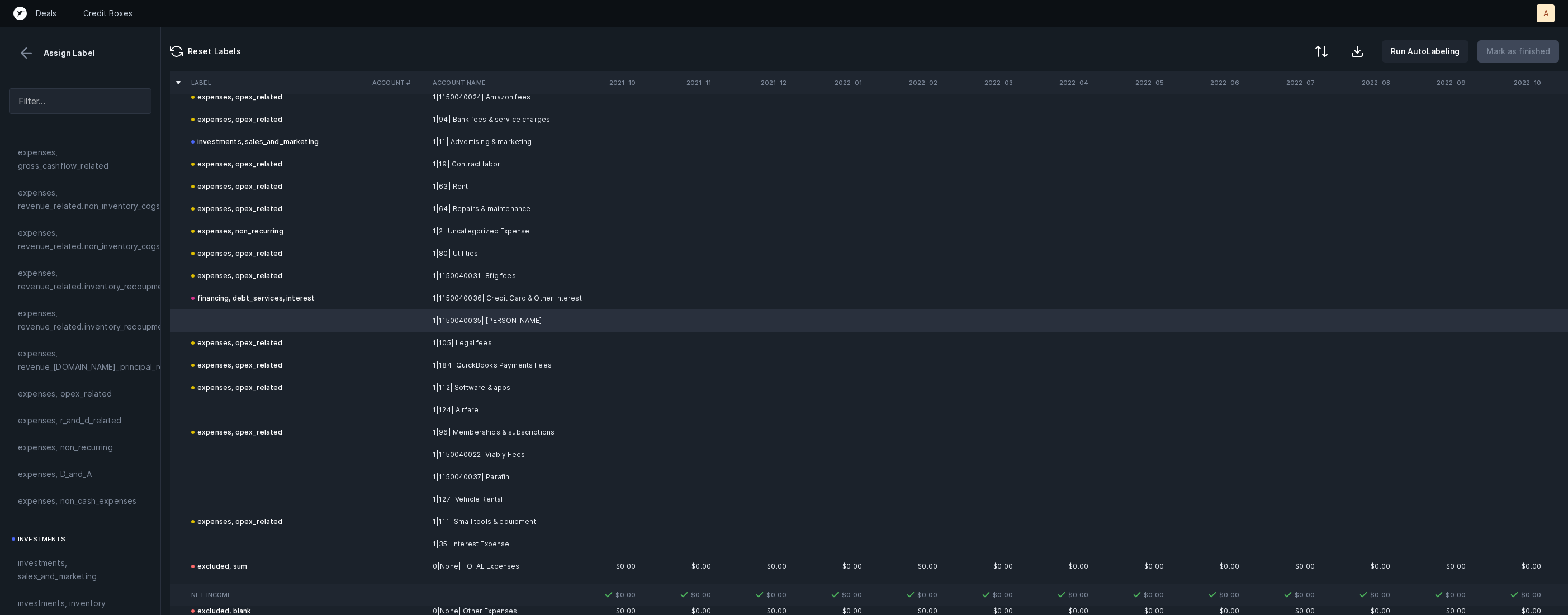
scroll to position [177, 0]
click at [67, 413] on span "expenses, opex_related" at bounding box center [65, 418] width 94 height 14
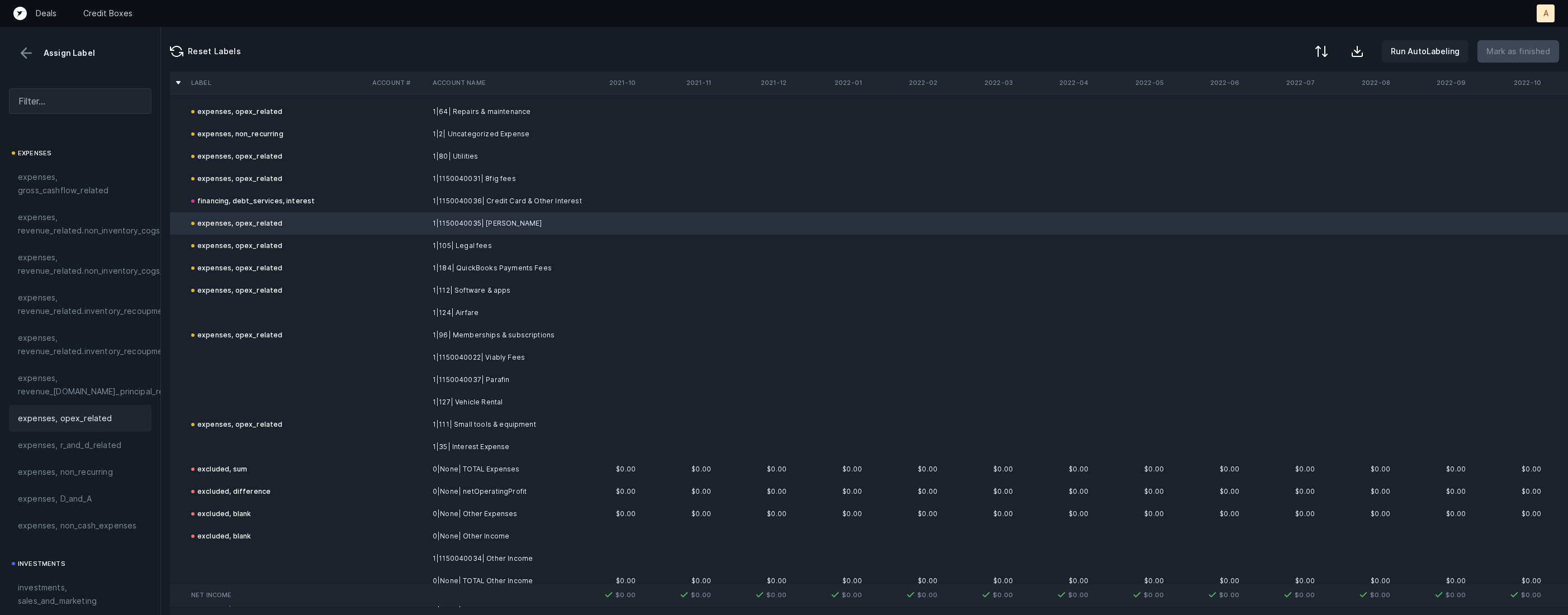
scroll to position [403, 0]
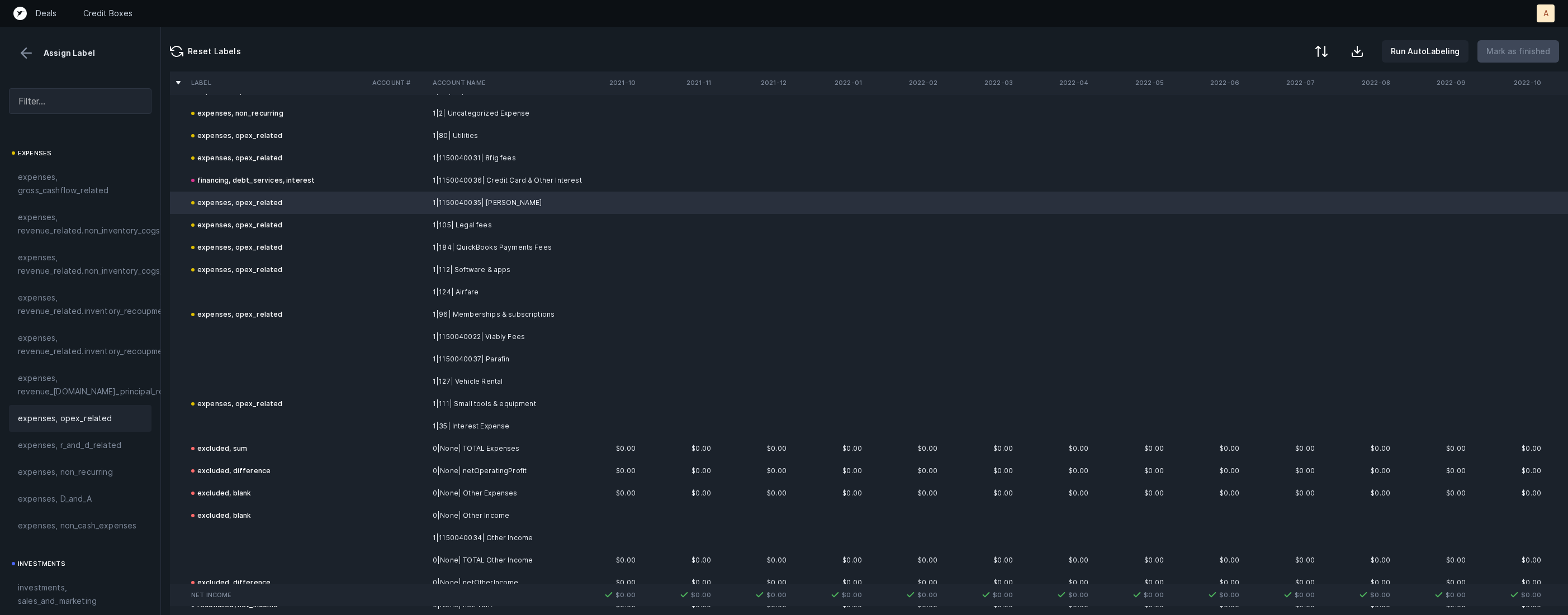
click at [236, 287] on td at bounding box center [277, 292] width 181 height 23
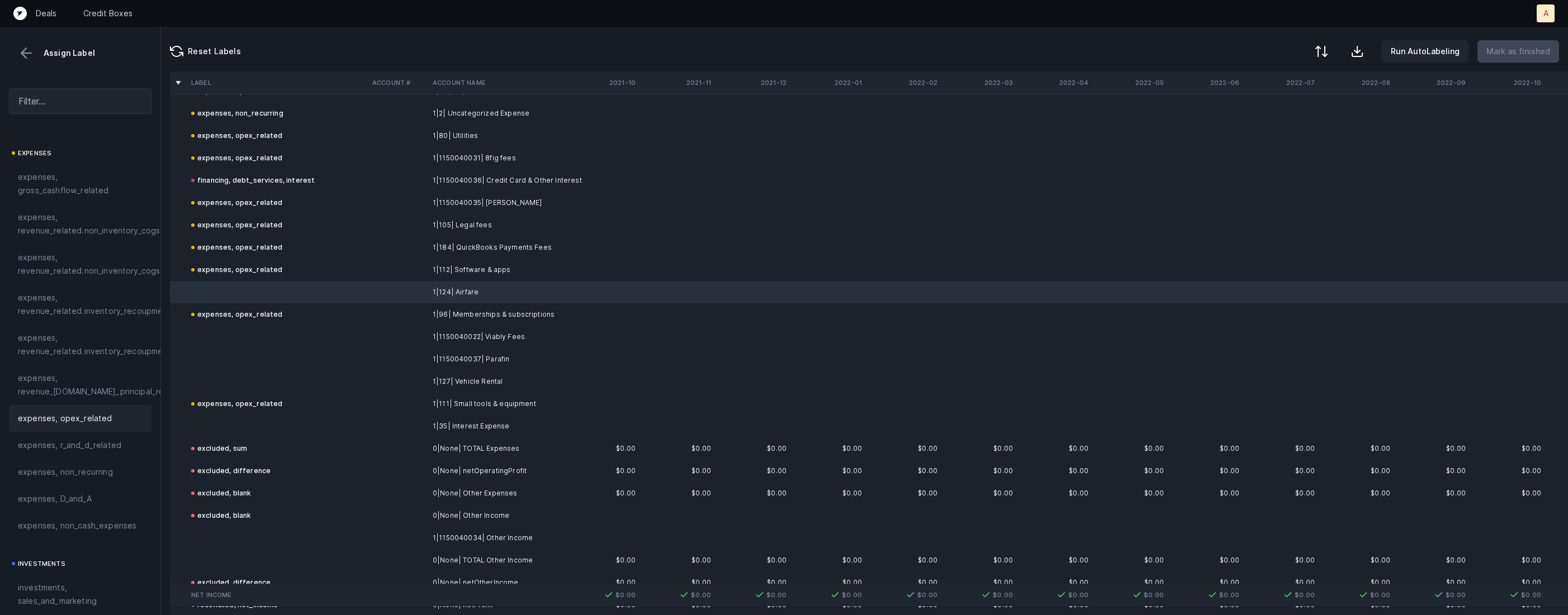
scroll to position [265, 0]
click at [55, 493] on span "investments, sales_and_marketing" at bounding box center [80, 507] width 124 height 27
click at [390, 333] on td at bounding box center [398, 337] width 60 height 23
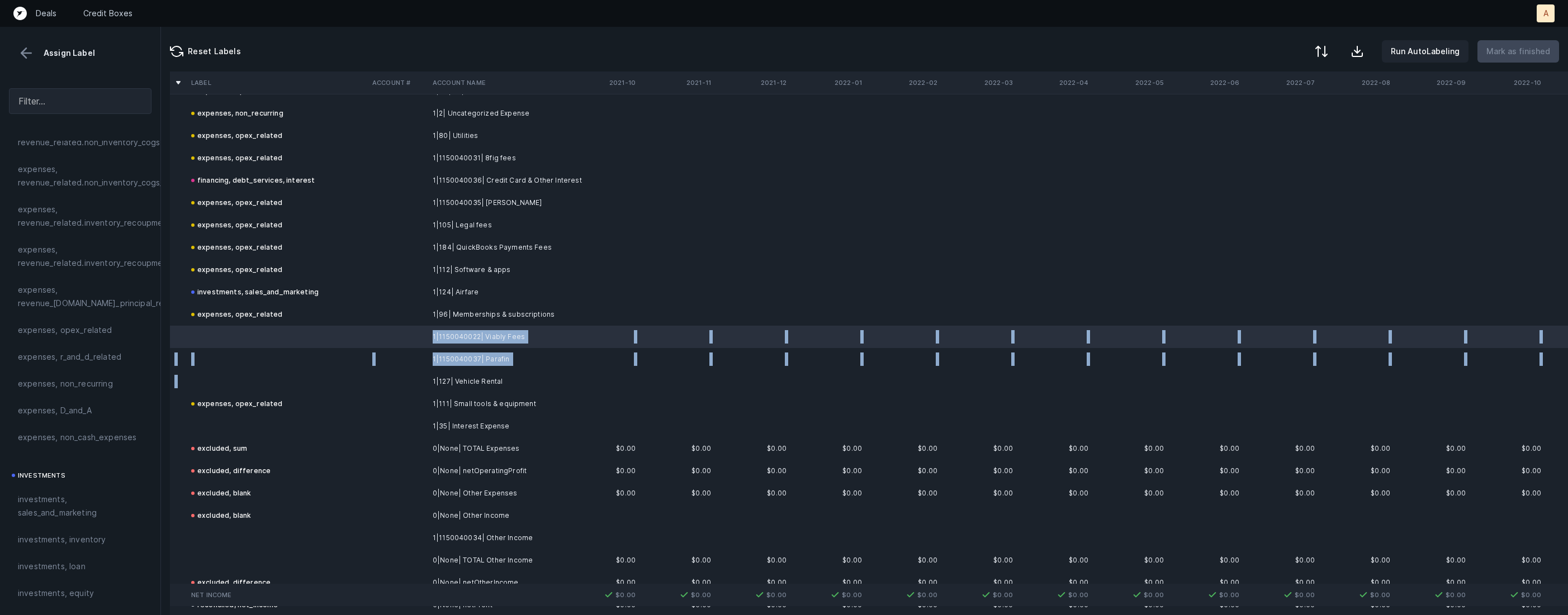
click at [311, 375] on td at bounding box center [277, 382] width 181 height 23
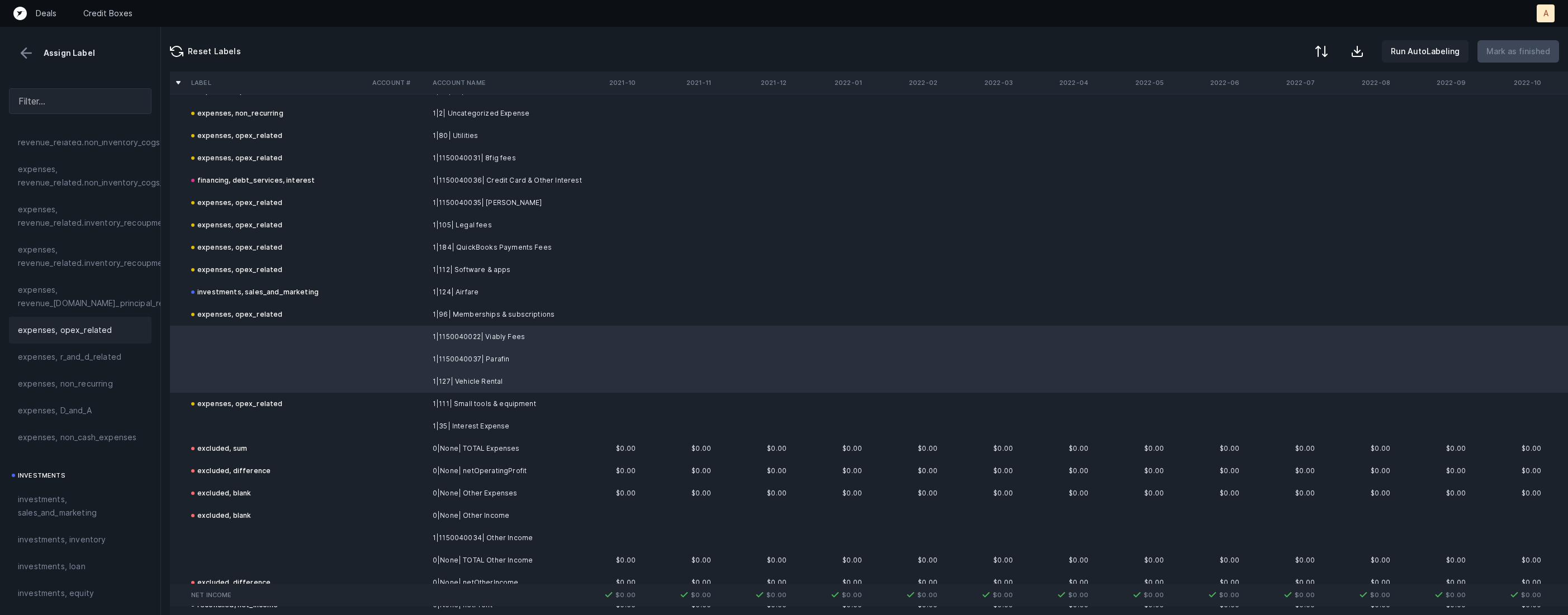
click at [96, 323] on span "expenses, opex_related" at bounding box center [65, 330] width 94 height 14
click at [217, 418] on td at bounding box center [277, 426] width 181 height 23
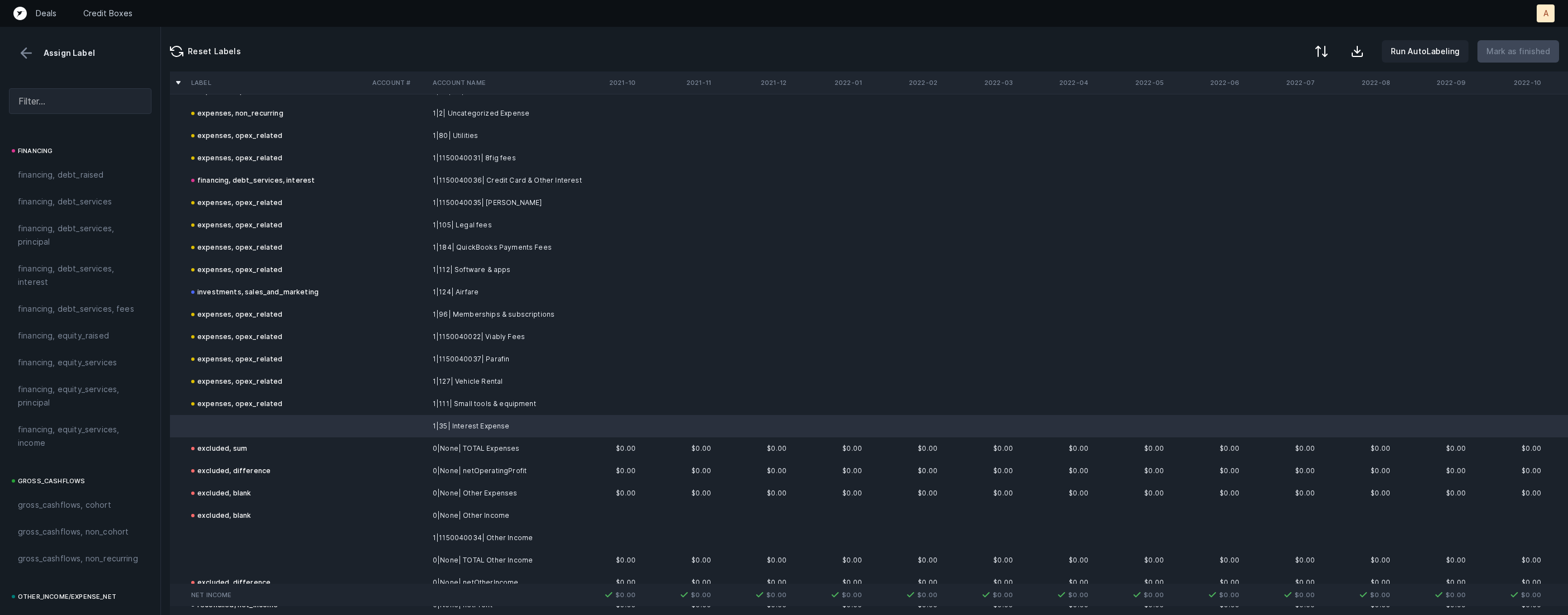
scroll to position [832, 0]
click at [56, 304] on span "financing, debt_services, interest" at bounding box center [80, 306] width 124 height 27
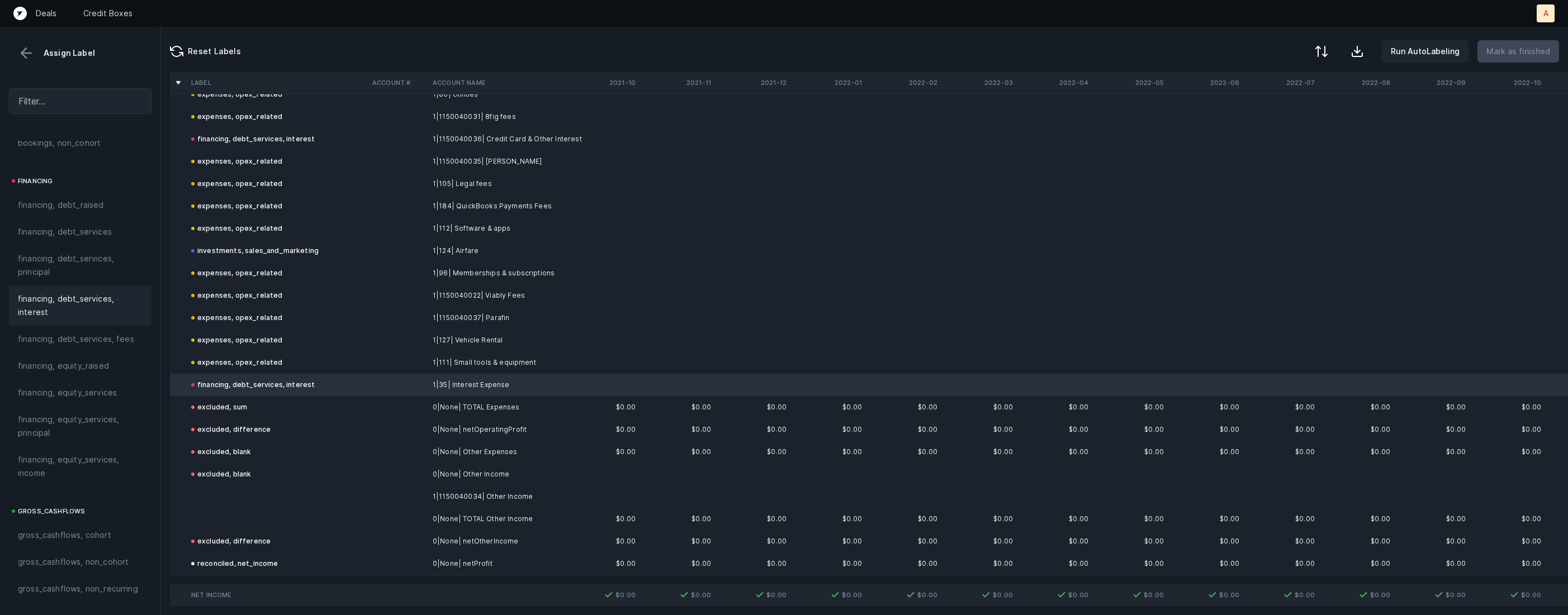
click at [246, 496] on td at bounding box center [277, 497] width 181 height 23
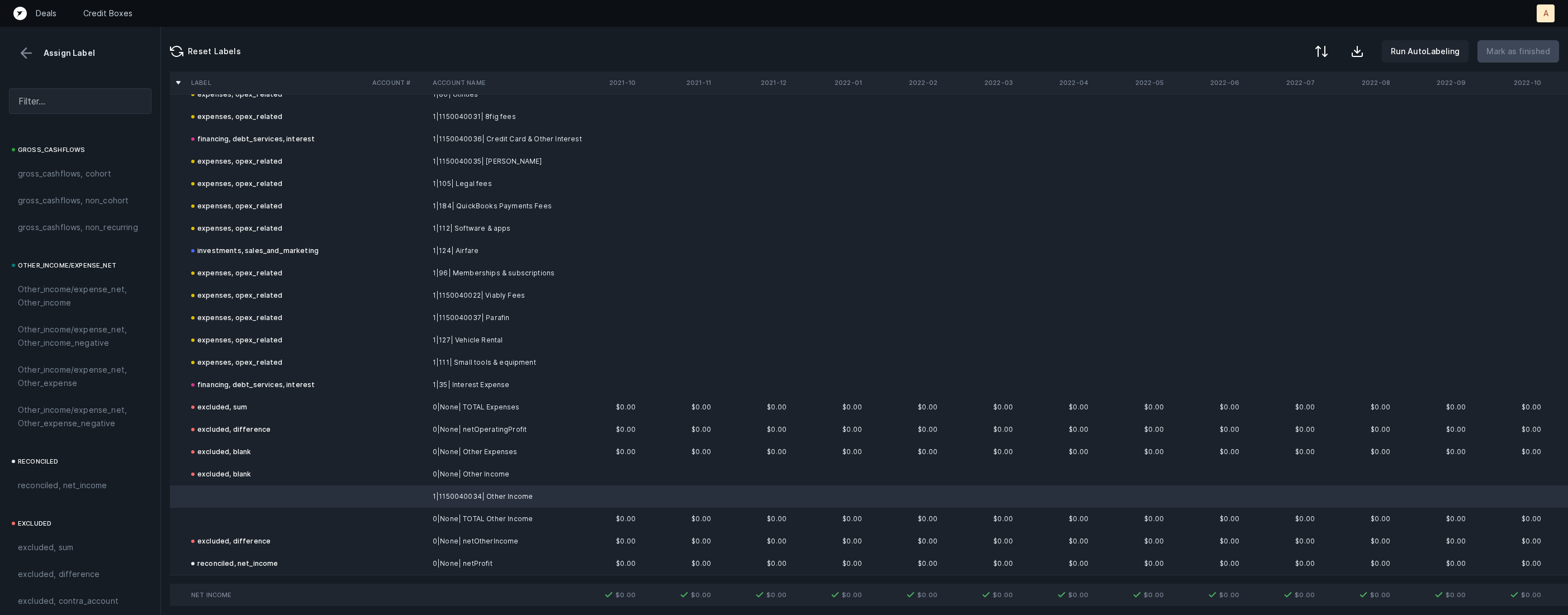
scroll to position [1231, 0]
click at [76, 252] on span "Other_income/expense_net, Other_income" at bounding box center [80, 262] width 124 height 27
click at [203, 512] on td at bounding box center [277, 519] width 181 height 23
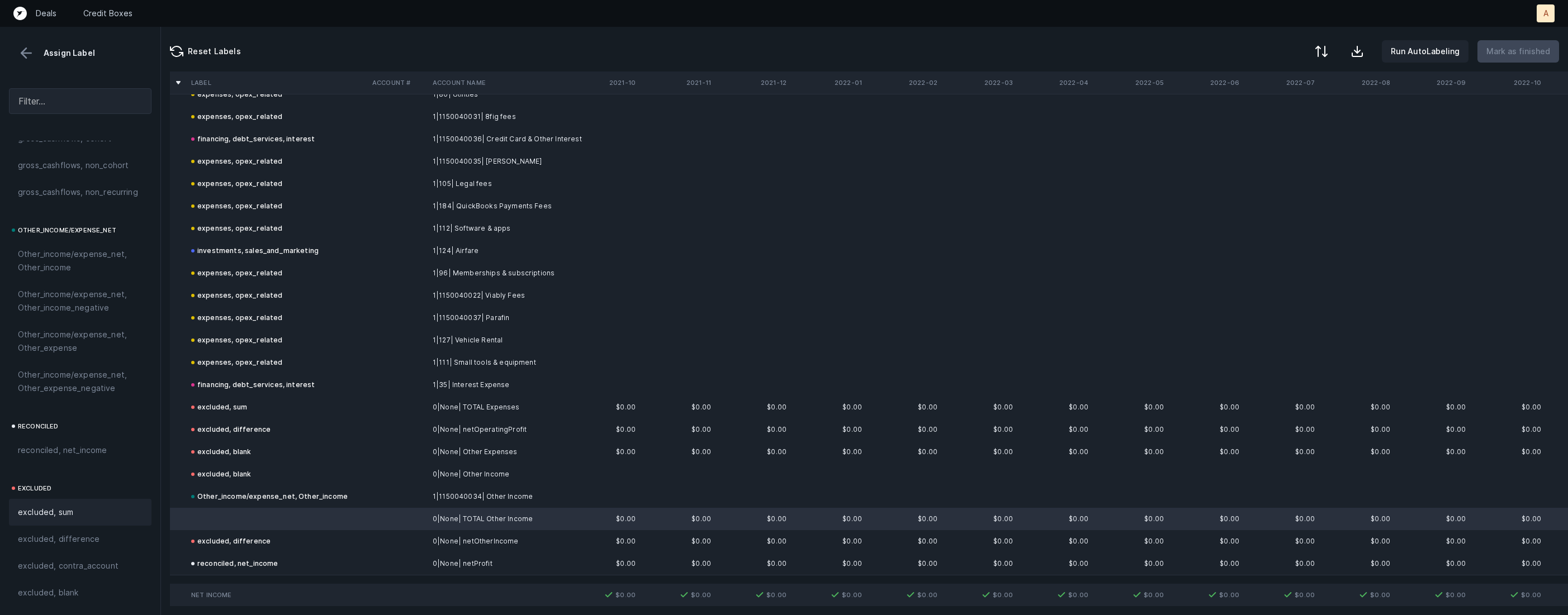
click at [81, 513] on div "excluded, sum" at bounding box center [80, 512] width 124 height 14
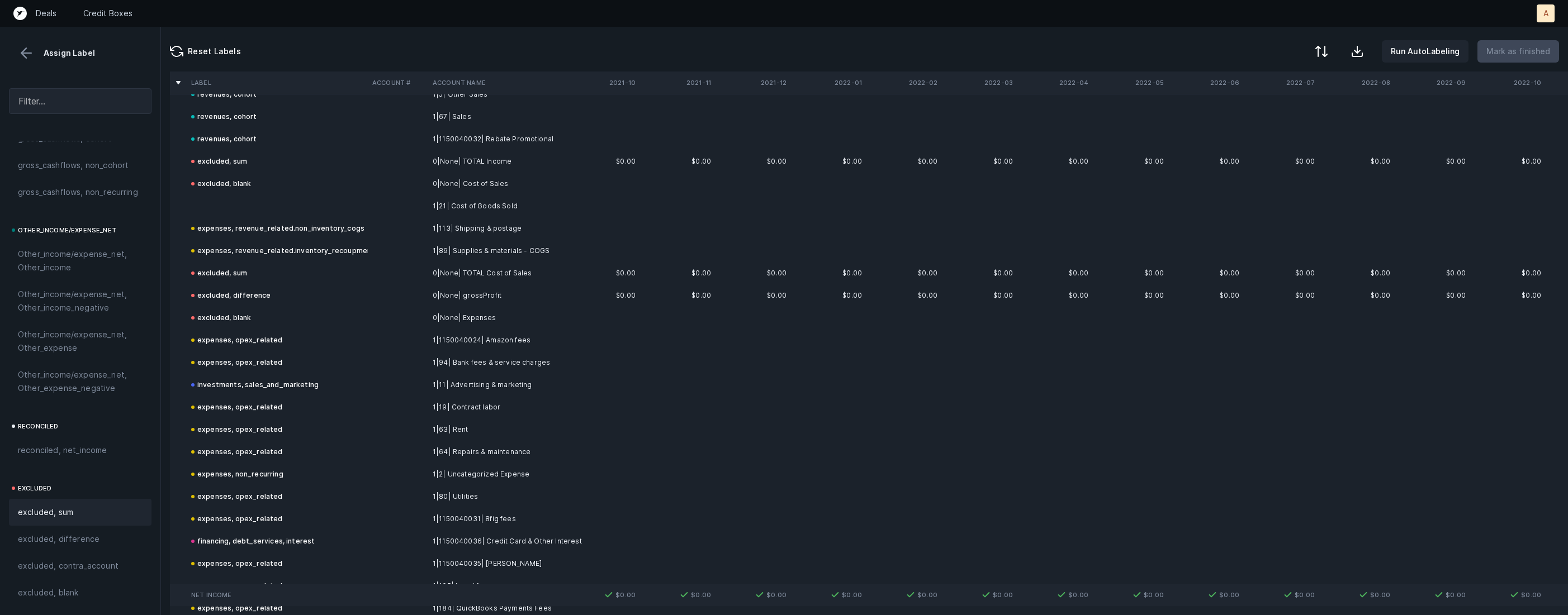
scroll to position [0, 0]
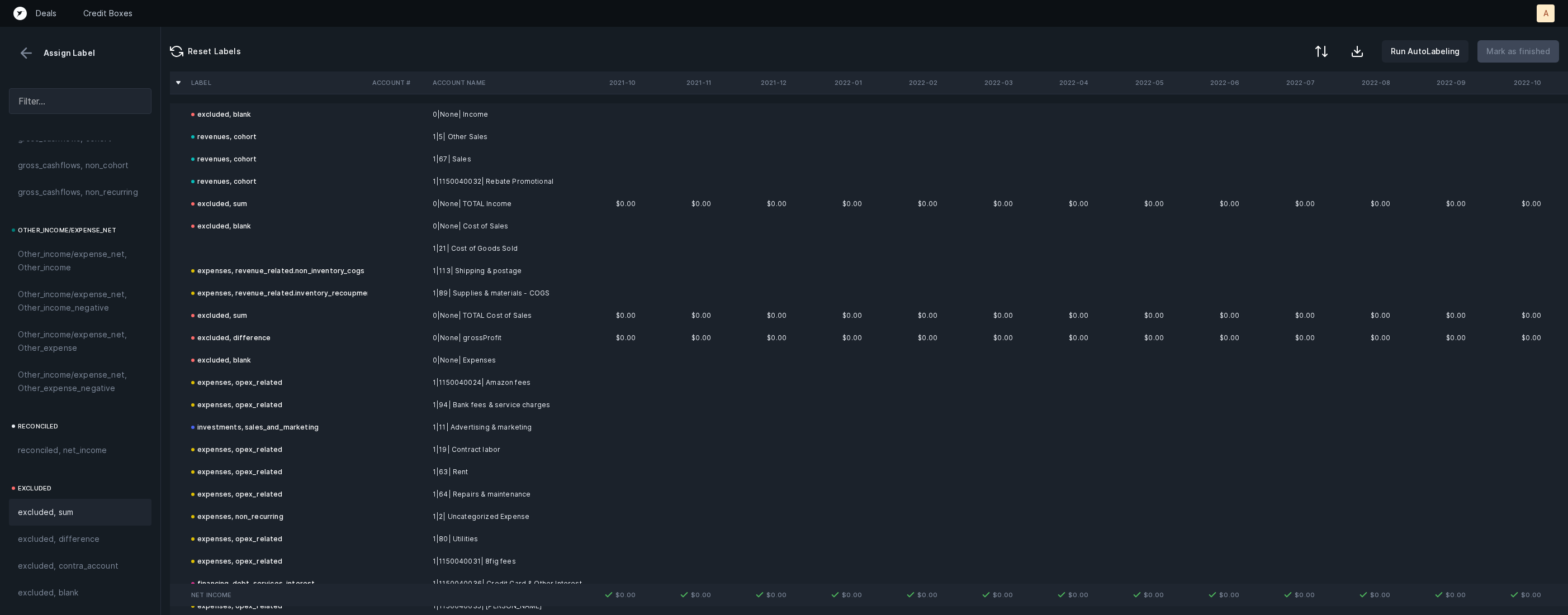
click at [454, 242] on td "1|21| Cost of Goods Sold" at bounding box center [496, 249] width 136 height 23
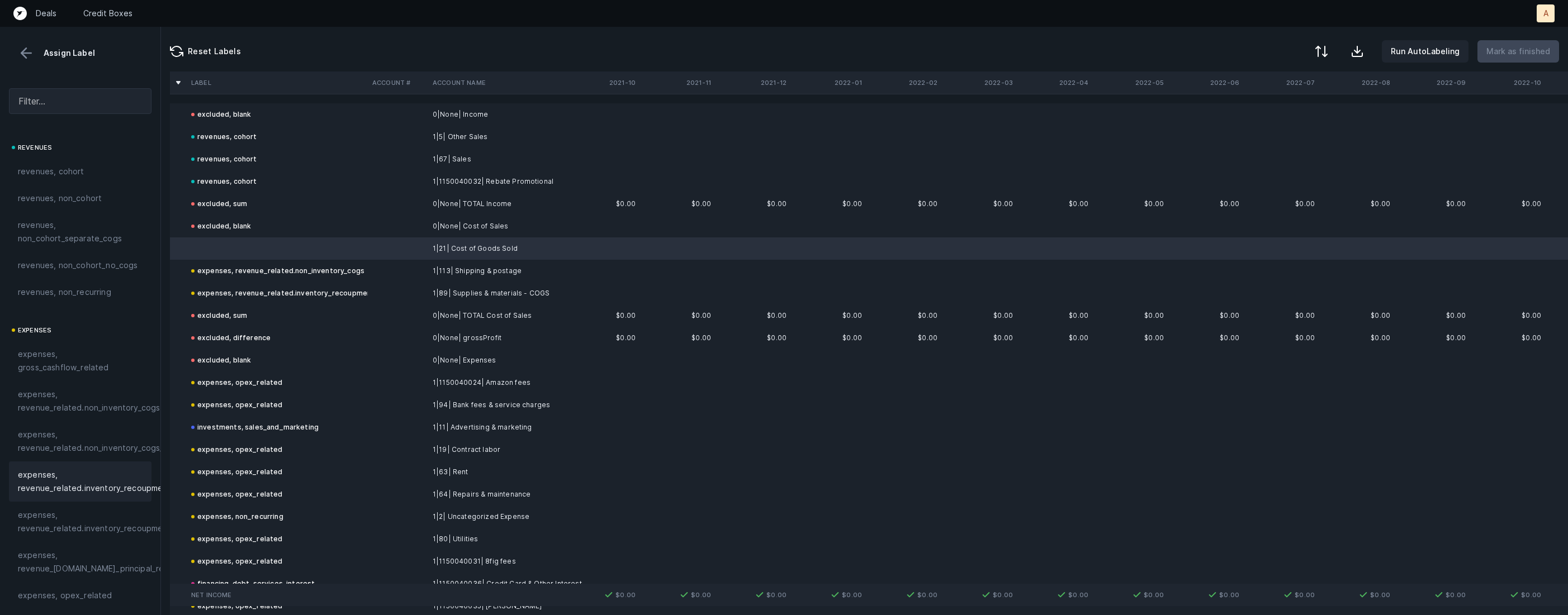
click at [71, 467] on div "expenses, revenue_related.inventory_recoupment" at bounding box center [80, 481] width 143 height 40
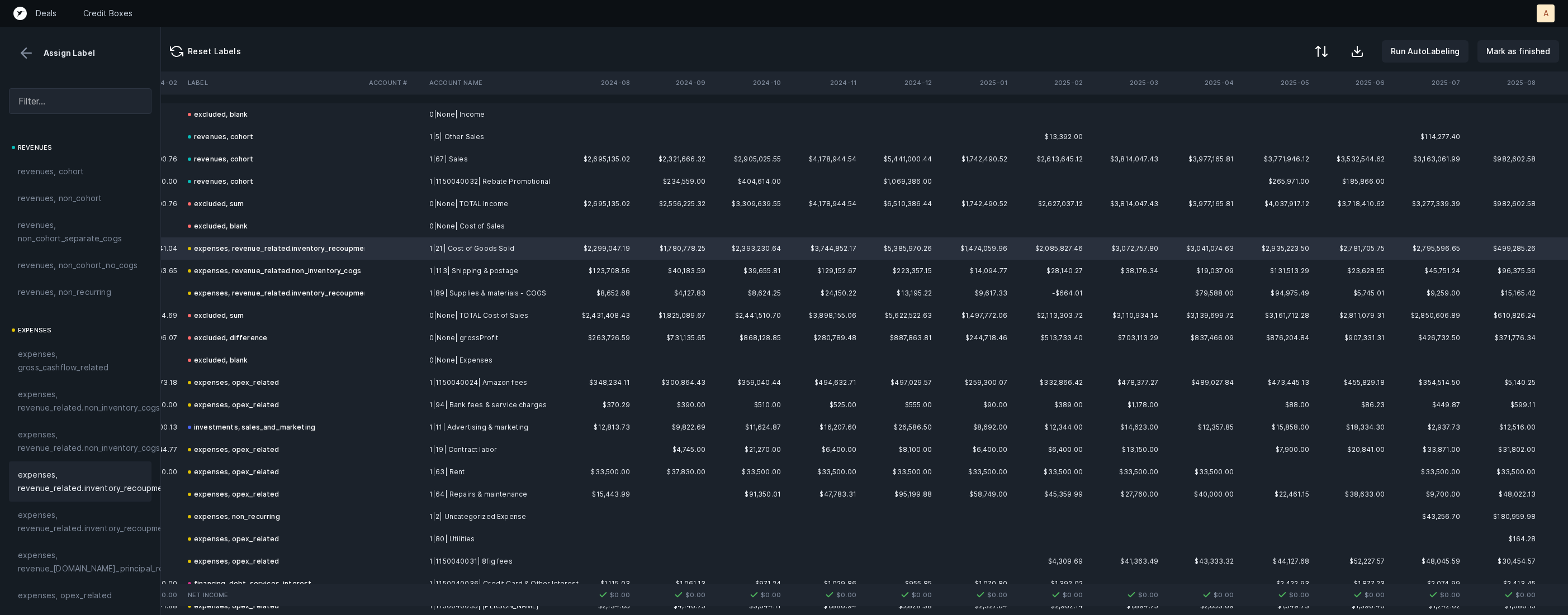
scroll to position [0, 2619]
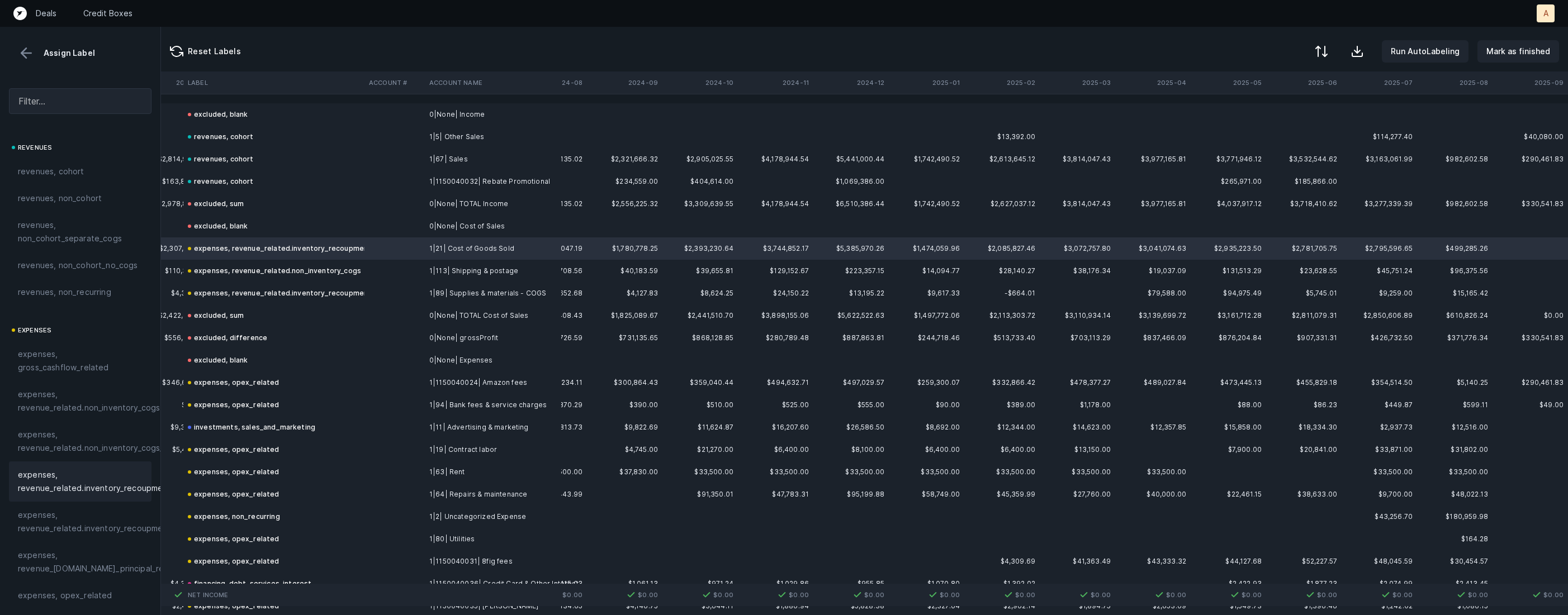
click at [27, 55] on button at bounding box center [26, 53] width 16 height 16
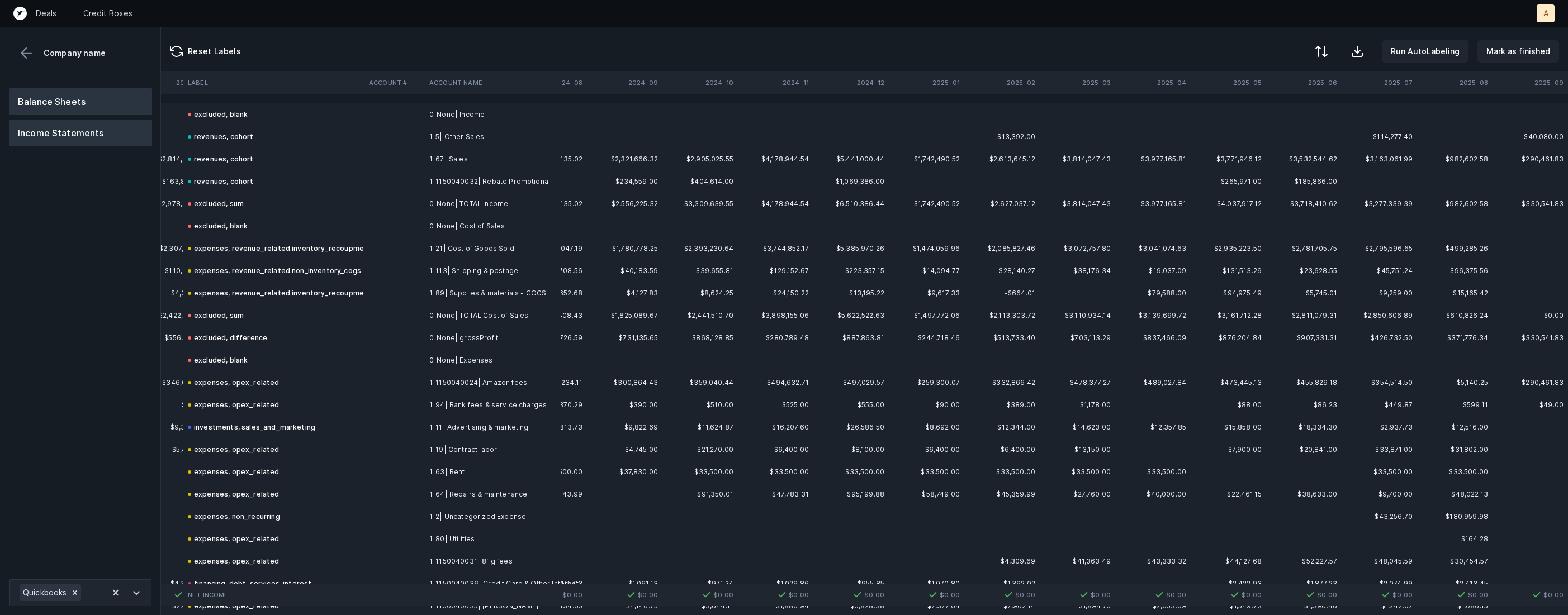
click at [53, 105] on button "Balance Sheets" at bounding box center [81, 102] width 144 height 27
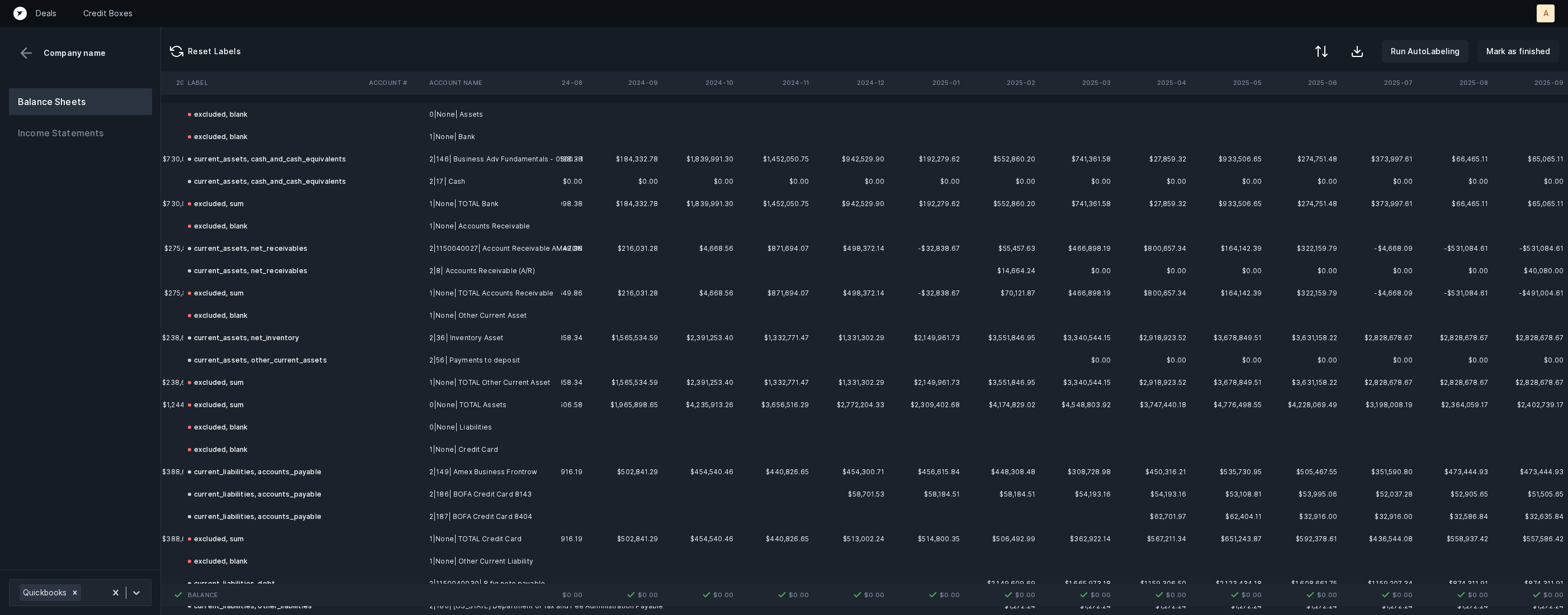
click at [1525, 50] on p "Mark as finished" at bounding box center [1518, 51] width 64 height 14
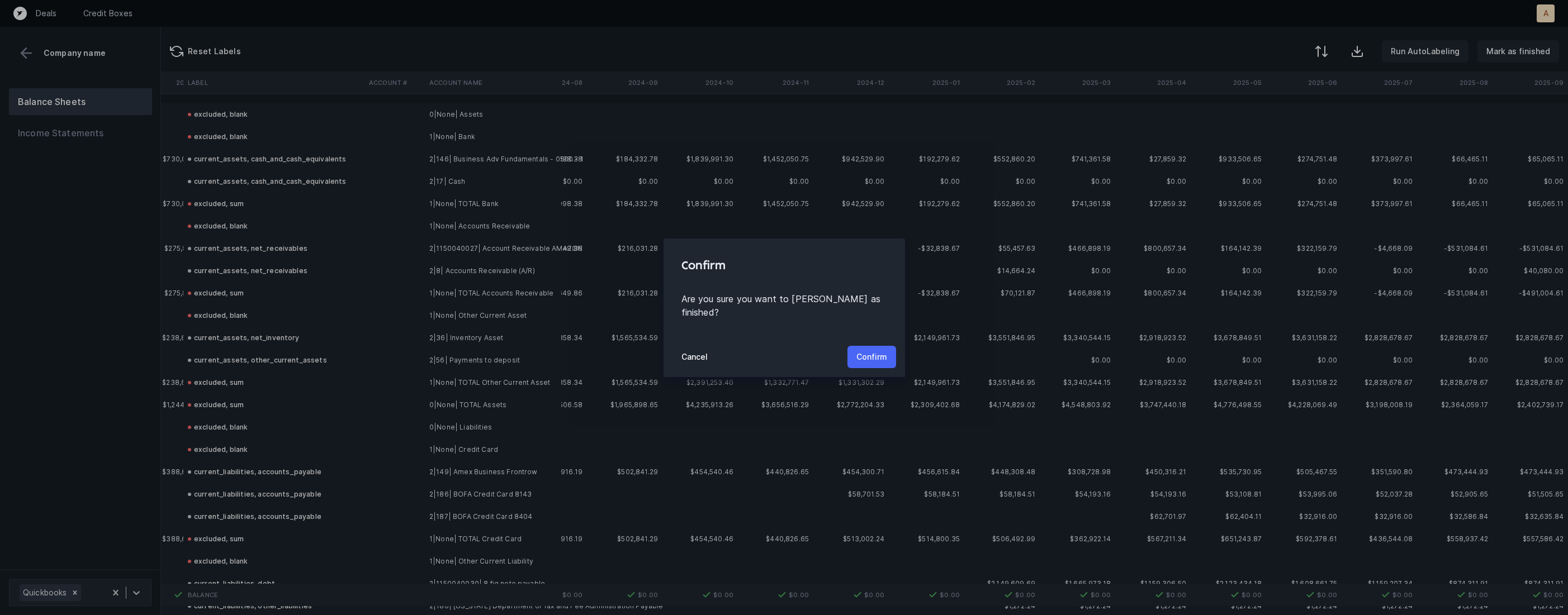
click at [869, 351] on p "Confirm" at bounding box center [872, 357] width 31 height 14
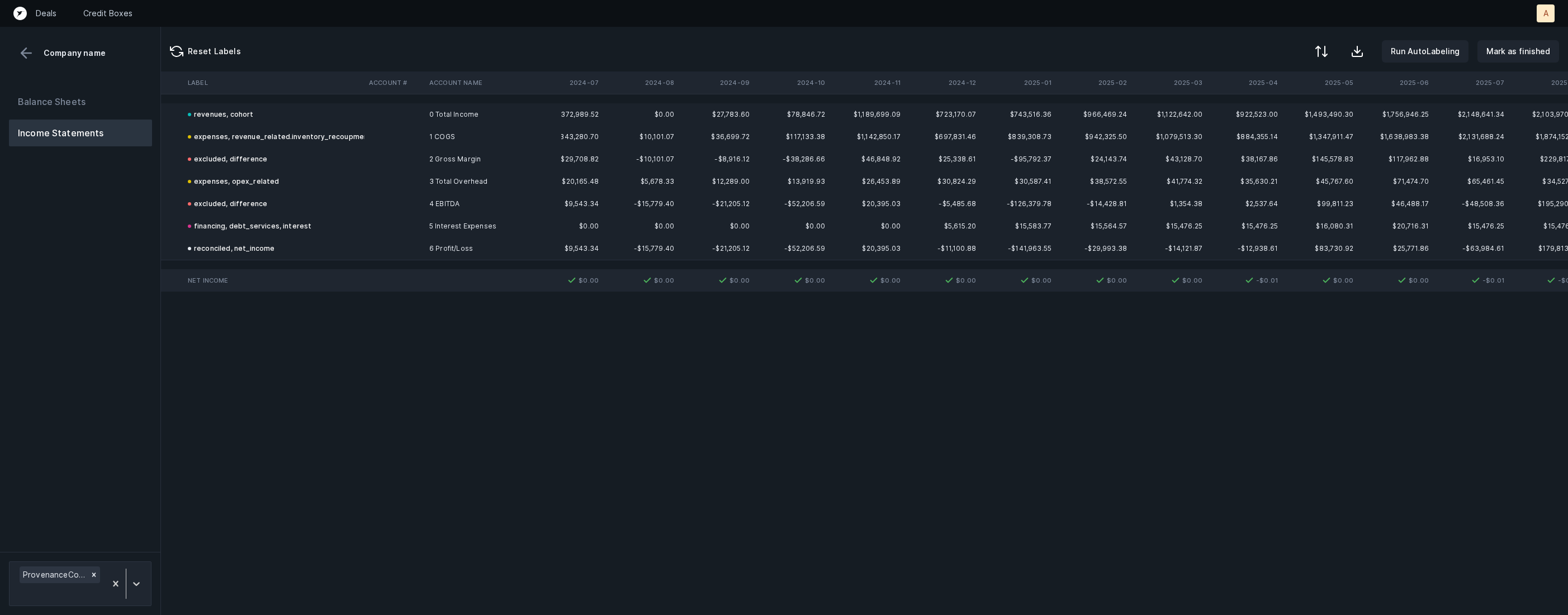
scroll to position [0, 505]
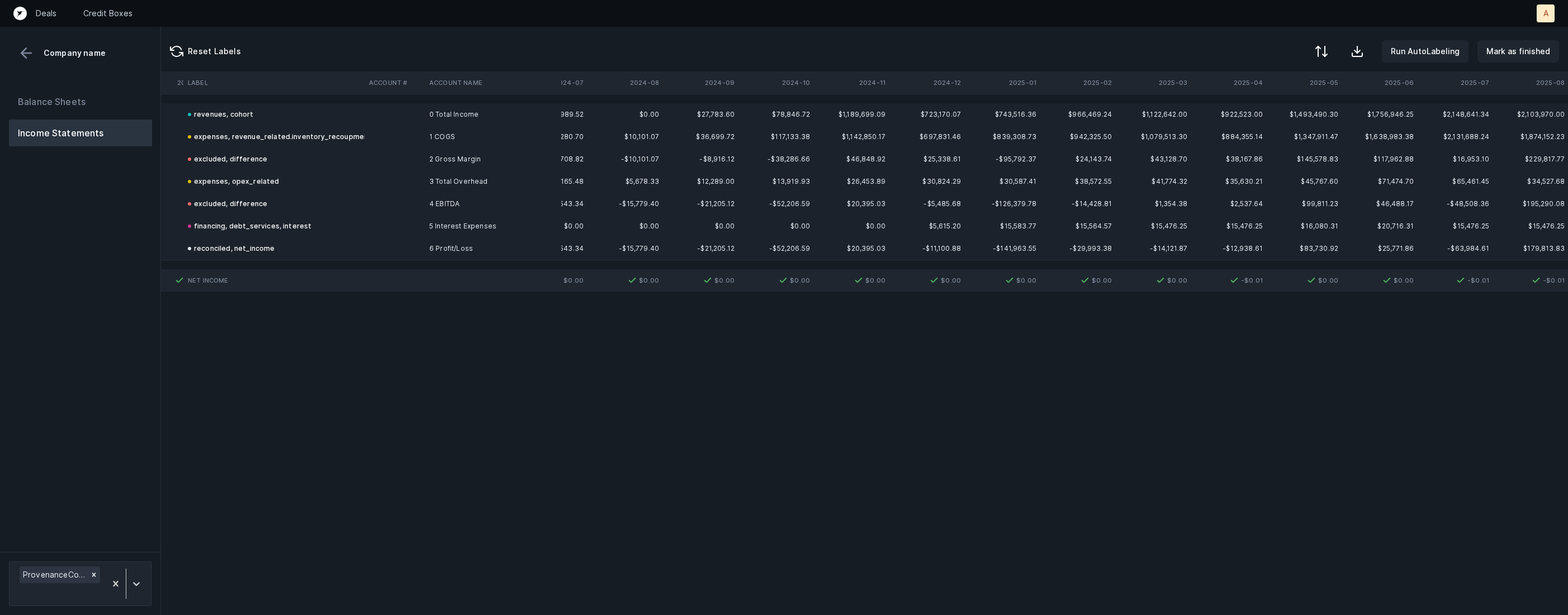
click at [390, 278] on td at bounding box center [394, 281] width 60 height 23
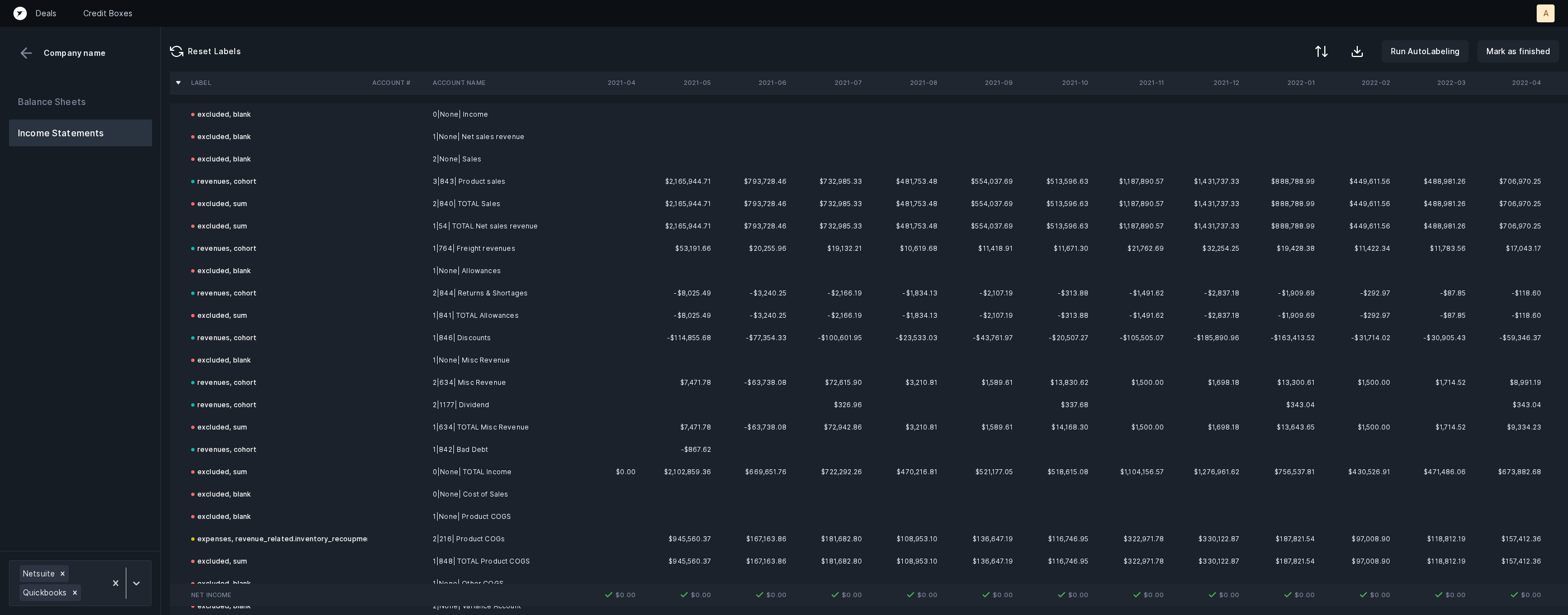
click at [94, 496] on div "Balance Sheets Income Statements" at bounding box center [80, 314] width 161 height 471
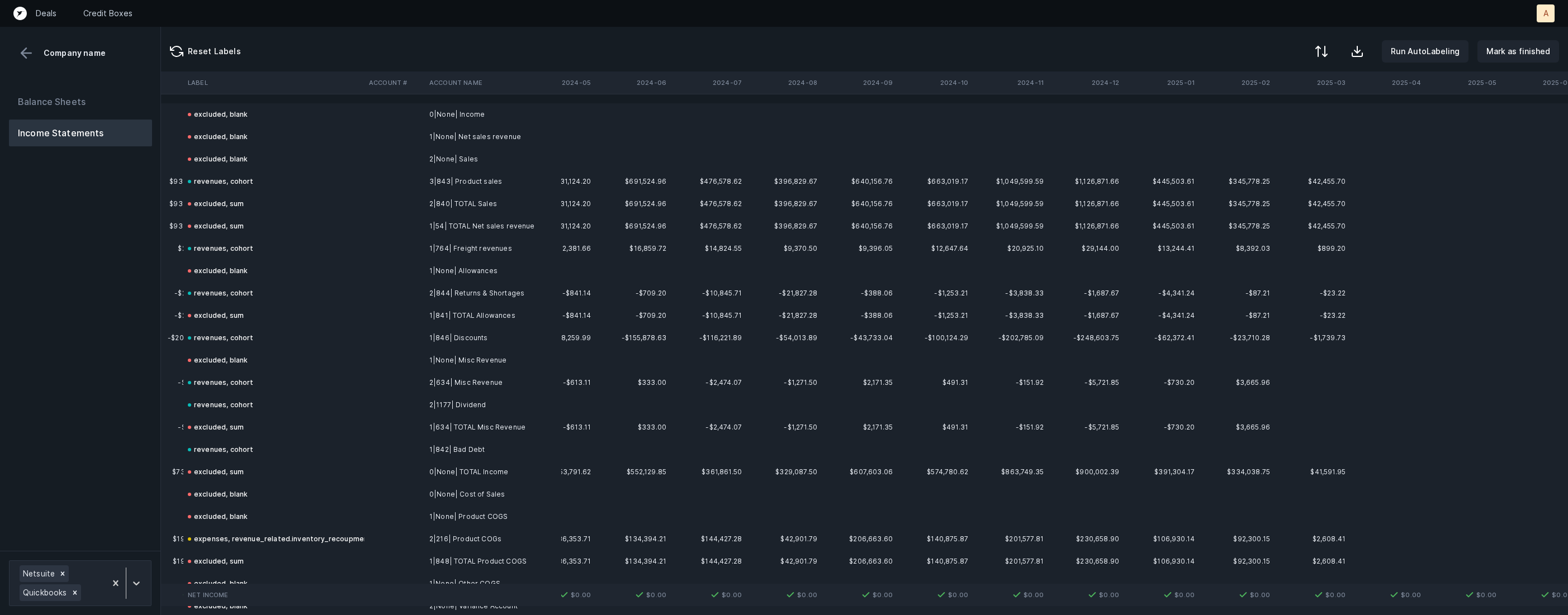
scroll to position [0, 3071]
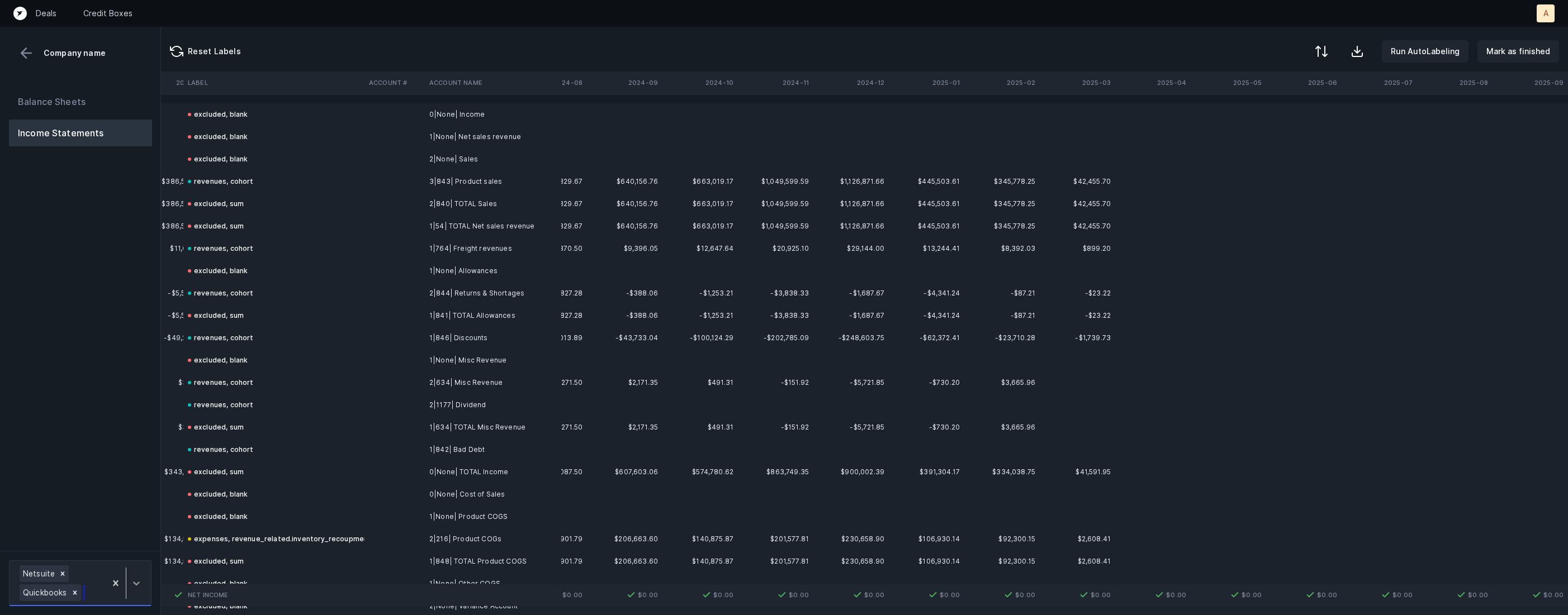
click at [139, 576] on div at bounding box center [136, 583] width 20 height 20
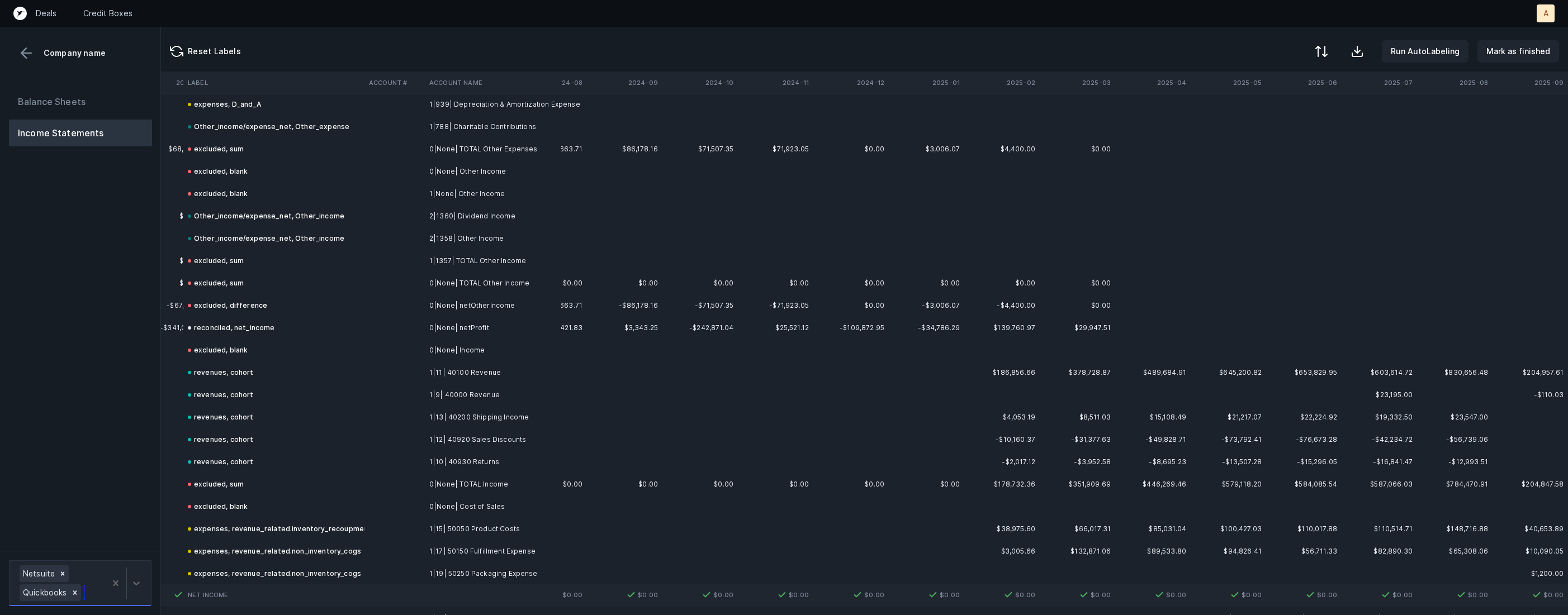
scroll to position [2762, 3071]
